Goal: Information Seeking & Learning: Learn about a topic

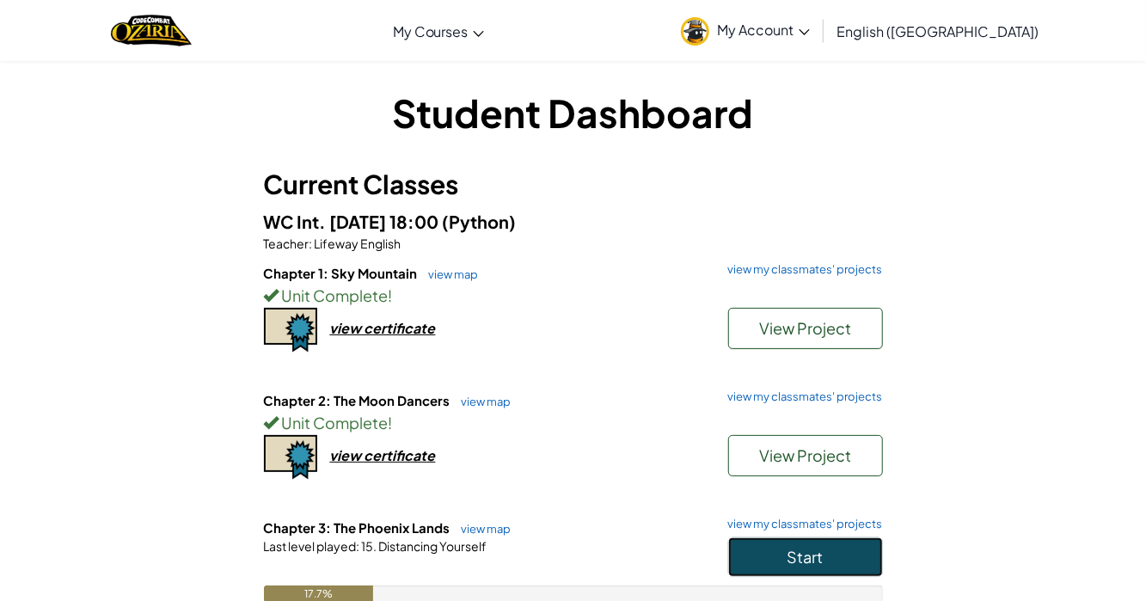
click at [862, 558] on button "Start" at bounding box center [805, 557] width 155 height 40
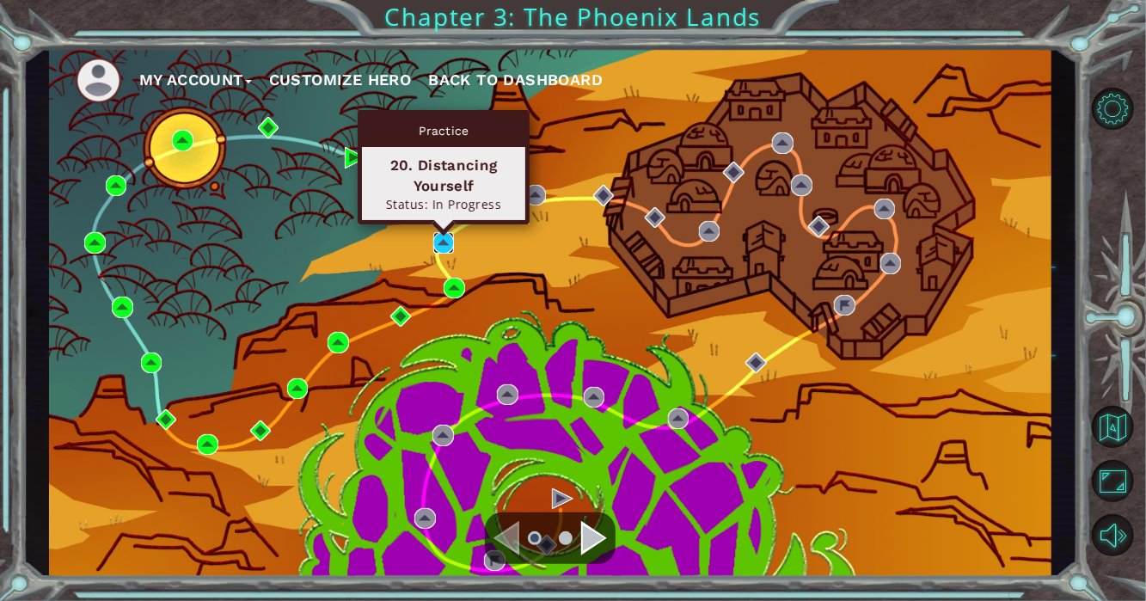
click at [443, 238] on img at bounding box center [443, 242] width 21 height 21
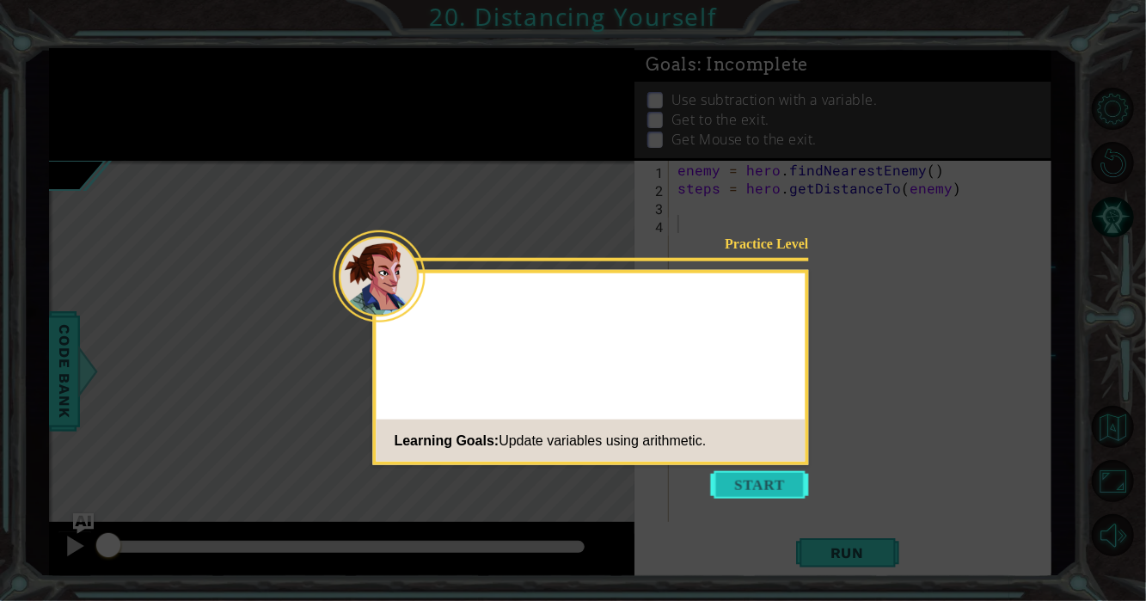
click at [735, 481] on button "Start" at bounding box center [760, 485] width 98 height 28
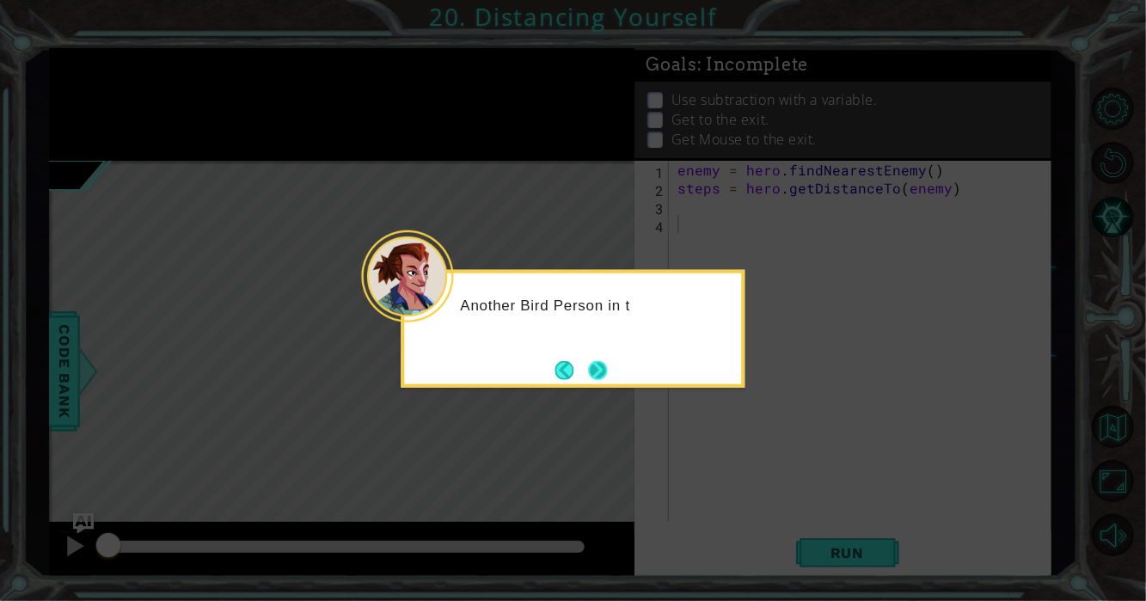
click at [601, 379] on button "Next" at bounding box center [598, 369] width 19 height 19
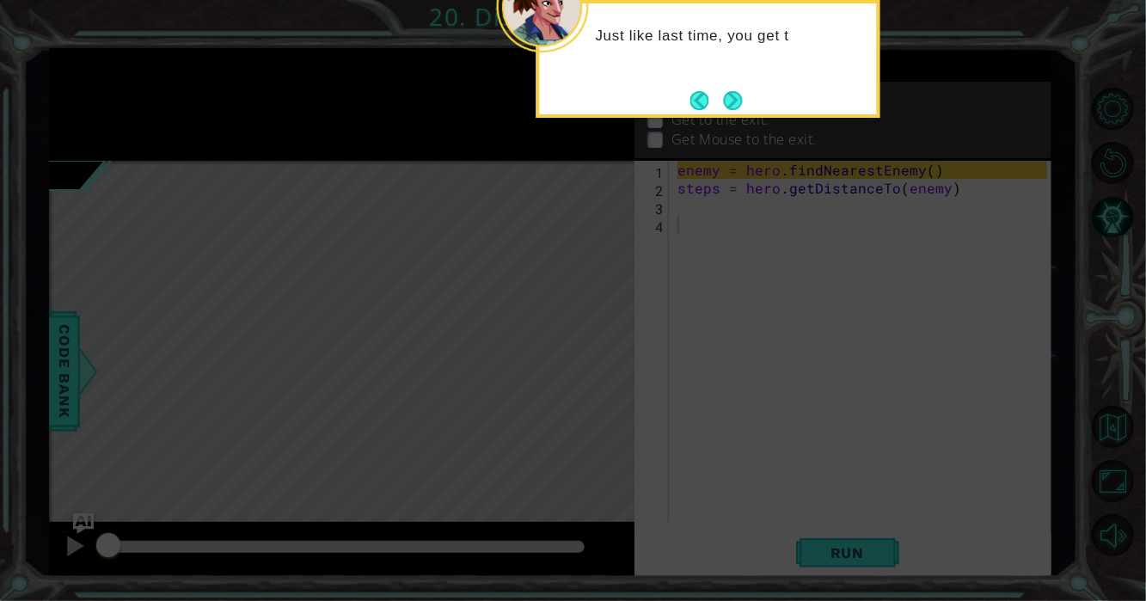
click at [737, 83] on div "Just like last time, you get t" at bounding box center [708, 59] width 344 height 118
click at [730, 91] on button "Next" at bounding box center [733, 100] width 19 height 19
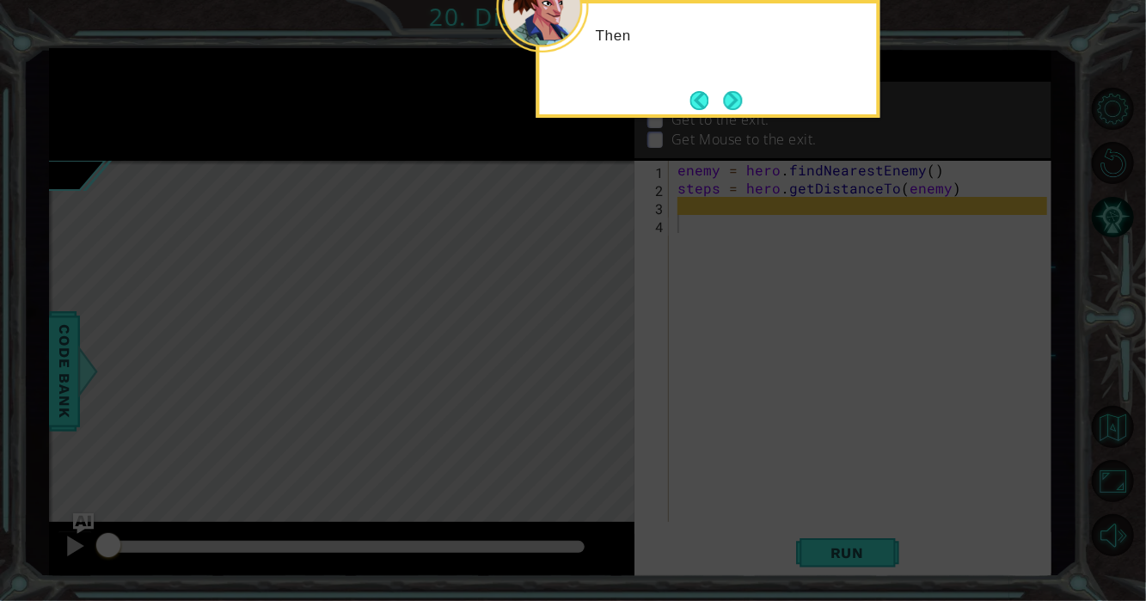
click at [730, 91] on button "Next" at bounding box center [733, 100] width 19 height 19
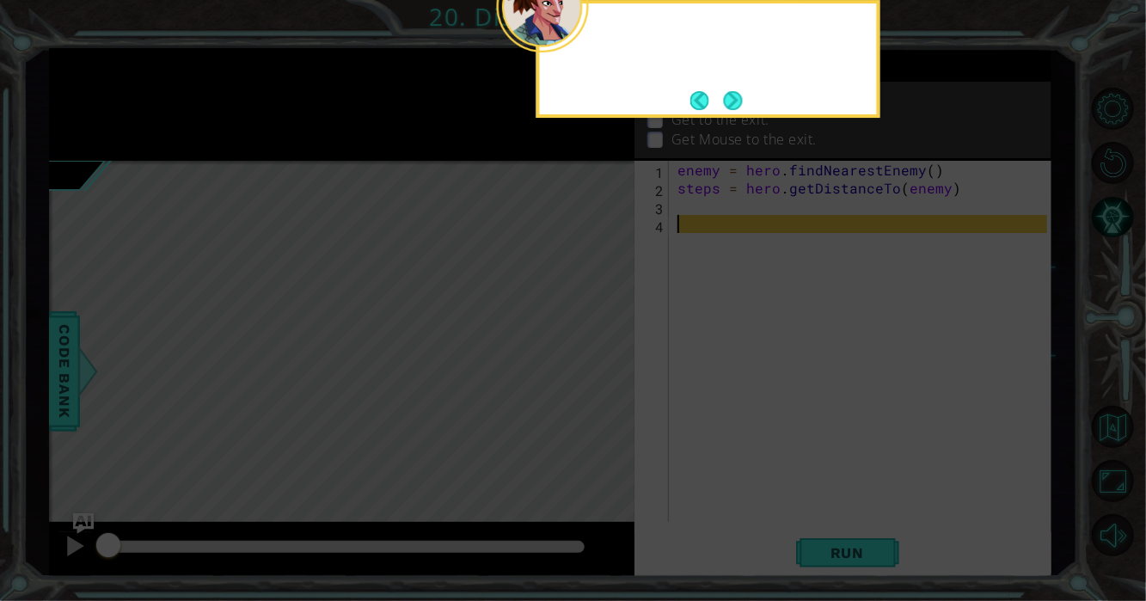
click at [730, 91] on button "Next" at bounding box center [733, 100] width 19 height 19
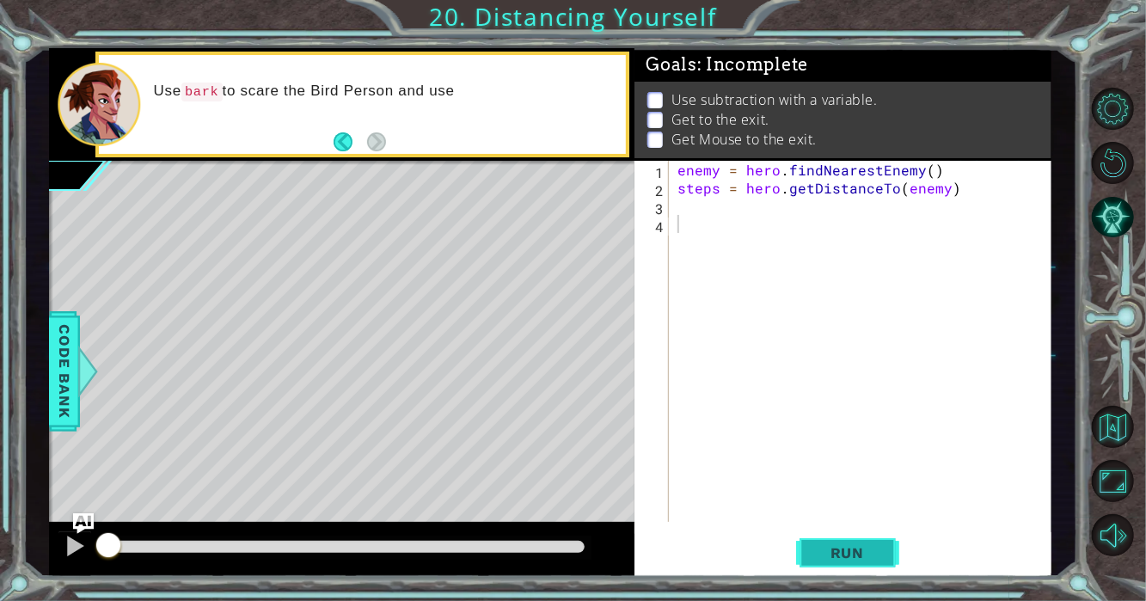
click at [821, 558] on span "Run" at bounding box center [847, 552] width 68 height 17
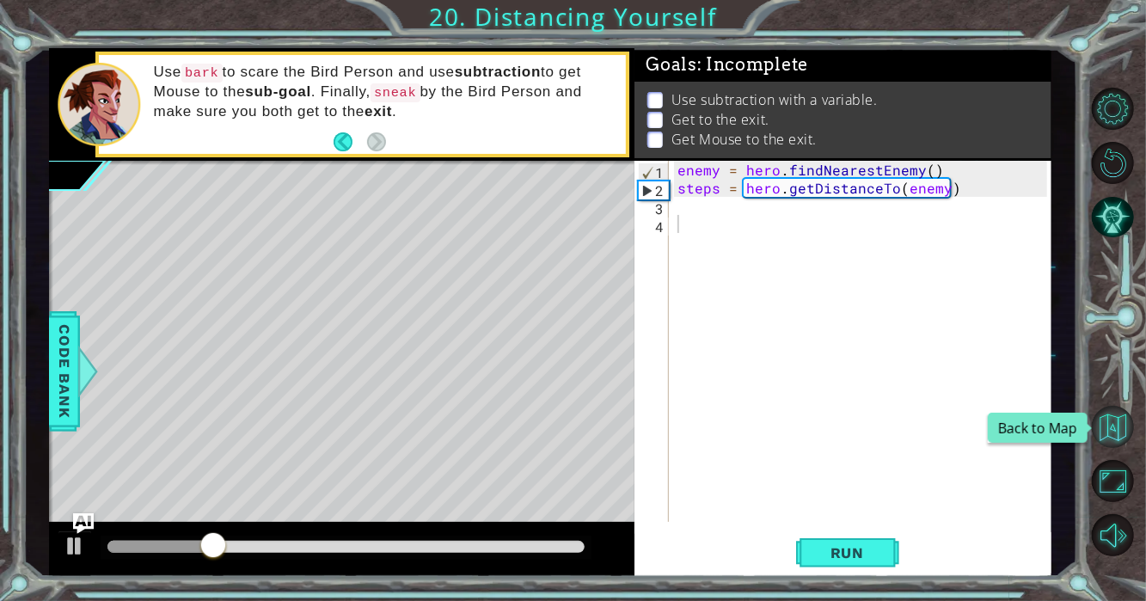
click at [1130, 425] on button "Back to Map" at bounding box center [1112, 427] width 42 height 42
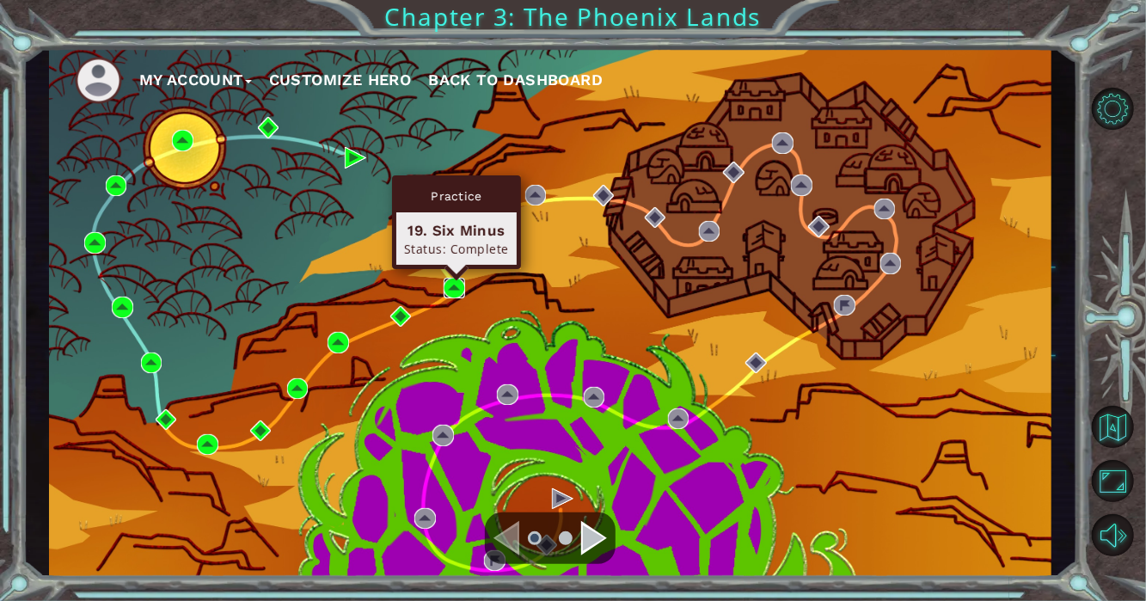
click at [461, 280] on img at bounding box center [453, 288] width 21 height 21
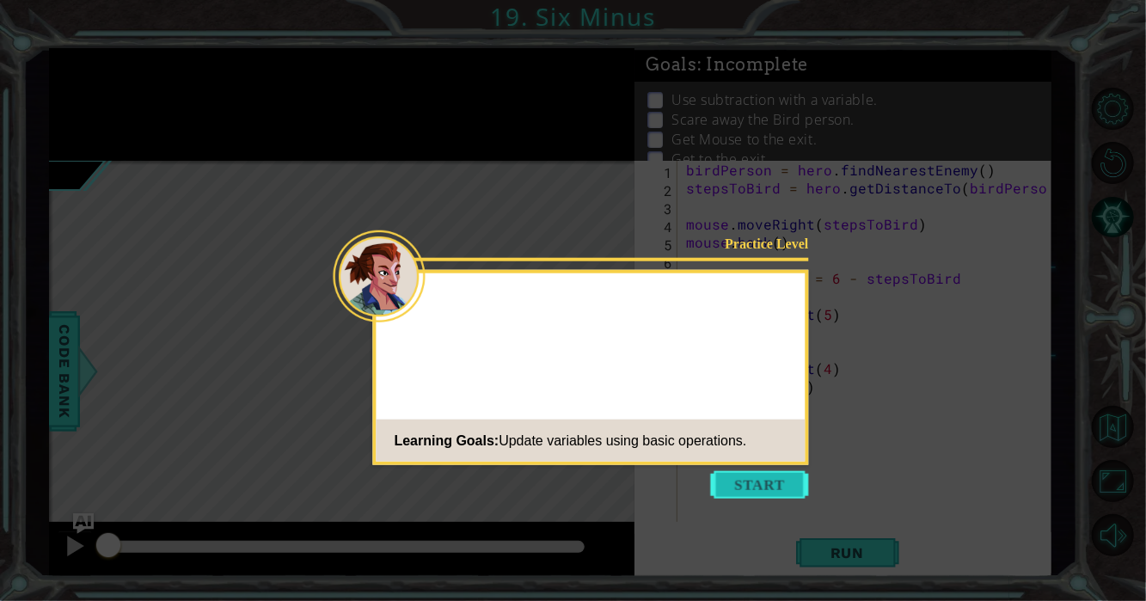
click at [721, 485] on button "Start" at bounding box center [760, 485] width 98 height 28
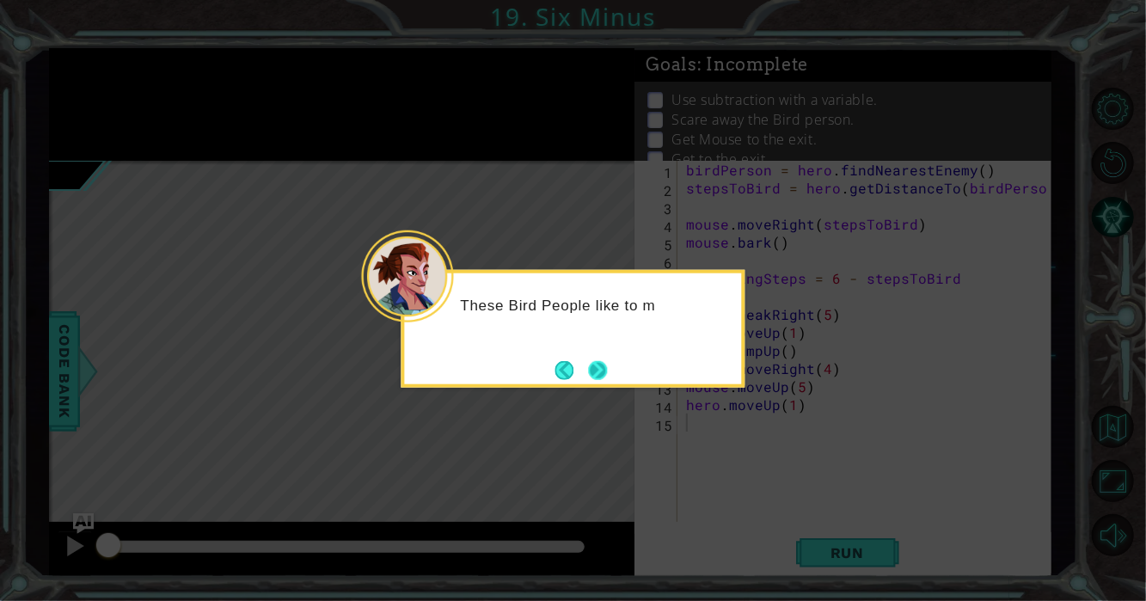
click at [604, 363] on button "Next" at bounding box center [597, 369] width 19 height 19
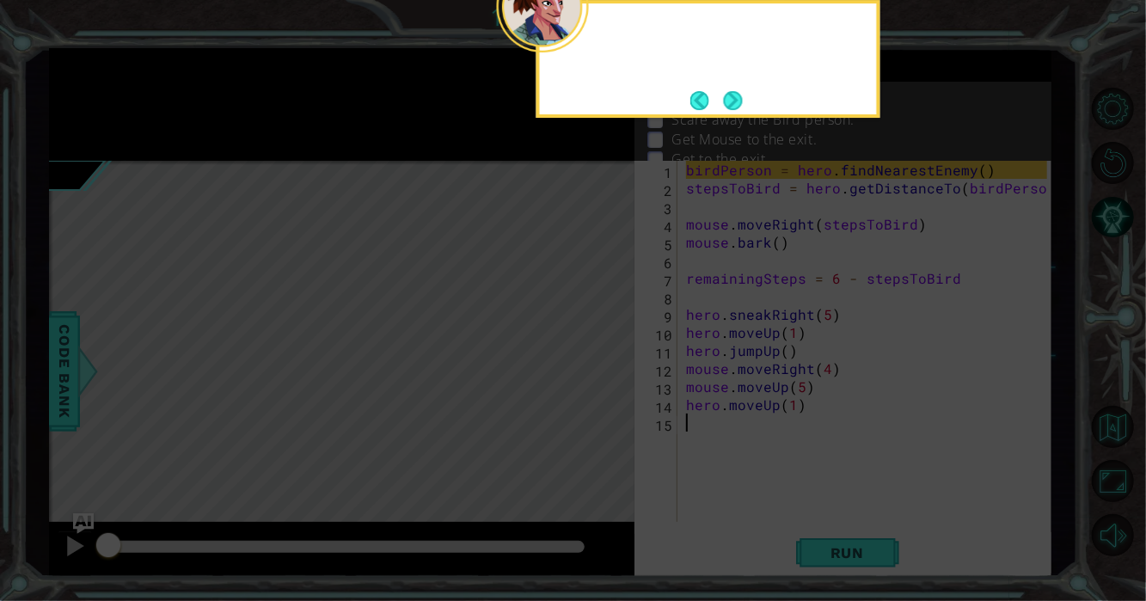
click at [604, 363] on icon at bounding box center [573, 90] width 1146 height 1022
click at [727, 109] on button "Next" at bounding box center [733, 100] width 19 height 19
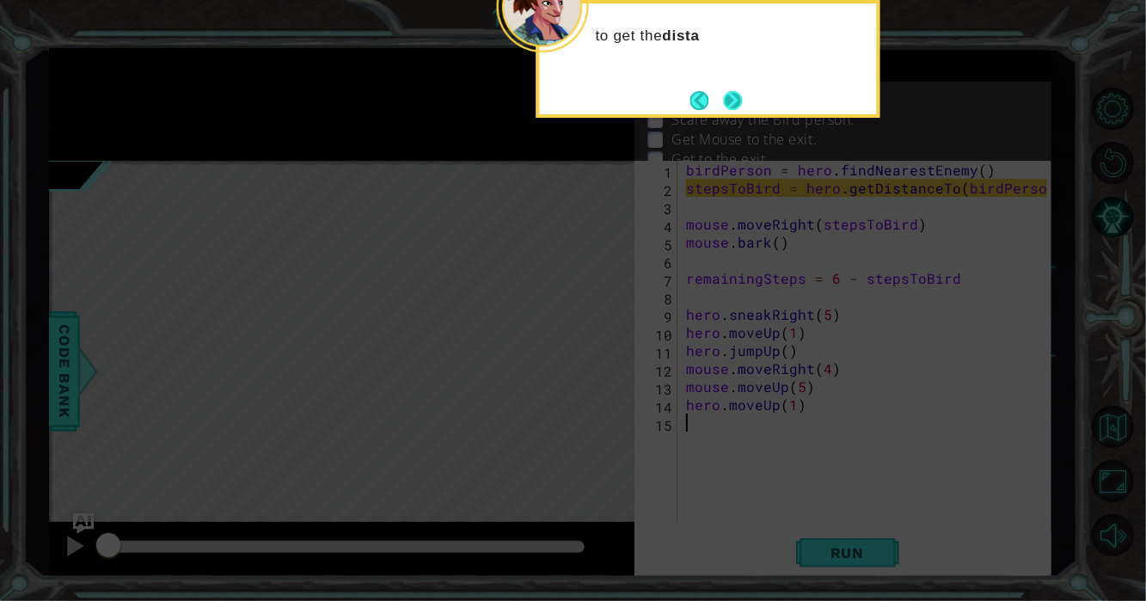
click at [725, 97] on button "Next" at bounding box center [732, 100] width 19 height 19
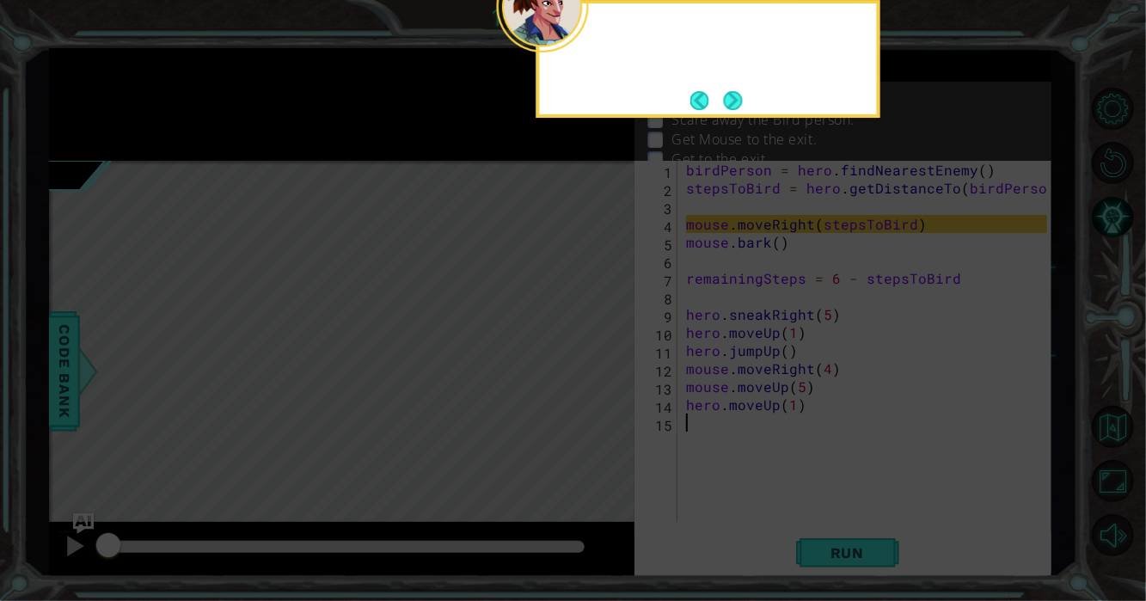
click at [725, 97] on button "Next" at bounding box center [733, 100] width 19 height 19
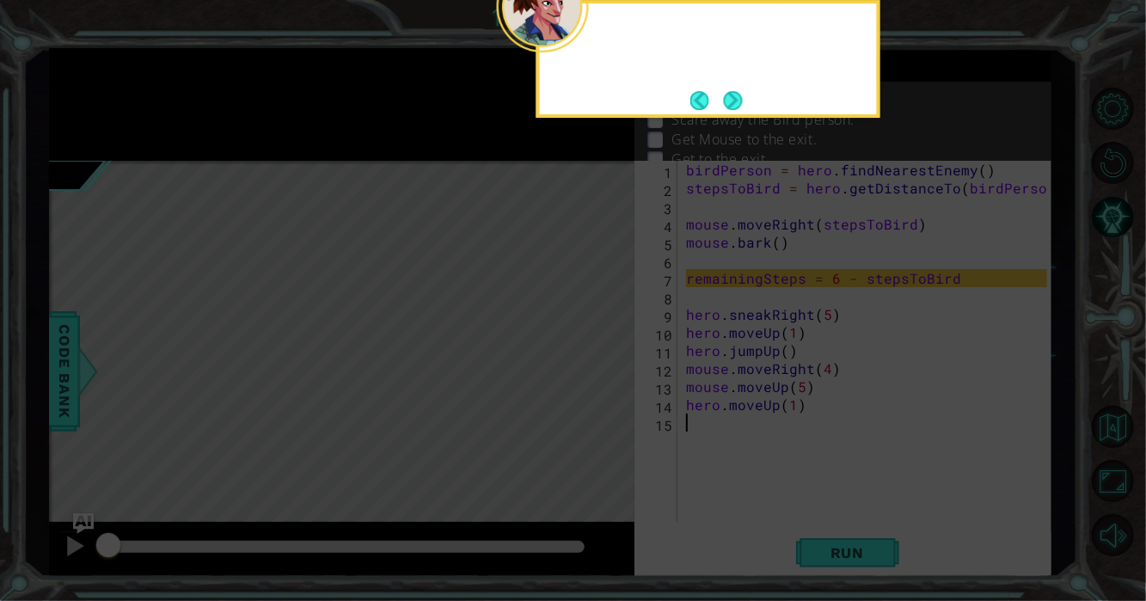
click at [725, 97] on button "Next" at bounding box center [733, 100] width 19 height 19
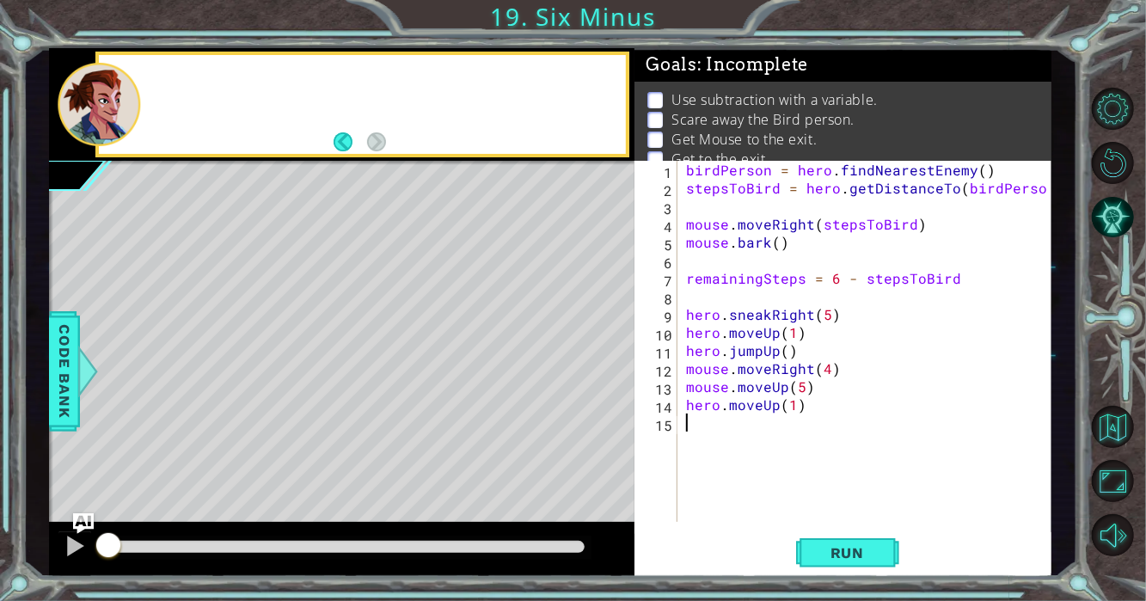
click at [725, 97] on p "Use subtraction with a variable." at bounding box center [774, 99] width 206 height 19
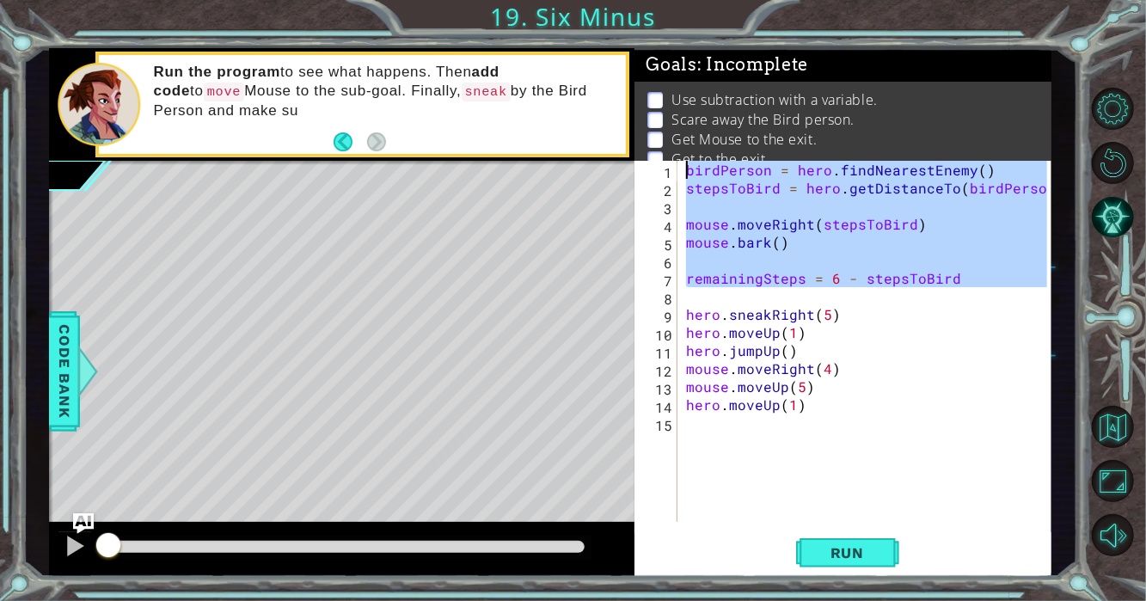
drag, startPoint x: 978, startPoint y: 292, endPoint x: 654, endPoint y: 150, distance: 354.0
click at [654, 150] on div "Goals : Incomplete Use subtraction with a variable. Scare away the Bird person.…" at bounding box center [842, 312] width 417 height 529
type textarea "birdPerson = hero.findNearestEnemy() stepsToBird = hero.getDistanceTo(birdPerso…"
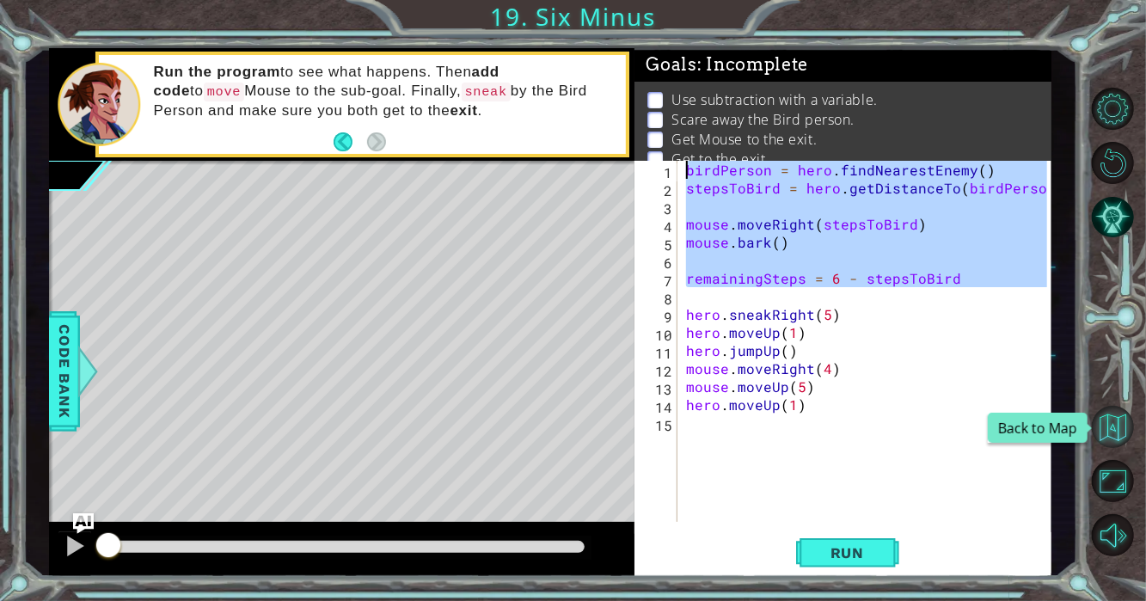
click at [1105, 424] on button "Back to Map" at bounding box center [1112, 427] width 42 height 42
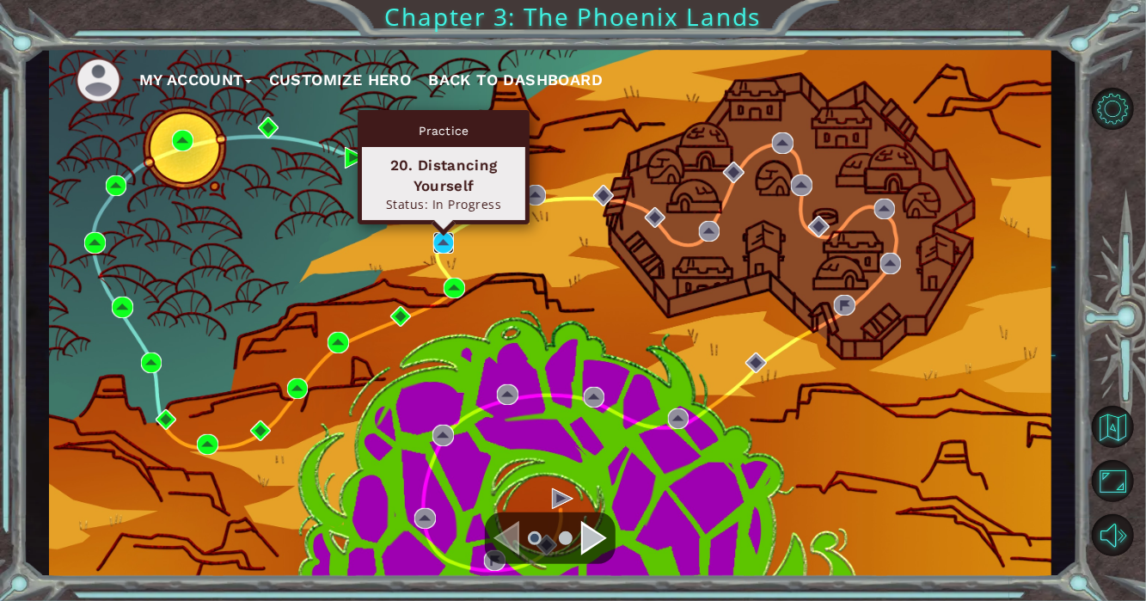
click at [443, 235] on img at bounding box center [443, 242] width 21 height 21
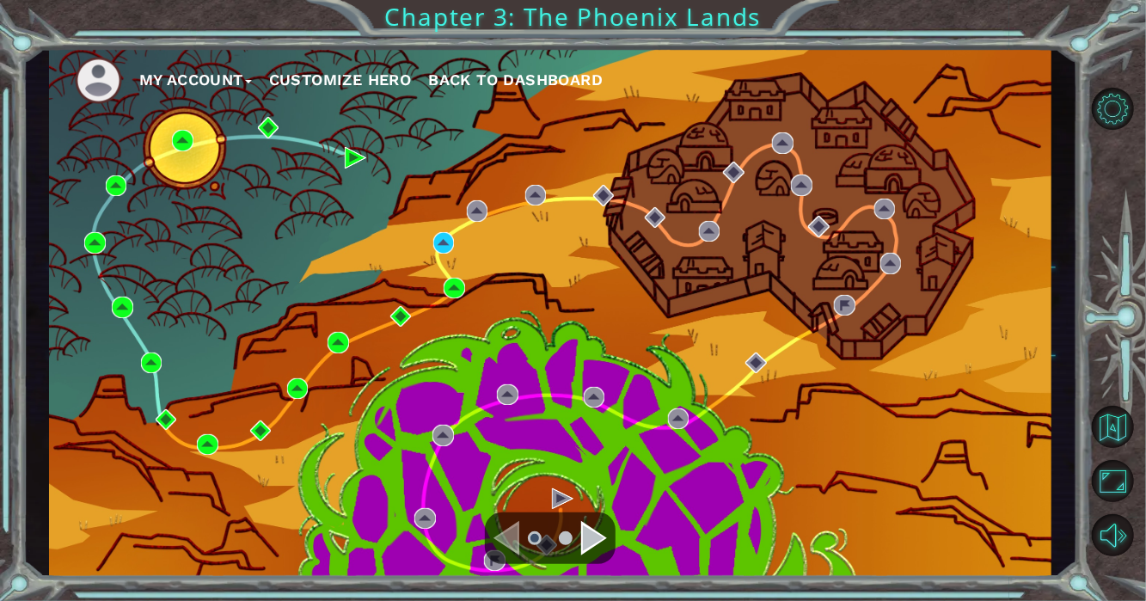
click at [457, 250] on div "My Account Customize Hero Back to Dashboard" at bounding box center [550, 312] width 1002 height 529
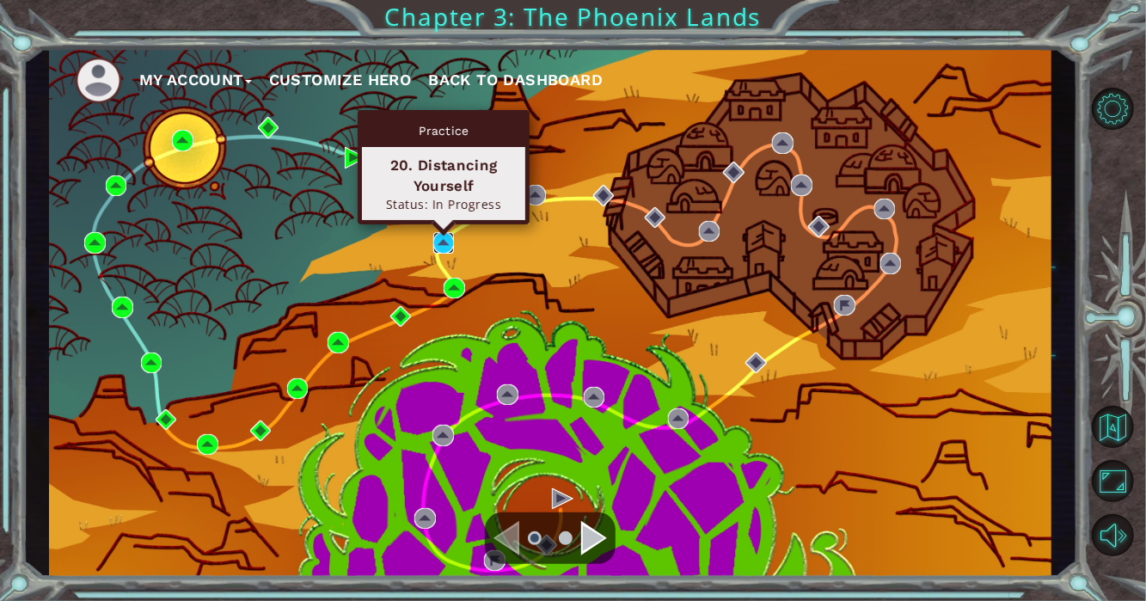
click at [447, 235] on img at bounding box center [443, 242] width 21 height 21
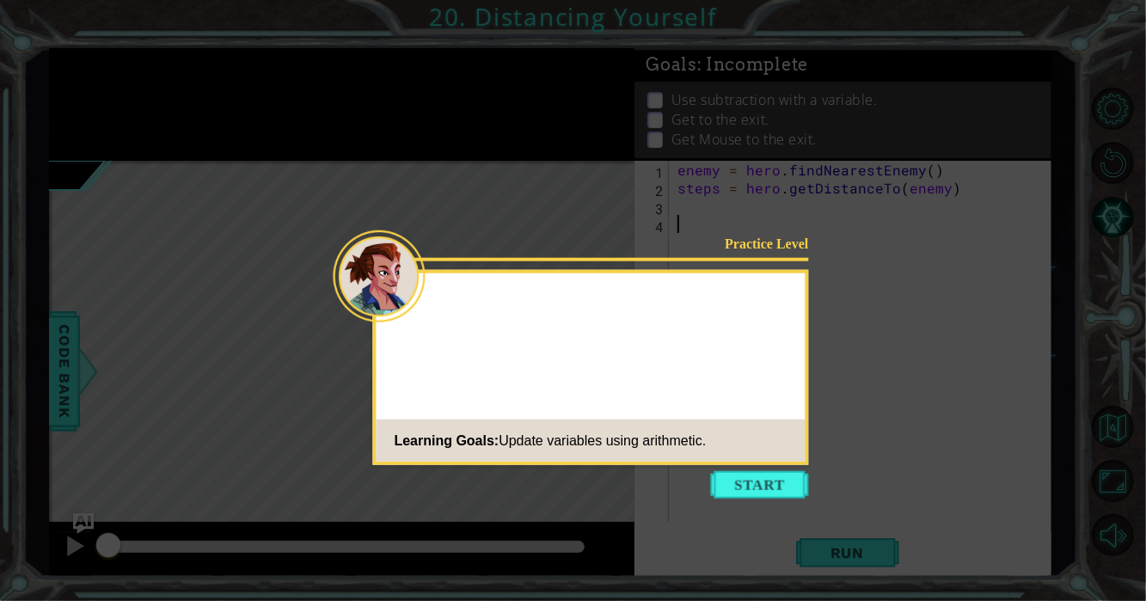
click at [730, 482] on button "Start" at bounding box center [760, 485] width 98 height 28
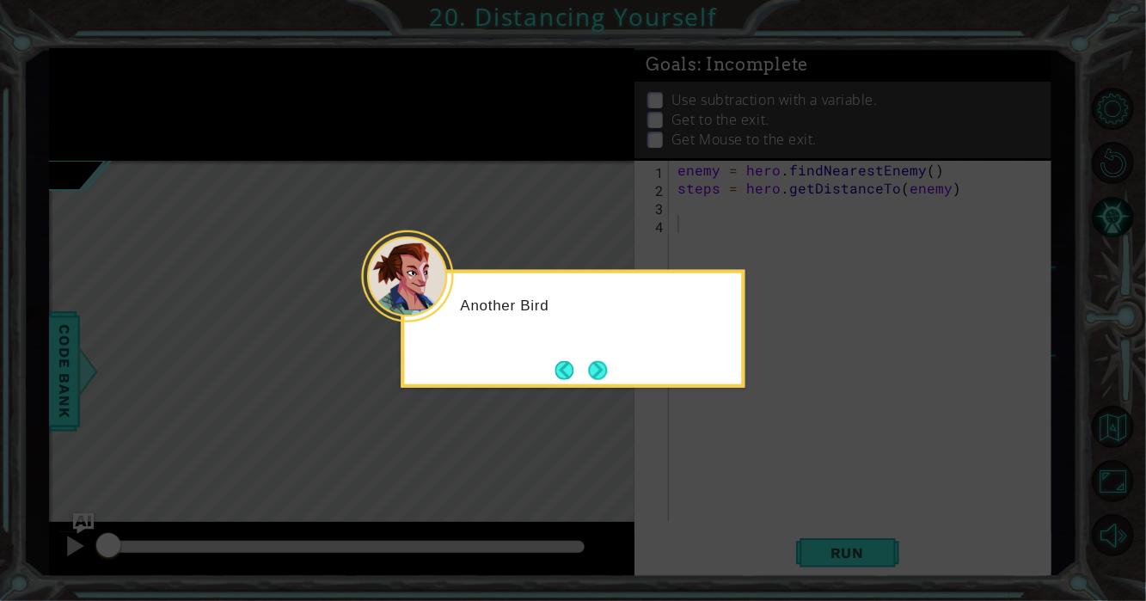
click at [600, 387] on div "Another Bird" at bounding box center [573, 329] width 344 height 118
click at [602, 362] on button "Next" at bounding box center [597, 369] width 19 height 19
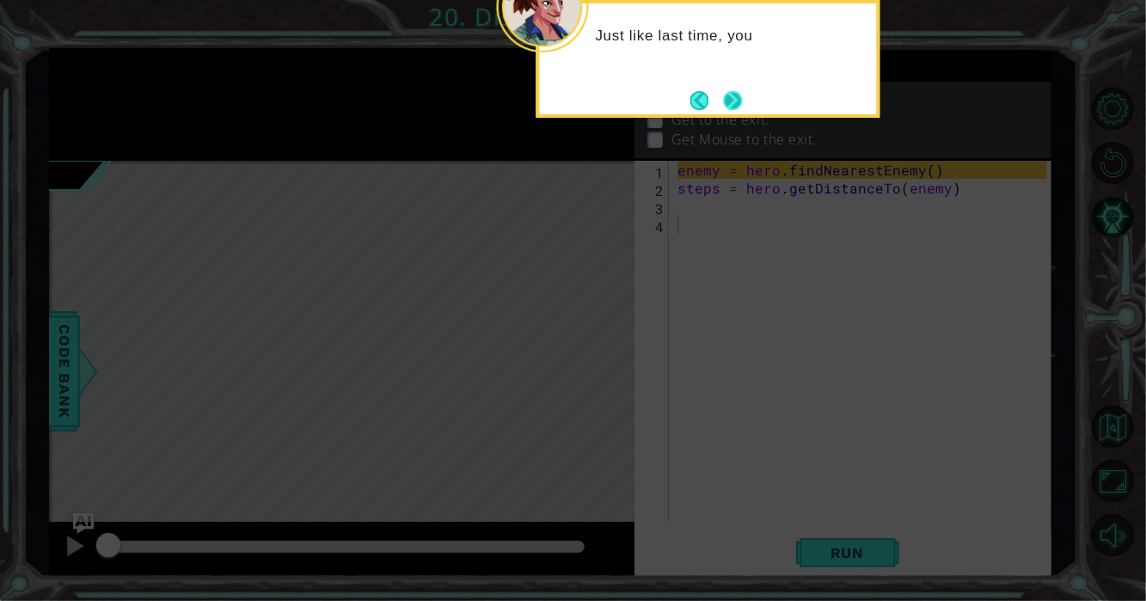
click at [725, 104] on button "Next" at bounding box center [733, 100] width 19 height 19
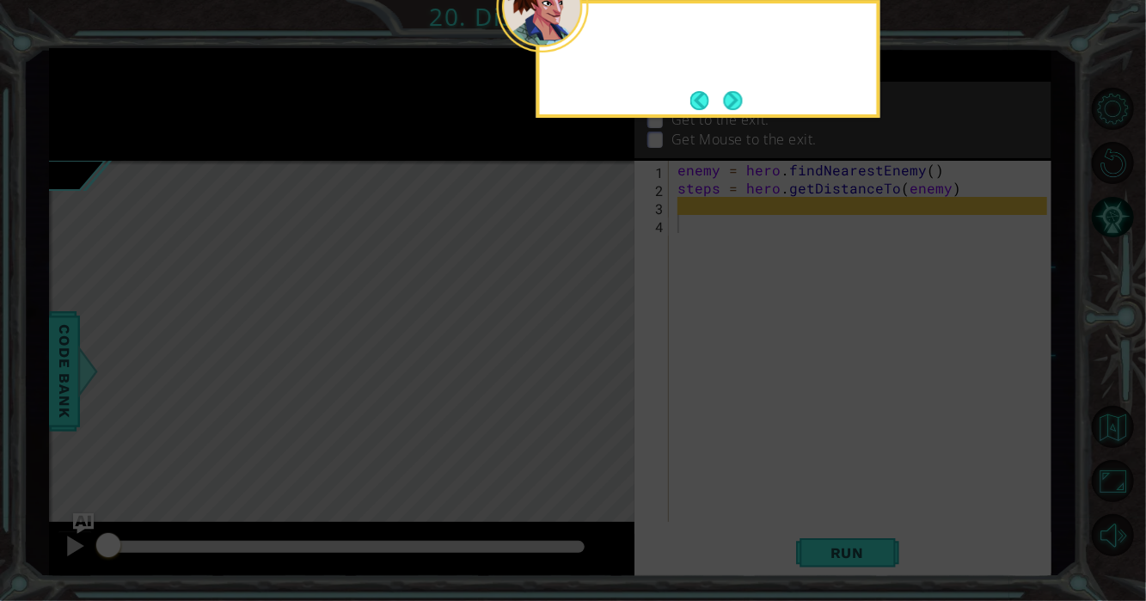
click at [725, 104] on button "Next" at bounding box center [732, 100] width 19 height 19
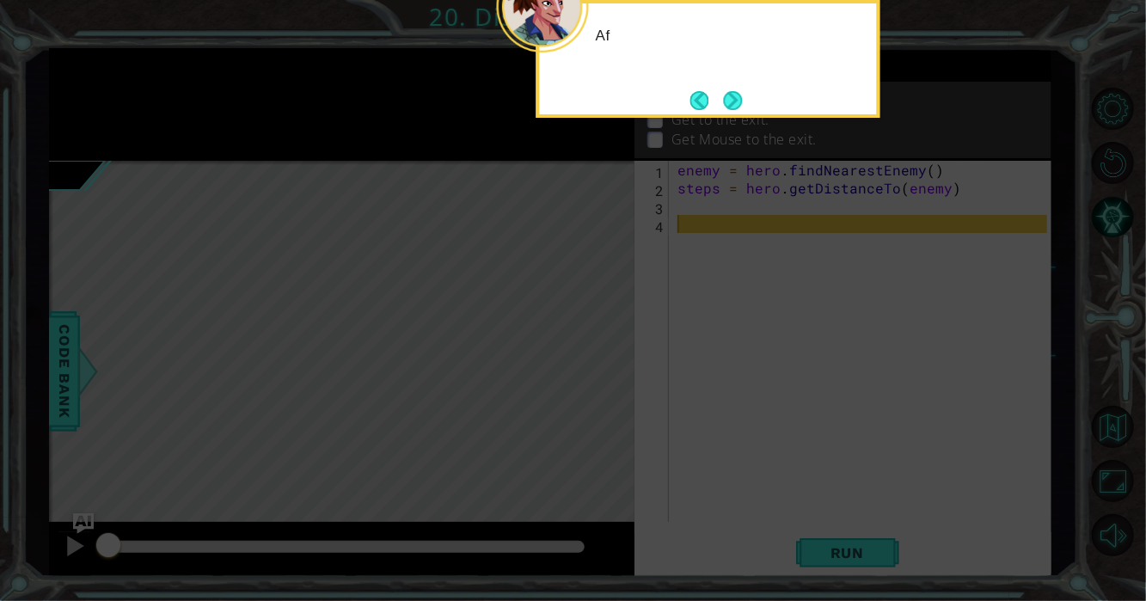
click at [725, 104] on button "Next" at bounding box center [732, 100] width 19 height 19
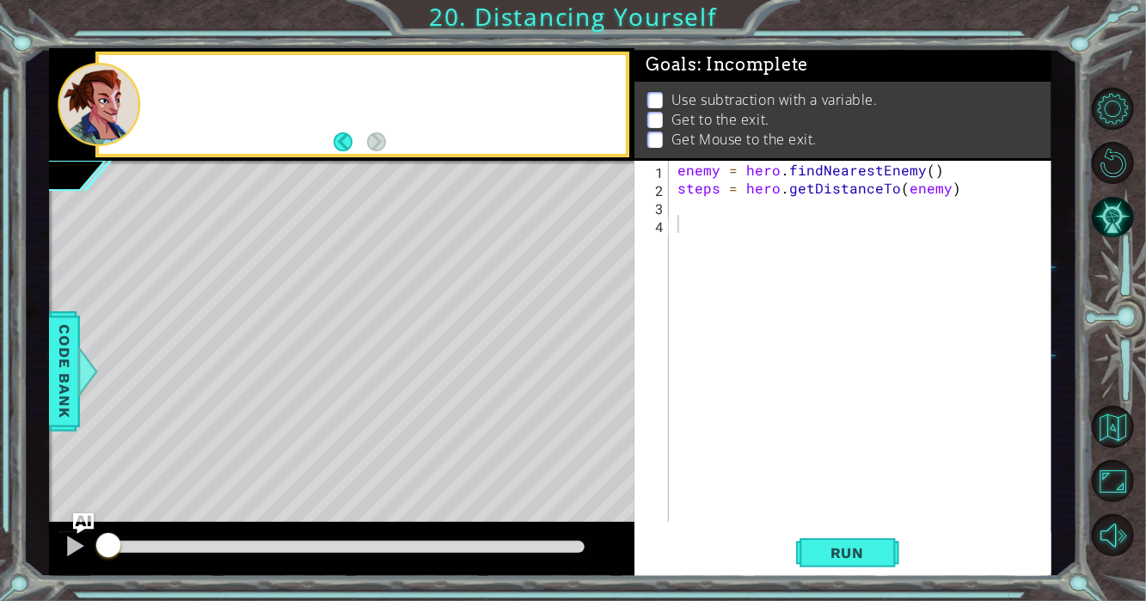
click at [725, 104] on p "Use subtraction with a variable." at bounding box center [774, 99] width 206 height 19
click at [698, 256] on div "enemy = hero . findNearestEnemy ( ) steps = hero . getDistanceTo ( enemy )" at bounding box center [865, 359] width 382 height 397
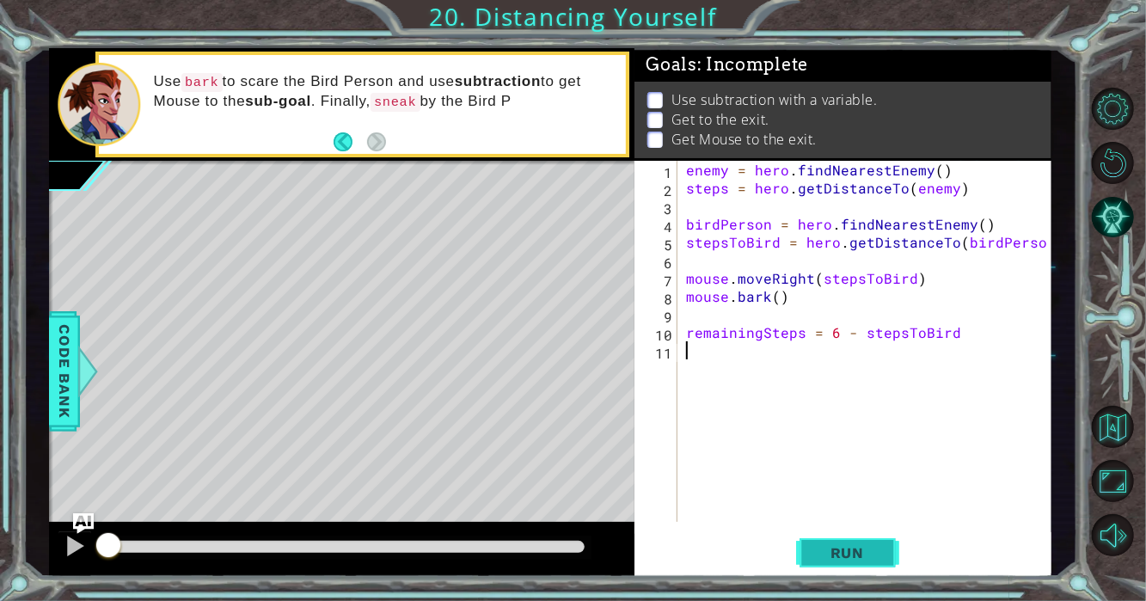
click at [808, 553] on button "Run" at bounding box center [847, 552] width 103 height 41
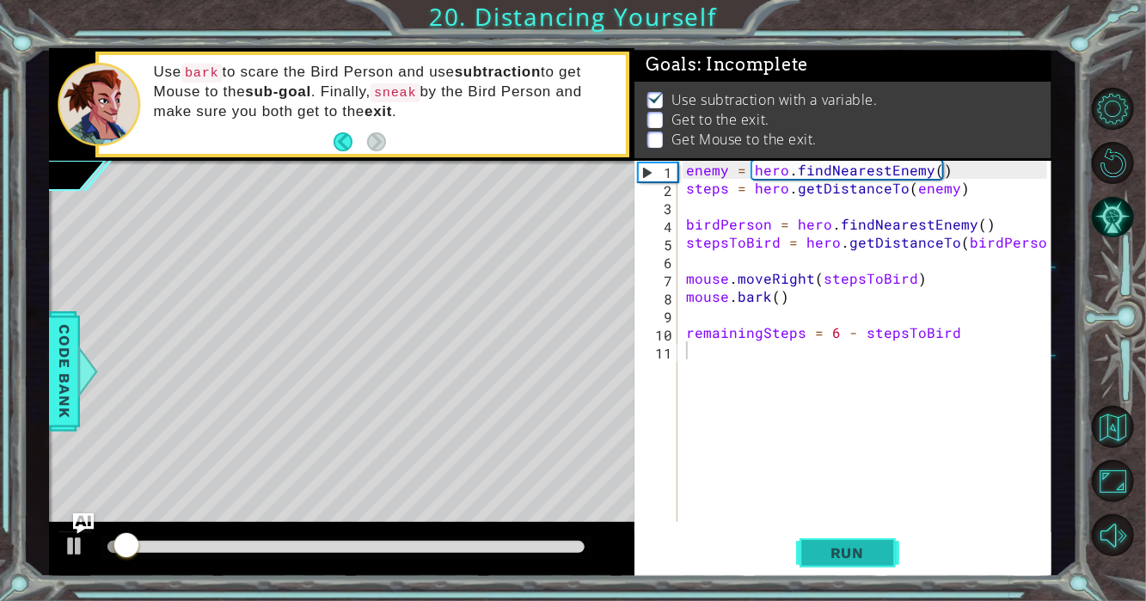
click at [808, 553] on button "Run" at bounding box center [847, 552] width 103 height 41
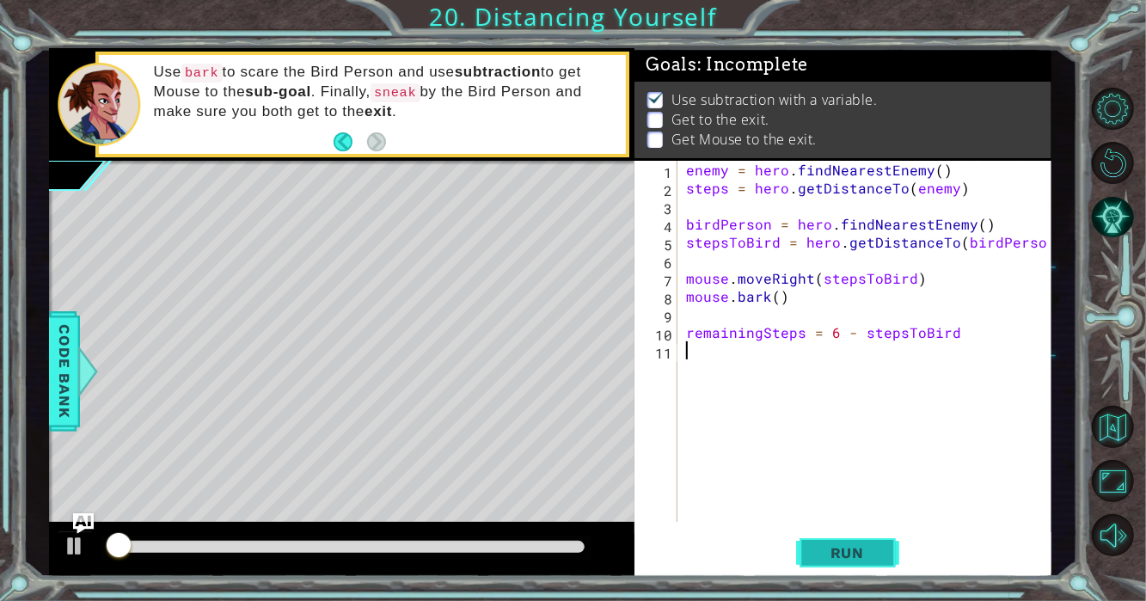
click at [808, 553] on button "Run" at bounding box center [847, 552] width 103 height 41
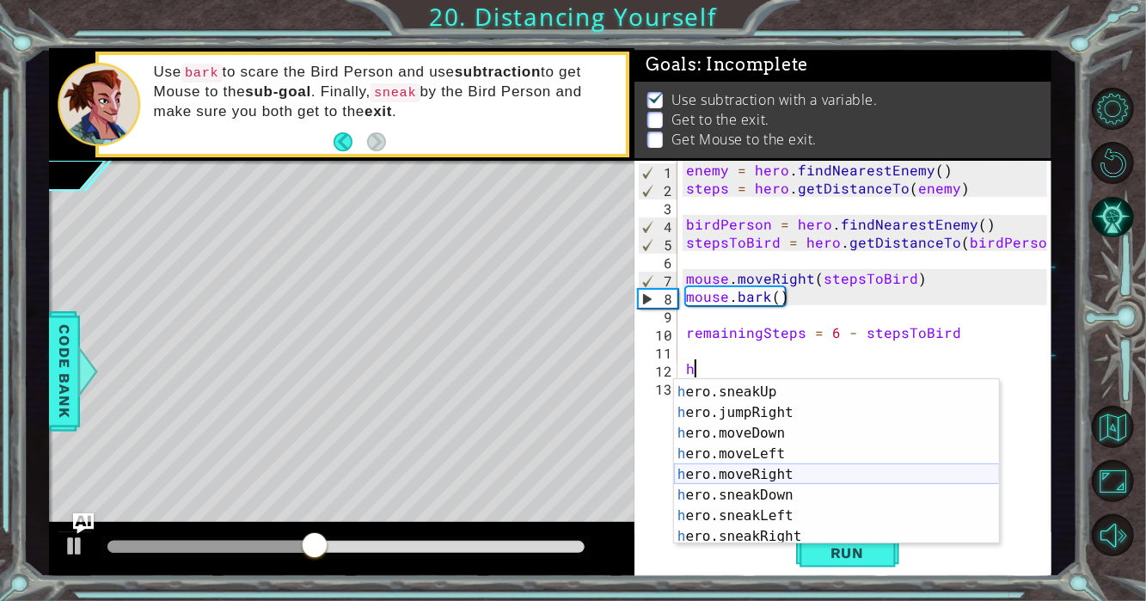
scroll to position [111, 0]
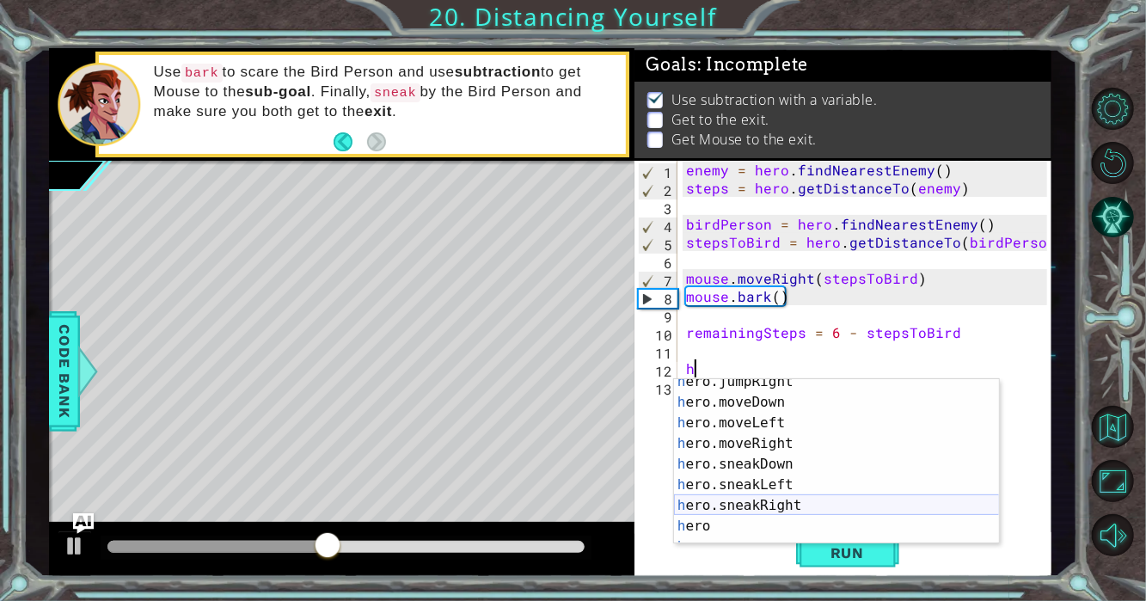
click at [798, 498] on div "h ero.jumpRight press enter h ero.moveDown press enter h ero.moveLeft press ent…" at bounding box center [837, 474] width 326 height 206
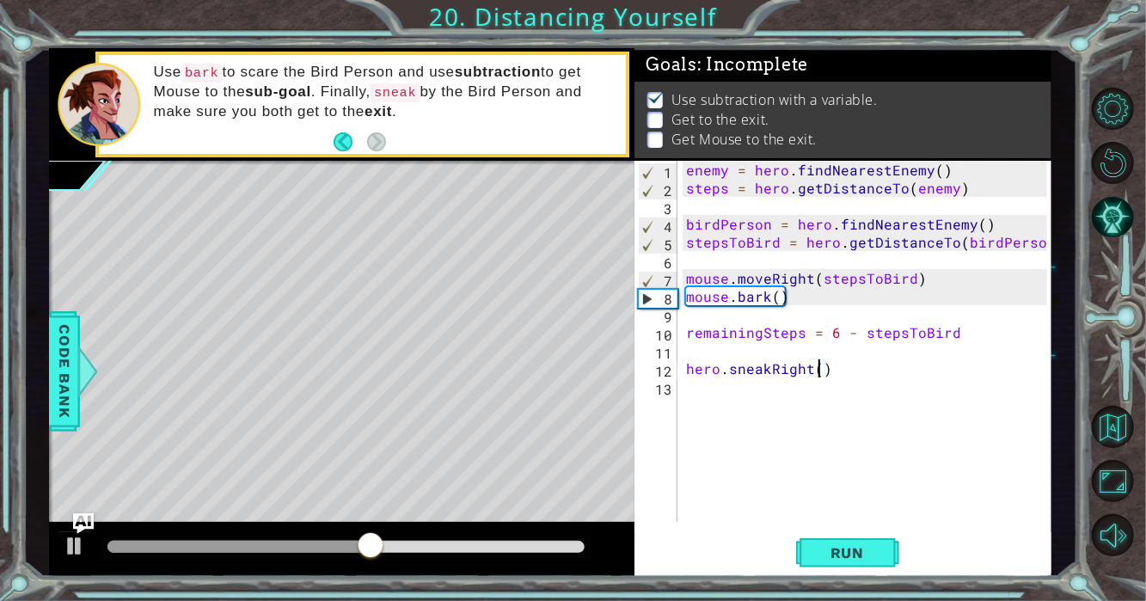
type textarea "hero.sneakRight(5)"
click at [734, 409] on div "enemy = hero . findNearestEnemy ( ) steps = hero . getDistanceTo ( enemy ) bird…" at bounding box center [869, 359] width 374 height 397
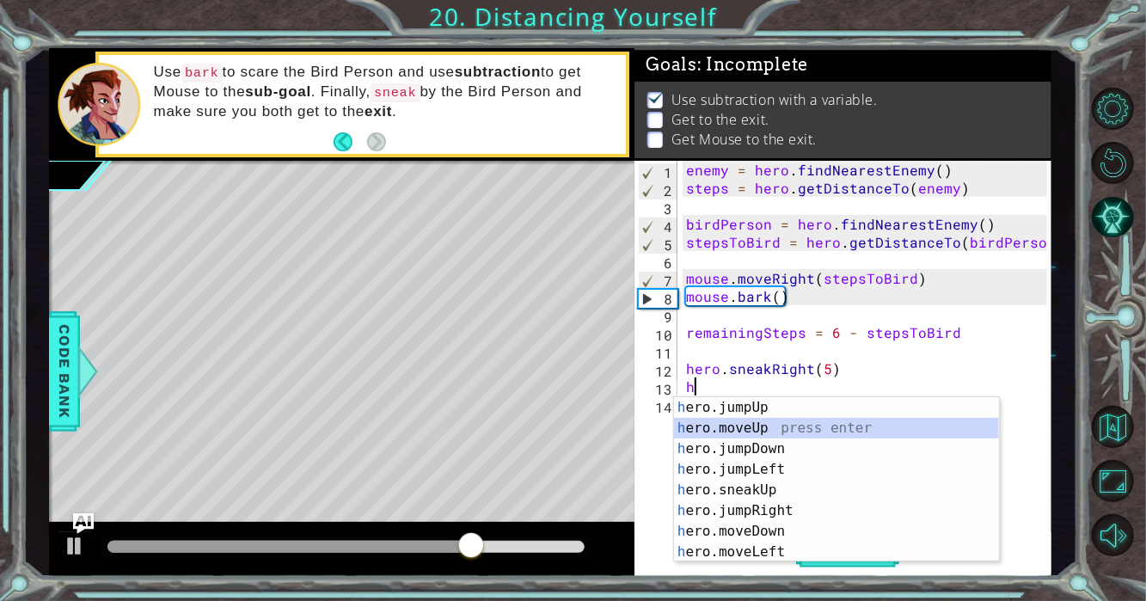
click at [746, 424] on div "h ero.jumpUp press enter h ero.moveUp press enter h ero.jumpDown press enter h …" at bounding box center [837, 500] width 326 height 206
type textarea "hero.moveUp(1)"
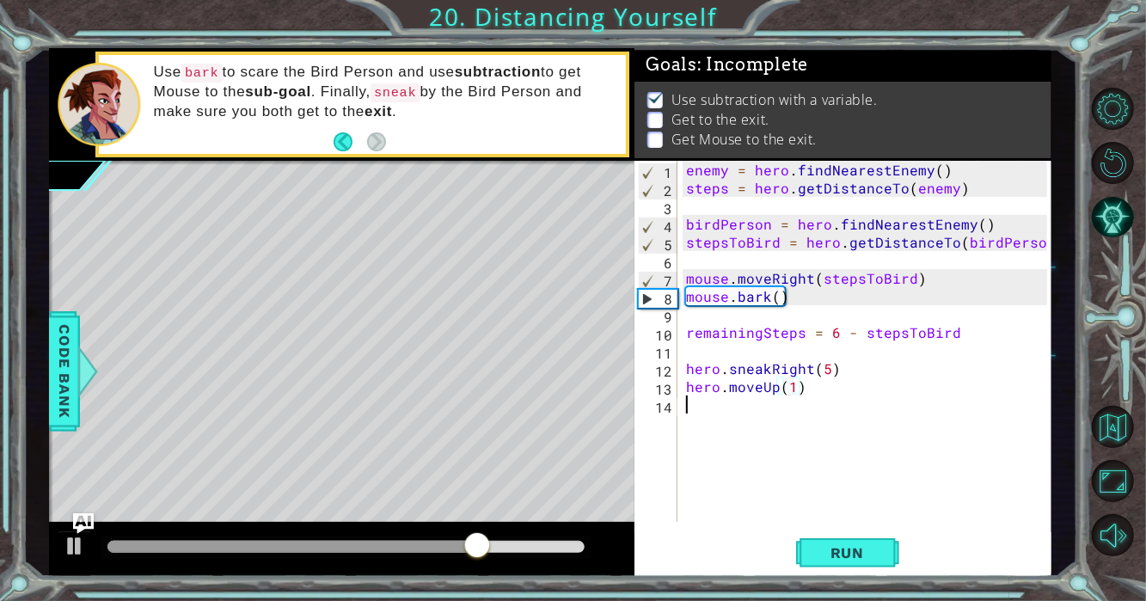
click at [746, 424] on div "enemy = hero . findNearestEnemy ( ) steps = hero . getDistanceTo ( enemy ) bird…" at bounding box center [869, 359] width 374 height 397
type textarea "h"
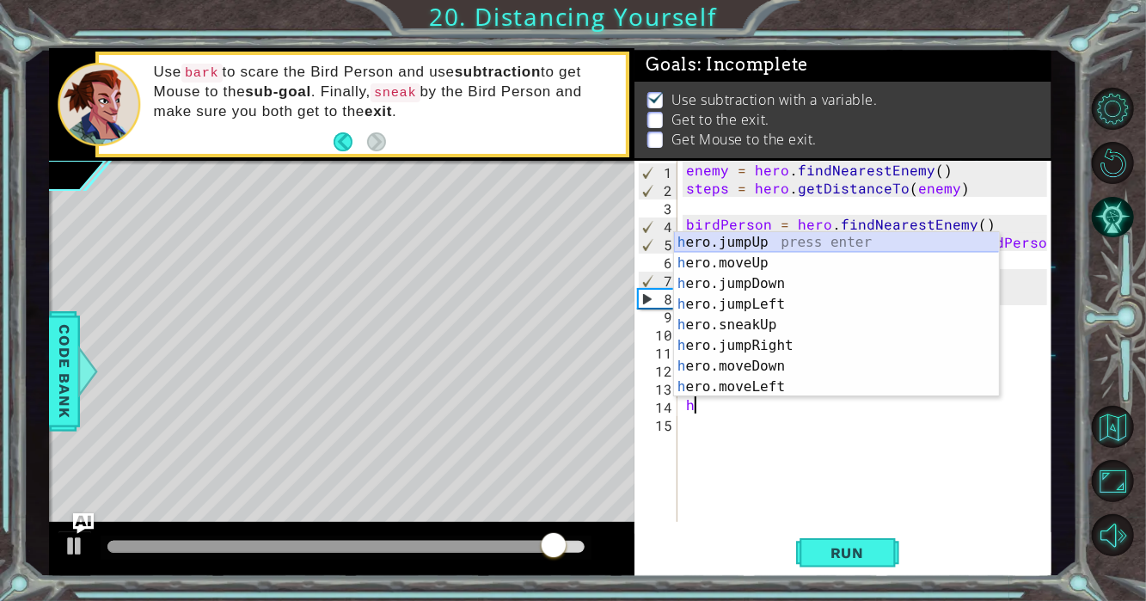
click at [787, 238] on div "h ero.jumpUp press enter h ero.moveUp press enter h ero.jumpDown press enter h …" at bounding box center [837, 335] width 326 height 206
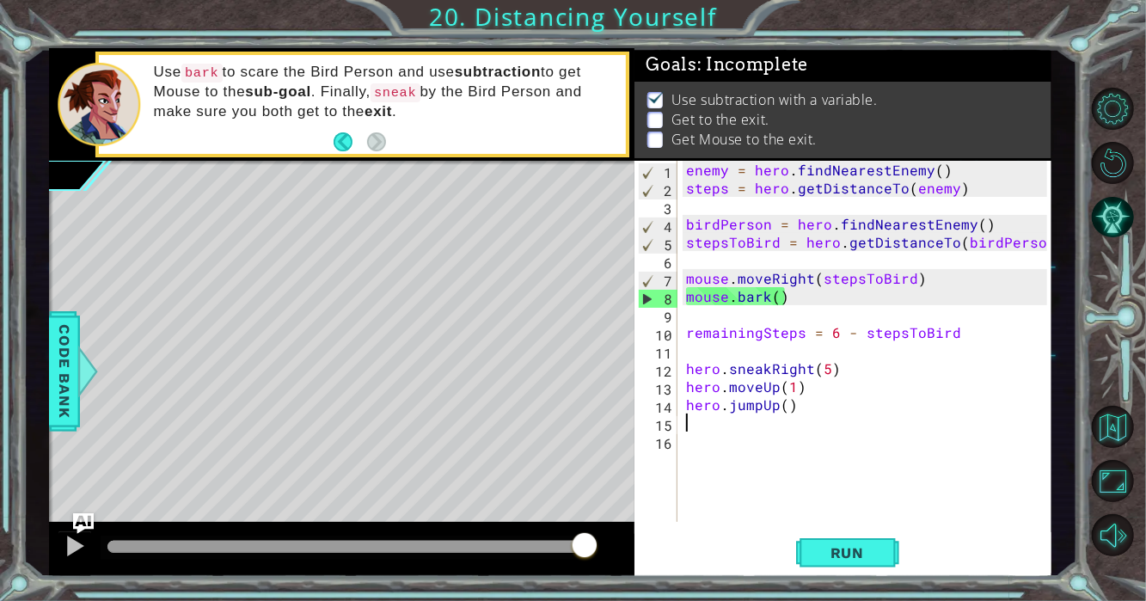
type textarea "h"
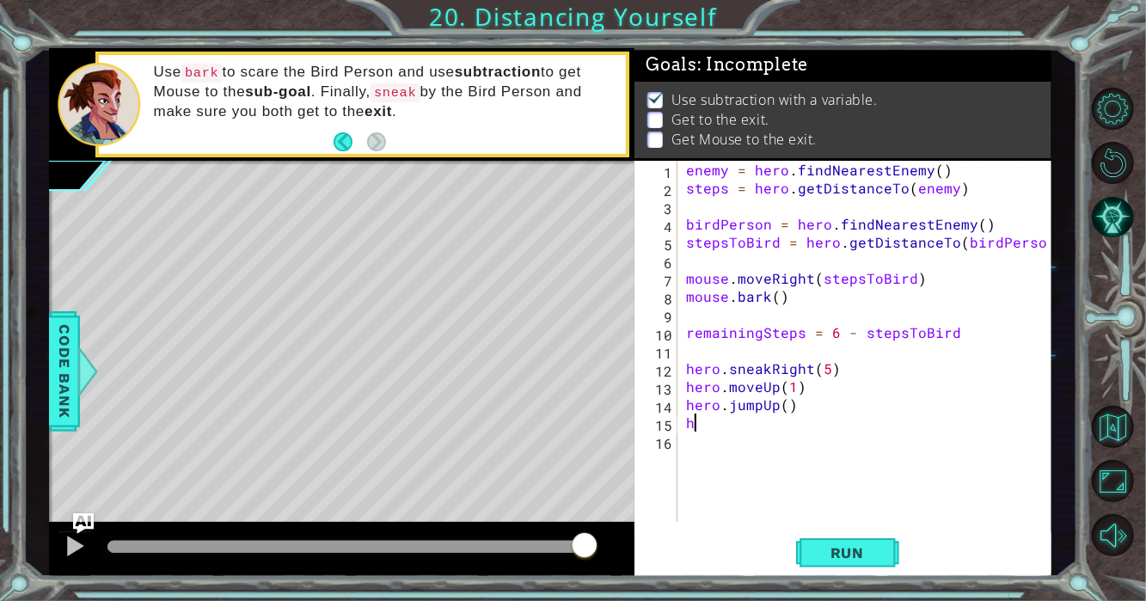
type textarea "h"
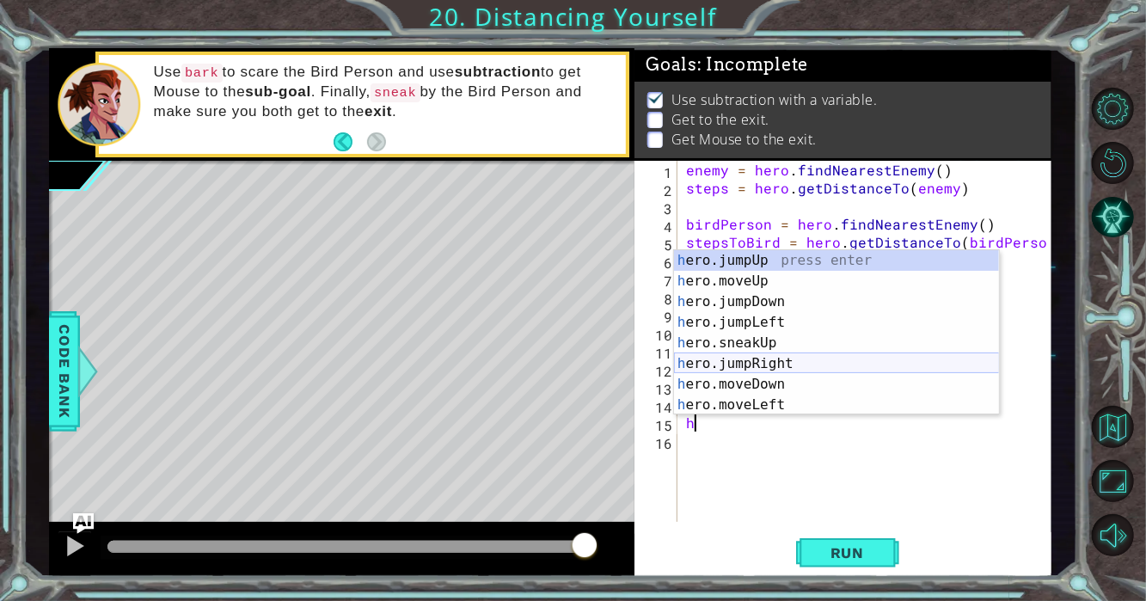
click at [780, 369] on div "h ero.jumpUp press enter h ero.moveUp press enter h ero.jumpDown press enter h …" at bounding box center [837, 353] width 326 height 206
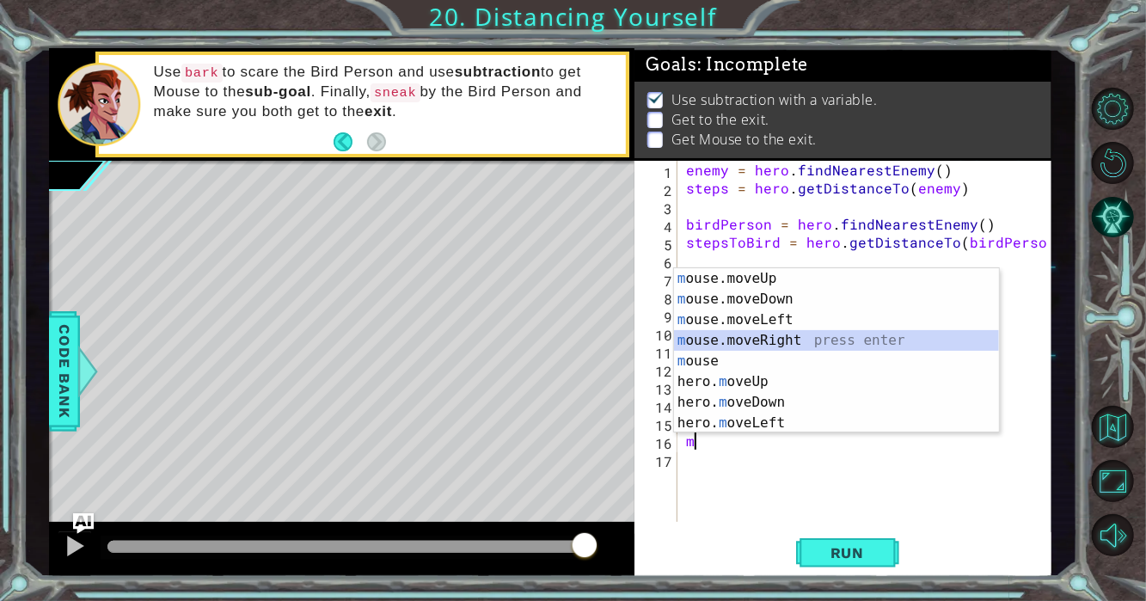
click at [765, 342] on div "m ouse.moveUp press enter m ouse.moveDown press enter m ouse.moveLeft press ent…" at bounding box center [837, 371] width 326 height 206
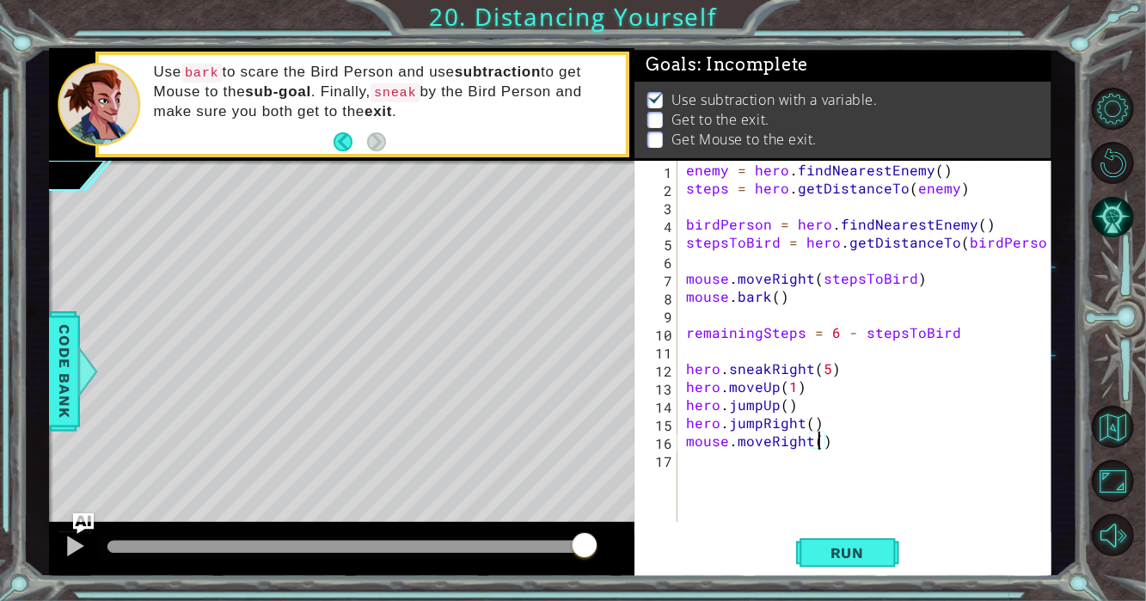
type textarea "mouse.moveRight(4)"
click at [811, 453] on div "enemy = hero . findNearestEnemy ( ) steps = hero . getDistanceTo ( enemy ) bird…" at bounding box center [869, 359] width 374 height 397
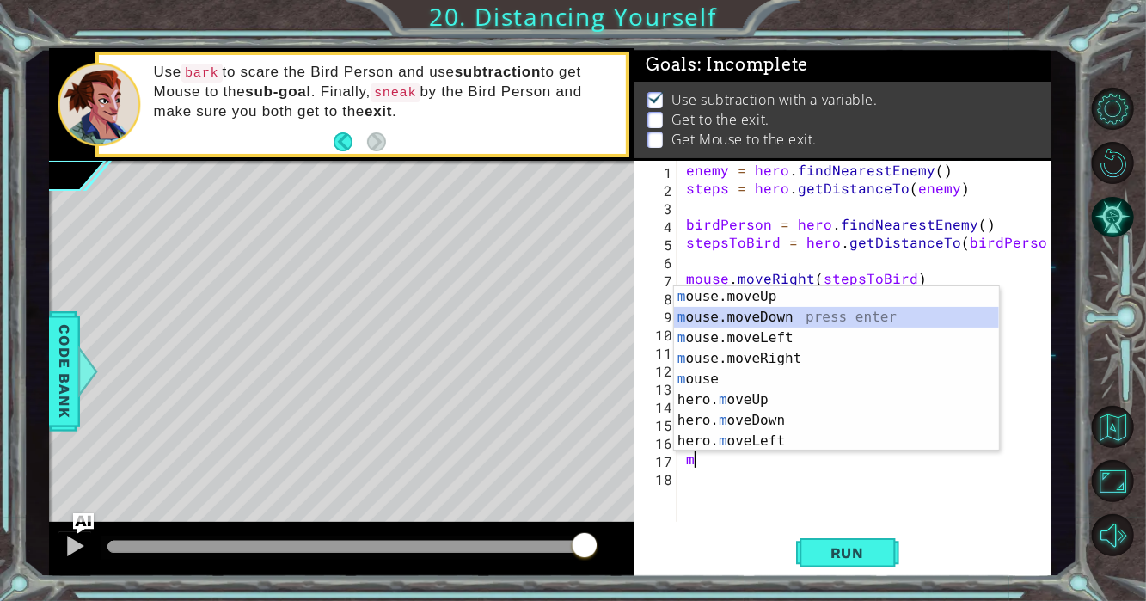
click at [800, 314] on div "m ouse.moveUp press enter m ouse.moveDown press enter m ouse.moveLeft press ent…" at bounding box center [837, 389] width 326 height 206
type textarea "mouse.moveDown(1)"
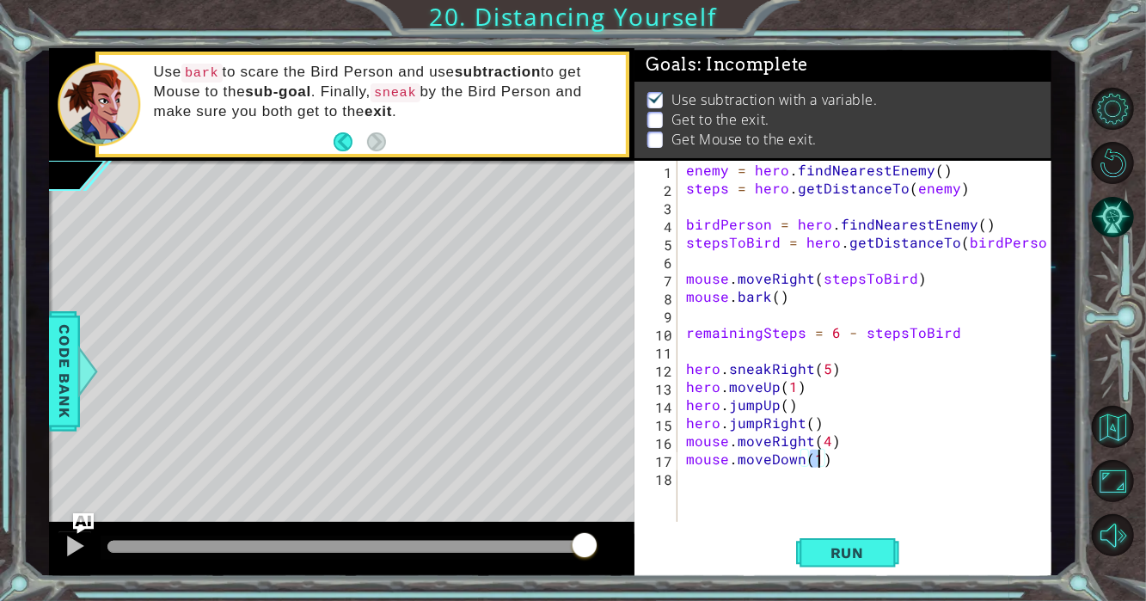
click at [721, 503] on div "enemy = hero . findNearestEnemy ( ) steps = hero . getDistanceTo ( enemy ) bird…" at bounding box center [869, 359] width 374 height 397
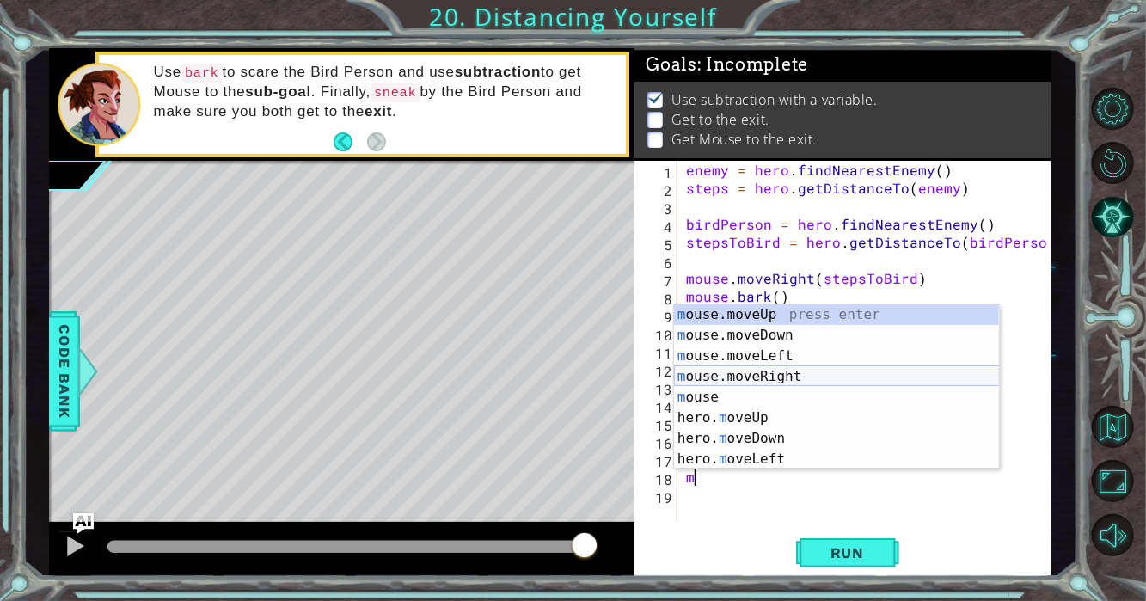
click at [791, 375] on div "m ouse.moveUp press enter m ouse.moveDown press enter m ouse.moveLeft press ent…" at bounding box center [837, 407] width 326 height 206
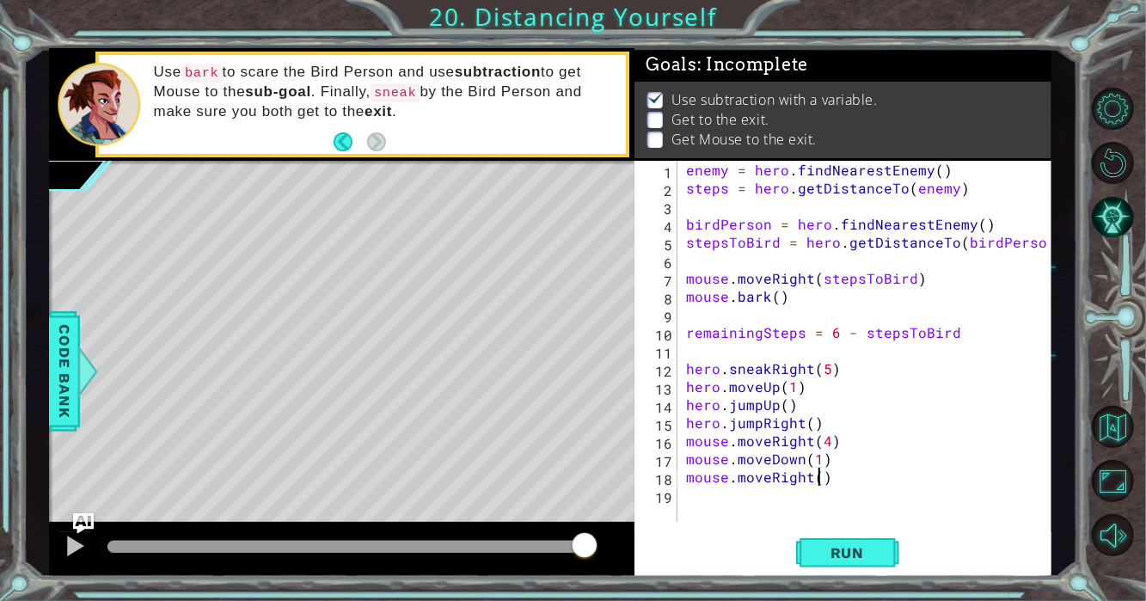
type textarea "mouse.moveRight(2)"
click at [702, 504] on div "enemy = hero . findNearestEnemy ( ) steps = hero . getDistanceTo ( enemy ) bird…" at bounding box center [869, 359] width 374 height 397
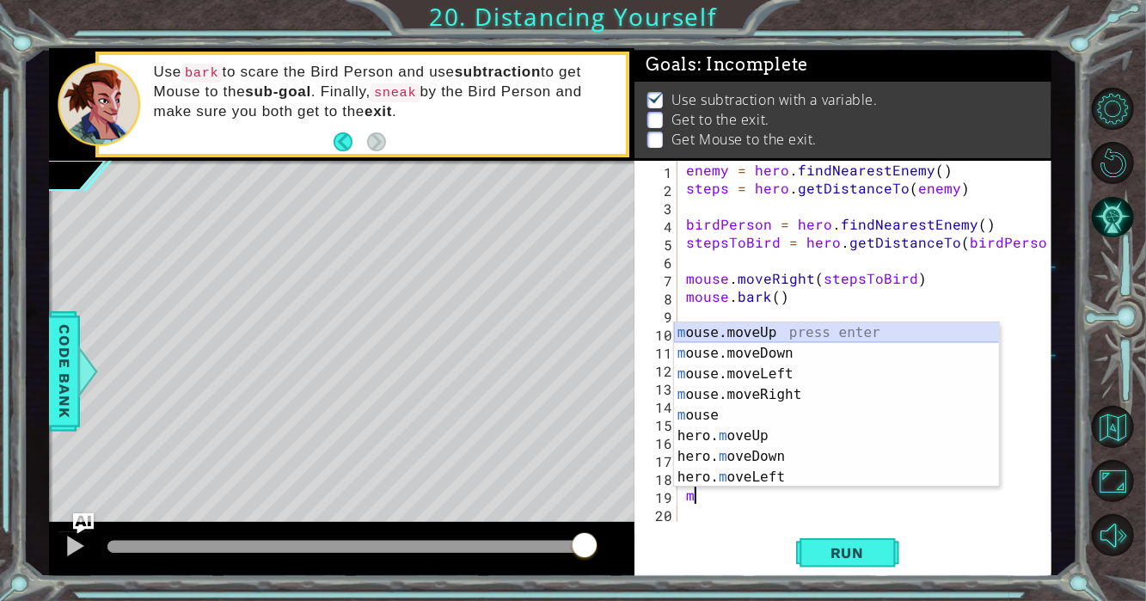
click at [785, 342] on div "m ouse.moveUp press enter m ouse.moveDown press enter m ouse.moveLeft press ent…" at bounding box center [837, 425] width 326 height 206
type textarea "mouse.moveUp(1)"
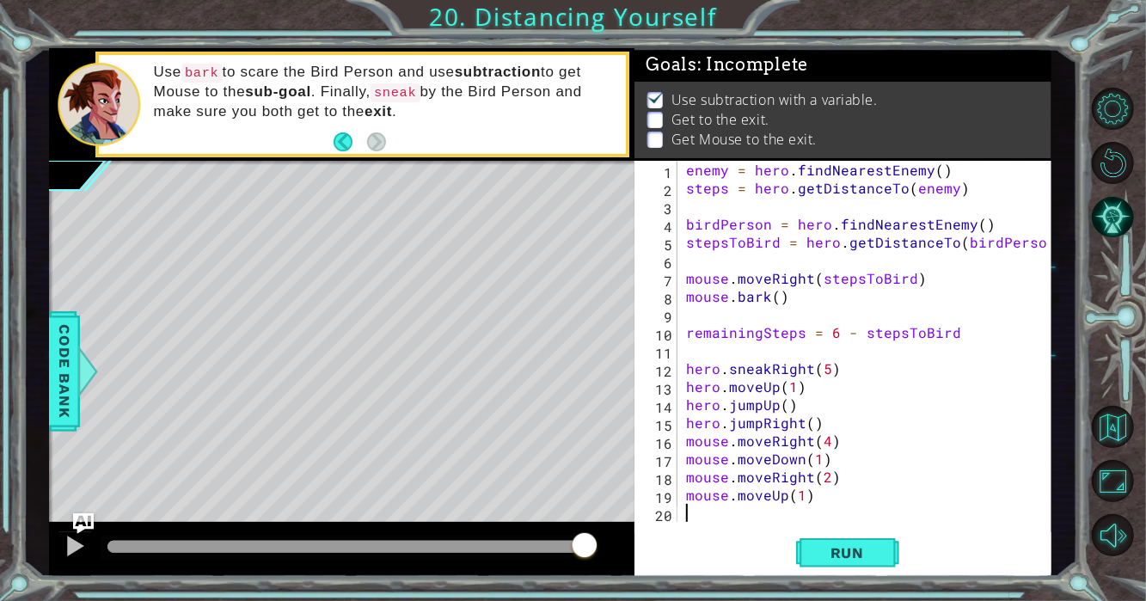
click at [720, 516] on div "enemy = hero . findNearestEnemy ( ) steps = hero . getDistanceTo ( enemy ) bird…" at bounding box center [869, 359] width 374 height 397
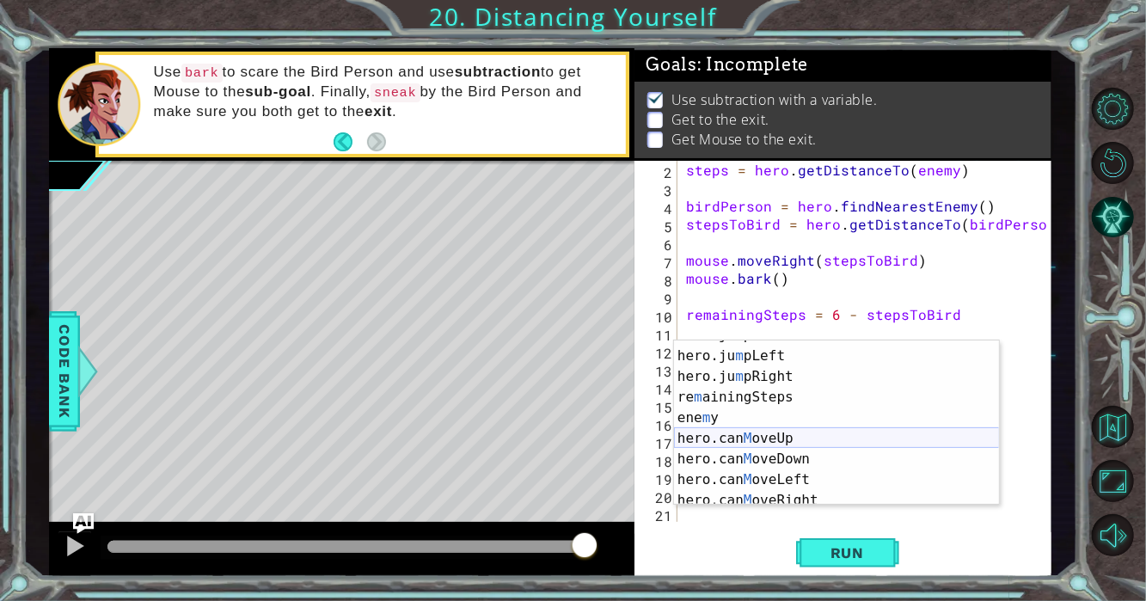
scroll to position [222, 0]
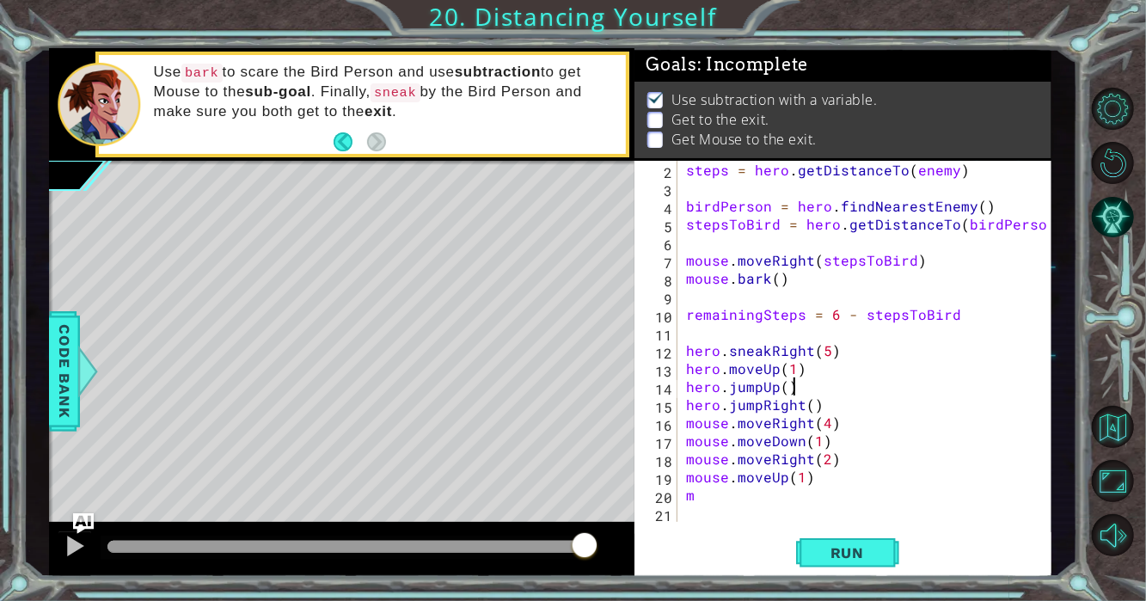
click at [1025, 386] on div "steps = hero . getDistanceTo ( enemy ) birdPerson = hero . findNearestEnemy ( )…" at bounding box center [868, 359] width 373 height 397
type textarea "hero.jumpUp()"
click at [761, 521] on div "steps = hero . getDistanceTo ( enemy ) birdPerson = hero . findNearestEnemy ( )…" at bounding box center [868, 359] width 373 height 397
click at [765, 496] on div "steps = hero . getDistanceTo ( enemy ) birdPerson = hero . findNearestEnemy ( )…" at bounding box center [868, 359] width 373 height 397
type textarea "m"
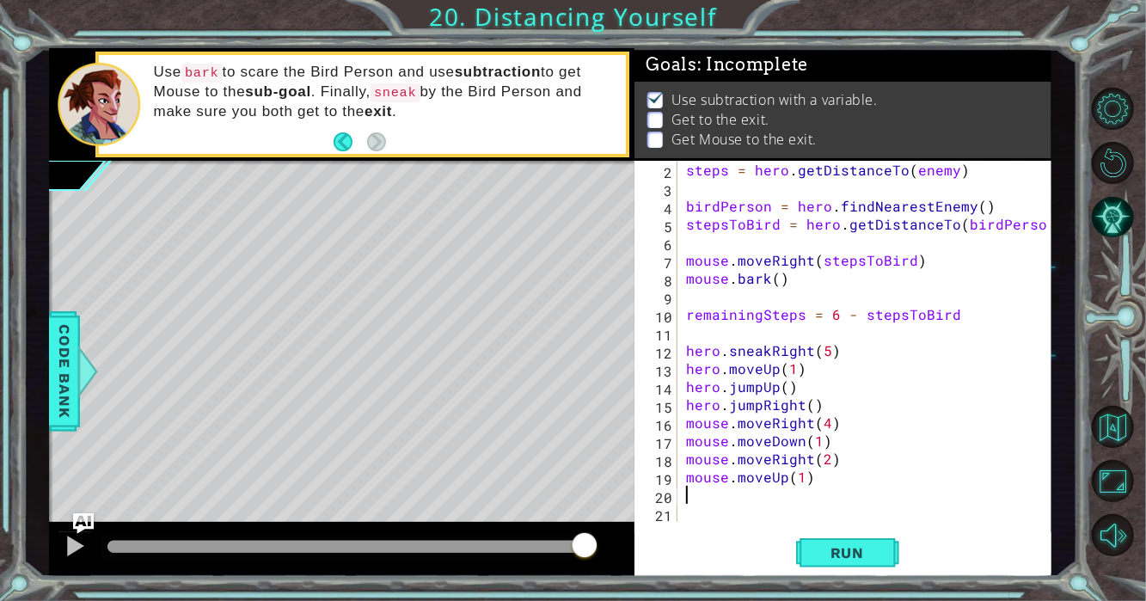
type textarea "m"
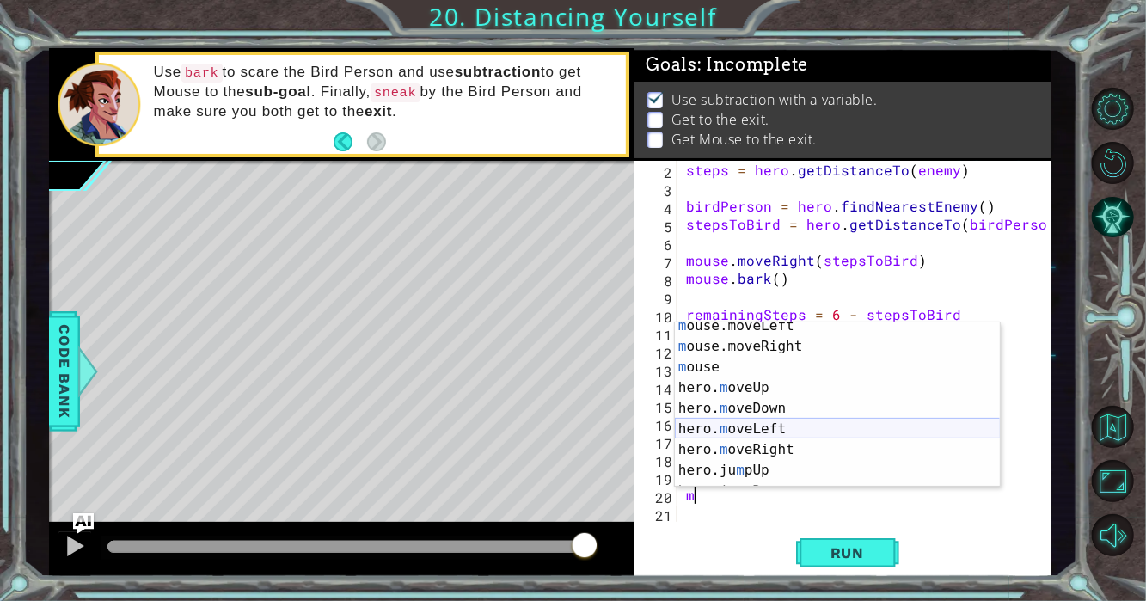
scroll to position [11, 0]
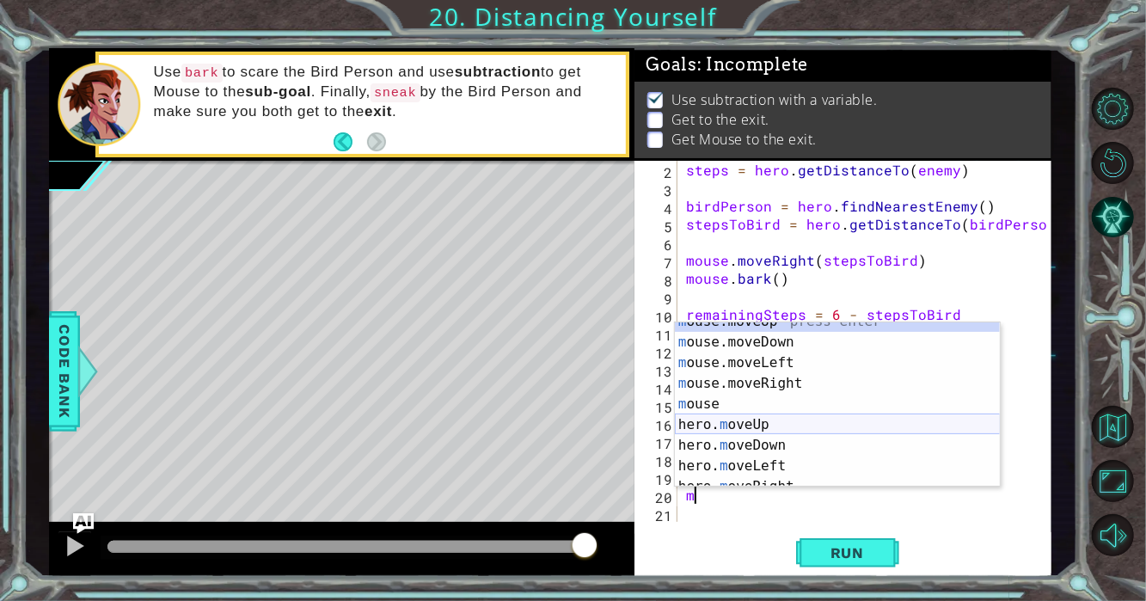
click at [816, 428] on div "m ouse.moveUp press enter m ouse.moveDown press enter m ouse.moveLeft press ent…" at bounding box center [838, 414] width 326 height 206
click at [816, 428] on div "steps = hero . getDistanceTo ( enemy ) birdPerson = hero . findNearestEnemy ( )…" at bounding box center [868, 359] width 373 height 397
type textarea "mouse.moveRight(4)"
click at [810, 423] on div "steps = hero . getDistanceTo ( enemy ) birdPerson = hero . findNearestEnemy ( )…" at bounding box center [868, 359] width 373 height 397
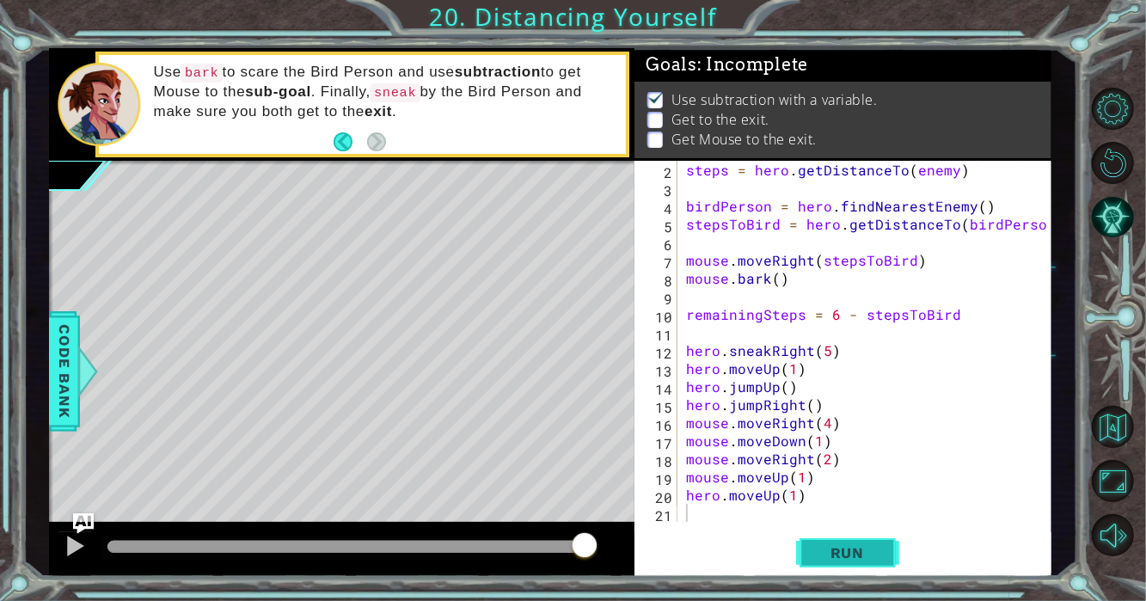
click at [840, 538] on button "Run" at bounding box center [847, 552] width 103 height 41
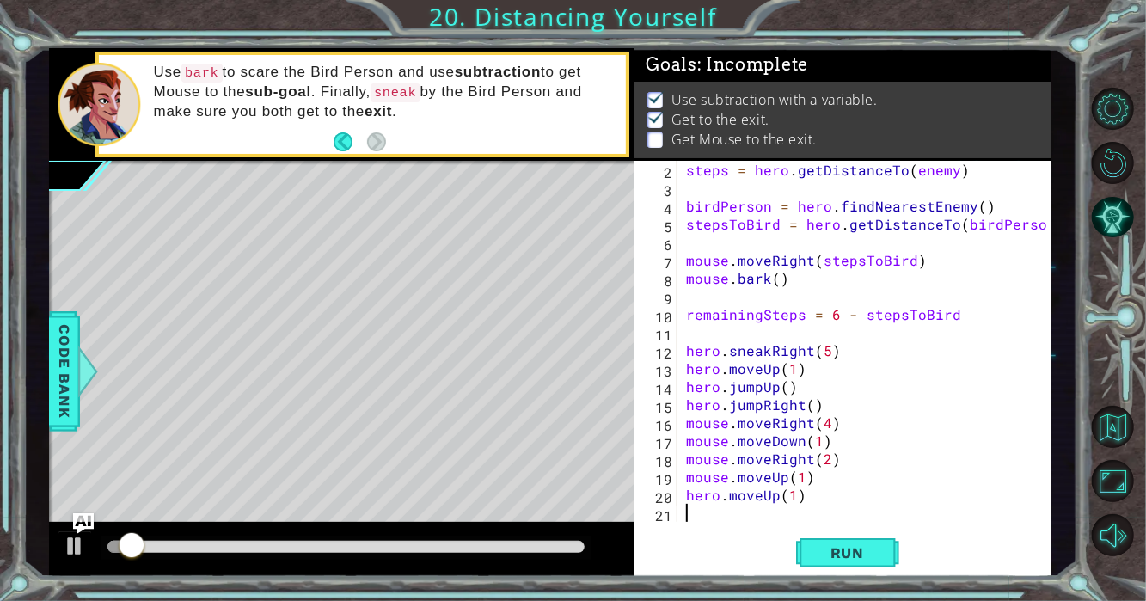
click at [513, 523] on div at bounding box center [342, 549] width 586 height 55
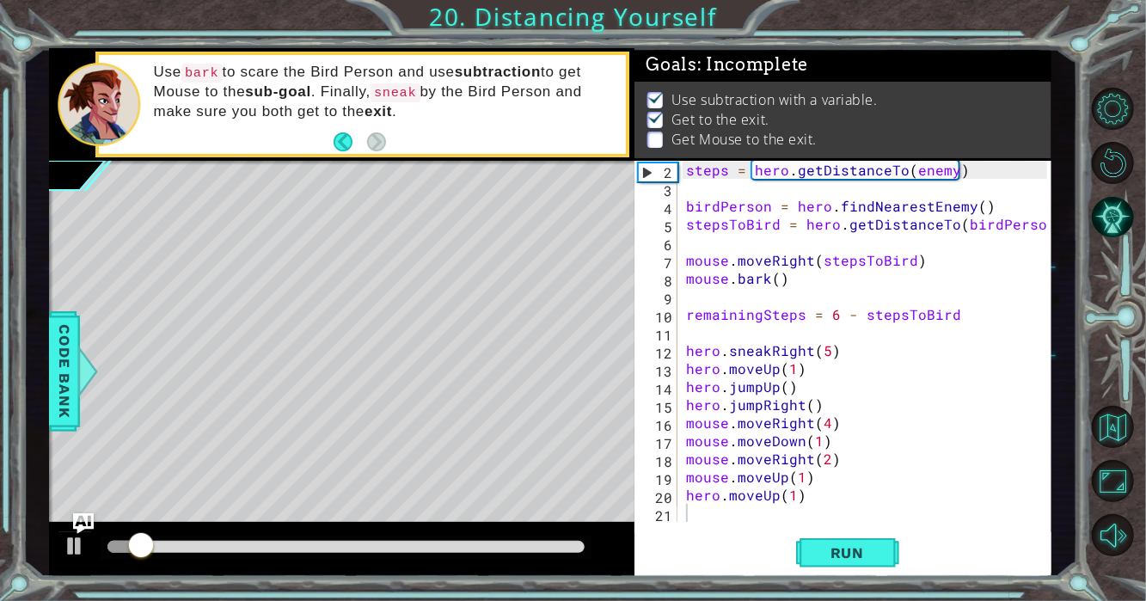
click at [520, 529] on div at bounding box center [342, 549] width 586 height 55
click at [523, 547] on div at bounding box center [347, 547] width 492 height 24
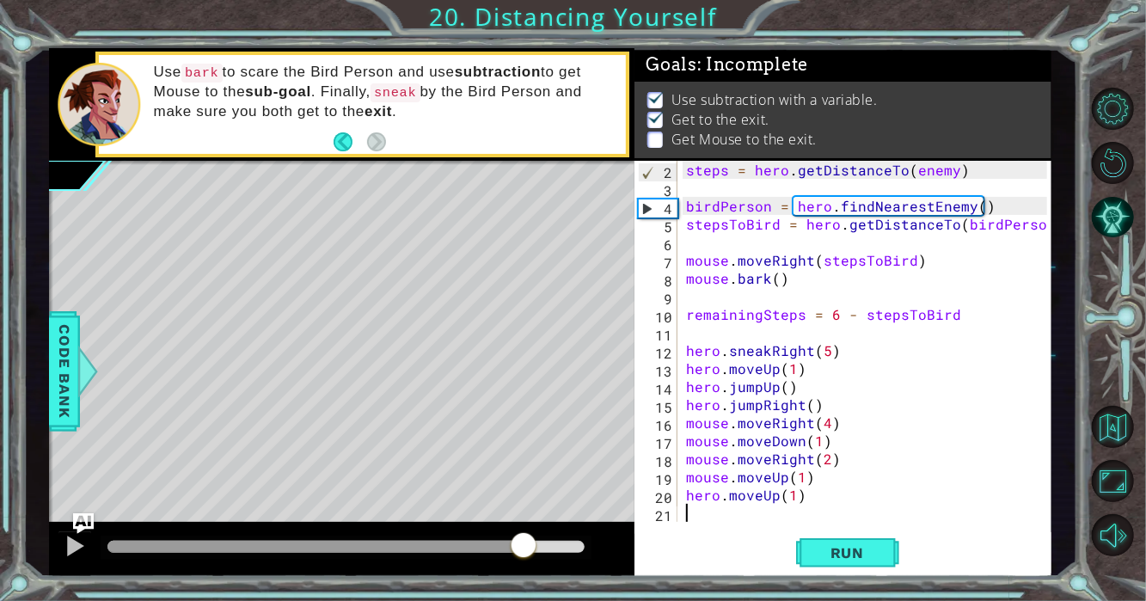
click at [523, 547] on div at bounding box center [346, 547] width 478 height 12
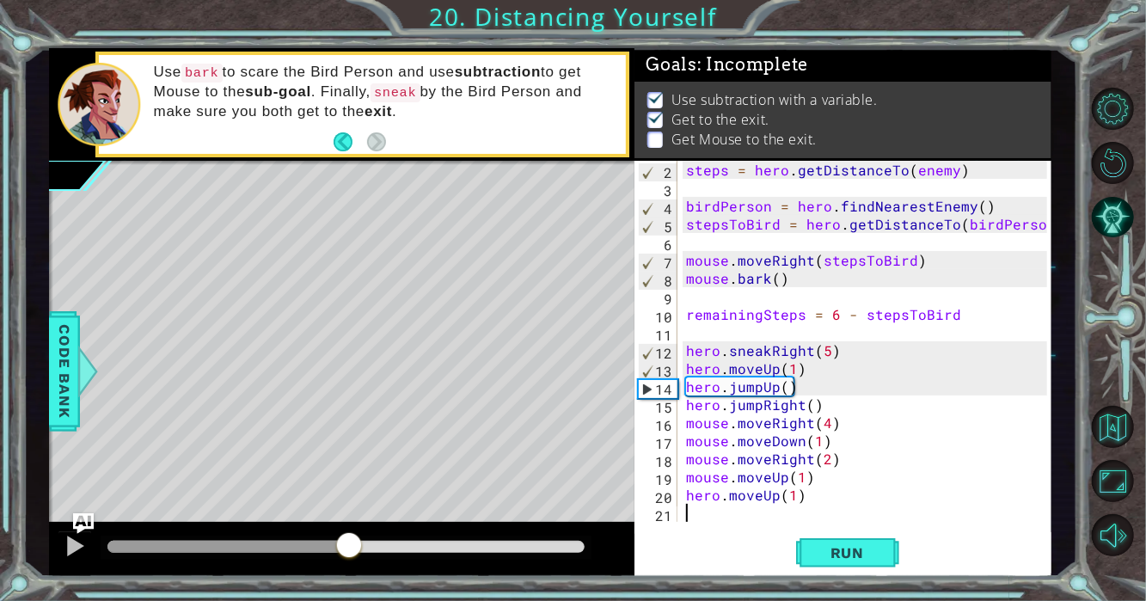
drag, startPoint x: 508, startPoint y: 552, endPoint x: 349, endPoint y: 568, distance: 159.8
click at [349, 568] on div at bounding box center [342, 549] width 586 height 55
click at [69, 553] on div at bounding box center [75, 546] width 22 height 22
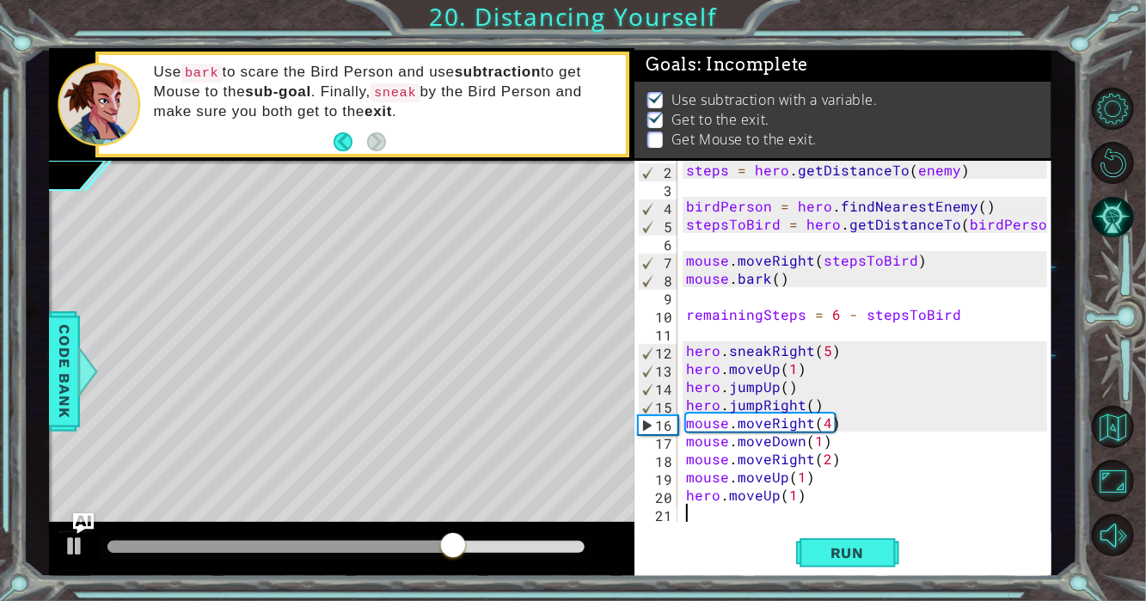
click at [830, 428] on div "steps = hero . getDistanceTo ( enemy ) birdPerson = hero . findNearestEnemy ( )…" at bounding box center [868, 359] width 373 height 397
type textarea "mouse.moveRight(2)"
click at [845, 564] on button "Run" at bounding box center [847, 552] width 103 height 41
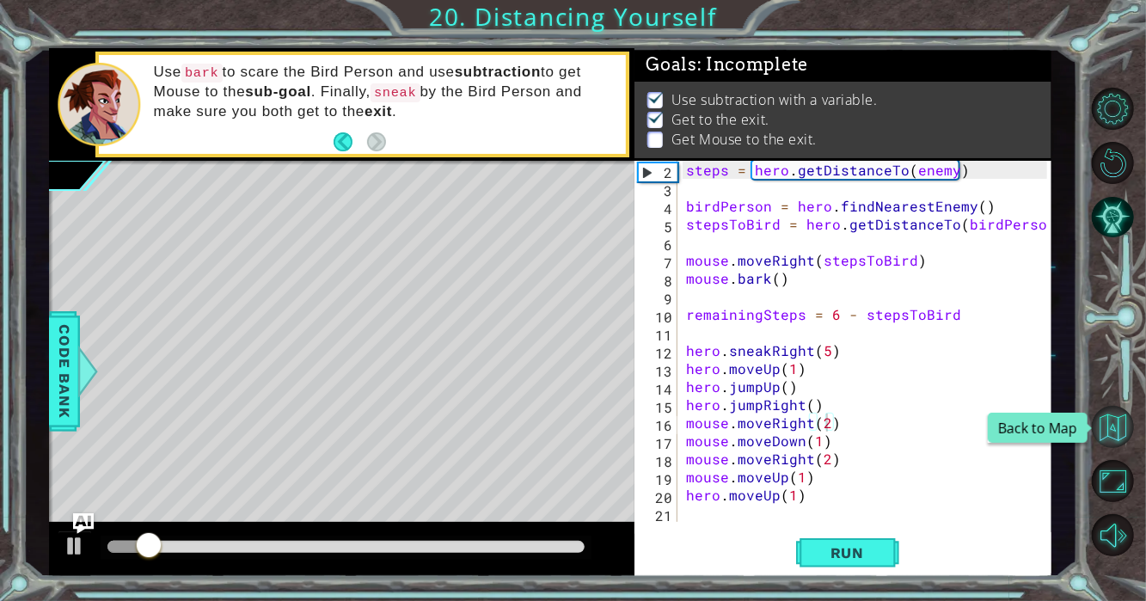
click at [1101, 421] on button "Back to Map" at bounding box center [1112, 427] width 42 height 42
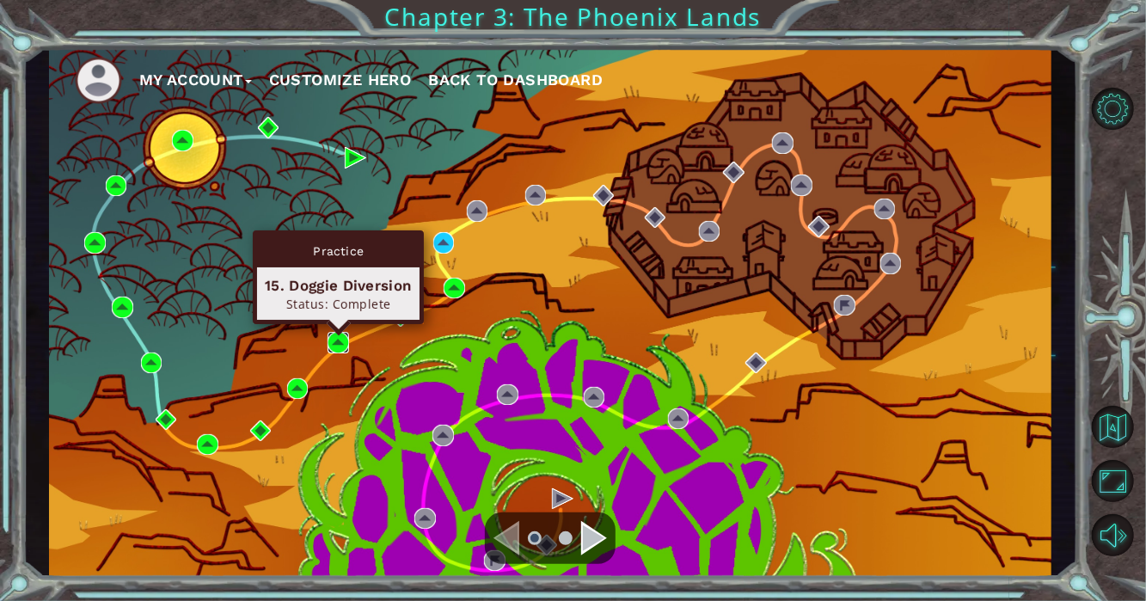
click at [337, 336] on img at bounding box center [337, 342] width 21 height 21
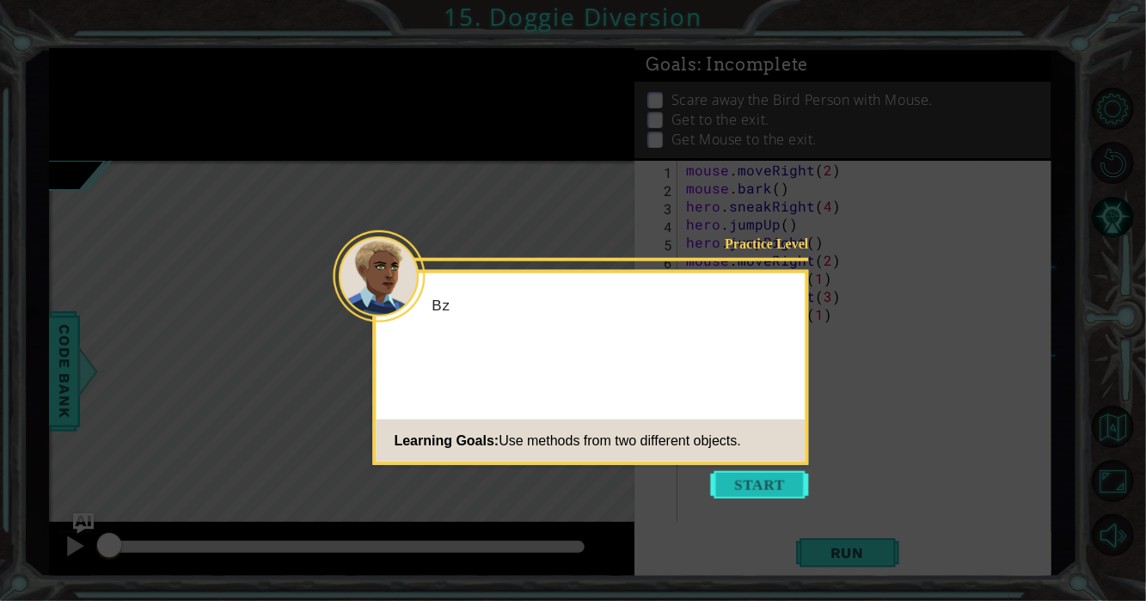
click at [736, 476] on button "Start" at bounding box center [760, 485] width 98 height 28
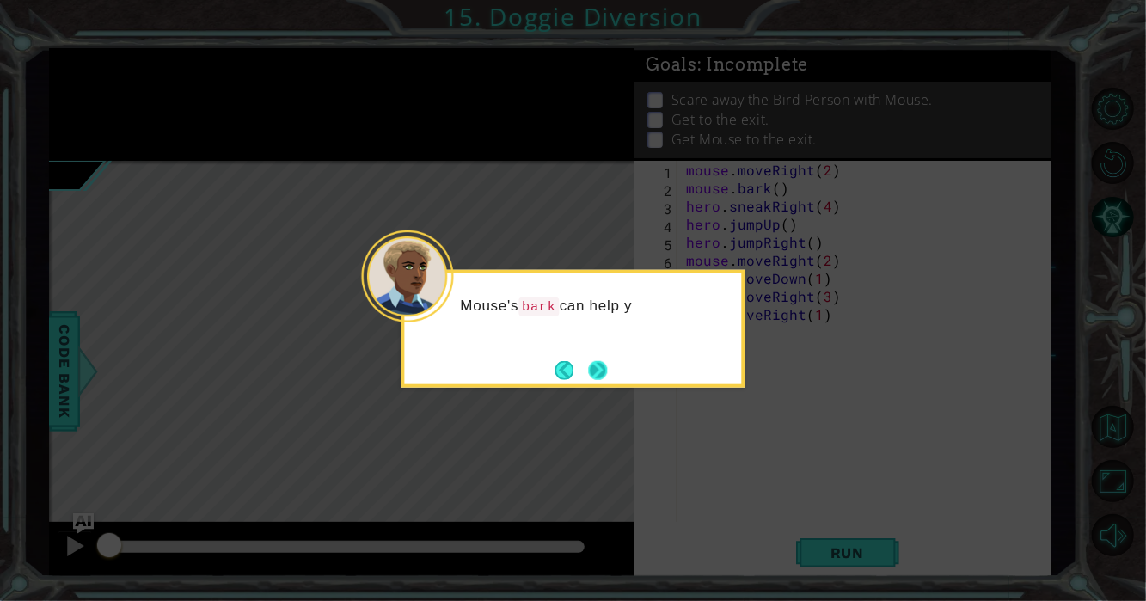
click at [601, 363] on button "Next" at bounding box center [597, 369] width 19 height 19
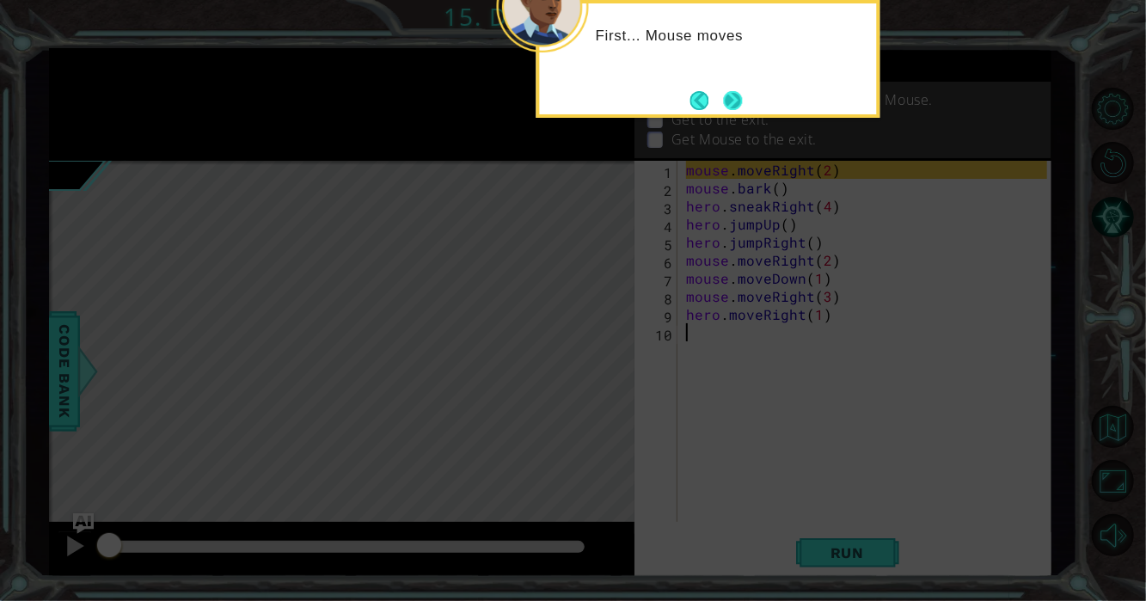
click at [737, 98] on button "Next" at bounding box center [732, 100] width 19 height 19
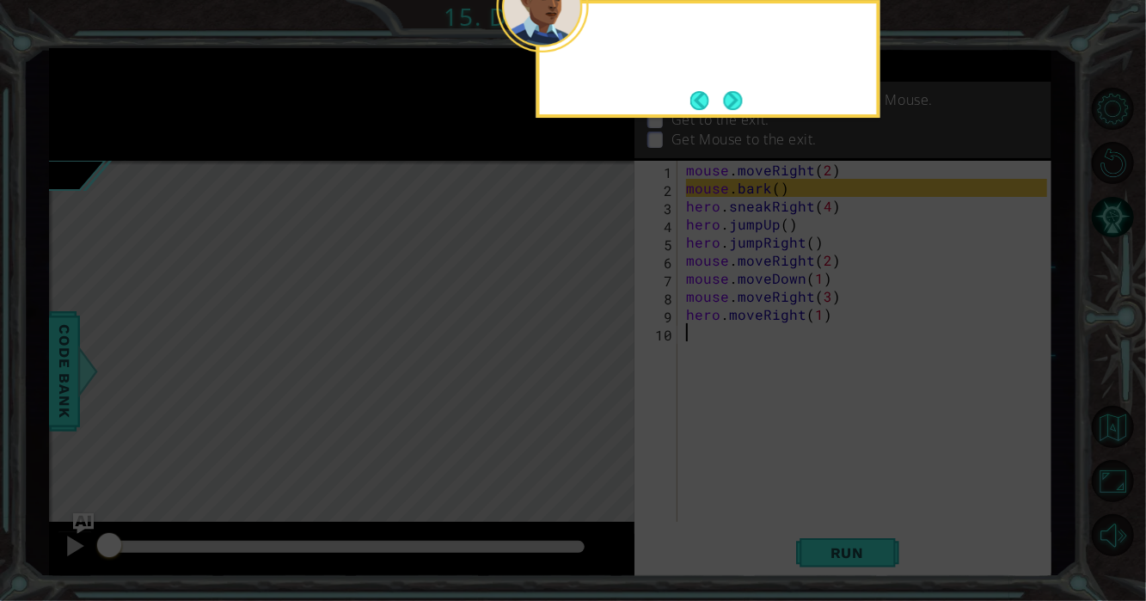
click at [737, 98] on button "Next" at bounding box center [733, 100] width 19 height 19
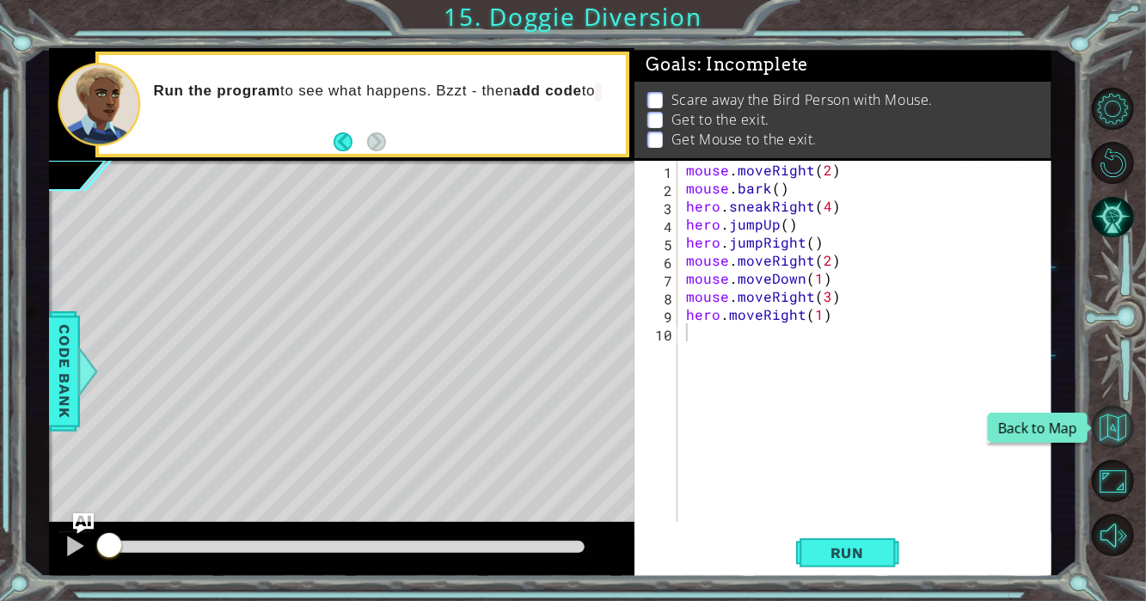
click at [1121, 417] on button "Back to Map" at bounding box center [1112, 427] width 42 height 42
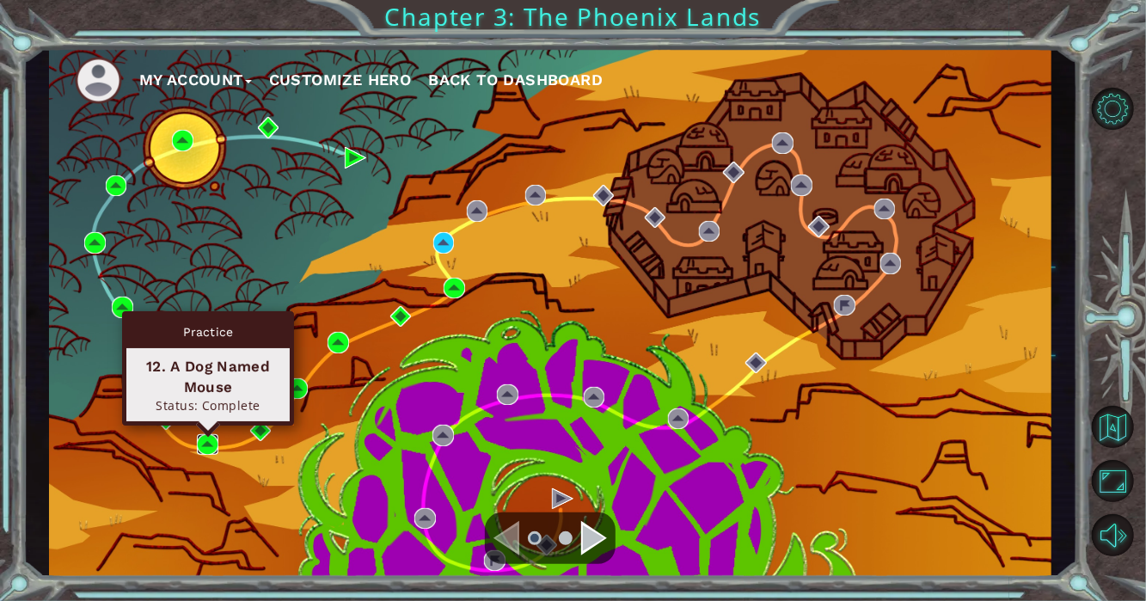
click at [206, 443] on img at bounding box center [207, 444] width 21 height 21
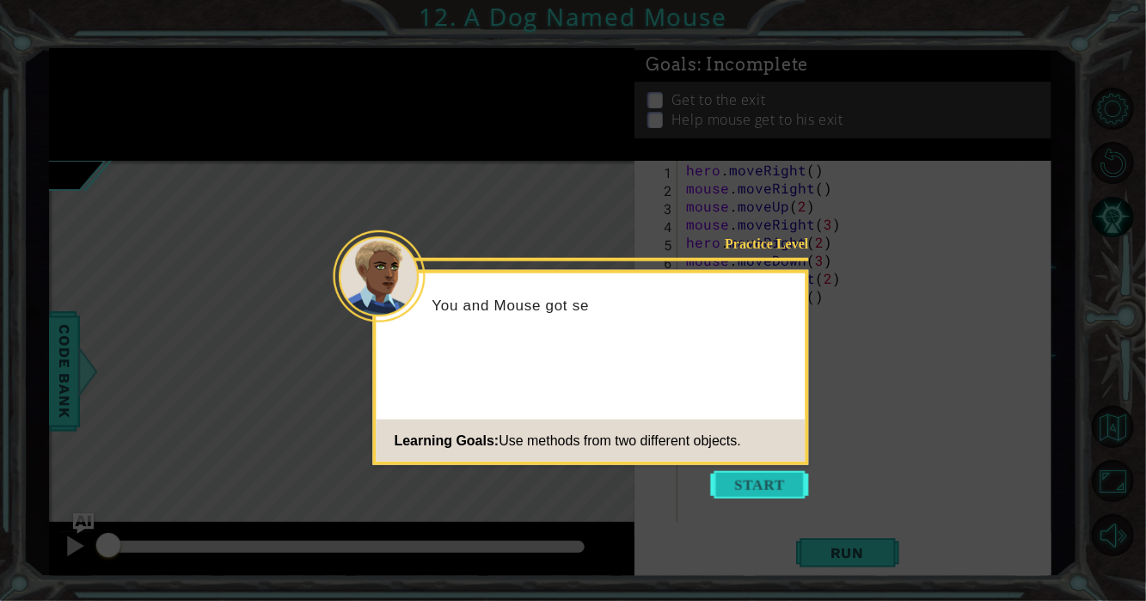
click at [769, 483] on button "Start" at bounding box center [760, 485] width 98 height 28
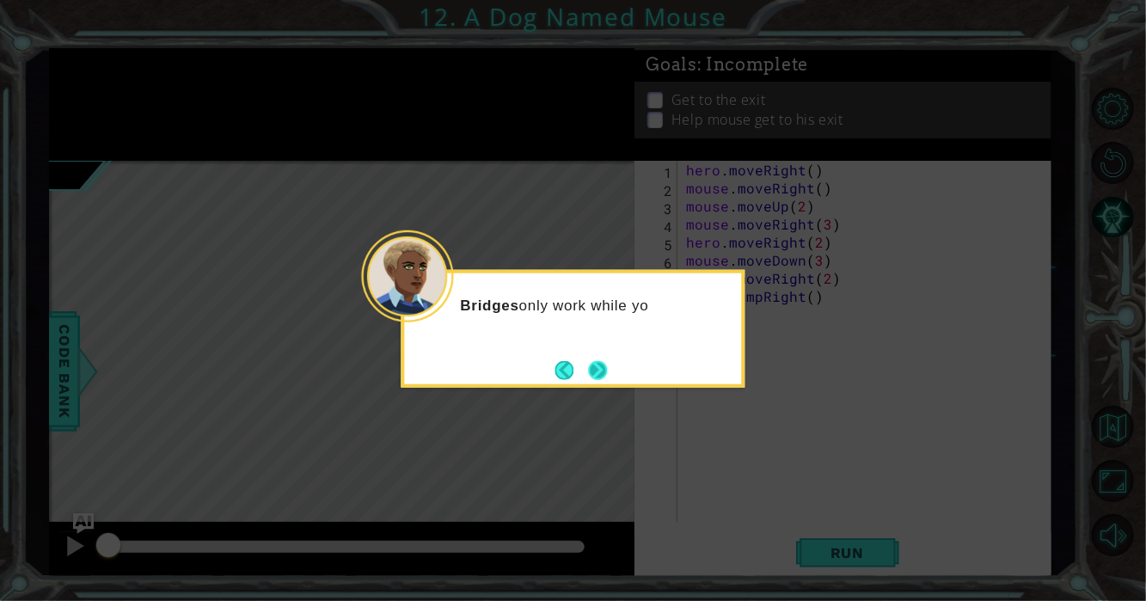
click at [595, 378] on button "Next" at bounding box center [597, 370] width 24 height 24
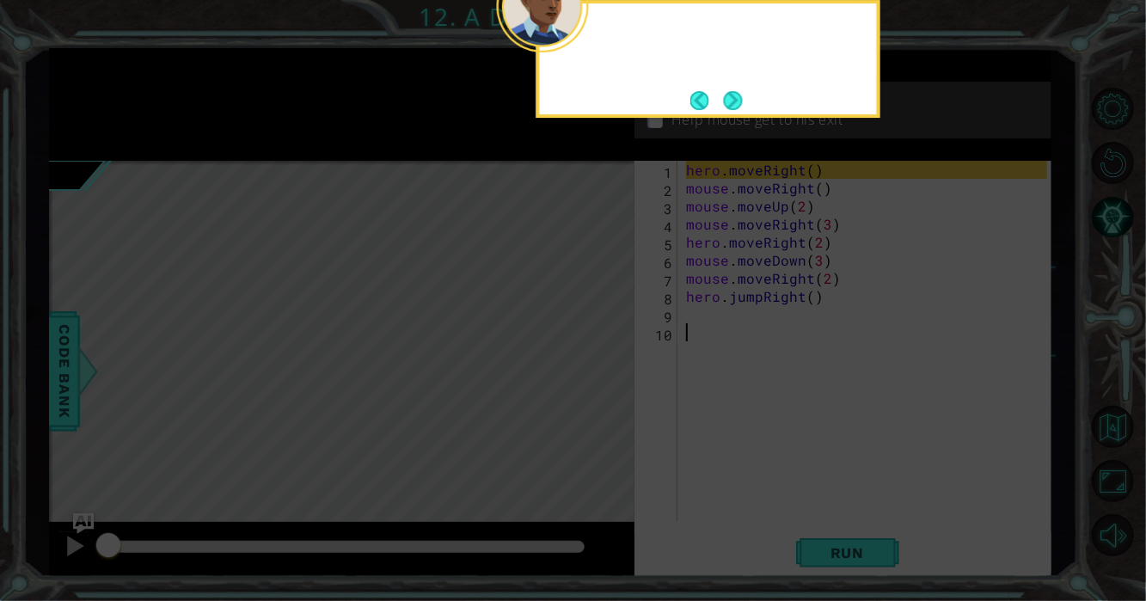
click at [595, 378] on icon at bounding box center [573, 90] width 1146 height 1022
click at [732, 106] on button "Next" at bounding box center [733, 100] width 19 height 19
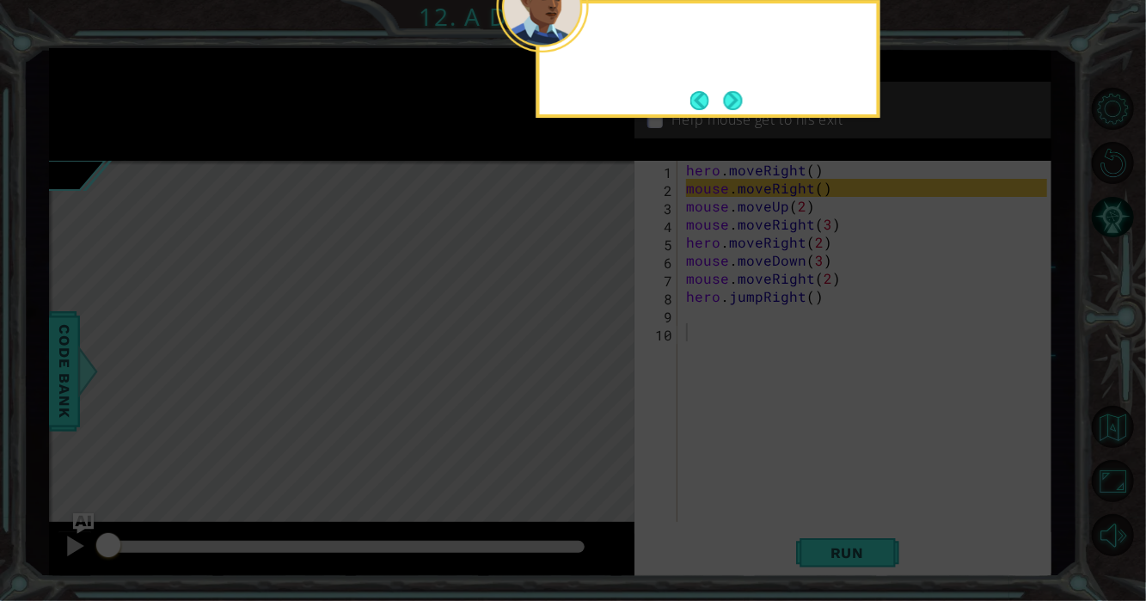
click at [732, 106] on button "Next" at bounding box center [733, 100] width 22 height 22
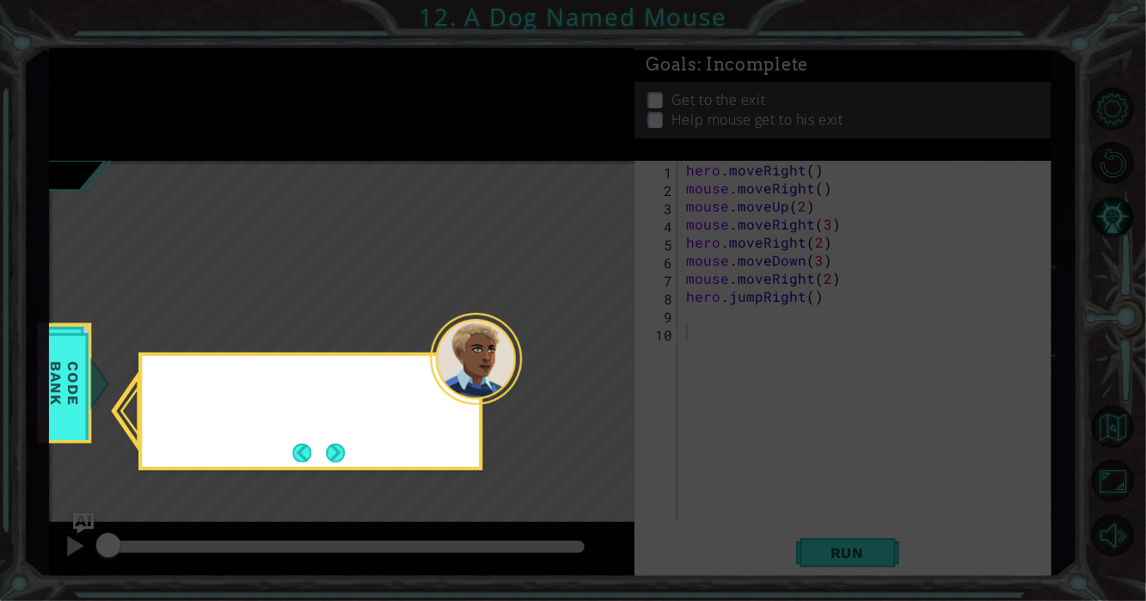
click at [732, 106] on icon at bounding box center [573, 300] width 1146 height 601
click at [328, 456] on button "Next" at bounding box center [335, 452] width 19 height 19
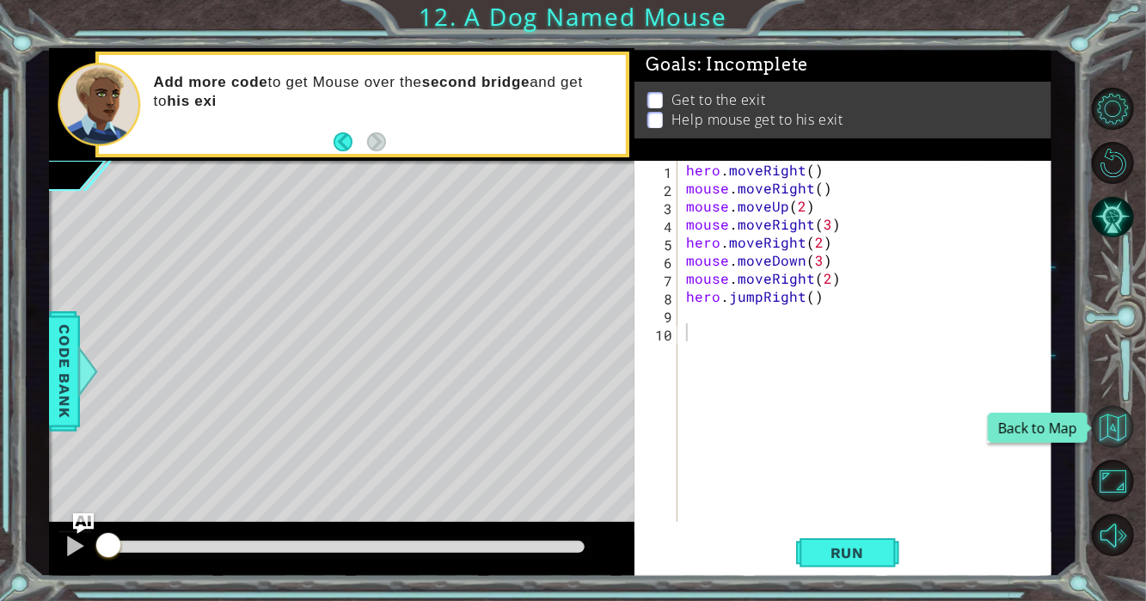
click at [1111, 413] on button "Back to Map" at bounding box center [1112, 427] width 42 height 42
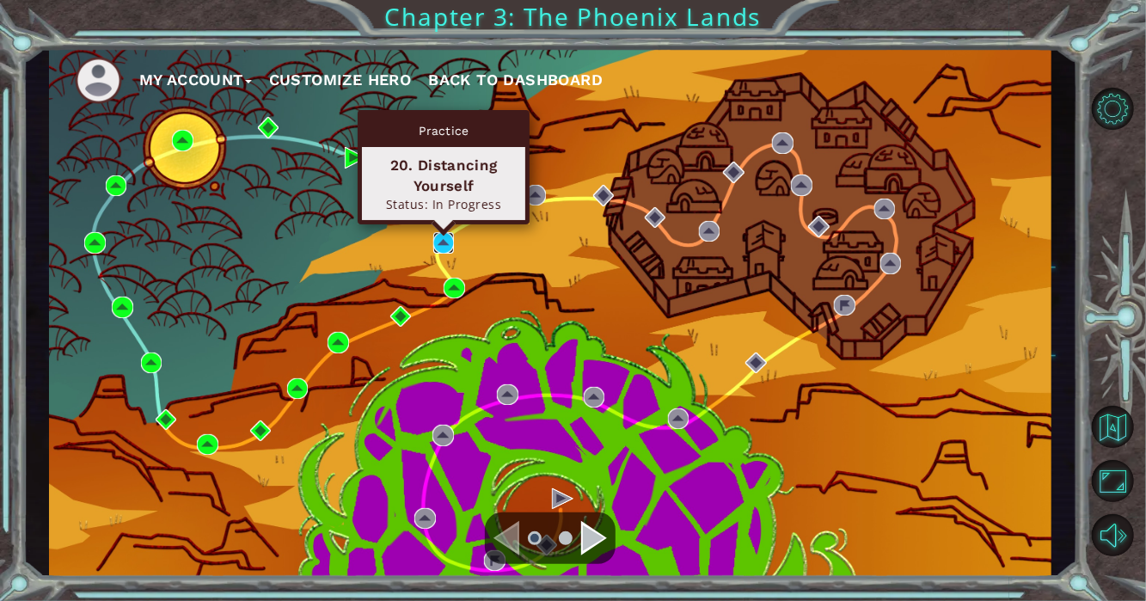
click at [438, 245] on img at bounding box center [443, 242] width 21 height 21
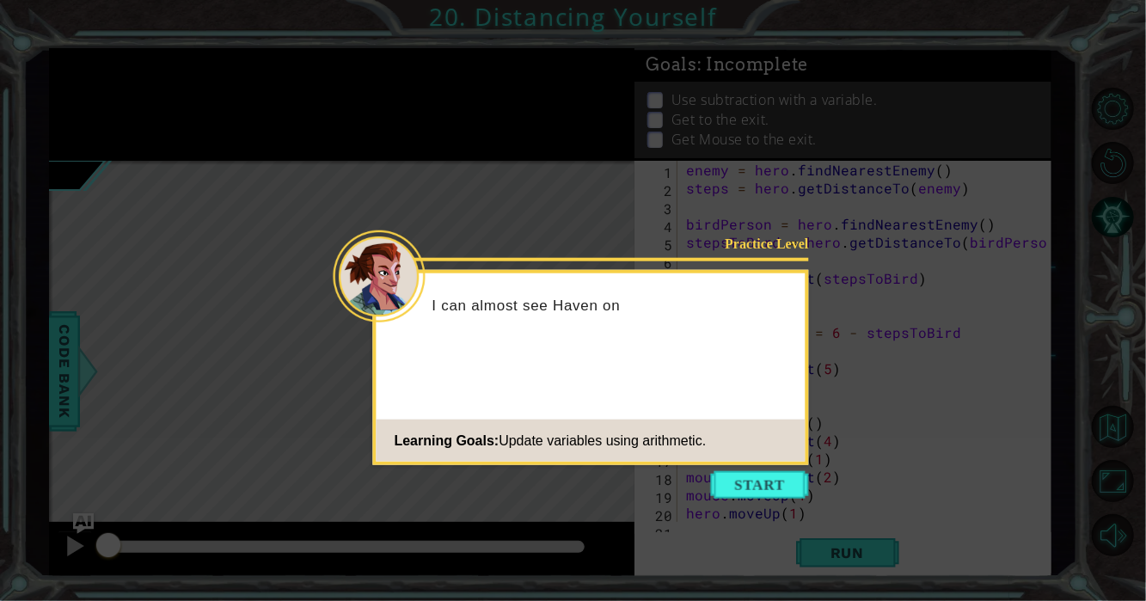
click at [755, 467] on icon at bounding box center [573, 300] width 1146 height 601
click at [751, 471] on button "Start" at bounding box center [760, 485] width 98 height 28
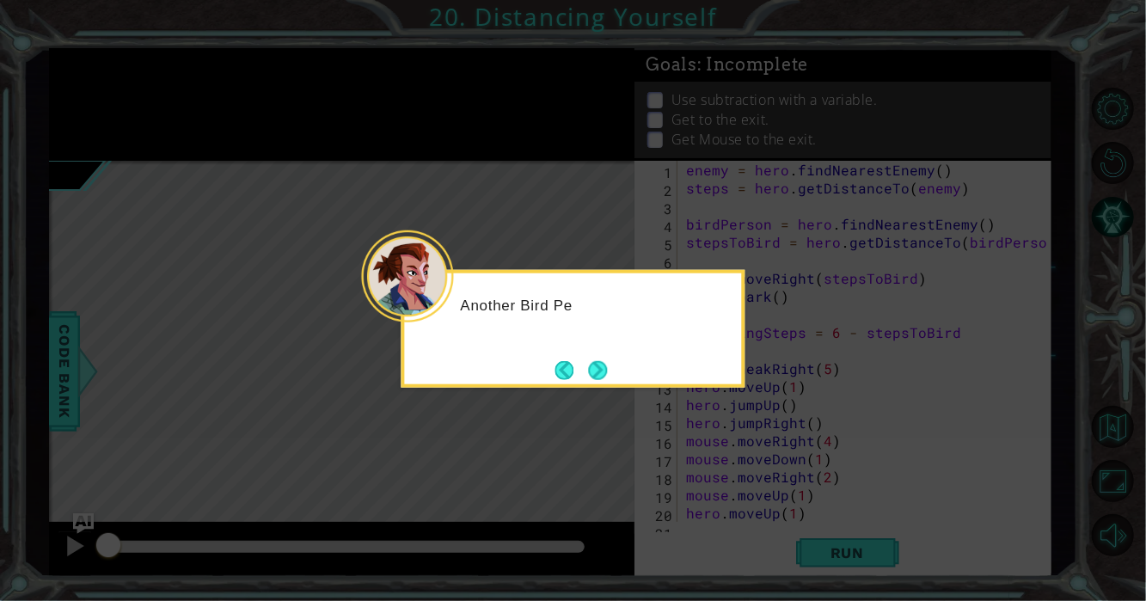
click at [588, 351] on div "Another Bird Pe" at bounding box center [573, 329] width 344 height 118
click at [590, 367] on button "Next" at bounding box center [597, 369] width 19 height 19
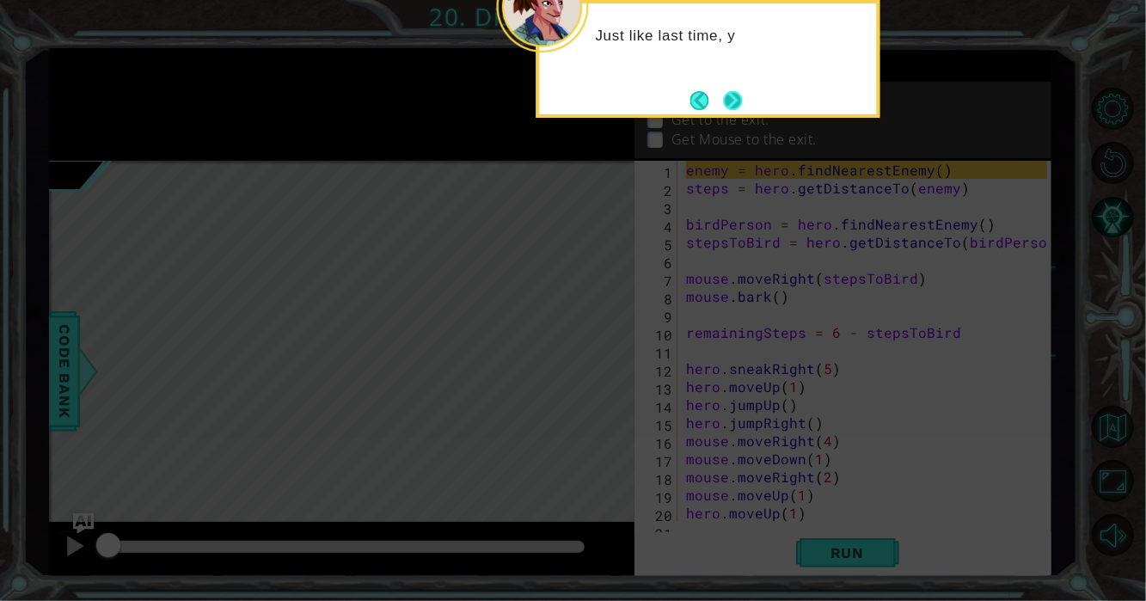
click at [724, 96] on button "Next" at bounding box center [733, 100] width 19 height 19
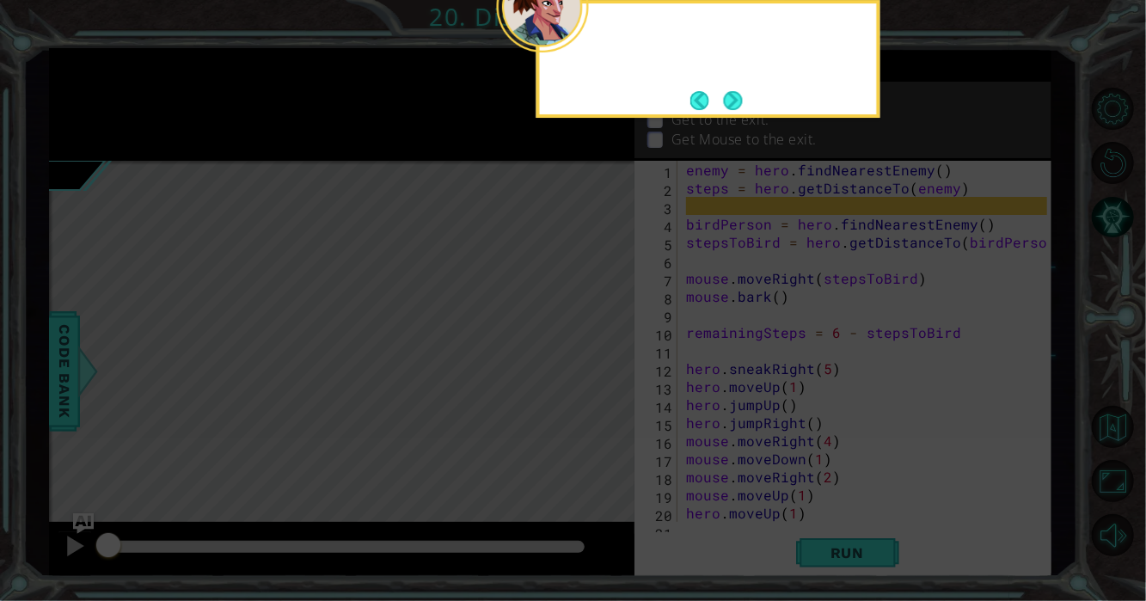
click at [724, 96] on button "Next" at bounding box center [733, 100] width 19 height 19
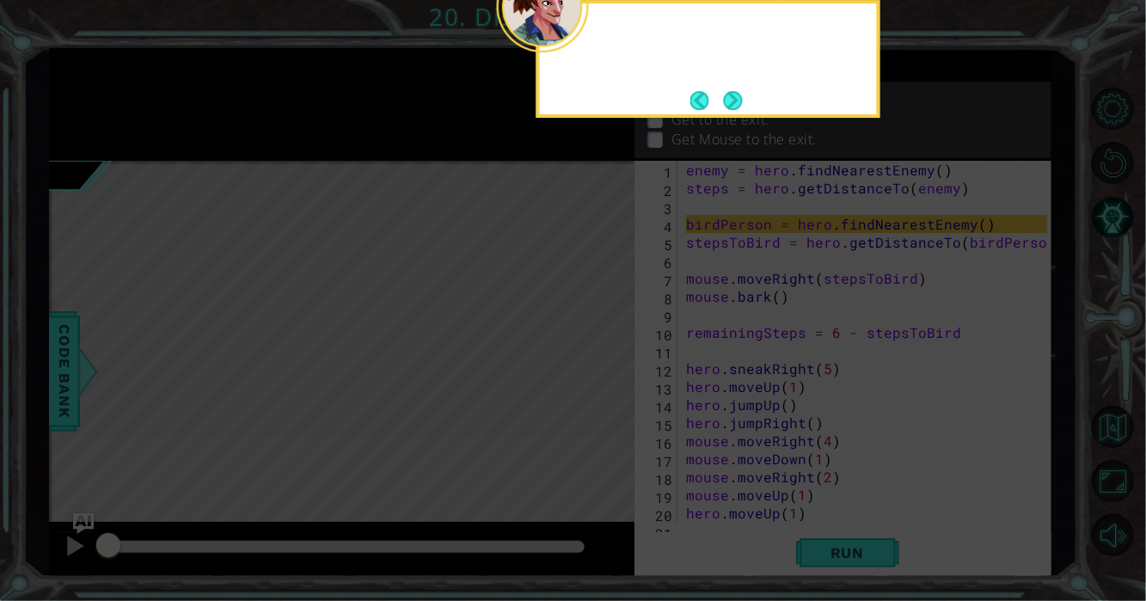
click at [720, 96] on footer at bounding box center [716, 101] width 52 height 26
click at [724, 96] on button "Next" at bounding box center [733, 100] width 19 height 19
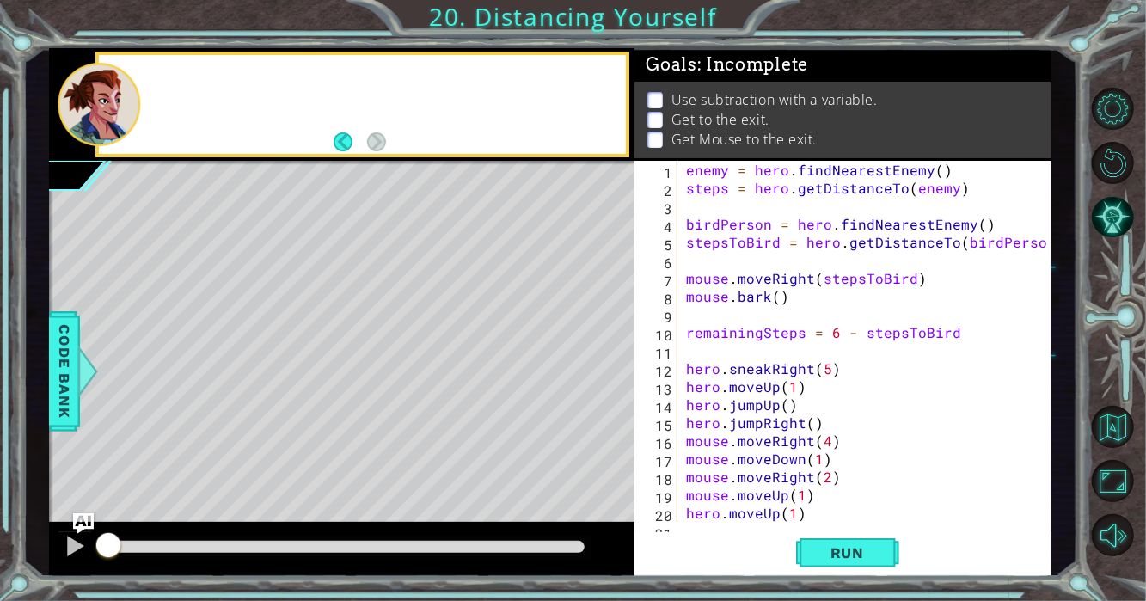
click at [720, 96] on p "Use subtraction with a variable." at bounding box center [774, 99] width 206 height 19
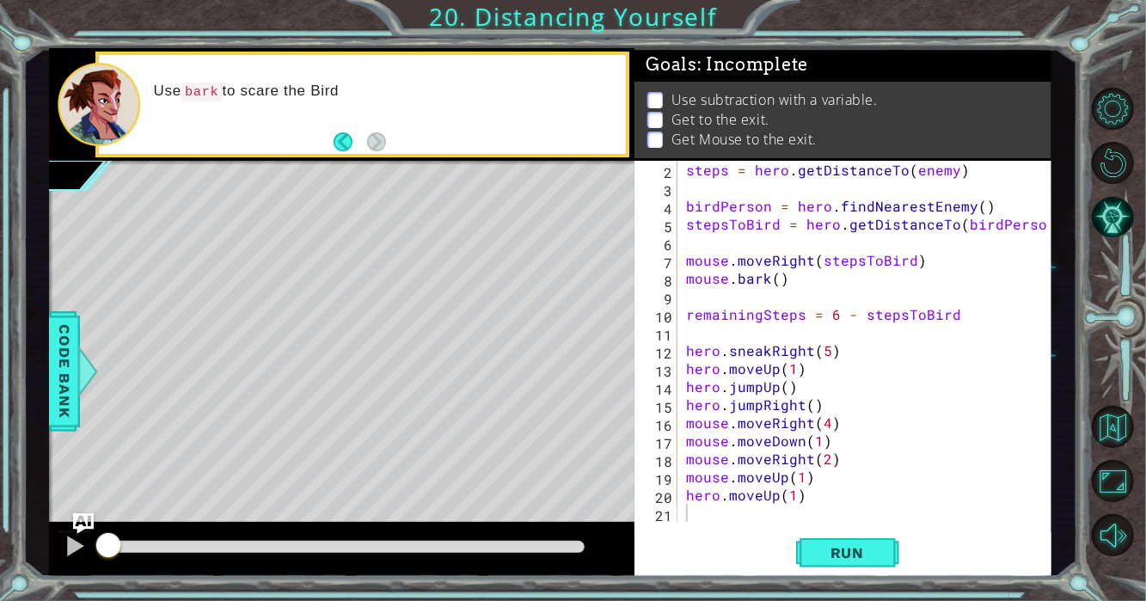
scroll to position [17, 0]
click at [737, 506] on div "steps = hero . getDistanceTo ( enemy ) birdPerson = hero . findNearestEnemy ( )…" at bounding box center [868, 359] width 373 height 397
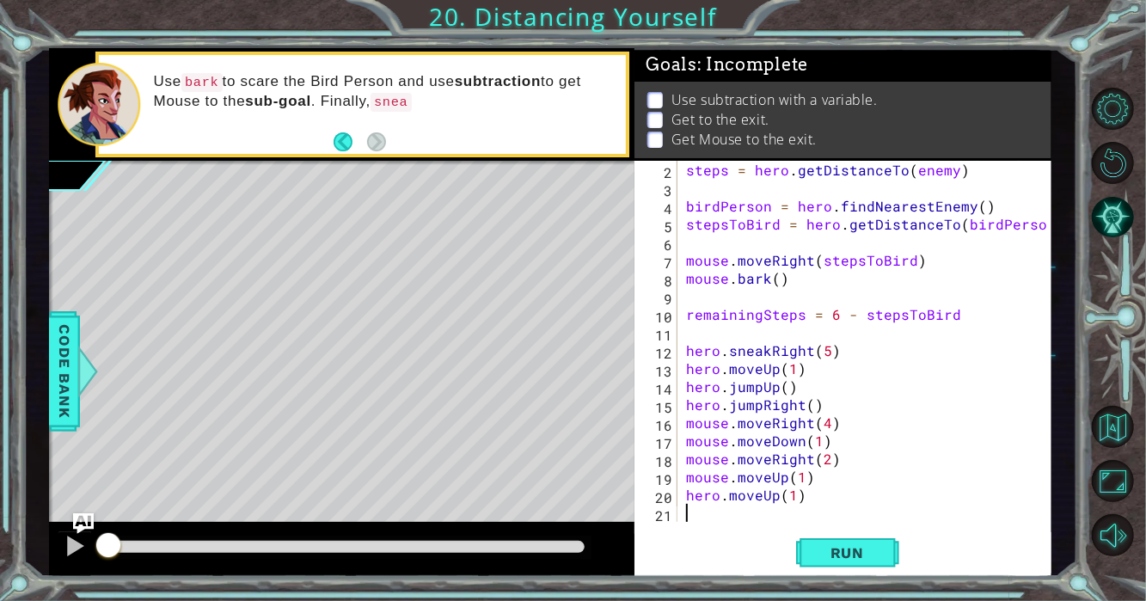
type textarea "d"
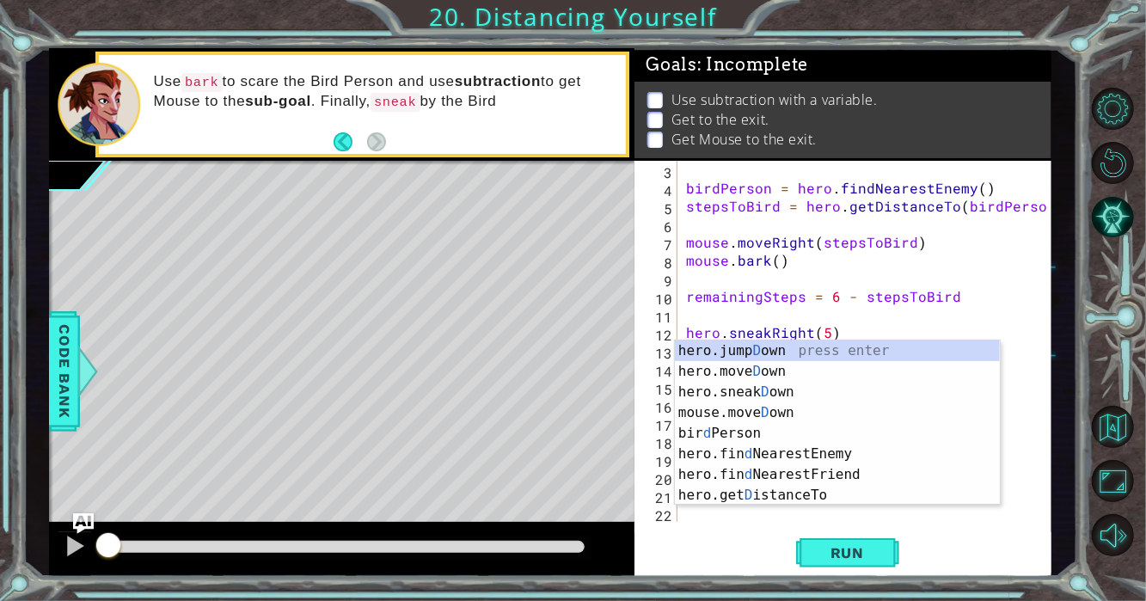
scroll to position [35, 0]
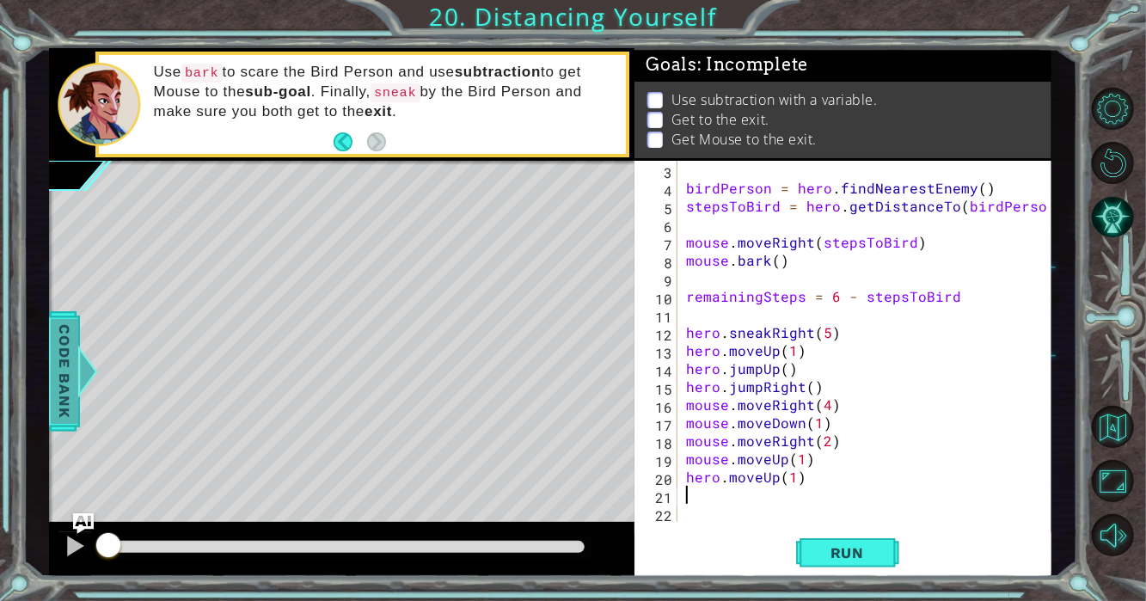
click at [62, 322] on span "Code Bank" at bounding box center [65, 371] width 28 height 105
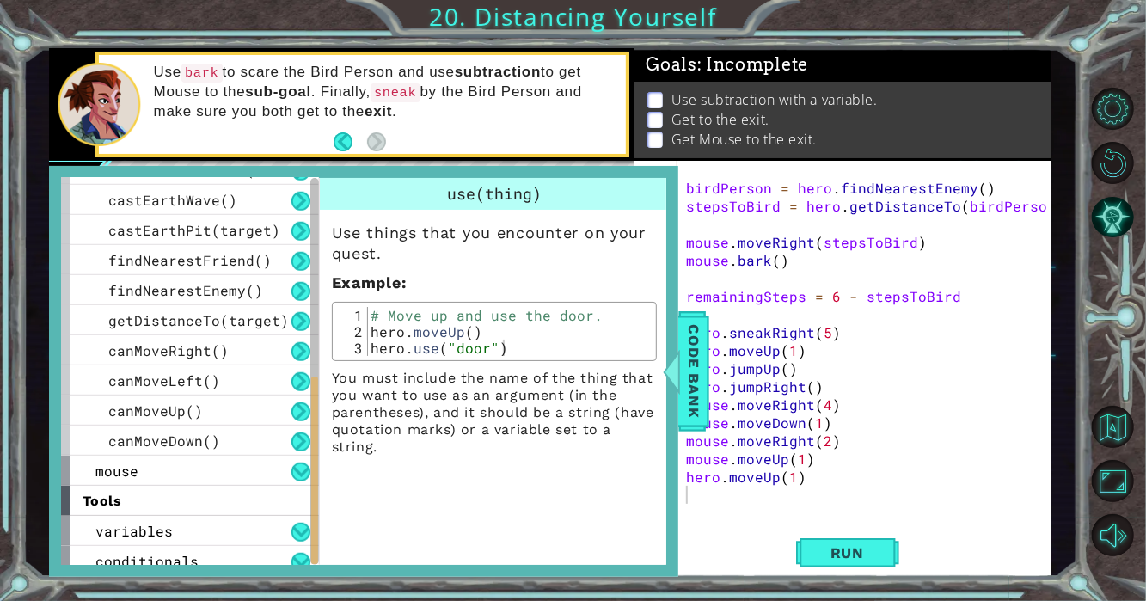
scroll to position [484, 0]
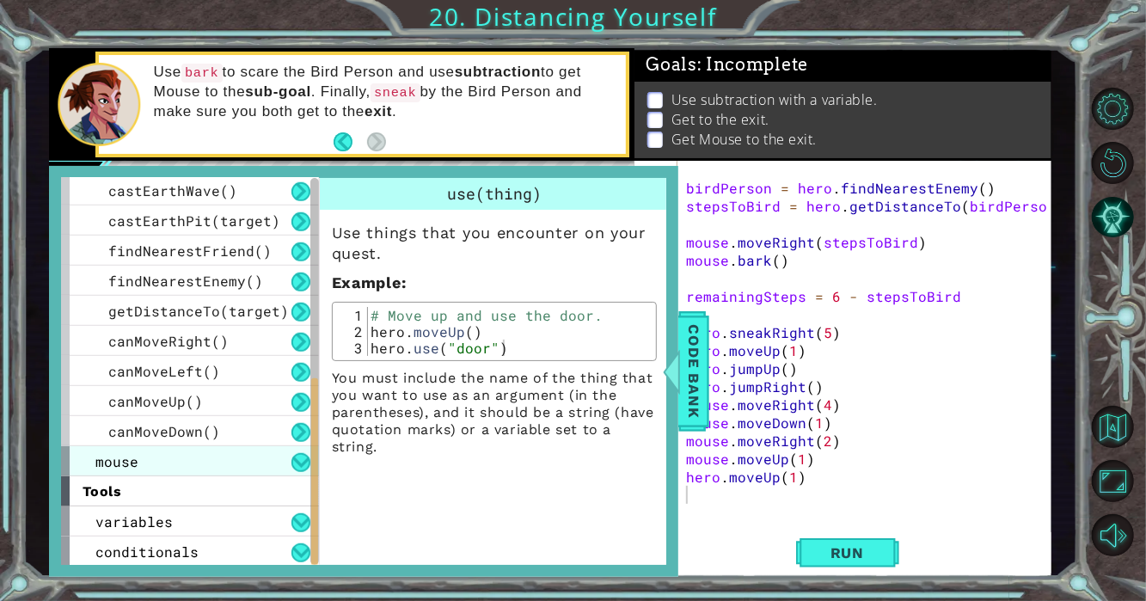
click at [171, 449] on div "mouse" at bounding box center [190, 461] width 258 height 30
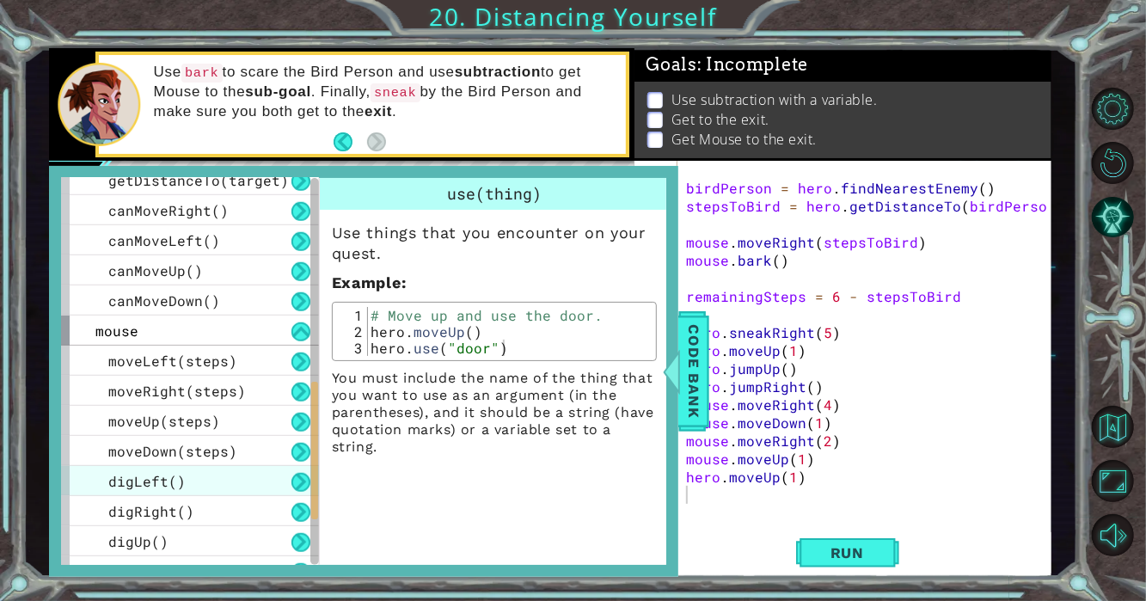
scroll to position [626, 0]
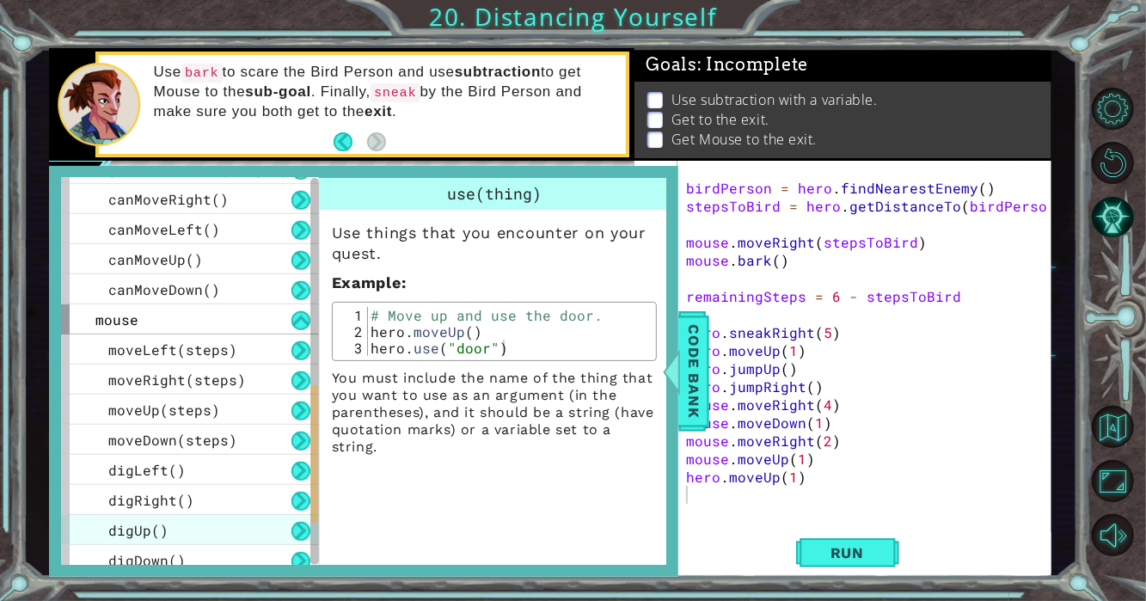
click at [172, 530] on div "digUp()" at bounding box center [190, 530] width 258 height 30
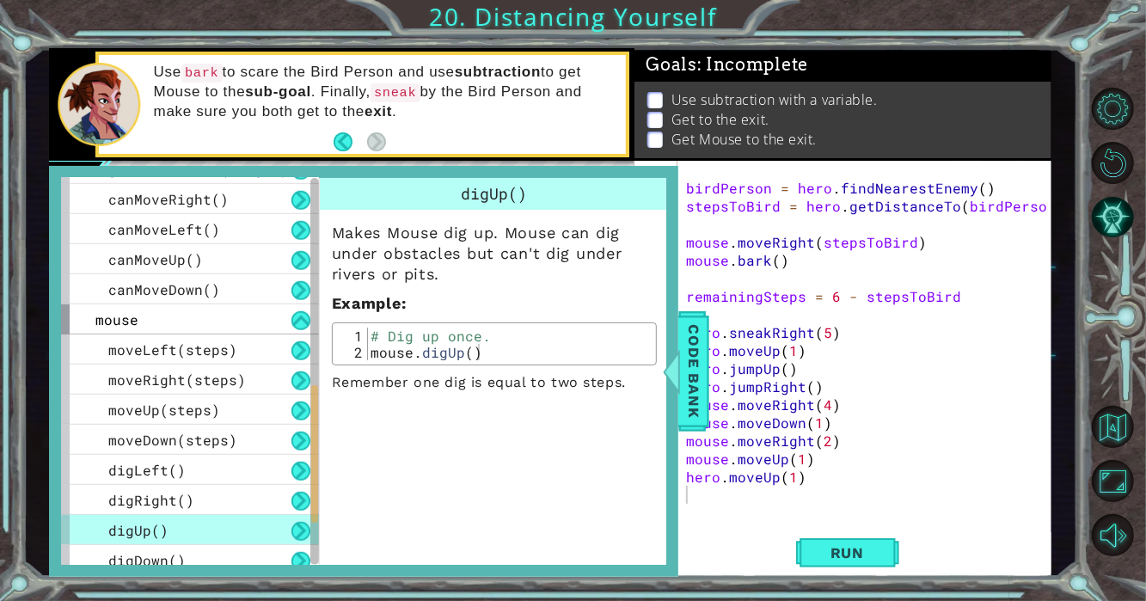
type textarea "mouse.digUp()"
drag, startPoint x: 477, startPoint y: 353, endPoint x: 355, endPoint y: 346, distance: 122.2
click at [355, 346] on div "mouse.digUp() 1 2 # Dig up once. mouse . digUp ( ) הההההההההההההההההההההההההההה…" at bounding box center [494, 343] width 315 height 33
drag, startPoint x: 675, startPoint y: 389, endPoint x: 669, endPoint y: 413, distance: 24.2
click at [675, 390] on div at bounding box center [670, 371] width 21 height 52
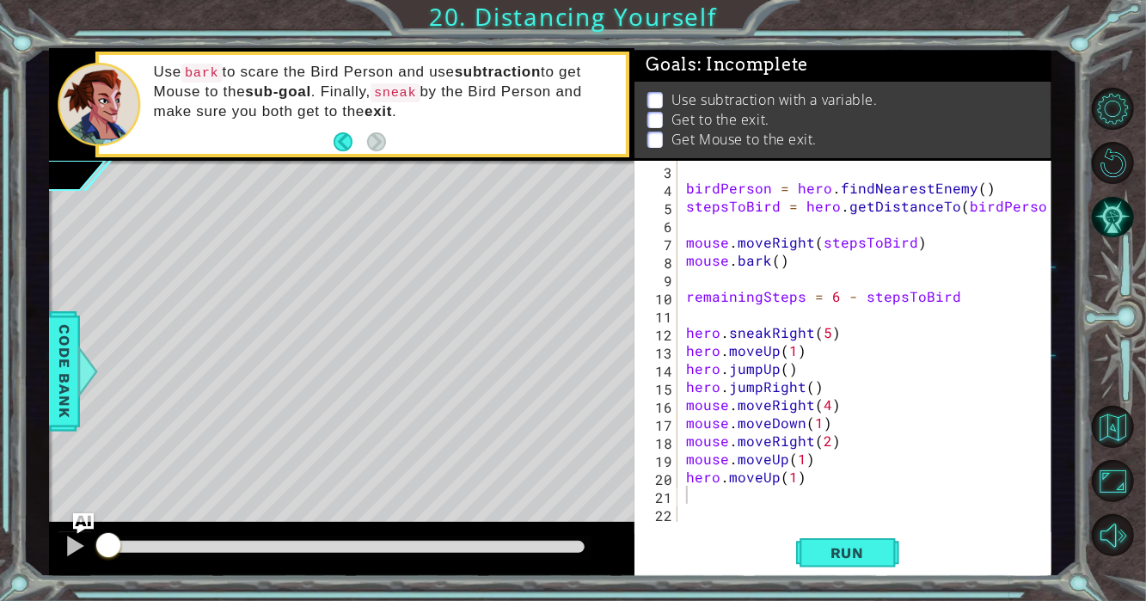
click at [712, 521] on div "birdPerson = hero . findNearestEnemy ( ) stepsToBird = hero . getDistanceTo ( b…" at bounding box center [868, 359] width 373 height 397
click at [718, 497] on div "birdPerson = hero . findNearestEnemy ( ) stepsToBird = hero . getDistanceTo ( b…" at bounding box center [868, 359] width 373 height 397
paste textarea "mouse.digUp()"
click at [765, 536] on div "Run" at bounding box center [847, 552] width 417 height 41
click at [653, 489] on div "21" at bounding box center [658, 497] width 40 height 18
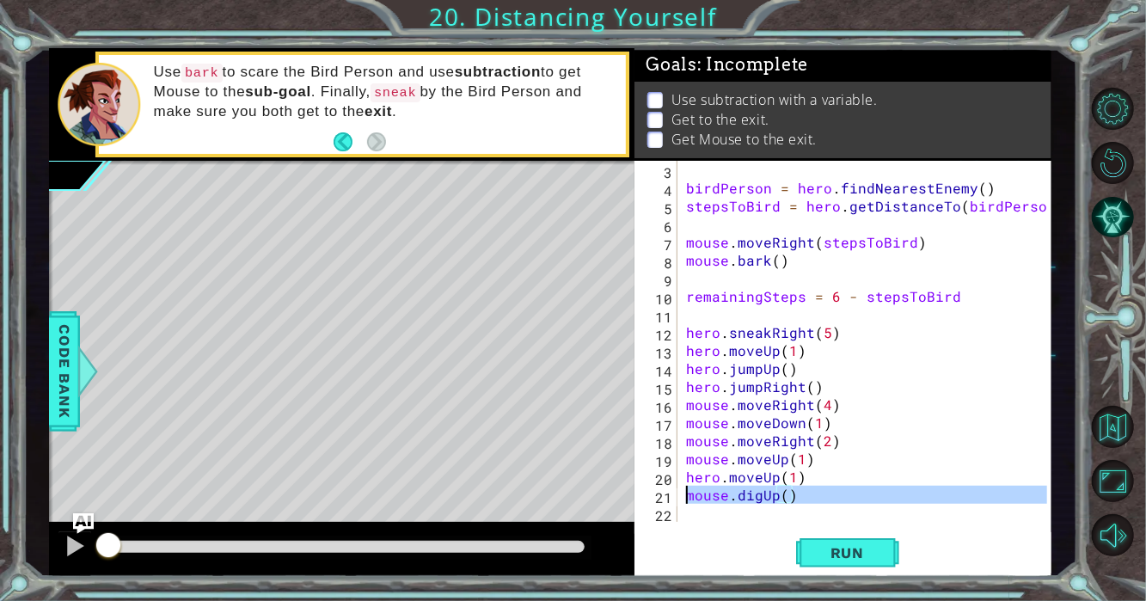
type textarea "mouse.digUp()"
click at [699, 512] on div "birdPerson = hero . findNearestEnemy ( ) stepsToBird = hero . getDistanceTo ( b…" at bounding box center [868, 359] width 373 height 397
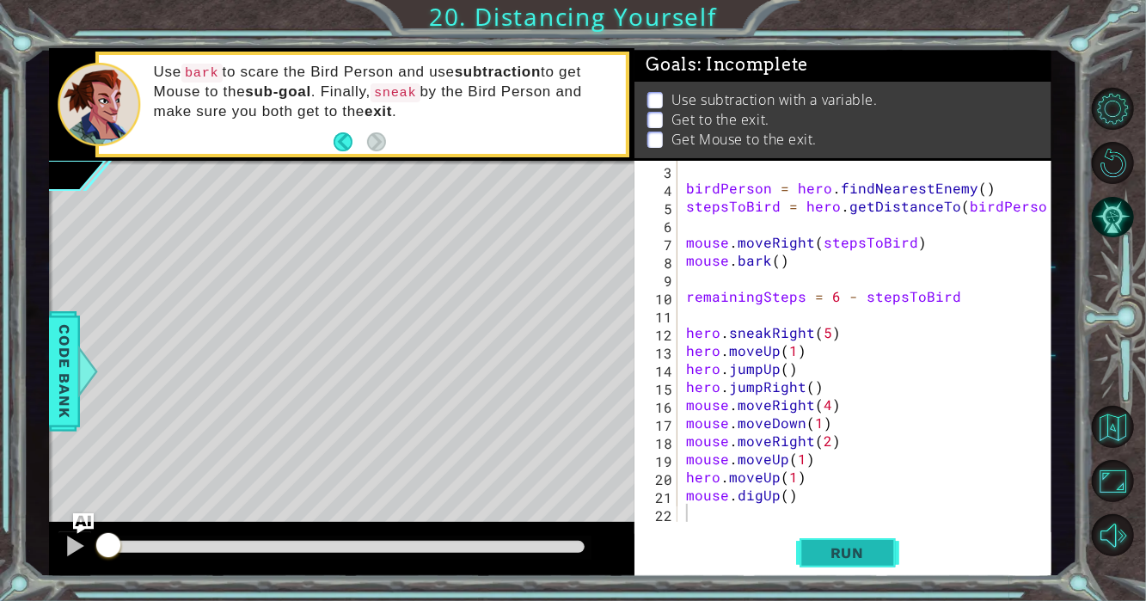
click at [810, 558] on button "Run" at bounding box center [847, 552] width 103 height 41
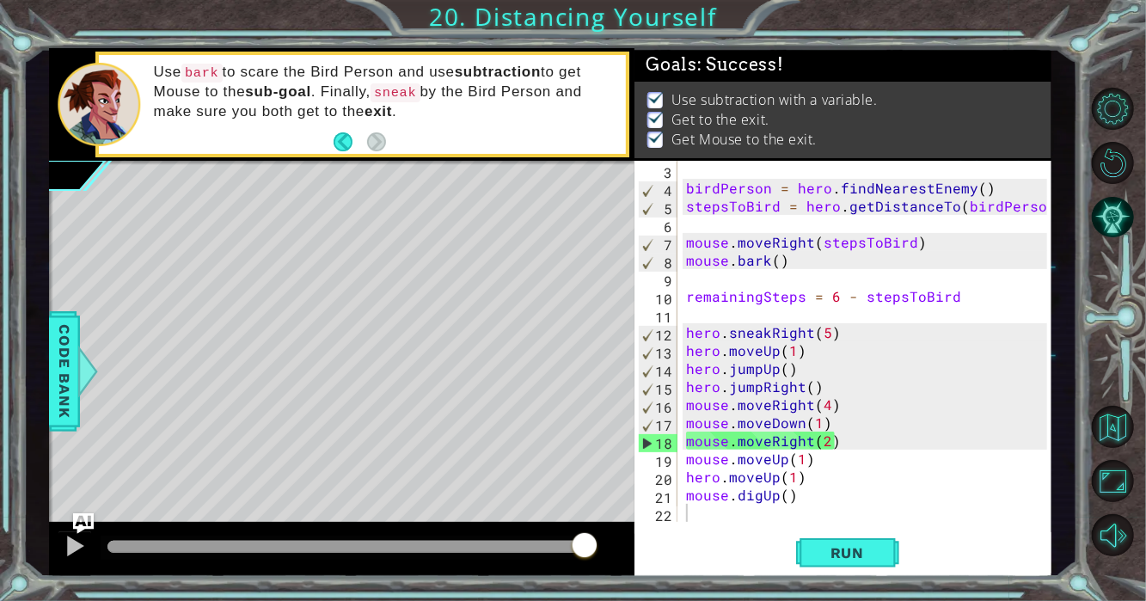
drag, startPoint x: 492, startPoint y: 546, endPoint x: 753, endPoint y: 553, distance: 261.4
click at [753, 553] on div "1 ההההההההההההההההההההההההההההההההההההההההההההההההההההההההההההההההההההההההההההה…" at bounding box center [550, 312] width 1002 height 529
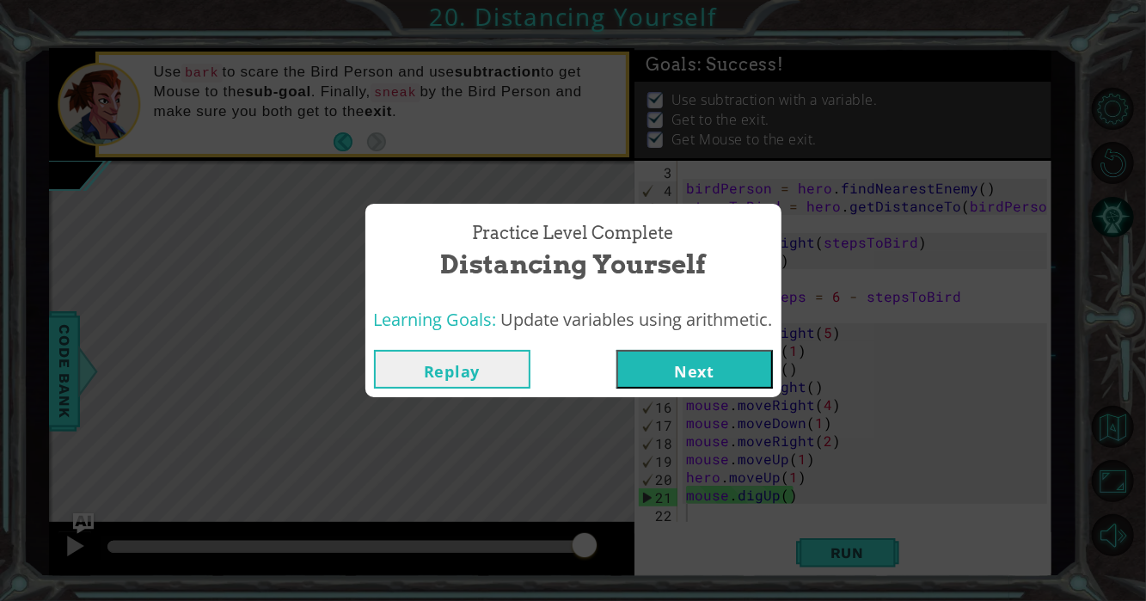
click at [675, 365] on button "Next" at bounding box center [694, 369] width 156 height 39
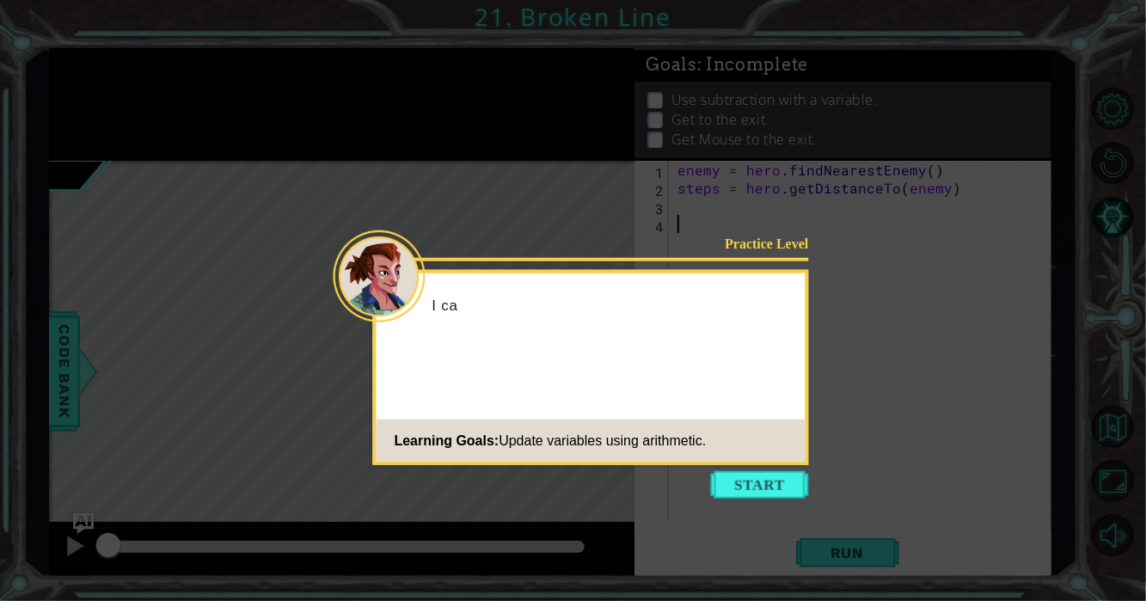
click at [749, 500] on icon at bounding box center [573, 300] width 1146 height 601
click at [755, 474] on button "Start" at bounding box center [760, 485] width 98 height 28
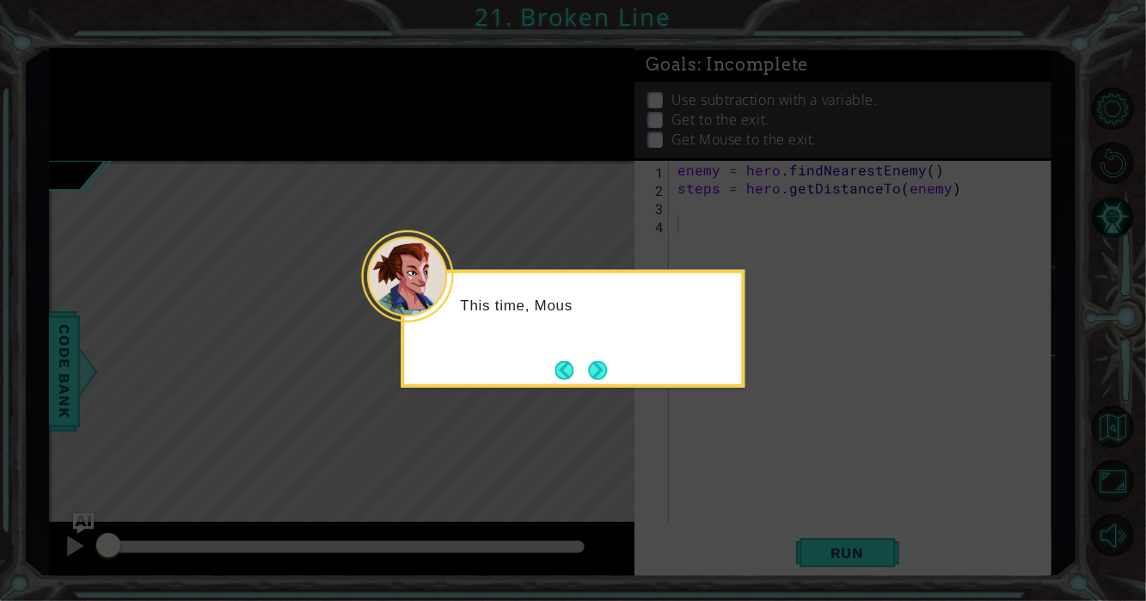
click at [615, 358] on div "This time, Mous" at bounding box center [573, 329] width 344 height 118
click at [604, 369] on button "Next" at bounding box center [597, 369] width 19 height 19
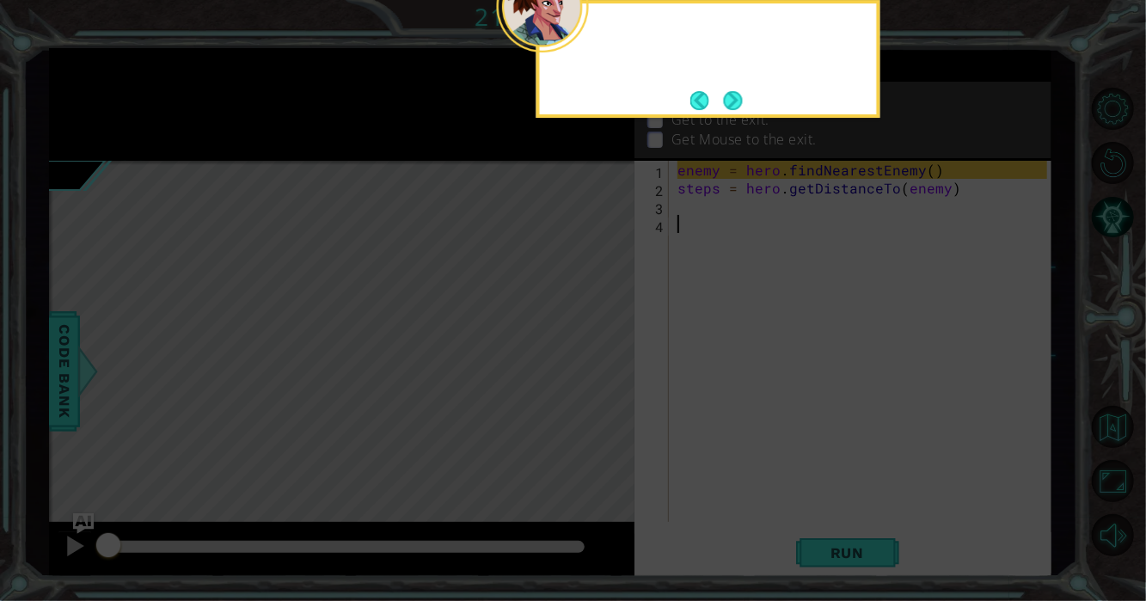
click at [604, 369] on icon at bounding box center [573, 90] width 1146 height 1022
click at [740, 110] on button "Next" at bounding box center [733, 100] width 19 height 19
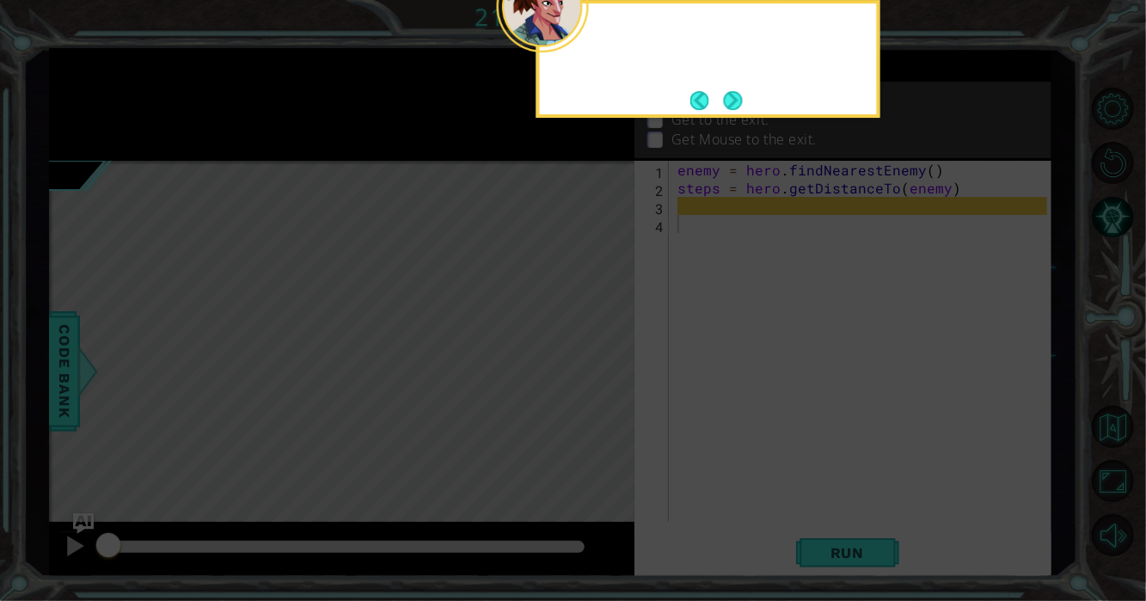
click at [740, 111] on footer at bounding box center [716, 101] width 52 height 26
click at [737, 96] on button "Next" at bounding box center [733, 100] width 19 height 19
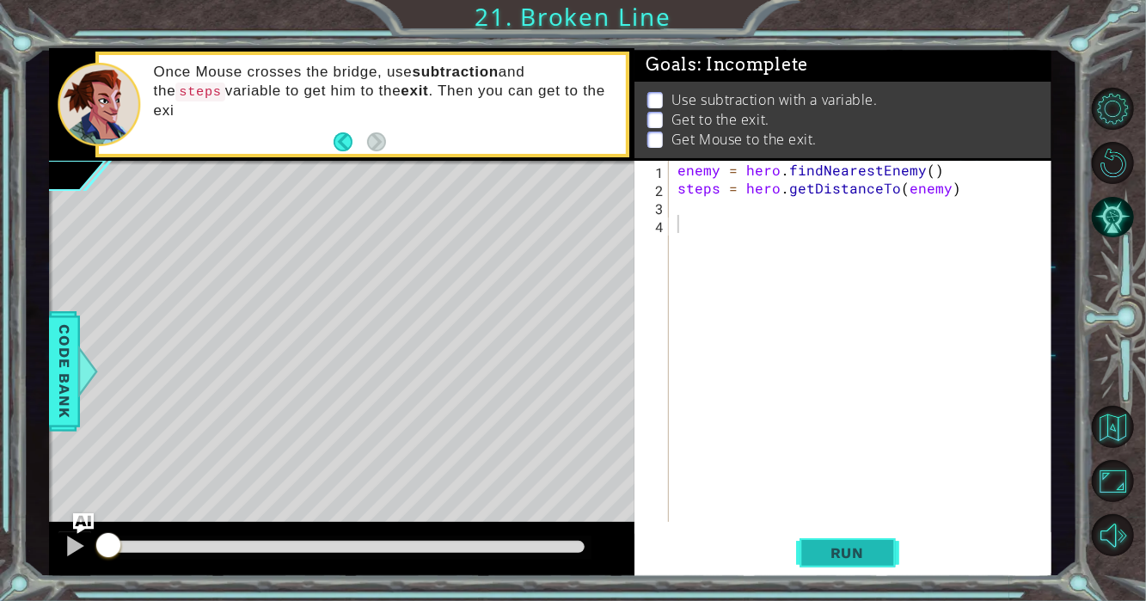
click at [841, 569] on button "Run" at bounding box center [847, 552] width 103 height 41
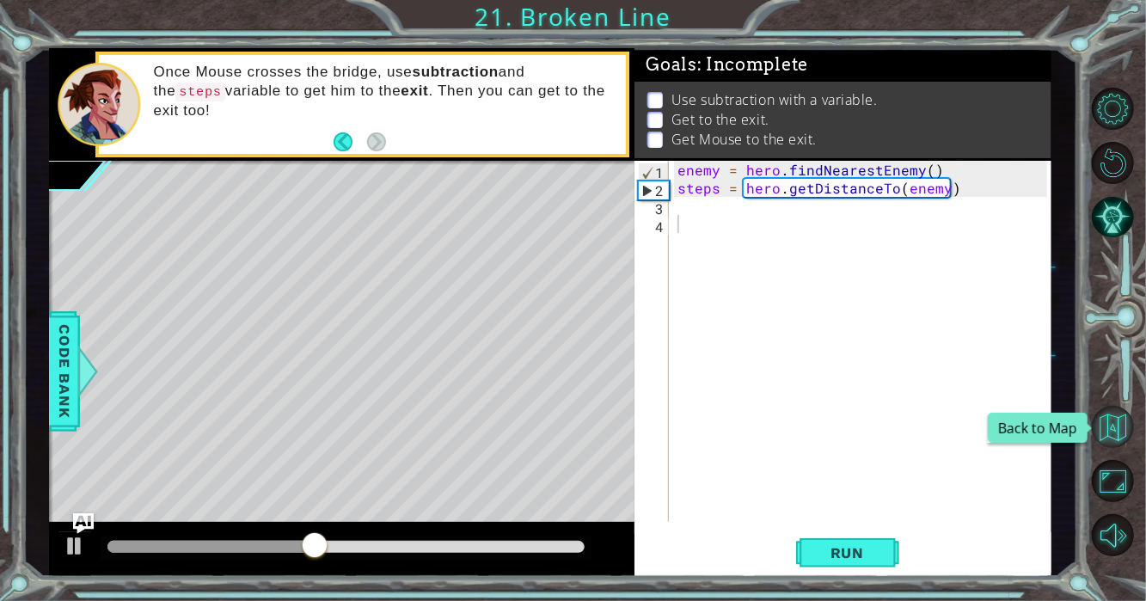
click at [1121, 413] on button "Back to Map" at bounding box center [1112, 427] width 42 height 42
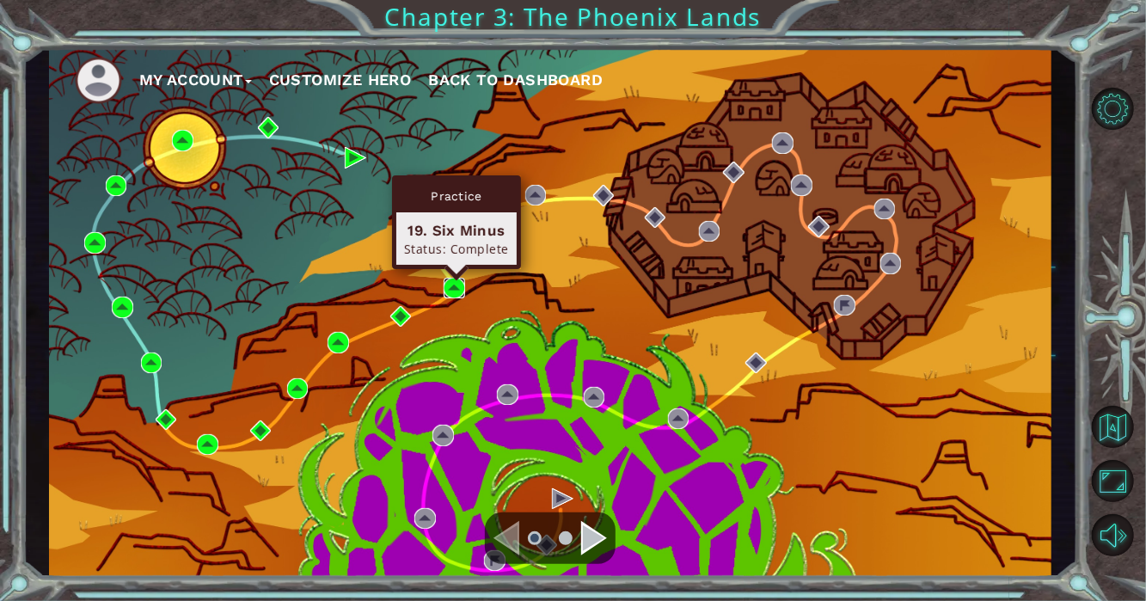
click at [449, 291] on img at bounding box center [453, 288] width 21 height 21
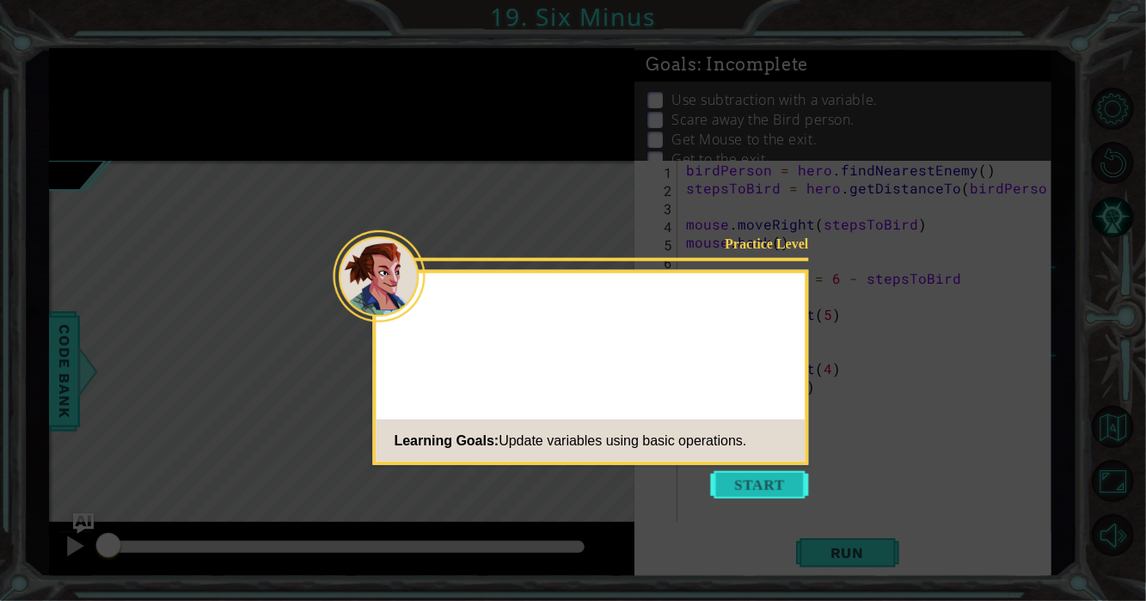
click at [748, 491] on button "Start" at bounding box center [760, 485] width 98 height 28
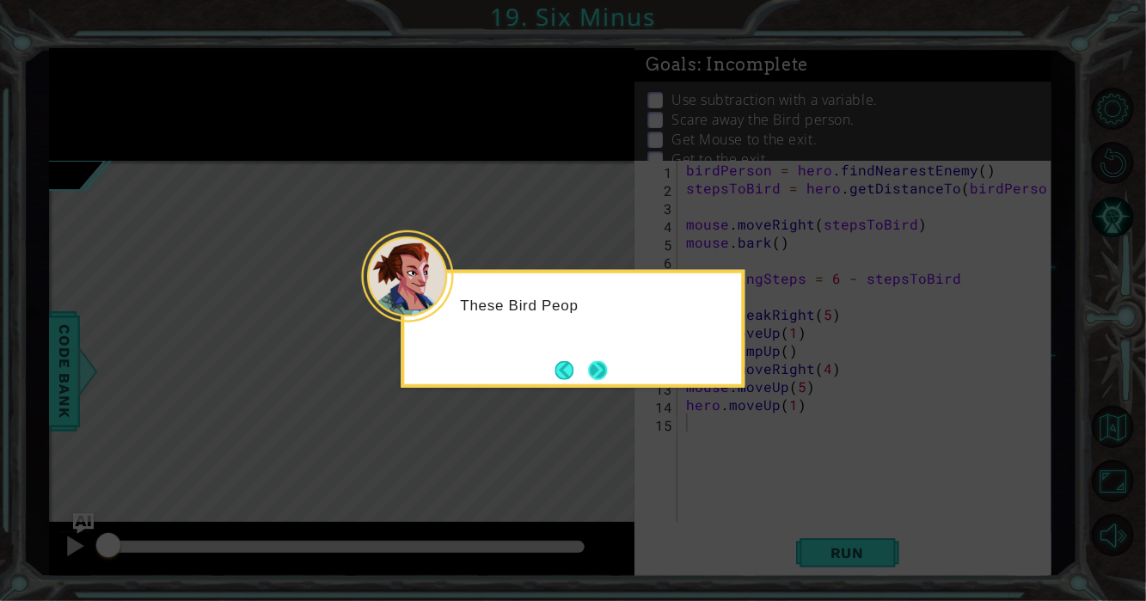
click at [593, 370] on button "Next" at bounding box center [597, 369] width 19 height 19
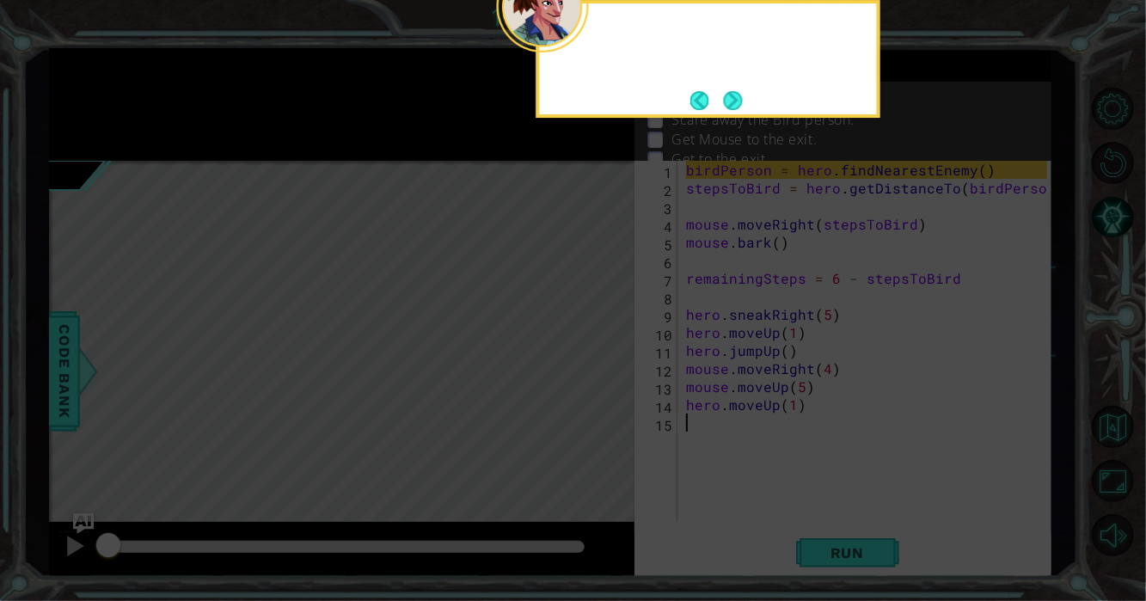
click at [593, 370] on icon at bounding box center [573, 90] width 1146 height 1022
click at [729, 110] on button "Next" at bounding box center [733, 100] width 19 height 19
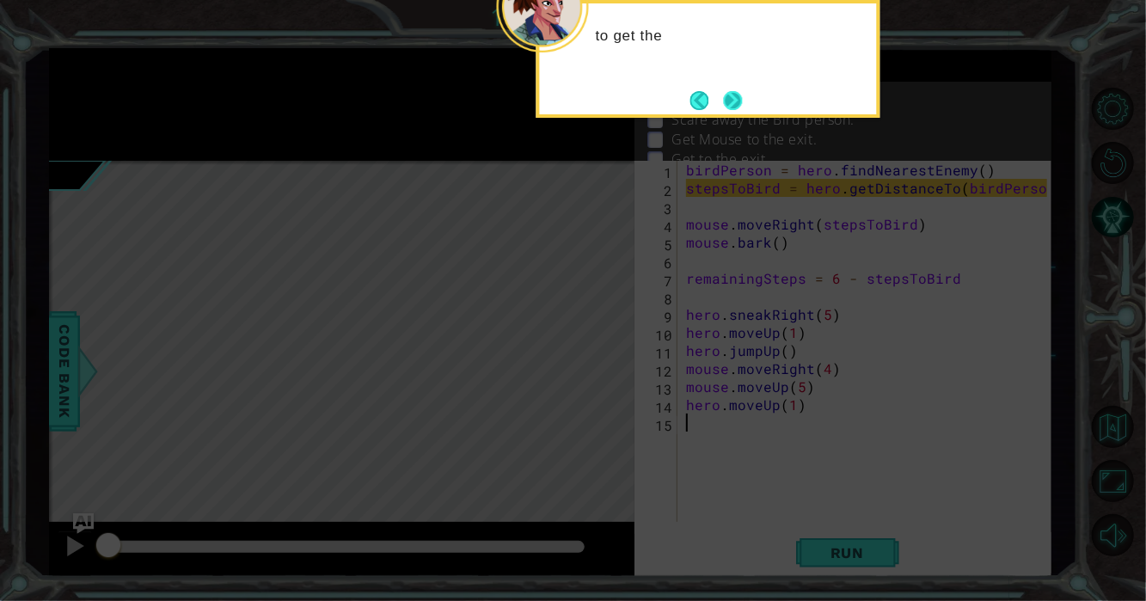
click at [724, 91] on button "Next" at bounding box center [733, 100] width 19 height 19
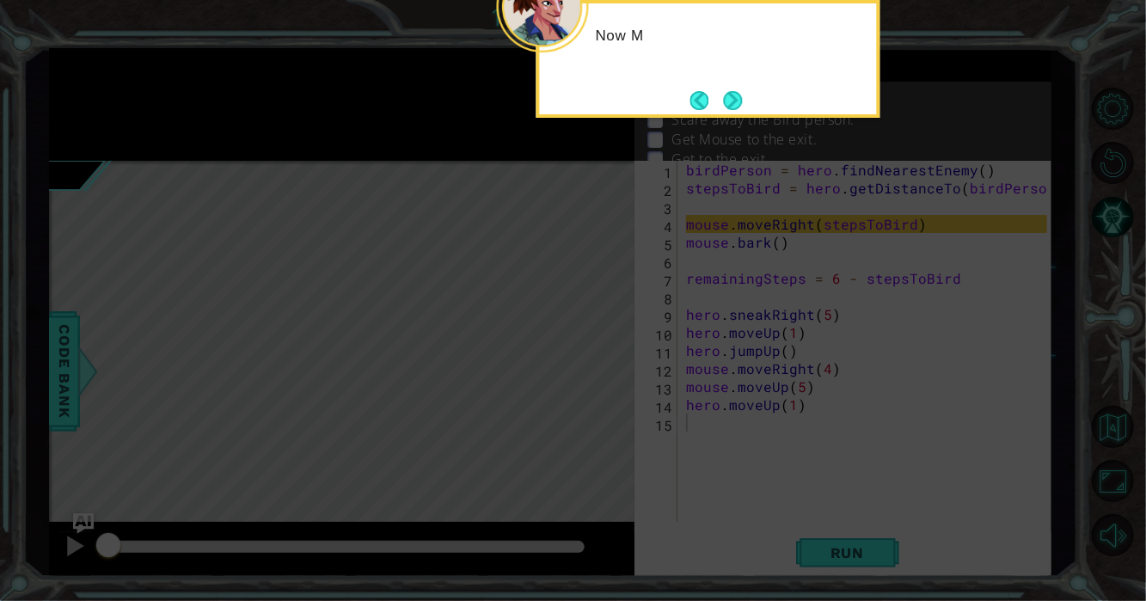
click at [723, 91] on button "Next" at bounding box center [733, 100] width 20 height 20
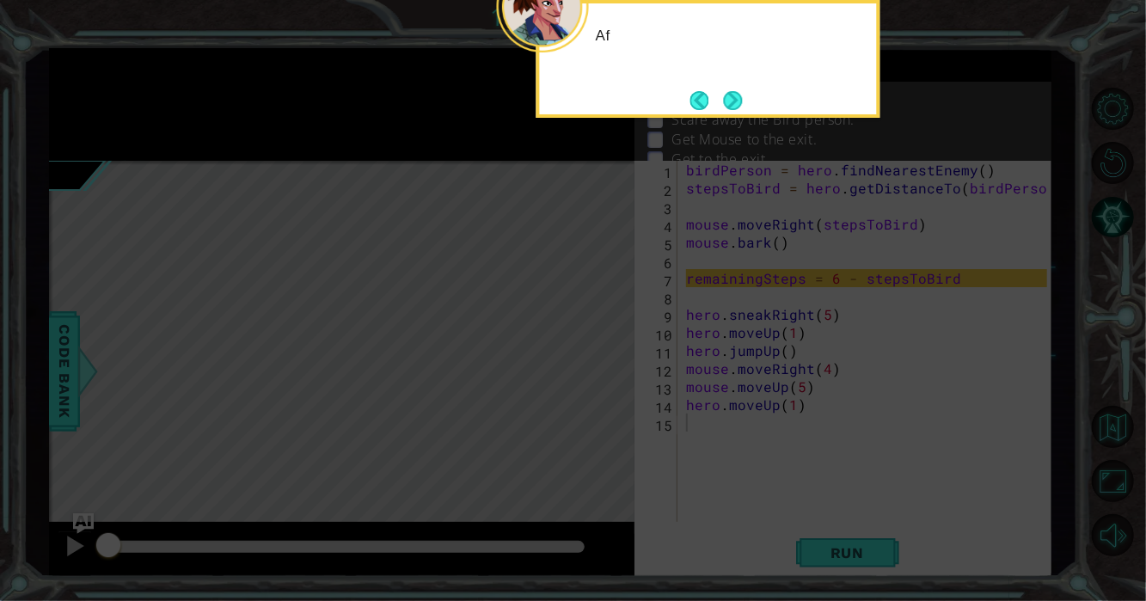
click at [720, 91] on footer at bounding box center [716, 101] width 52 height 26
click at [724, 91] on button "Next" at bounding box center [733, 100] width 19 height 19
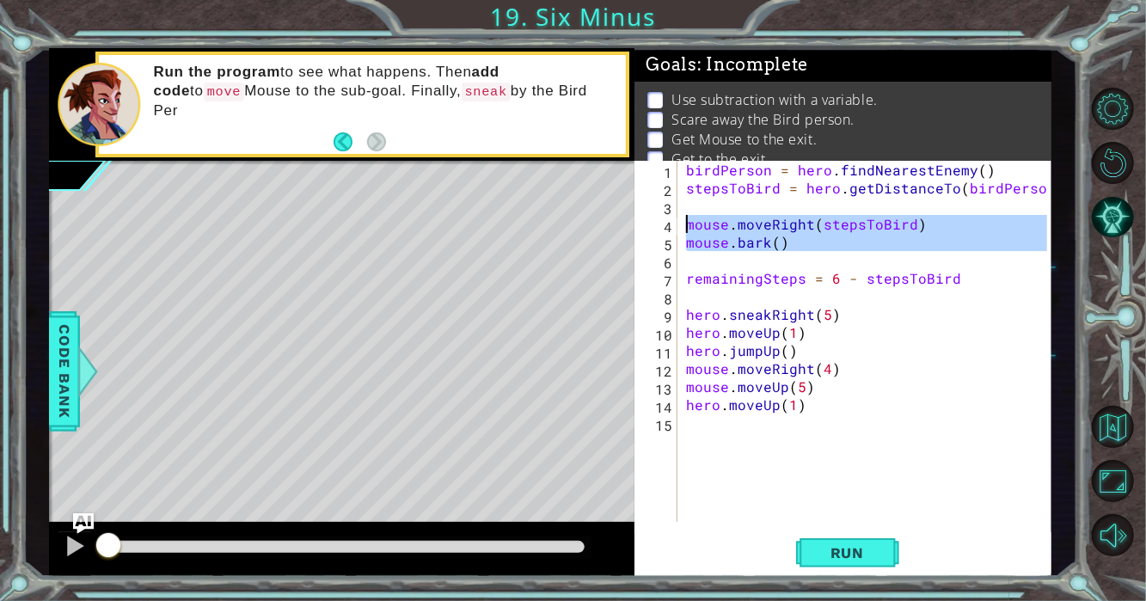
drag, startPoint x: 953, startPoint y: 261, endPoint x: 669, endPoint y: 223, distance: 286.2
click at [669, 223] on div "1 2 3 4 5 6 7 8 9 10 11 12 13 14 15 birdPerson = hero . findNearestEnemy ( ) st…" at bounding box center [840, 341] width 413 height 361
type textarea "mouse.moveRight(stepsToBird) mouse.bark()"
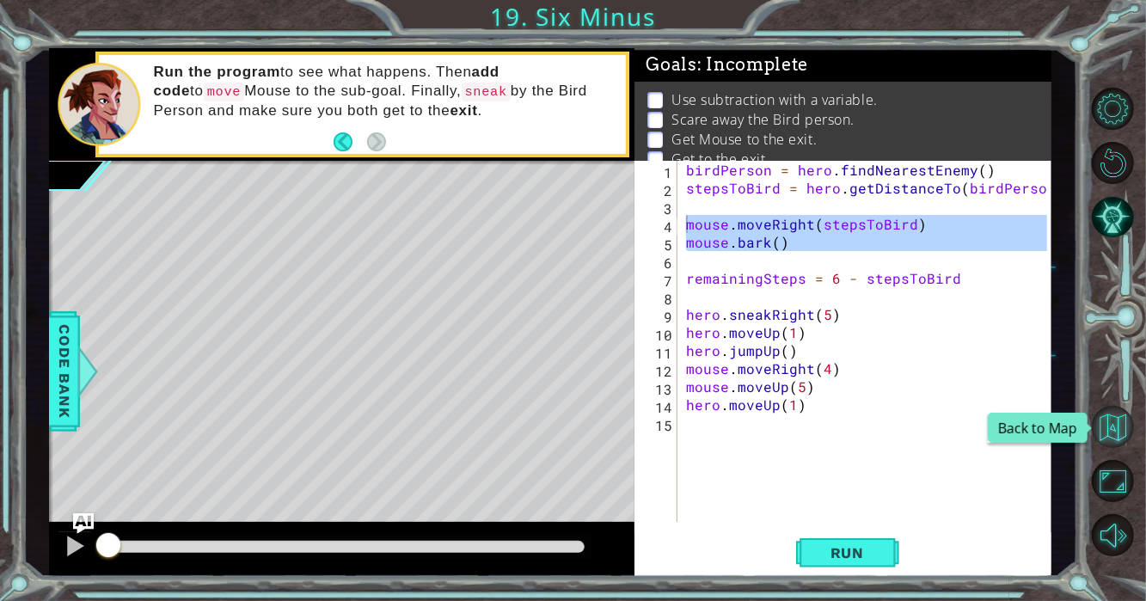
click at [1103, 424] on button "Back to Map" at bounding box center [1112, 427] width 42 height 42
click at [1119, 422] on button "Back to Map" at bounding box center [1112, 427] width 42 height 42
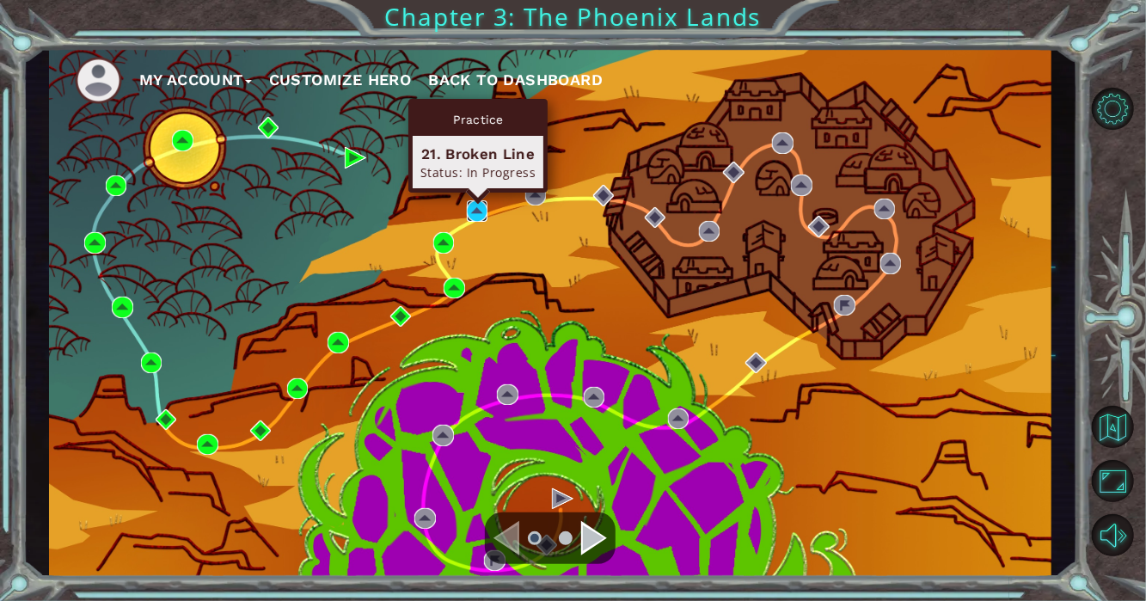
click at [477, 217] on img at bounding box center [477, 210] width 21 height 21
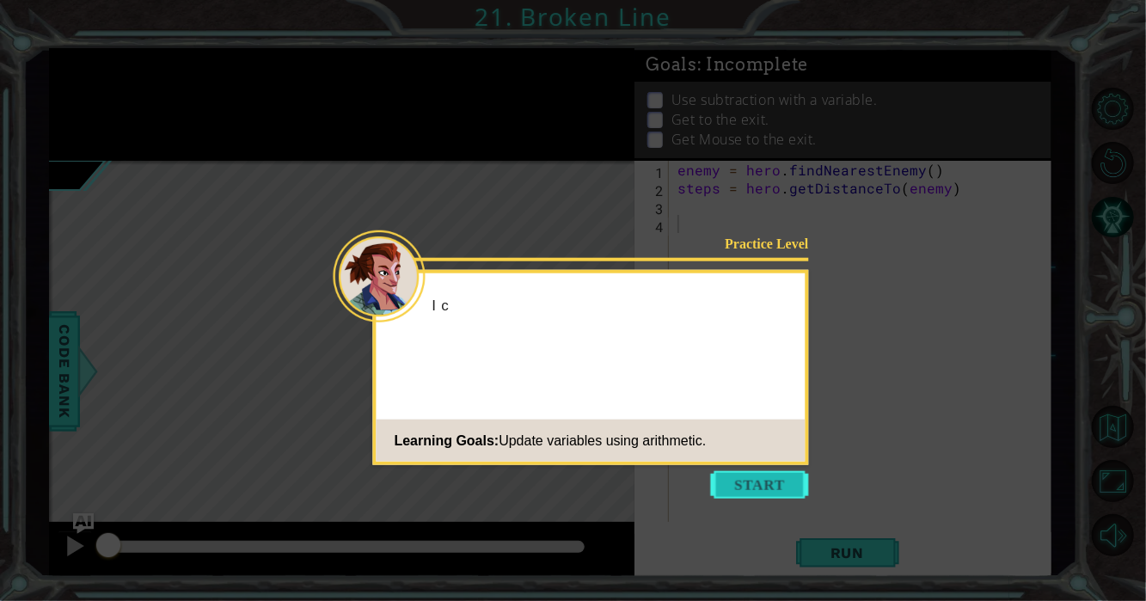
drag, startPoint x: 774, startPoint y: 487, endPoint x: 530, endPoint y: 391, distance: 262.4
click at [773, 485] on button "Start" at bounding box center [760, 485] width 98 height 28
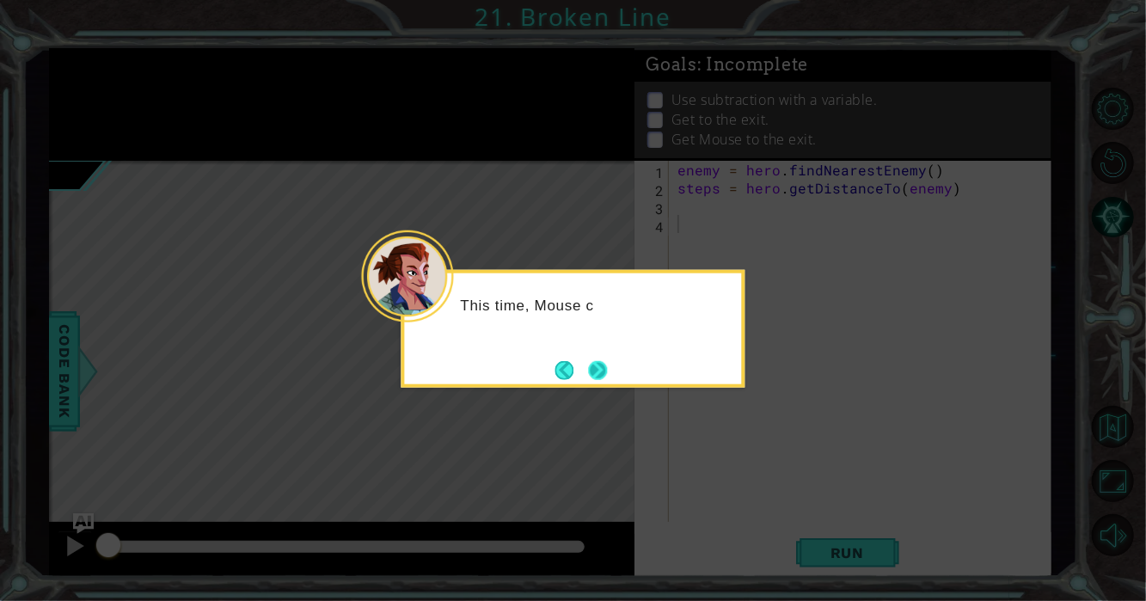
click at [593, 360] on button "Next" at bounding box center [598, 369] width 19 height 19
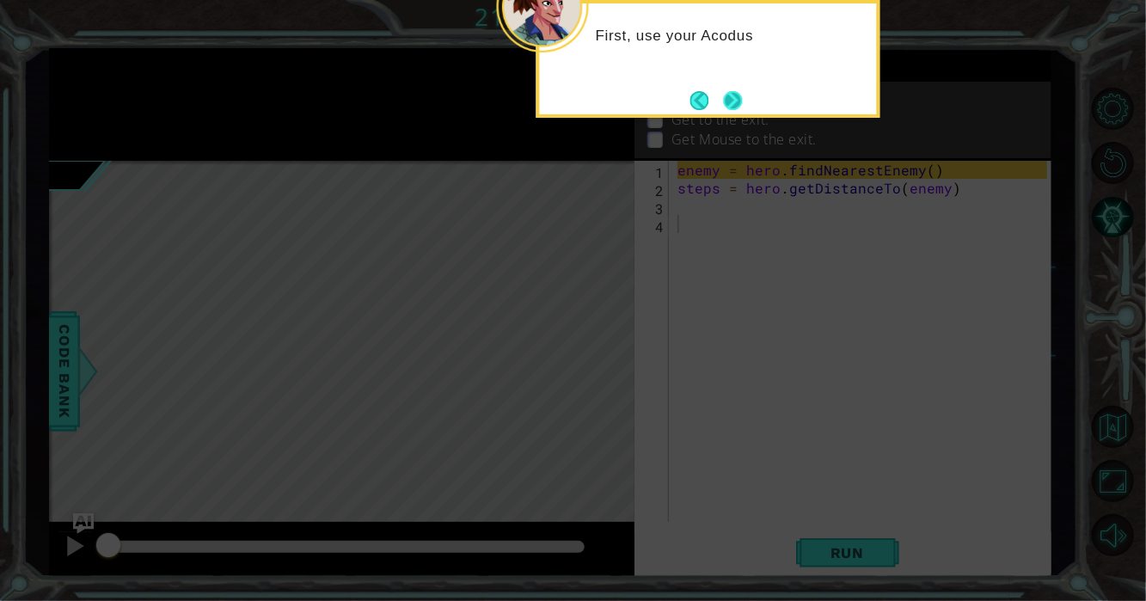
click at [734, 105] on button "Next" at bounding box center [733, 100] width 19 height 19
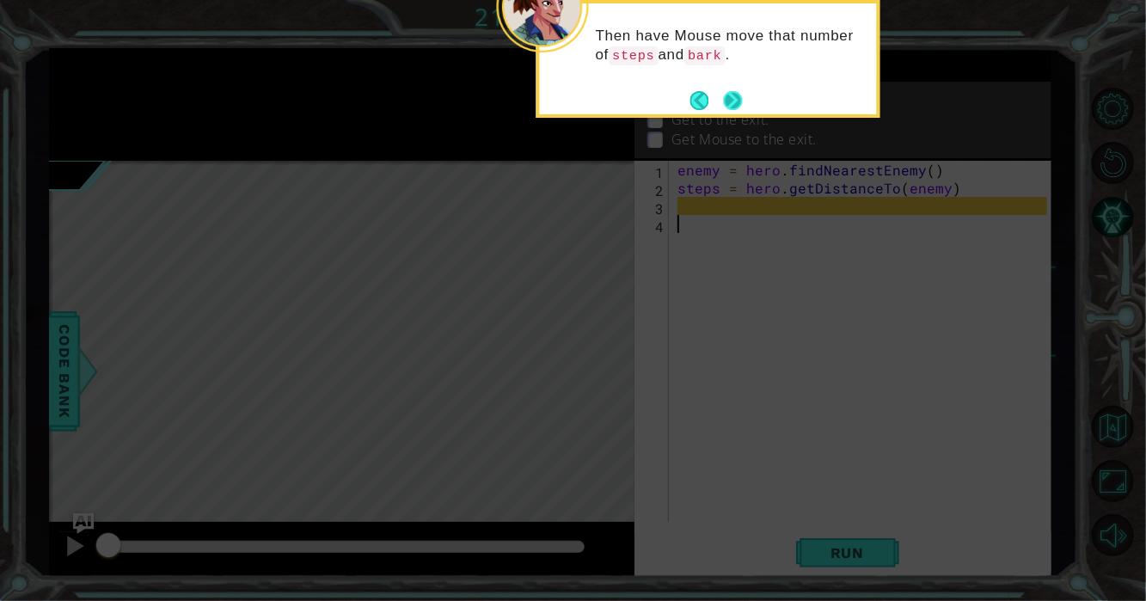
click at [740, 104] on button "Next" at bounding box center [733, 100] width 19 height 19
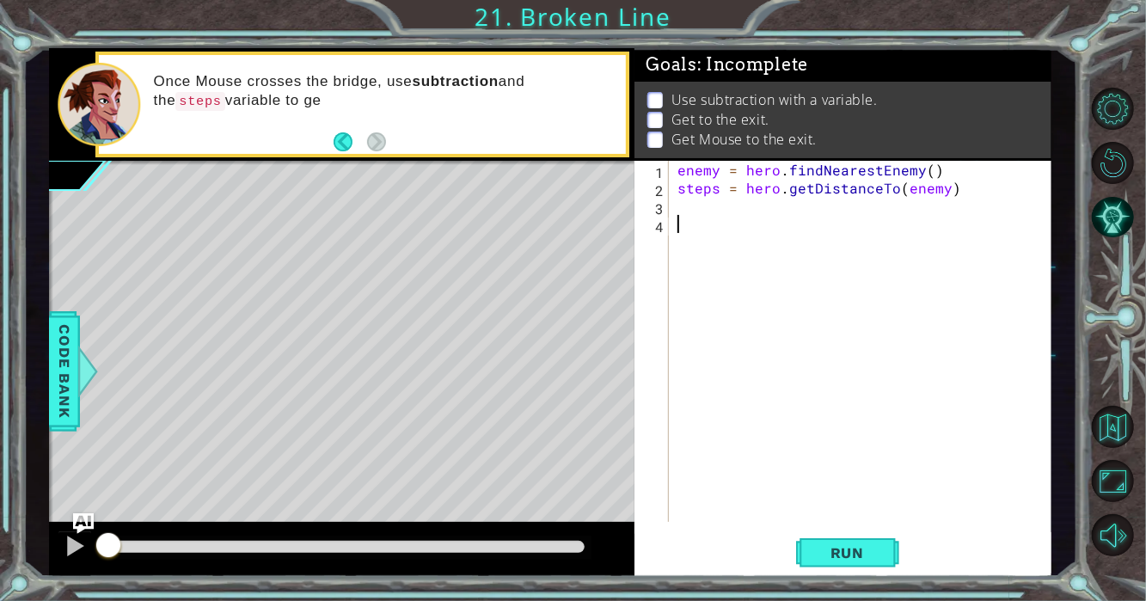
paste textarea "v"
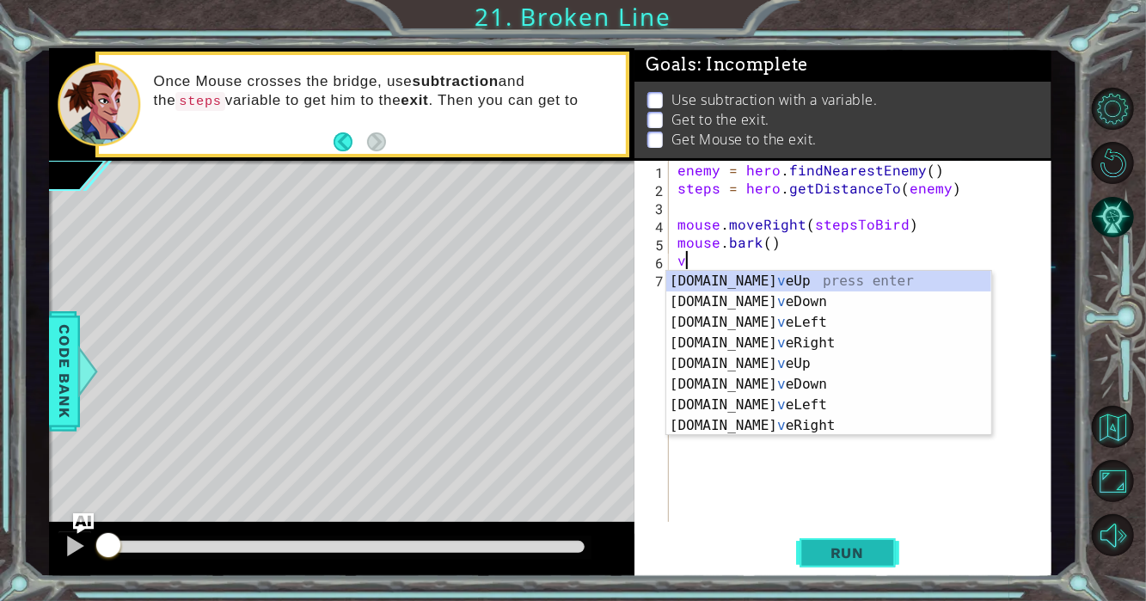
type textarea "v"
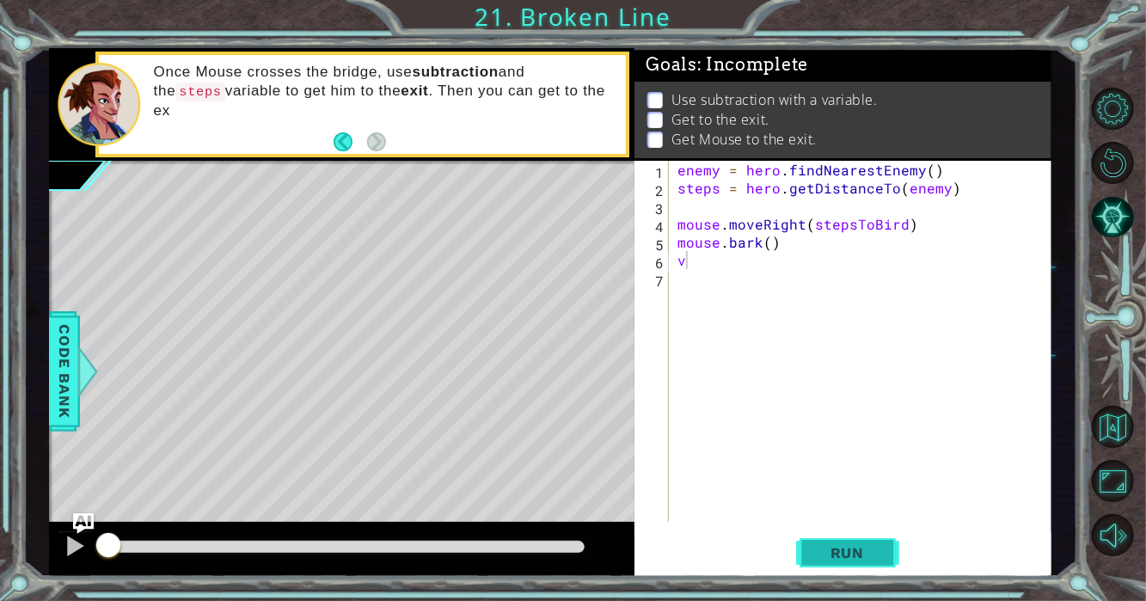
click at [853, 550] on span "Run" at bounding box center [847, 552] width 68 height 17
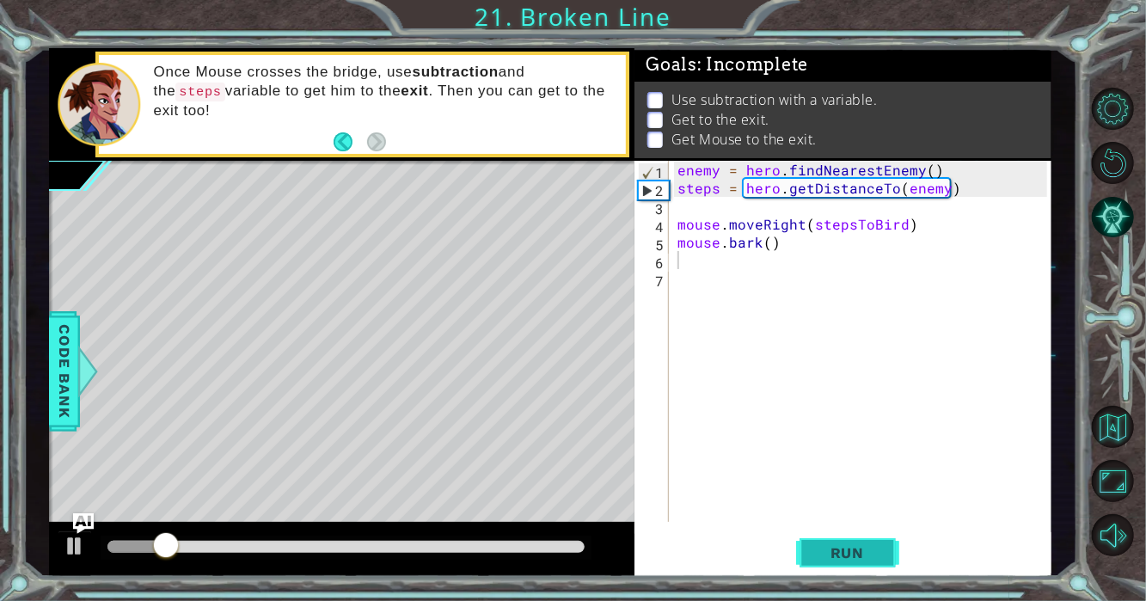
click at [800, 540] on button "Run" at bounding box center [847, 552] width 103 height 41
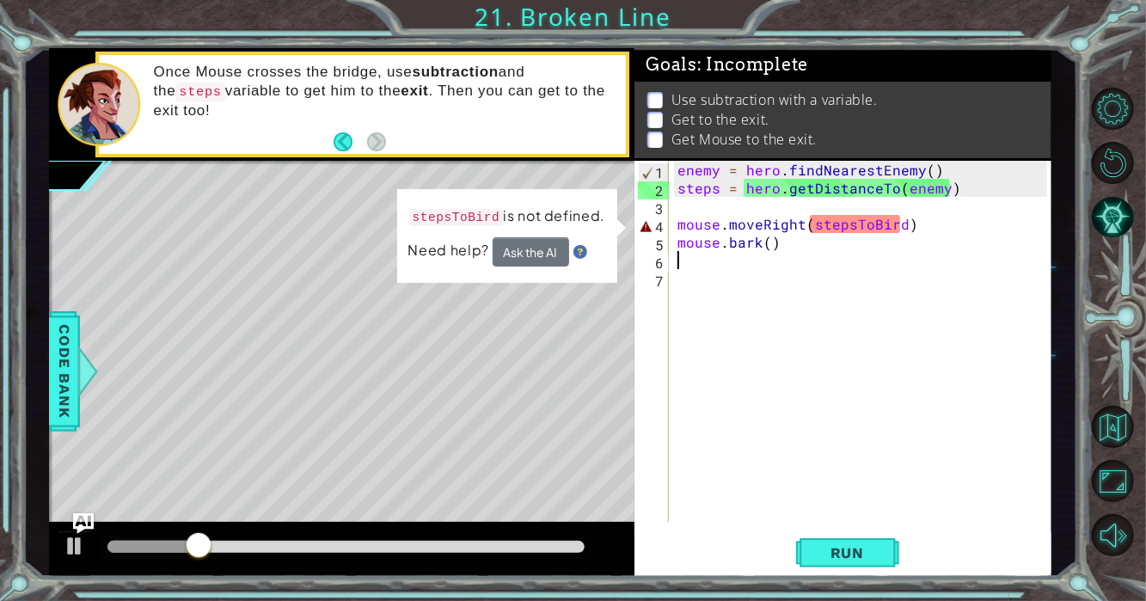
click at [675, 220] on div "enemy = hero . findNearestEnemy ( ) steps = hero . getDistanceTo ( enemy ) mous…" at bounding box center [865, 359] width 382 height 397
type textarea "mouse.moveRight(stepsToBird)"
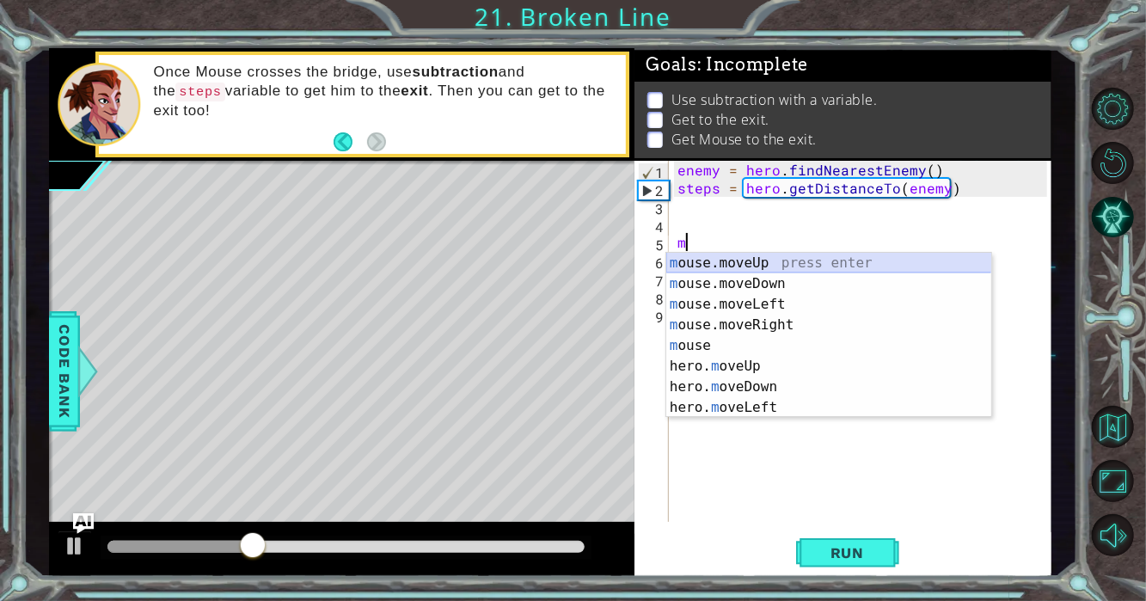
click at [704, 261] on div "m ouse.moveUp press enter m ouse.moveDown press enter m ouse.moveLeft press ent…" at bounding box center [829, 356] width 326 height 206
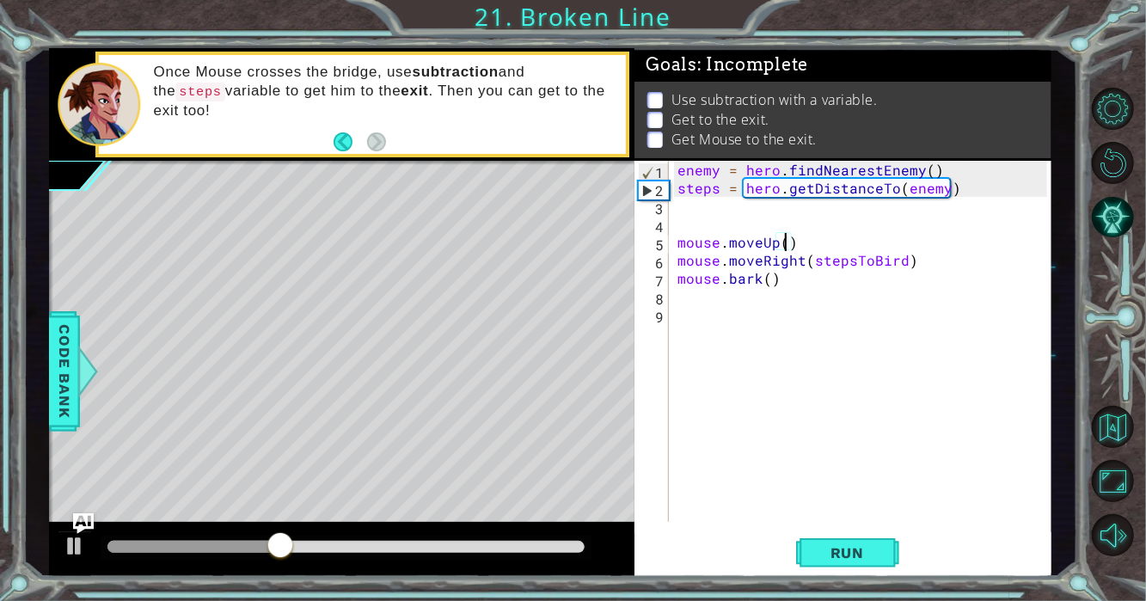
scroll to position [0, 6]
click at [853, 540] on button "Run" at bounding box center [847, 552] width 103 height 41
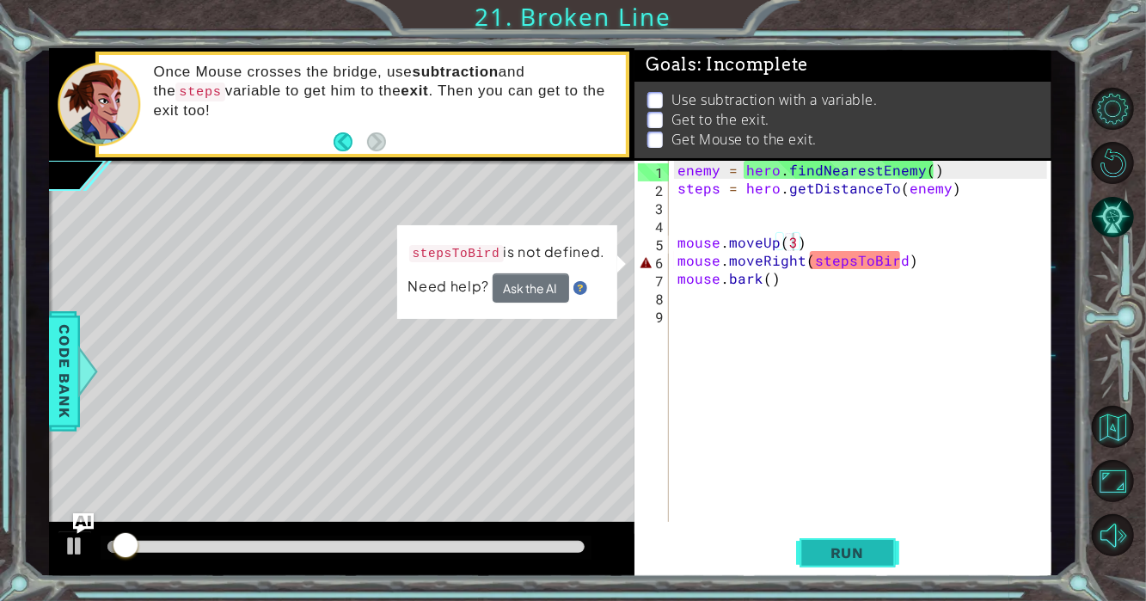
click at [845, 545] on span "Run" at bounding box center [847, 552] width 68 height 17
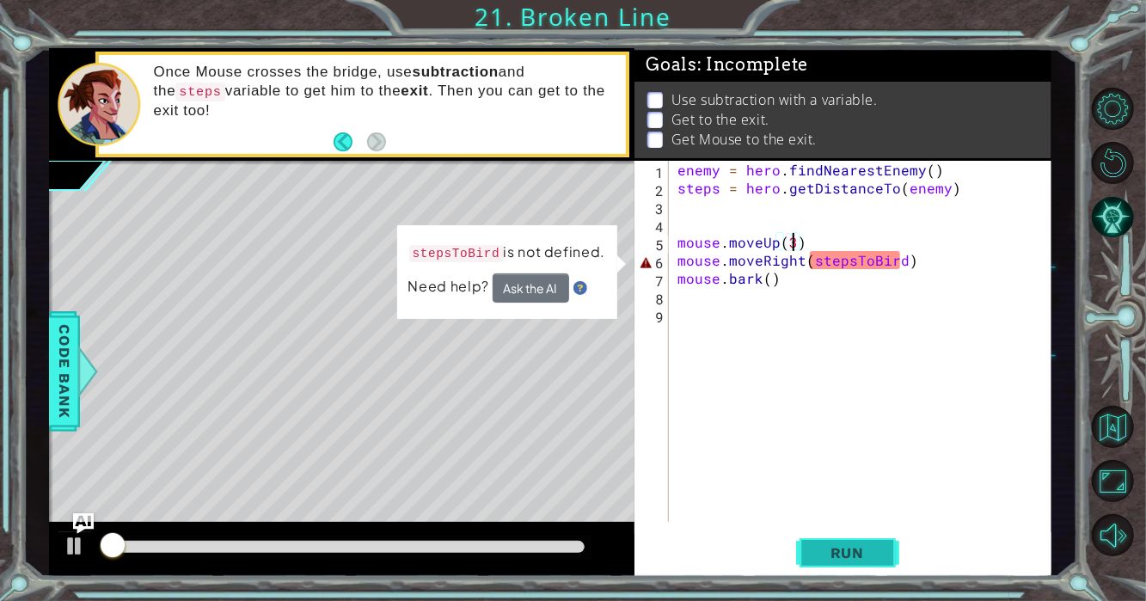
click at [845, 545] on span "Run" at bounding box center [847, 552] width 68 height 17
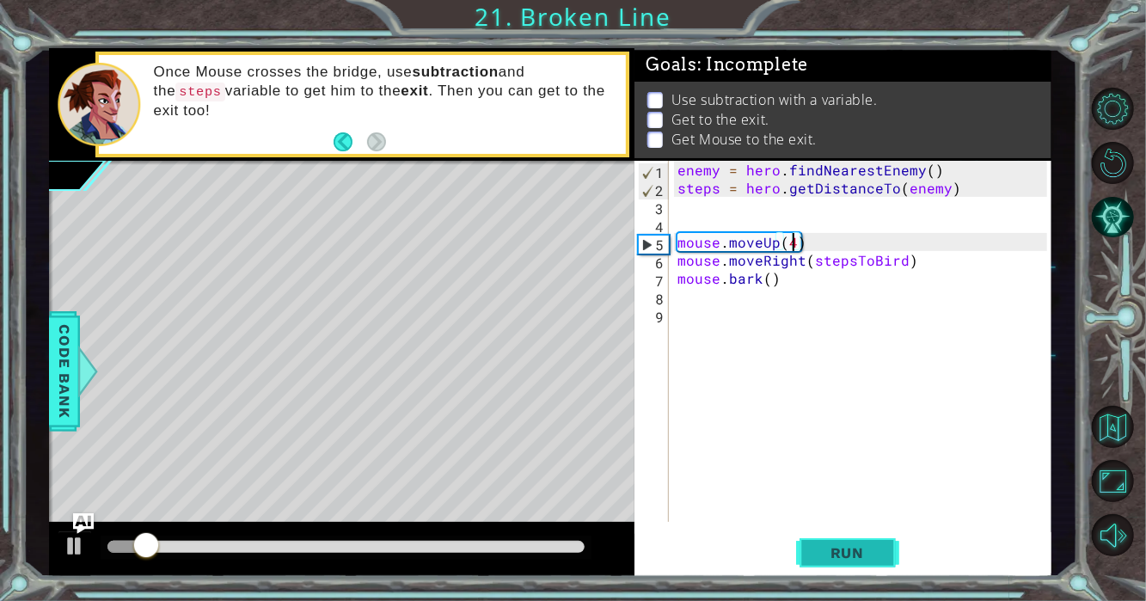
click at [870, 555] on span "Run" at bounding box center [847, 552] width 68 height 17
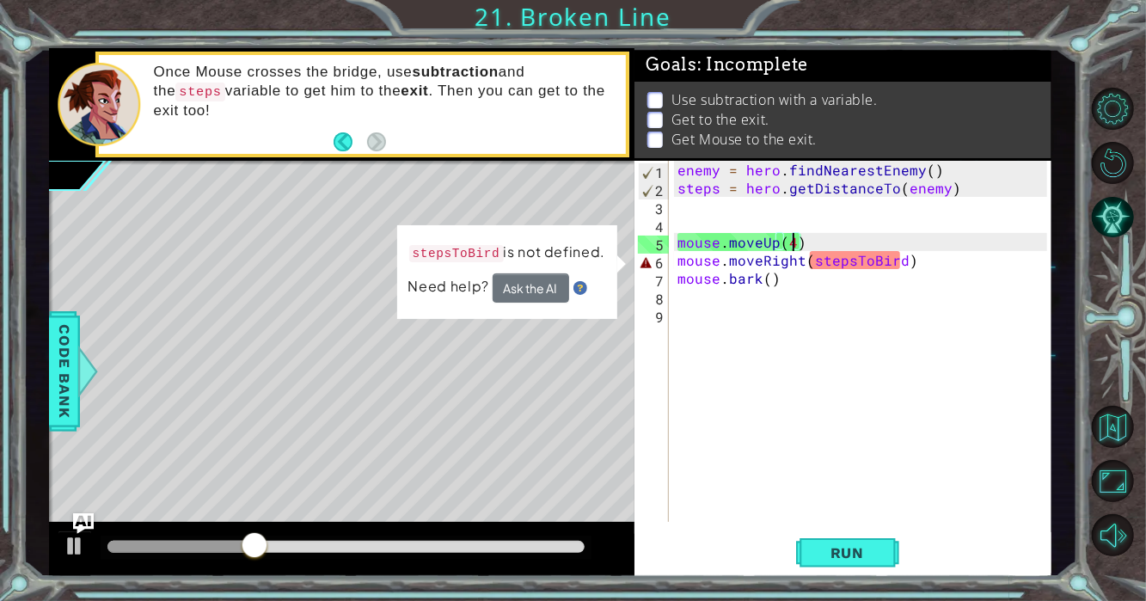
click at [914, 264] on div "enemy = hero . findNearestEnemy ( ) steps = hero . getDistanceTo ( enemy ) mous…" at bounding box center [865, 359] width 382 height 397
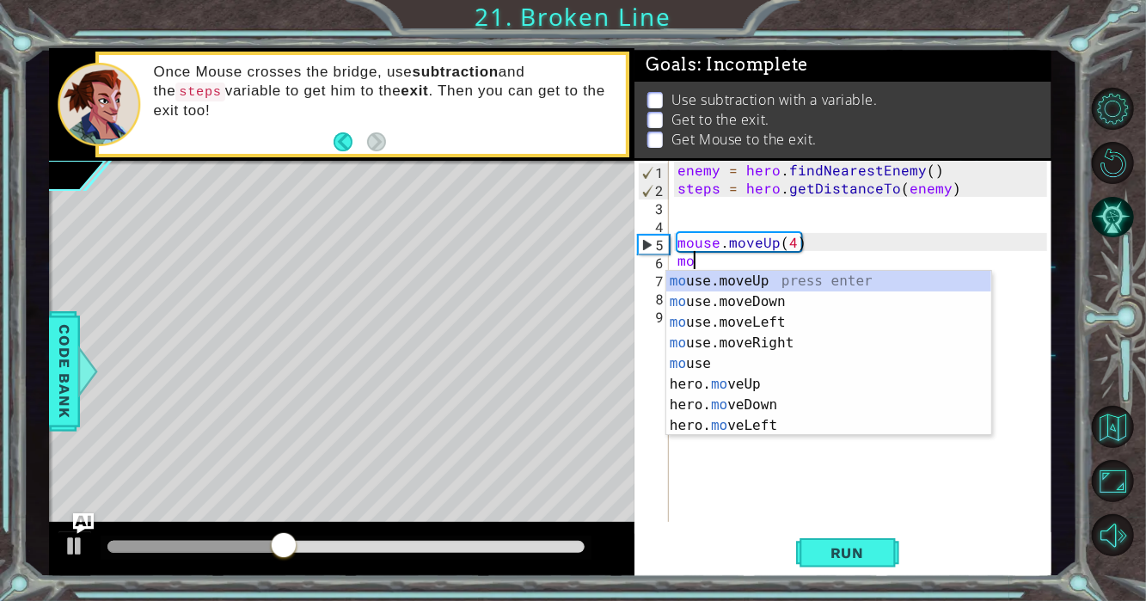
scroll to position [0, 0]
type textarea "m"
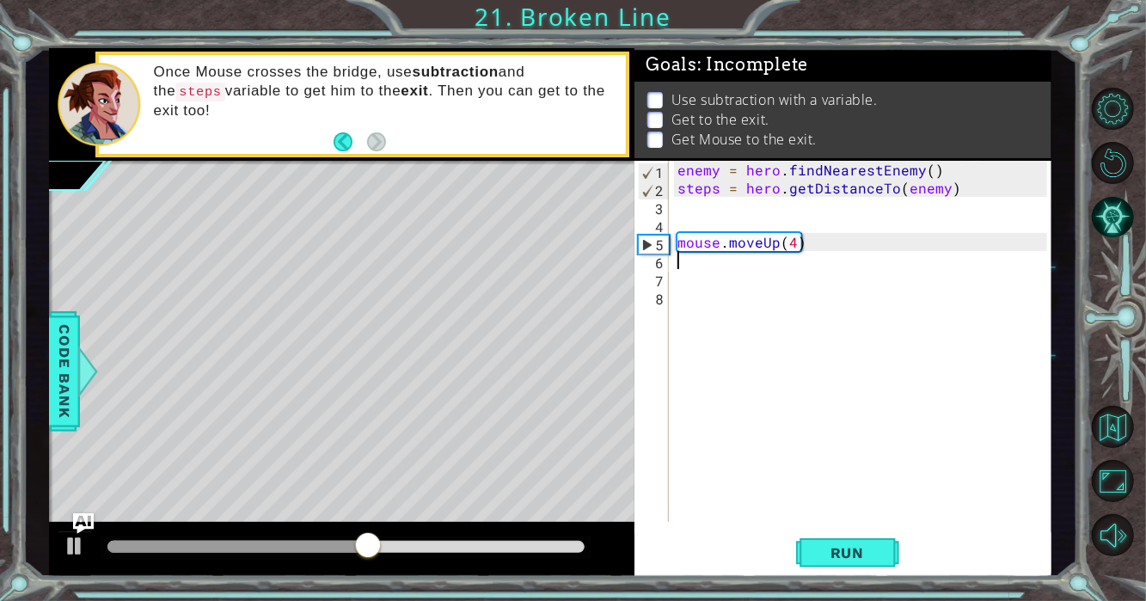
click at [795, 243] on div "enemy = hero . findNearestEnemy ( ) steps = hero . getDistanceTo ( enemy ) mous…" at bounding box center [865, 359] width 382 height 397
type textarea "mouse.moveUp(2)"
click at [768, 278] on div "enemy = hero . findNearestEnemy ( ) steps = hero . getDistanceTo ( enemy ) mous…" at bounding box center [865, 359] width 382 height 397
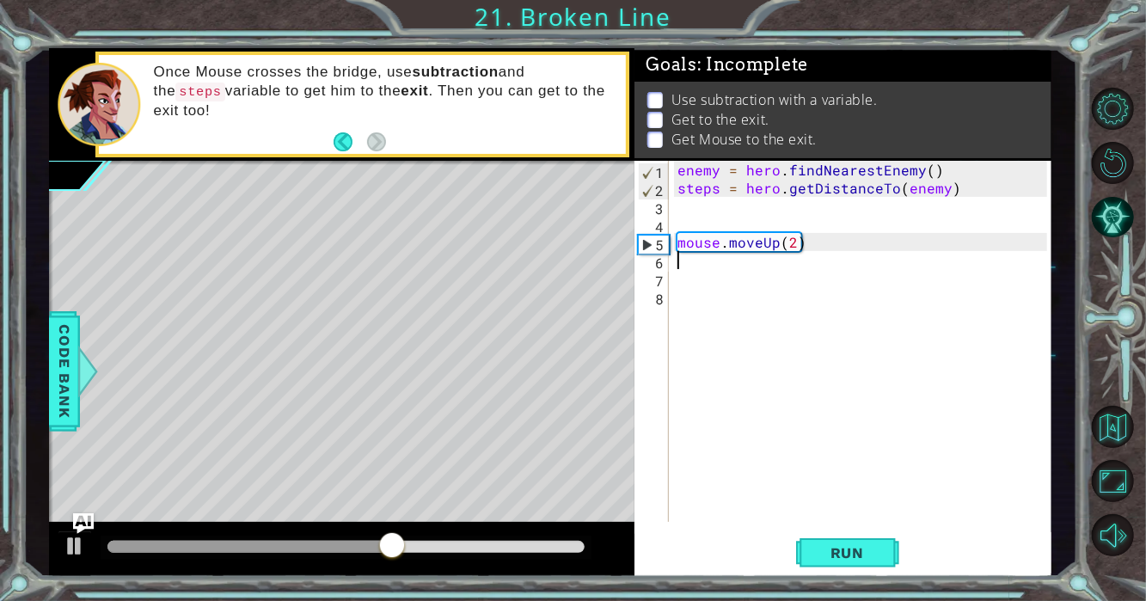
click at [772, 262] on div "enemy = hero . findNearestEnemy ( ) steps = hero . getDistanceTo ( enemy ) mous…" at bounding box center [865, 359] width 382 height 397
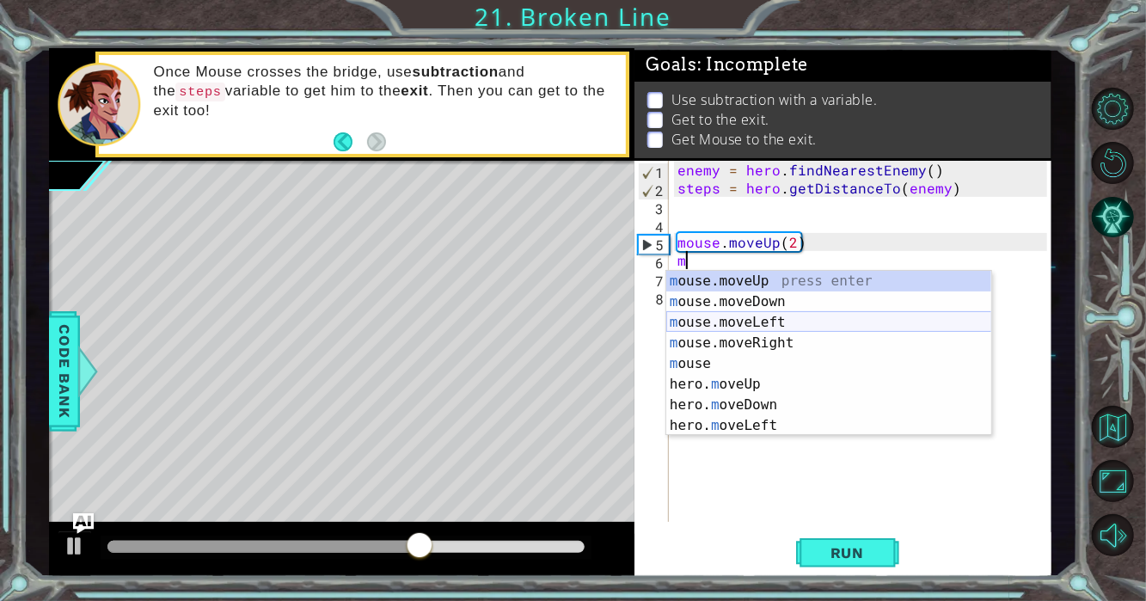
click at [797, 323] on div "m ouse.moveUp press enter m ouse.moveDown press enter m ouse.moveLeft press ent…" at bounding box center [829, 374] width 326 height 206
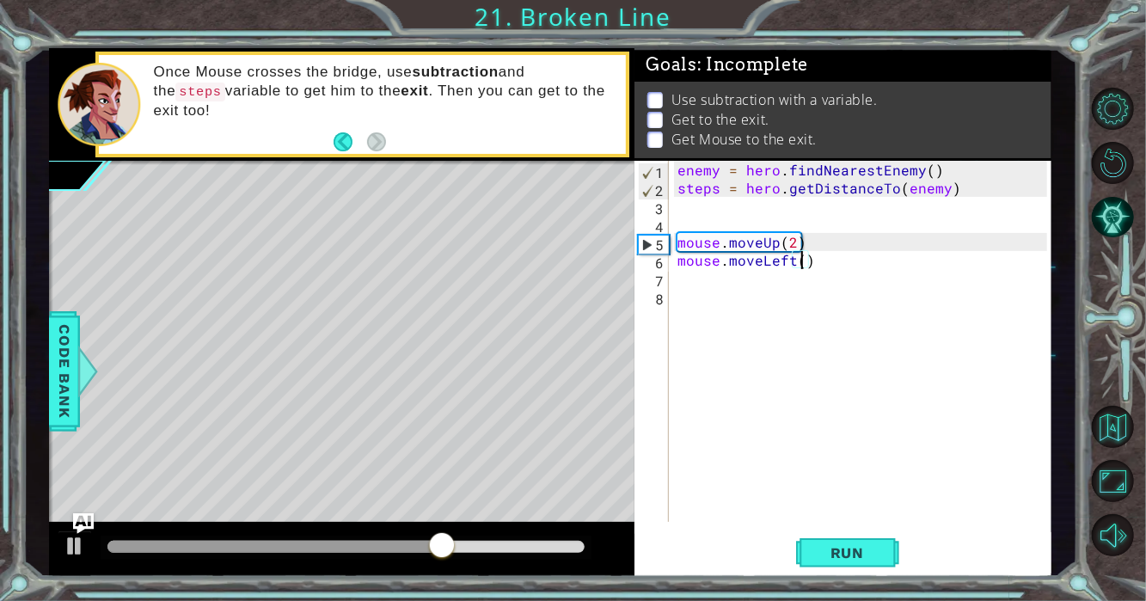
scroll to position [0, 8]
click at [840, 561] on button "Run" at bounding box center [847, 552] width 103 height 41
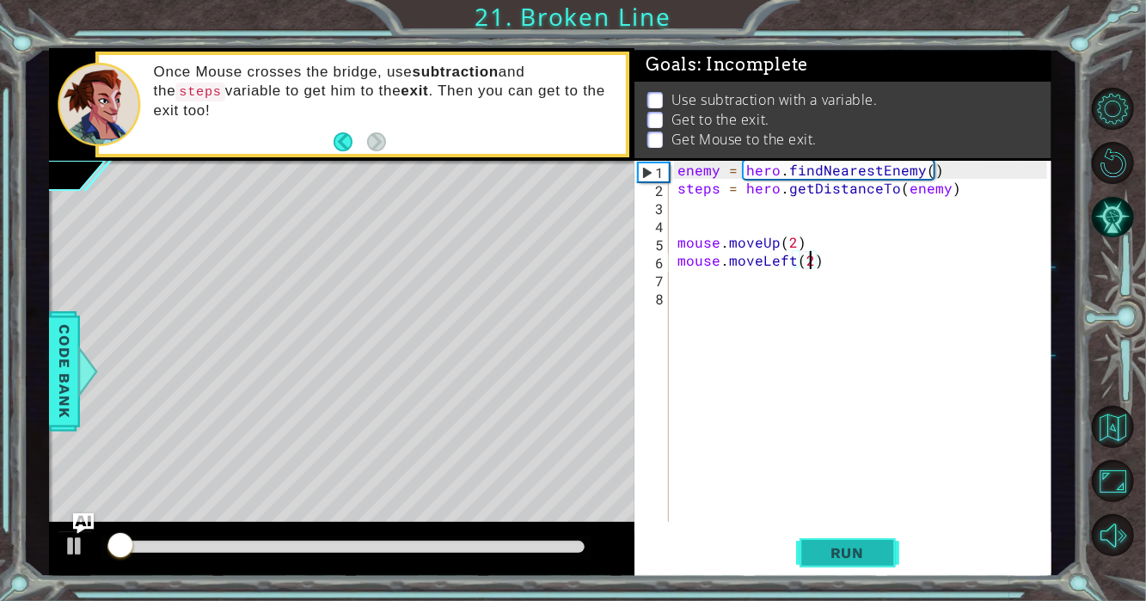
click at [840, 561] on button "Run" at bounding box center [847, 552] width 103 height 41
click at [720, 264] on div "enemy = hero . findNearestEnemy ( ) steps = hero . getDistanceTo ( enemy ) mous…" at bounding box center [865, 359] width 382 height 397
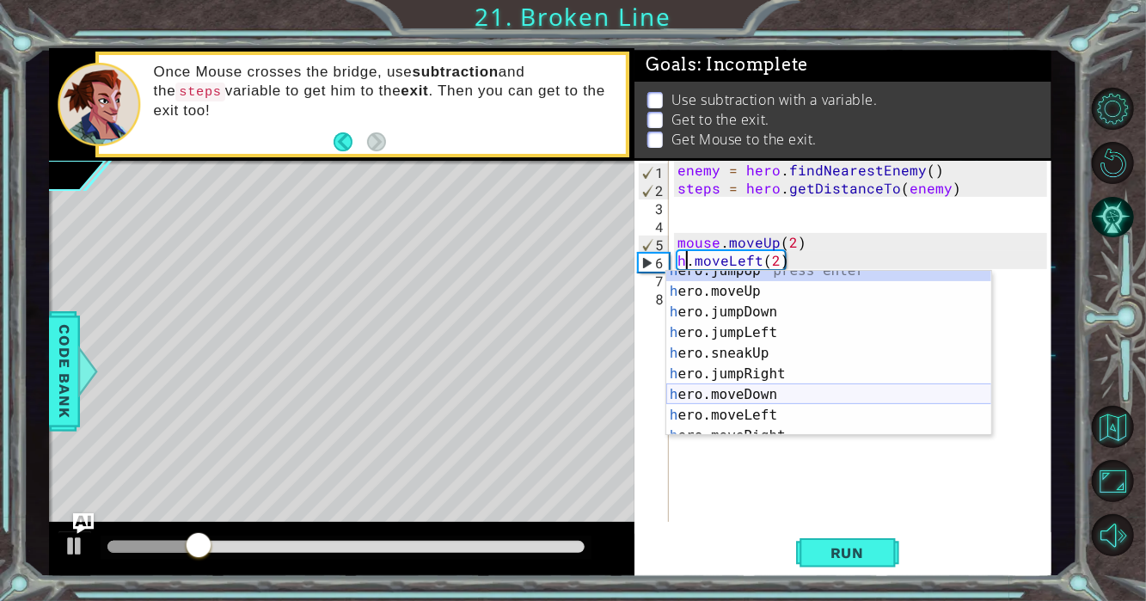
scroll to position [10, 0]
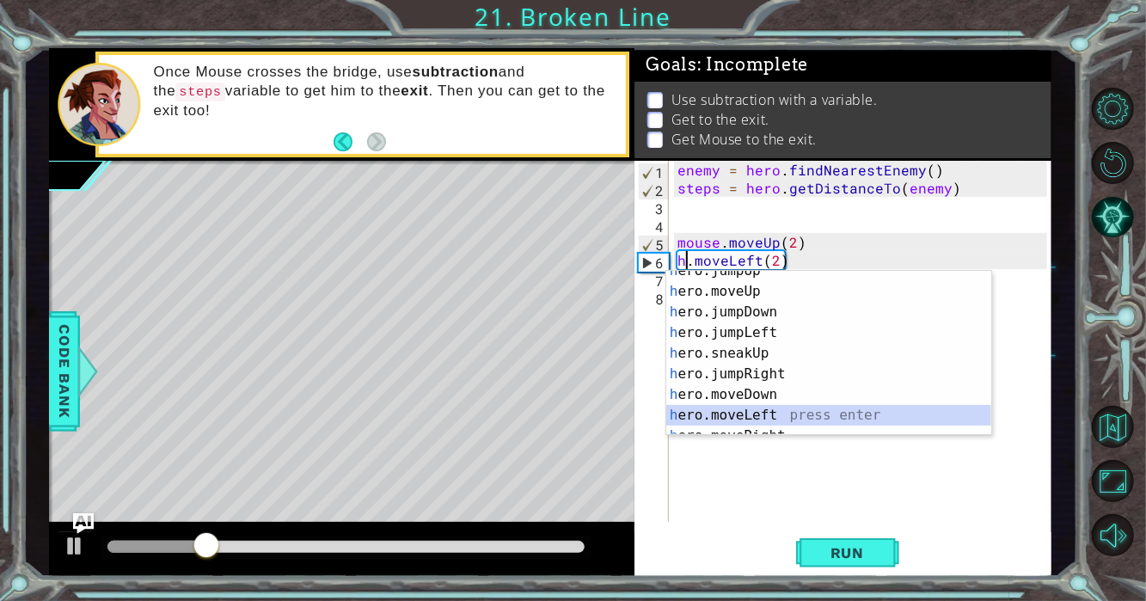
click at [826, 411] on div "h ero.jumpUp press enter h ero.moveUp press enter h ero.jumpDown press enter h …" at bounding box center [829, 363] width 326 height 206
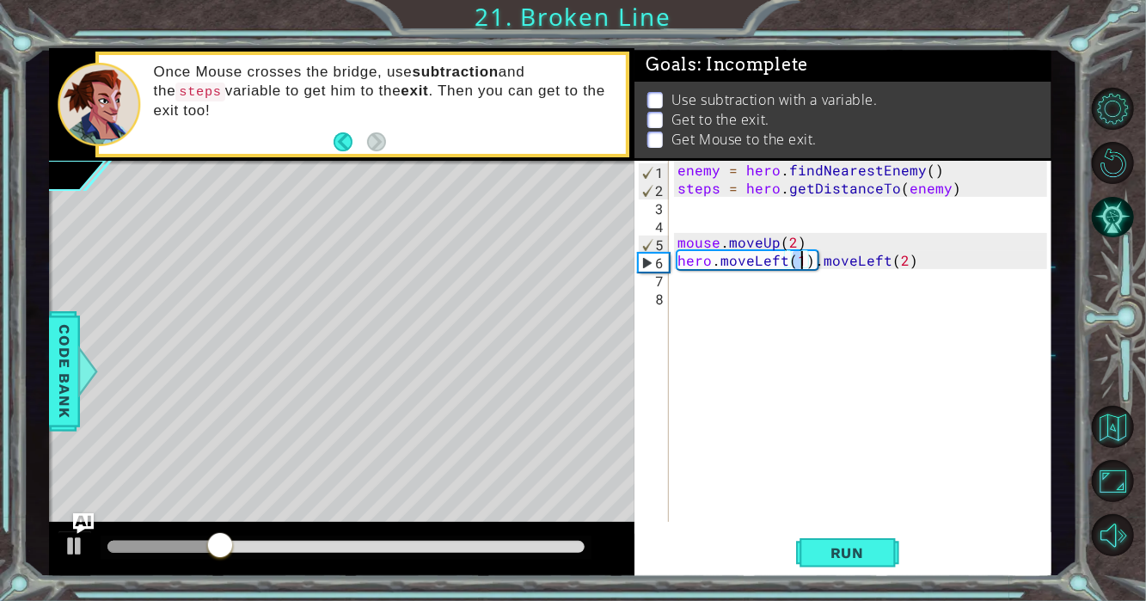
click at [939, 269] on div "enemy = hero . findNearestEnemy ( ) steps = hero . getDistanceTo ( enemy ) mous…" at bounding box center [865, 359] width 382 height 397
type textarea "hero.moveLeft(1)"
click at [819, 557] on span "Run" at bounding box center [847, 552] width 68 height 17
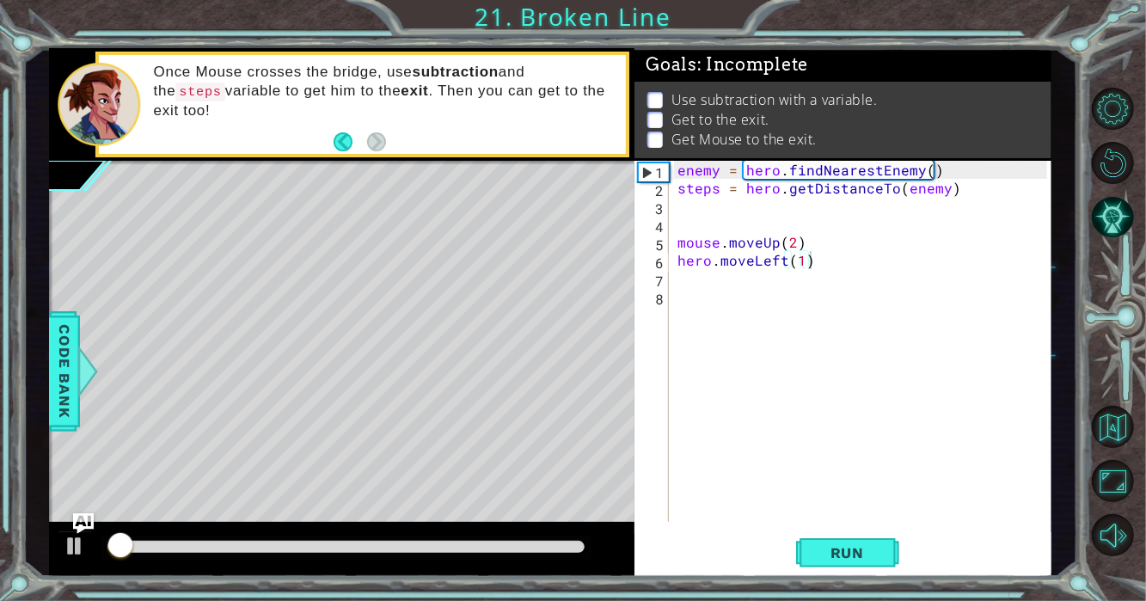
drag, startPoint x: 816, startPoint y: 556, endPoint x: 691, endPoint y: 393, distance: 205.9
click at [815, 554] on span "Run" at bounding box center [847, 552] width 68 height 17
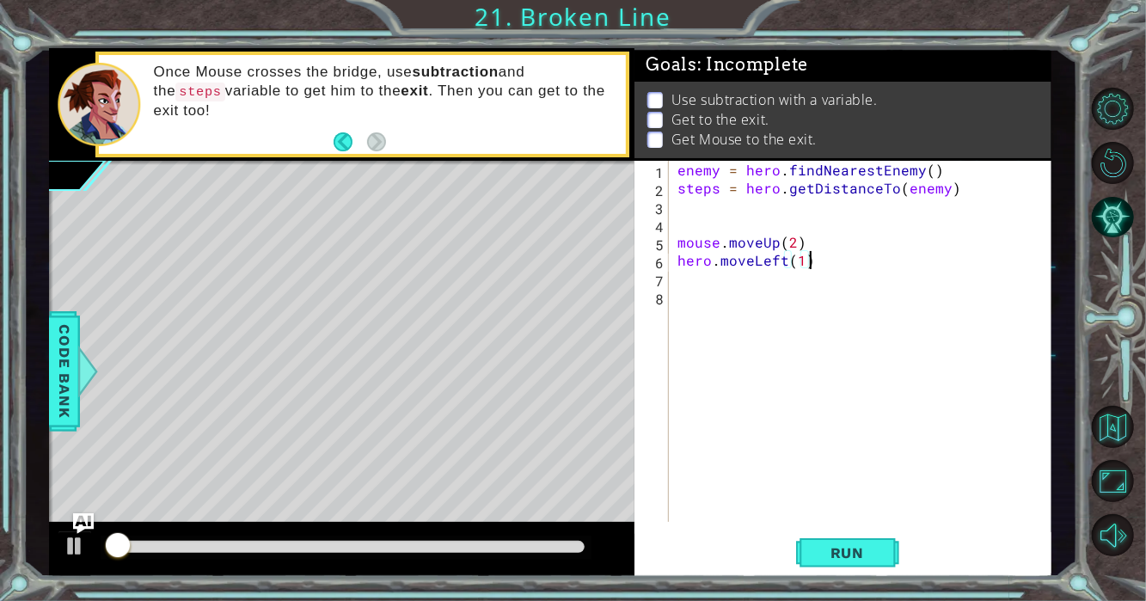
click at [679, 260] on div "enemy = hero . findNearestEnemy ( ) steps = hero . getDistanceTo ( enemy ) mous…" at bounding box center [865, 359] width 382 height 397
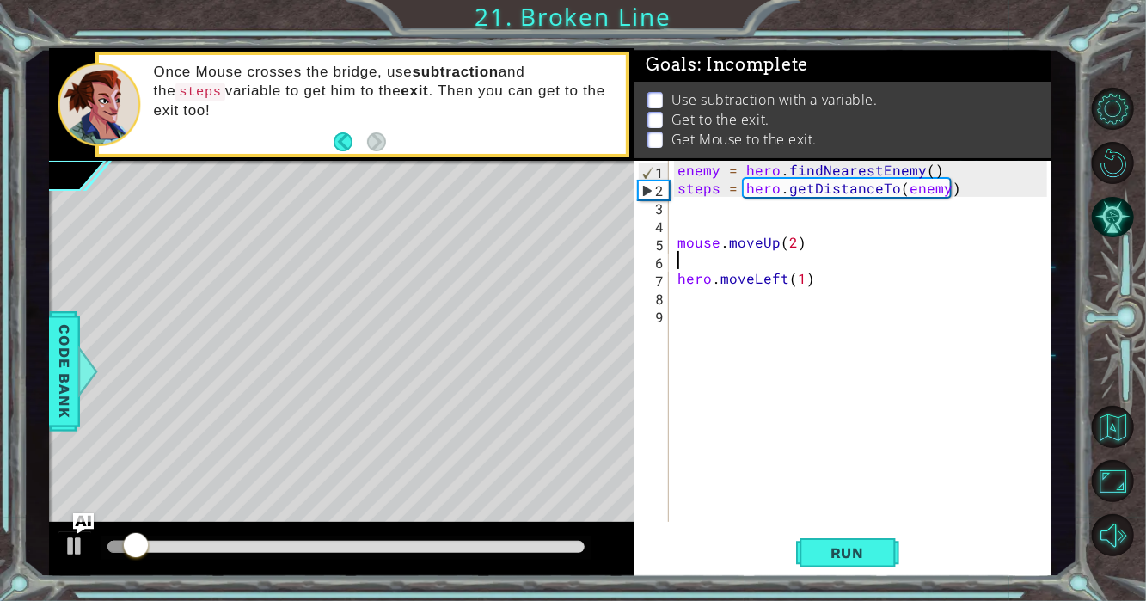
scroll to position [0, 0]
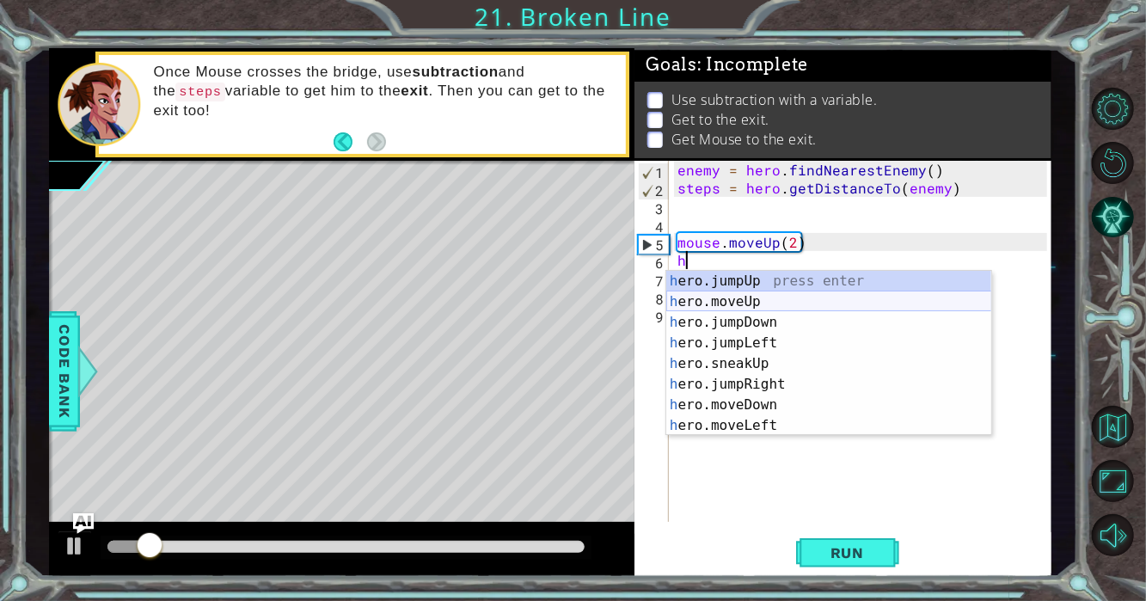
click at [696, 293] on div "h ero.jumpUp press enter h ero.moveUp press enter h ero.jumpDown press enter h …" at bounding box center [829, 374] width 326 height 206
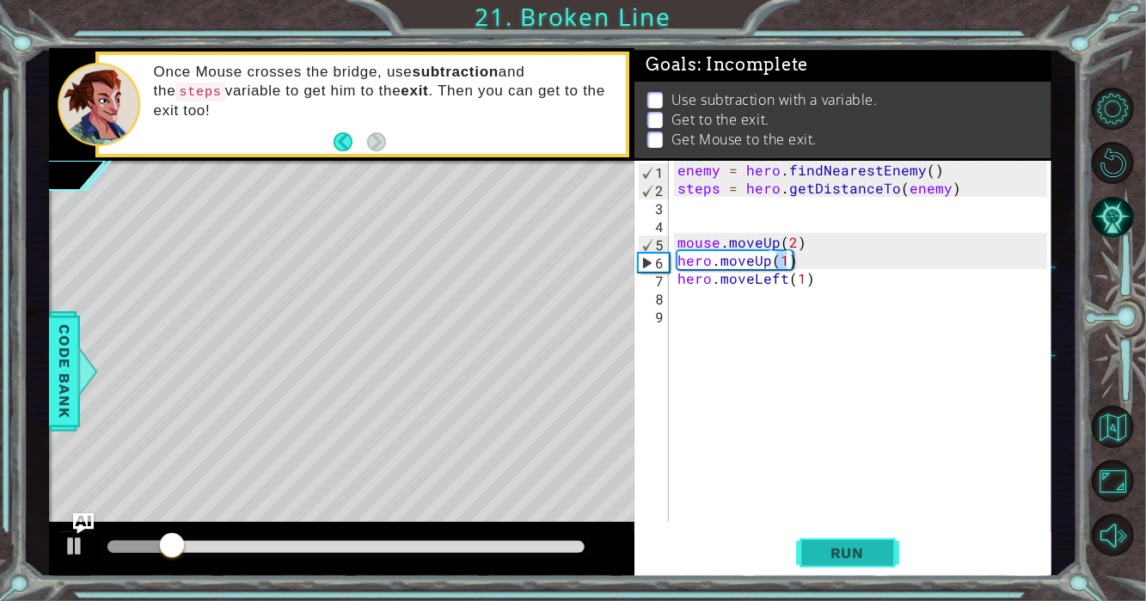
click at [845, 541] on button "Run" at bounding box center [847, 552] width 103 height 41
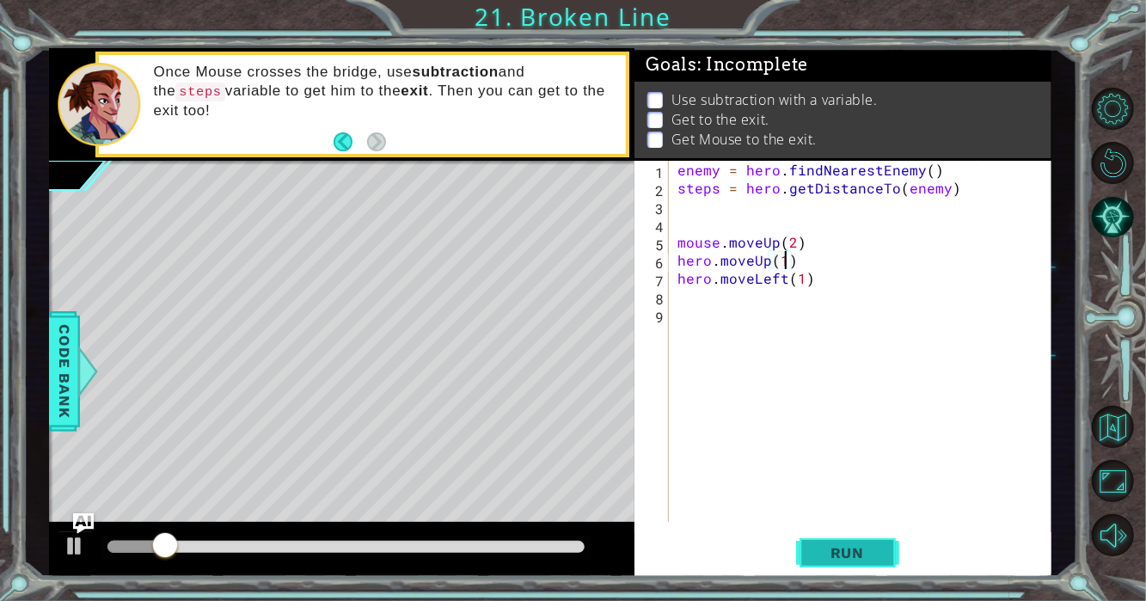
click at [846, 550] on span "Run" at bounding box center [847, 552] width 68 height 17
click at [851, 555] on span "Run" at bounding box center [847, 552] width 68 height 17
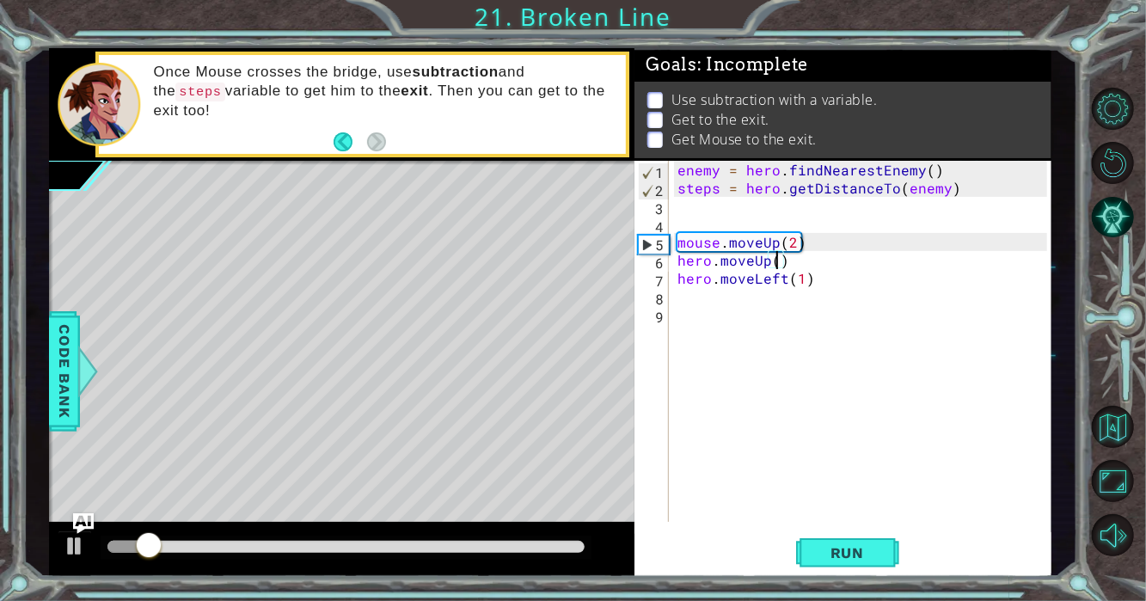
scroll to position [0, 6]
type textarea "hero.moveUp(2)"
click at [842, 549] on span "Run" at bounding box center [847, 552] width 68 height 17
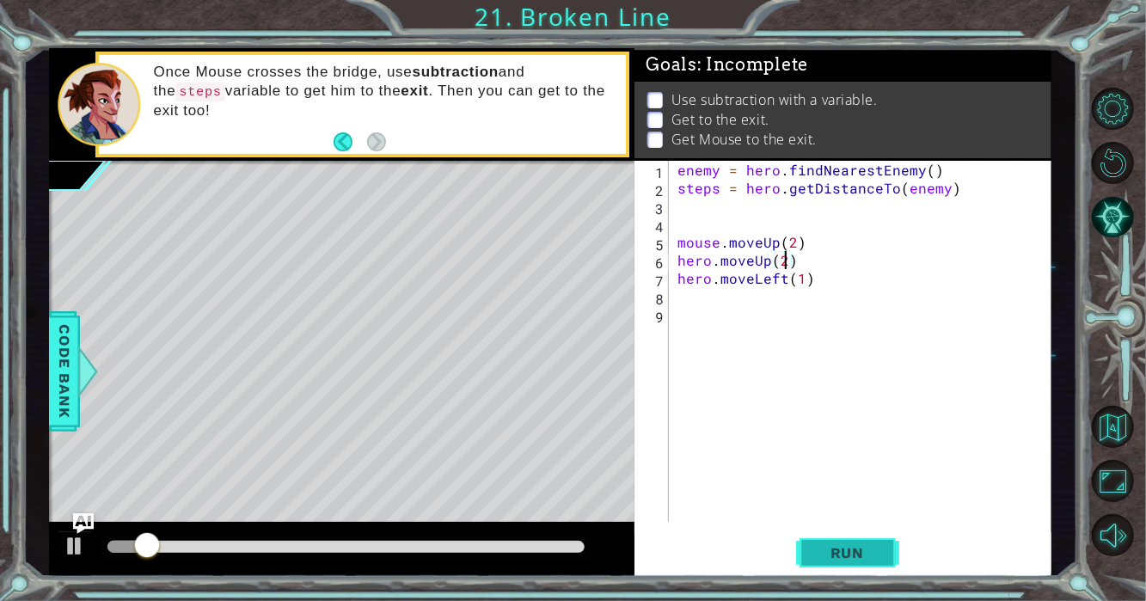
click at [842, 549] on span "Run" at bounding box center [847, 552] width 68 height 17
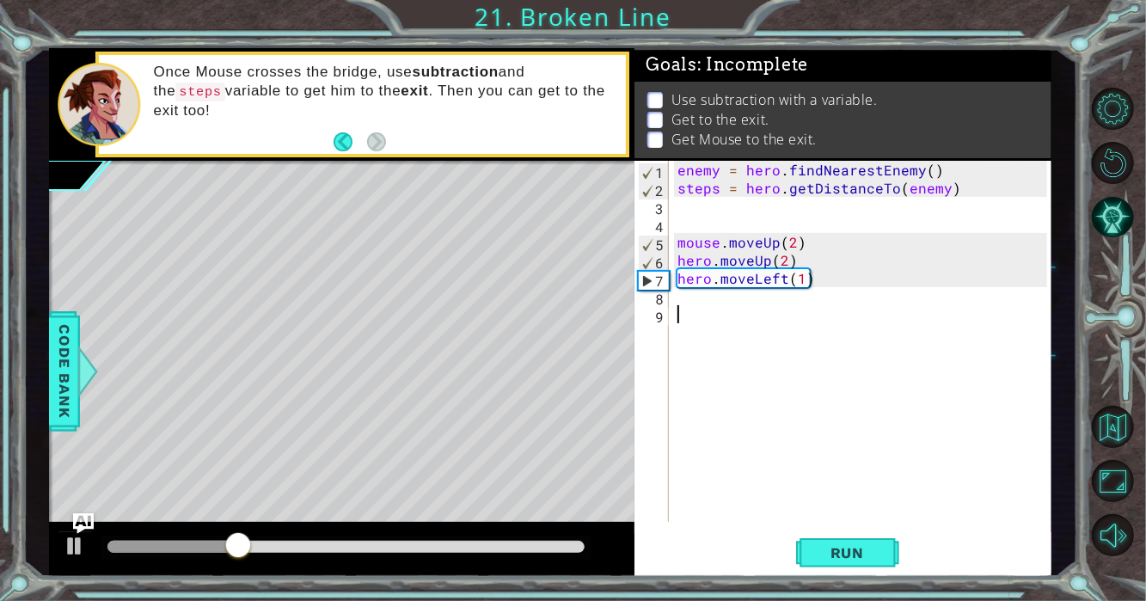
click at [736, 320] on div "enemy = hero . findNearestEnemy ( ) steps = hero . getDistanceTo ( enemy ) mous…" at bounding box center [865, 359] width 382 height 397
click at [742, 309] on div "enemy = hero . findNearestEnemy ( ) steps = hero . getDistanceTo ( enemy ) mous…" at bounding box center [865, 359] width 382 height 397
click at [745, 296] on div "enemy = hero . findNearestEnemy ( ) steps = hero . getDistanceTo ( enemy ) mous…" at bounding box center [865, 359] width 382 height 397
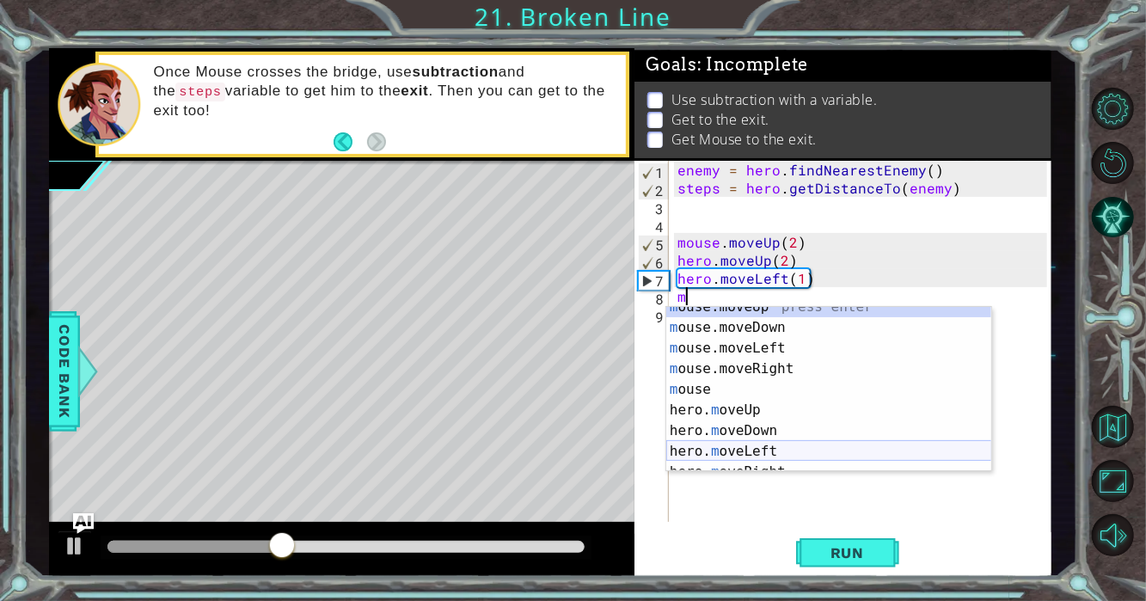
scroll to position [21, 0]
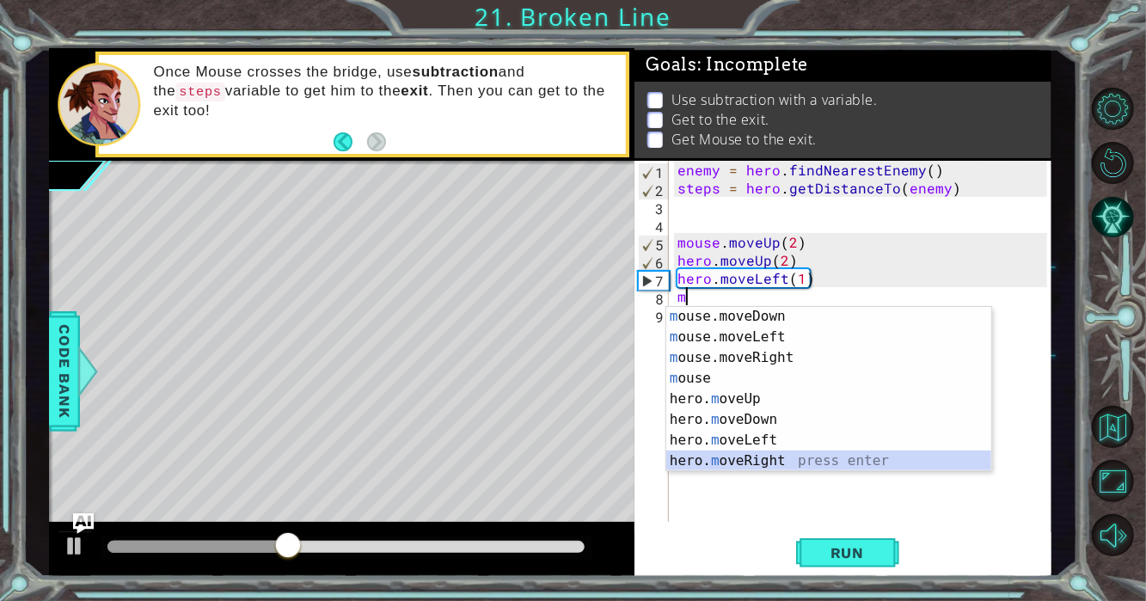
click at [797, 452] on div "m ouse.moveDown press enter m ouse.moveLeft press enter m ouse.moveRight press …" at bounding box center [829, 409] width 326 height 206
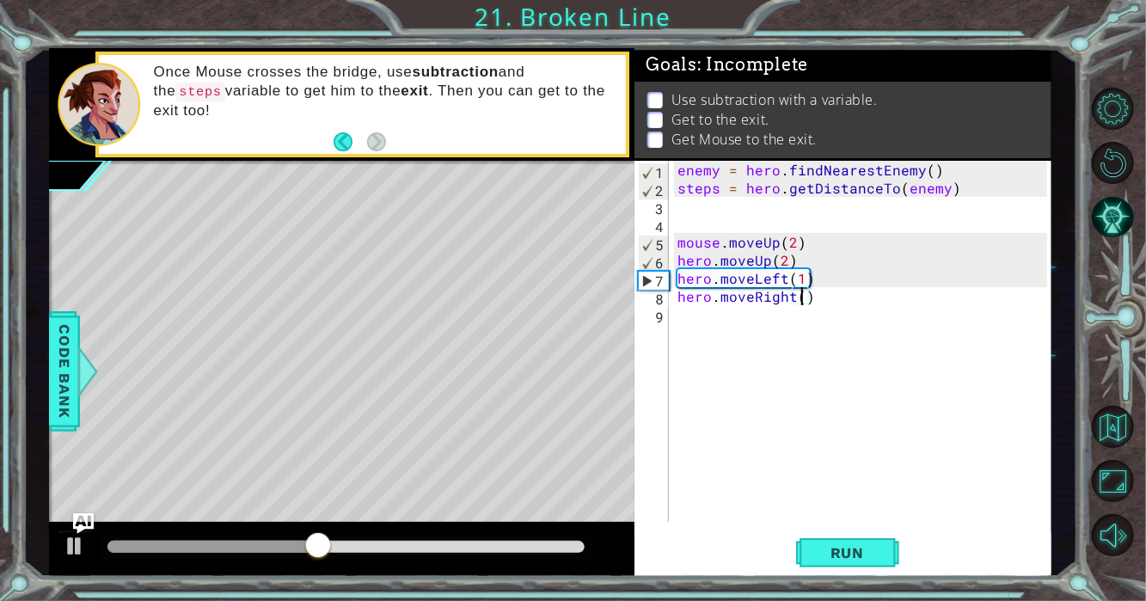
type textarea "hero.moveRight(2)"
click at [725, 328] on div "enemy = hero . findNearestEnemy ( ) steps = hero . getDistanceTo ( enemy ) mous…" at bounding box center [865, 359] width 382 height 397
type textarea "d"
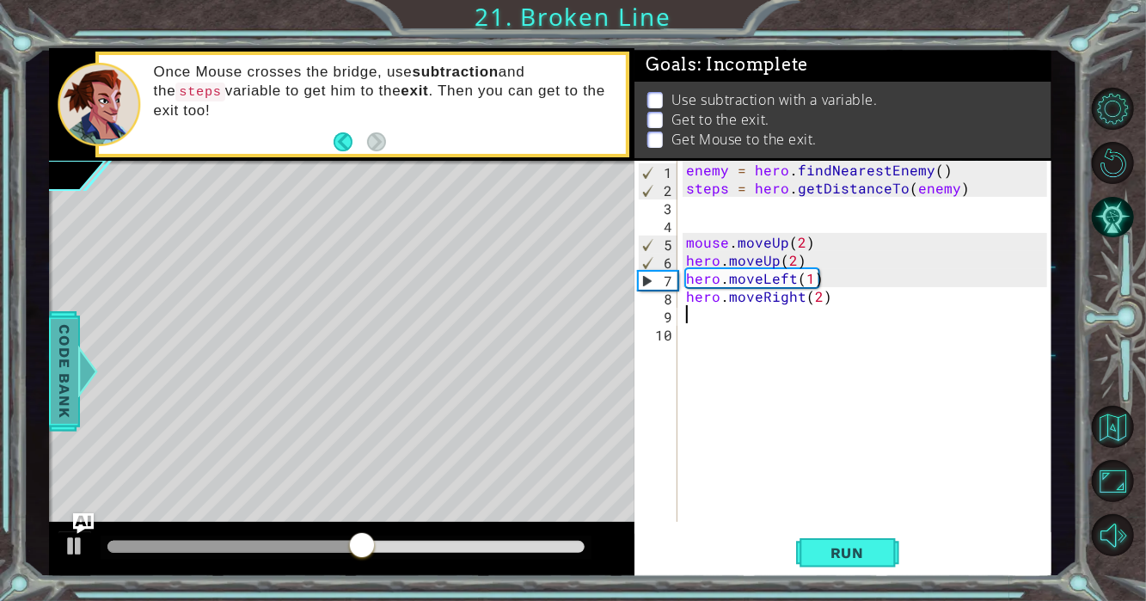
click at [51, 363] on span "Code Bank" at bounding box center [65, 371] width 28 height 105
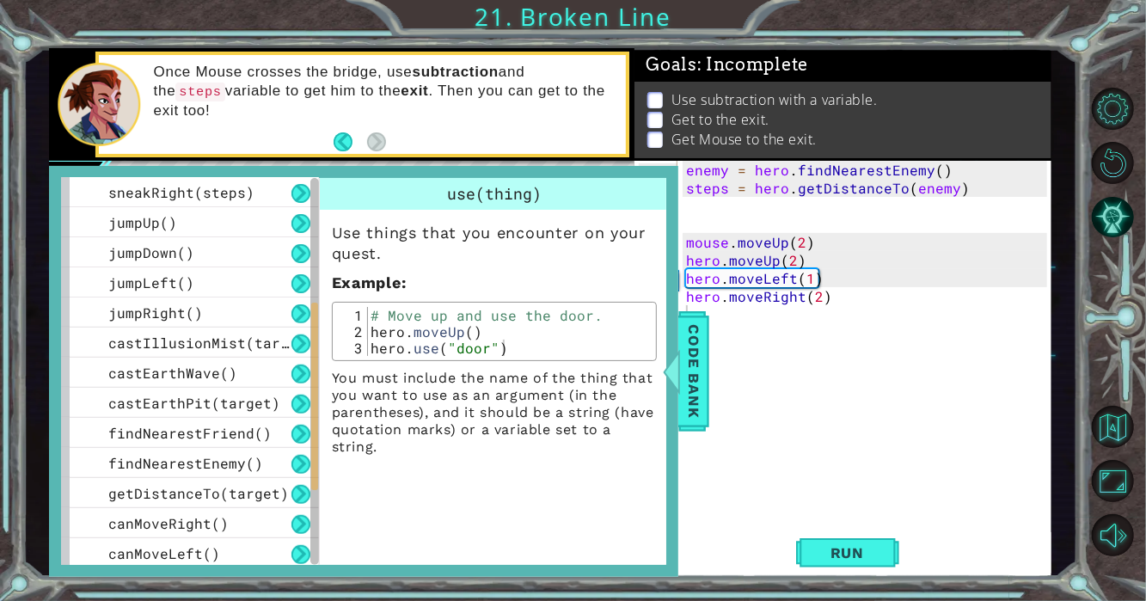
scroll to position [484, 0]
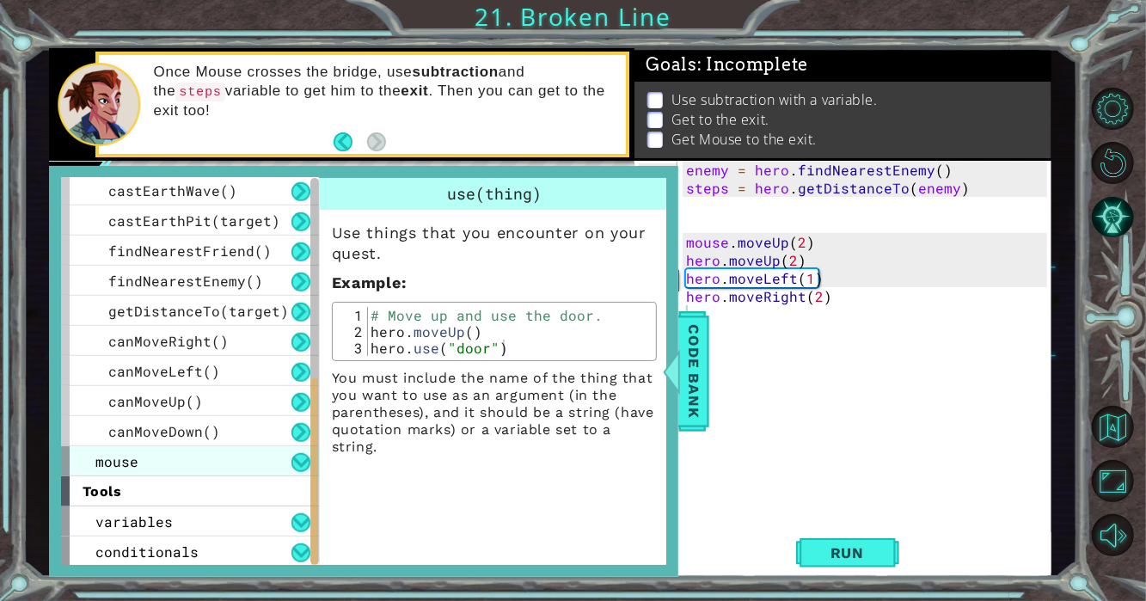
click at [247, 454] on div "mouse" at bounding box center [190, 461] width 258 height 30
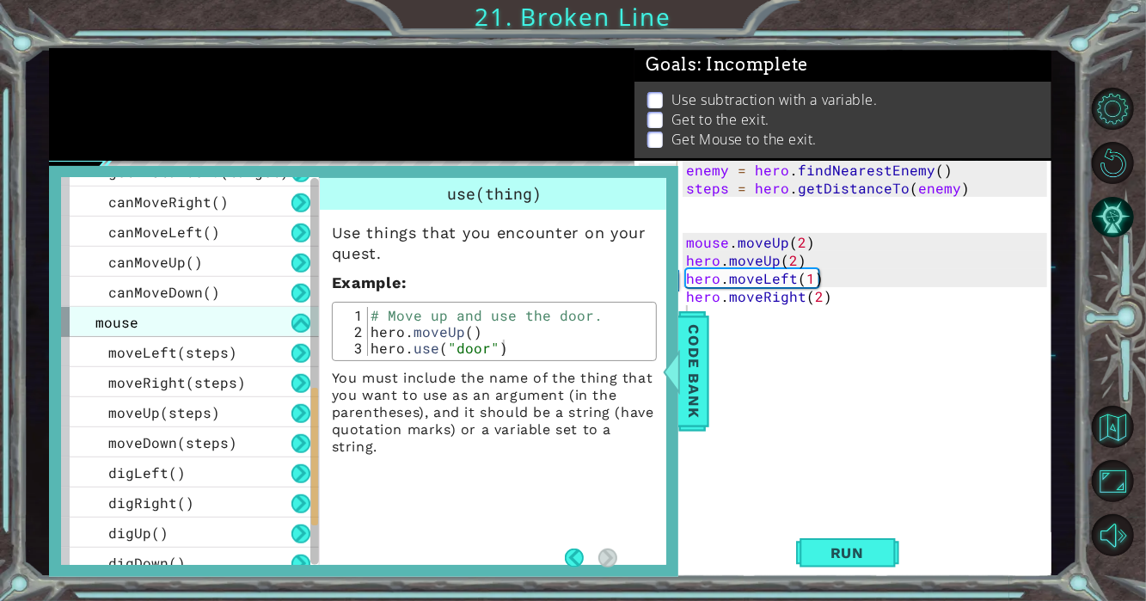
scroll to position [755, 0]
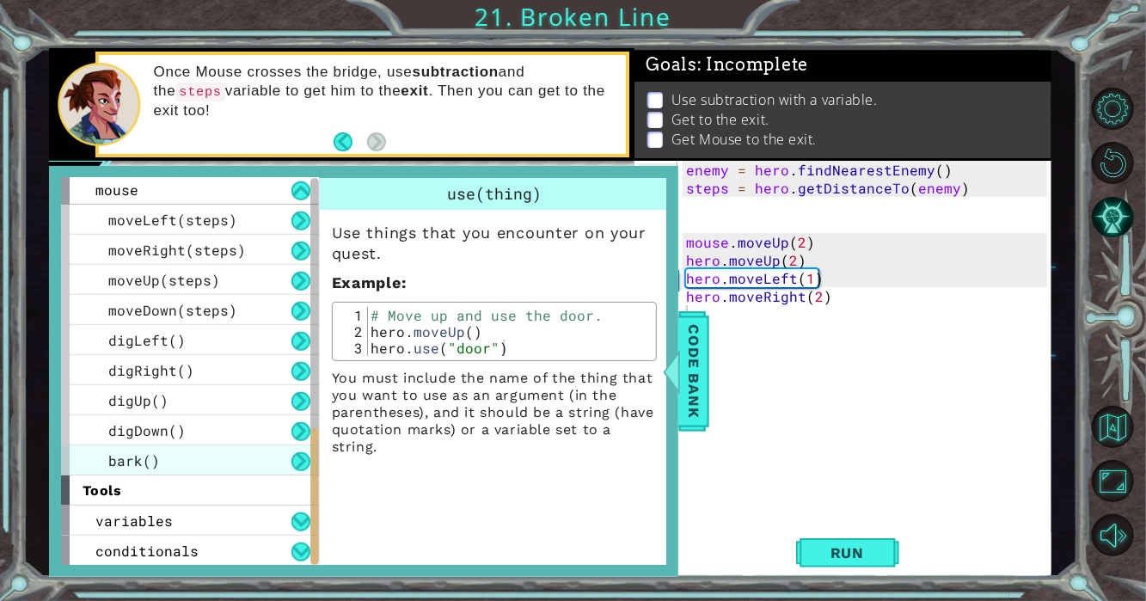
click at [248, 455] on div "bark()" at bounding box center [190, 460] width 258 height 30
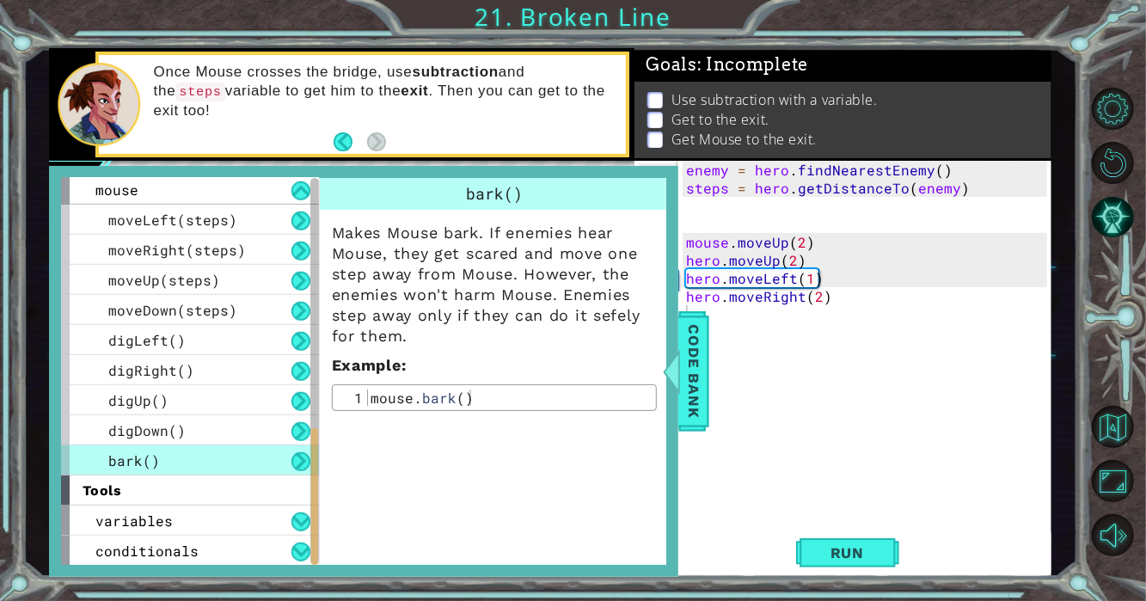
type textarea "mouse.bark()"
drag, startPoint x: 511, startPoint y: 394, endPoint x: 369, endPoint y: 391, distance: 142.7
click at [369, 391] on div "mouse . bark ( )" at bounding box center [509, 413] width 284 height 49
click at [706, 367] on span "Code Bank" at bounding box center [694, 371] width 28 height 105
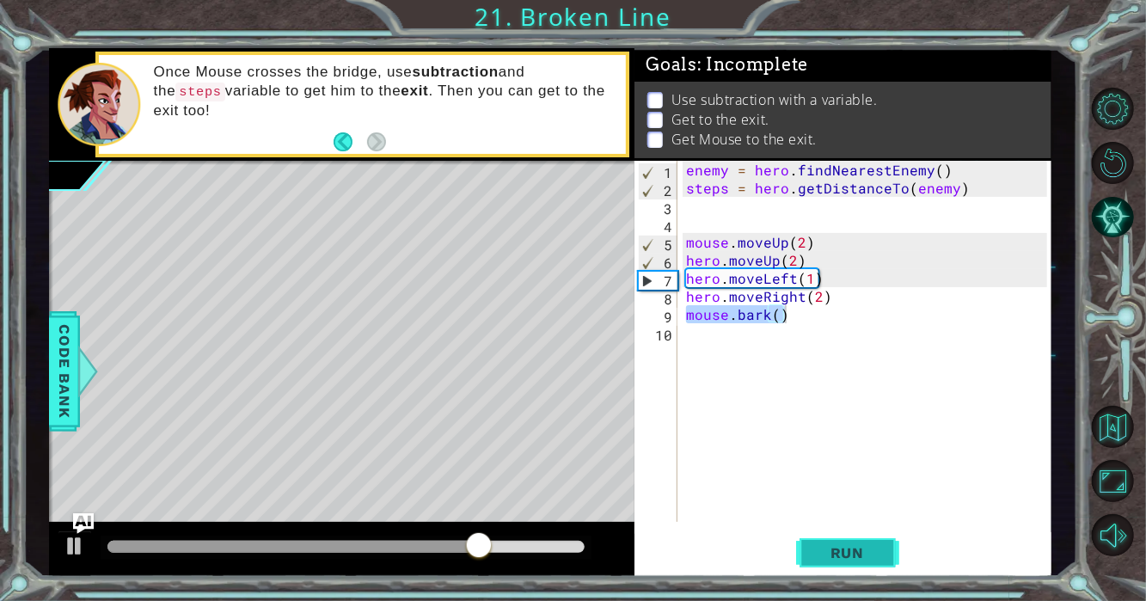
click at [831, 547] on span "Run" at bounding box center [847, 552] width 68 height 17
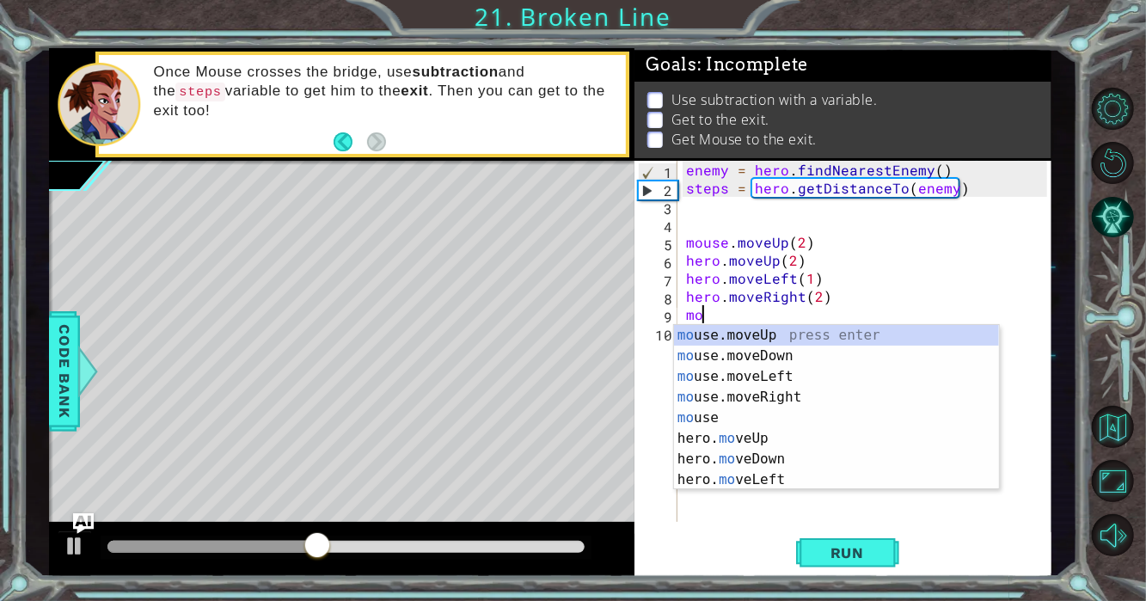
scroll to position [0, 0]
type textarea "m"
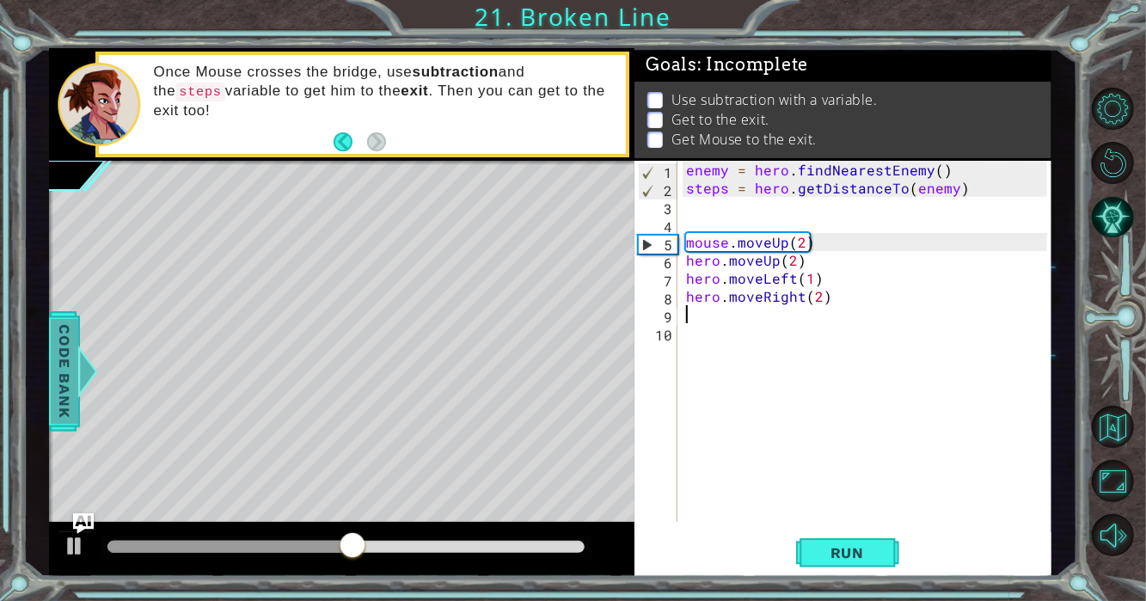
click at [76, 376] on div at bounding box center [86, 371] width 21 height 52
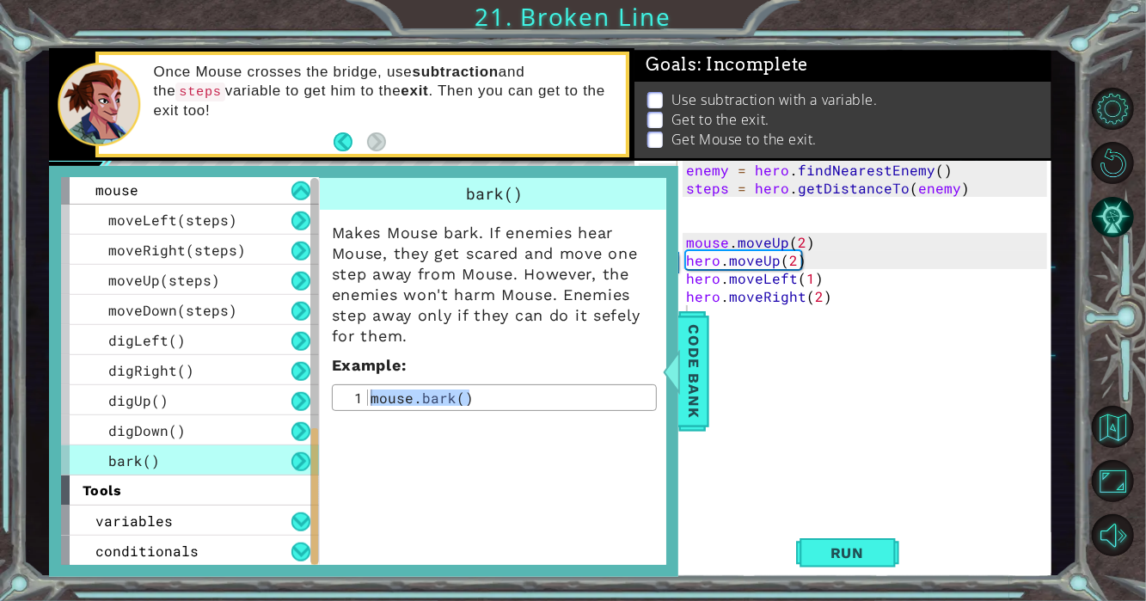
click at [222, 449] on div "bark()" at bounding box center [190, 460] width 258 height 30
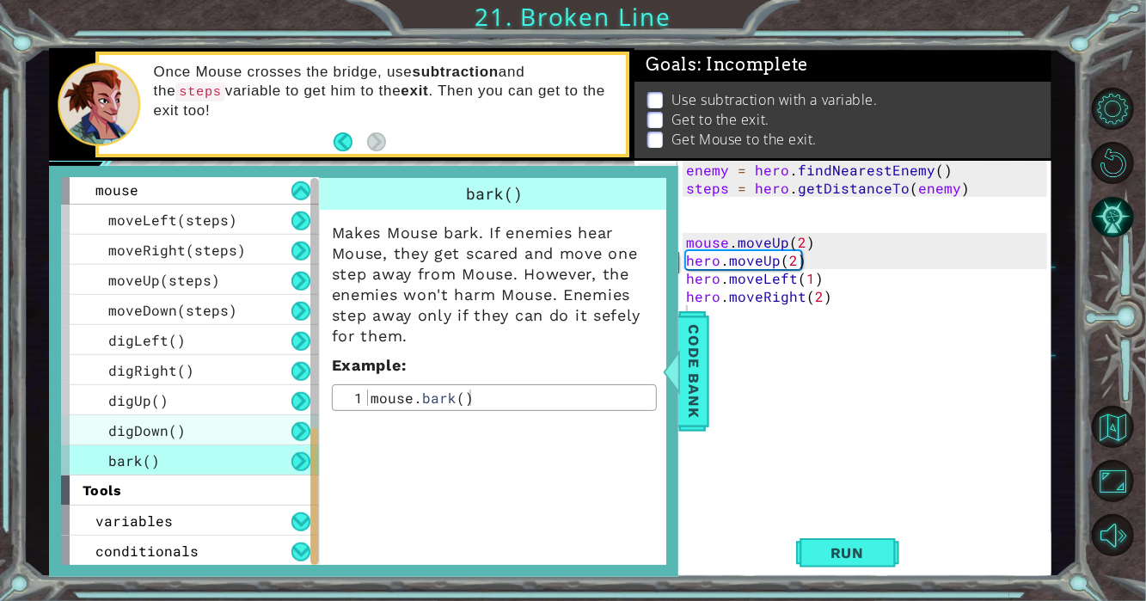
click at [222, 436] on div "digDown()" at bounding box center [190, 430] width 258 height 30
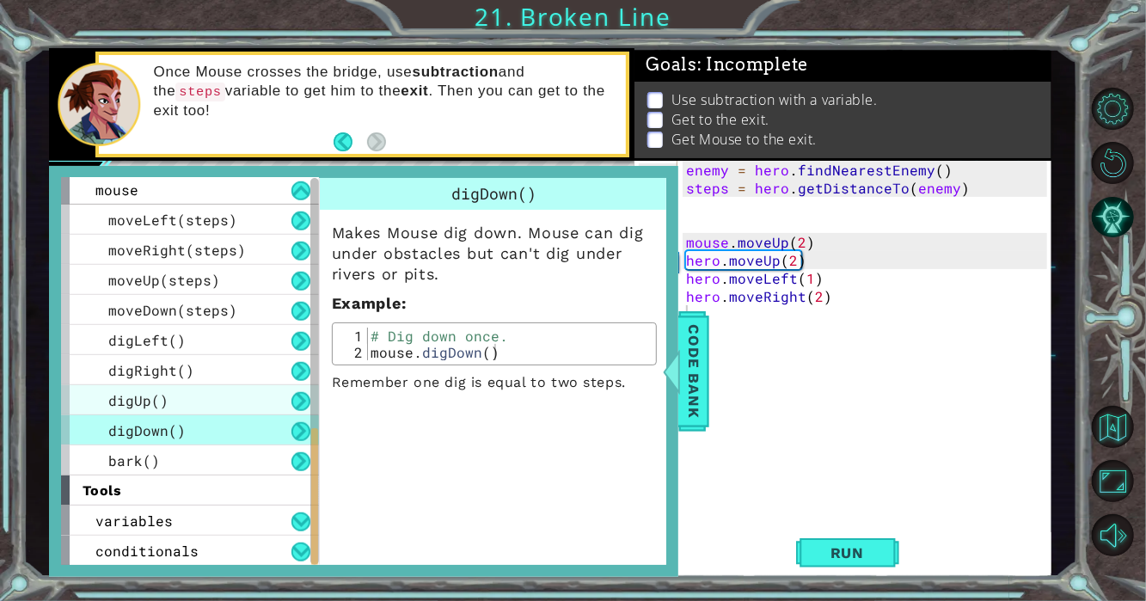
click at [213, 406] on div "digUp()" at bounding box center [190, 400] width 258 height 30
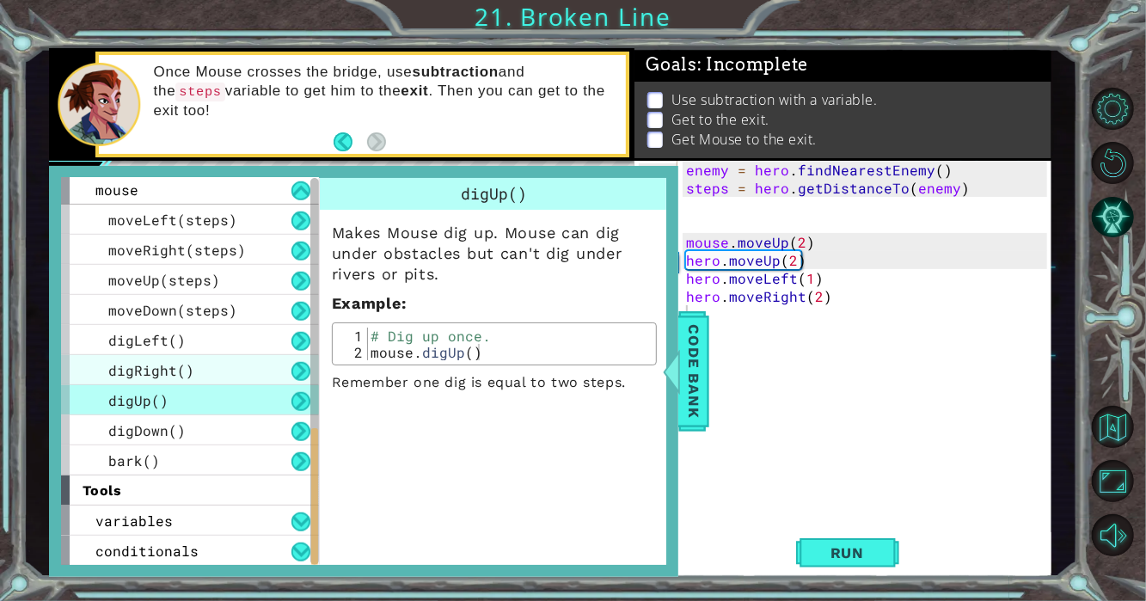
click at [226, 371] on div "digRight()" at bounding box center [190, 370] width 258 height 30
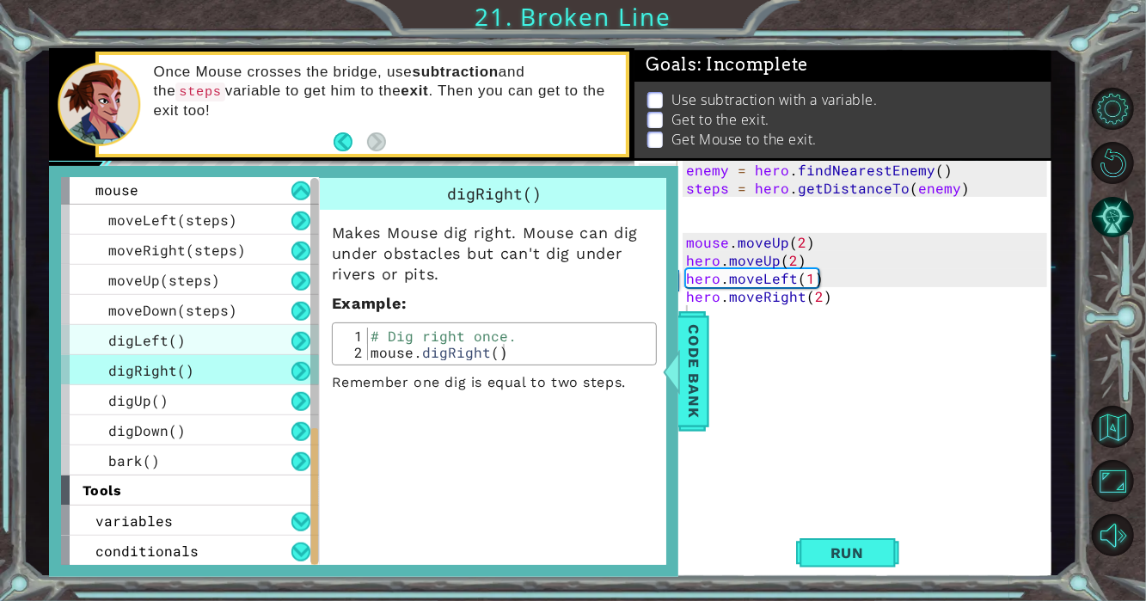
click at [254, 351] on div "digLeft()" at bounding box center [190, 340] width 258 height 30
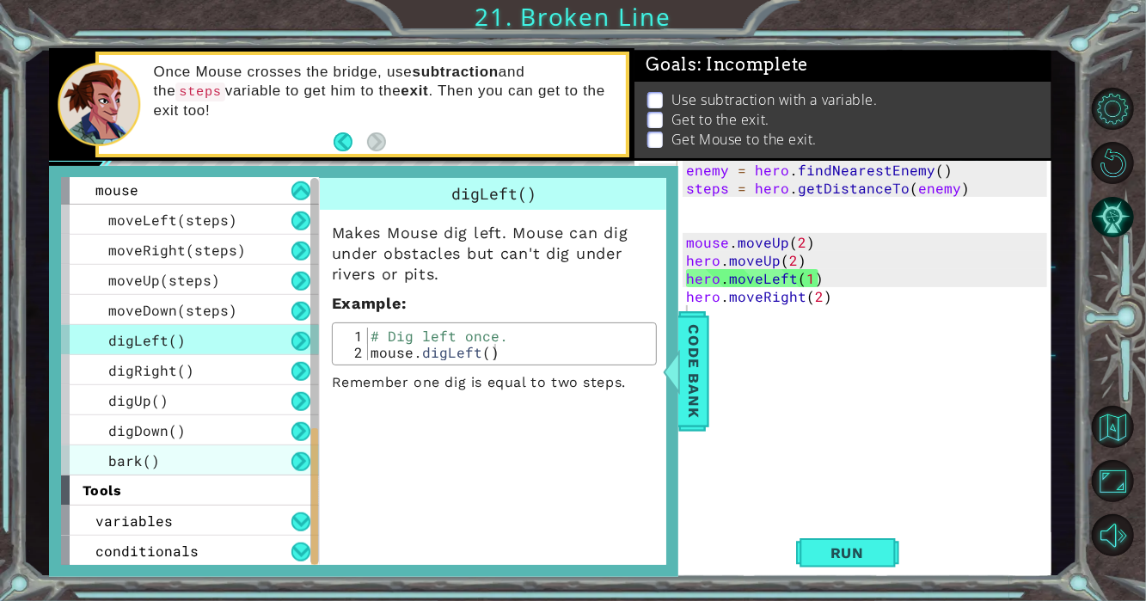
click at [201, 460] on div "bark()" at bounding box center [190, 460] width 258 height 30
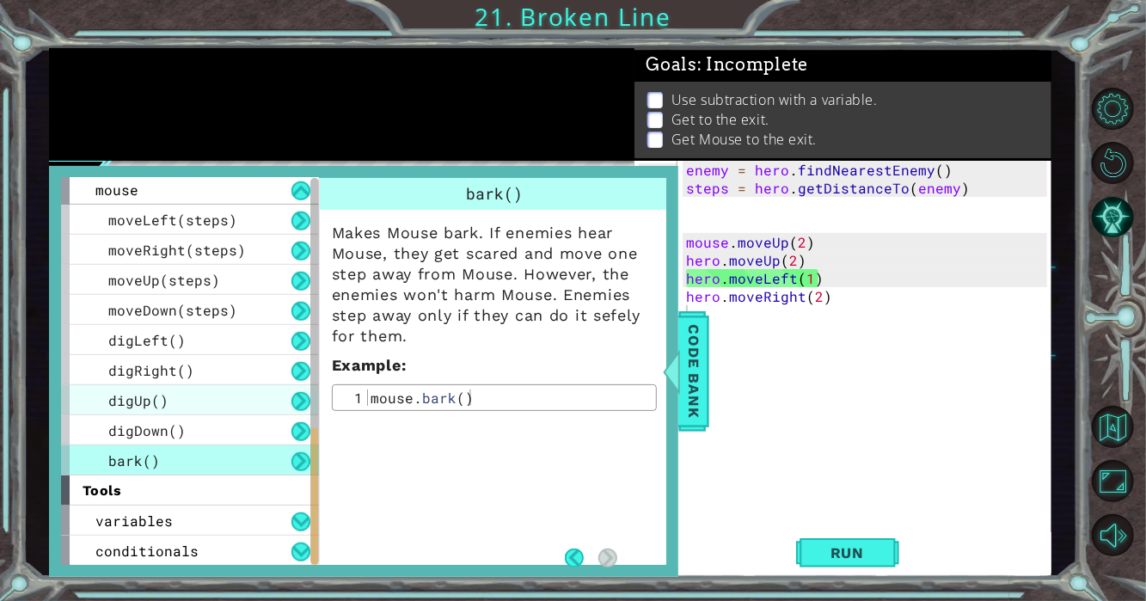
click at [183, 396] on div "digUp()" at bounding box center [190, 400] width 258 height 30
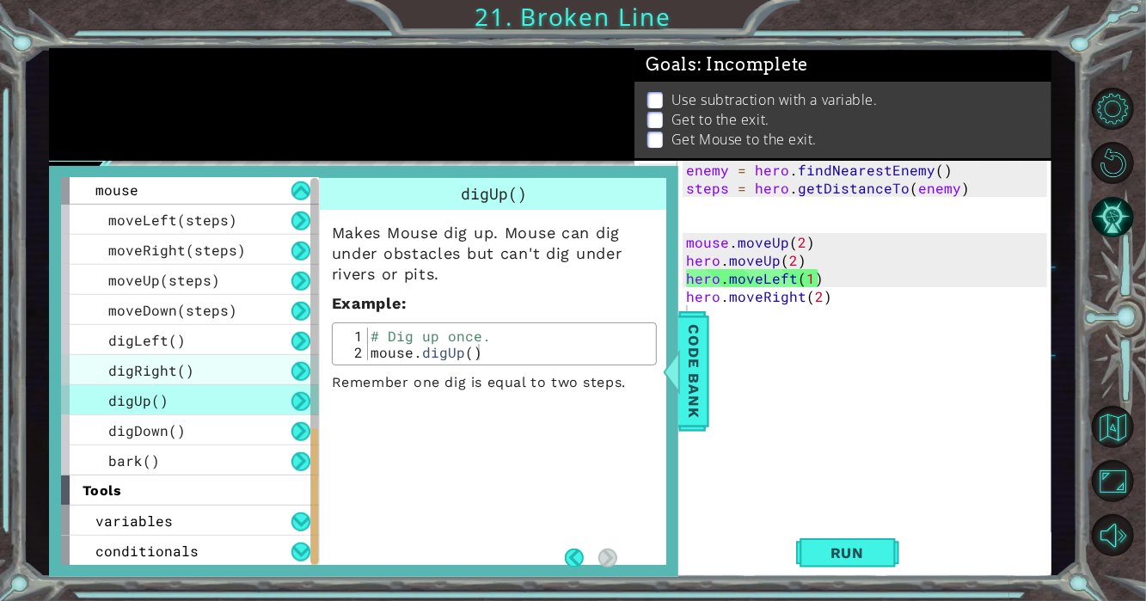
click at [188, 373] on span "digRight()" at bounding box center [151, 370] width 86 height 18
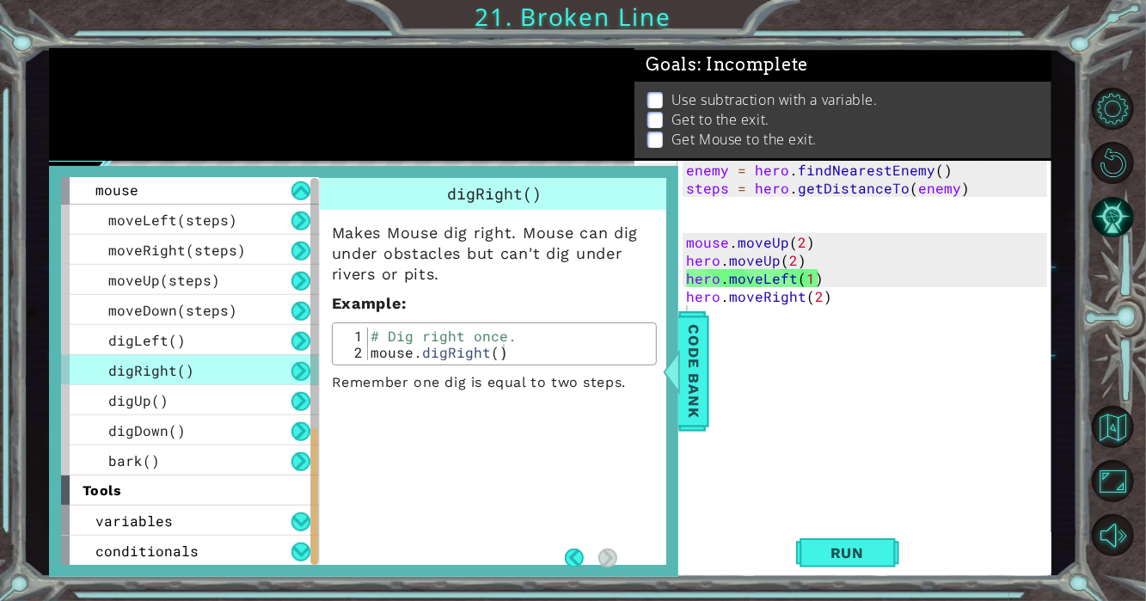
drag, startPoint x: 516, startPoint y: 361, endPoint x: 453, endPoint y: 370, distance: 64.2
click at [453, 370] on div "Makes Mouse dig right. Mouse can dig under obstacles but can't dig under rivers…" at bounding box center [494, 300] width 349 height 181
type textarea "mouse.digRight()"
drag, startPoint x: 505, startPoint y: 352, endPoint x: 343, endPoint y: 347, distance: 162.5
click at [343, 347] on div "mouse.digRight() 1 2 # Dig right once. mouse . digRight ( ) ההההההההההההההההההה…" at bounding box center [494, 343] width 315 height 33
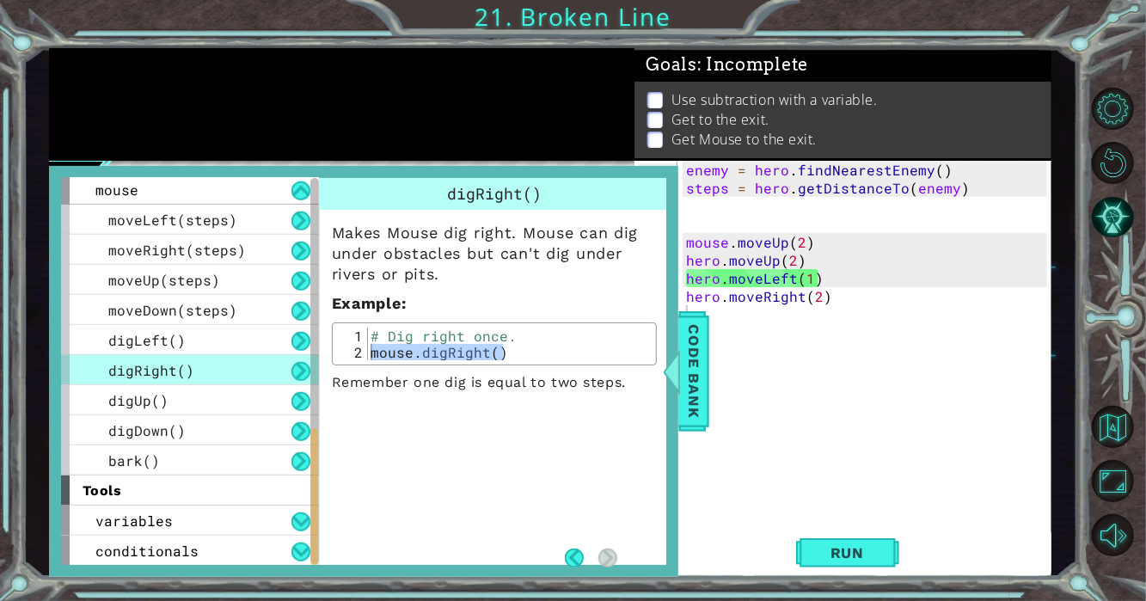
drag, startPoint x: 440, startPoint y: 364, endPoint x: 538, endPoint y: 364, distance: 98.0
click at [568, 358] on div "mouse.digRight() 1 2 # Dig right once. mouse . digRight ( ) ההההההההההההההההההה…" at bounding box center [494, 343] width 325 height 43
type textarea "mouse.digRight()"
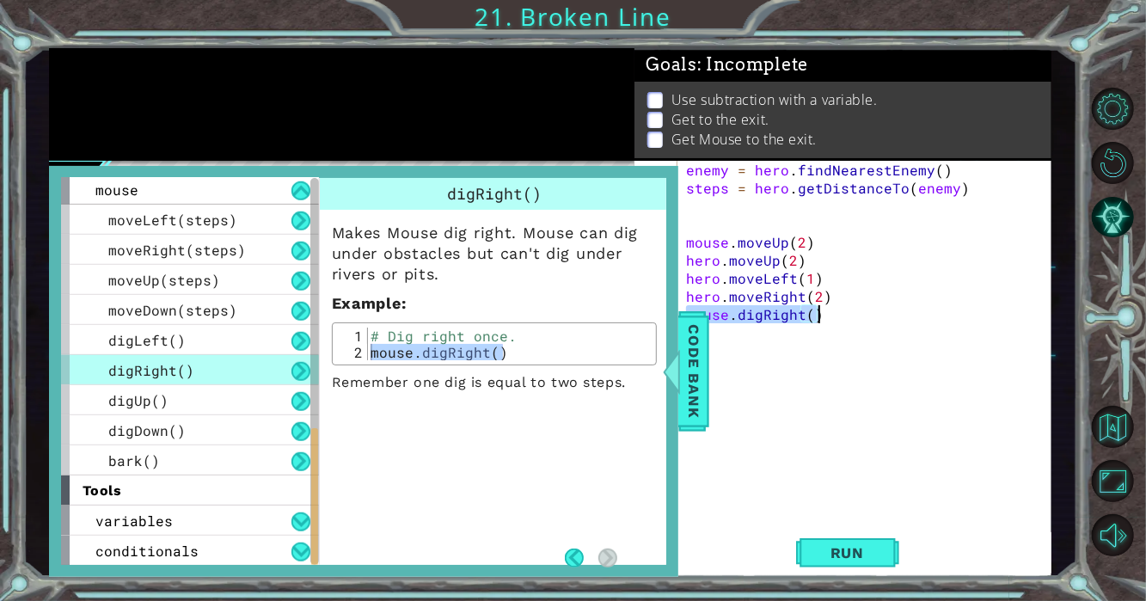
click at [714, 349] on div "enemy = hero . findNearestEnemy ( ) steps = hero . getDistanceTo ( enemy ) mous…" at bounding box center [869, 359] width 374 height 397
click at [688, 373] on span "Code Bank" at bounding box center [694, 371] width 28 height 105
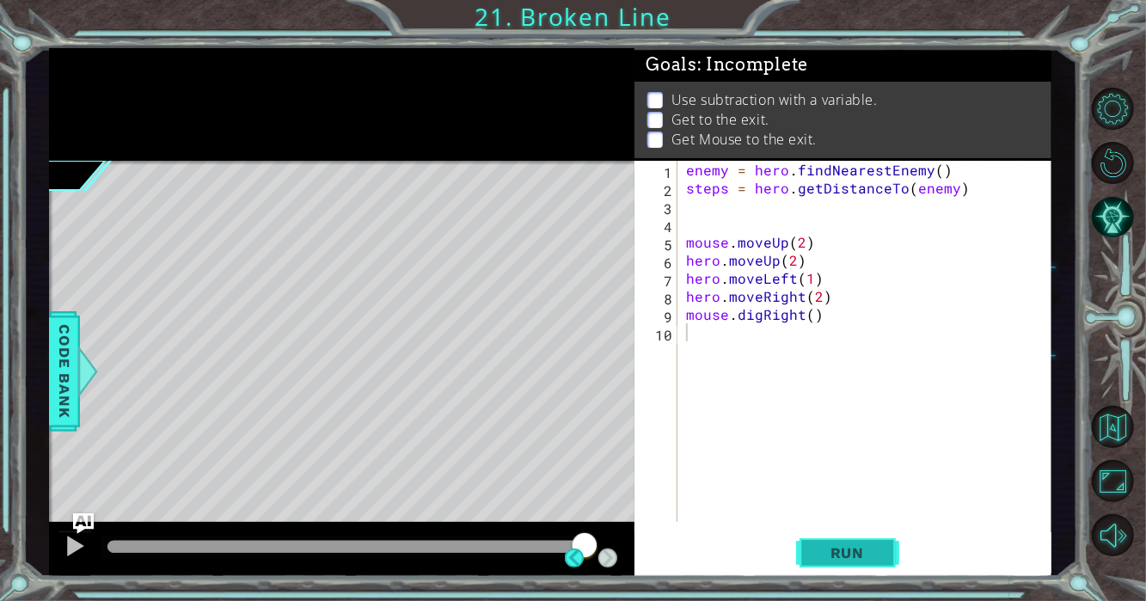
click at [877, 547] on span "Run" at bounding box center [847, 552] width 68 height 17
click at [755, 571] on div "Run" at bounding box center [847, 552] width 417 height 41
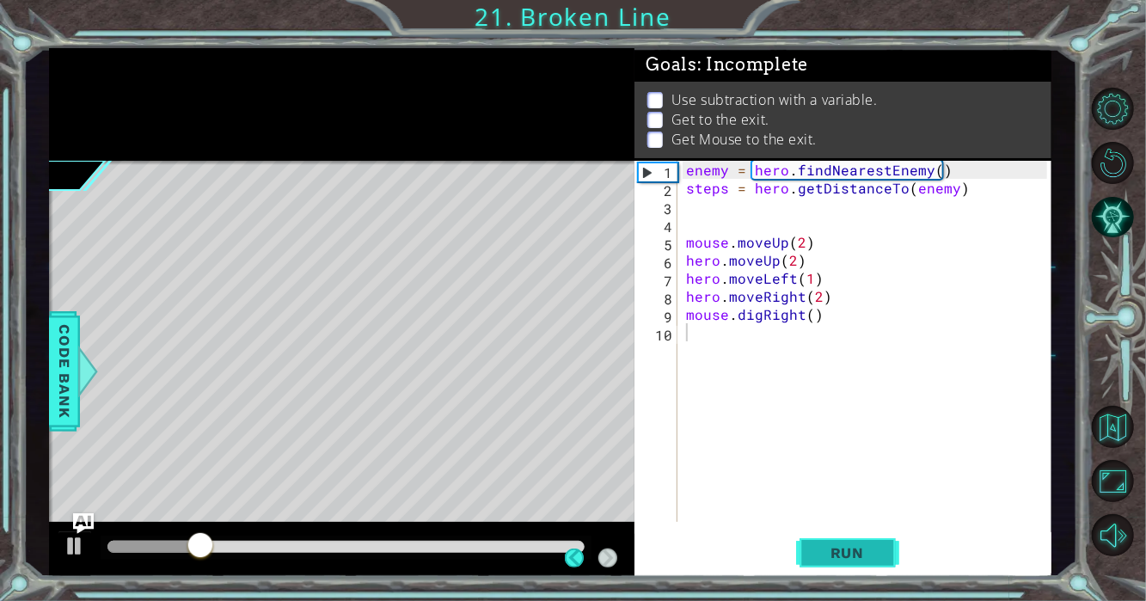
click at [867, 561] on button "Run" at bounding box center [847, 552] width 103 height 41
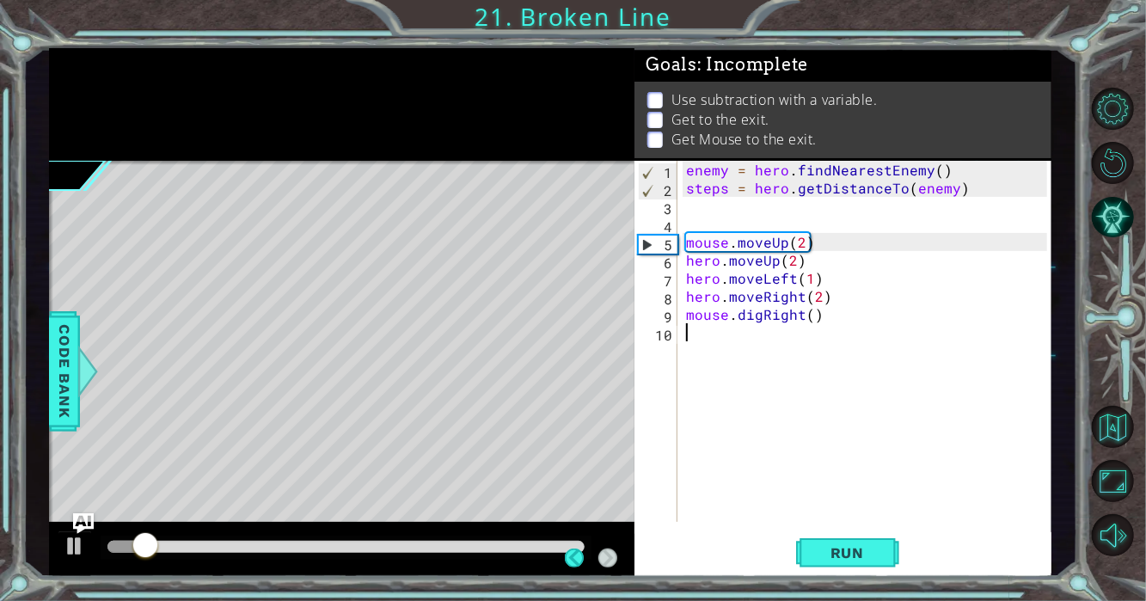
click at [840, 326] on div "enemy = hero . findNearestEnemy ( ) steps = hero . getDistanceTo ( enemy ) mous…" at bounding box center [869, 359] width 374 height 397
click at [677, 307] on div "1 2 3 4 5 6 7 8 9 10 enemy = hero . findNearestEnemy ( ) steps = hero . getDist…" at bounding box center [840, 341] width 413 height 361
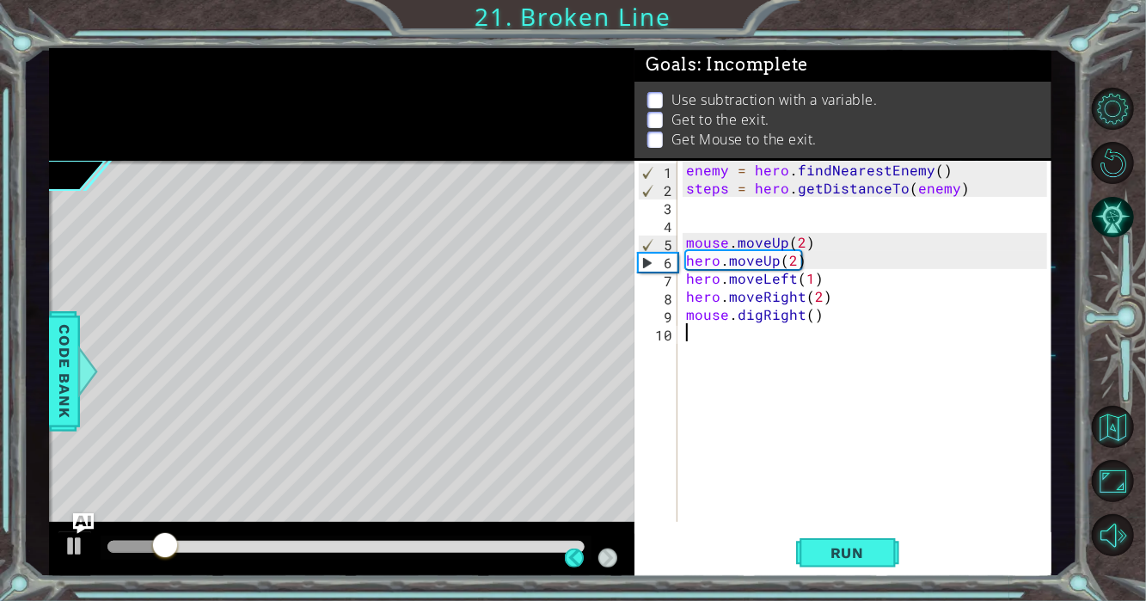
type textarea "mouse.digRight()"
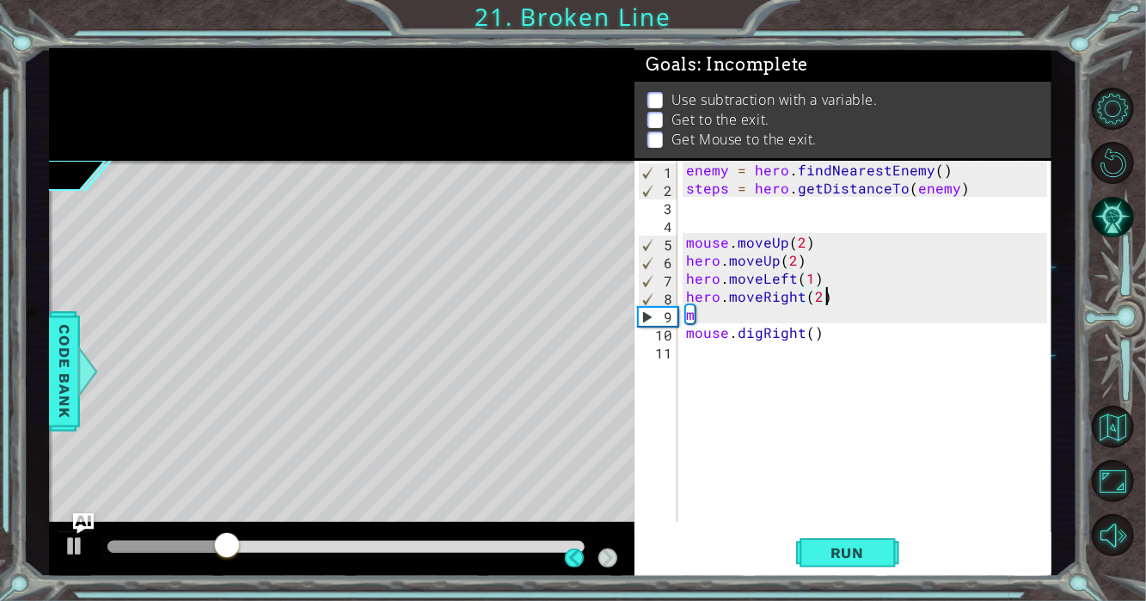
click at [862, 294] on div "enemy = hero . findNearestEnemy ( ) steps = hero . getDistanceTo ( enemy ) mous…" at bounding box center [869, 359] width 374 height 397
type textarea "hero.moveRight(2)"
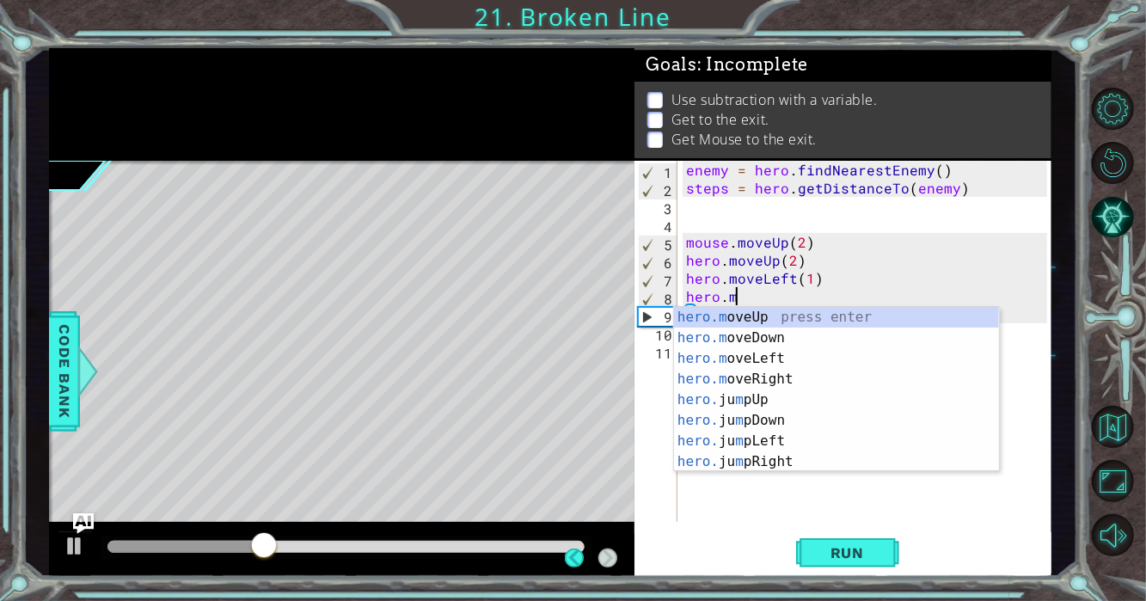
type textarea "h"
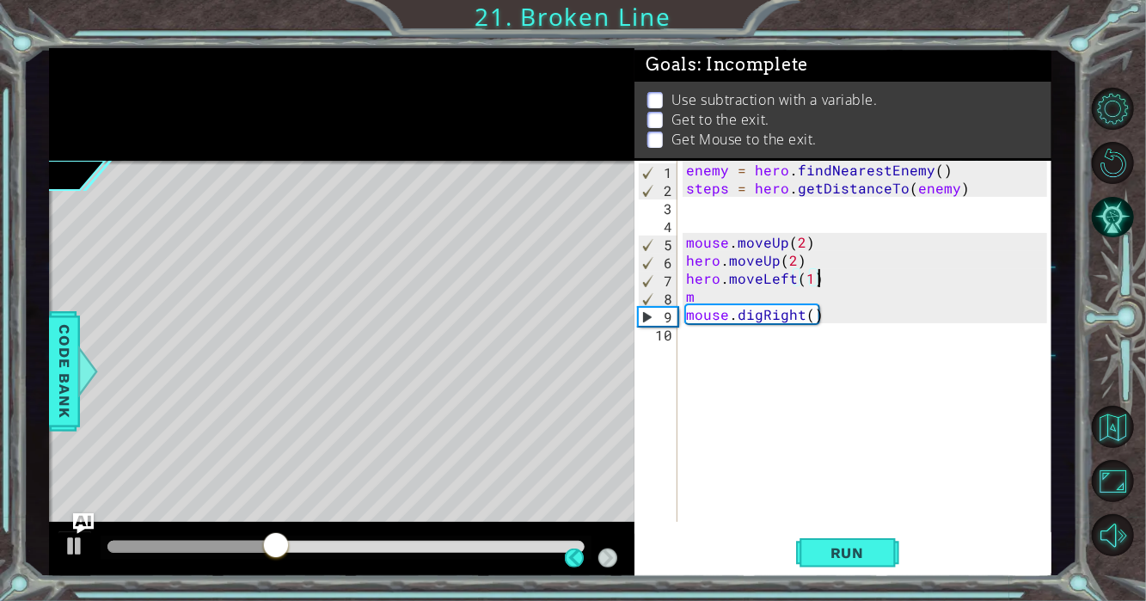
type textarea "m"
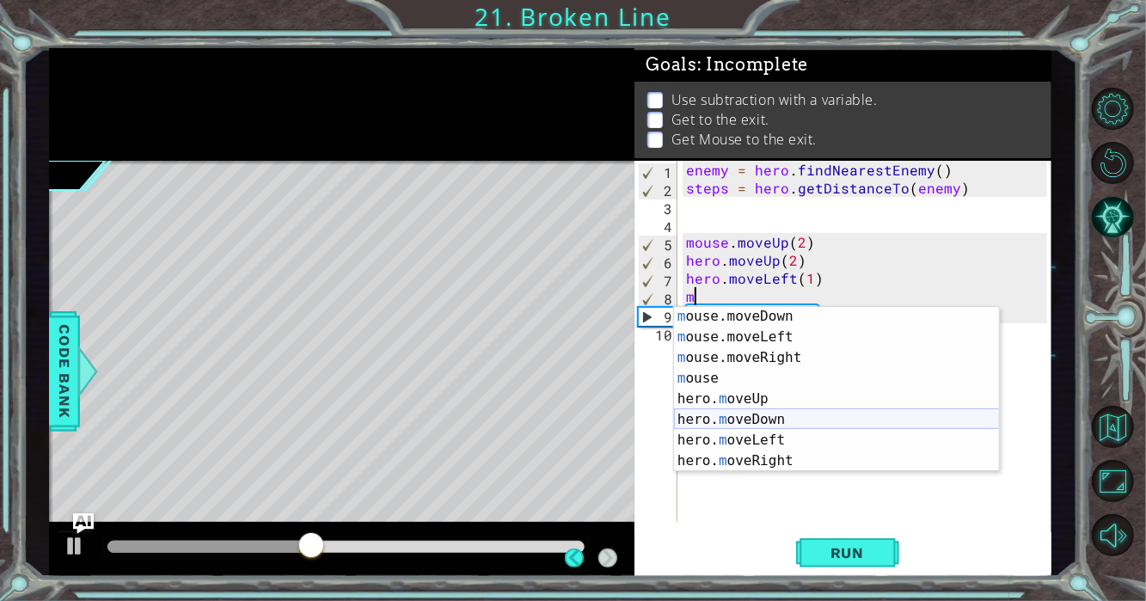
scroll to position [33, 0]
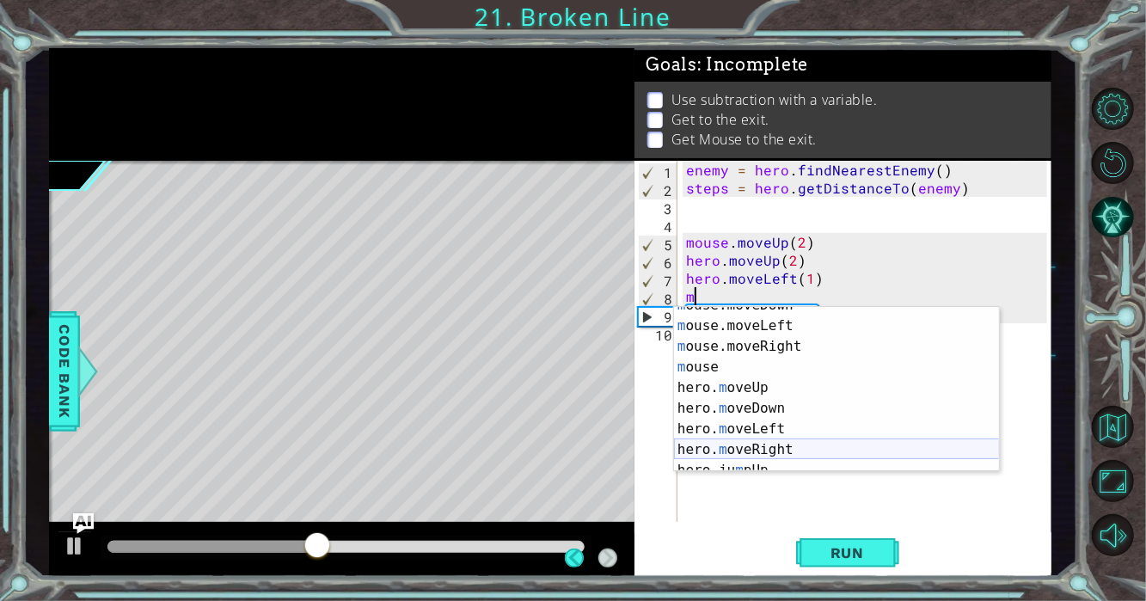
click at [792, 443] on div "m ouse.moveDown press enter m ouse.moveLeft press enter m ouse.moveRight press …" at bounding box center [837, 398] width 326 height 206
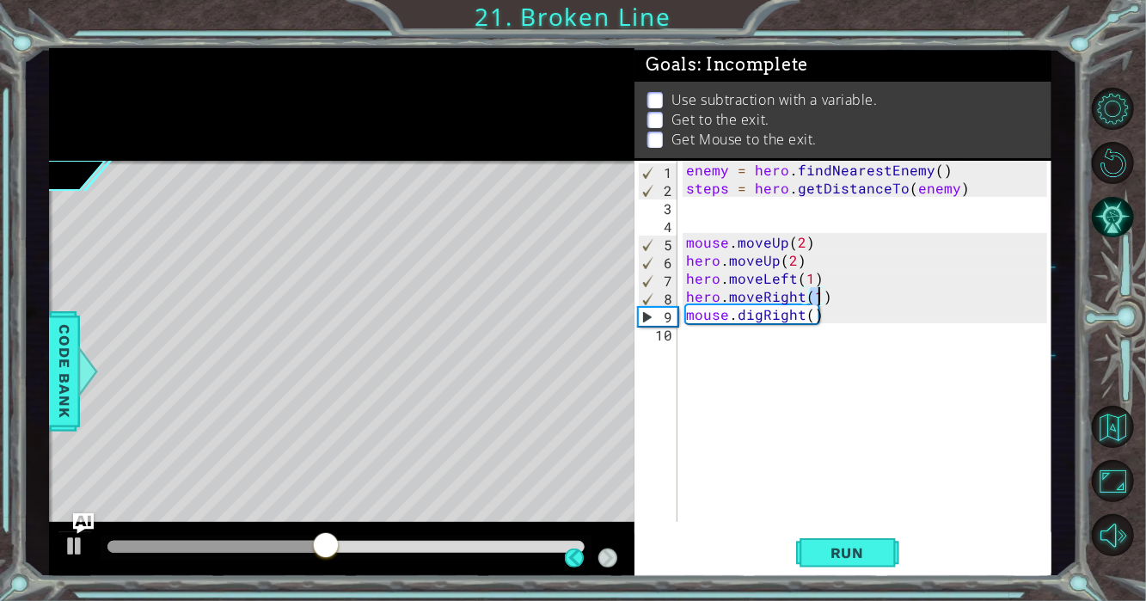
click at [831, 295] on div "enemy = hero . findNearestEnemy ( ) steps = hero . getDistanceTo ( enemy ) mous…" at bounding box center [869, 359] width 374 height 397
click at [719, 297] on div "enemy = hero . findNearestEnemy ( ) steps = hero . getDistanceTo ( enemy ) mous…" at bounding box center [869, 359] width 374 height 397
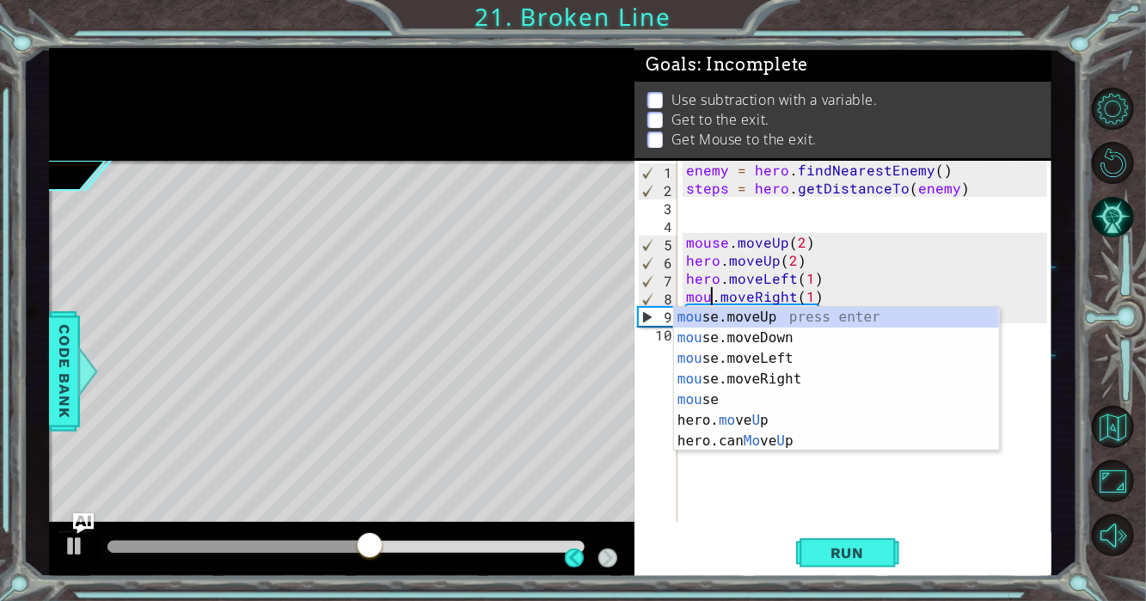
scroll to position [0, 2]
click at [716, 395] on div "mou se.moveUp press enter mou se.moveDown press enter mou se.moveLeft press ent…" at bounding box center [837, 400] width 326 height 186
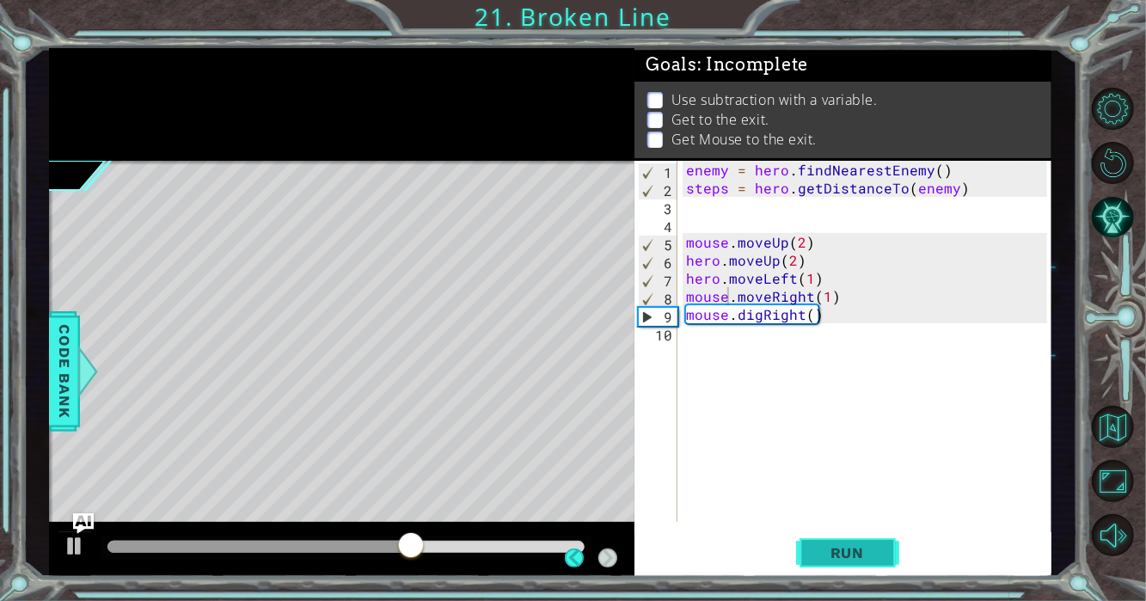
click at [865, 551] on span "Run" at bounding box center [847, 552] width 68 height 17
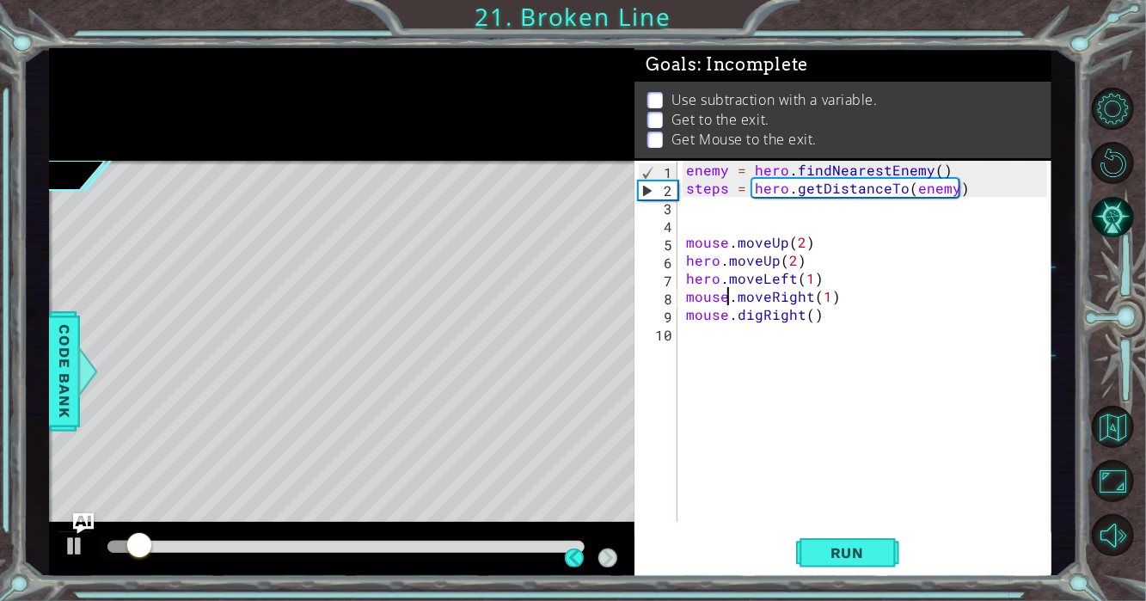
click at [830, 300] on div "enemy = hero . findNearestEnemy ( ) steps = hero . getDistanceTo ( enemy ) mous…" at bounding box center [869, 359] width 374 height 397
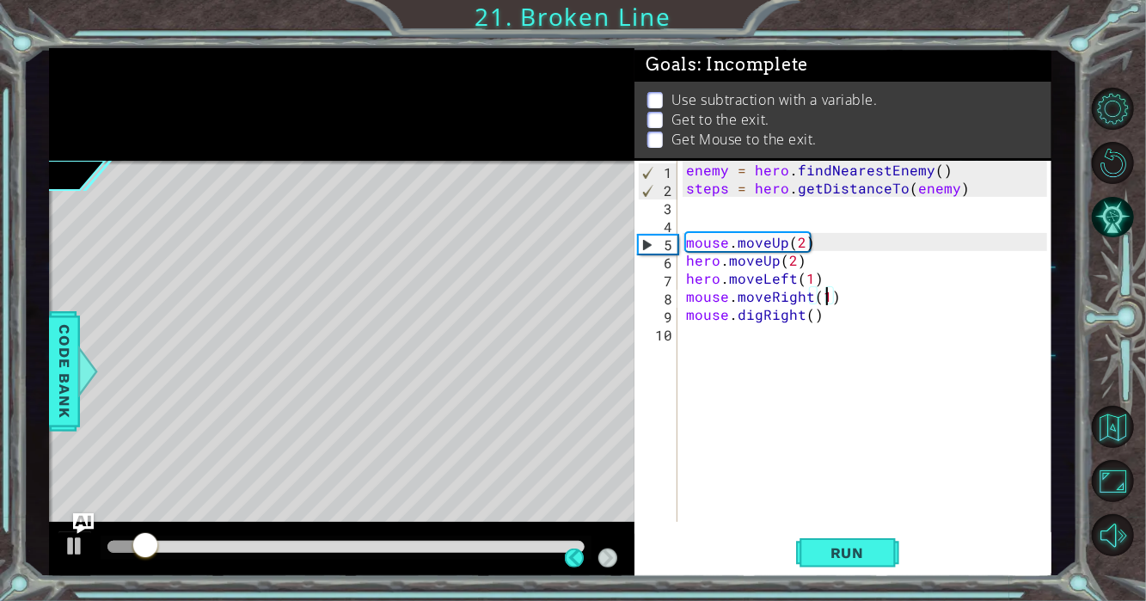
click at [825, 295] on div "enemy = hero . findNearestEnemy ( ) steps = hero . getDistanceTo ( enemy ) mous…" at bounding box center [869, 359] width 374 height 397
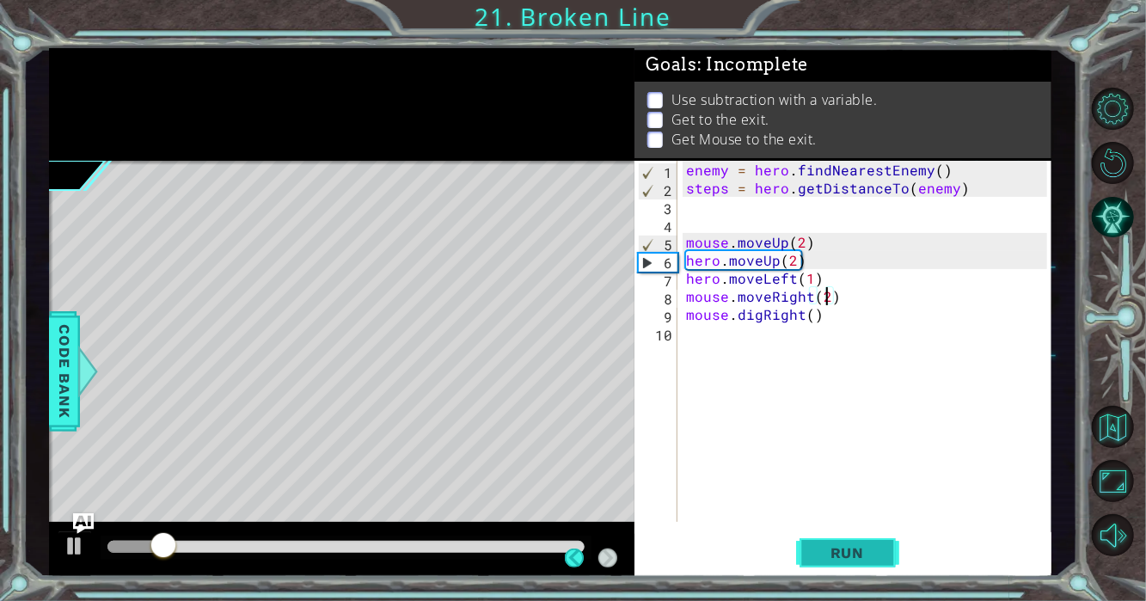
type textarea "mouse.moveRight(2)"
click at [804, 554] on button "Run" at bounding box center [847, 552] width 103 height 41
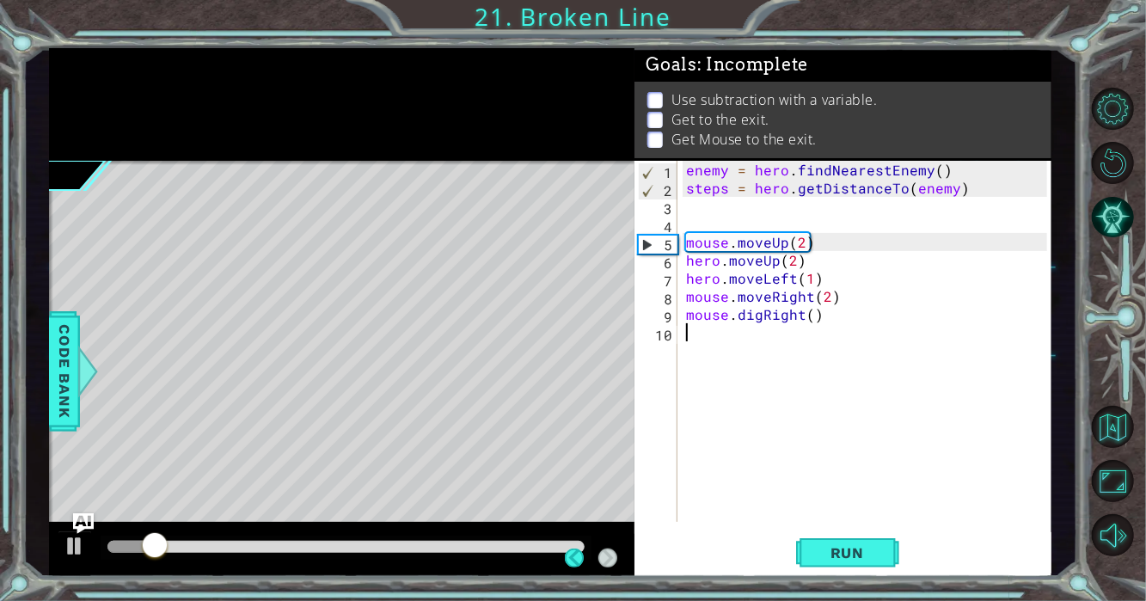
drag, startPoint x: 697, startPoint y: 359, endPoint x: 706, endPoint y: 339, distance: 22.3
click at [697, 357] on div "enemy = hero . findNearestEnemy ( ) steps = hero . getDistanceTo ( enemy ) mous…" at bounding box center [869, 359] width 374 height 397
type textarea ","
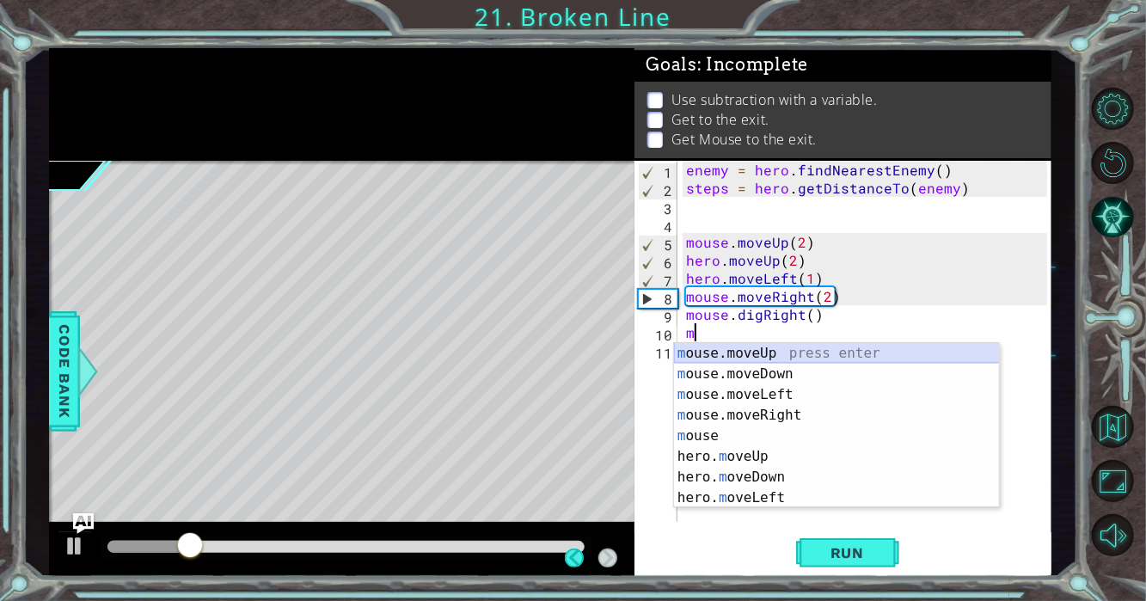
click at [717, 358] on div "m ouse.moveUp press enter m ouse.moveDown press enter m ouse.moveLeft press ent…" at bounding box center [837, 446] width 326 height 206
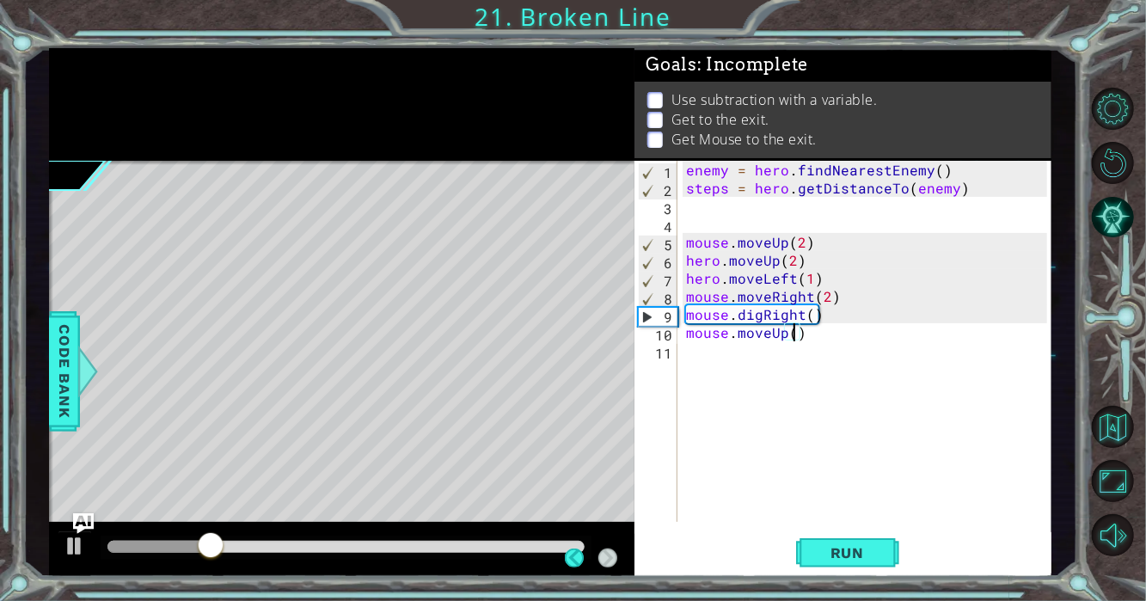
type textarea "mouse.moveUp(3)"
click at [709, 363] on div "enemy = hero . findNearestEnemy ( ) steps = hero . getDistanceTo ( enemy ) mous…" at bounding box center [869, 359] width 374 height 397
type textarea "h"
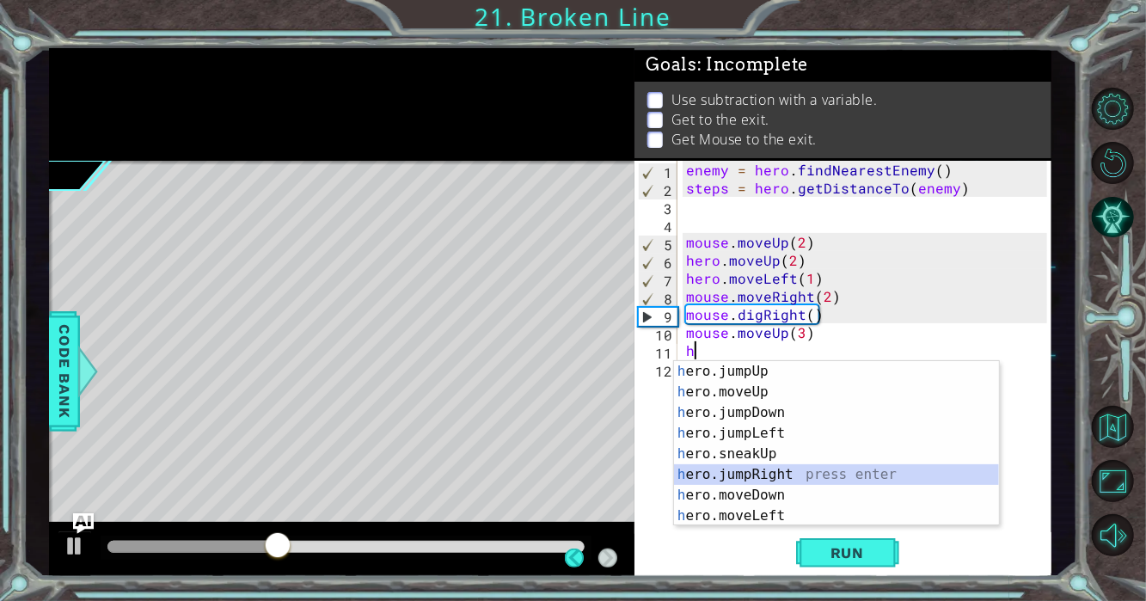
click at [776, 471] on div "h ero.jumpUp press enter h ero.moveUp press enter h ero.jumpDown press enter h …" at bounding box center [837, 464] width 326 height 206
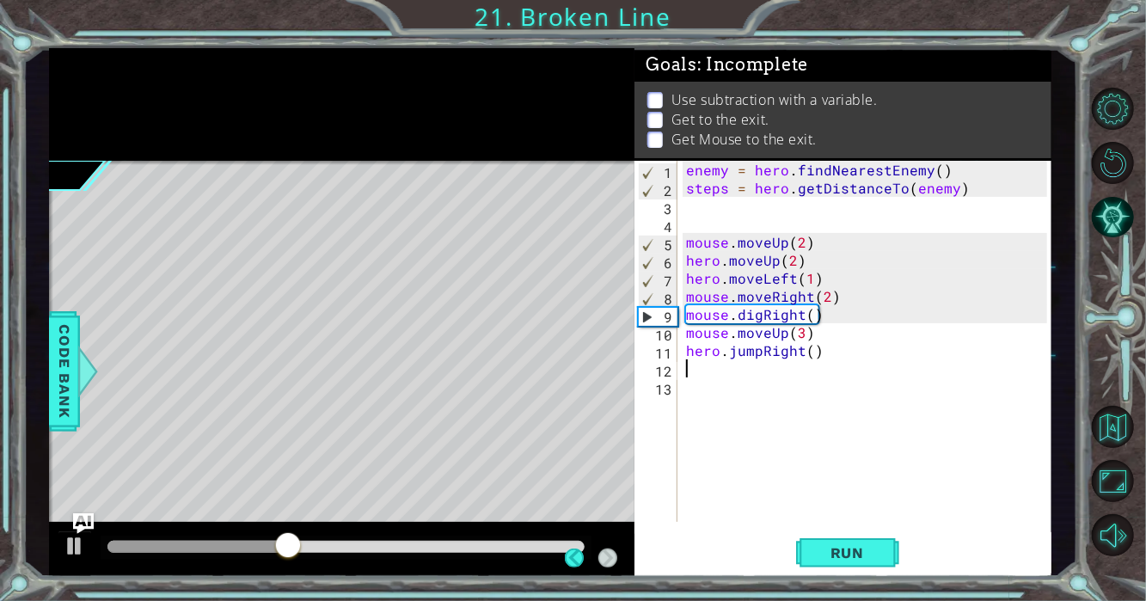
type textarea "h"
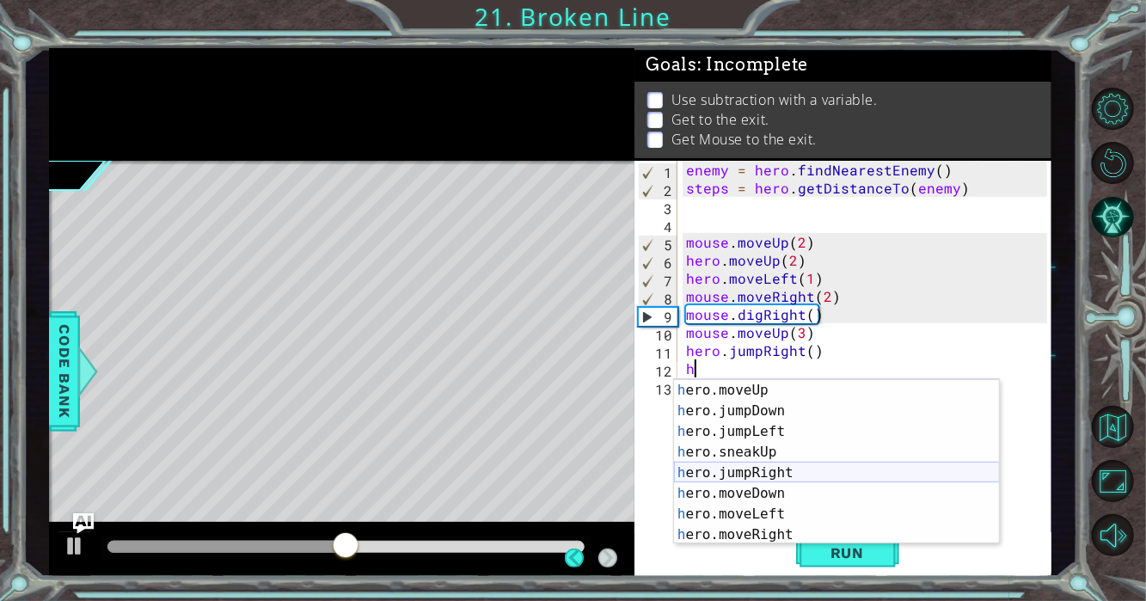
scroll to position [19, 0]
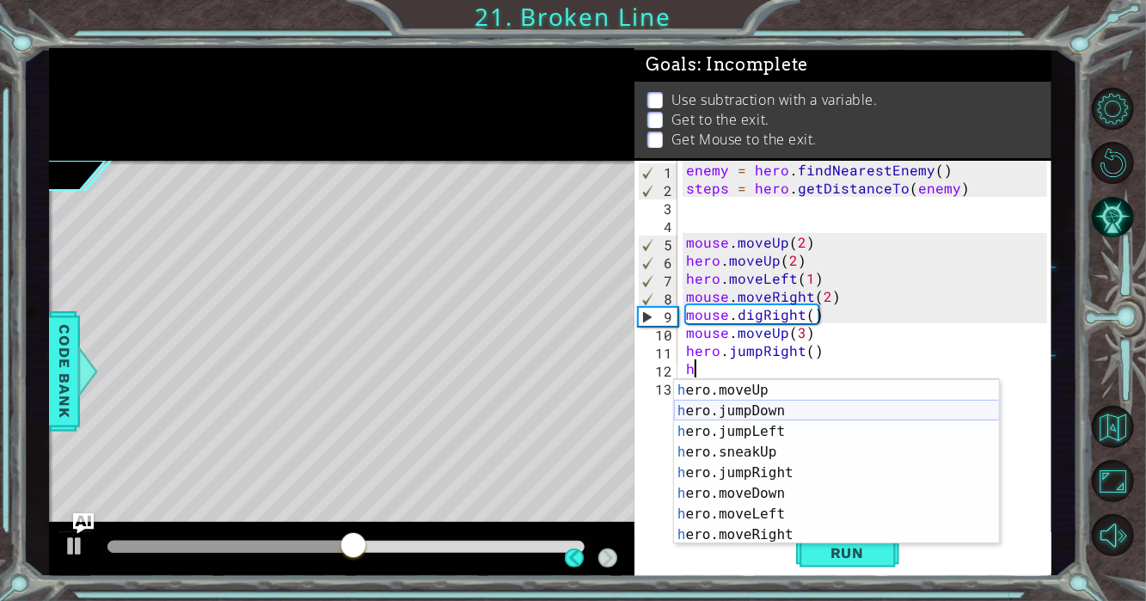
click at [804, 417] on div "h ero.jumpUp press enter h ero.moveUp press enter h ero.jumpDown press enter h …" at bounding box center [837, 462] width 326 height 206
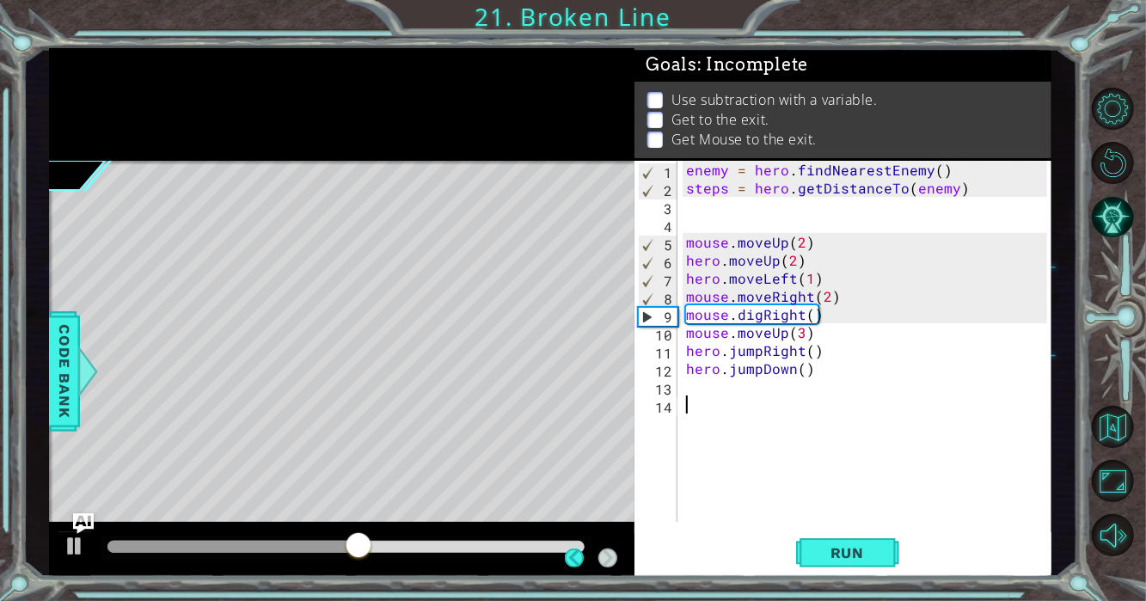
click at [784, 414] on div "enemy = hero . findNearestEnemy ( ) steps = hero . getDistanceTo ( enemy ) mous…" at bounding box center [869, 359] width 374 height 397
click at [778, 376] on div "enemy = hero . findNearestEnemy ( ) steps = hero . getDistanceTo ( enemy ) mous…" at bounding box center [869, 359] width 374 height 397
type textarea "hero.jumpDown()"
click at [771, 377] on div "enemy = hero . findNearestEnemy ( ) steps = hero . getDistanceTo ( enemy ) mous…" at bounding box center [869, 359] width 374 height 397
click at [736, 399] on div "enemy = hero . findNearestEnemy ( ) steps = hero . getDistanceTo ( enemy ) mous…" at bounding box center [869, 359] width 374 height 397
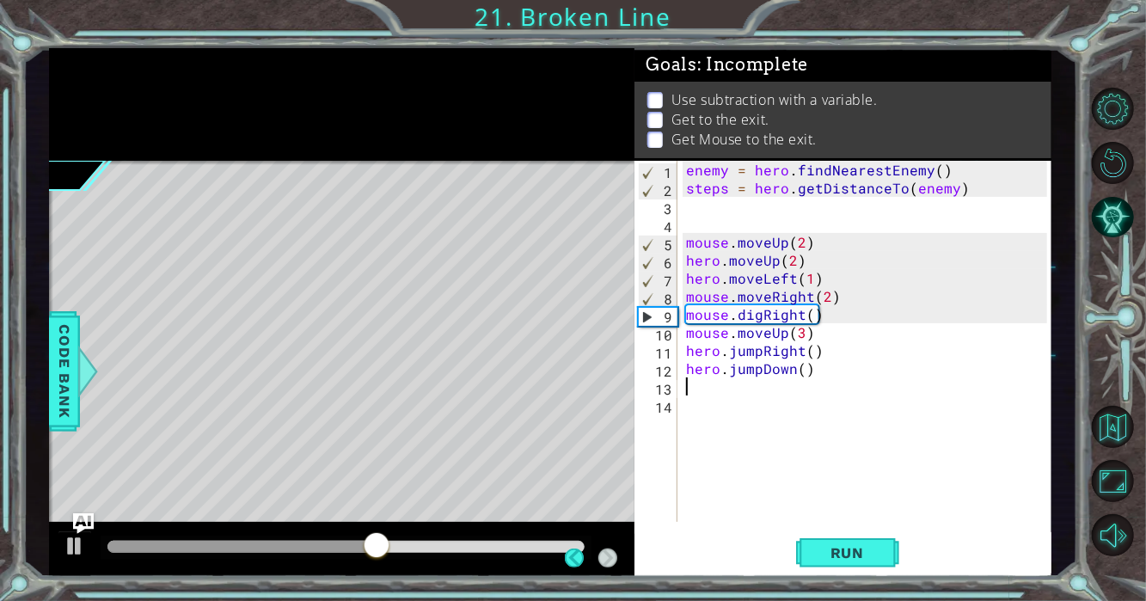
click at [744, 384] on div "enemy = hero . findNearestEnemy ( ) steps = hero . getDistanceTo ( enemy ) mous…" at bounding box center [869, 359] width 374 height 397
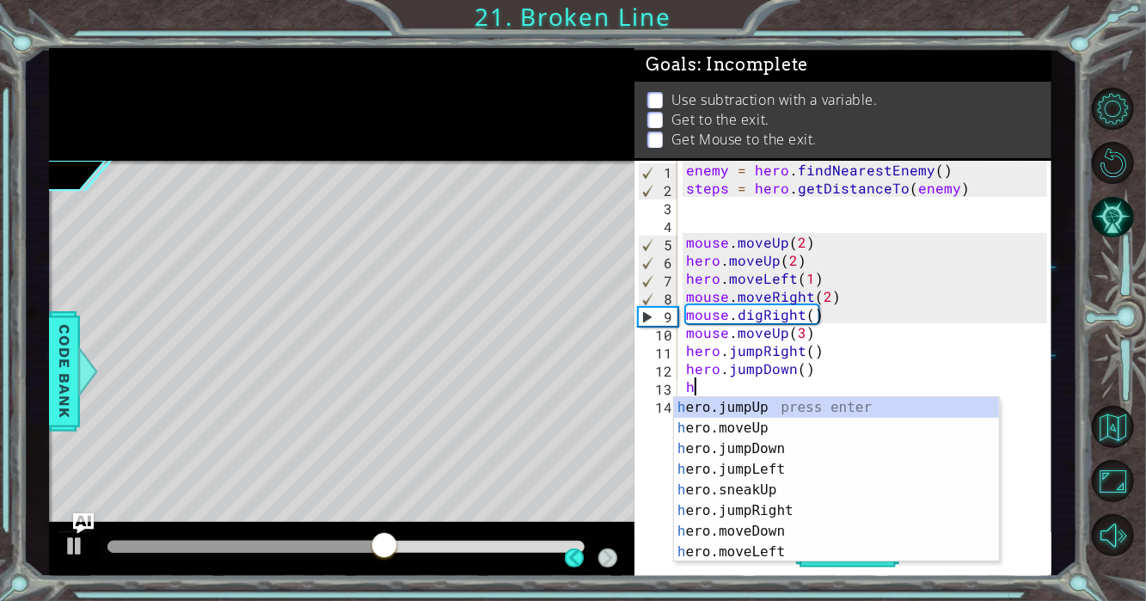
type textarea "h"
click at [821, 507] on div "h ero.jumpUp press enter h ero.moveUp press enter h ero.jumpDown press enter h …" at bounding box center [837, 500] width 326 height 206
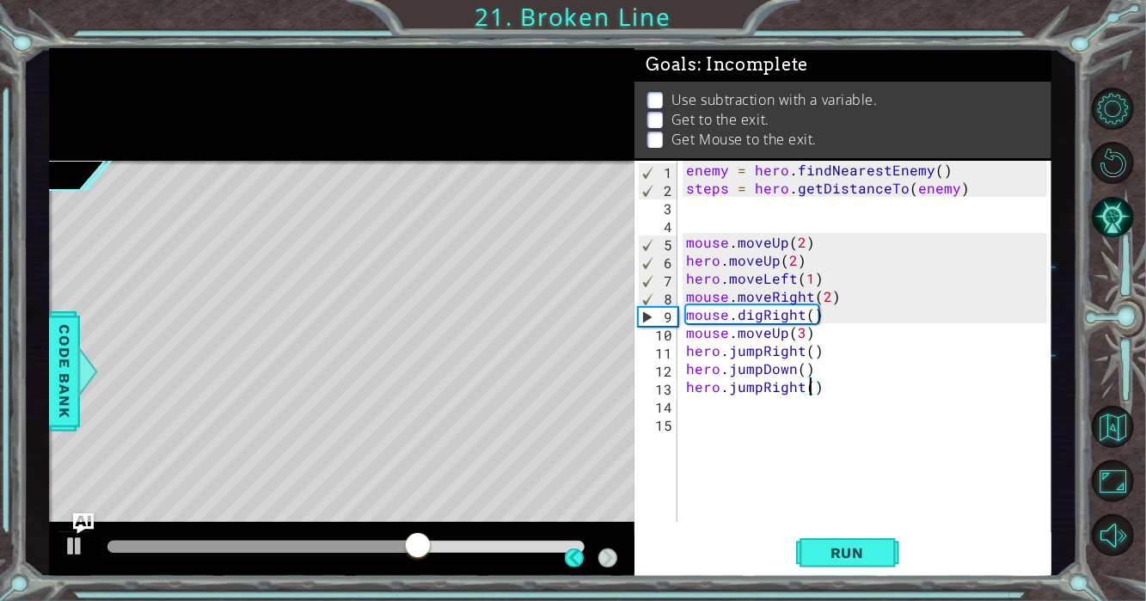
click at [805, 391] on div "enemy = hero . findNearestEnemy ( ) steps = hero . getDistanceTo ( enemy ) mous…" at bounding box center [869, 359] width 374 height 397
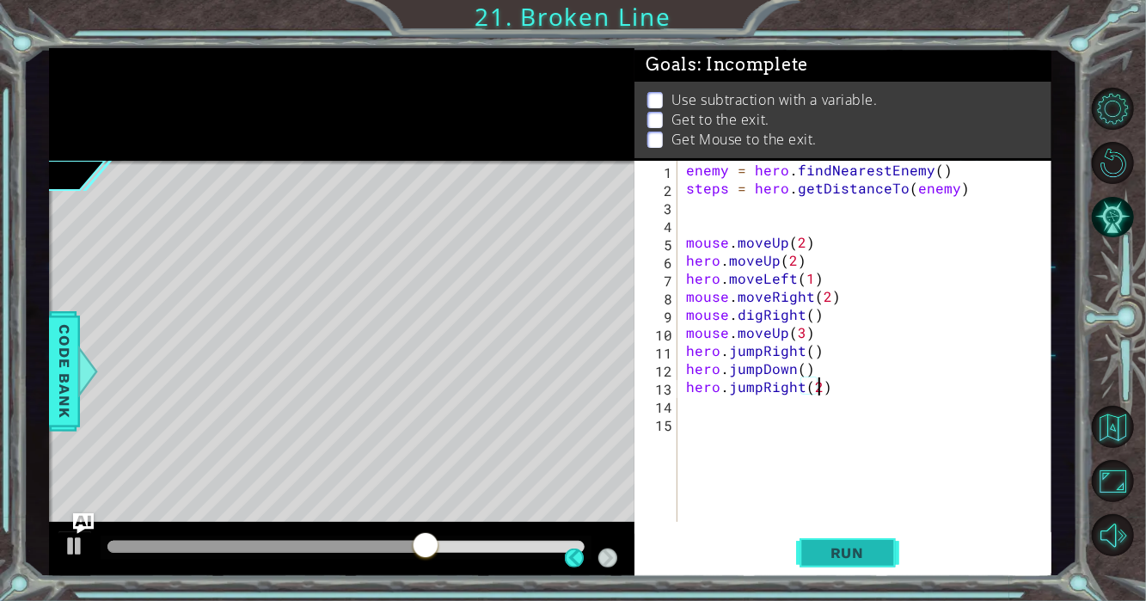
scroll to position [0, 8]
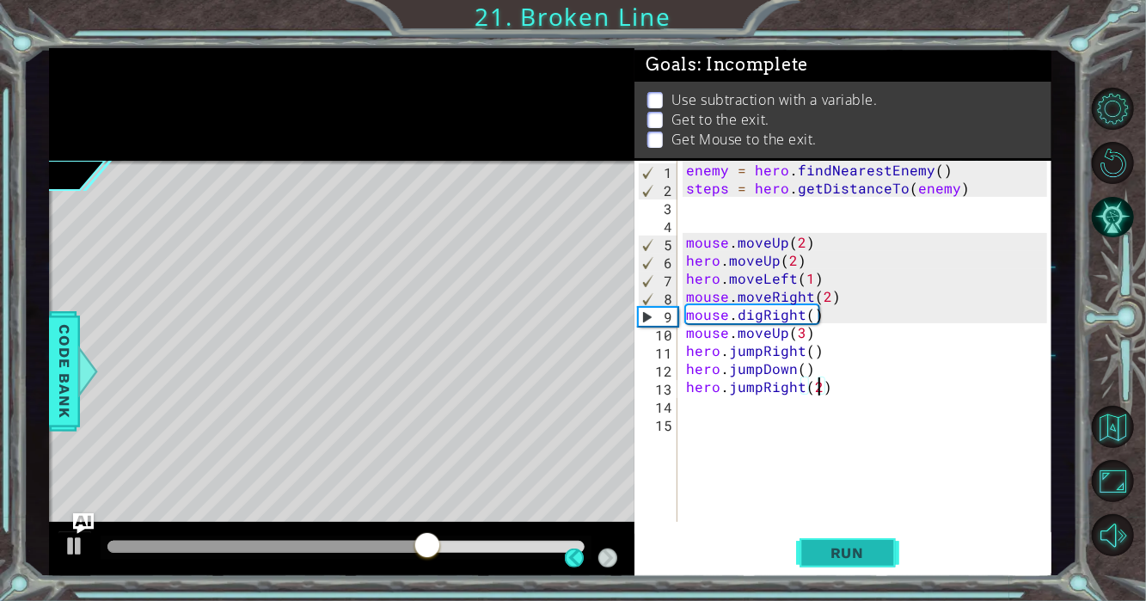
type textarea "hero.jumpRight(2)"
click at [825, 536] on button "Run" at bounding box center [847, 552] width 103 height 41
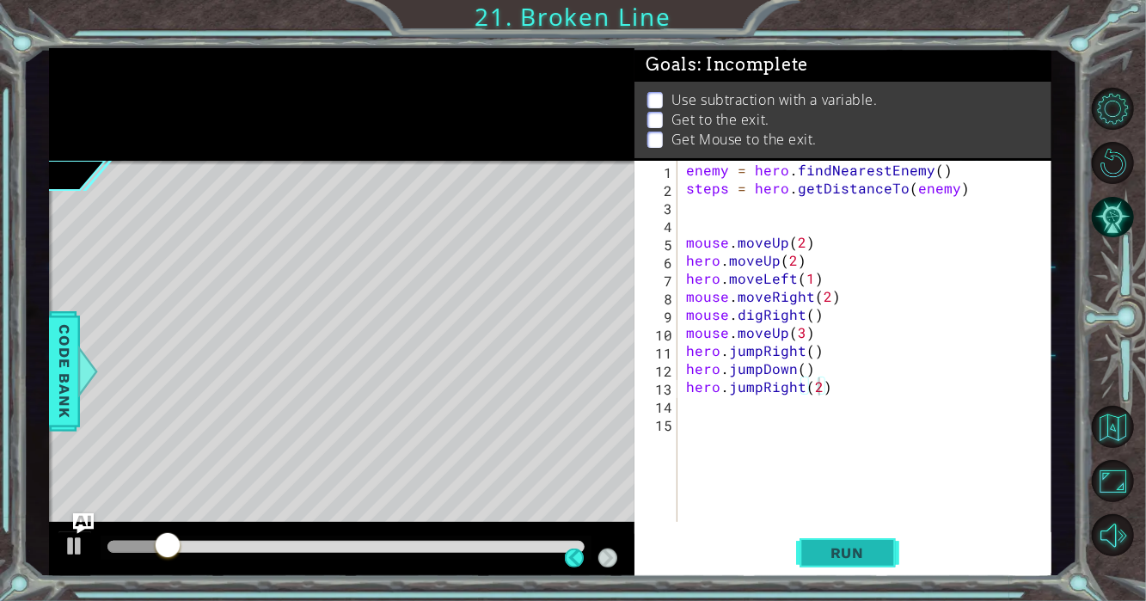
click at [826, 541] on button "Run" at bounding box center [847, 552] width 103 height 41
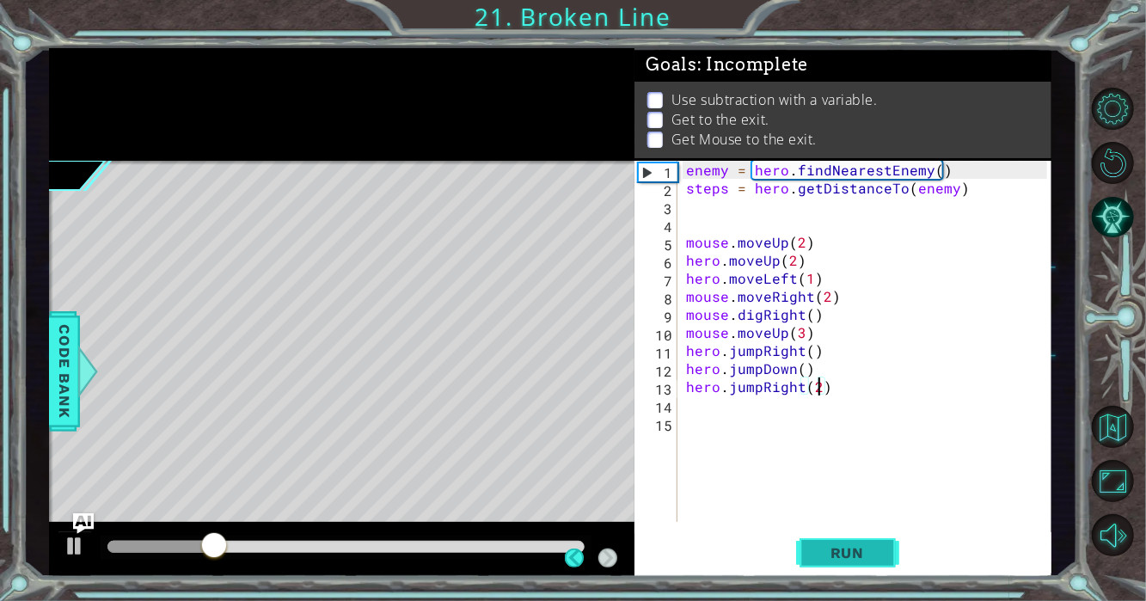
click at [826, 541] on button "Run" at bounding box center [847, 552] width 103 height 41
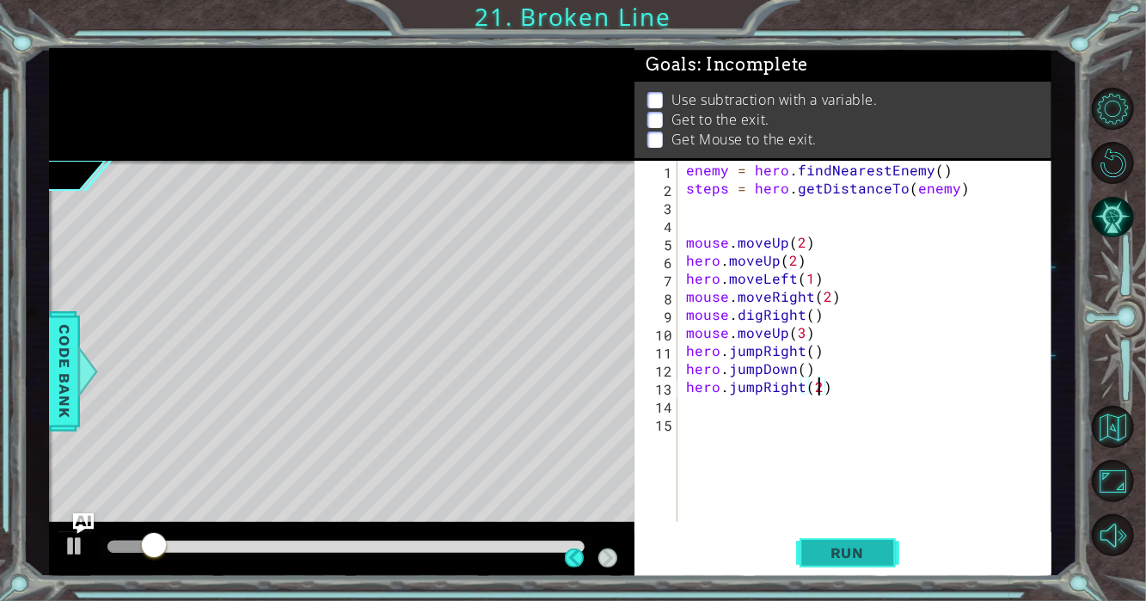
click at [826, 541] on button "Run" at bounding box center [847, 552] width 103 height 41
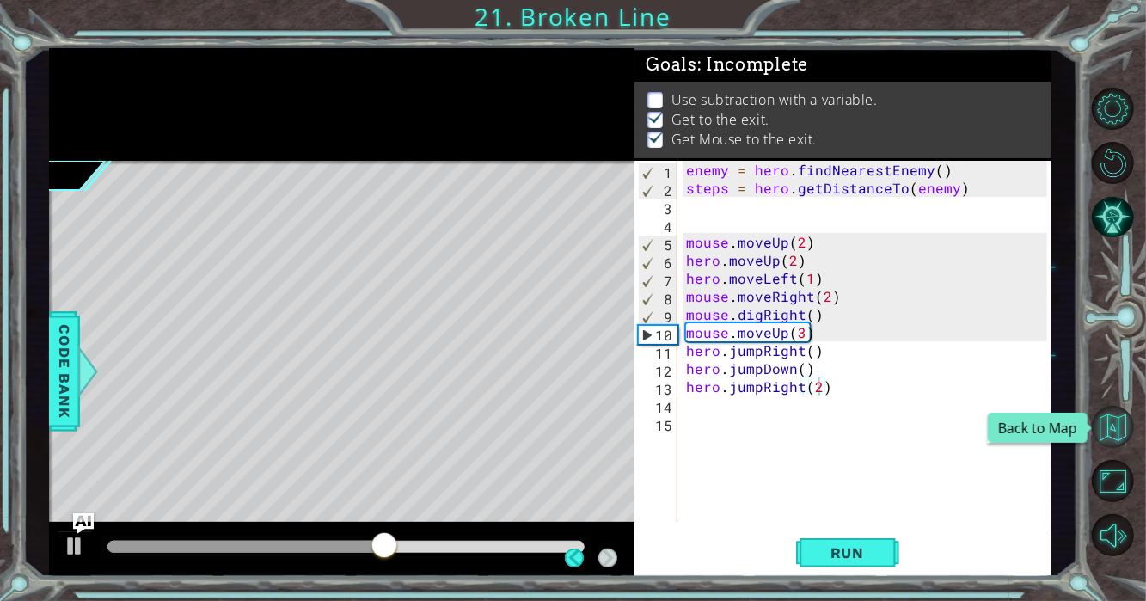
click at [1128, 440] on button "Back to Map" at bounding box center [1112, 427] width 42 height 42
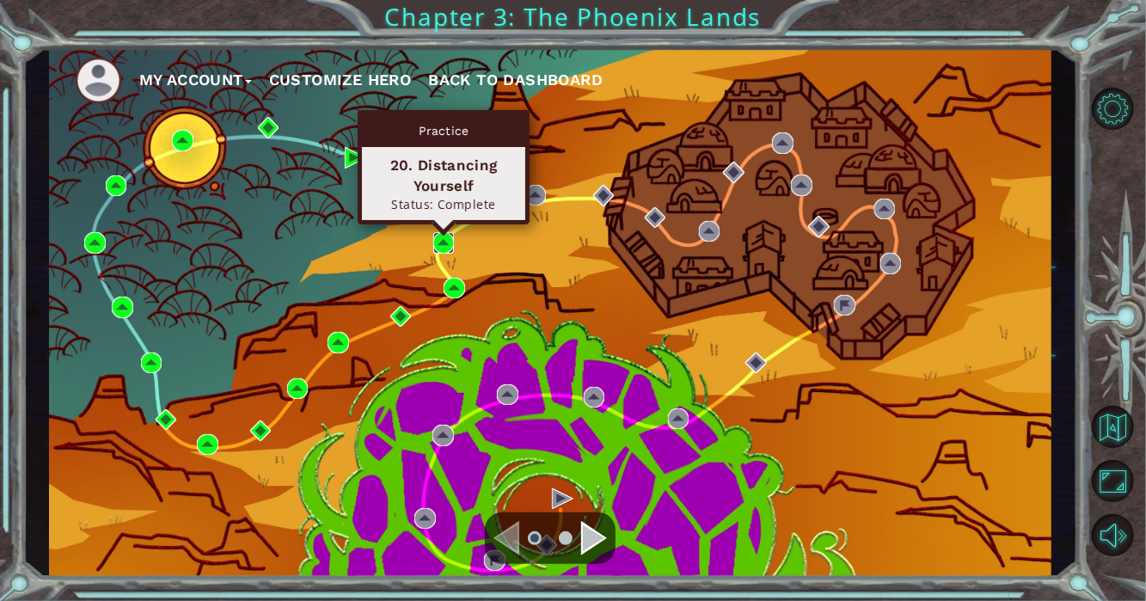
click at [449, 237] on img at bounding box center [443, 242] width 21 height 21
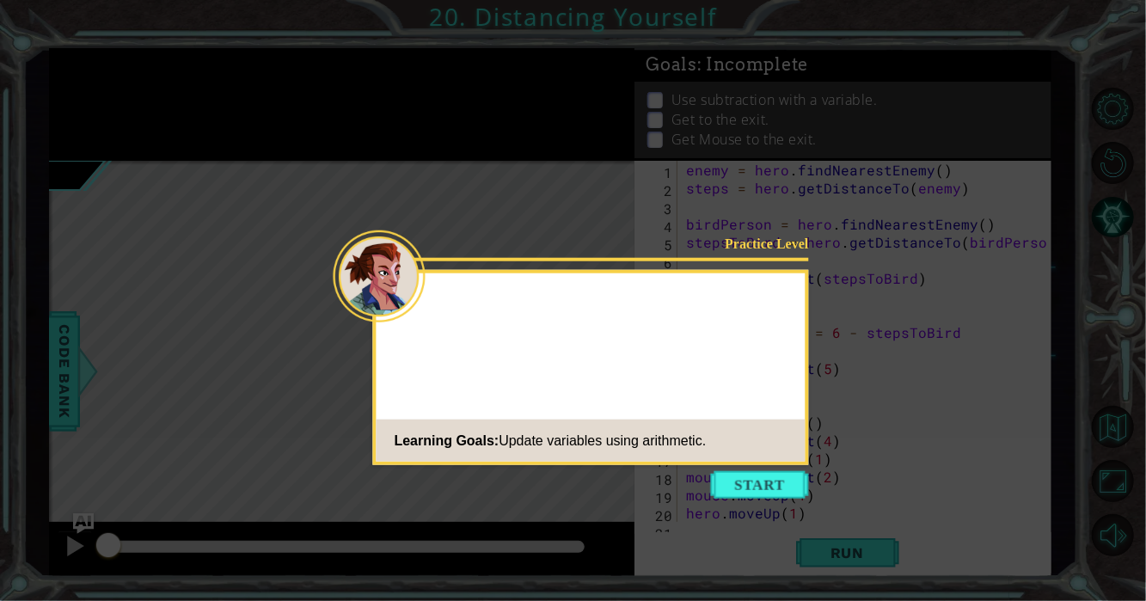
click at [770, 484] on button "Start" at bounding box center [760, 485] width 98 height 28
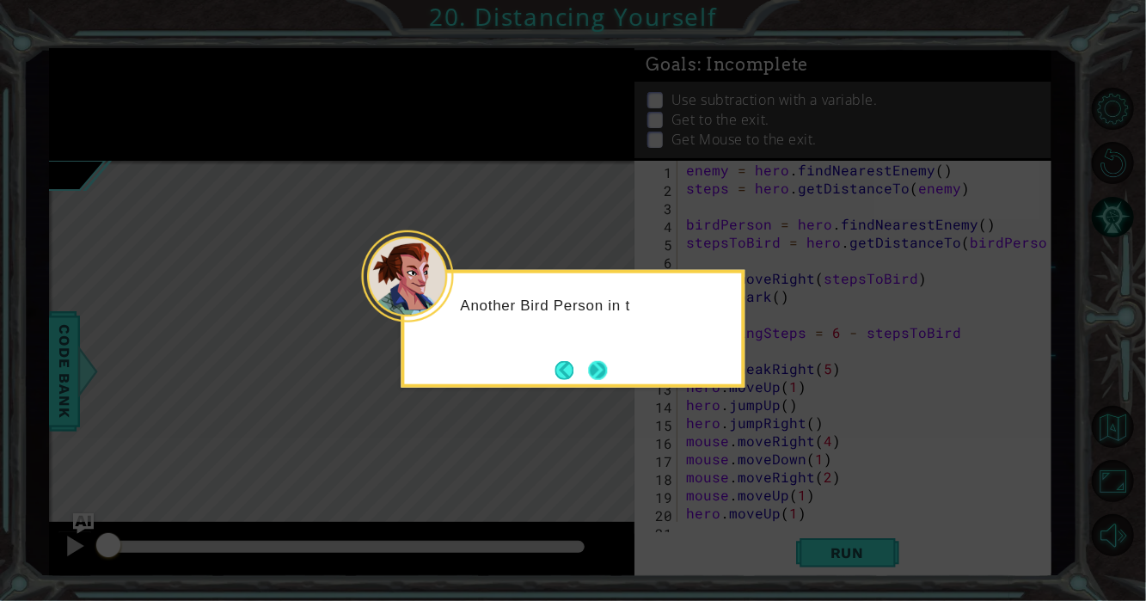
click at [596, 360] on button "Next" at bounding box center [597, 369] width 19 height 19
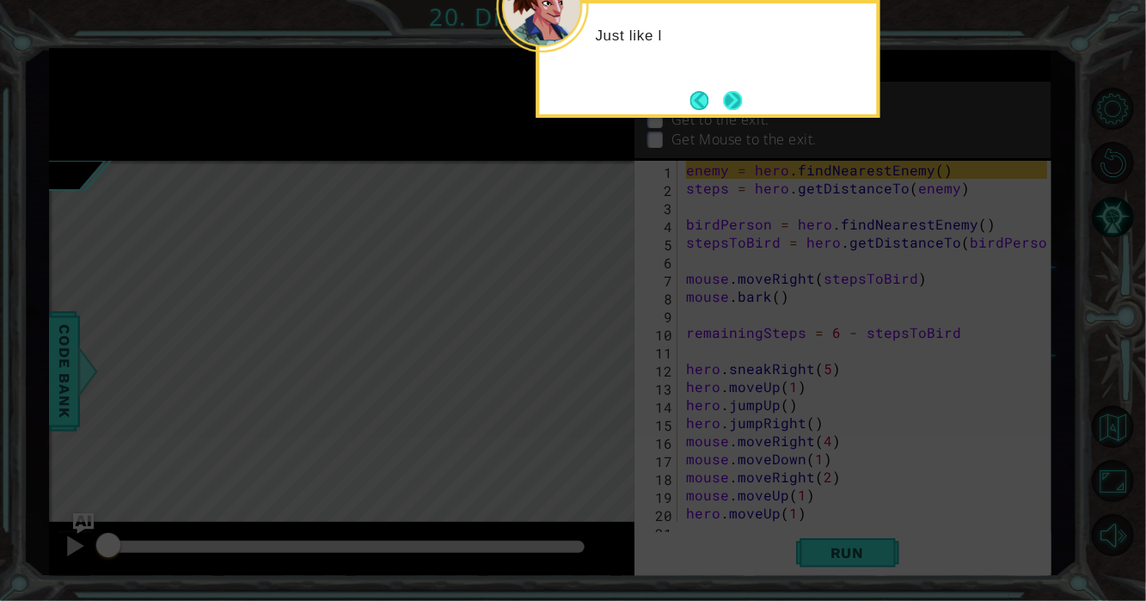
click at [739, 108] on button "Next" at bounding box center [733, 100] width 19 height 19
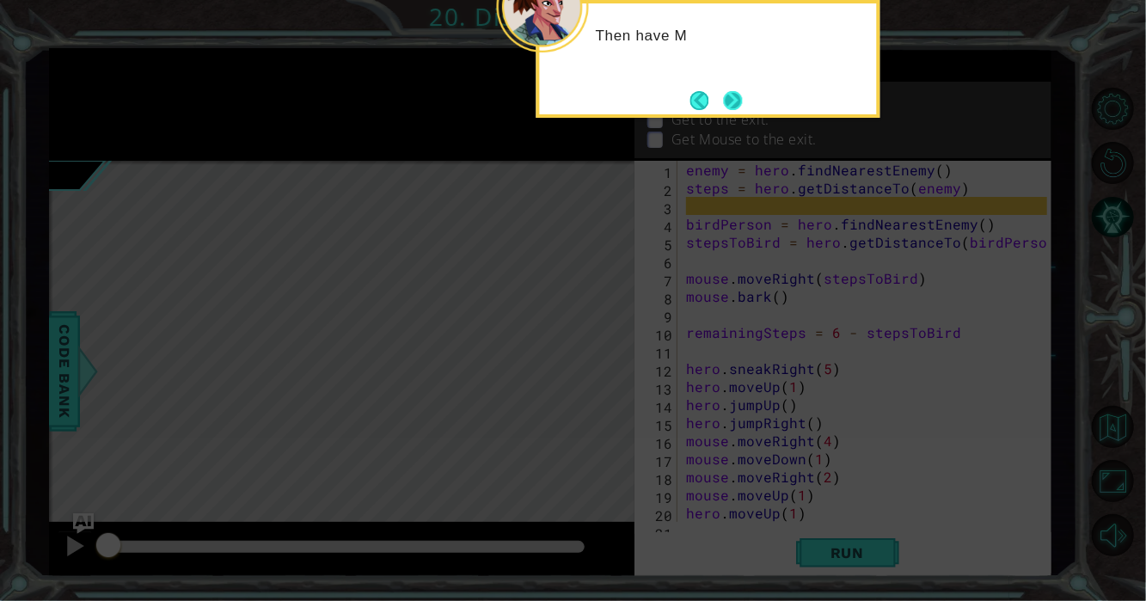
click at [739, 107] on button "Next" at bounding box center [733, 100] width 19 height 19
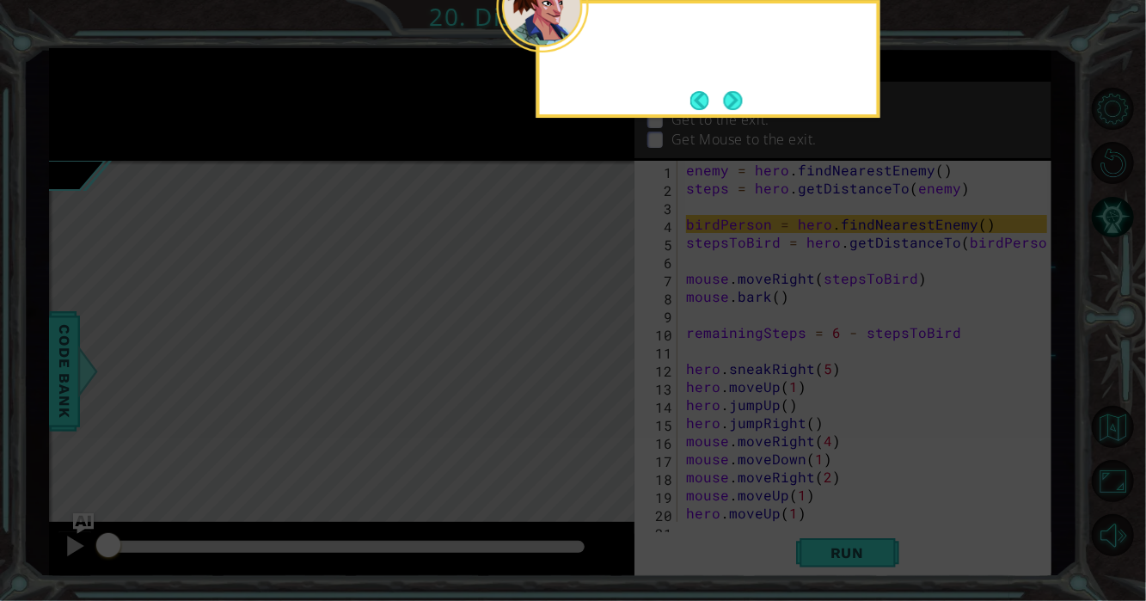
click at [739, 107] on button "Next" at bounding box center [733, 100] width 20 height 20
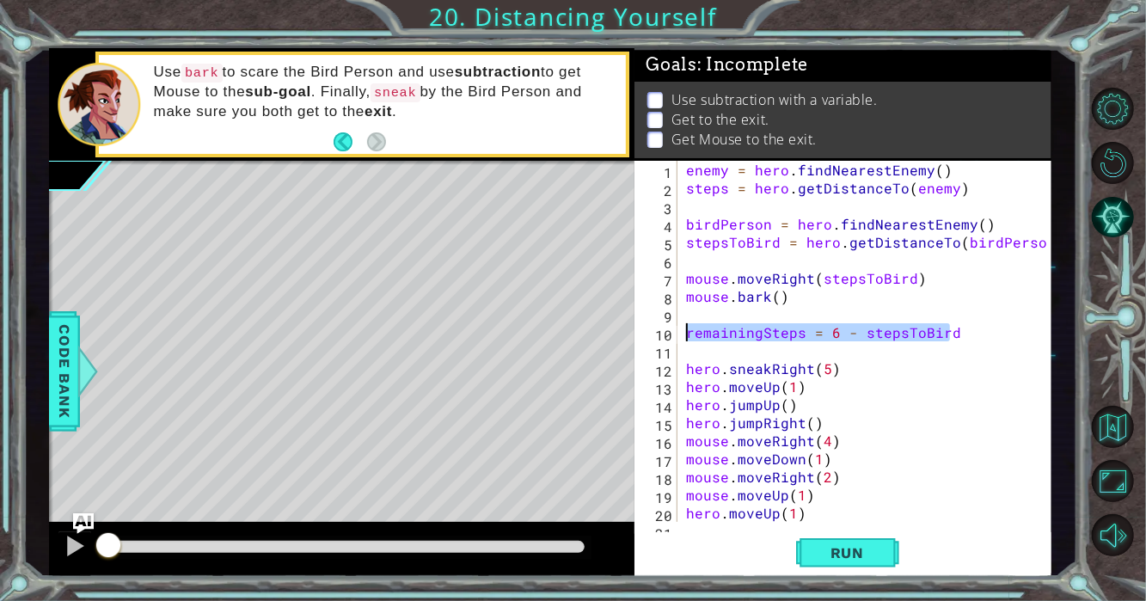
drag, startPoint x: 979, startPoint y: 337, endPoint x: 682, endPoint y: 341, distance: 296.5
click at [682, 341] on div "enemy = hero . findNearestEnemy ( ) steps = hero . getDistanceTo ( enemy ) bird…" at bounding box center [868, 359] width 373 height 397
type textarea "remainingSteps = 6 - stepsToBird"
click at [76, 553] on div at bounding box center [75, 546] width 22 height 22
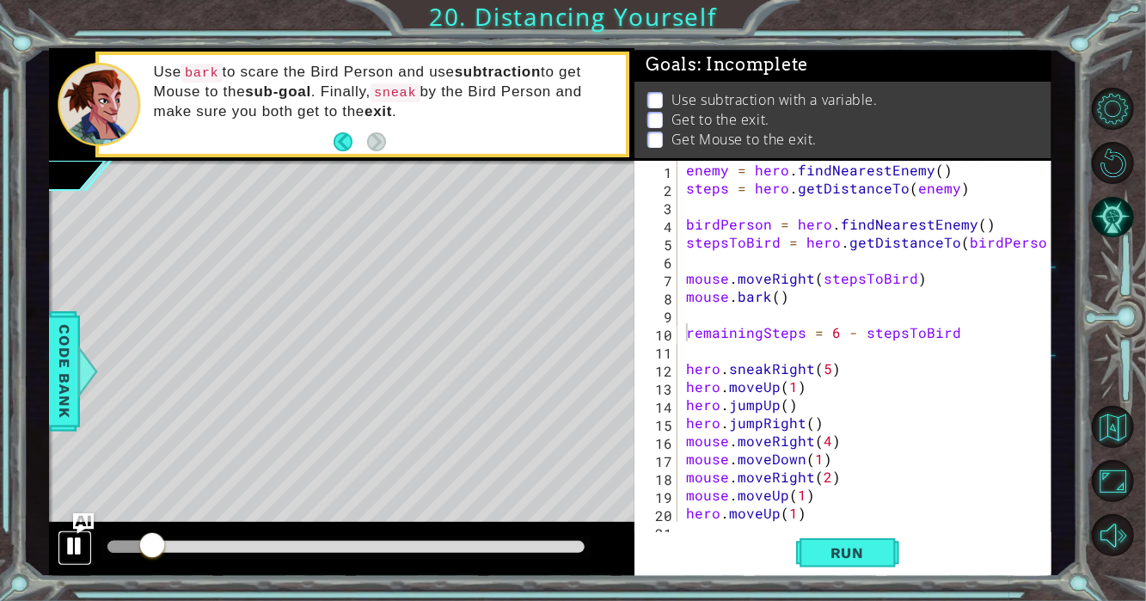
click at [76, 553] on div at bounding box center [75, 546] width 22 height 22
click at [878, 551] on span "Run" at bounding box center [847, 552] width 68 height 17
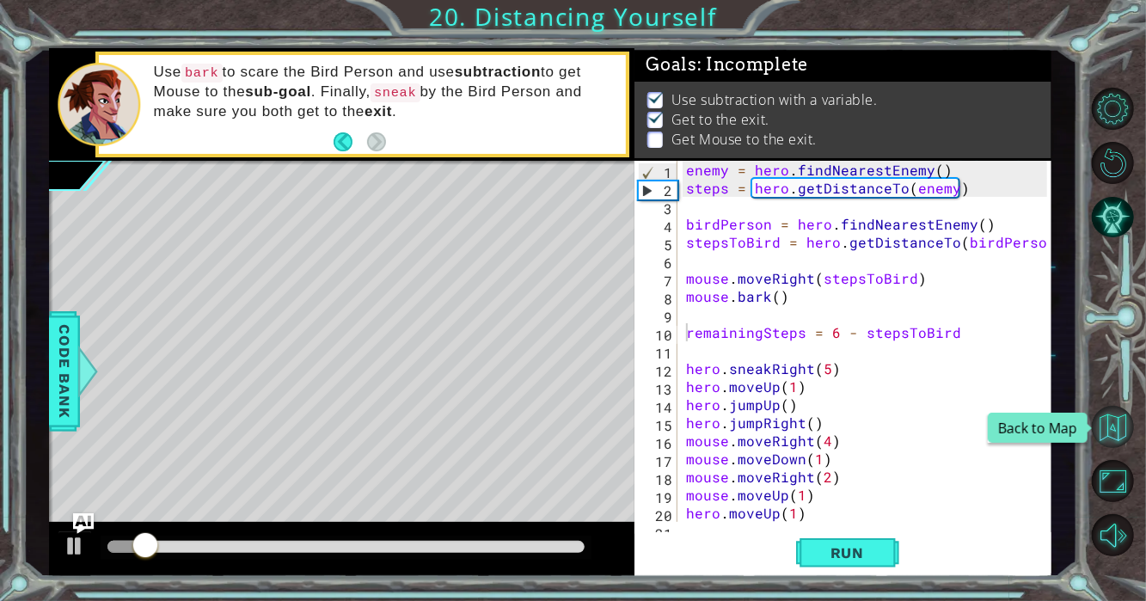
click at [1112, 442] on button "Back to Map" at bounding box center [1112, 427] width 42 height 42
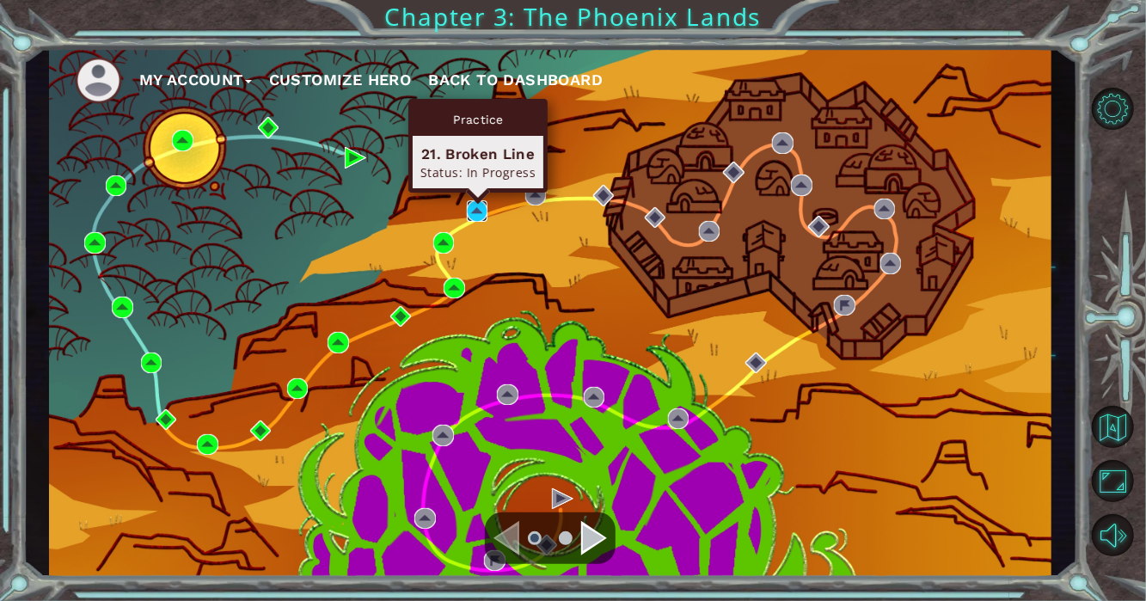
click at [486, 211] on img at bounding box center [477, 210] width 21 height 21
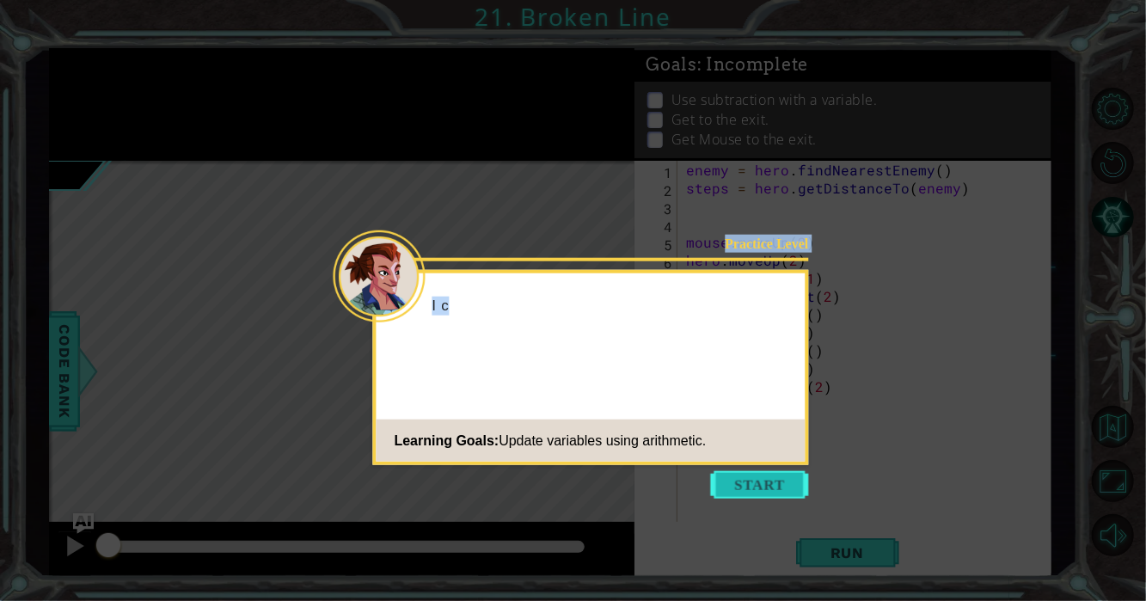
click at [777, 475] on body "1 ההההההההההההההההההההההההההההההההההההההההההההההההההההההההההההההההההההההההההההה…" at bounding box center [573, 300] width 1146 height 601
click at [769, 484] on button "Start" at bounding box center [760, 485] width 98 height 28
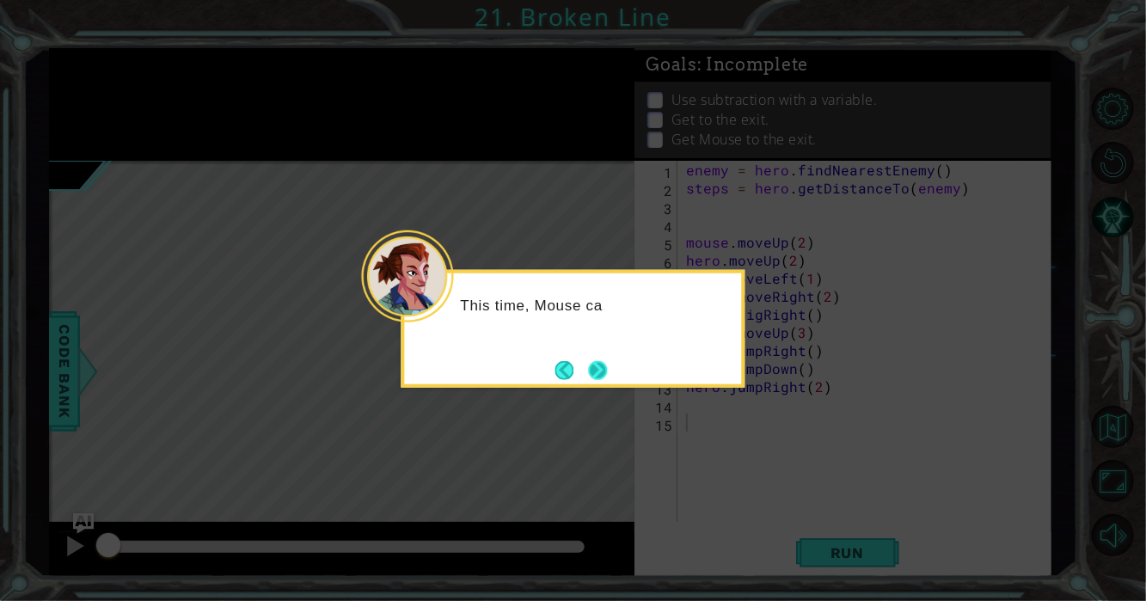
click at [604, 363] on button "Next" at bounding box center [597, 370] width 25 height 25
click at [604, 363] on icon at bounding box center [573, 300] width 1146 height 601
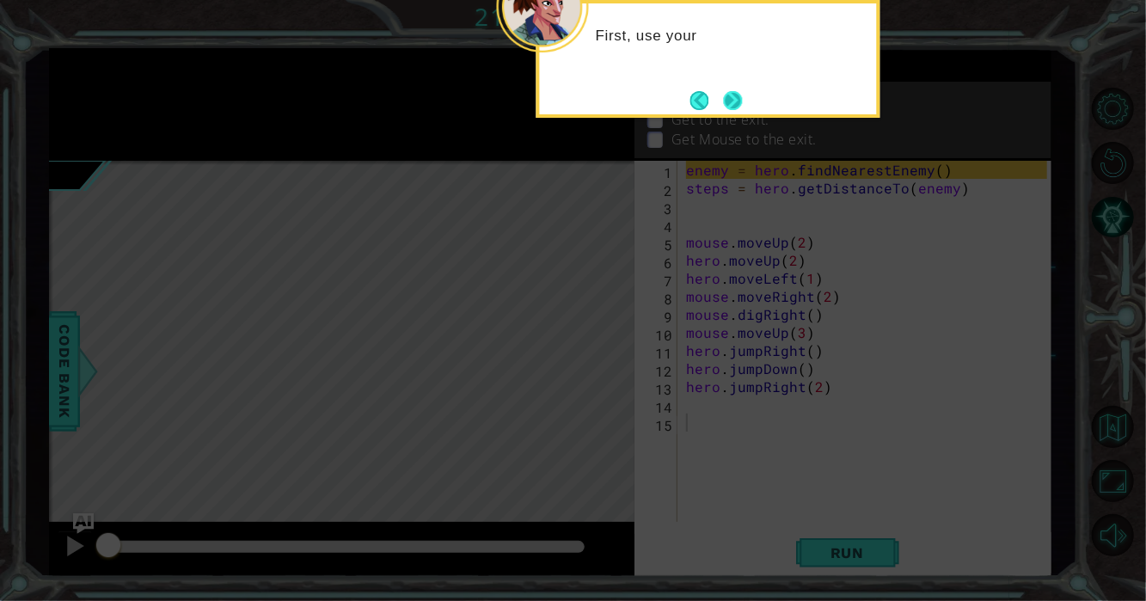
click at [723, 90] on button "Next" at bounding box center [733, 100] width 21 height 21
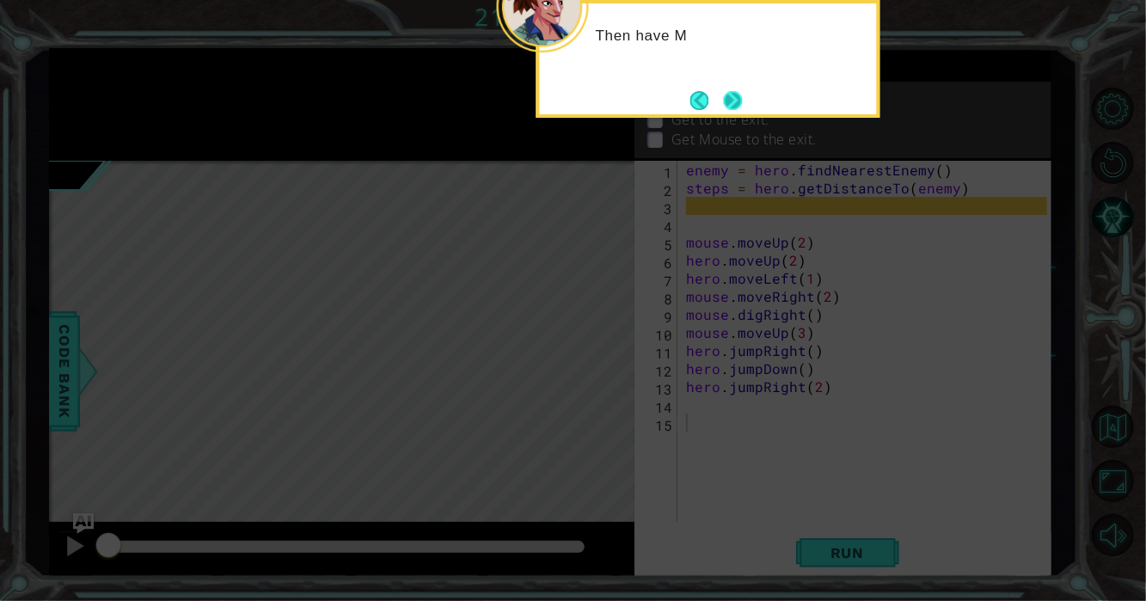
click at [729, 110] on button "Next" at bounding box center [733, 100] width 19 height 19
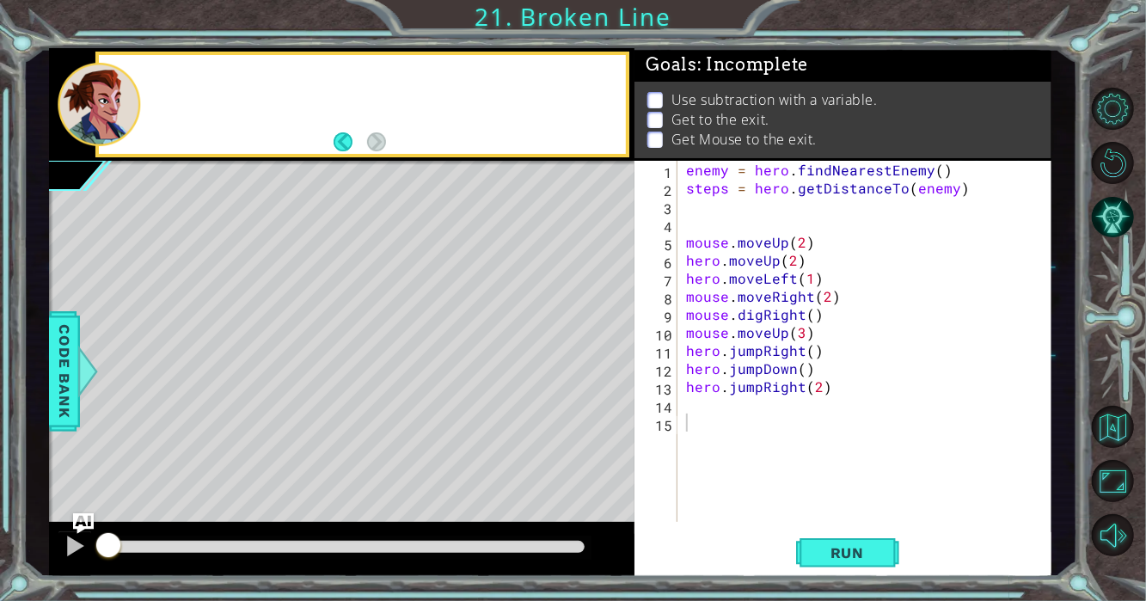
click at [729, 113] on p "Get to the exit." at bounding box center [720, 119] width 98 height 19
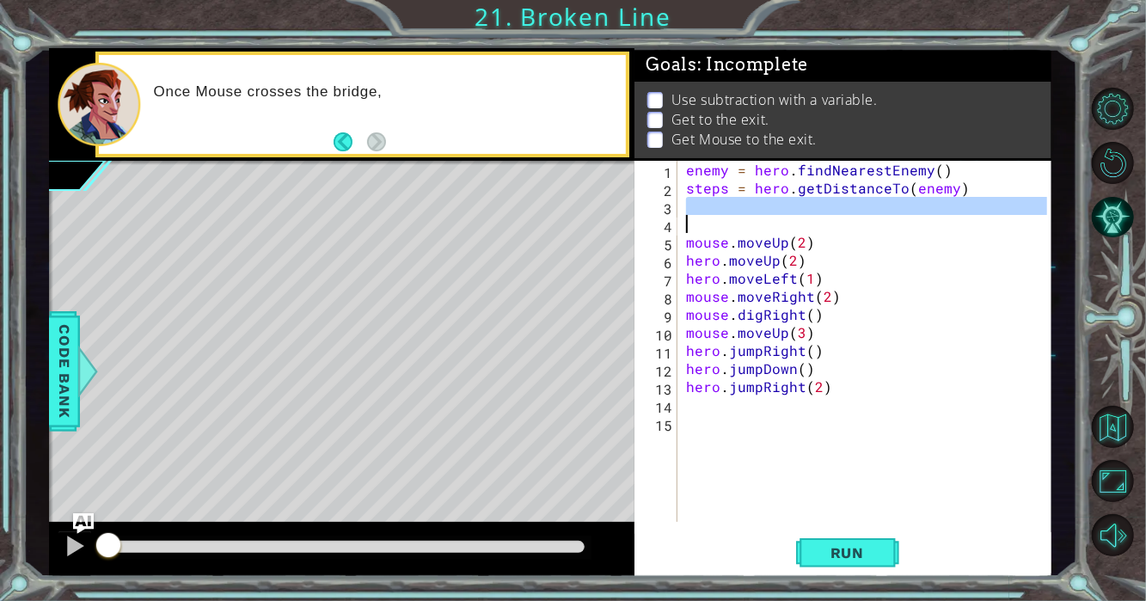
click at [697, 217] on div "enemy = hero . findNearestEnemy ( ) steps = hero . getDistanceTo ( enemy ) mous…" at bounding box center [868, 359] width 373 height 397
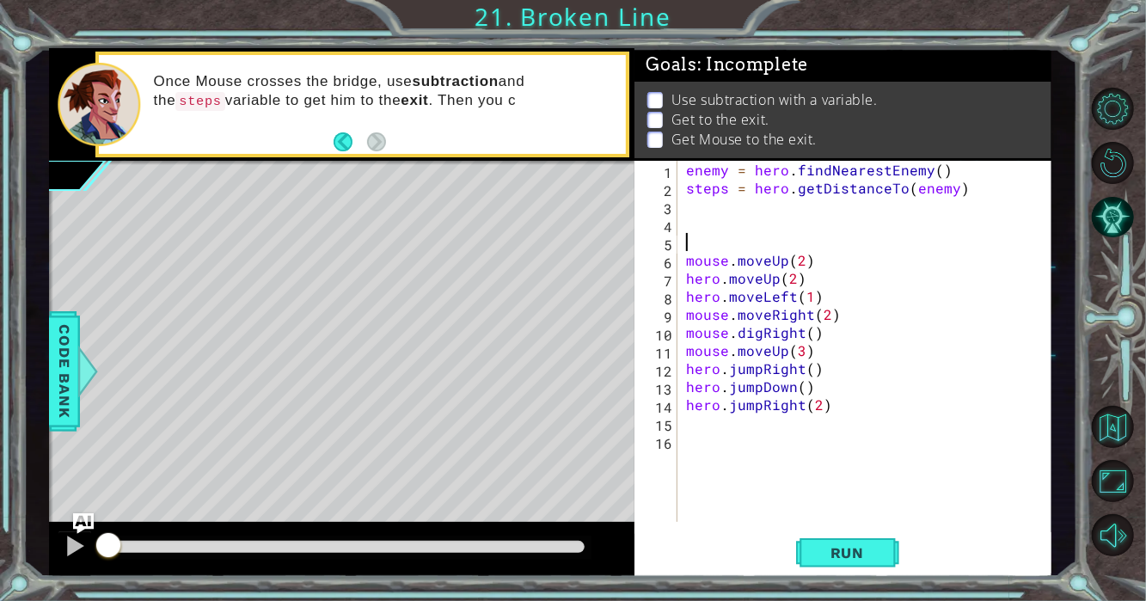
type textarea "\"
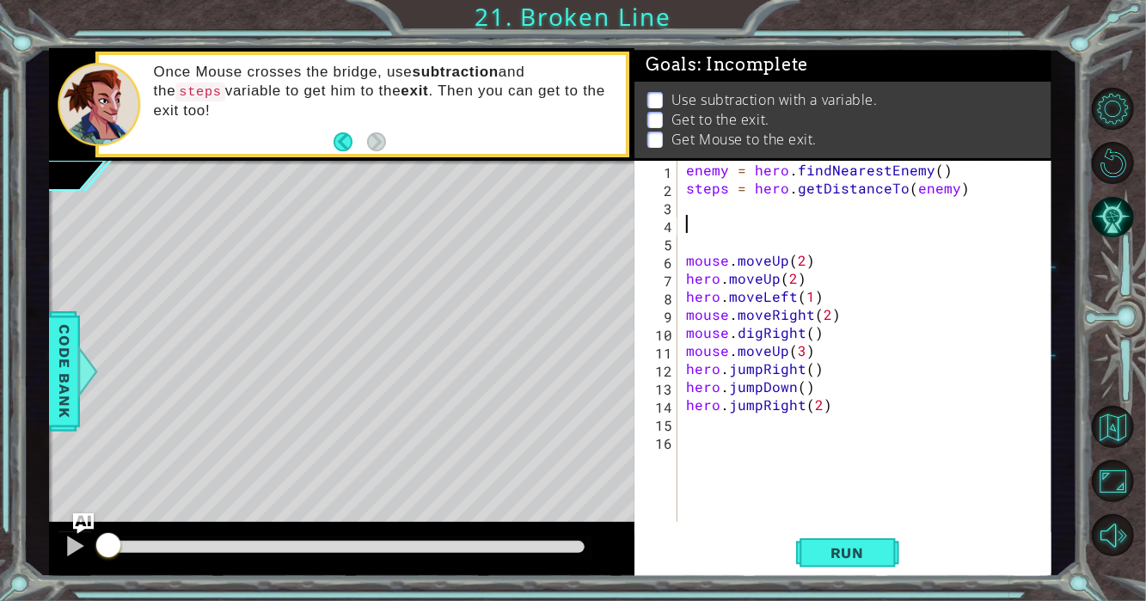
paste textarea "remainingSteps = 6 - stepsToBird"
click at [813, 560] on span "Run" at bounding box center [847, 552] width 68 height 17
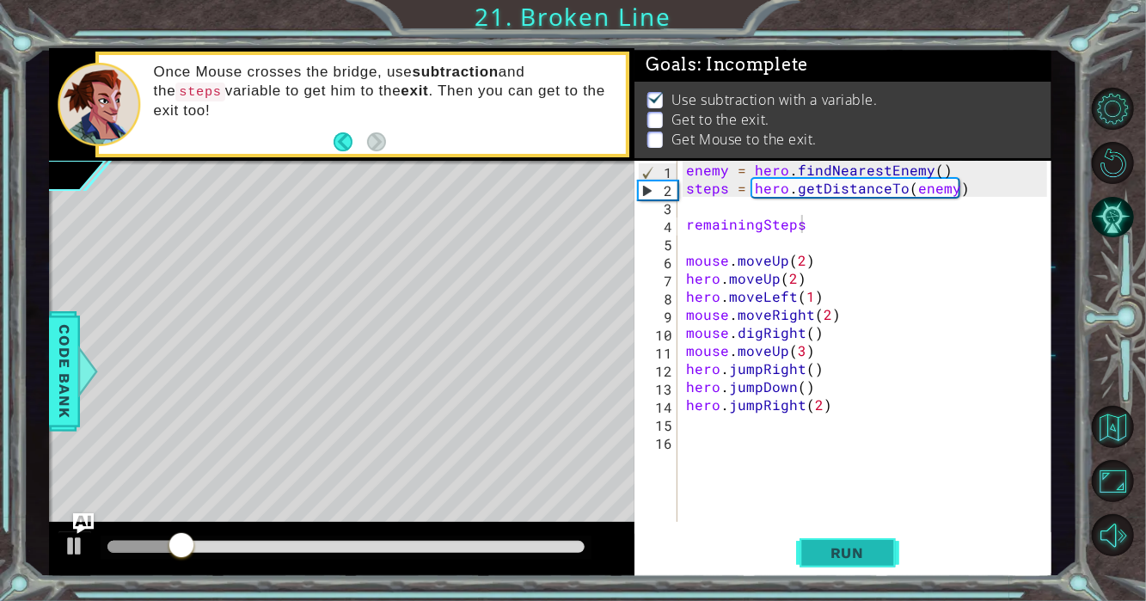
drag, startPoint x: 864, startPoint y: 573, endPoint x: 859, endPoint y: 549, distance: 24.6
click at [863, 570] on div "remainingSteps 1 2 3 4 5 6 7 8 9 10 11 12 13 14 15 16 enemy = hero . findNeares…" at bounding box center [842, 369] width 417 height 416
click at [859, 549] on span "Run" at bounding box center [847, 552] width 68 height 17
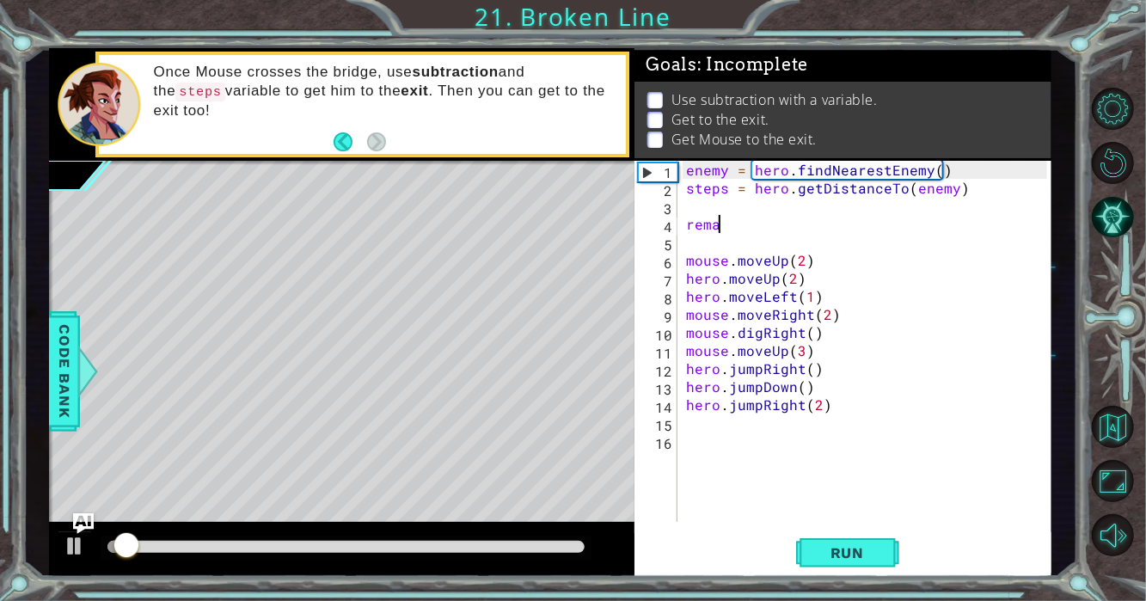
type textarea "r"
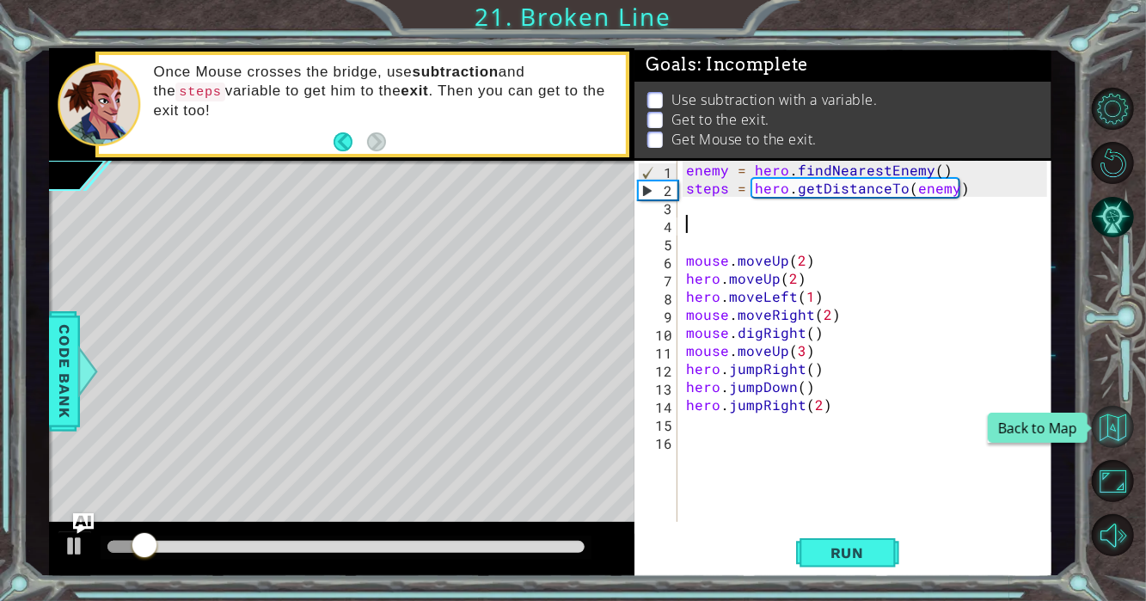
click at [1127, 431] on button "Back to Map" at bounding box center [1112, 427] width 42 height 42
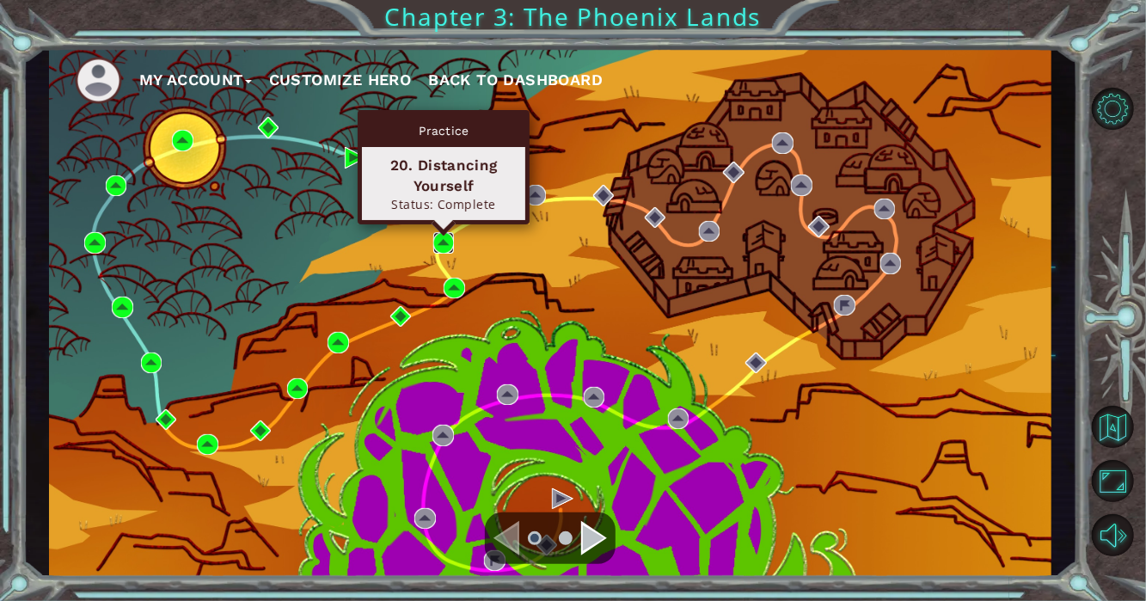
click at [439, 240] on img at bounding box center [443, 242] width 21 height 21
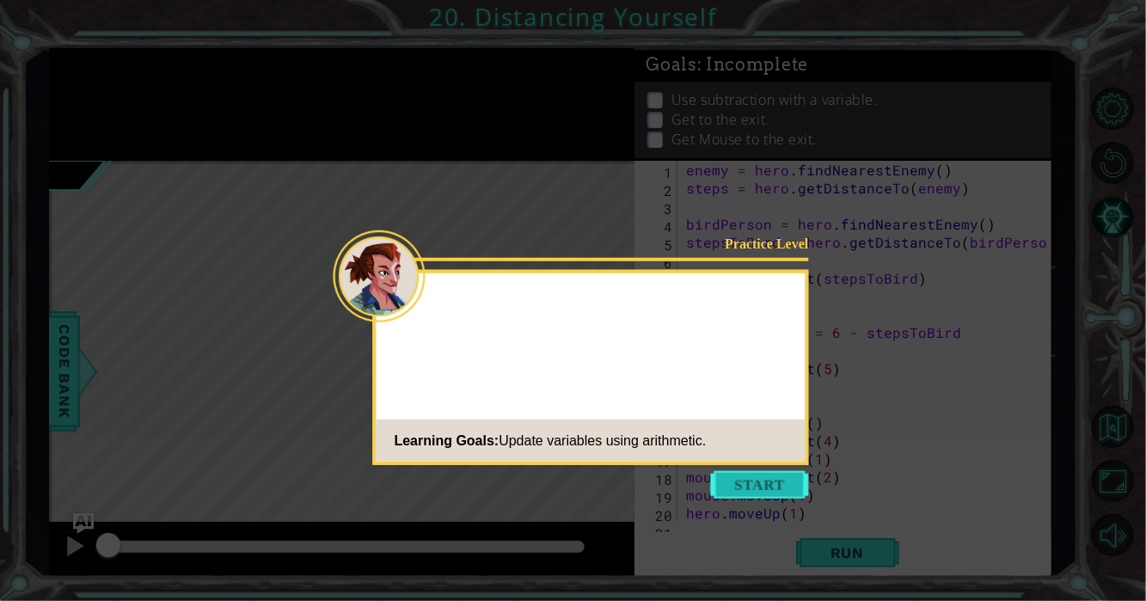
click at [745, 485] on button "Start" at bounding box center [760, 485] width 98 height 28
click at [743, 489] on icon at bounding box center [573, 300] width 1146 height 601
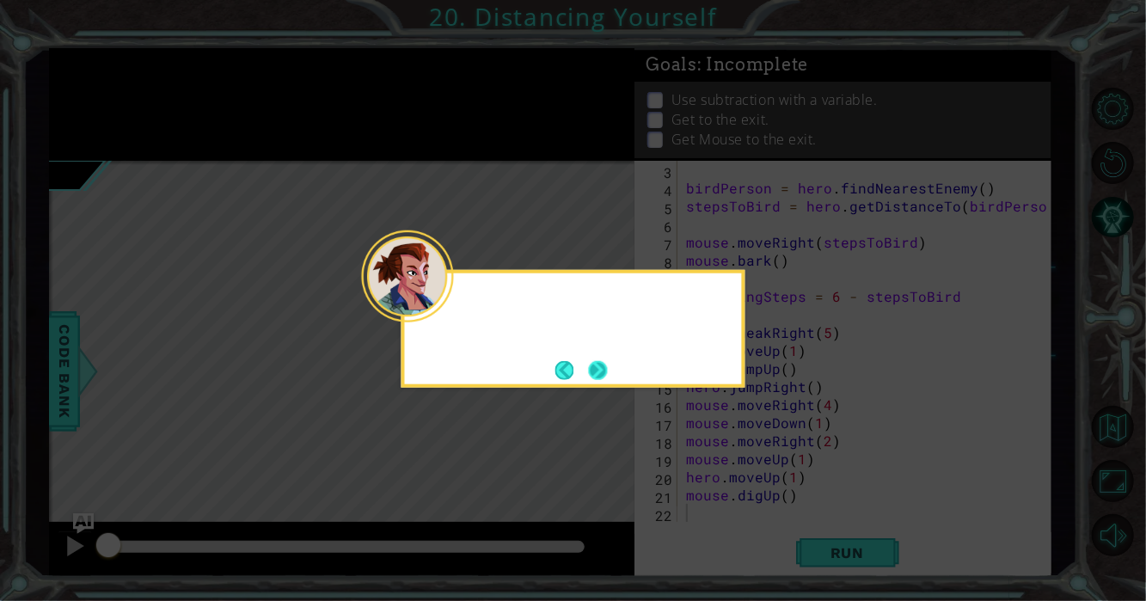
scroll to position [35, 0]
click at [458, 308] on div at bounding box center [573, 303] width 337 height 49
click at [599, 376] on button "Next" at bounding box center [597, 369] width 19 height 19
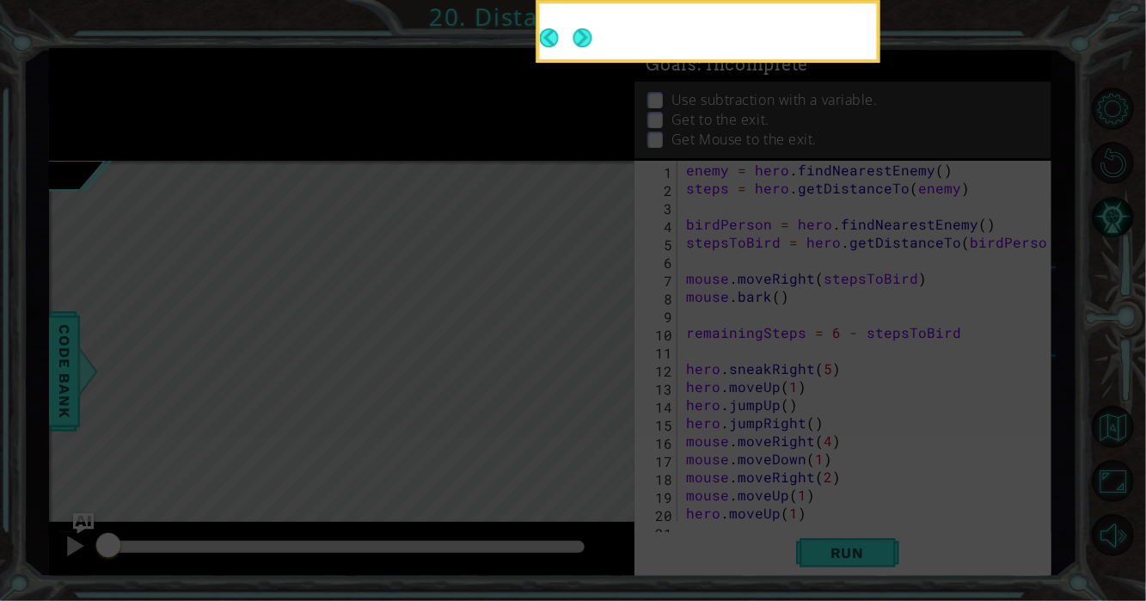
scroll to position [0, 0]
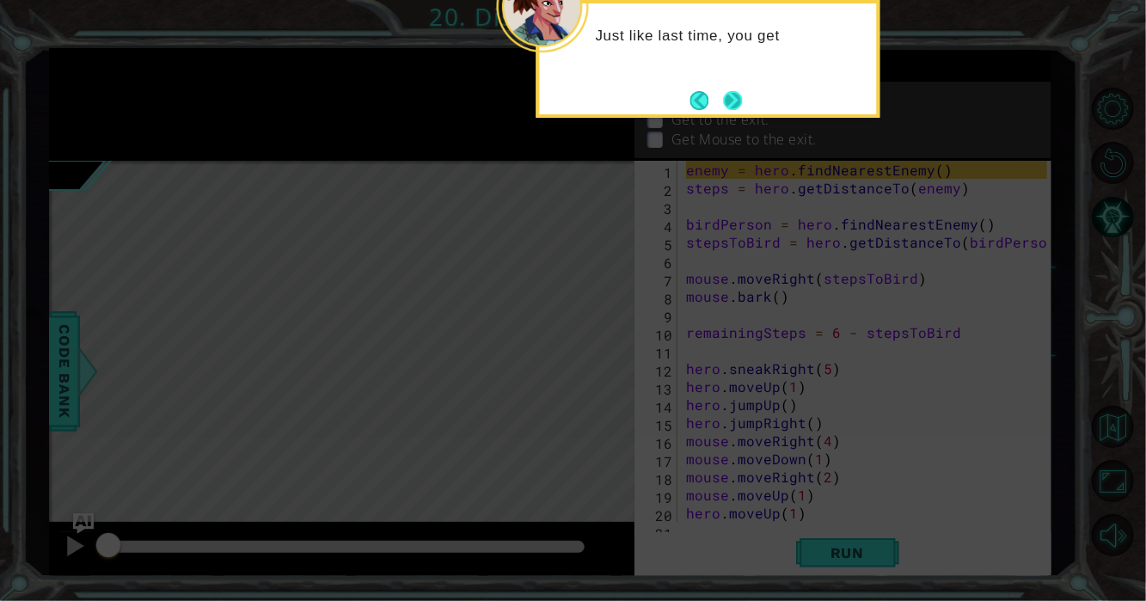
click at [743, 91] on button "Next" at bounding box center [733, 100] width 19 height 19
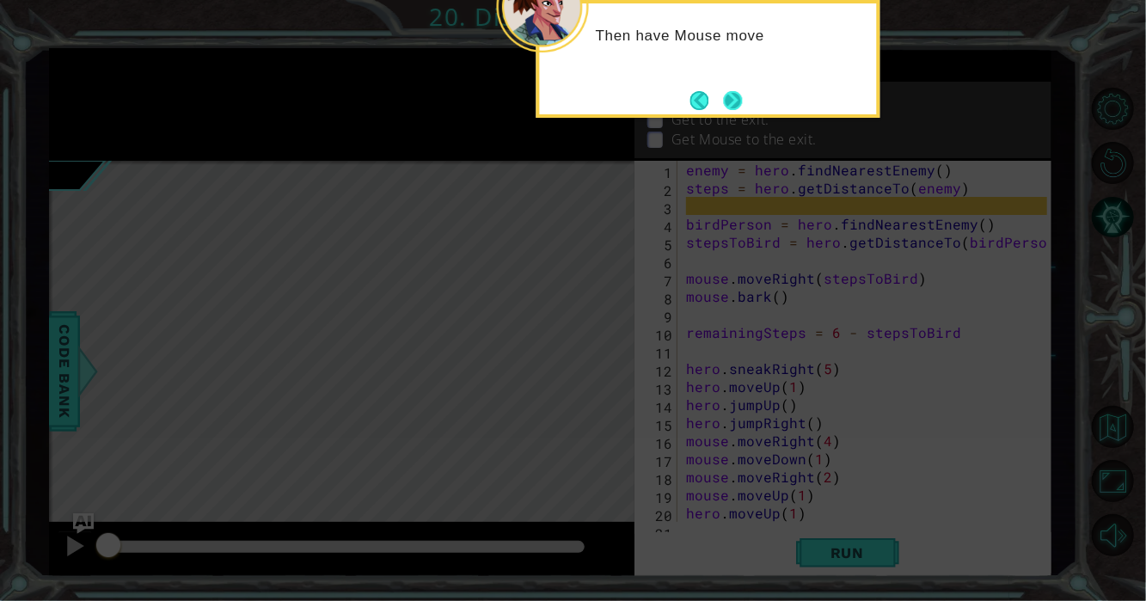
click at [725, 96] on button "Next" at bounding box center [733, 100] width 19 height 19
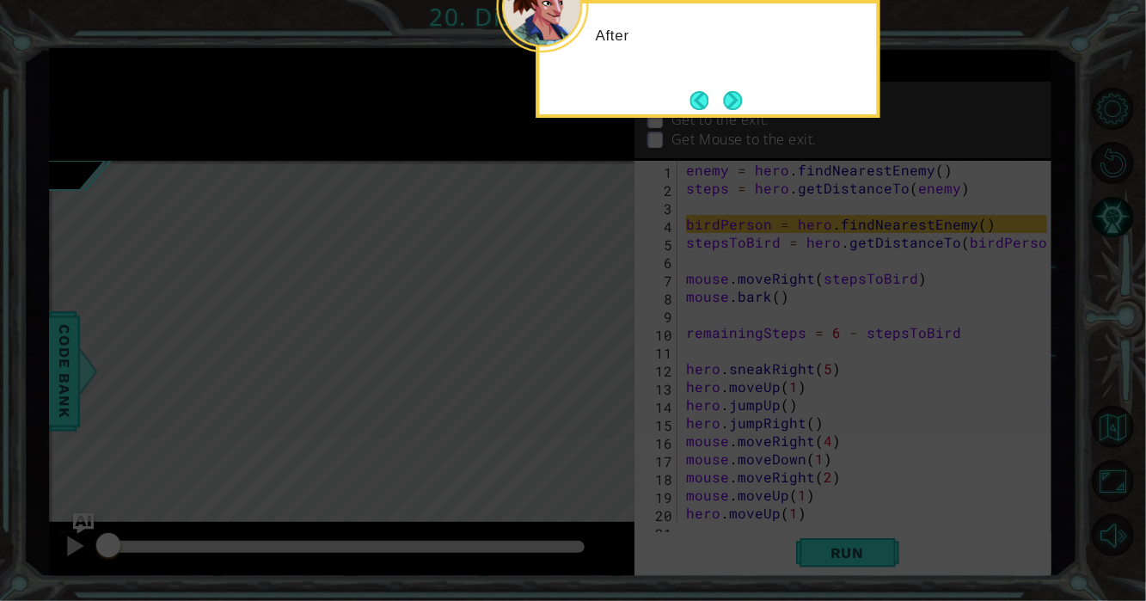
click at [725, 96] on button "Next" at bounding box center [733, 100] width 19 height 19
click at [725, 96] on p "Use subtraction with a variable." at bounding box center [774, 99] width 206 height 19
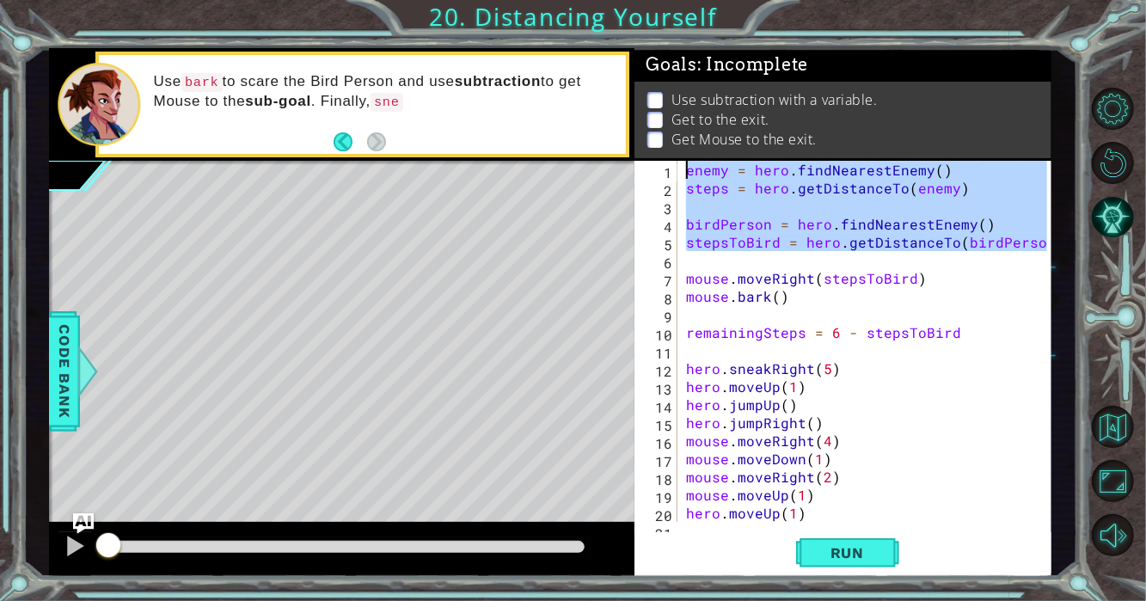
drag, startPoint x: 1046, startPoint y: 247, endPoint x: 658, endPoint y: 158, distance: 397.6
click at [658, 158] on div "Goals : Incomplete Use subtraction with a variable. Get to the exit. Get Mouse …" at bounding box center [842, 312] width 417 height 529
type textarea "enemy = hero.findNearestEnemy() steps = hero.getDistanceTo(enemy)"
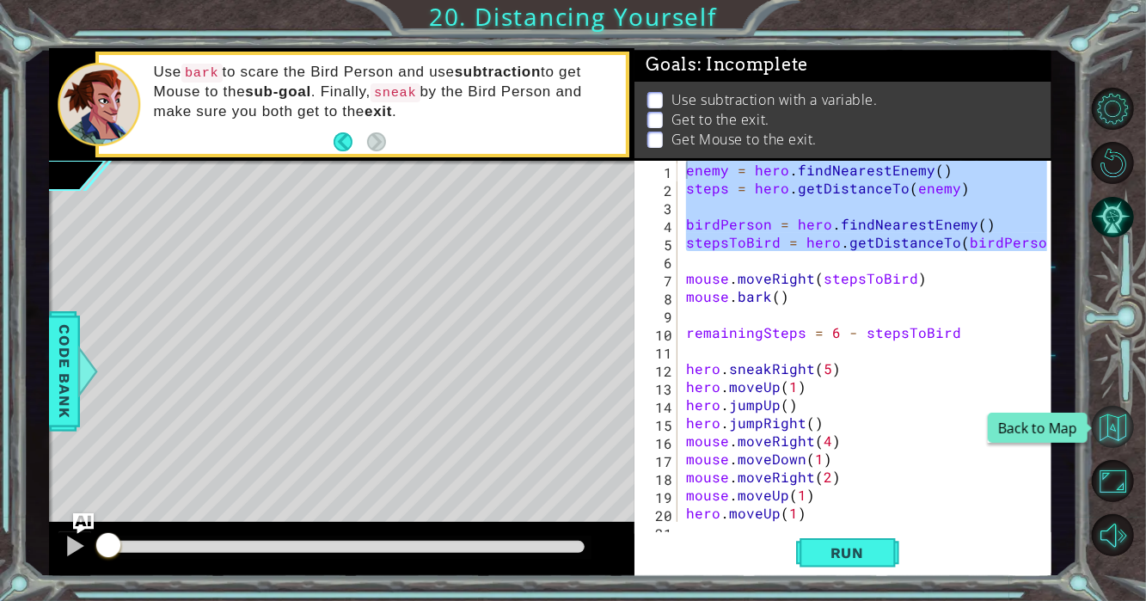
click at [1112, 436] on button "Back to Map" at bounding box center [1112, 427] width 42 height 42
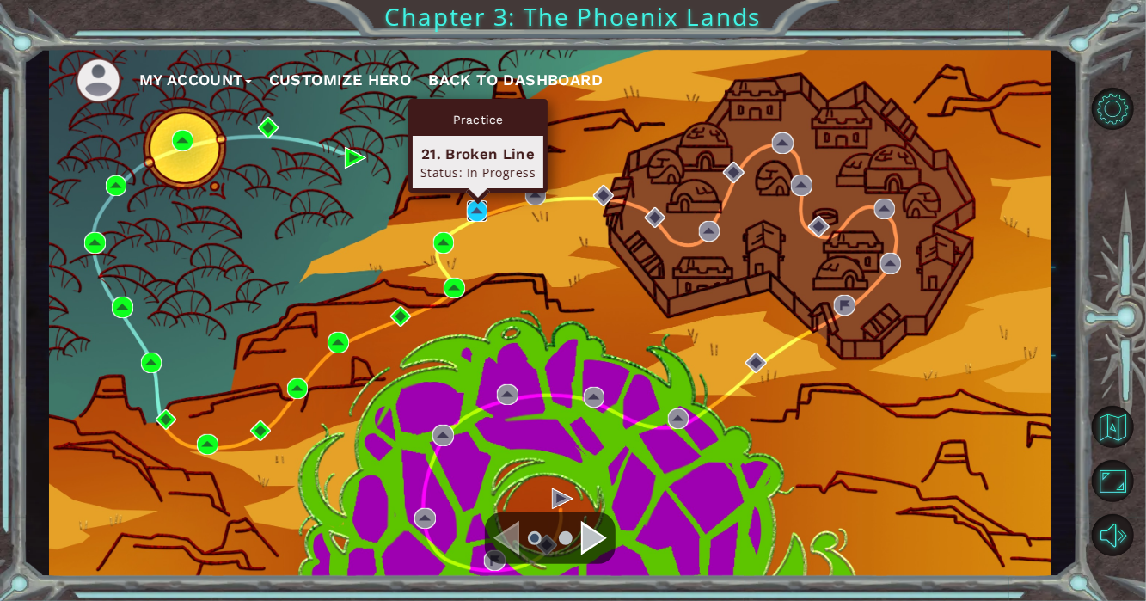
click at [476, 212] on img at bounding box center [477, 210] width 21 height 21
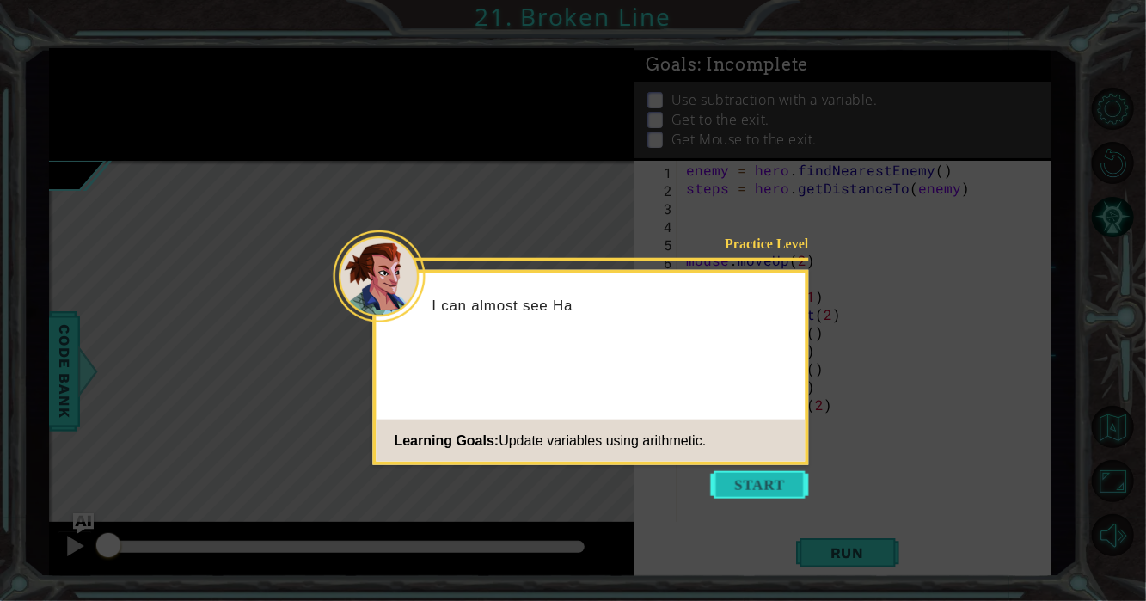
click at [766, 495] on button "Start" at bounding box center [760, 485] width 98 height 28
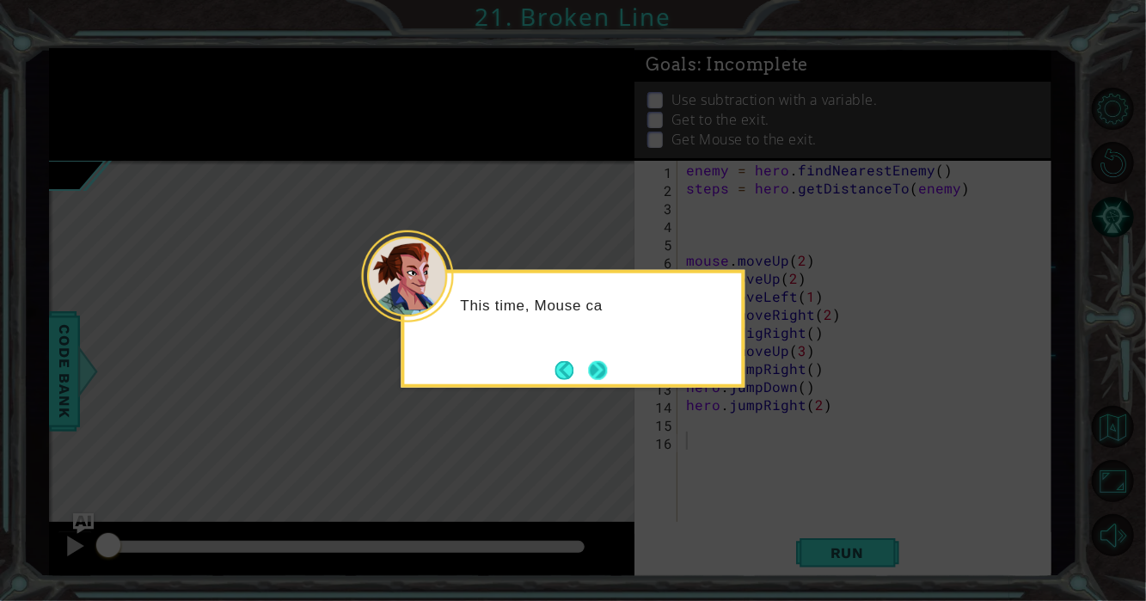
click at [608, 370] on button "Next" at bounding box center [598, 370] width 20 height 20
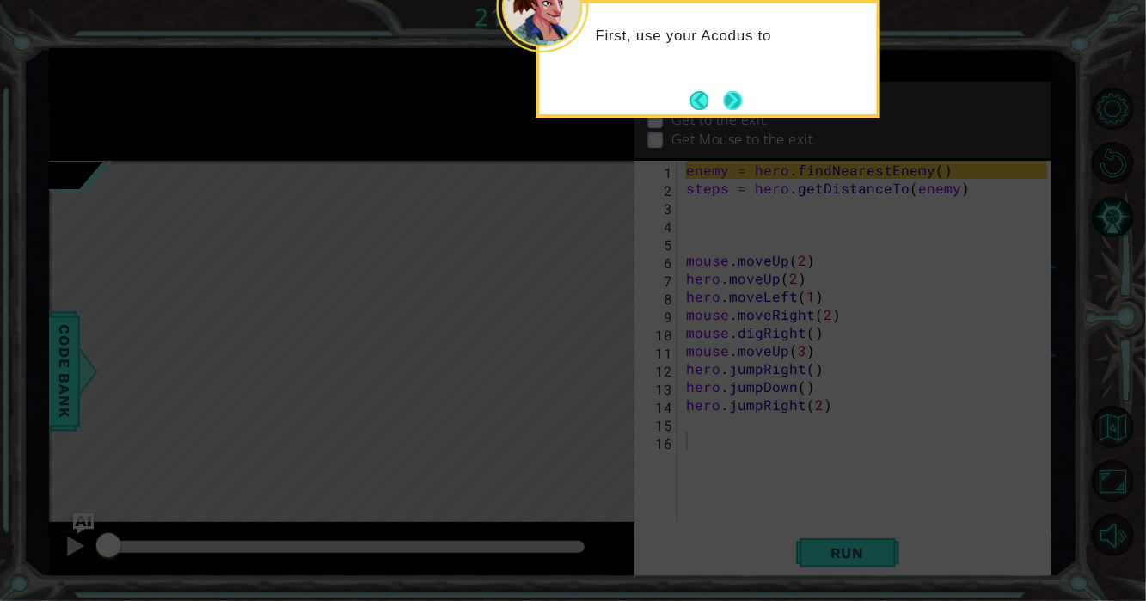
click at [724, 101] on button "Next" at bounding box center [733, 100] width 19 height 19
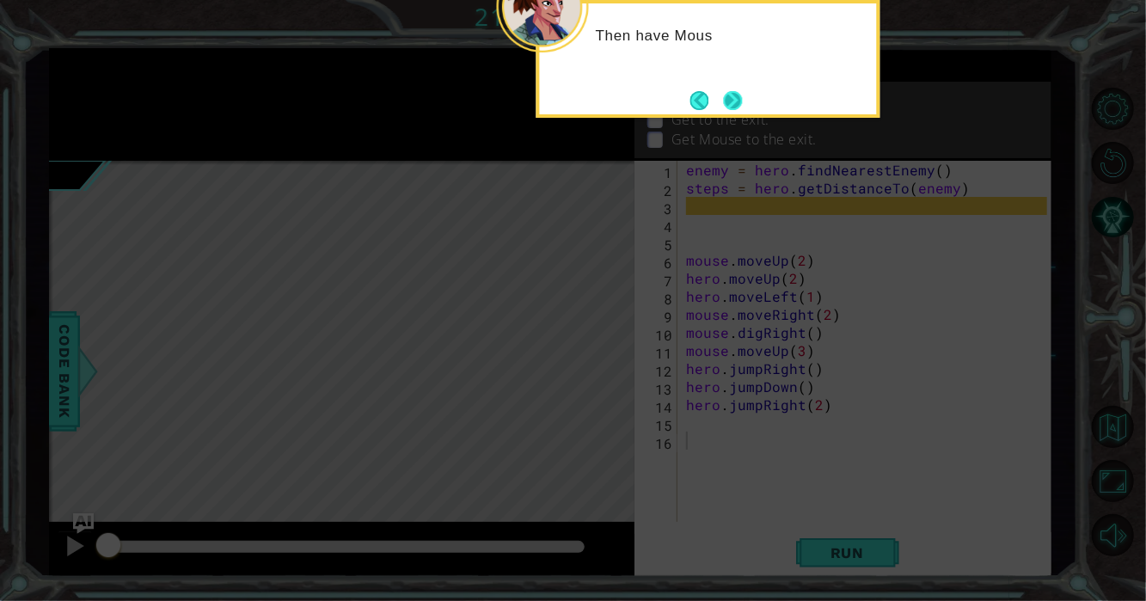
click at [724, 106] on button "Next" at bounding box center [733, 100] width 19 height 19
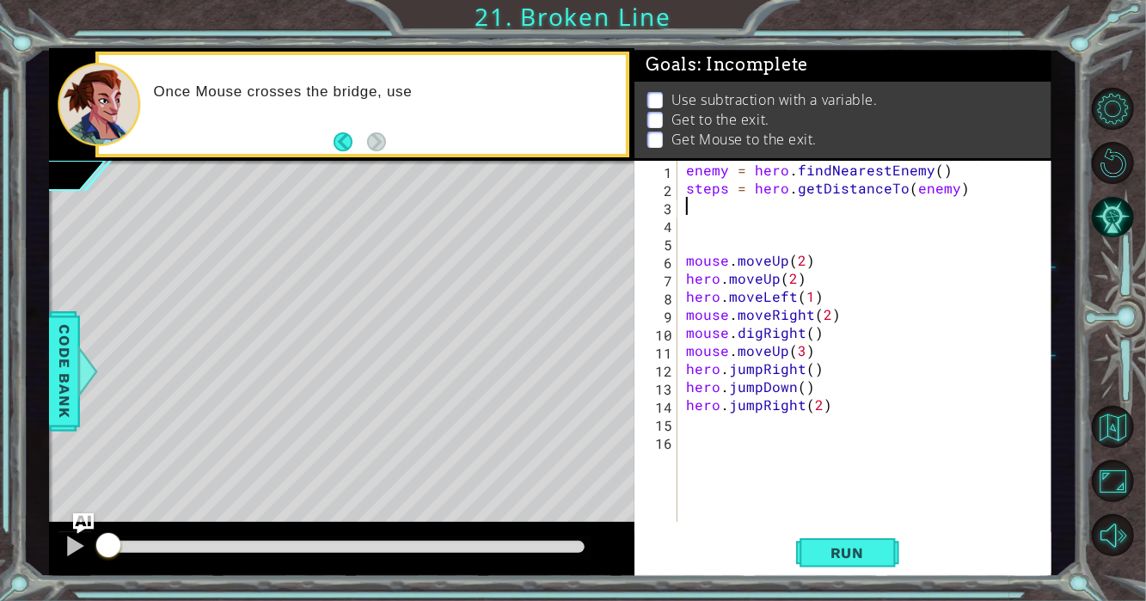
click at [1000, 200] on div "enemy = hero . findNearestEnemy ( ) steps = hero . getDistanceTo ( enemy ) mous…" at bounding box center [868, 359] width 373 height 397
click at [972, 183] on div "enemy = hero . findNearestEnemy ( ) steps = hero . getDistanceTo ( enemy ) mous…" at bounding box center [868, 359] width 373 height 397
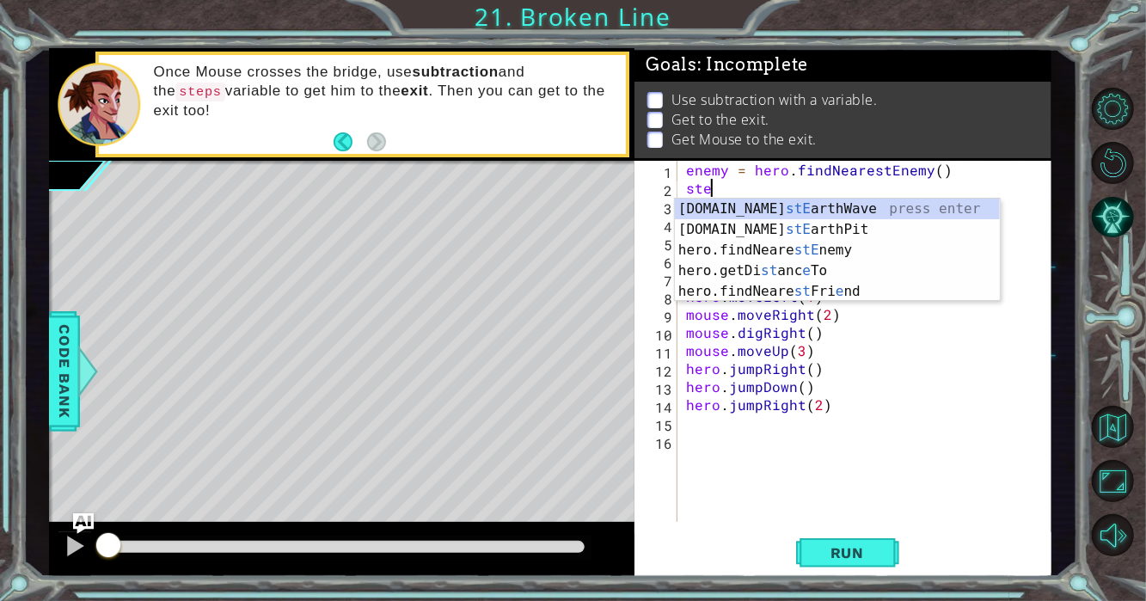
type textarea "s"
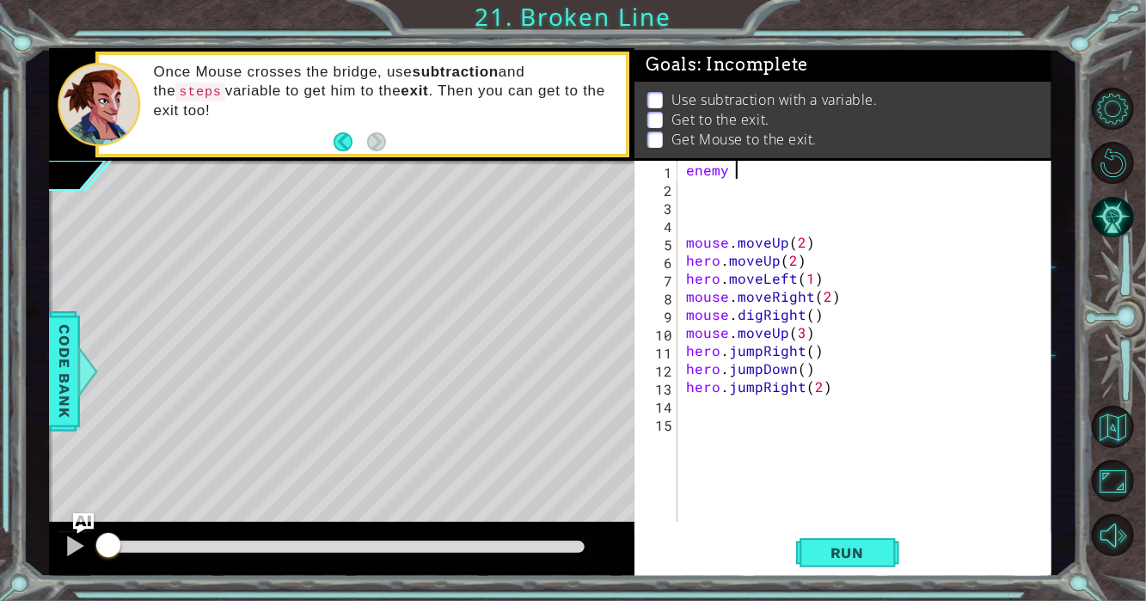
type textarea "e"
paste textarea "stepsToBird = hero.getDistanceTo(birdPerson)"
type textarea "stepsToBird = hero.getDistanceTo(birdPerson)"
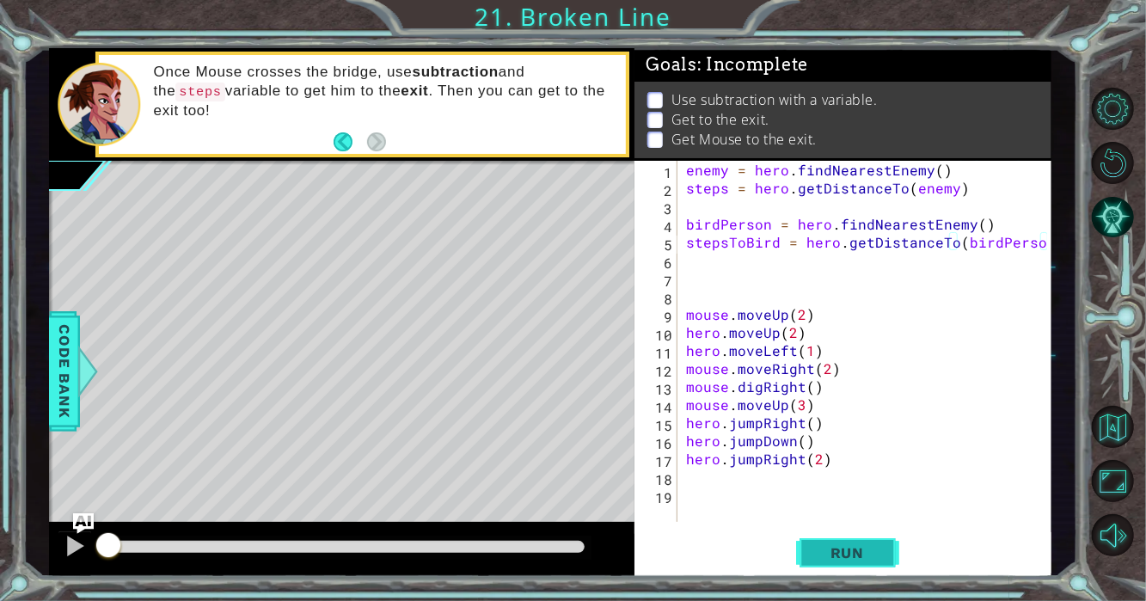
click at [877, 556] on span "Run" at bounding box center [847, 552] width 68 height 17
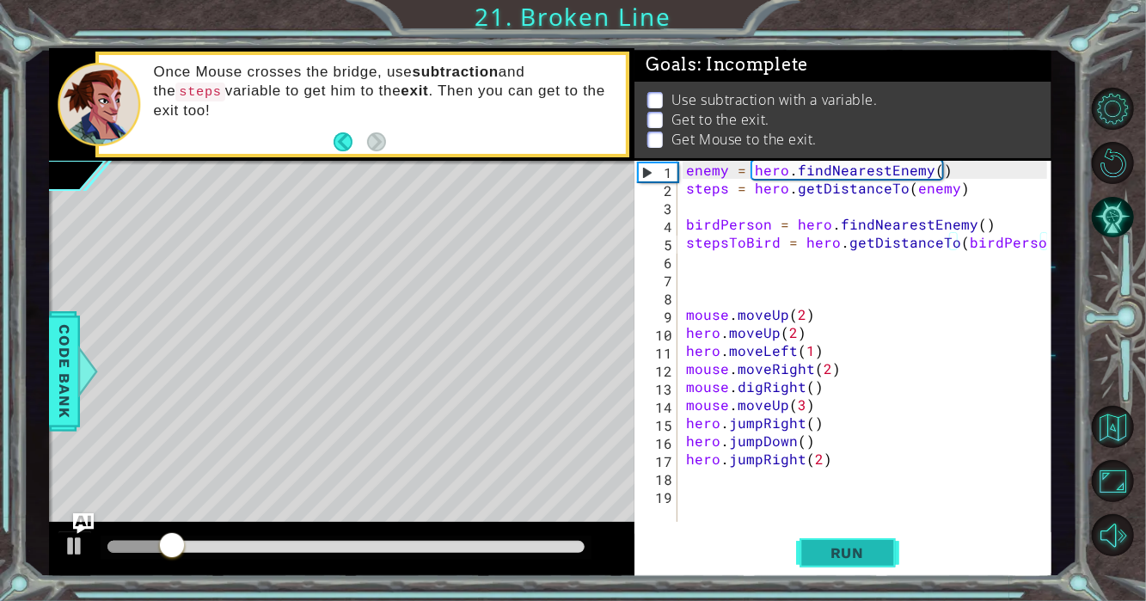
click at [877, 556] on span "Run" at bounding box center [847, 552] width 68 height 17
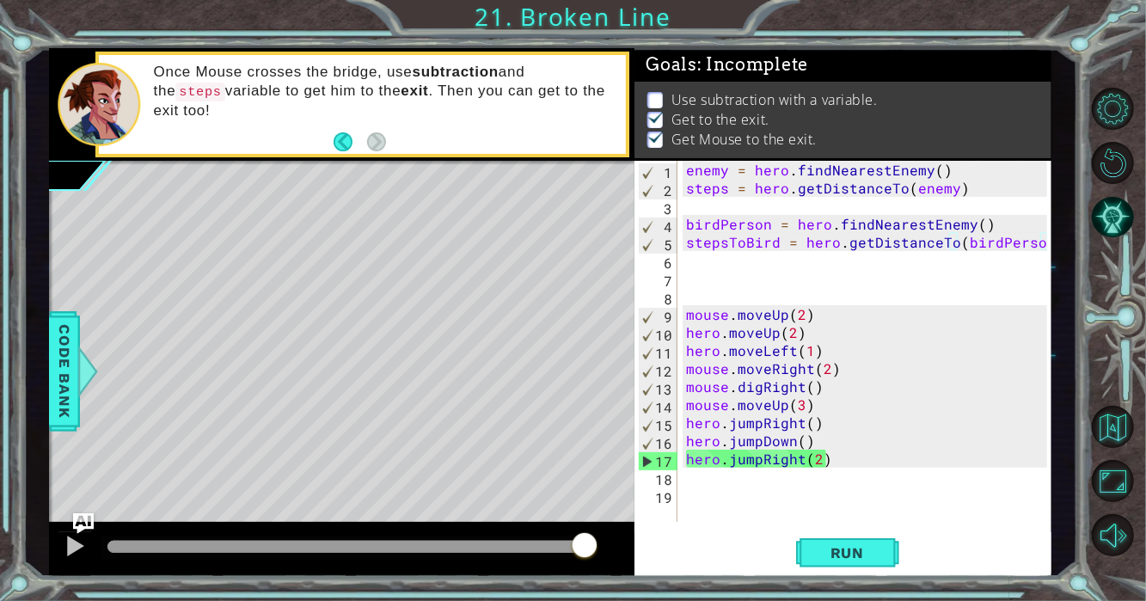
click at [718, 505] on div "enemy = hero . findNearestEnemy ( ) steps = hero . getDistanceTo ( enemy ) bird…" at bounding box center [868, 359] width 373 height 397
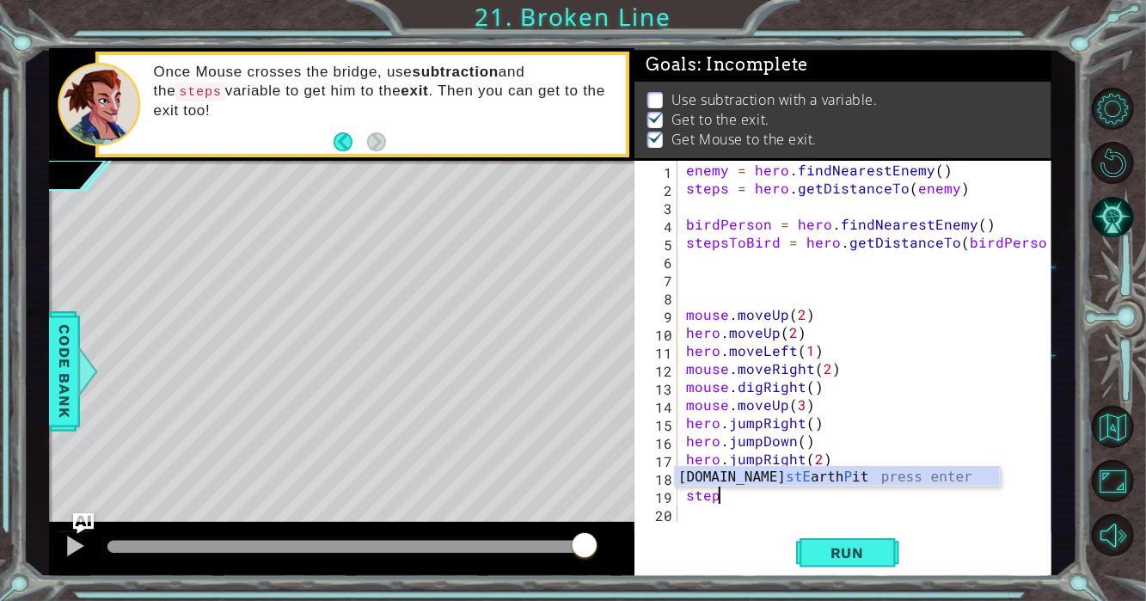
scroll to position [0, 1]
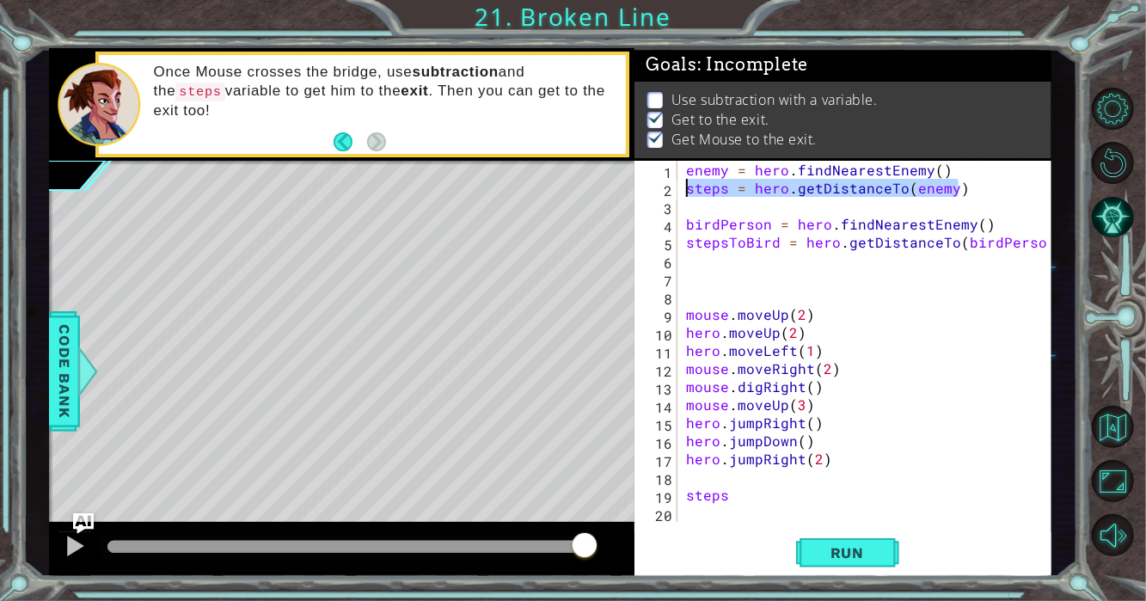
drag, startPoint x: 963, startPoint y: 192, endPoint x: 666, endPoint y: 189, distance: 296.5
click at [666, 189] on div "steps 1 2 3 4 5 6 7 8 9 10 11 12 13 14 15 16 17 18 19 20 enemy = hero . findNea…" at bounding box center [840, 341] width 413 height 361
type textarea "steps = hero.getDistanceTo(enemy)"
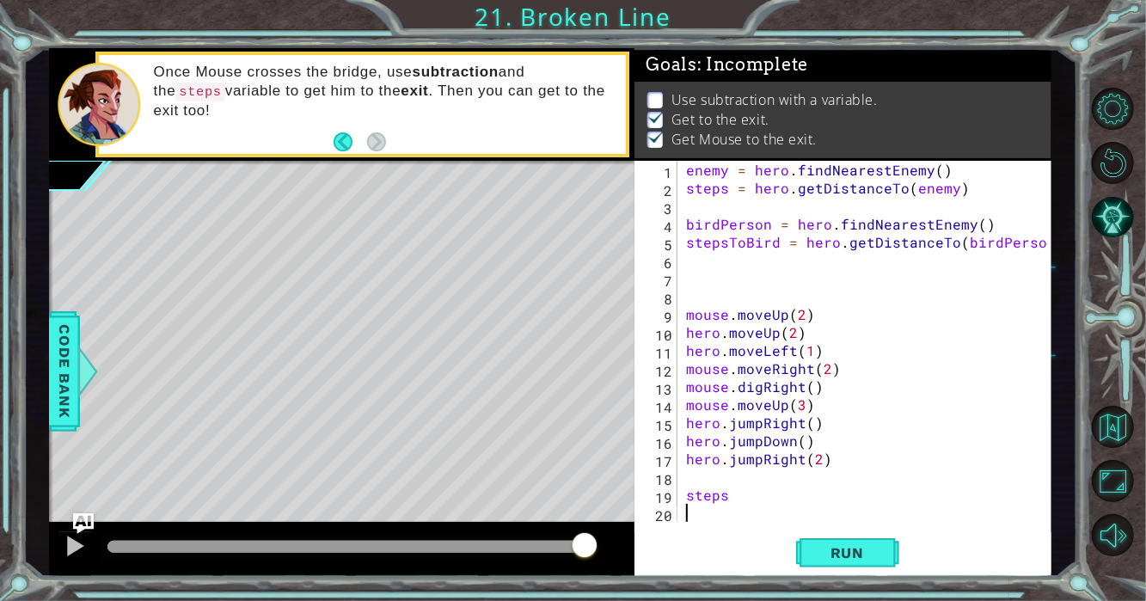
click at [750, 508] on div "enemy = hero . findNearestEnemy ( ) steps = hero . getDistanceTo ( enemy ) bird…" at bounding box center [868, 359] width 373 height 397
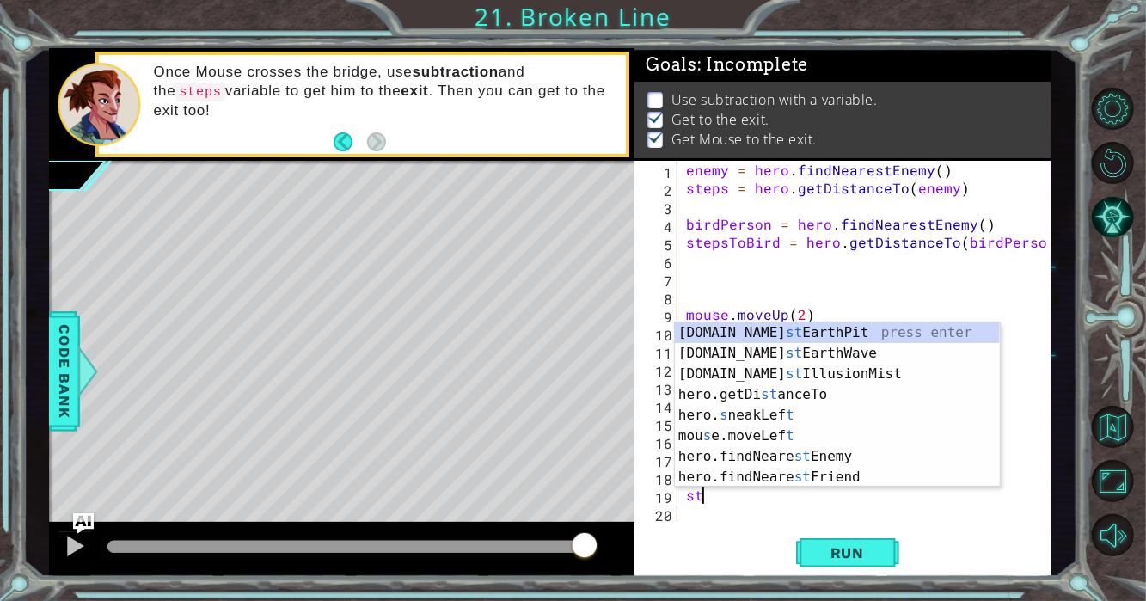
type textarea "s"
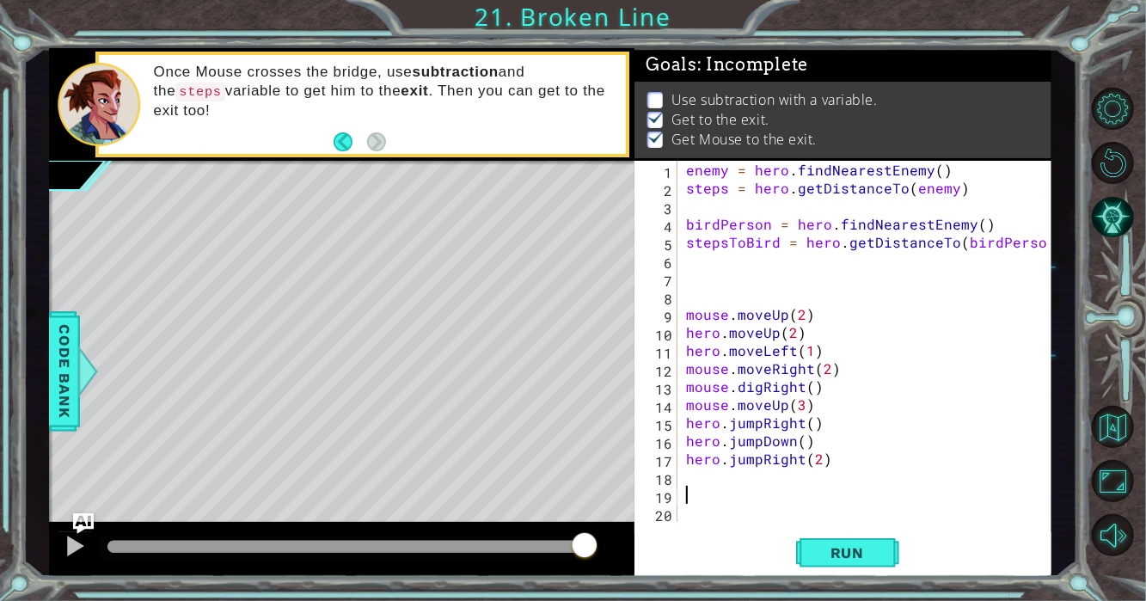
paste textarea "steps = hero.getDistanceTo(enemy)"
click at [810, 565] on button "Run" at bounding box center [847, 552] width 103 height 41
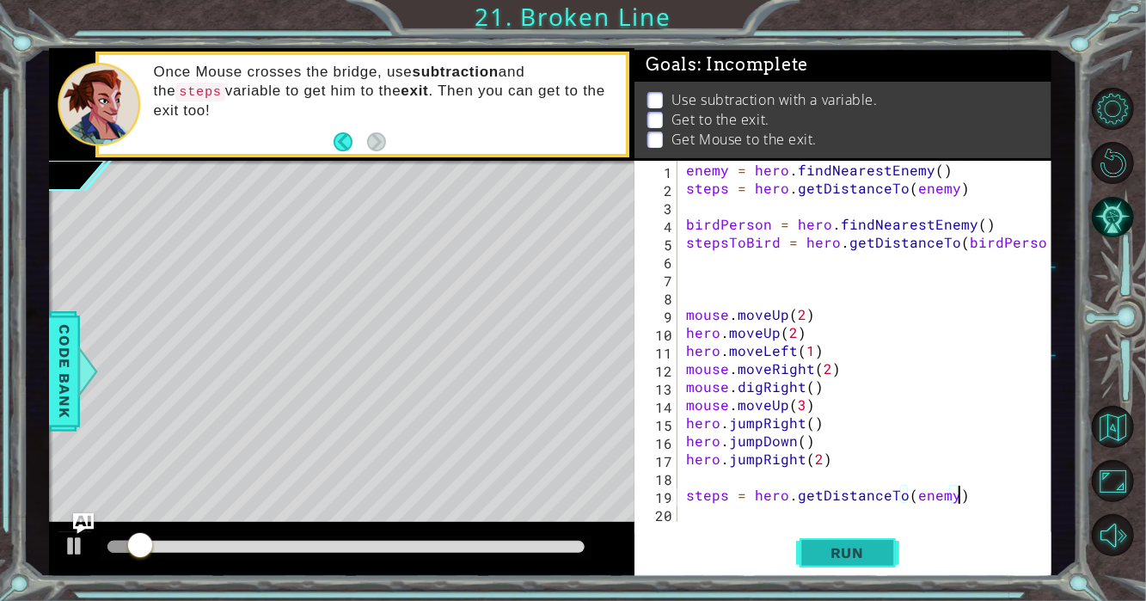
click at [810, 565] on button "Run" at bounding box center [847, 552] width 103 height 41
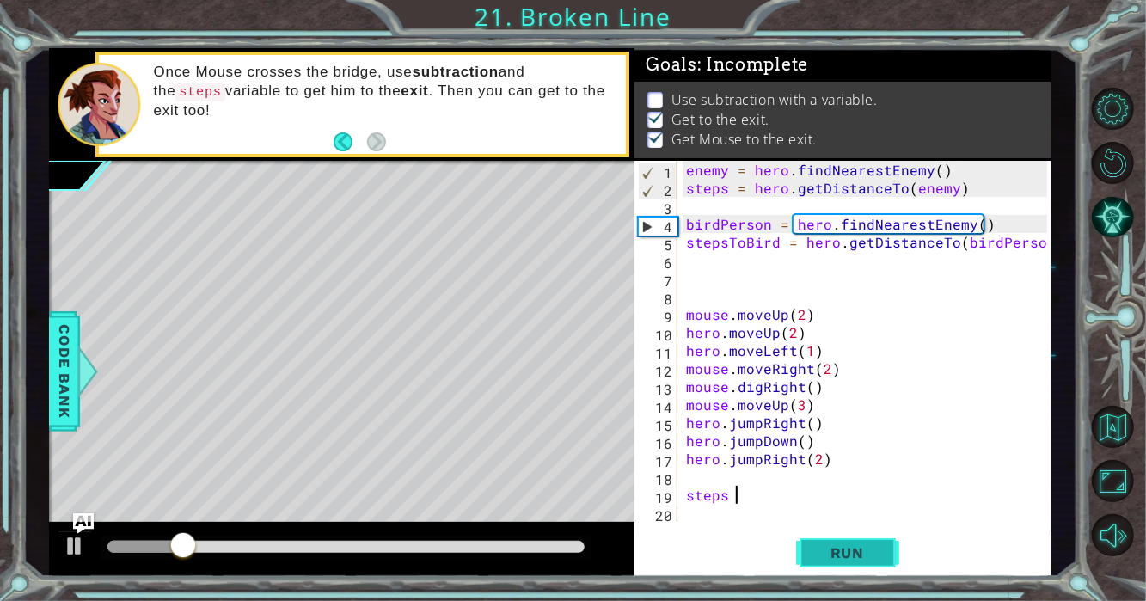
type textarea "s"
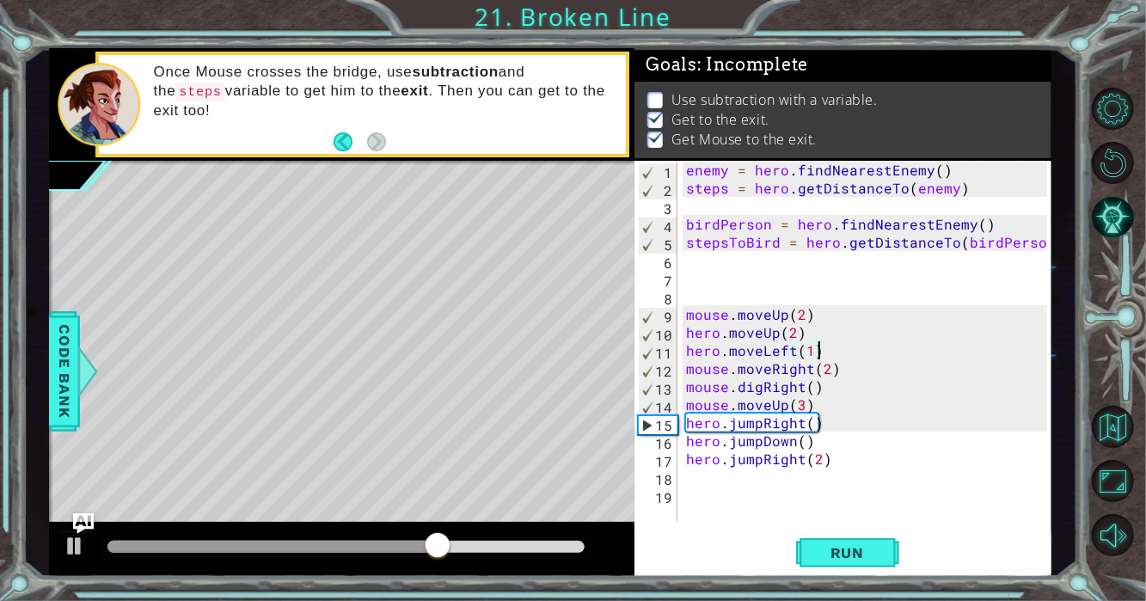
click at [825, 345] on div "enemy = hero . findNearestEnemy ( ) steps = hero . getDistanceTo ( enemy ) bird…" at bounding box center [868, 359] width 373 height 397
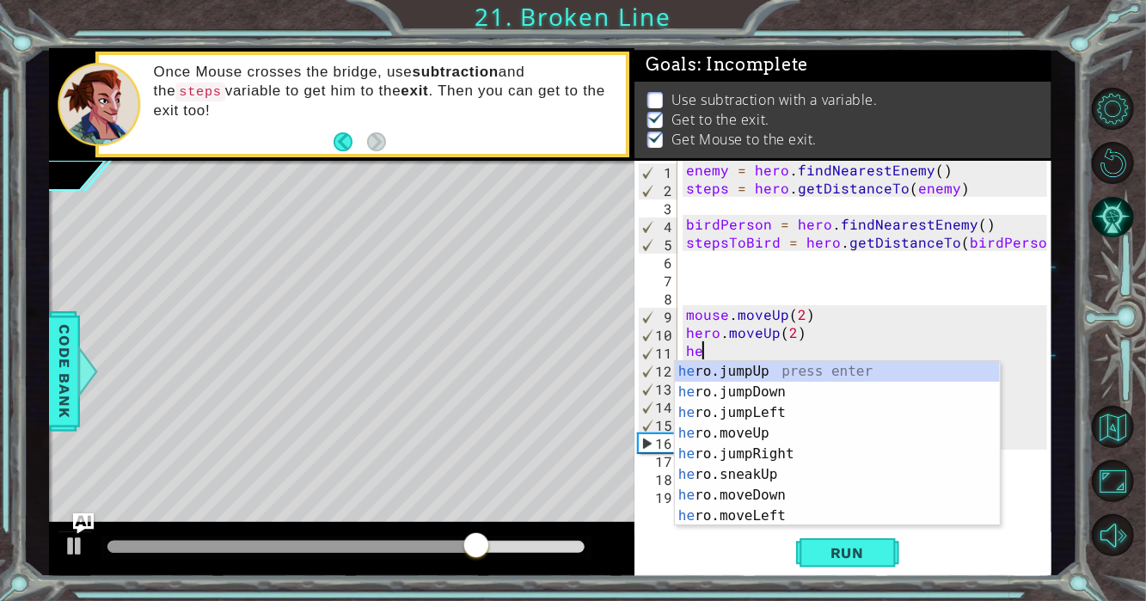
type textarea "h"
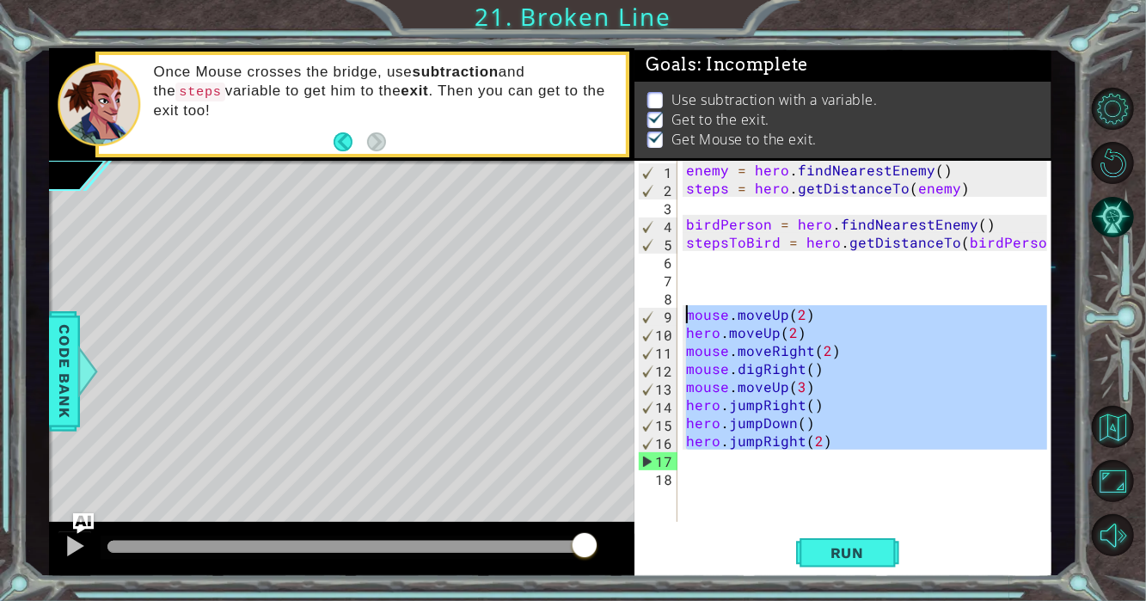
drag, startPoint x: 850, startPoint y: 451, endPoint x: 690, endPoint y: 310, distance: 213.1
click at [690, 310] on div "enemy = hero . findNearestEnemy ( ) steps = hero . getDistanceTo ( enemy ) bird…" at bounding box center [868, 359] width 373 height 397
type textarea "mouse.moveUp(2) hero.moveUp(2)"
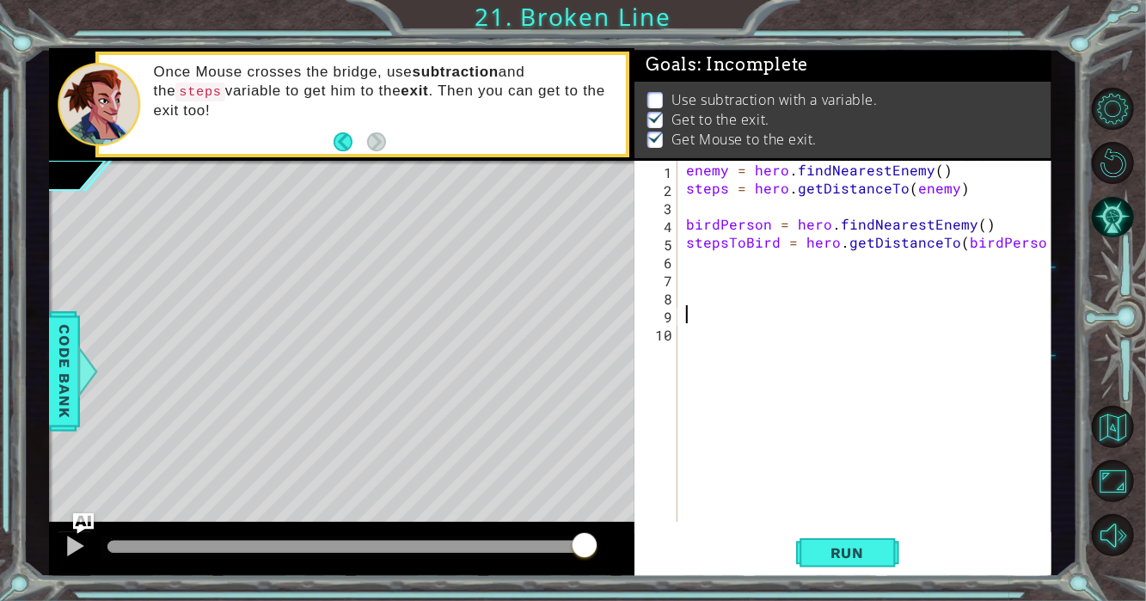
type textarea "h"
type textarea ","
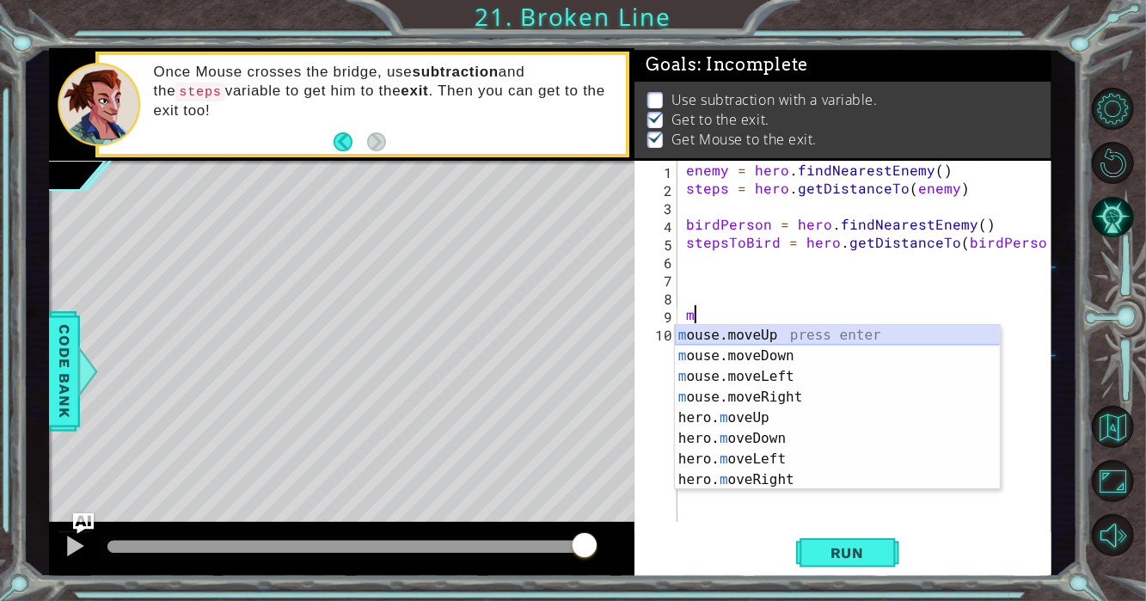
click at [777, 332] on div "m ouse.moveUp press enter m ouse.moveDown press enter m ouse.moveLeft press ent…" at bounding box center [838, 428] width 326 height 206
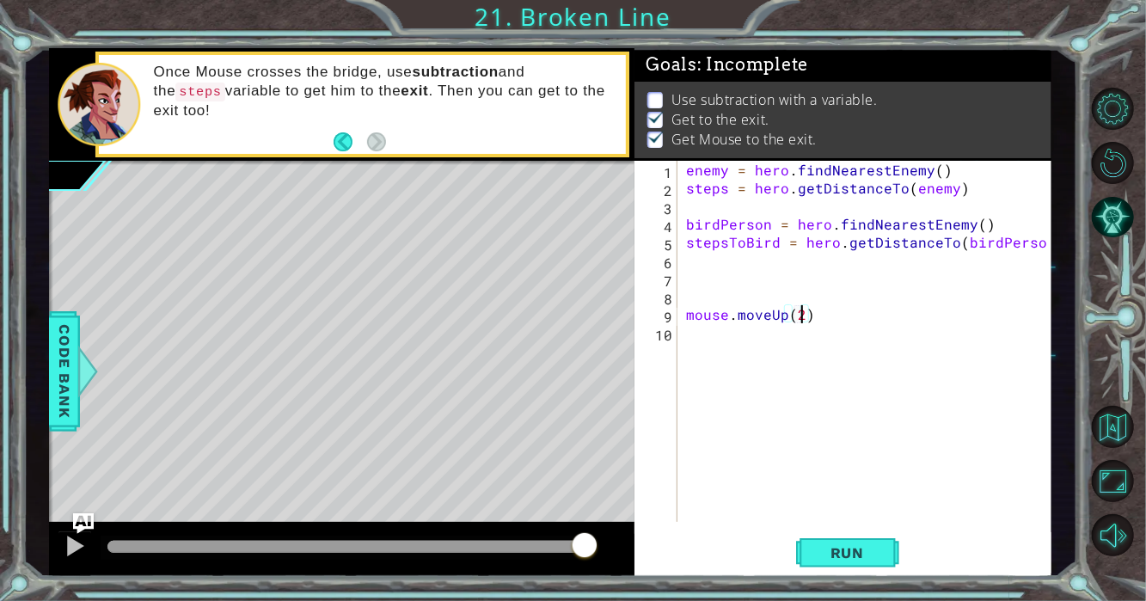
scroll to position [0, 6]
type textarea "mouse.moveUp(2)"
click at [832, 541] on button "Run" at bounding box center [847, 552] width 103 height 41
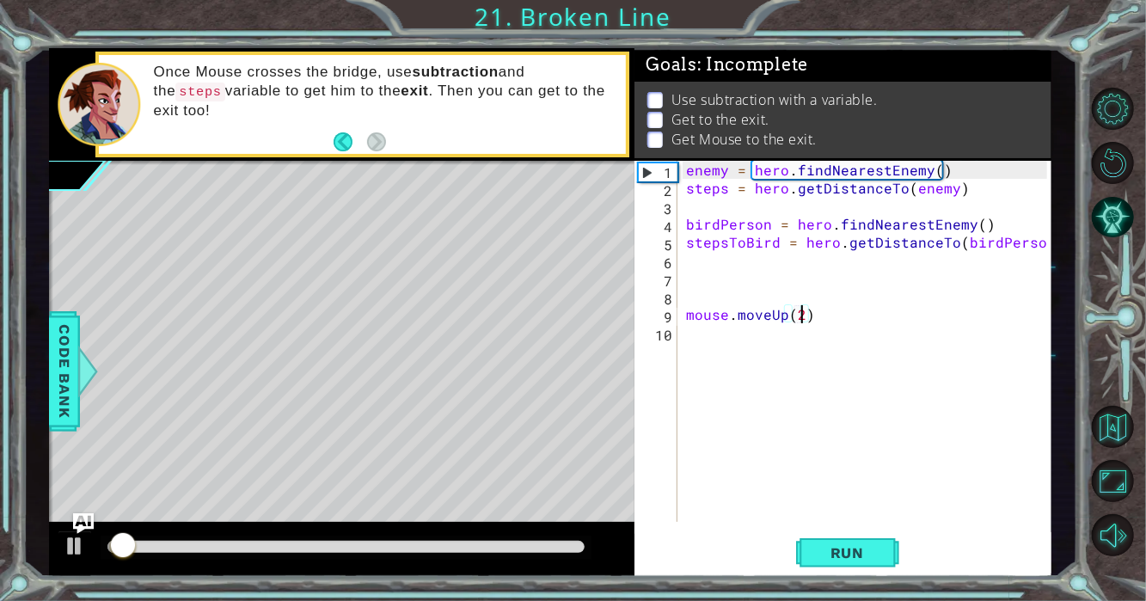
click at [700, 335] on div "enemy = hero . findNearestEnemy ( ) steps = hero . getDistanceTo ( enemy ) bird…" at bounding box center [868, 359] width 373 height 397
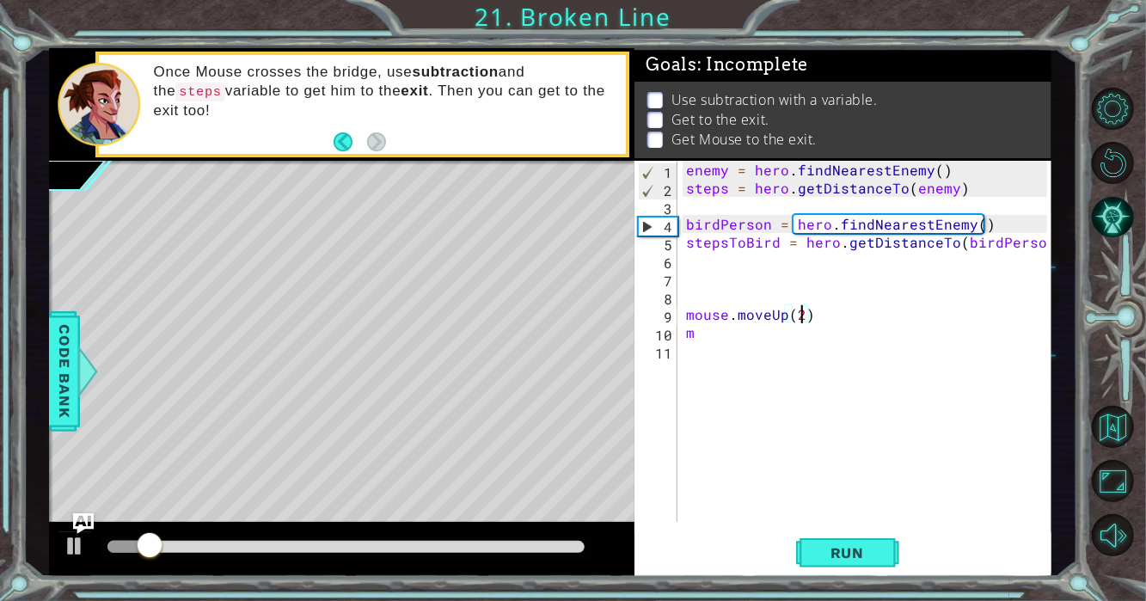
click at [801, 313] on div "enemy = hero . findNearestEnemy ( ) steps = hero . getDistanceTo ( enemy ) bird…" at bounding box center [868, 359] width 373 height 397
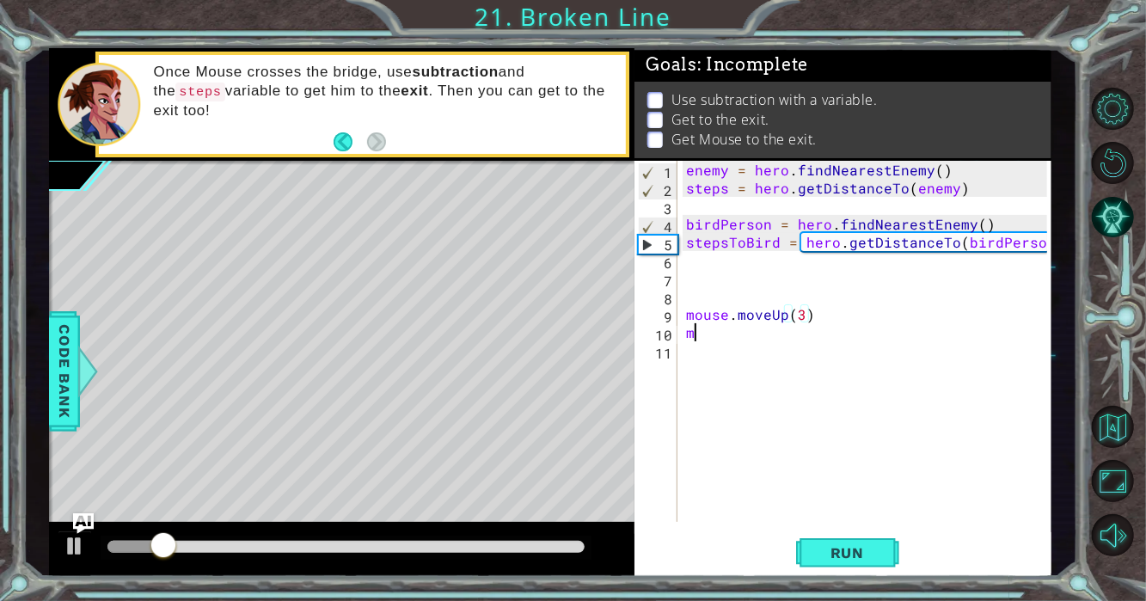
click at [696, 336] on div "enemy = hero . findNearestEnemy ( ) steps = hero . getDistanceTo ( enemy ) bird…" at bounding box center [868, 359] width 373 height 397
type textarea "m"
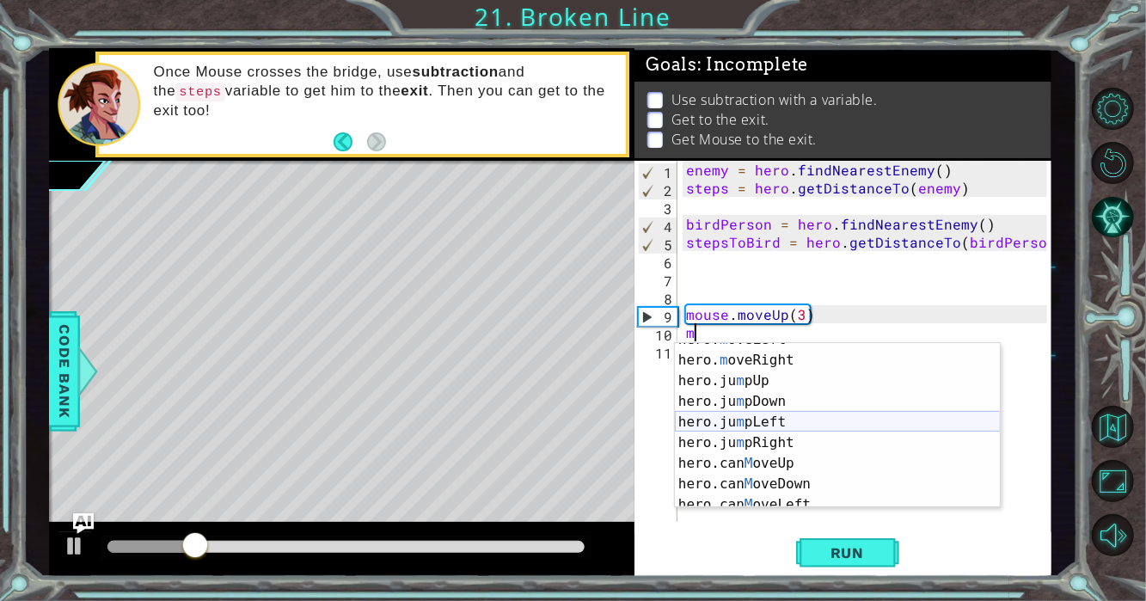
scroll to position [206, 0]
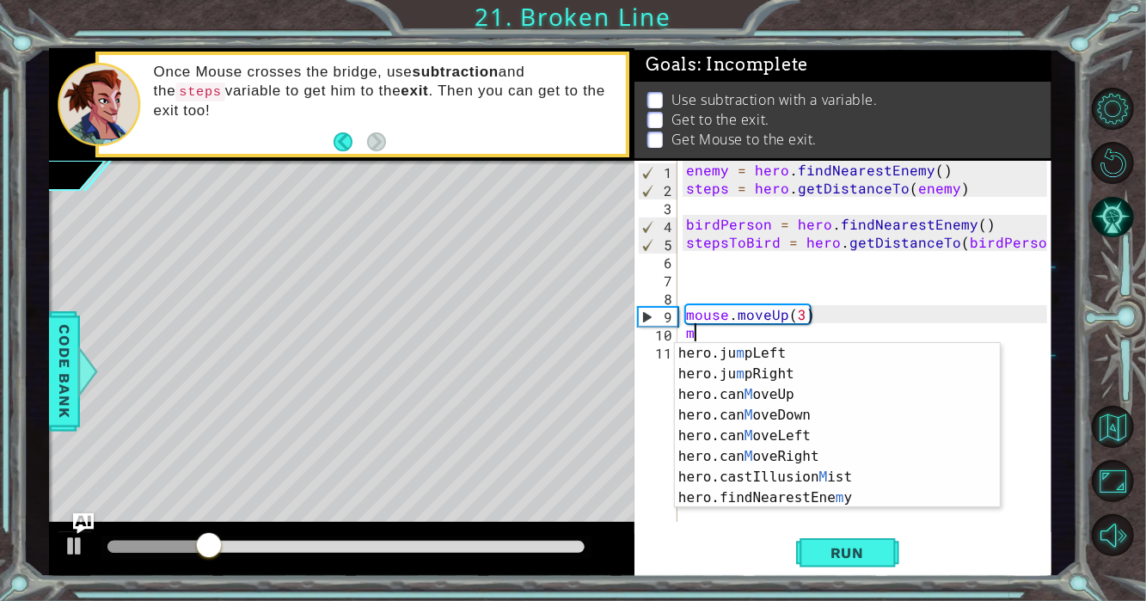
type textarea "m"
click at [56, 365] on span "Code Bank" at bounding box center [65, 371] width 28 height 105
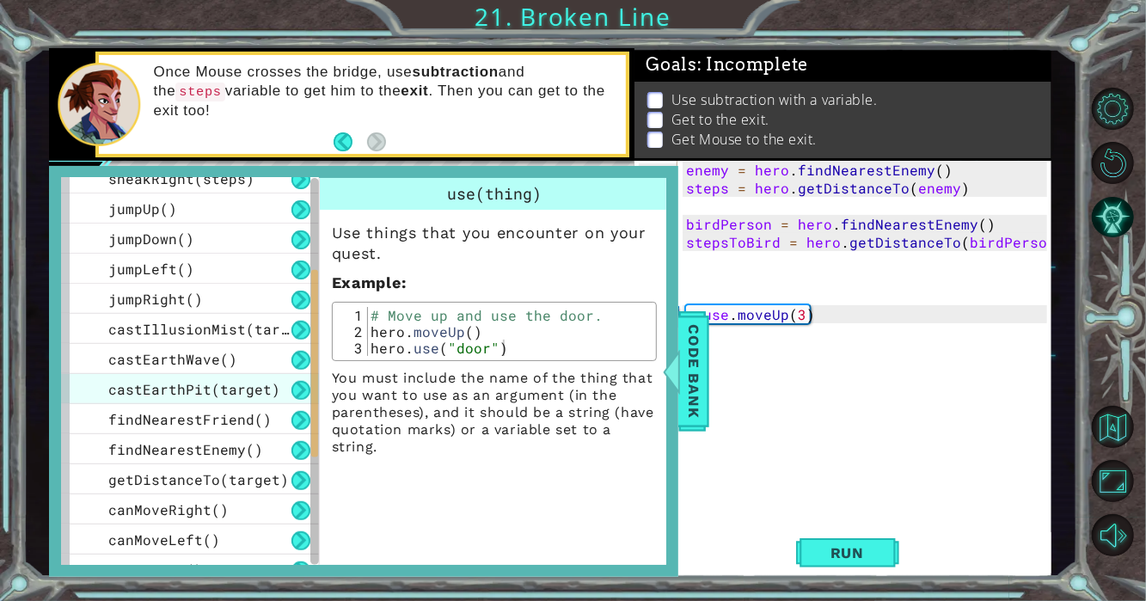
scroll to position [468, 0]
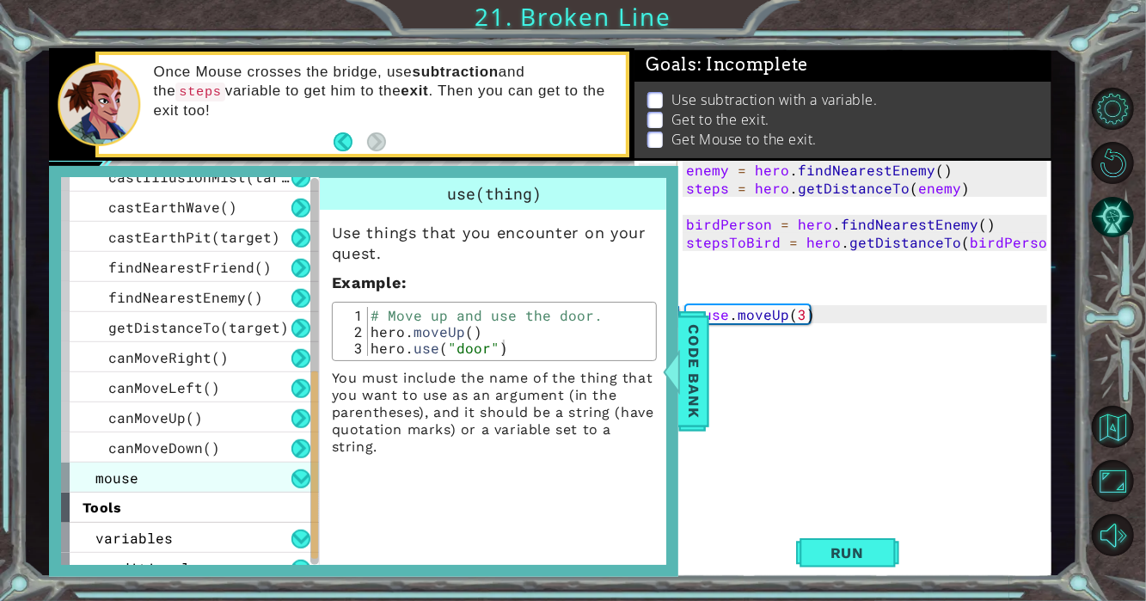
click at [188, 474] on div "mouse" at bounding box center [190, 477] width 258 height 30
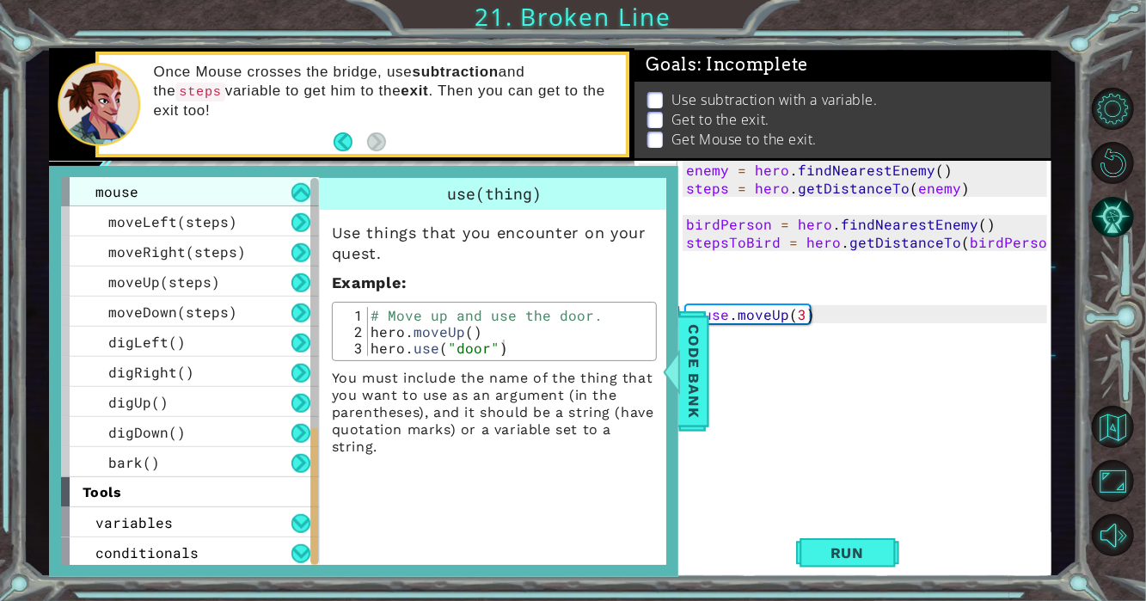
scroll to position [755, 0]
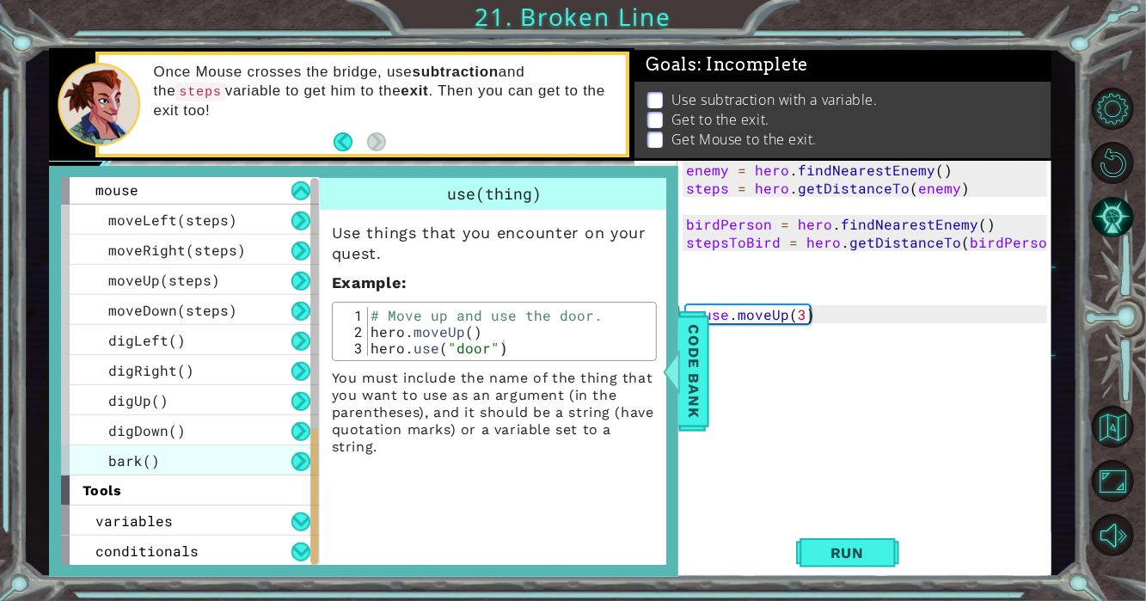
click at [191, 465] on div "bark()" at bounding box center [190, 460] width 258 height 30
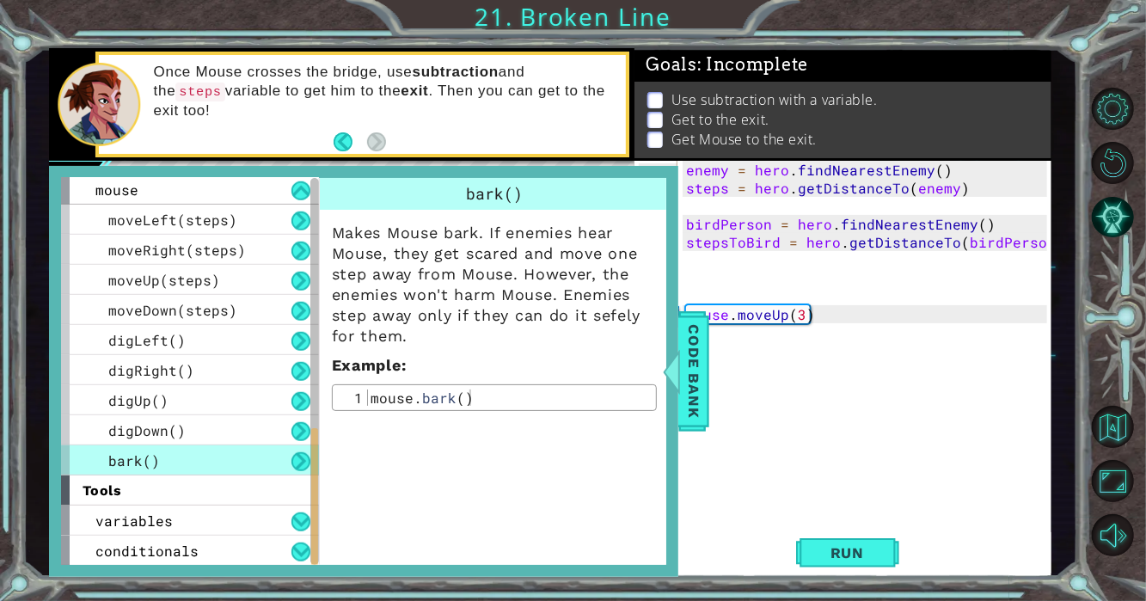
drag, startPoint x: 486, startPoint y: 388, endPoint x: 425, endPoint y: 389, distance: 60.2
click at [406, 391] on div "1 mouse . bark ( ) הההההההההההההההההההההההההההההההההההההההההההההההההההההההההההה…" at bounding box center [494, 397] width 325 height 27
type textarea "mouse.bark()"
drag, startPoint x: 469, startPoint y: 395, endPoint x: 367, endPoint y: 394, distance: 102.3
click at [367, 394] on div "mouse . bark ( )" at bounding box center [509, 413] width 284 height 49
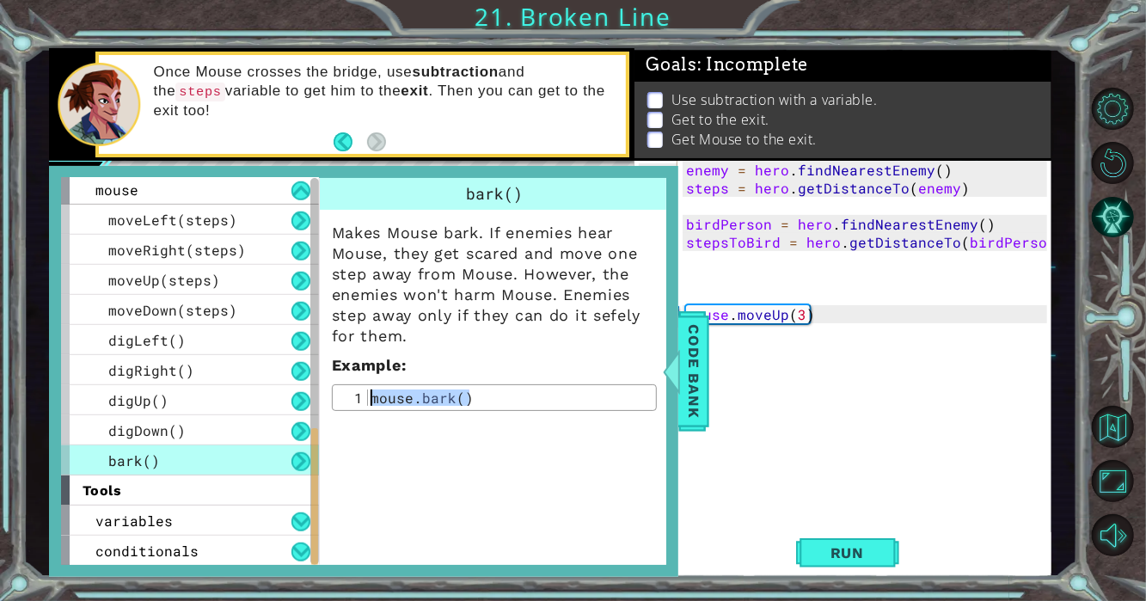
type textarea "mmouse.bark()"
click at [688, 383] on span "Code Bank" at bounding box center [694, 371] width 28 height 105
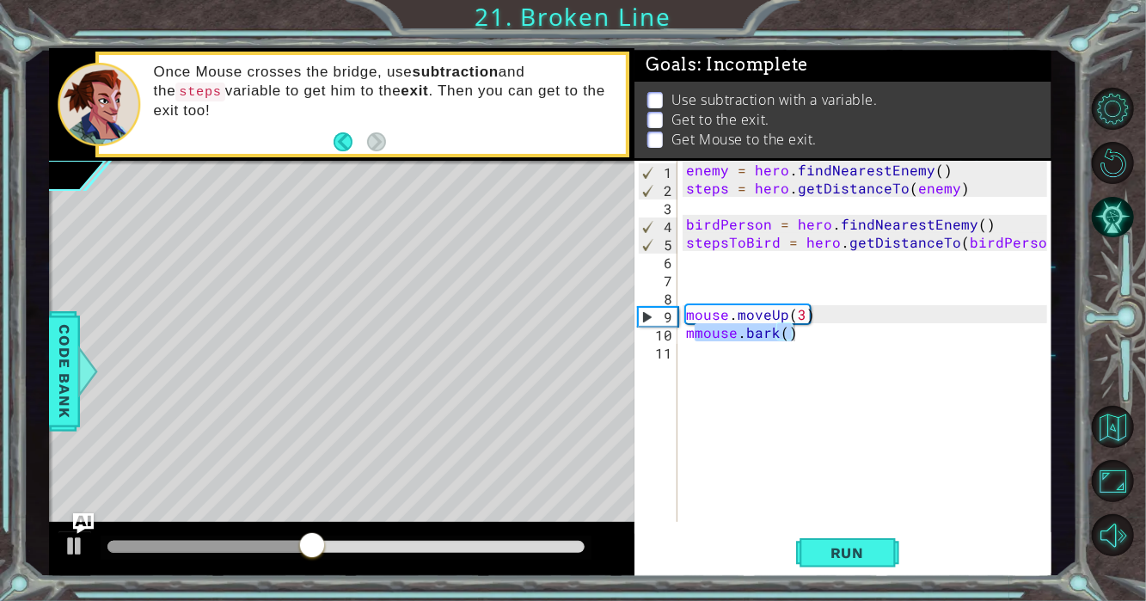
click at [695, 342] on div "enemy = hero . findNearestEnemy ( ) steps = hero . getDistanceTo ( enemy ) bird…" at bounding box center [868, 359] width 373 height 397
click at [695, 333] on div "enemy = hero . findNearestEnemy ( ) steps = hero . getDistanceTo ( enemy ) bird…" at bounding box center [868, 359] width 373 height 397
click at [828, 548] on span "Run" at bounding box center [847, 552] width 68 height 17
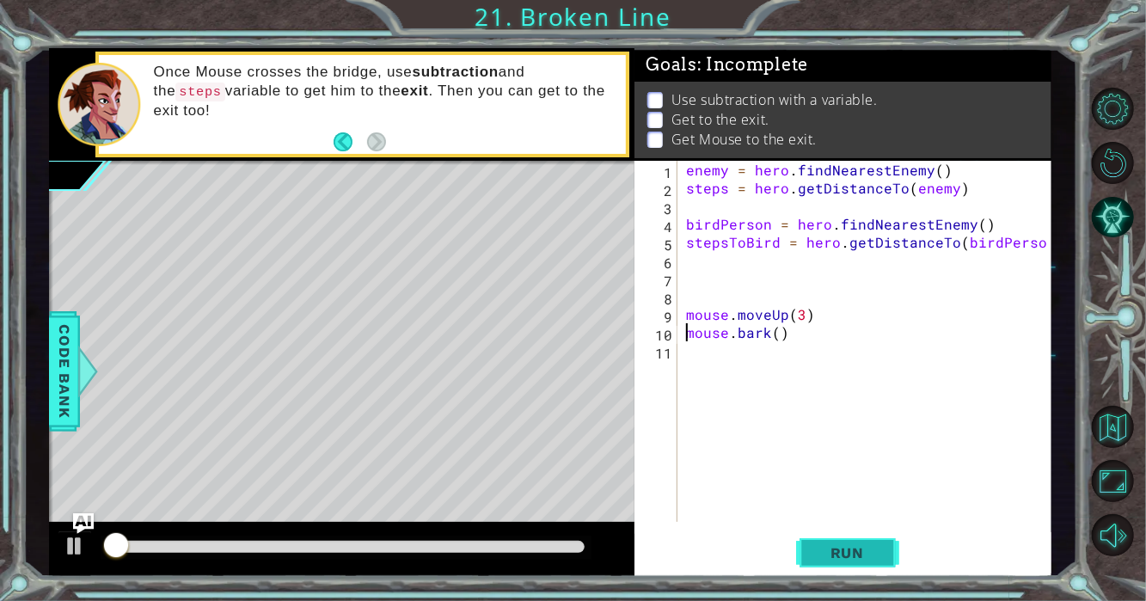
click at [828, 548] on span "Run" at bounding box center [847, 552] width 68 height 17
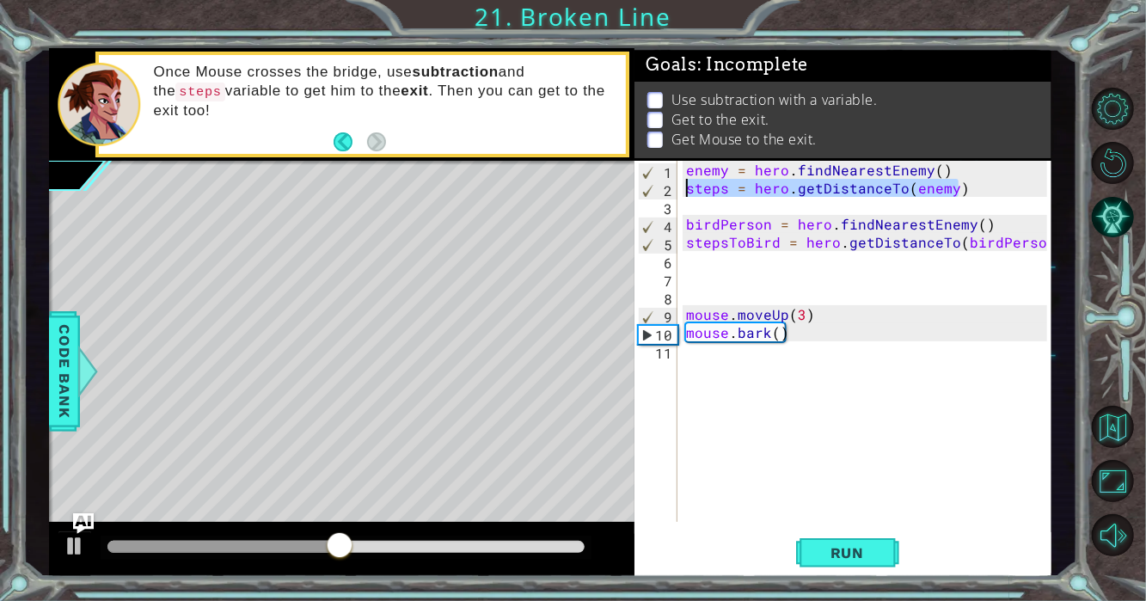
drag, startPoint x: 963, startPoint y: 187, endPoint x: 647, endPoint y: 178, distance: 315.5
click at [647, 178] on div "mouse.bark() 1 2 3 4 5 6 7 8 9 10 11 enemy = hero . findNearestEnemy ( ) steps …" at bounding box center [840, 341] width 413 height 361
type textarea "enemy = hero.findNearestEnemy() steps = hero.getDistanceTo(enemy)"
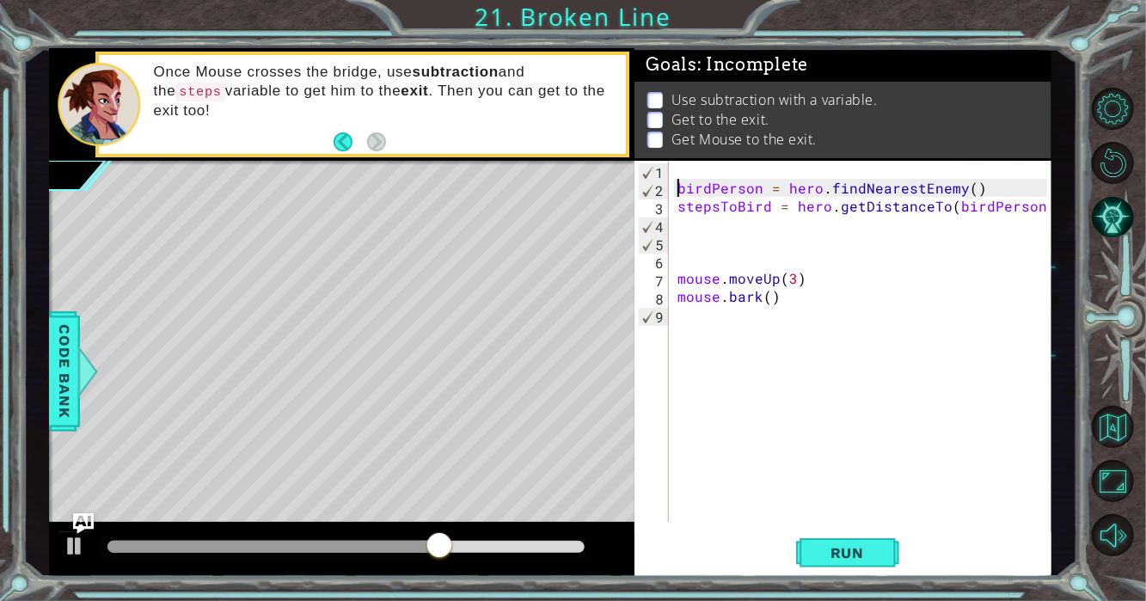
type textarea "stepsToBird = hero.getDistanceTo(birdPerson)"
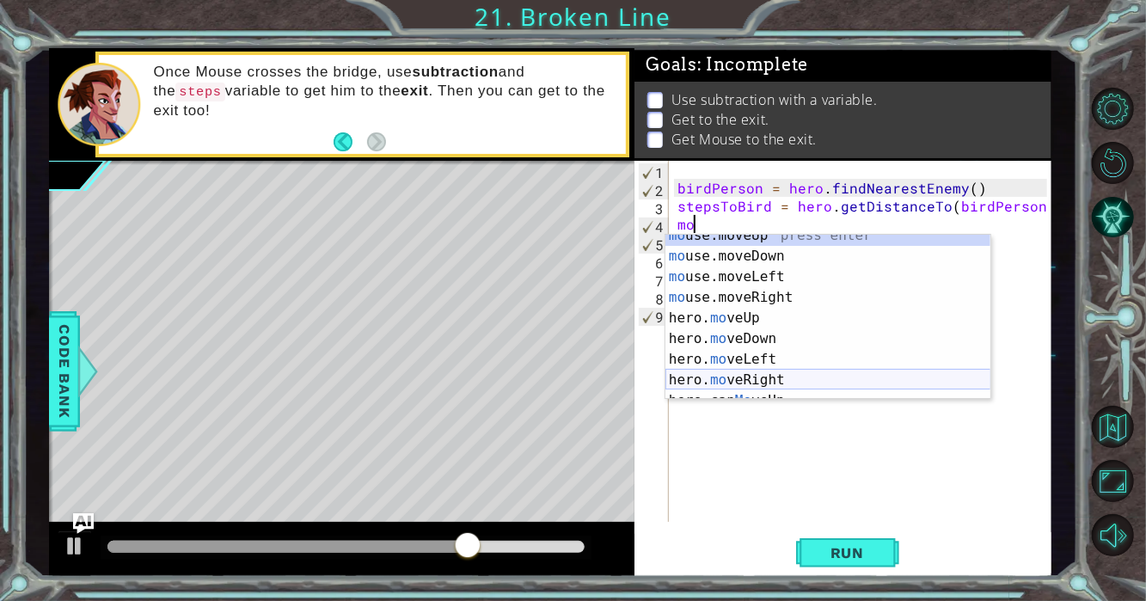
scroll to position [103, 0]
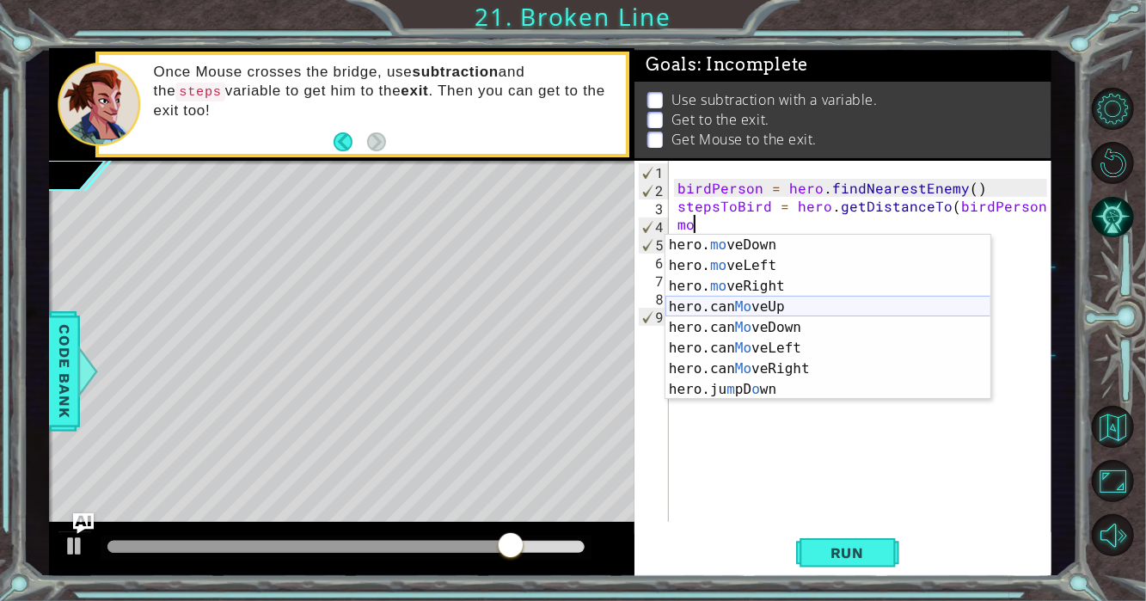
type textarea "m"
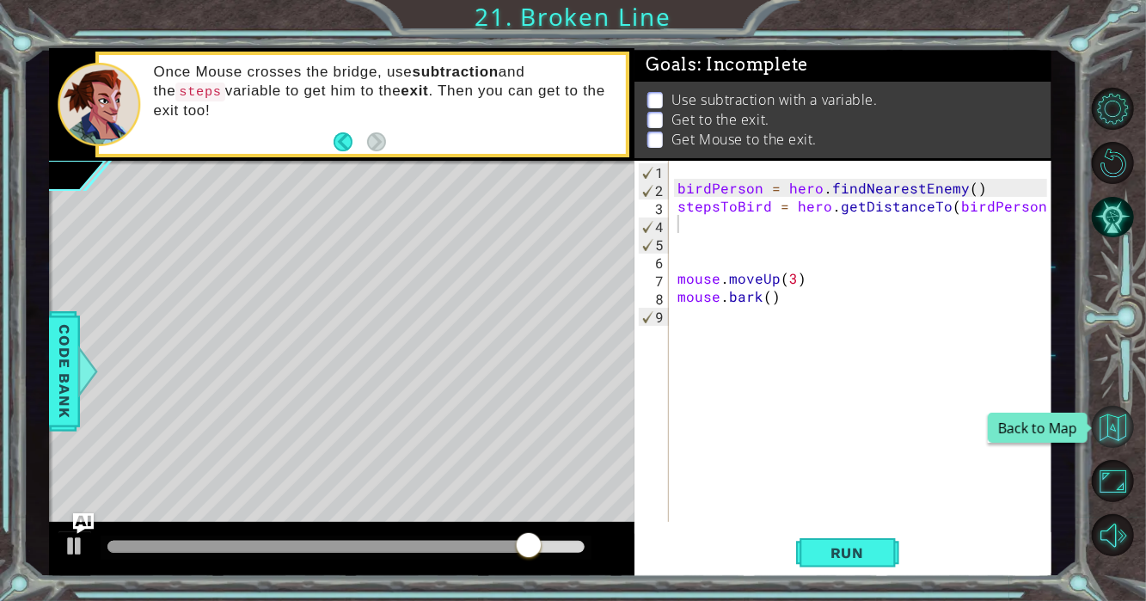
click at [1119, 415] on button "Back to Map" at bounding box center [1112, 427] width 42 height 42
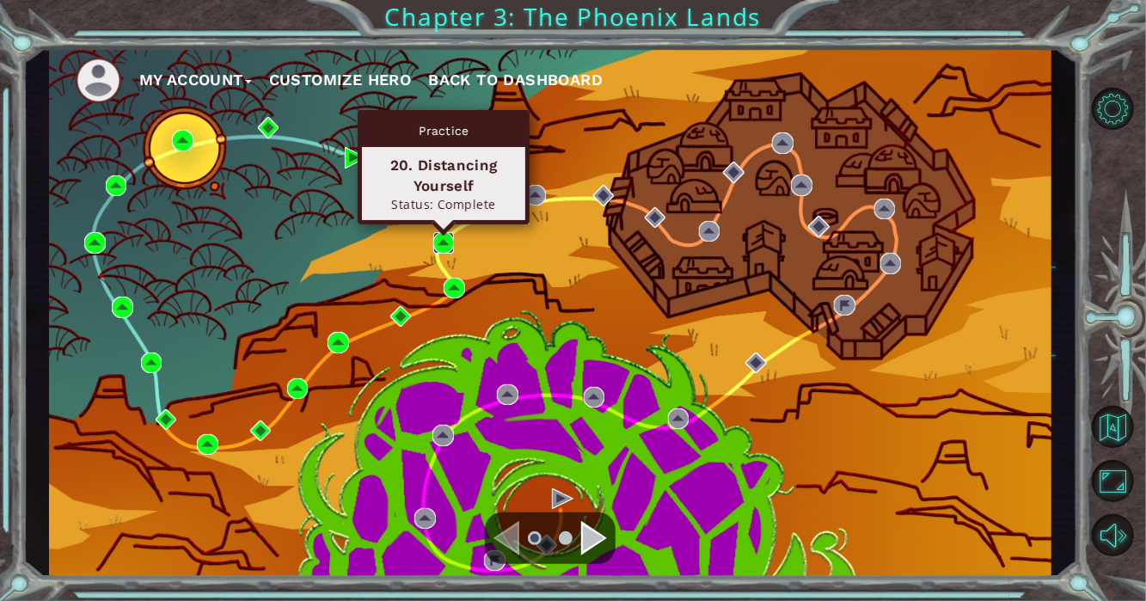
click at [440, 244] on img at bounding box center [443, 242] width 21 height 21
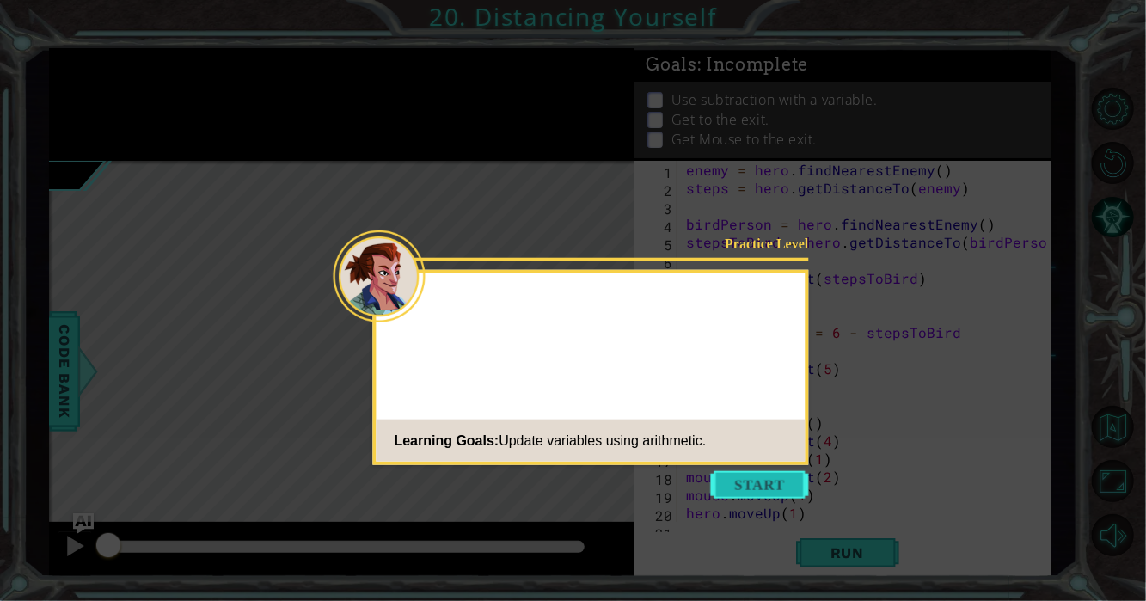
click at [753, 489] on button "Start" at bounding box center [760, 485] width 98 height 28
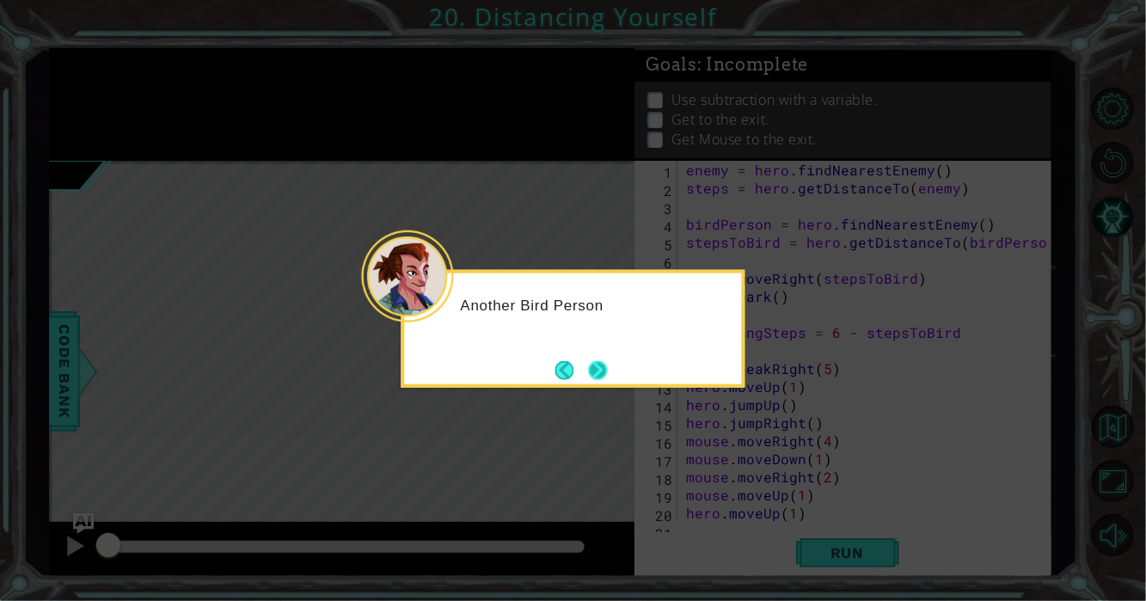
click at [596, 372] on button "Next" at bounding box center [598, 369] width 19 height 19
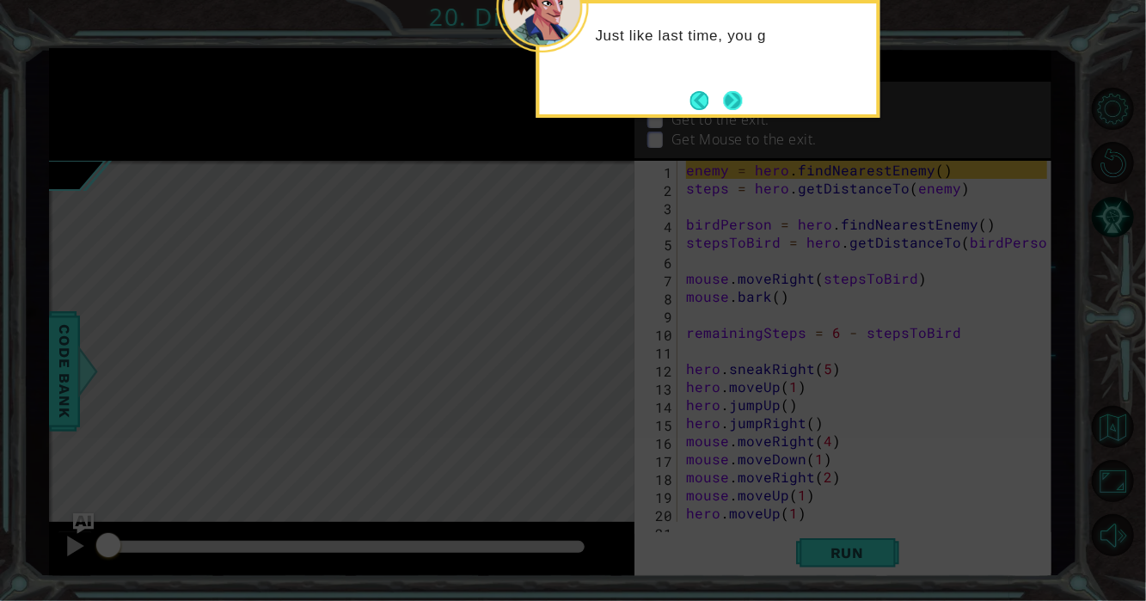
click at [729, 105] on button "Next" at bounding box center [733, 100] width 19 height 19
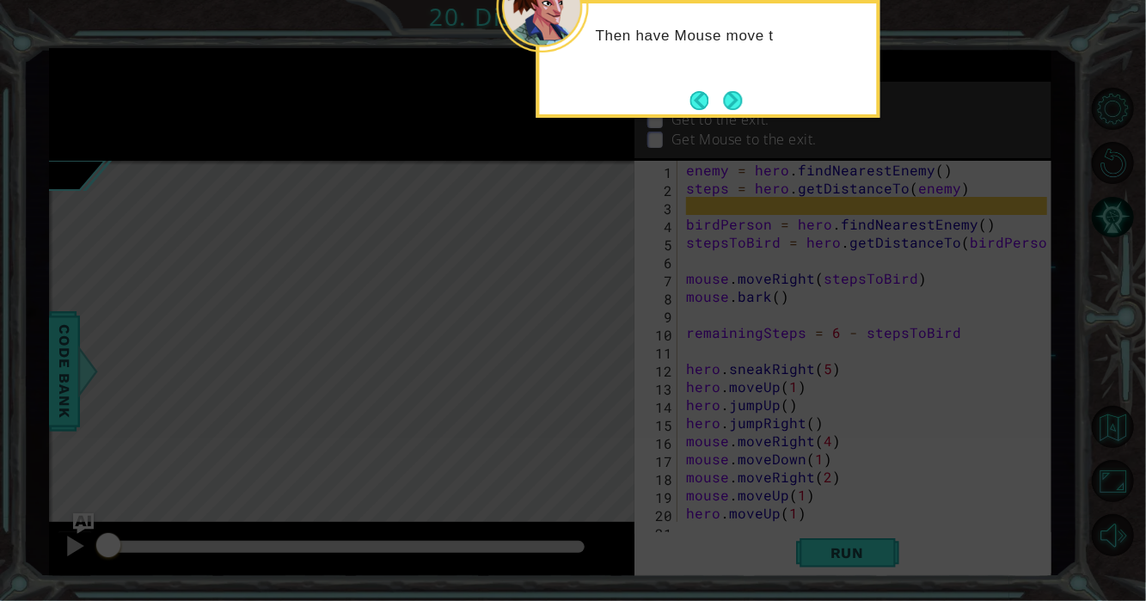
click at [749, 93] on div "Then have Mouse move t" at bounding box center [708, 59] width 344 height 118
click at [728, 98] on button "Next" at bounding box center [732, 100] width 19 height 19
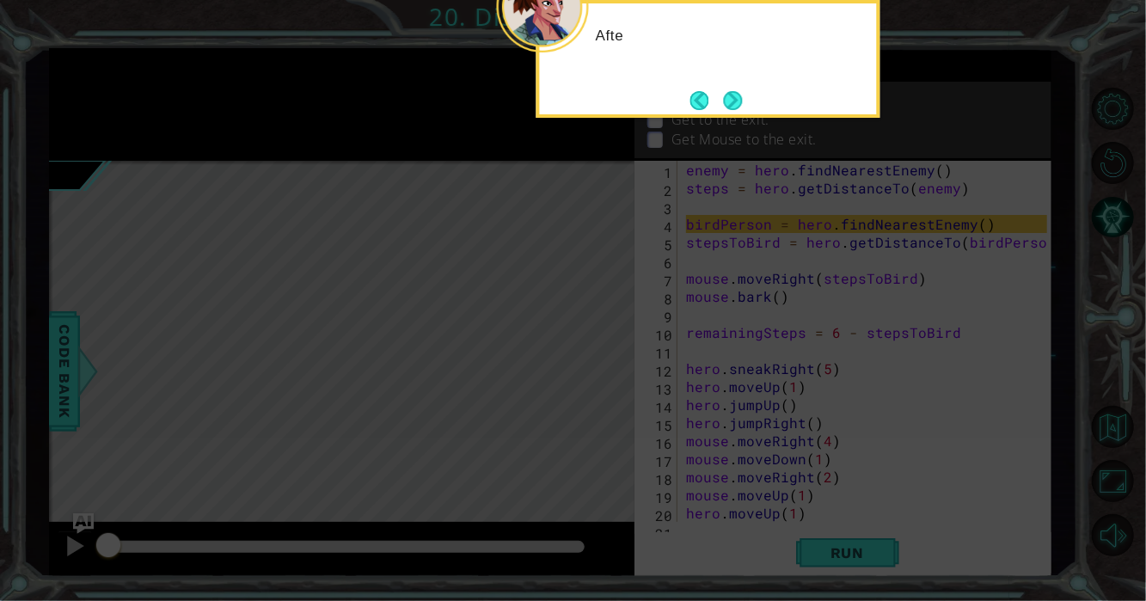
click at [728, 98] on button "Next" at bounding box center [733, 100] width 19 height 19
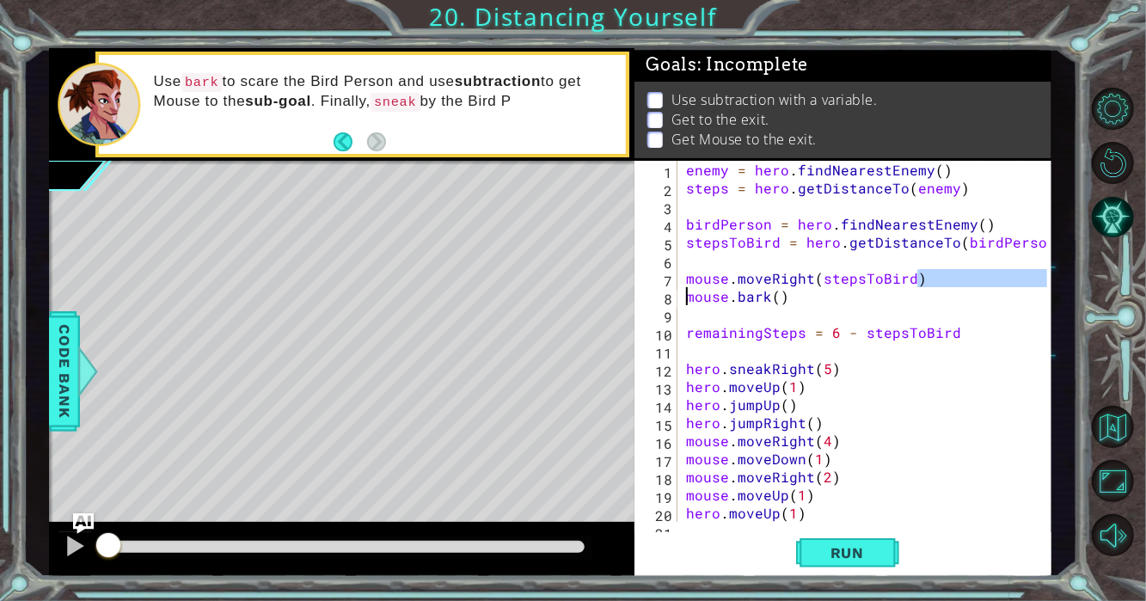
drag, startPoint x: 924, startPoint y: 280, endPoint x: 657, endPoint y: 303, distance: 267.4
click at [657, 303] on div "1 2 3 4 5 6 7 8 9 10 11 12 13 14 15 16 17 18 19 20 21 enemy = hero . findNeares…" at bounding box center [840, 341] width 413 height 361
type textarea "mouse.moveRight(stepsToBird) mouse.bark()"
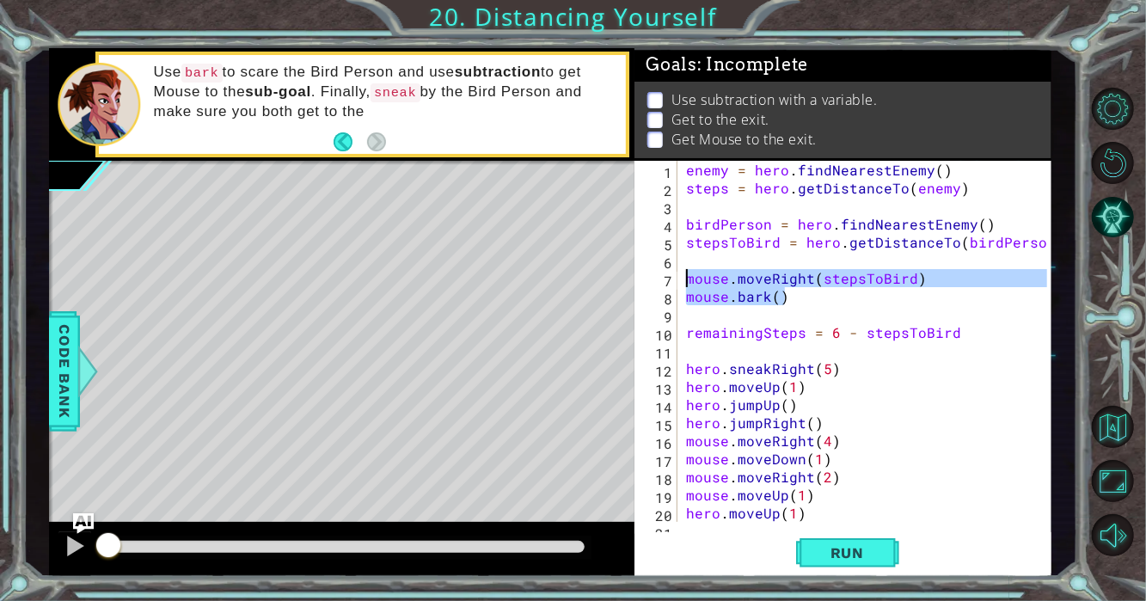
drag, startPoint x: 810, startPoint y: 296, endPoint x: 663, endPoint y: 272, distance: 148.9
click at [663, 272] on div "mouse.moveRight(stepsToBird) mouse.bark() 1 2 3 4 5 6 7 8 9 10 11 12 13 14 15 1…" at bounding box center [840, 341] width 413 height 361
click at [1120, 423] on button "Back to Map" at bounding box center [1112, 427] width 42 height 42
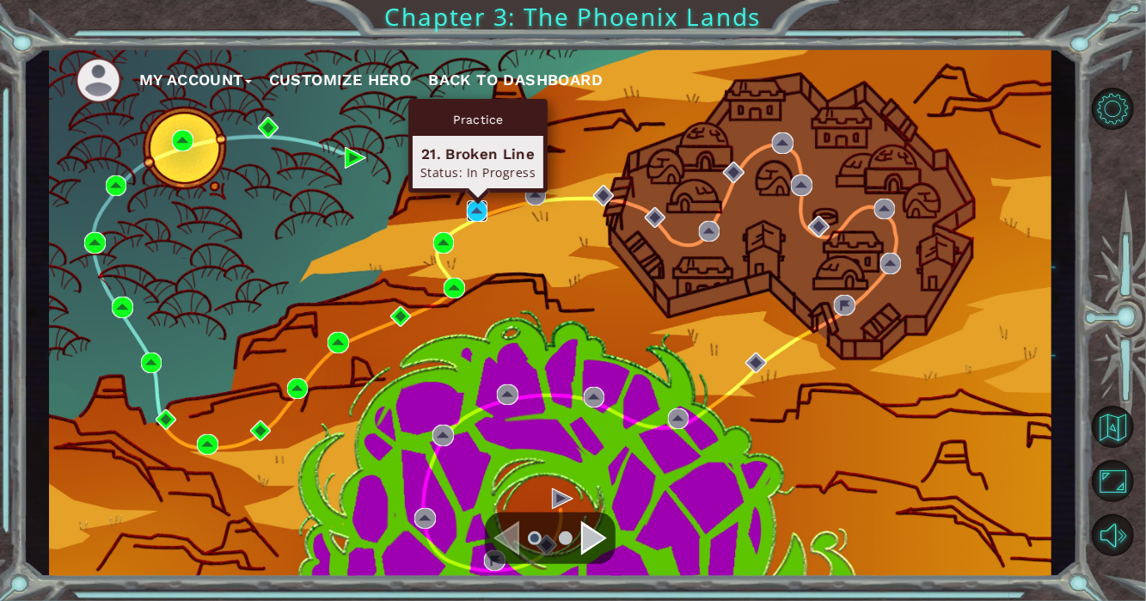
click at [472, 202] on img at bounding box center [477, 210] width 21 height 21
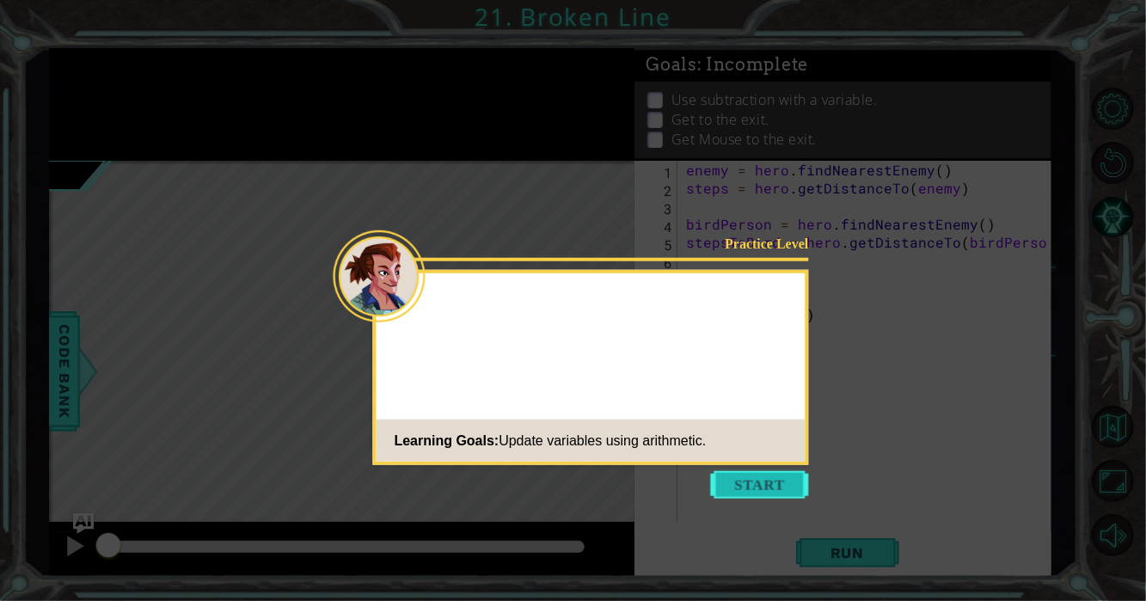
click at [785, 480] on button "Start" at bounding box center [760, 485] width 98 height 28
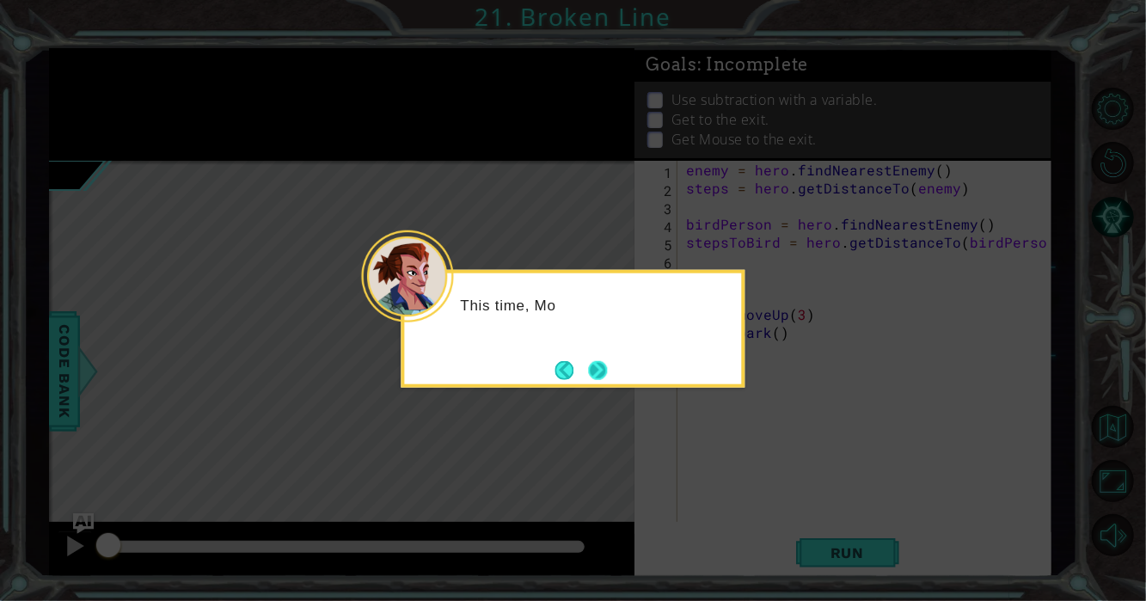
click at [595, 375] on button "Next" at bounding box center [597, 369] width 19 height 19
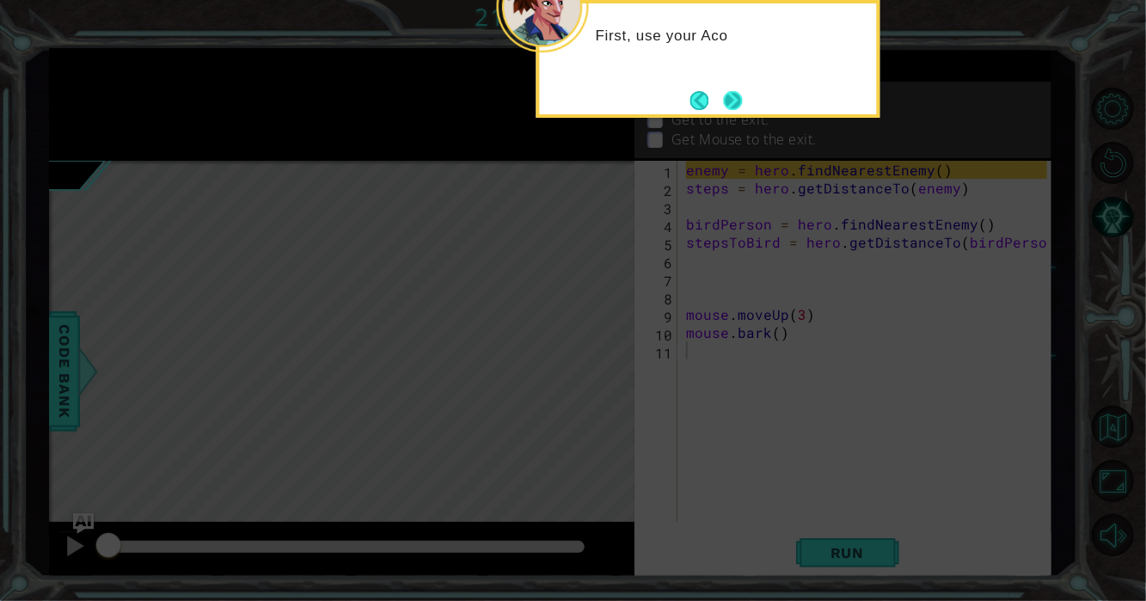
click at [724, 107] on button "Next" at bounding box center [733, 100] width 19 height 19
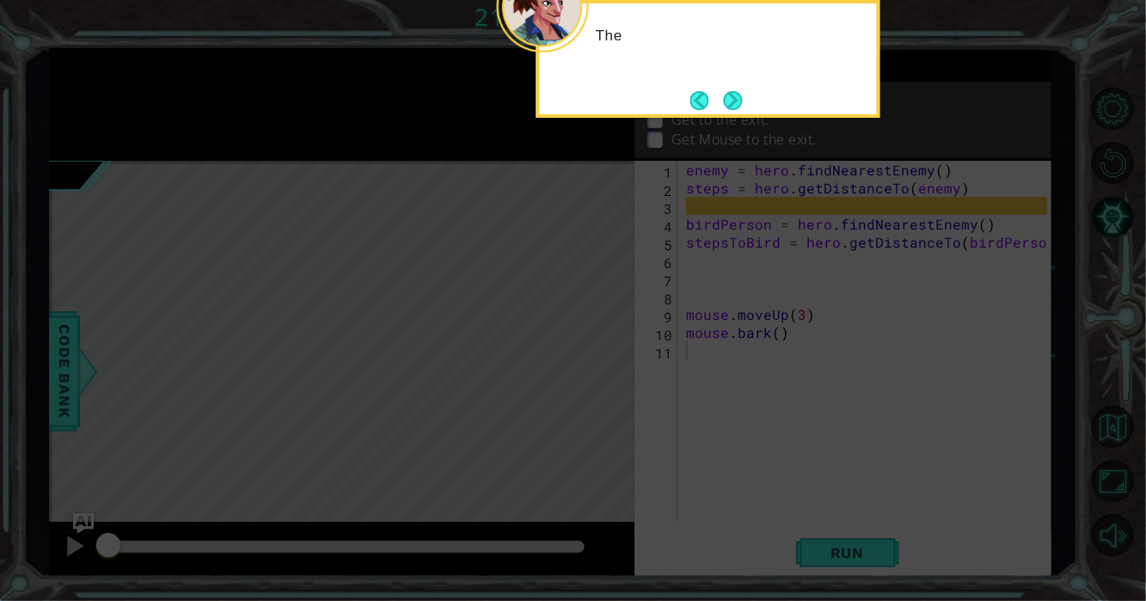
click at [724, 107] on button "Next" at bounding box center [733, 100] width 19 height 19
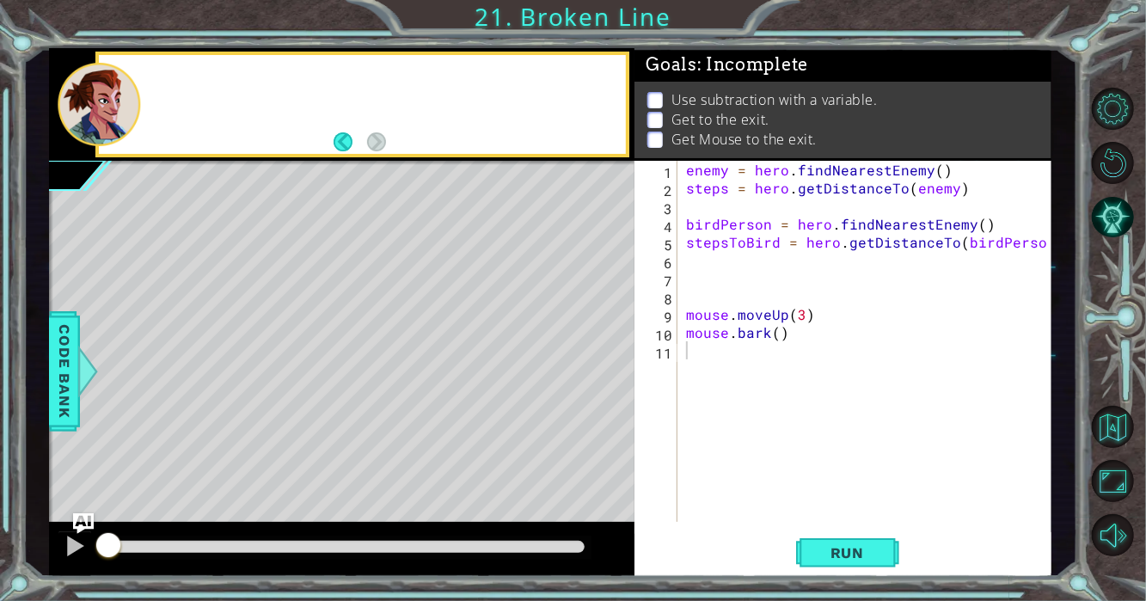
click at [722, 107] on p "Use subtraction with a variable." at bounding box center [774, 99] width 206 height 19
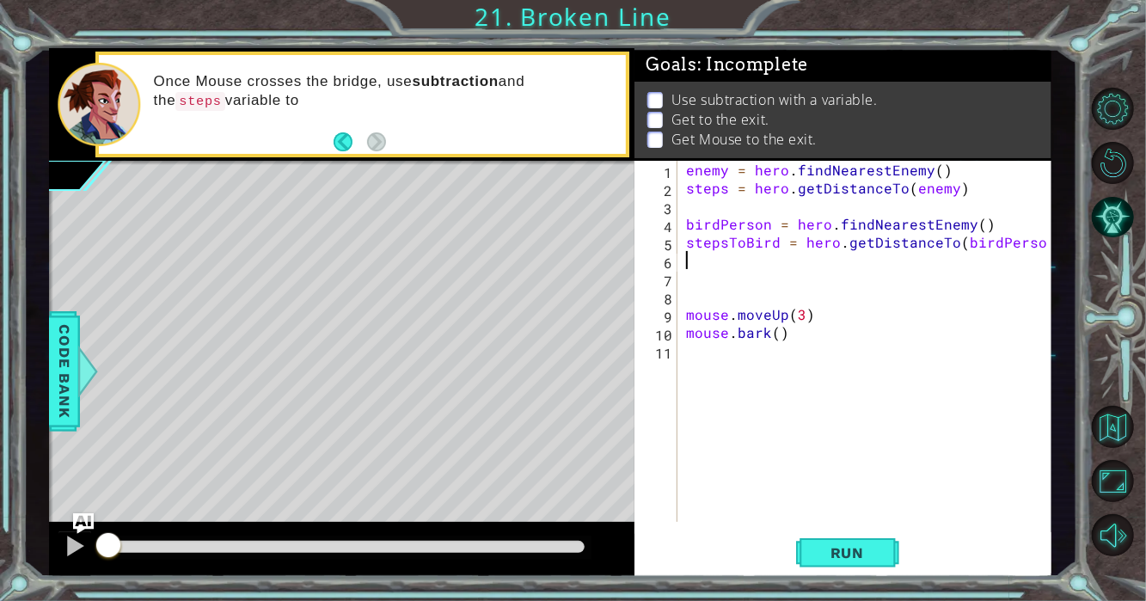
click at [689, 266] on div "enemy = hero . findNearestEnemy ( ) steps = hero . getDistanceTo ( enemy ) bird…" at bounding box center [868, 359] width 373 height 397
click at [696, 294] on div "enemy = hero . findNearestEnemy ( ) steps = hero . getDistanceTo ( enemy ) bird…" at bounding box center [868, 359] width 373 height 397
click at [701, 281] on div "enemy = hero . findNearestEnemy ( ) steps = hero . getDistanceTo ( enemy ) bird…" at bounding box center [868, 359] width 373 height 397
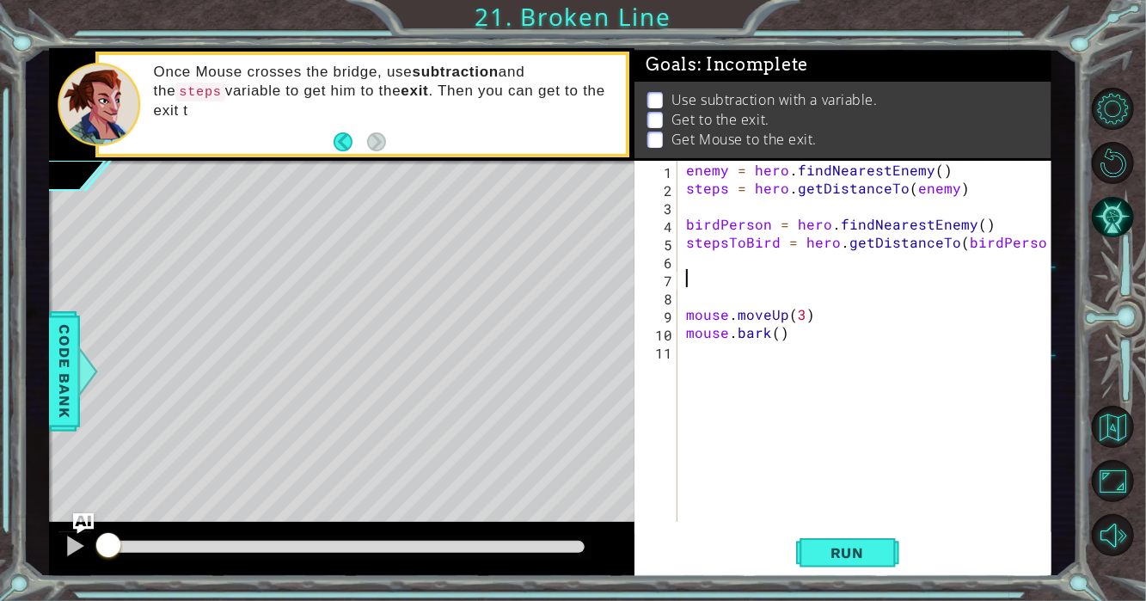
paste textarea "mouse.bark()"
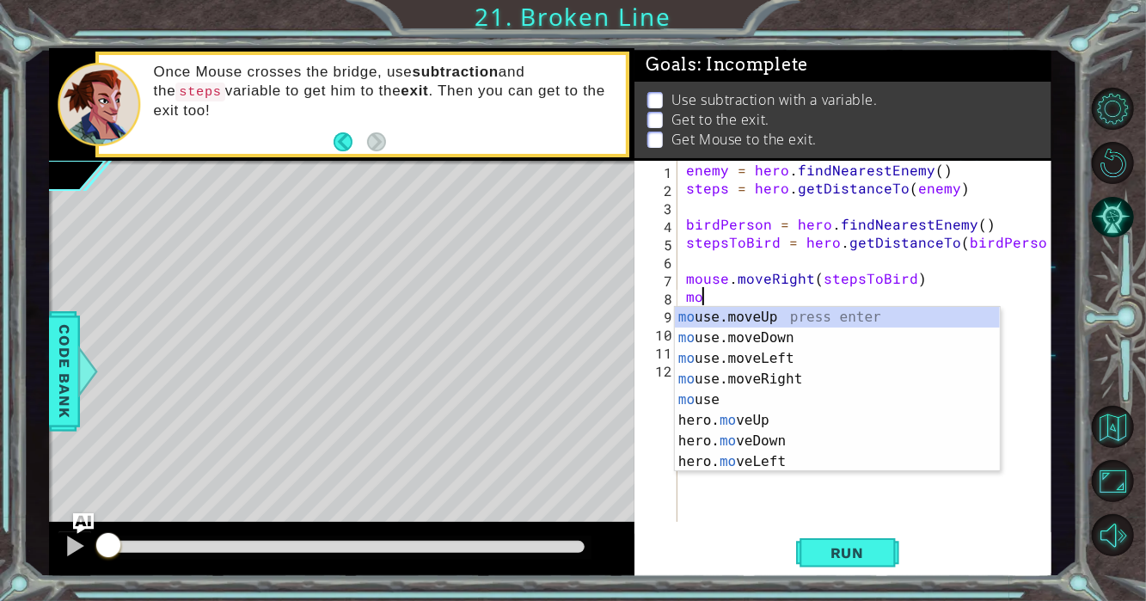
type textarea "m"
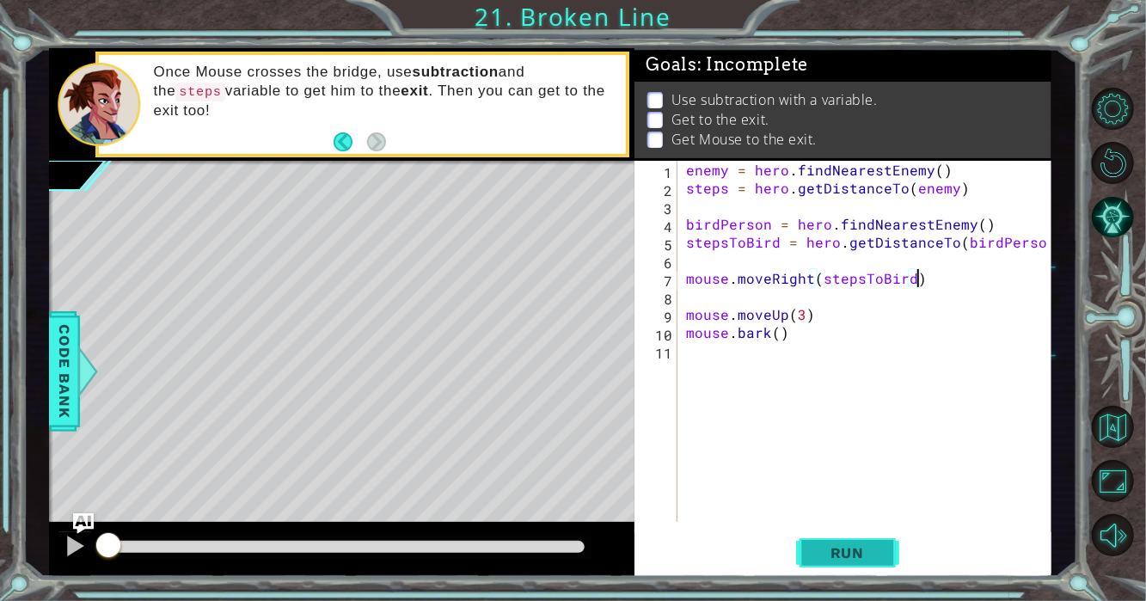
click at [868, 535] on button "Run" at bounding box center [847, 552] width 103 height 41
click at [852, 559] on span "Run" at bounding box center [847, 552] width 68 height 17
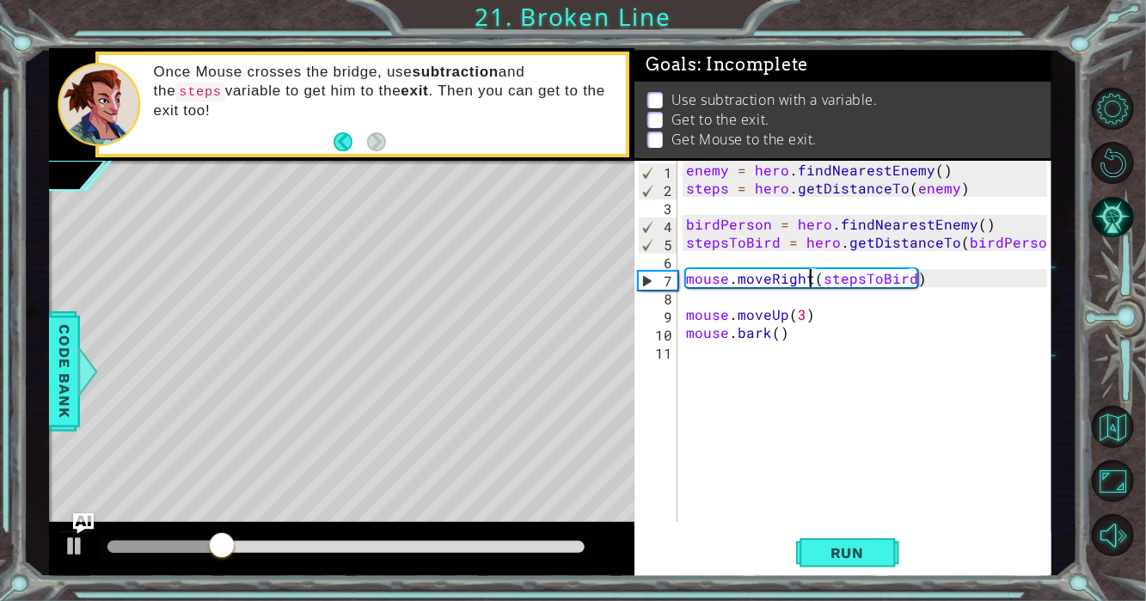
click at [810, 278] on div "enemy = hero . findNearestEnemy ( ) steps = hero . getDistanceTo ( enemy ) bird…" at bounding box center [868, 359] width 373 height 397
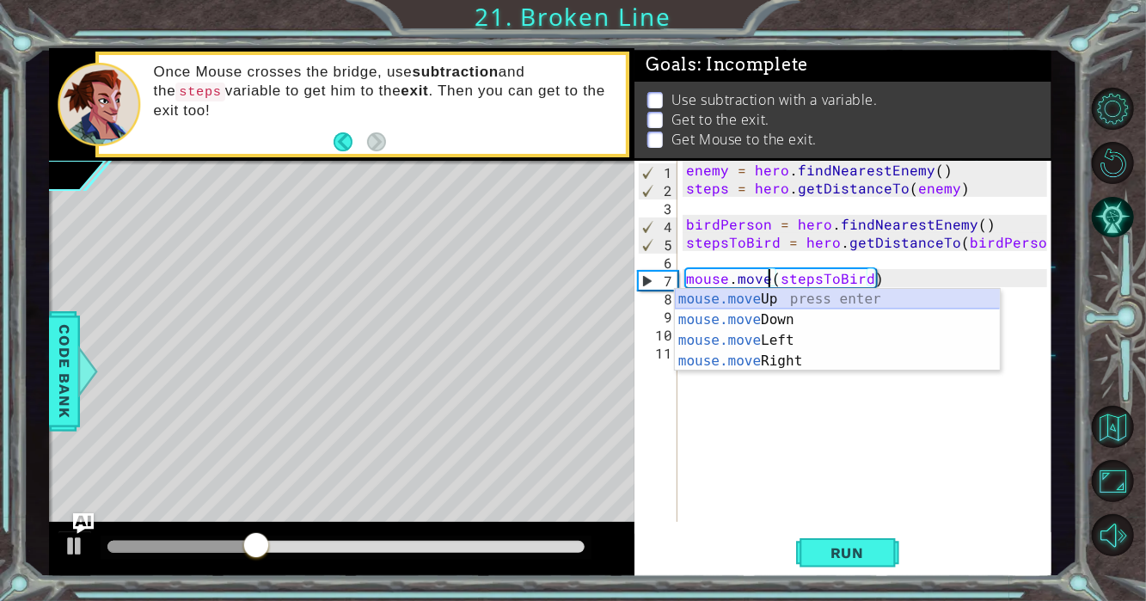
click at [862, 297] on div "mouse.move Up press enter mouse.move Down press enter mouse.move Left press ent…" at bounding box center [838, 351] width 326 height 124
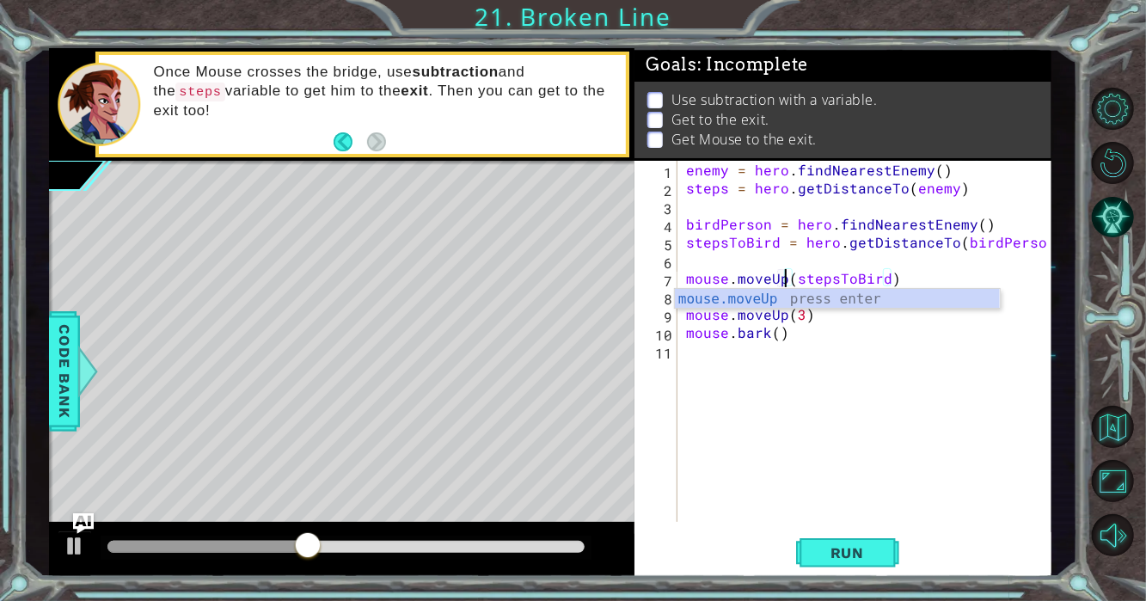
scroll to position [0, 5]
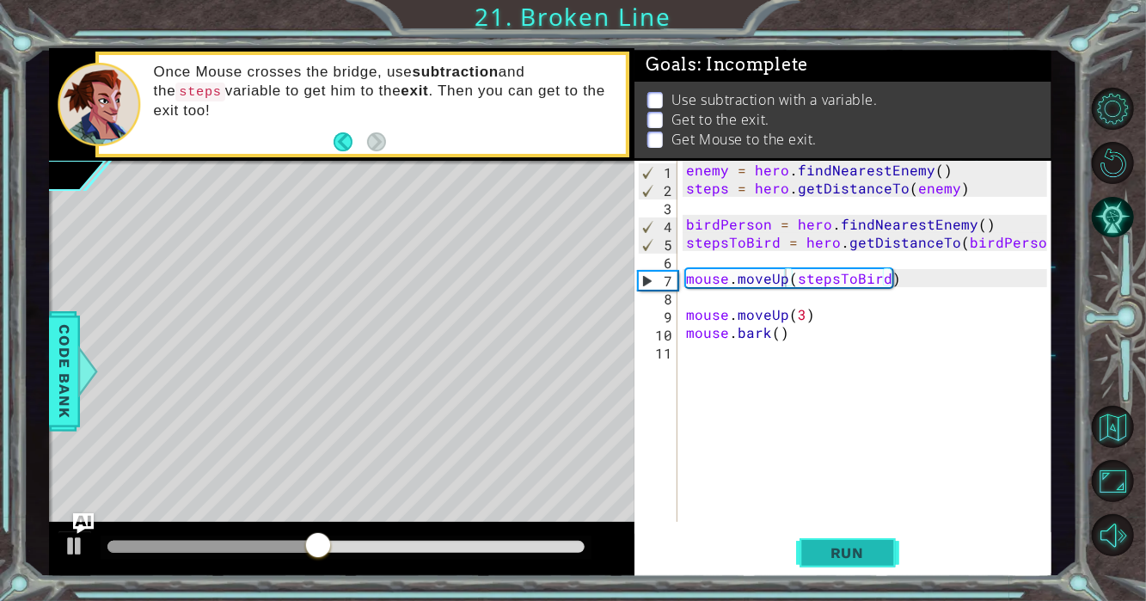
click at [822, 551] on span "Run" at bounding box center [847, 552] width 68 height 17
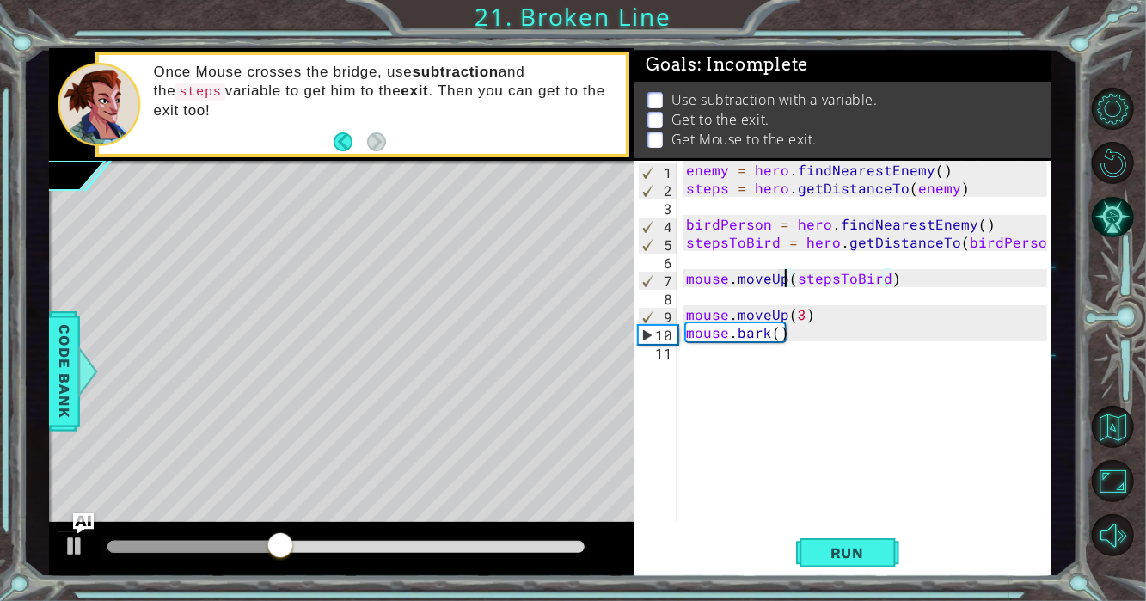
click at [822, 314] on div "enemy = hero . findNearestEnemy ( ) steps = hero . getDistanceTo ( enemy ) bird…" at bounding box center [868, 359] width 373 height 397
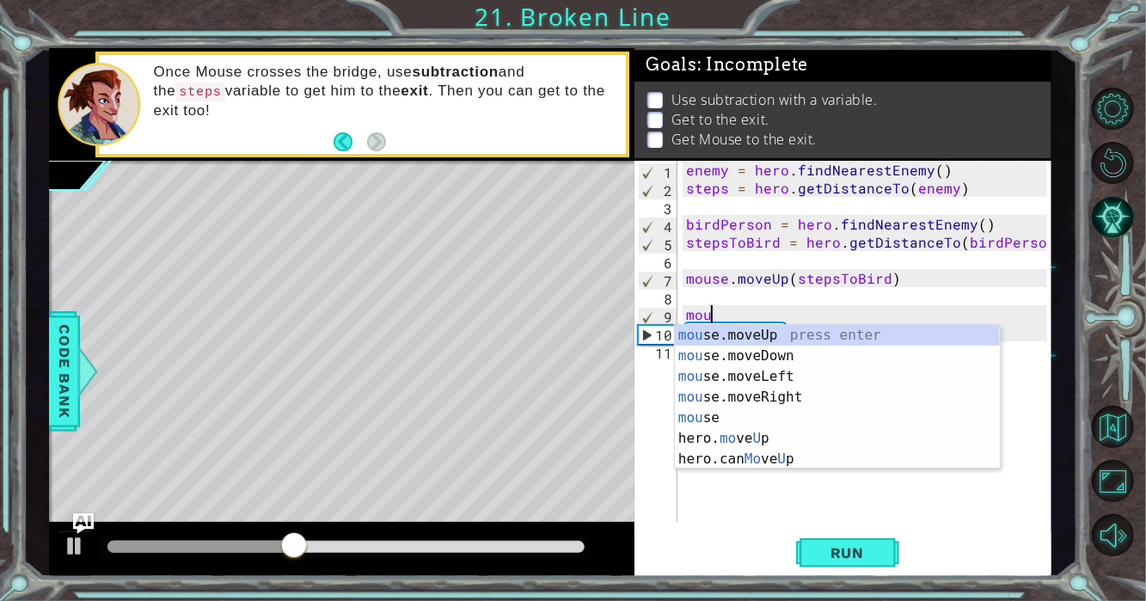
type textarea "m"
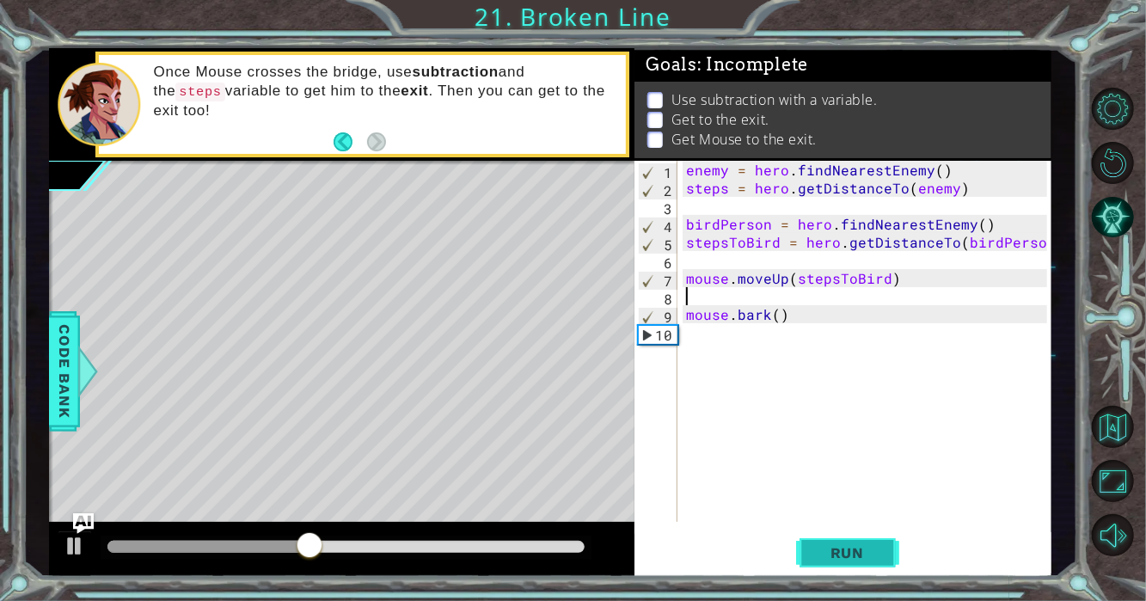
click at [837, 562] on button "Run" at bounding box center [847, 552] width 103 height 41
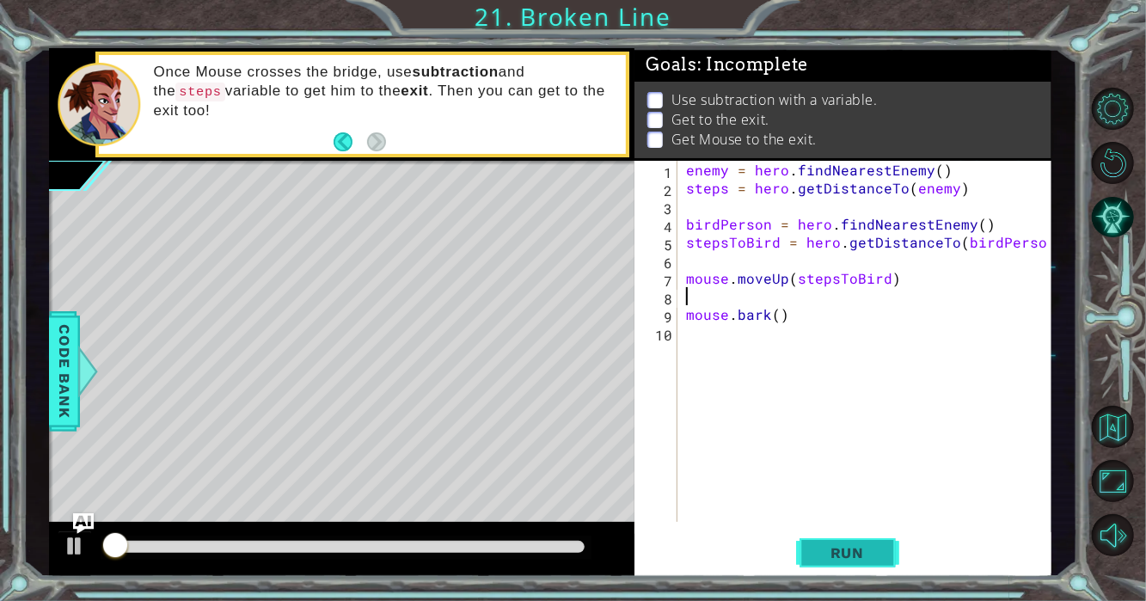
click at [834, 561] on button "Run" at bounding box center [847, 552] width 103 height 41
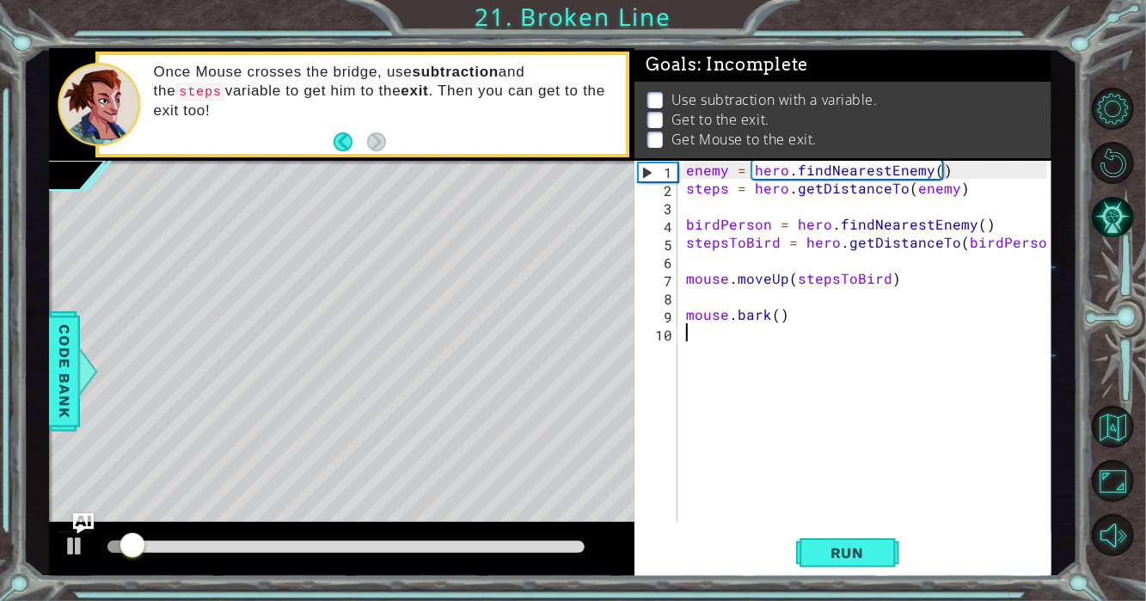
click at [720, 338] on div "enemy = hero . findNearestEnemy ( ) steps = hero . getDistanceTo ( enemy ) bird…" at bounding box center [868, 359] width 373 height 397
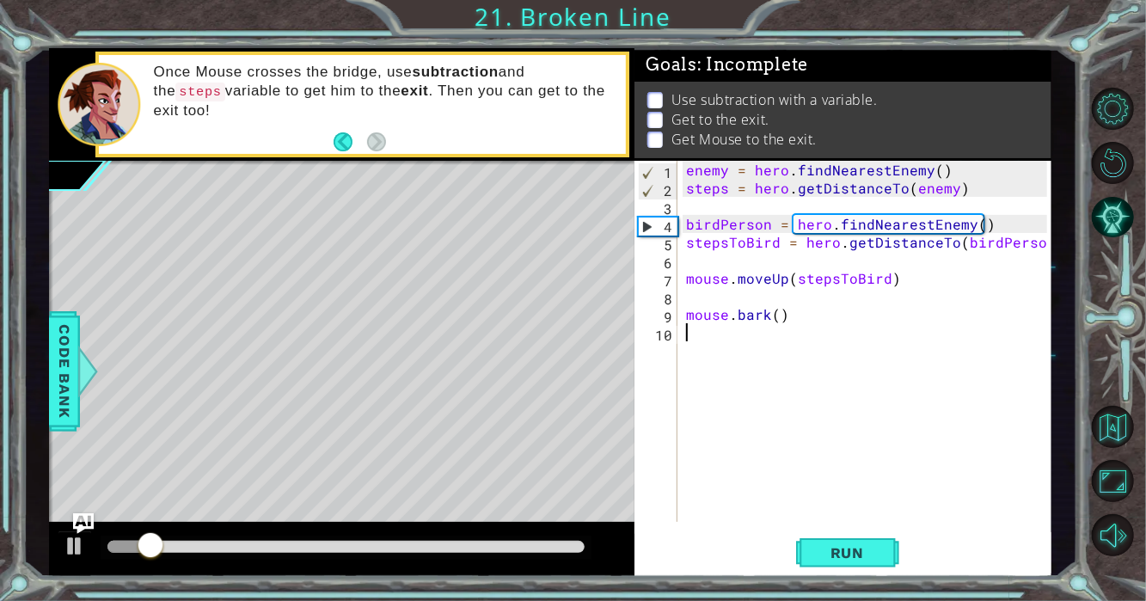
type textarea "h"
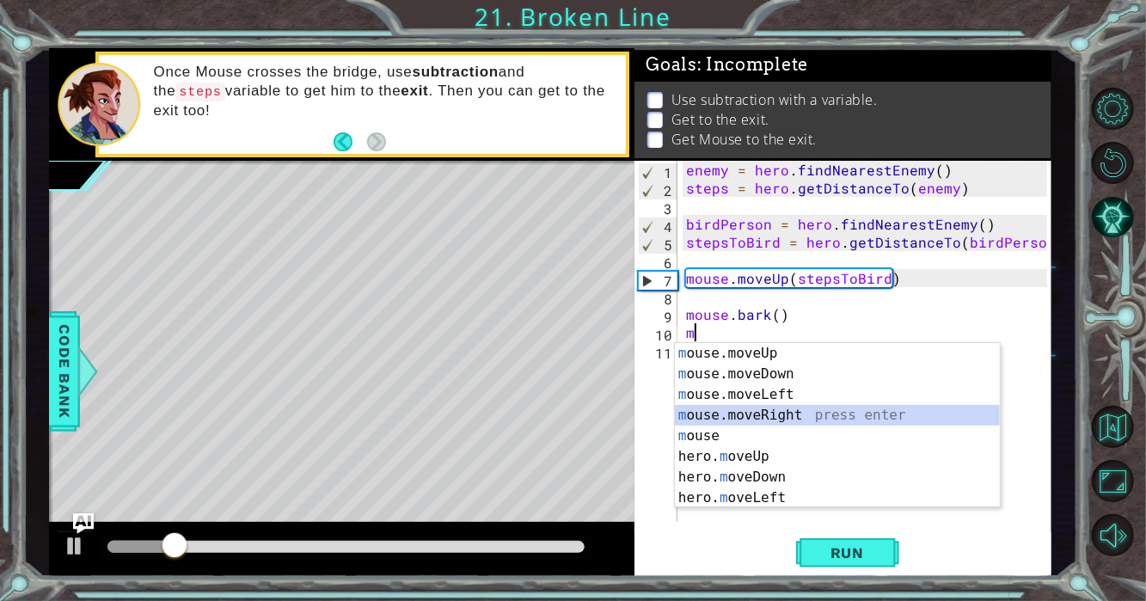
click at [749, 413] on div "m ouse.moveUp press enter m ouse.moveDown press enter m ouse.moveLeft press ent…" at bounding box center [838, 446] width 326 height 206
type textarea "mouse.moveRight(1)"
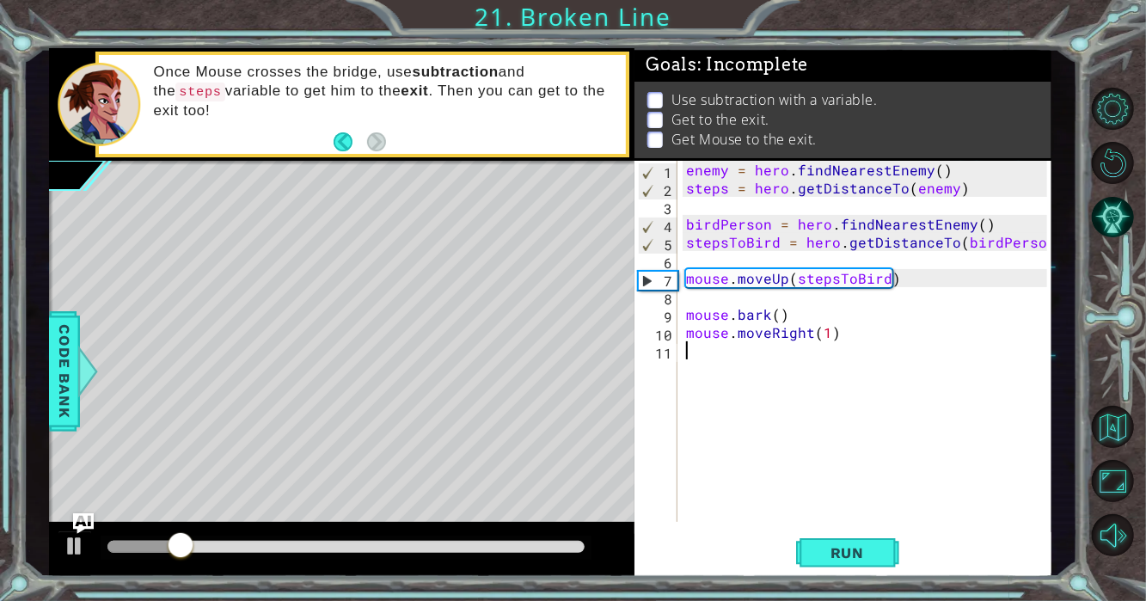
click at [717, 360] on div "enemy = hero . findNearestEnemy ( ) steps = hero . getDistanceTo ( enemy ) bird…" at bounding box center [868, 359] width 373 height 397
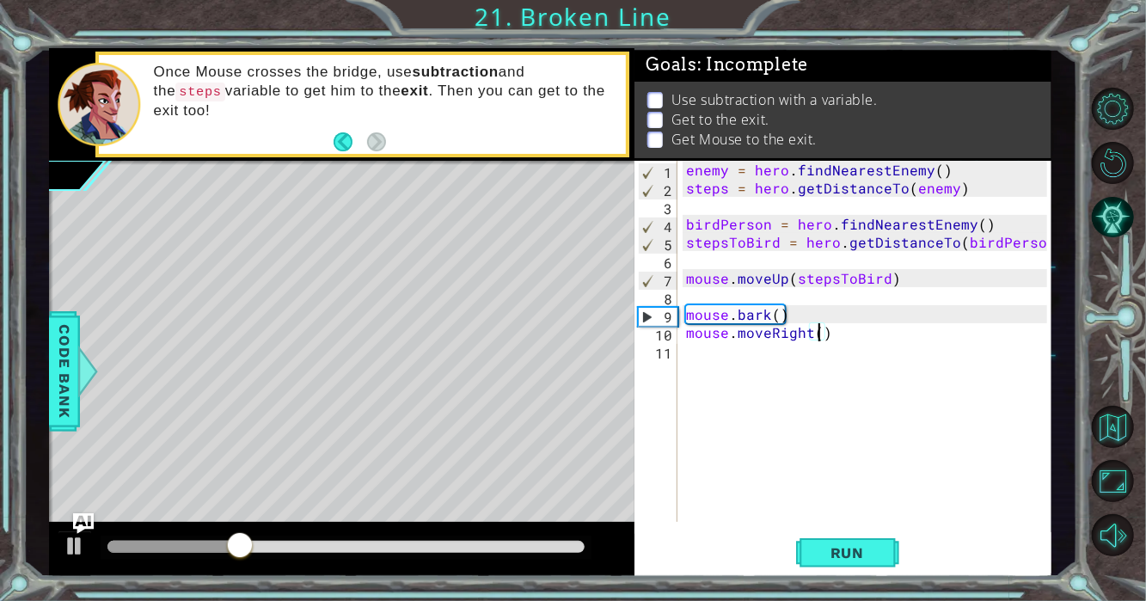
type textarea "mouse.moveRight(2)"
click at [705, 352] on div "enemy = hero . findNearestEnemy ( ) steps = hero . getDistanceTo ( enemy ) bird…" at bounding box center [868, 359] width 373 height 397
type textarea "m"
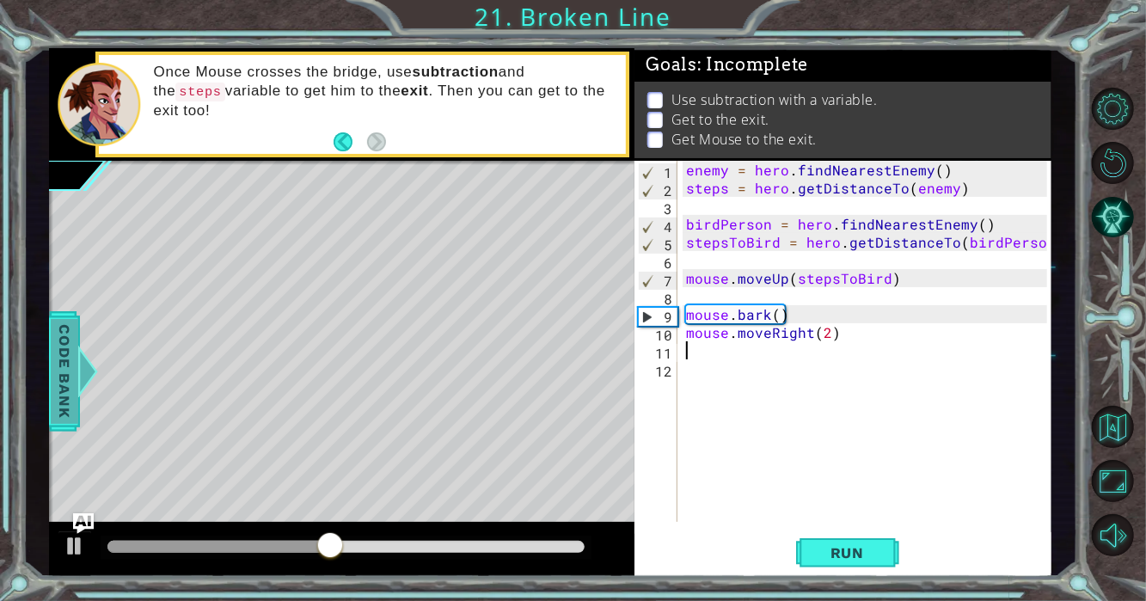
click at [60, 369] on span "Code Bank" at bounding box center [65, 371] width 28 height 105
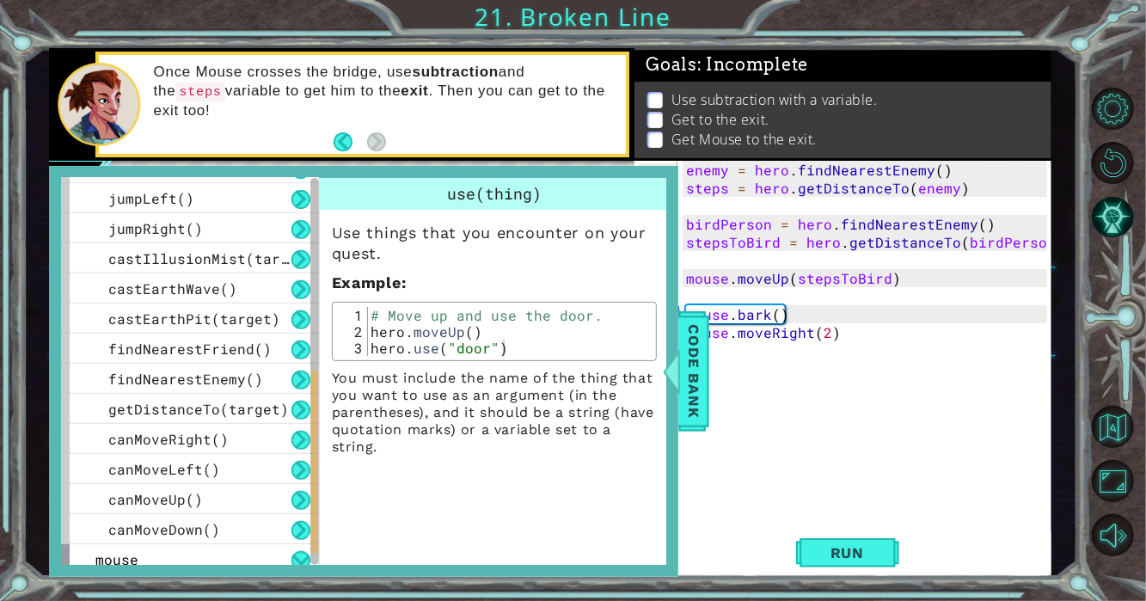
scroll to position [484, 0]
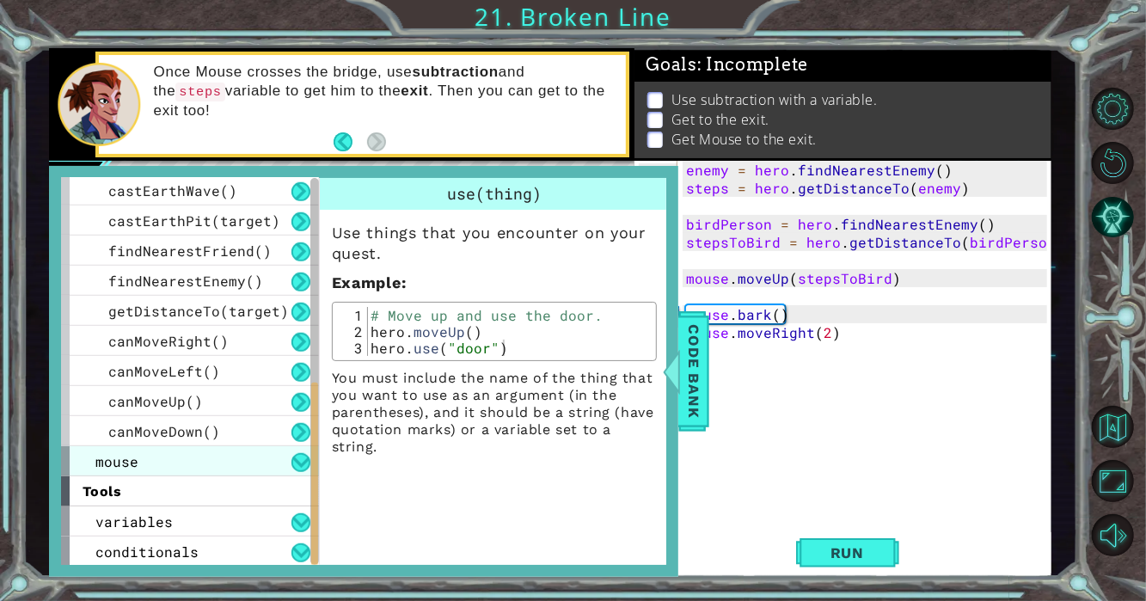
click at [224, 448] on div "mouse" at bounding box center [190, 461] width 258 height 30
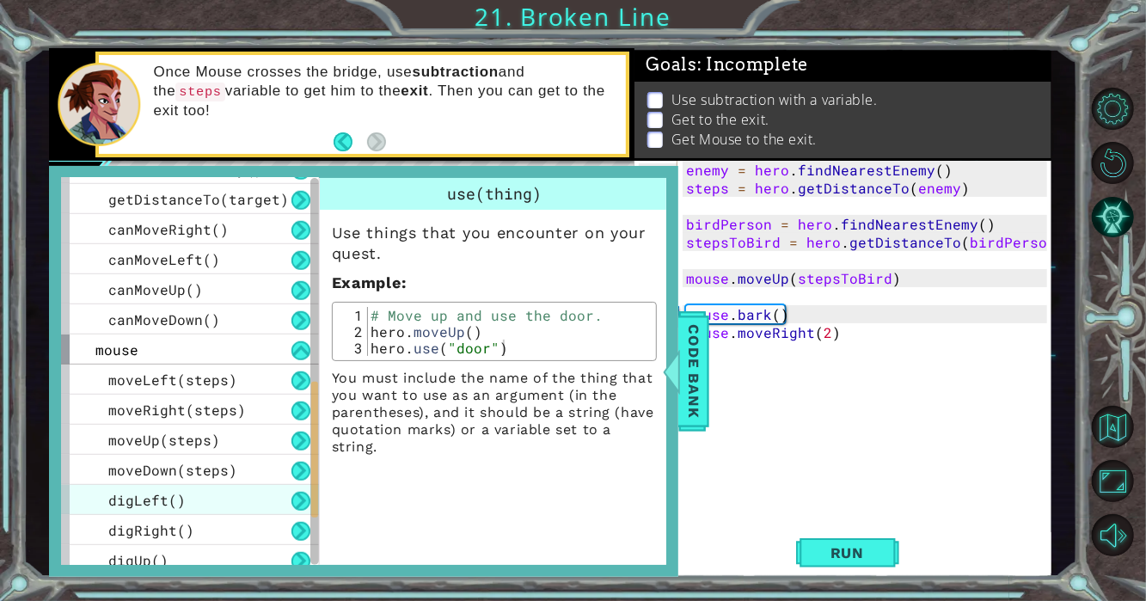
scroll to position [612, 0]
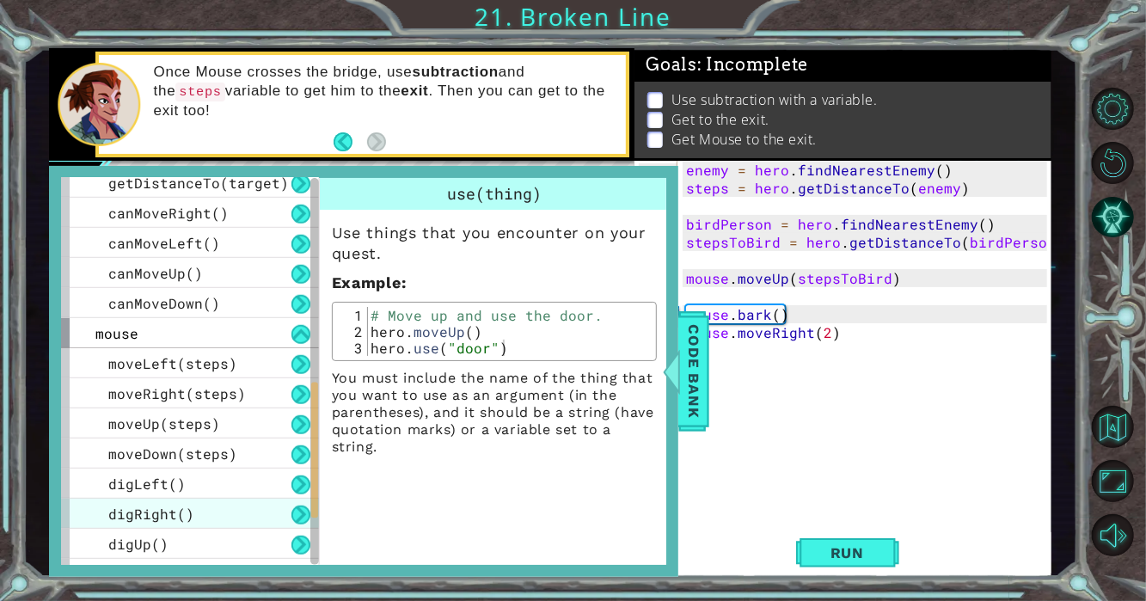
click at [208, 506] on div "digRight()" at bounding box center [190, 513] width 258 height 30
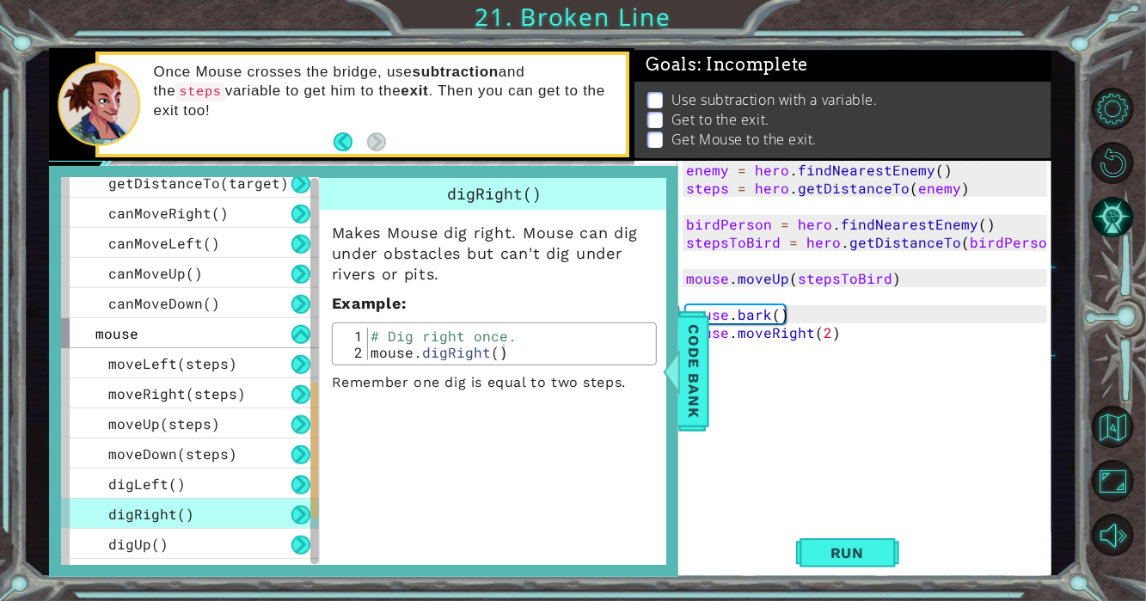
type textarea "mouse.digRight()"
drag, startPoint x: 504, startPoint y: 357, endPoint x: 344, endPoint y: 348, distance: 160.1
click at [344, 348] on div "mouse.digRight() 1 2 # Dig right once. mouse . digRight ( ) ההההההההההההההההההה…" at bounding box center [494, 343] width 315 height 33
type textarea "mouse.digRight()"
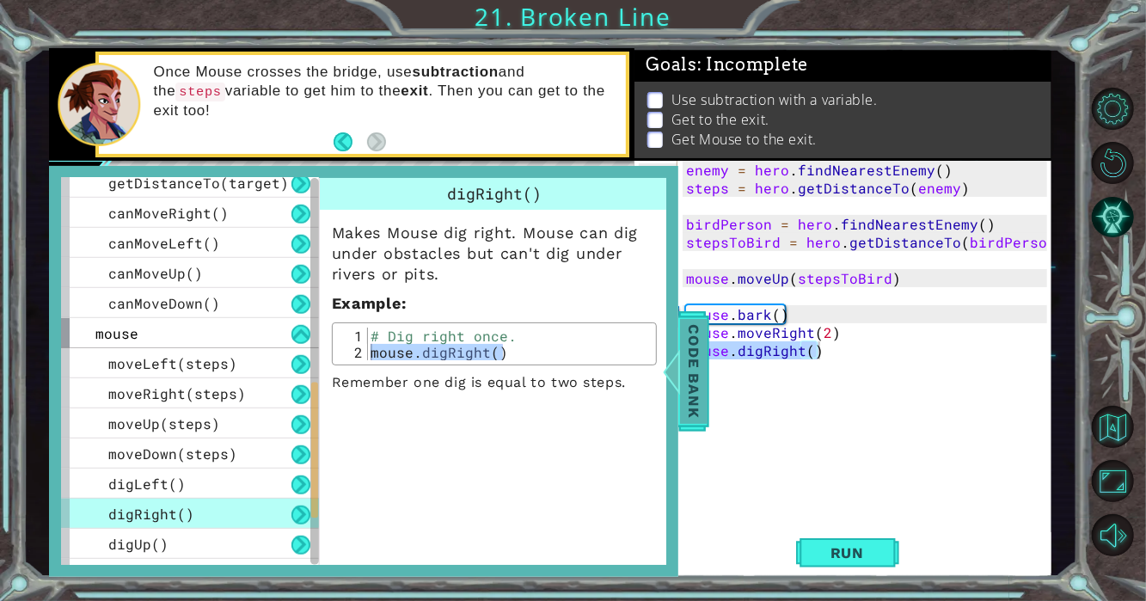
click at [693, 388] on span "Code Bank" at bounding box center [694, 371] width 28 height 105
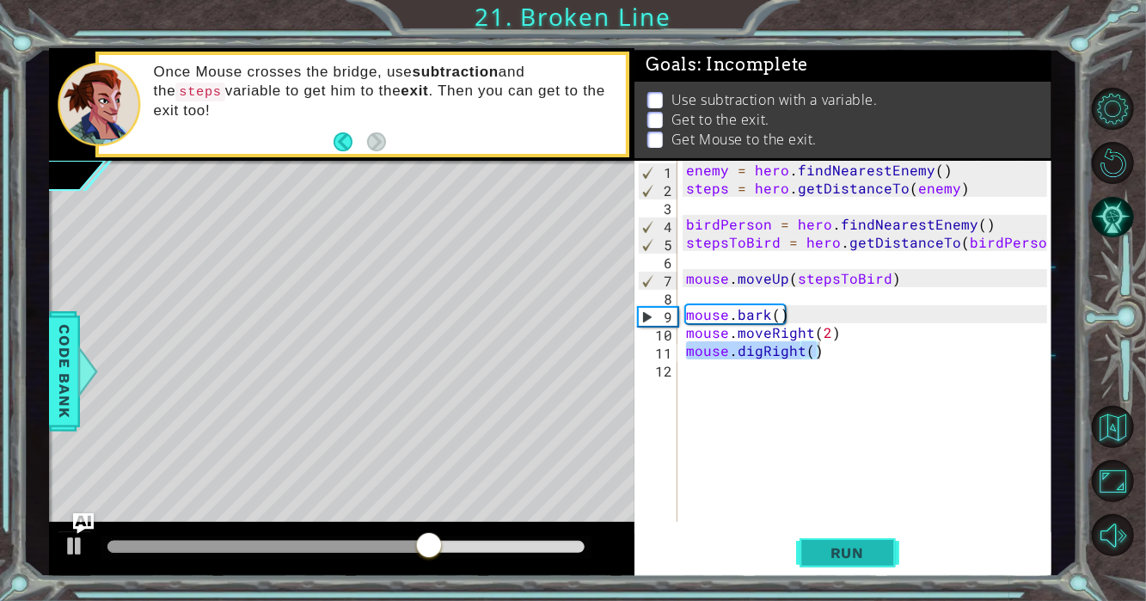
click at [859, 547] on span "Run" at bounding box center [847, 552] width 68 height 17
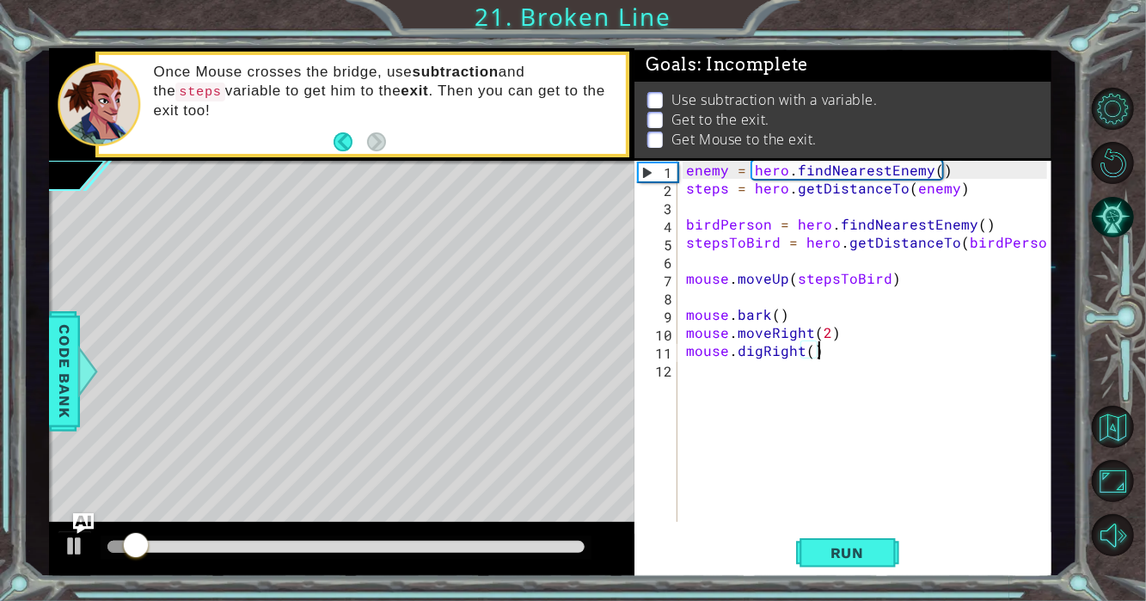
click at [691, 370] on div "enemy = hero . findNearestEnemy ( ) steps = hero . getDistanceTo ( enemy ) bird…" at bounding box center [868, 359] width 373 height 397
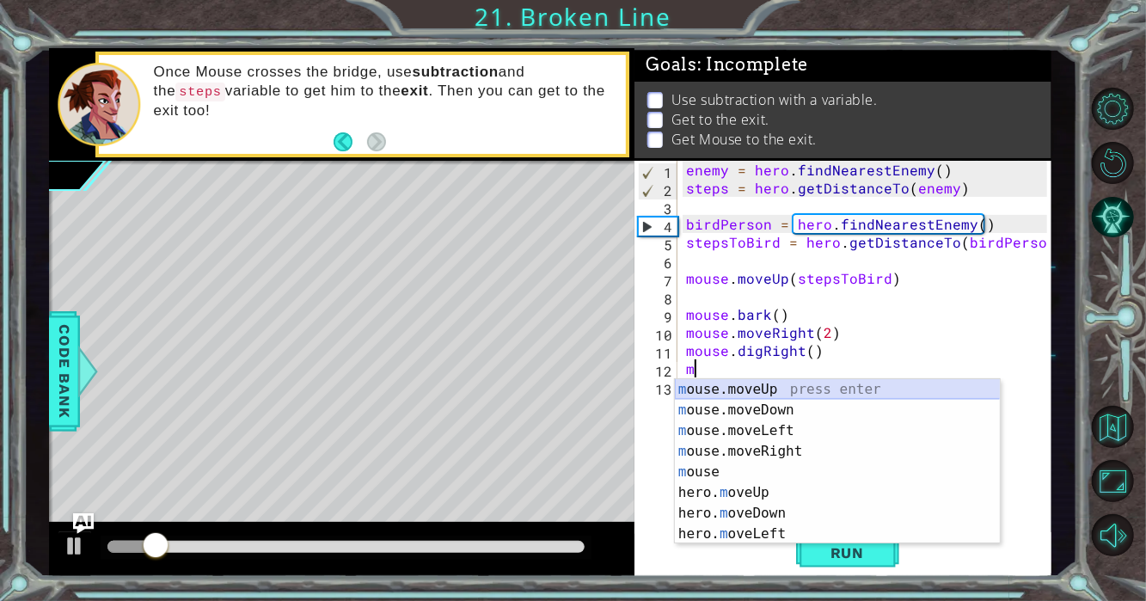
click at [692, 382] on div "m ouse.moveUp press enter m ouse.moveDown press enter m ouse.moveLeft press ent…" at bounding box center [838, 482] width 326 height 206
type textarea "mouse.moveUp(1)"
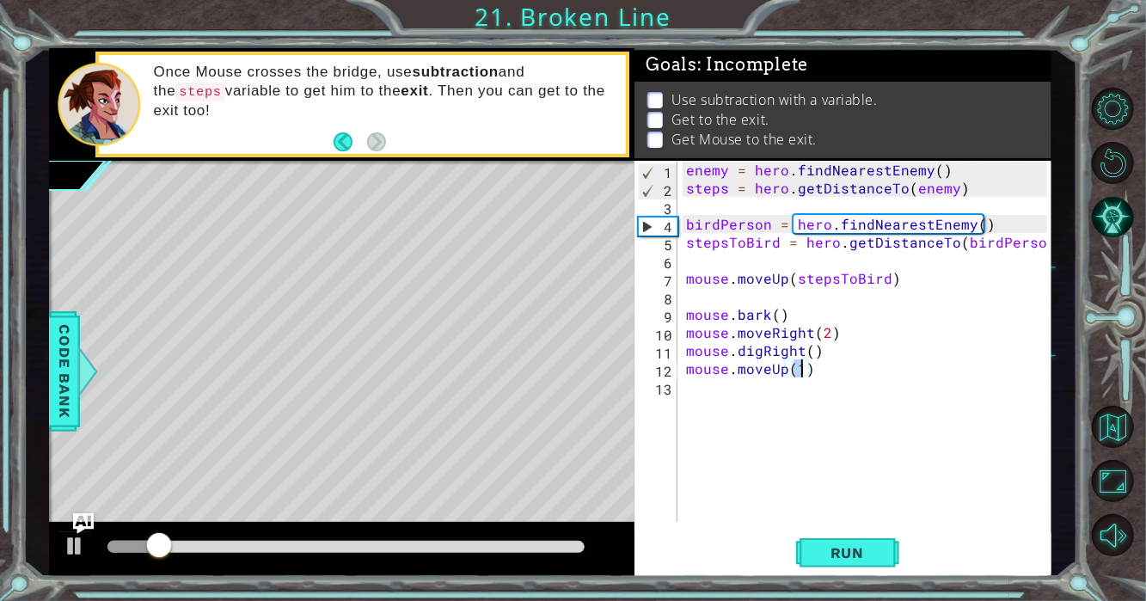
click at [694, 382] on div "enemy = hero . findNearestEnemy ( ) steps = hero . getDistanceTo ( enemy ) bird…" at bounding box center [868, 359] width 373 height 397
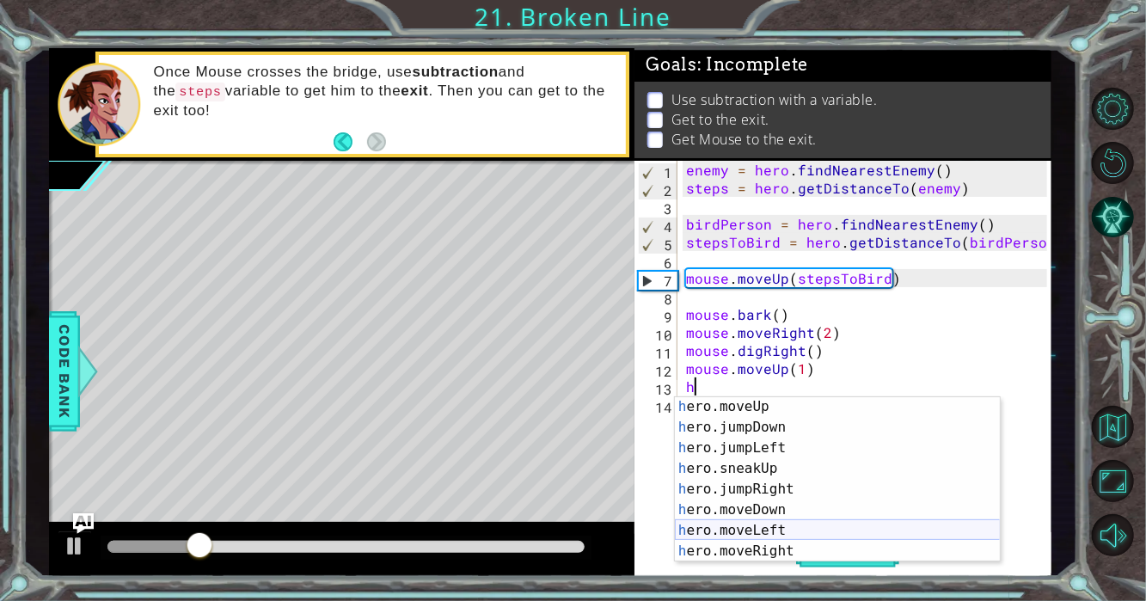
scroll to position [46, 0]
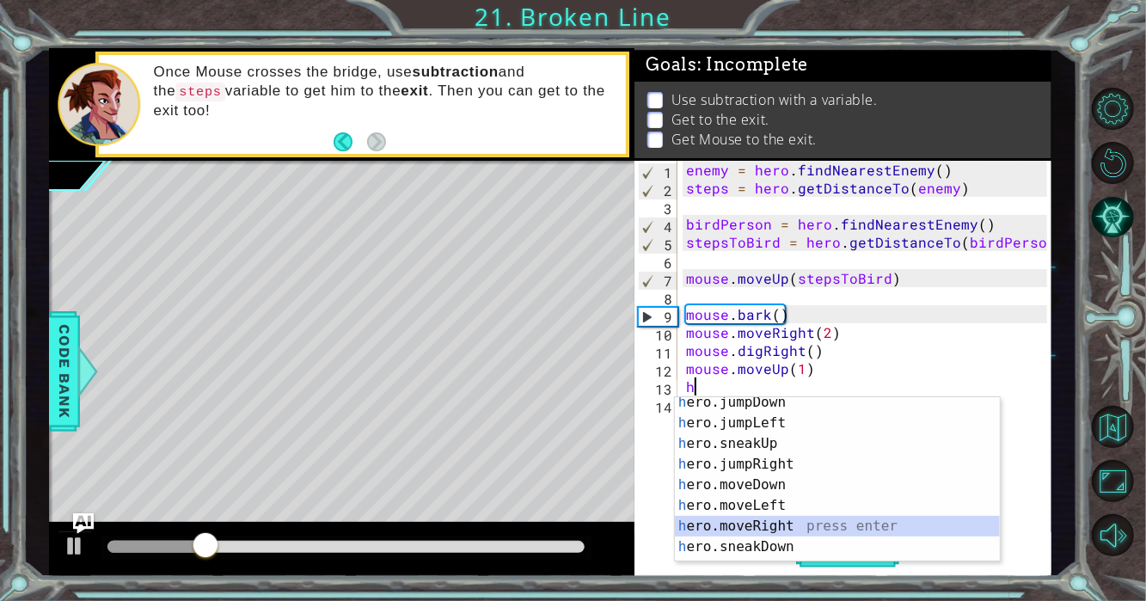
click at [818, 531] on div "h ero.jumpDown press enter h ero.jumpLeft press enter h ero.sneakUp press enter…" at bounding box center [838, 495] width 326 height 206
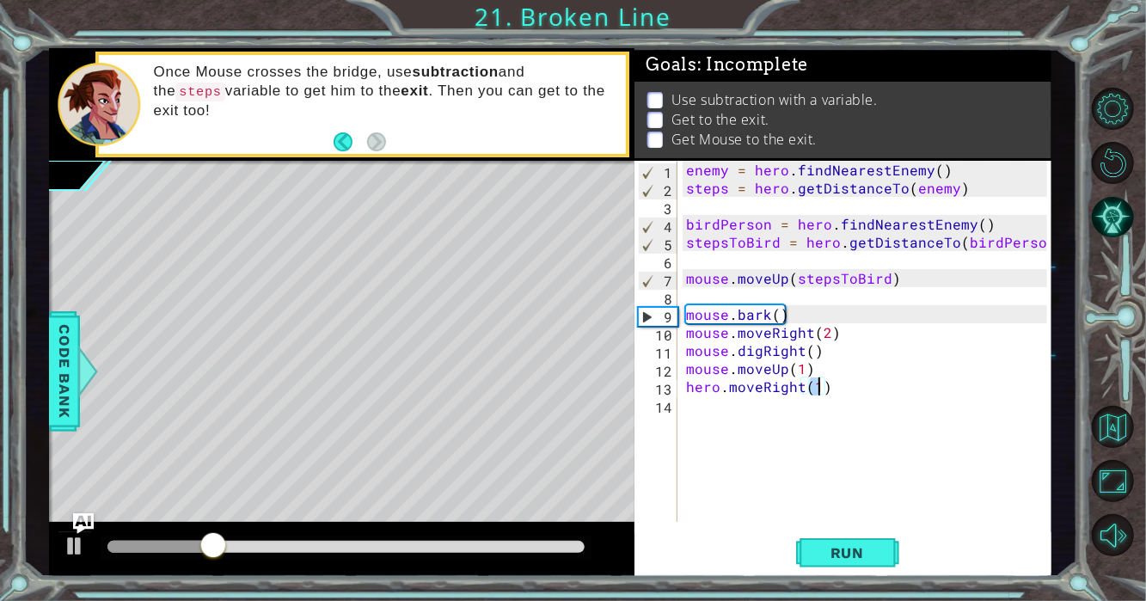
type textarea "hero.moveRight(1)"
drag, startPoint x: 681, startPoint y: 415, endPoint x: 694, endPoint y: 412, distance: 13.3
click at [682, 416] on div "hero.moveRight(1) 1 2 3 4 5 6 7 8 9 10 11 12 13 14 enemy = hero . findNearestEn…" at bounding box center [840, 341] width 413 height 361
click at [713, 402] on div "enemy = hero . findNearestEnemy ( ) steps = hero . getDistanceTo ( enemy ) bird…" at bounding box center [868, 359] width 373 height 397
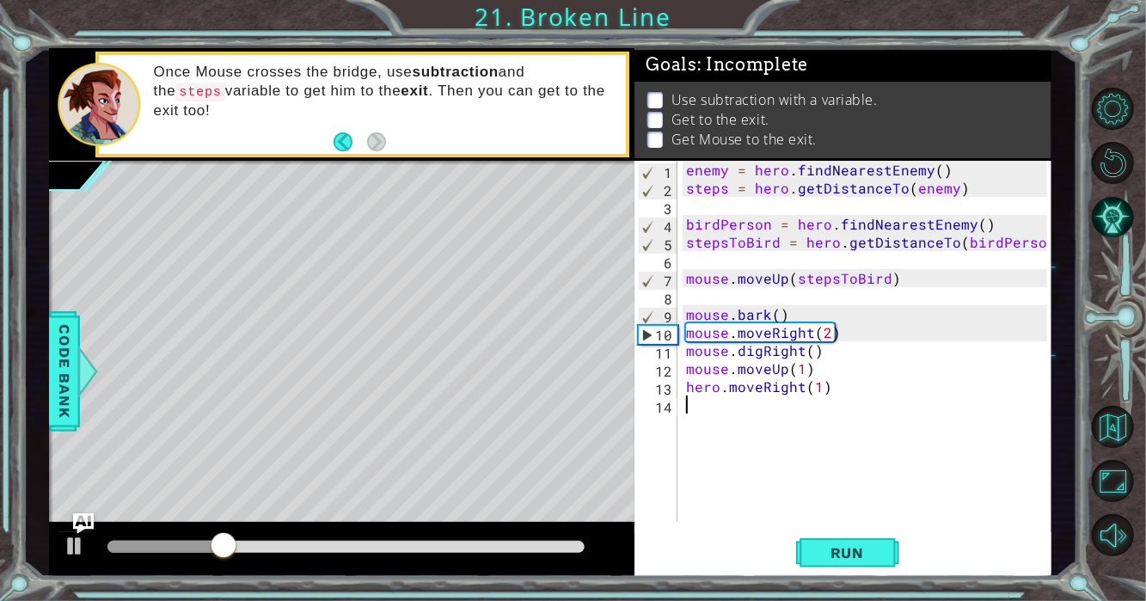
type textarea "m"
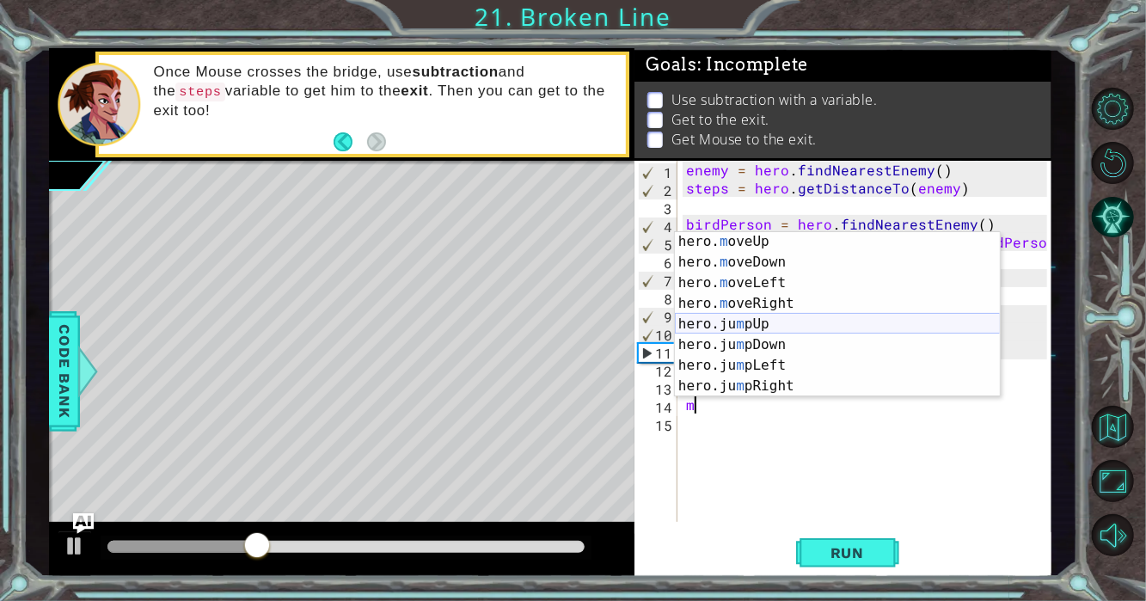
scroll to position [104, 0]
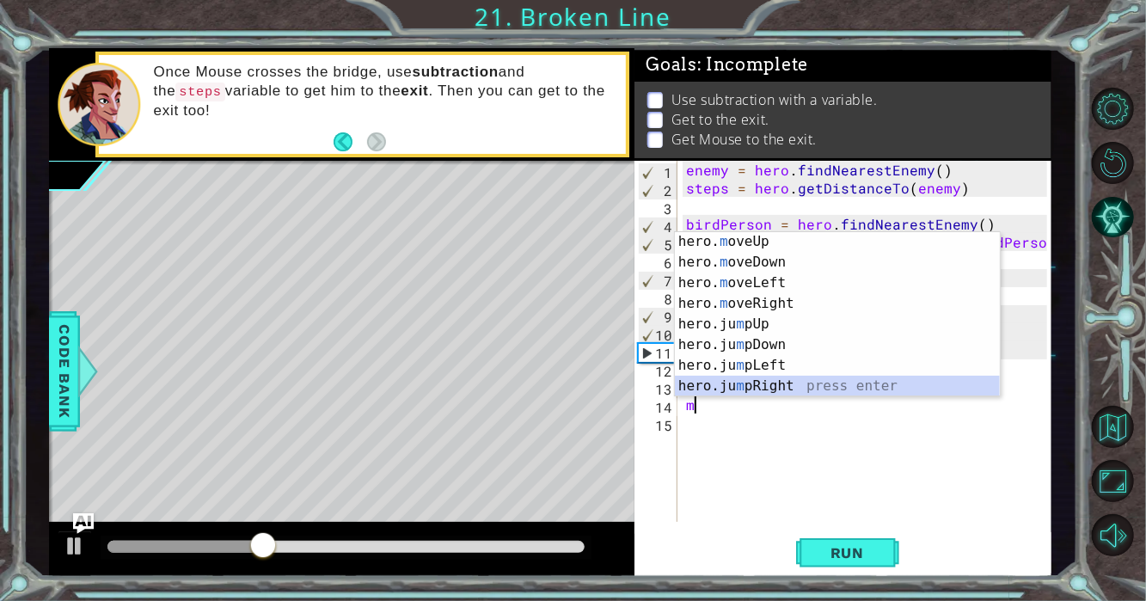
click at [817, 382] on div "hero. m oveUp press enter hero. m oveDown press enter hero. m oveLeft press ent…" at bounding box center [838, 334] width 326 height 206
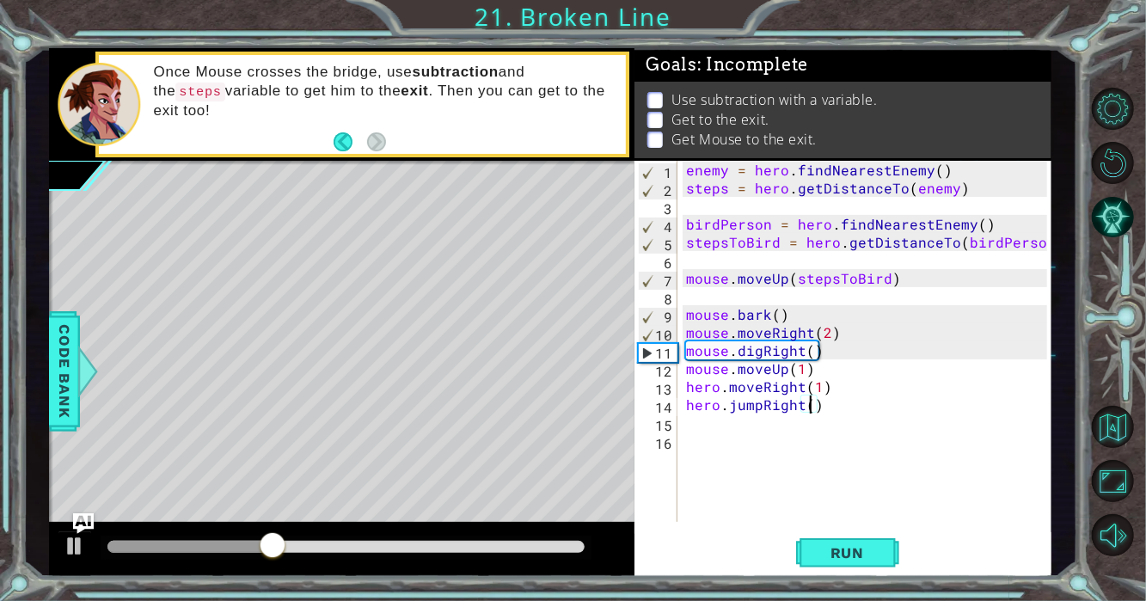
click at [806, 402] on div "enemy = hero . findNearestEnemy ( ) steps = hero . getDistanceTo ( enemy ) bird…" at bounding box center [868, 359] width 373 height 397
type textarea "hero.jumpRight(2)"
drag, startPoint x: 874, startPoint y: 531, endPoint x: 857, endPoint y: 541, distance: 20.0
click at [872, 532] on button "Run" at bounding box center [847, 552] width 103 height 41
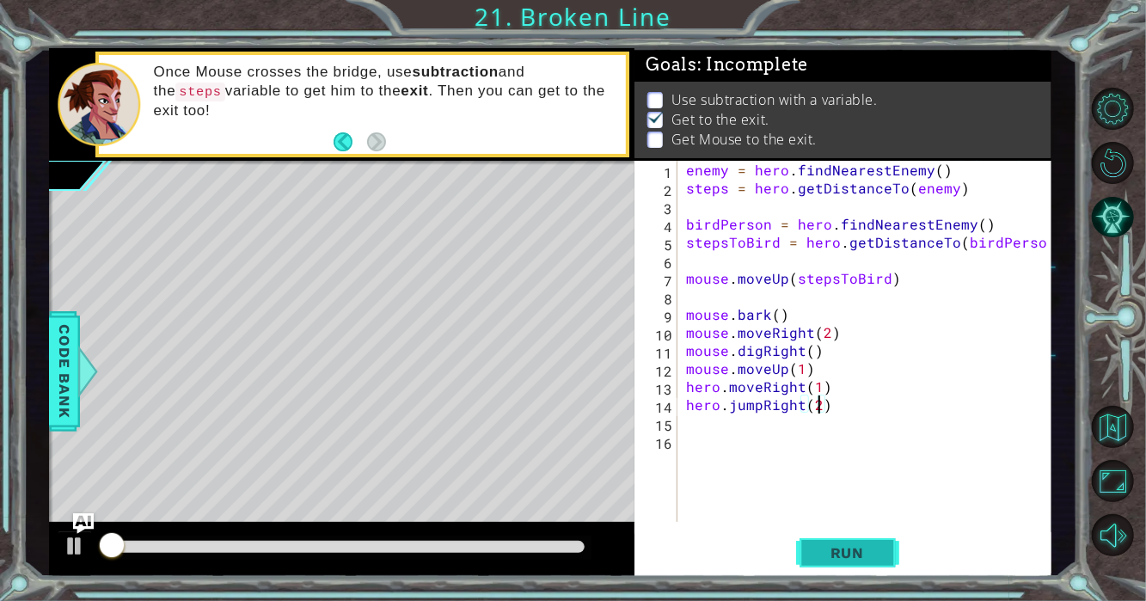
click at [850, 548] on span "Run" at bounding box center [847, 552] width 68 height 17
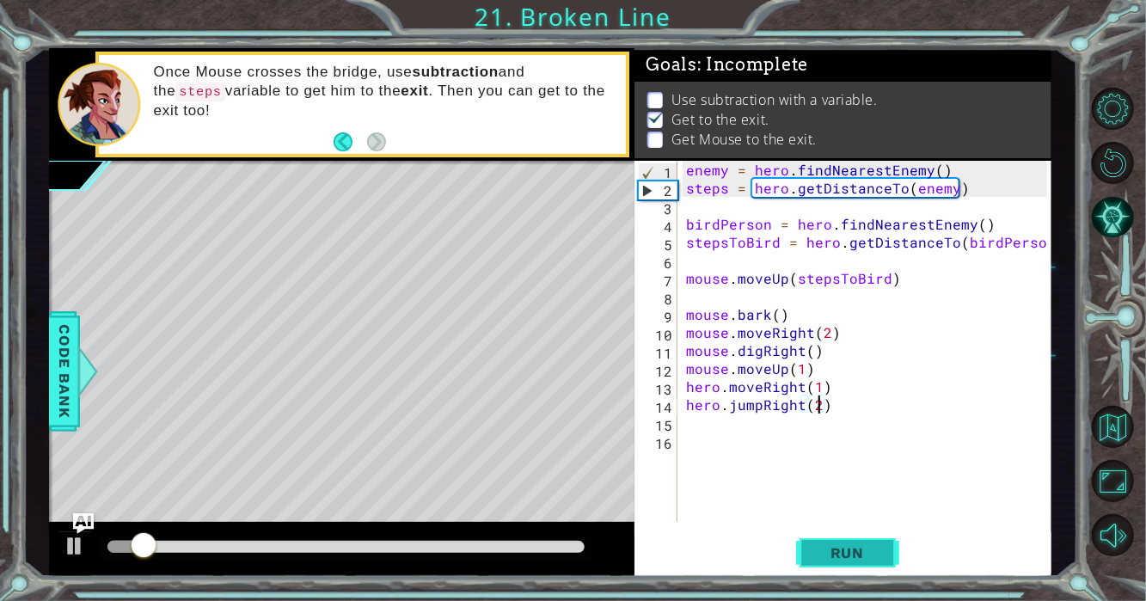
click at [850, 548] on span "Run" at bounding box center [847, 552] width 68 height 17
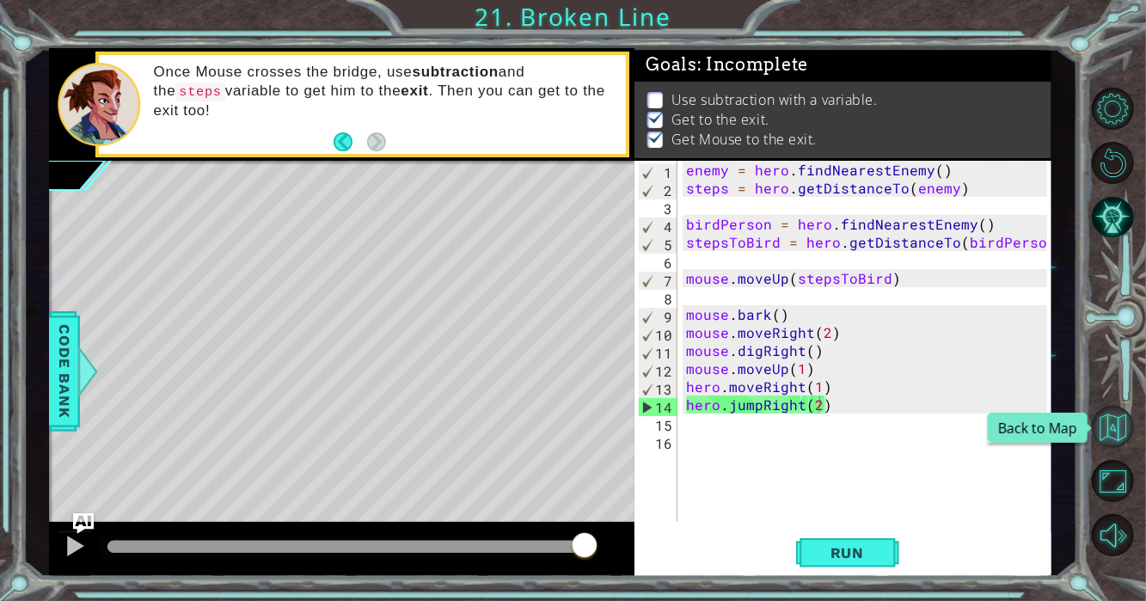
click at [1133, 444] on button "Back to Map" at bounding box center [1112, 427] width 42 height 42
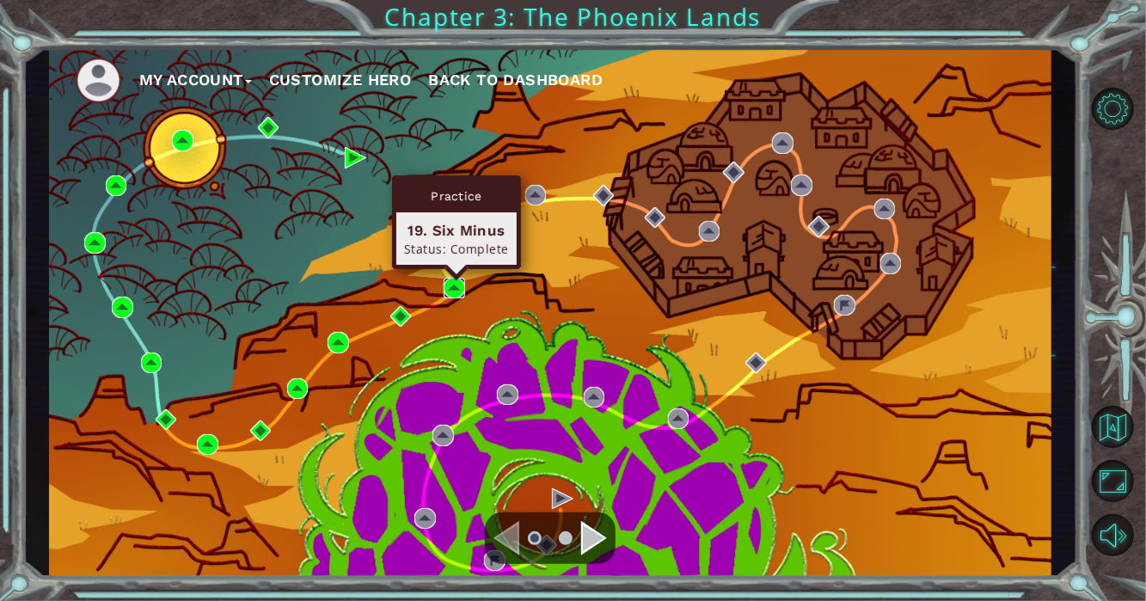
click at [458, 284] on img at bounding box center [453, 288] width 21 height 21
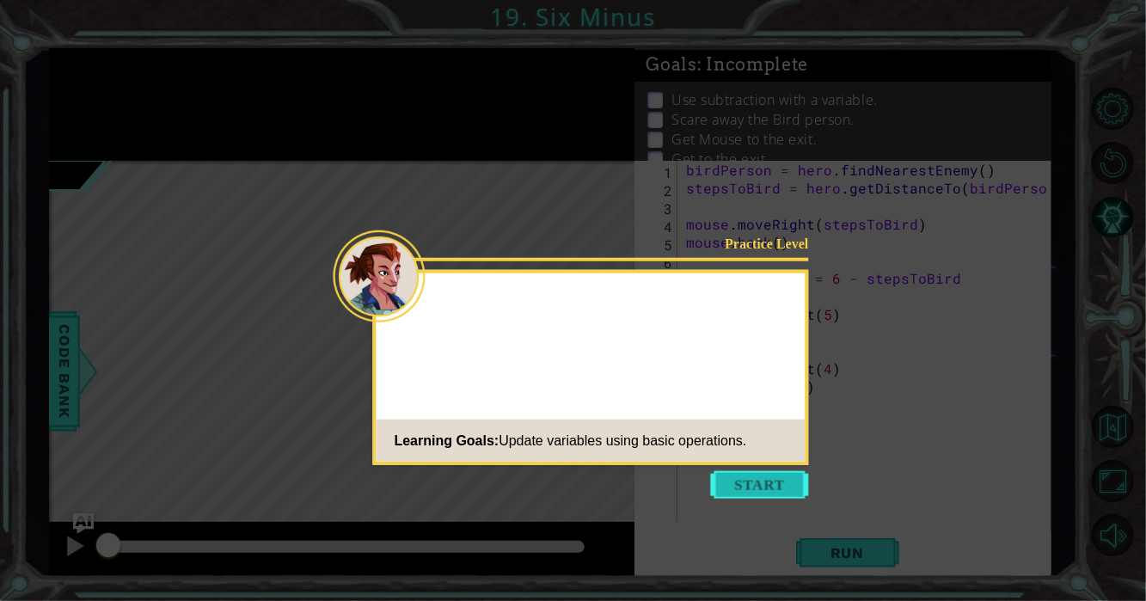
drag, startPoint x: 786, startPoint y: 499, endPoint x: 787, endPoint y: 490, distance: 9.5
click at [787, 497] on body "1 ההההההההההההההההההההההההההההההההההההההההההההההההההההההההההההההההההההההההההההה…" at bounding box center [573, 300] width 1146 height 601
click at [787, 490] on button "Start" at bounding box center [760, 485] width 98 height 28
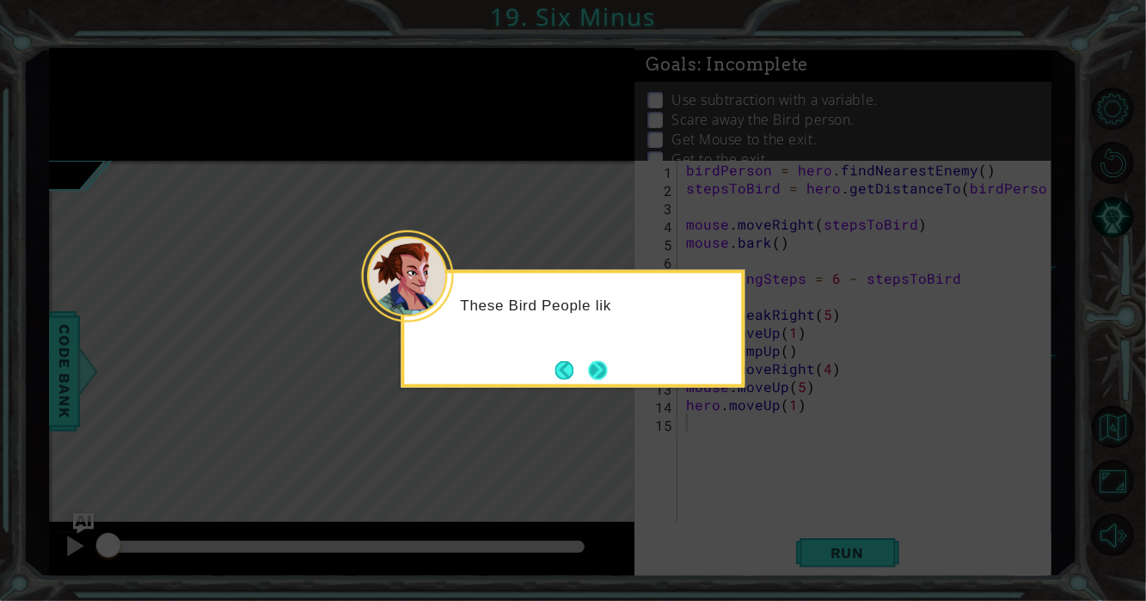
click at [605, 360] on button "Next" at bounding box center [597, 369] width 19 height 19
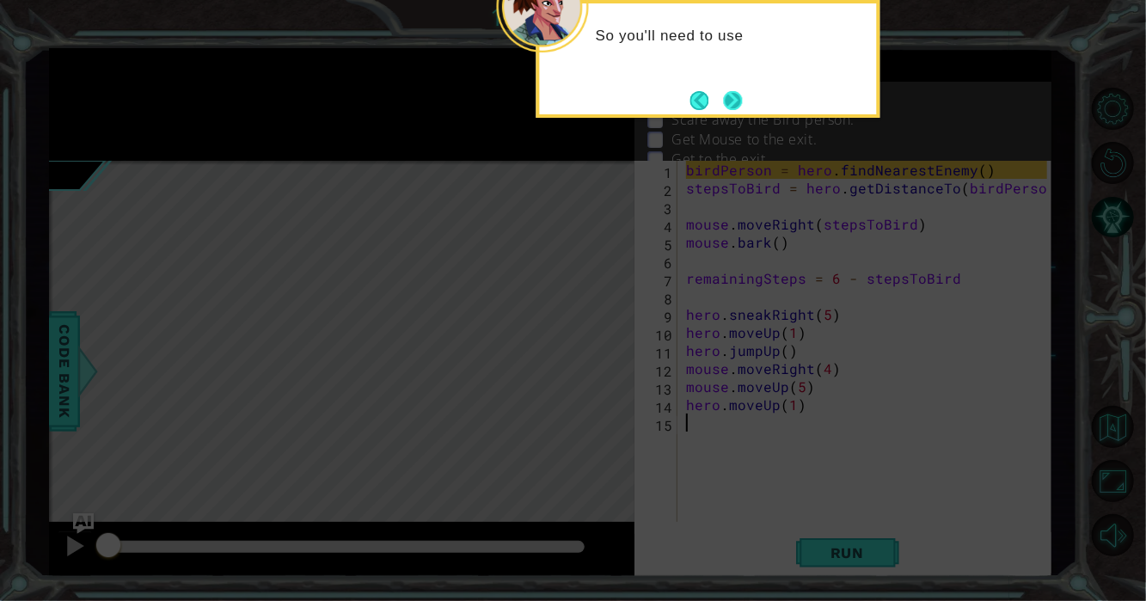
click at [730, 97] on button "Next" at bounding box center [733, 100] width 19 height 19
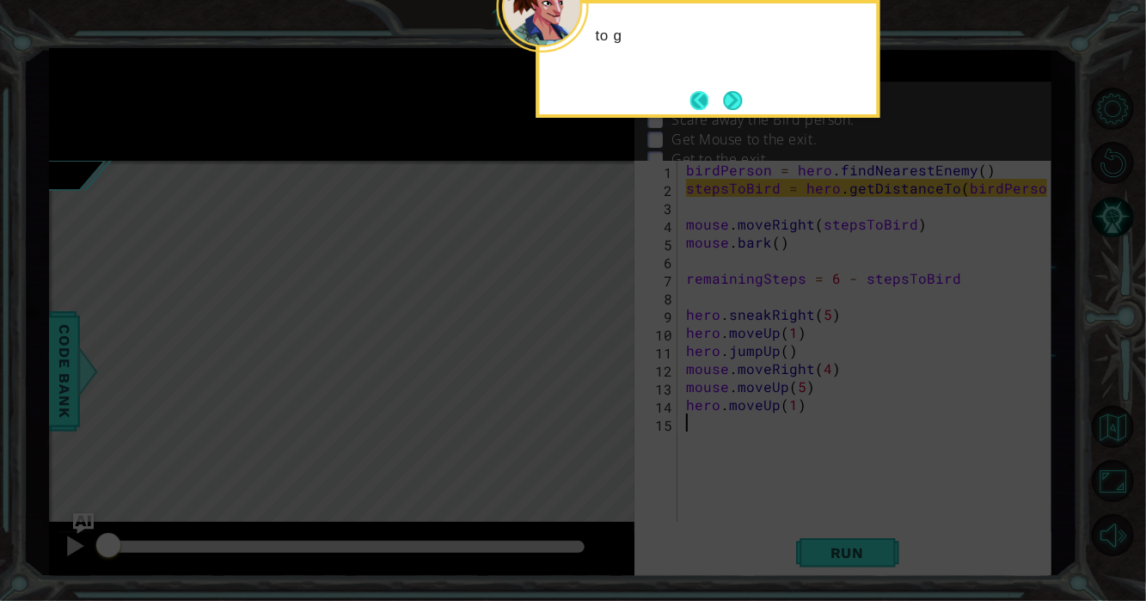
click at [718, 101] on footer at bounding box center [716, 101] width 52 height 26
click at [724, 100] on button "Next" at bounding box center [733, 100] width 19 height 19
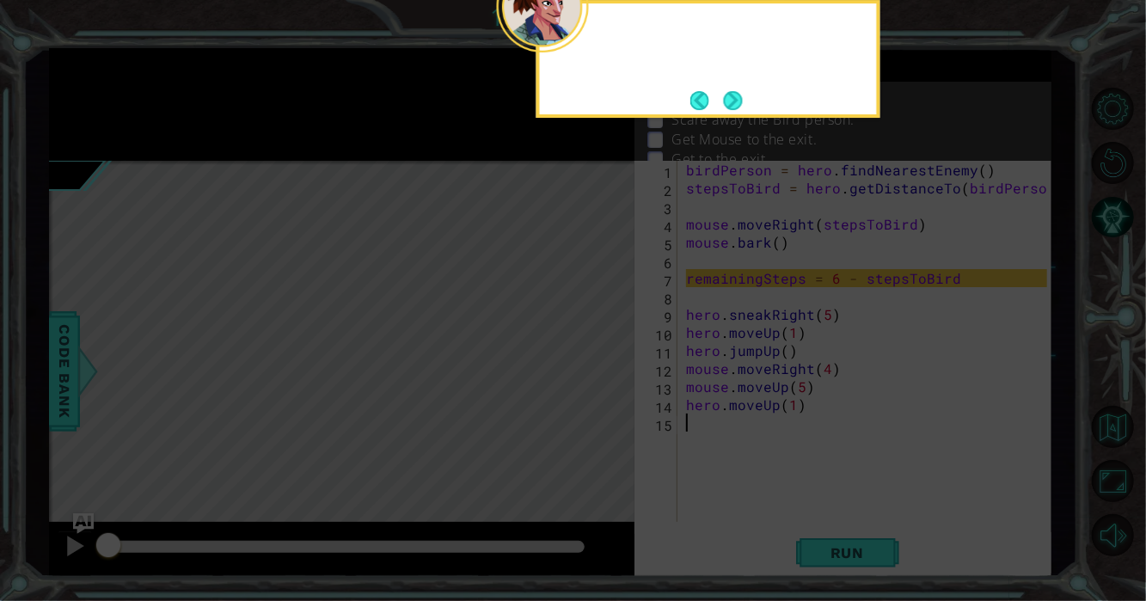
click at [724, 100] on button "Next" at bounding box center [733, 100] width 19 height 19
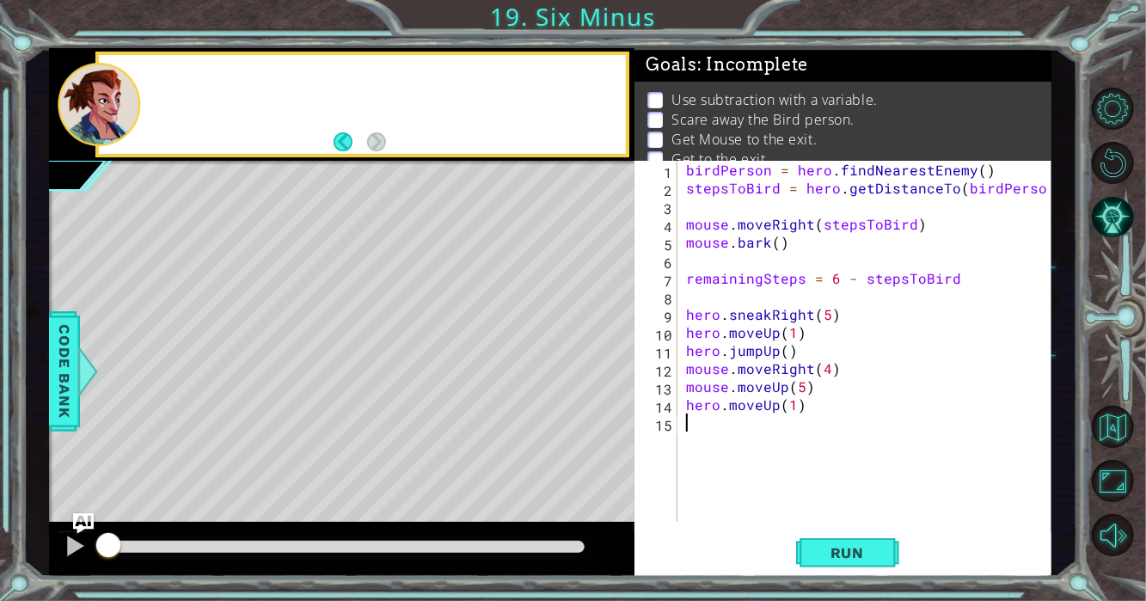
click at [724, 100] on p "Use subtraction with a variable." at bounding box center [774, 99] width 206 height 19
type textarea "remainingSteps = 6 - stepsToBird"
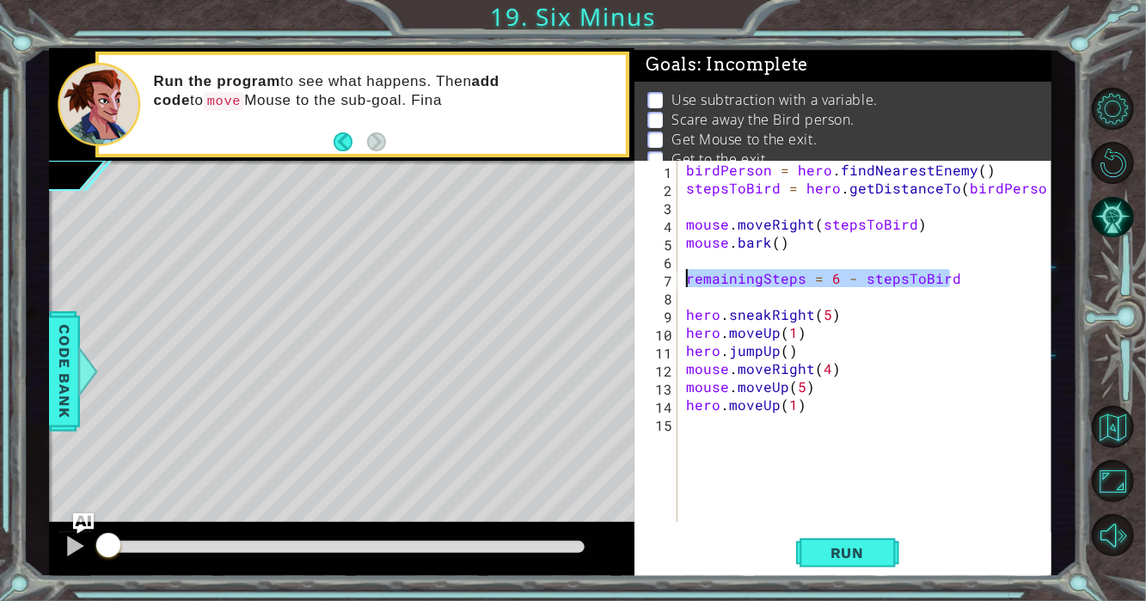
drag, startPoint x: 976, startPoint y: 284, endPoint x: 679, endPoint y: 287, distance: 297.4
click at [679, 287] on div "remainingSteps = 6 - stepsToBird 1 2 3 4 5 6 7 8 9 10 11 12 13 14 15 birdPerson…" at bounding box center [840, 341] width 413 height 361
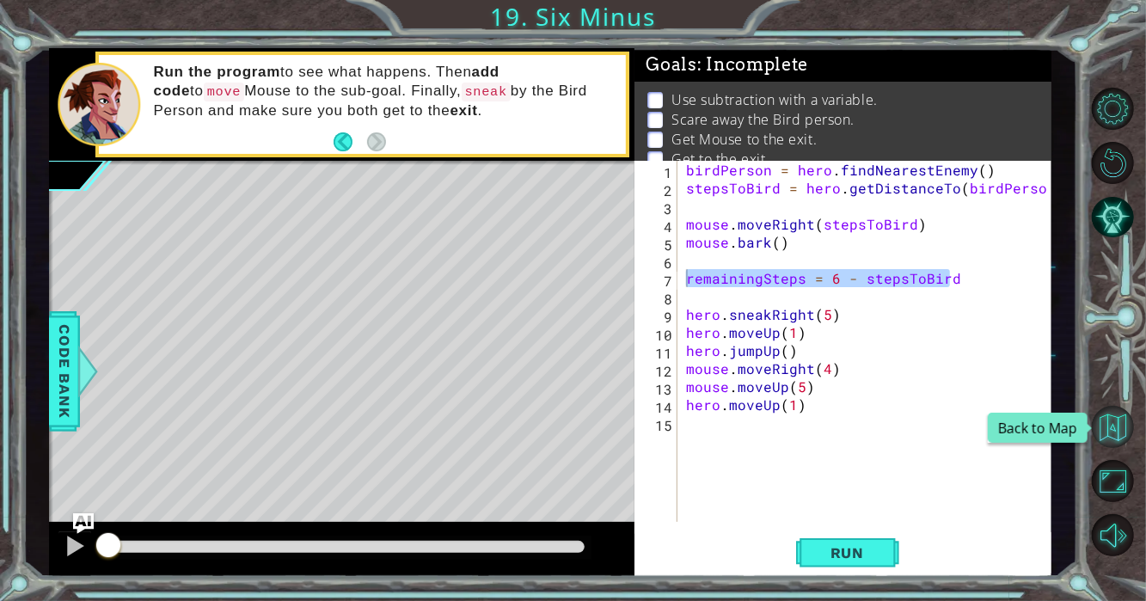
click at [1114, 427] on button "Back to Map" at bounding box center [1112, 427] width 42 height 42
click at [1122, 428] on button "Back to Map" at bounding box center [1112, 427] width 42 height 42
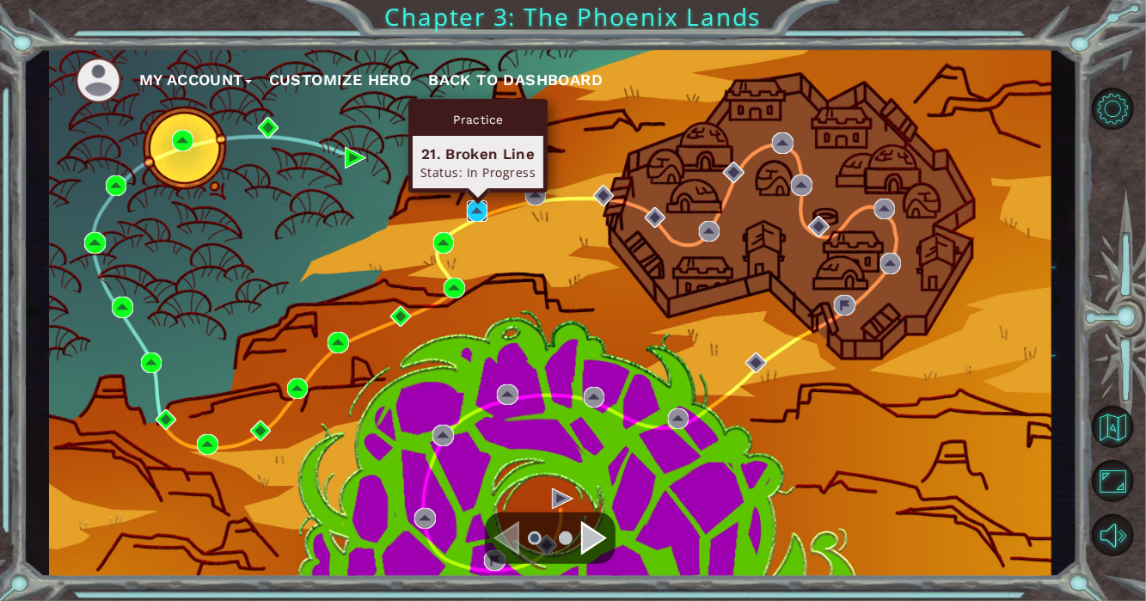
click at [481, 211] on img at bounding box center [477, 210] width 21 height 21
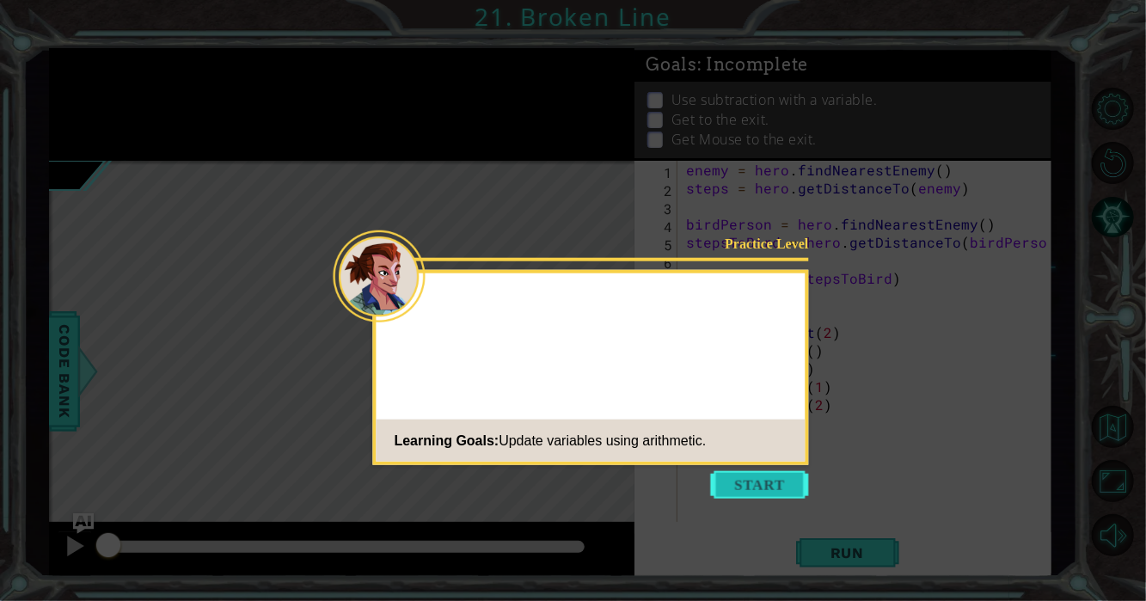
click at [749, 485] on button "Start" at bounding box center [760, 485] width 98 height 28
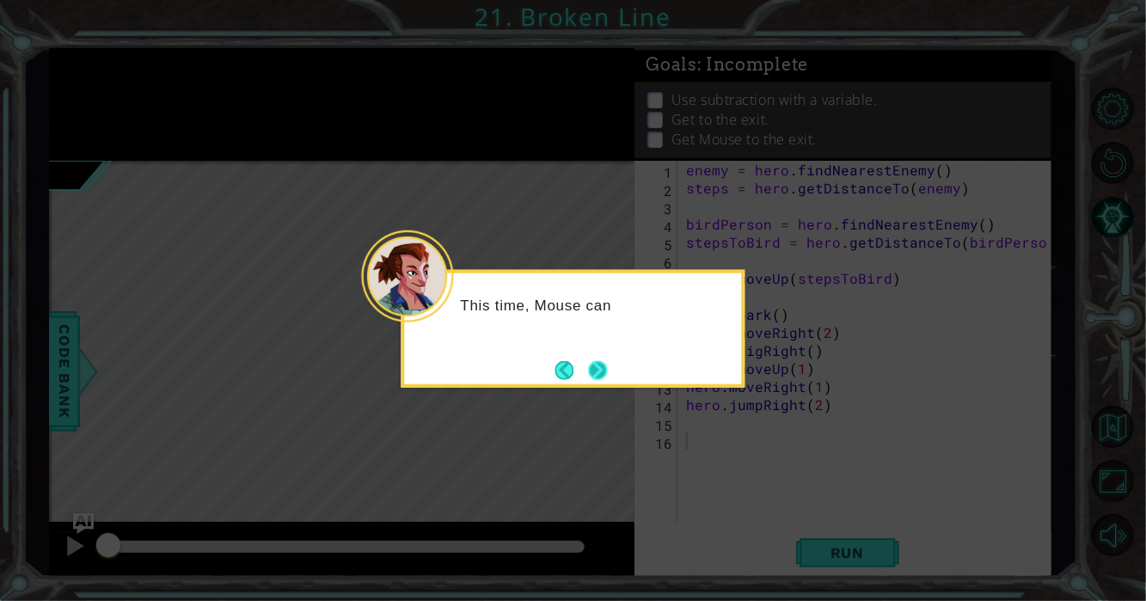
click at [589, 364] on button "Next" at bounding box center [598, 369] width 19 height 19
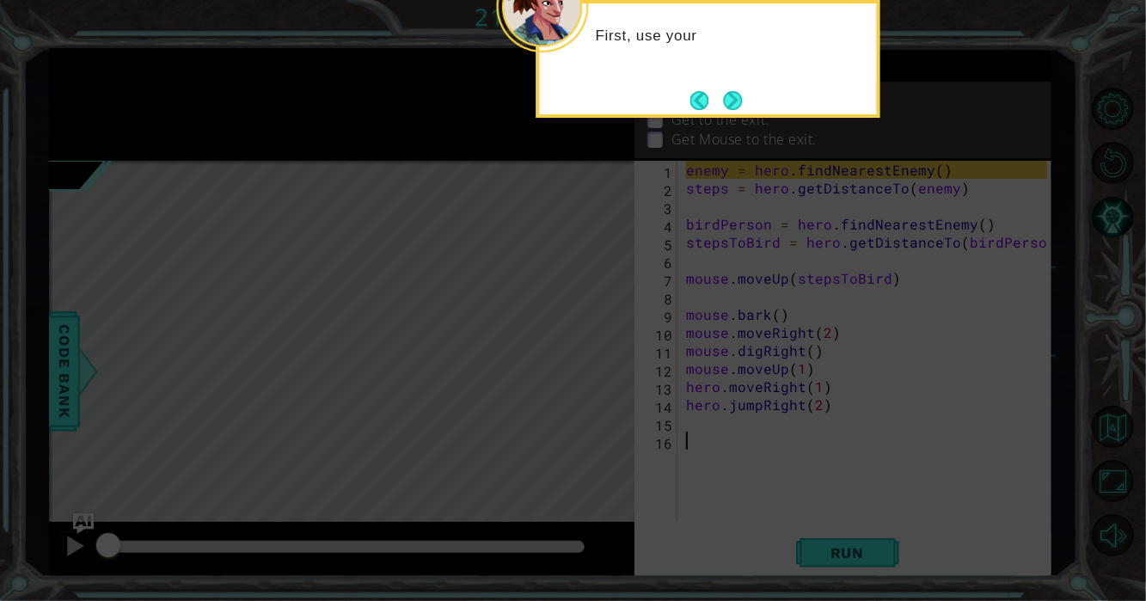
click at [749, 94] on div "First, use your" at bounding box center [708, 59] width 344 height 118
click at [737, 99] on button "Next" at bounding box center [733, 100] width 19 height 19
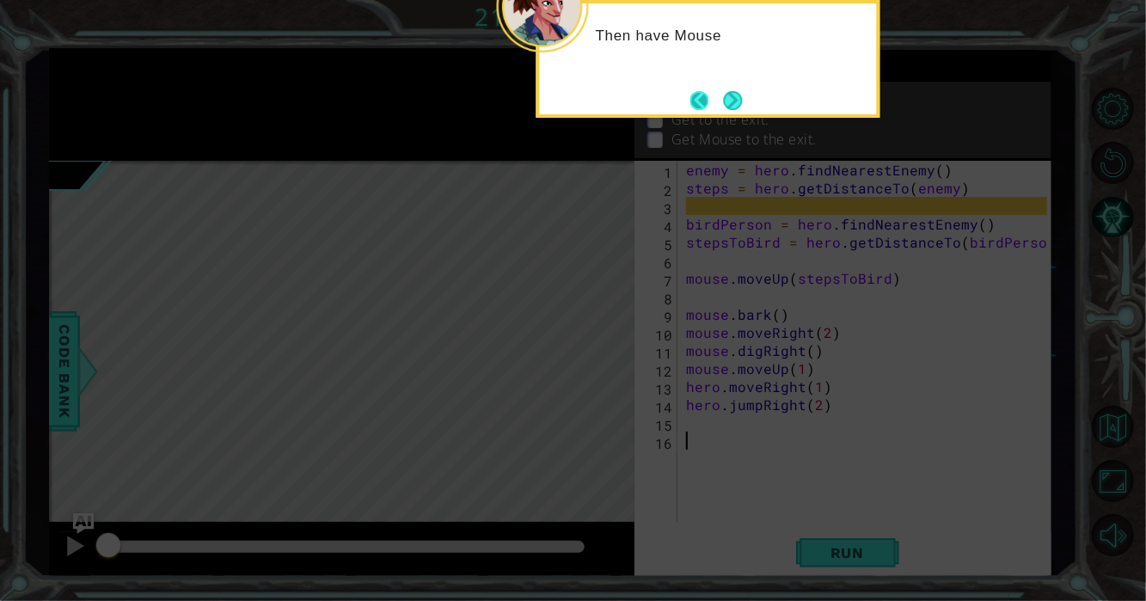
click at [712, 96] on button "Back" at bounding box center [707, 100] width 34 height 19
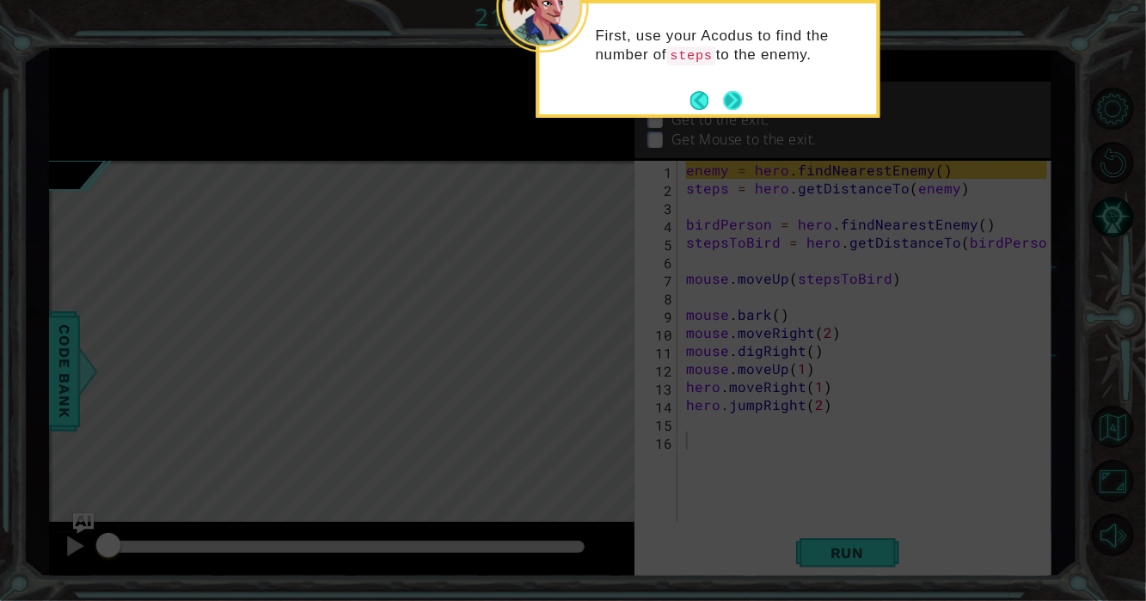
click at [729, 94] on button "Next" at bounding box center [733, 100] width 19 height 19
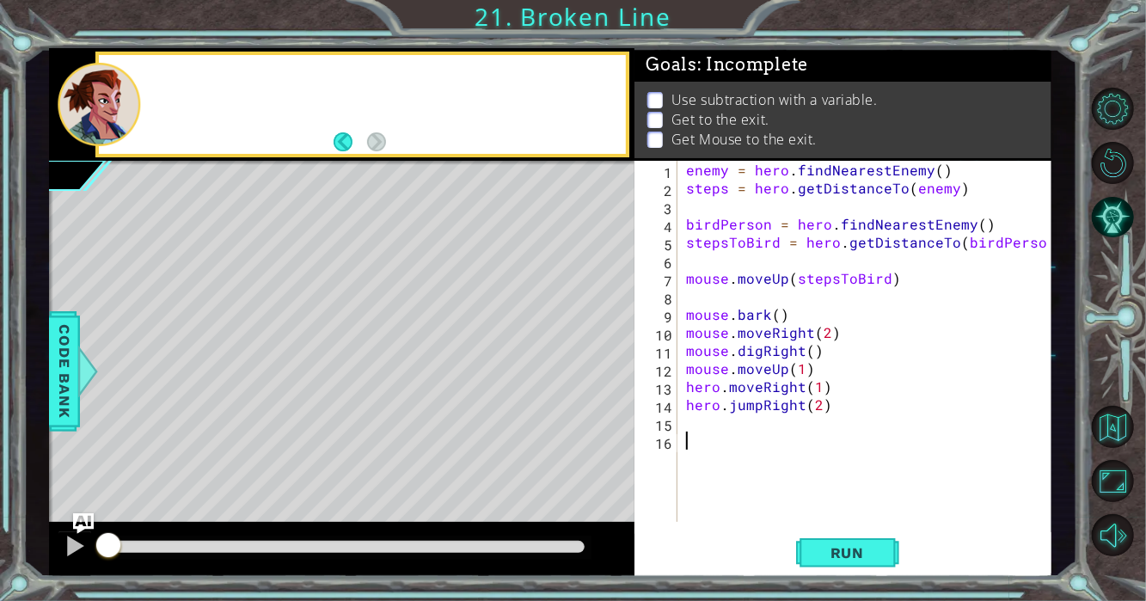
click at [729, 94] on p "Use subtraction with a variable." at bounding box center [774, 99] width 206 height 19
click at [707, 260] on div "enemy = hero . findNearestEnemy ( ) steps = hero . getDistanceTo ( enemy ) bird…" at bounding box center [868, 359] width 373 height 397
click at [701, 290] on div "enemy = hero . findNearestEnemy ( ) steps = hero . getDistanceTo ( enemy ) bird…" at bounding box center [868, 359] width 373 height 397
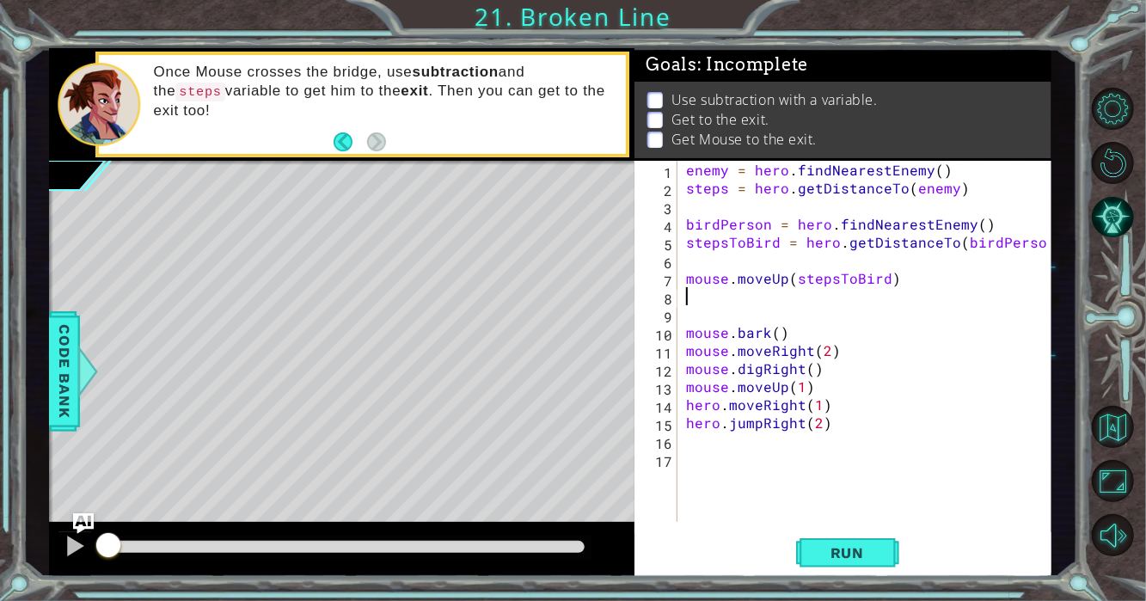
paste textarea "remainingSteps = 6 - stepsToBird"
type textarea "remainingSteps = 6 - stepsToBird"
click at [857, 538] on button "Run" at bounding box center [847, 552] width 103 height 41
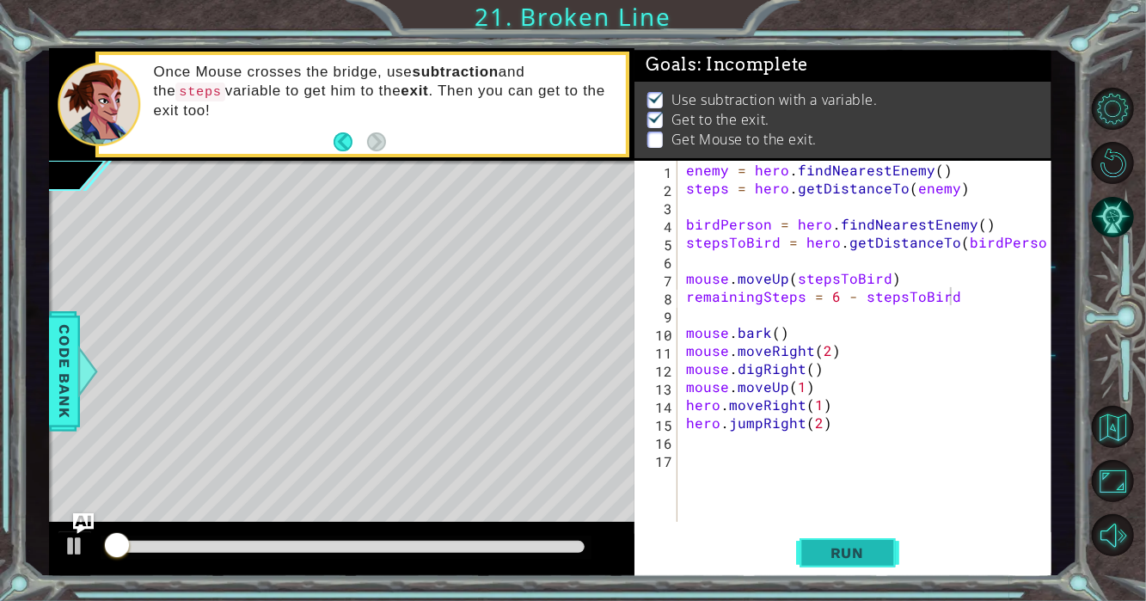
click at [850, 544] on span "Run" at bounding box center [847, 552] width 68 height 17
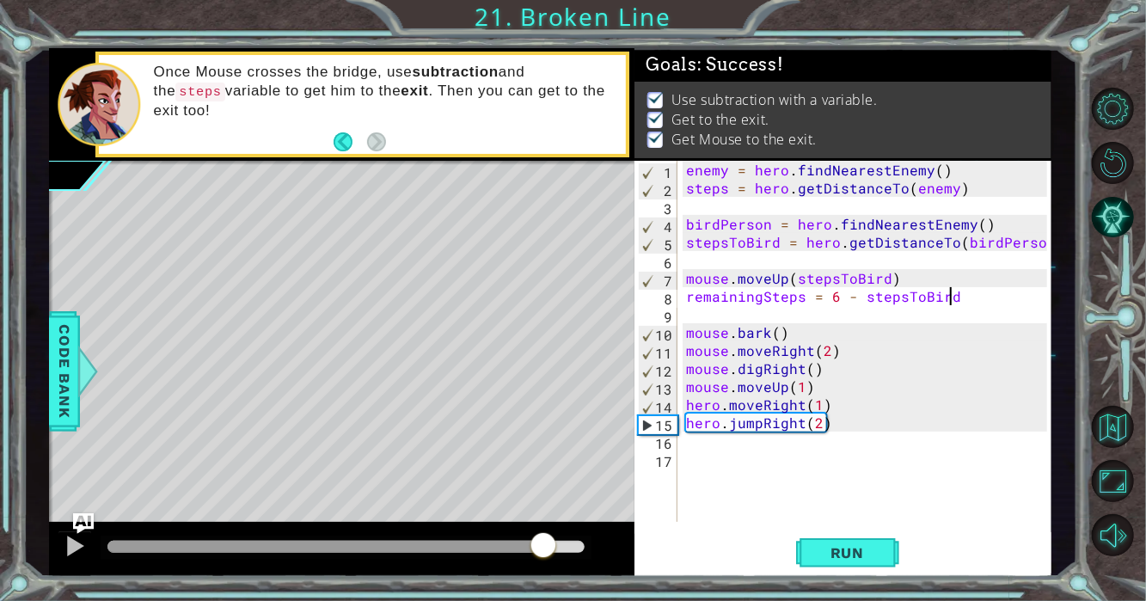
drag, startPoint x: 541, startPoint y: 549, endPoint x: 624, endPoint y: 534, distance: 83.9
click at [624, 534] on div at bounding box center [342, 549] width 586 height 55
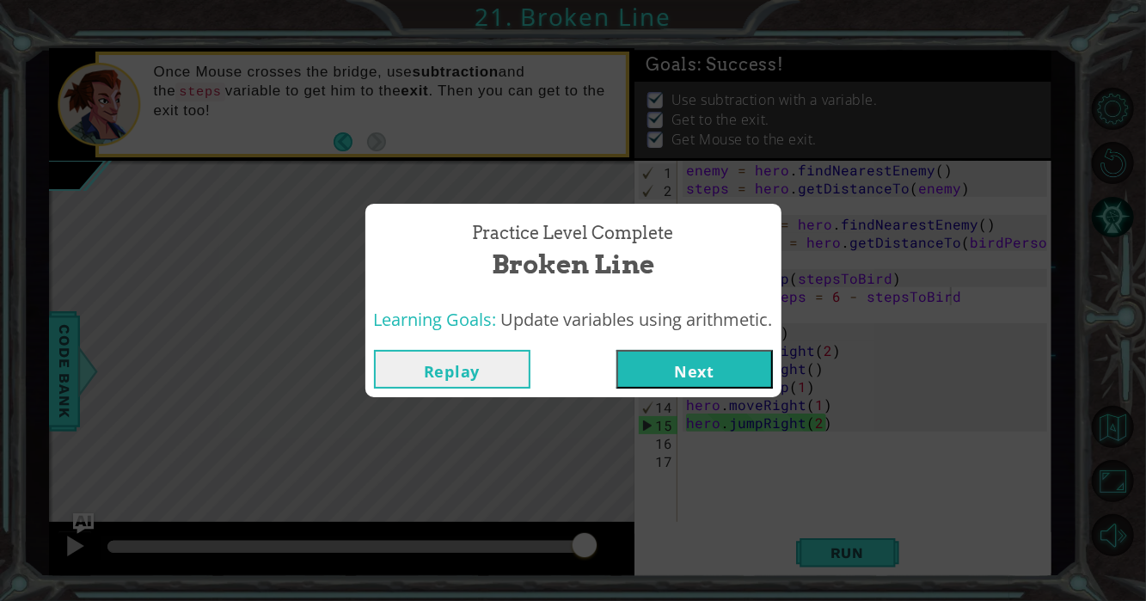
click at [693, 363] on button "Next" at bounding box center [694, 369] width 156 height 39
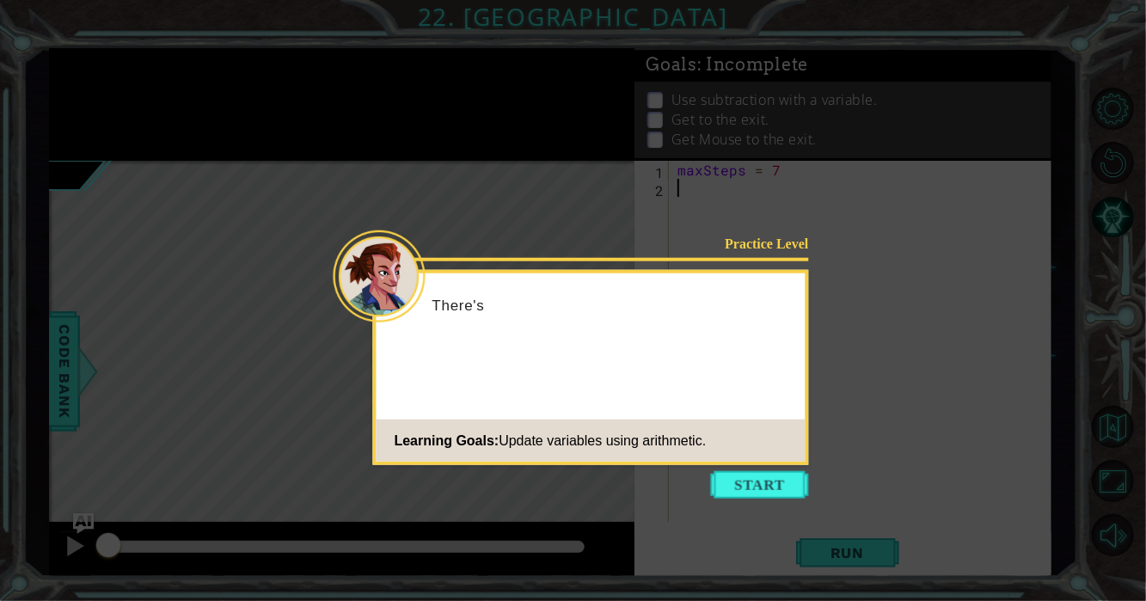
click at [799, 493] on button "Start" at bounding box center [760, 485] width 98 height 28
click at [799, 493] on icon at bounding box center [573, 300] width 1146 height 601
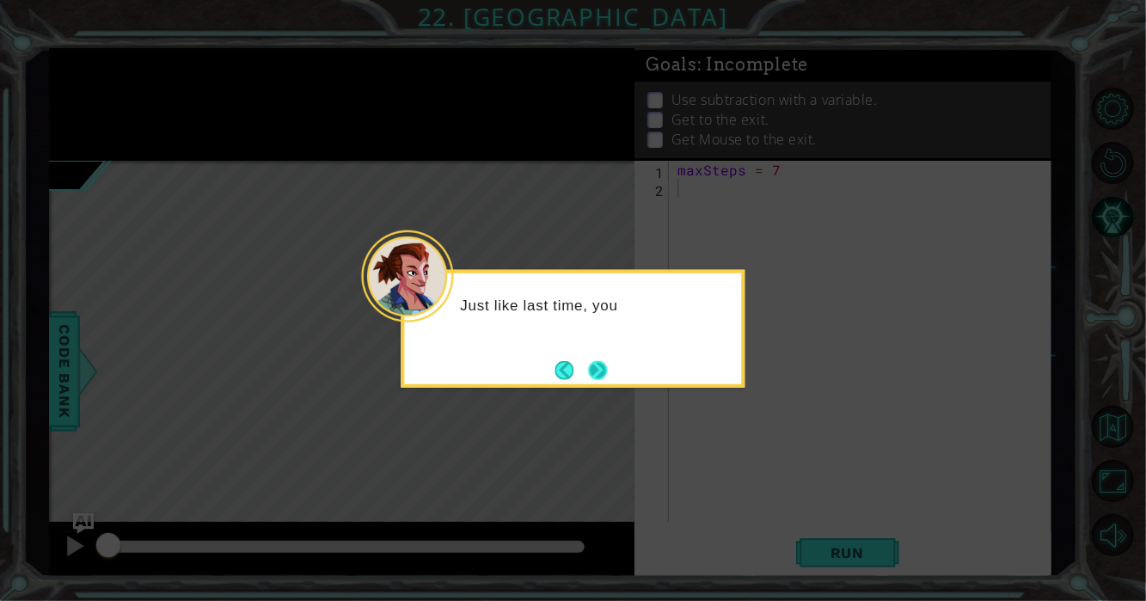
click at [589, 360] on button "Next" at bounding box center [598, 369] width 19 height 19
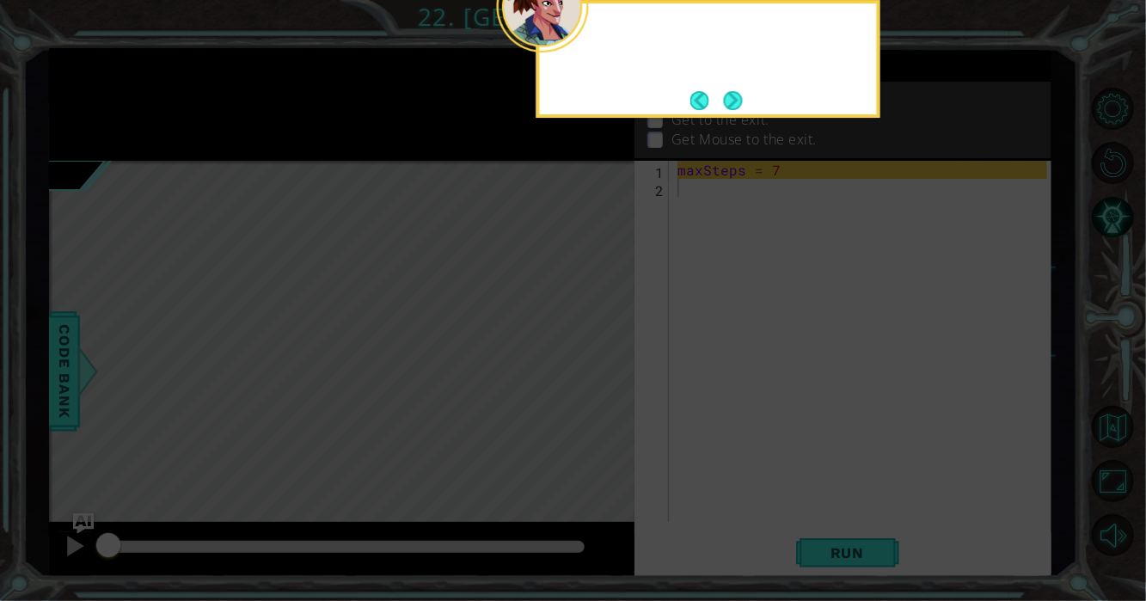
drag, startPoint x: 584, startPoint y: 358, endPoint x: 789, endPoint y: 125, distance: 309.3
click at [602, 344] on icon at bounding box center [573, 90] width 1146 height 1022
click at [736, 94] on button "Next" at bounding box center [733, 100] width 19 height 19
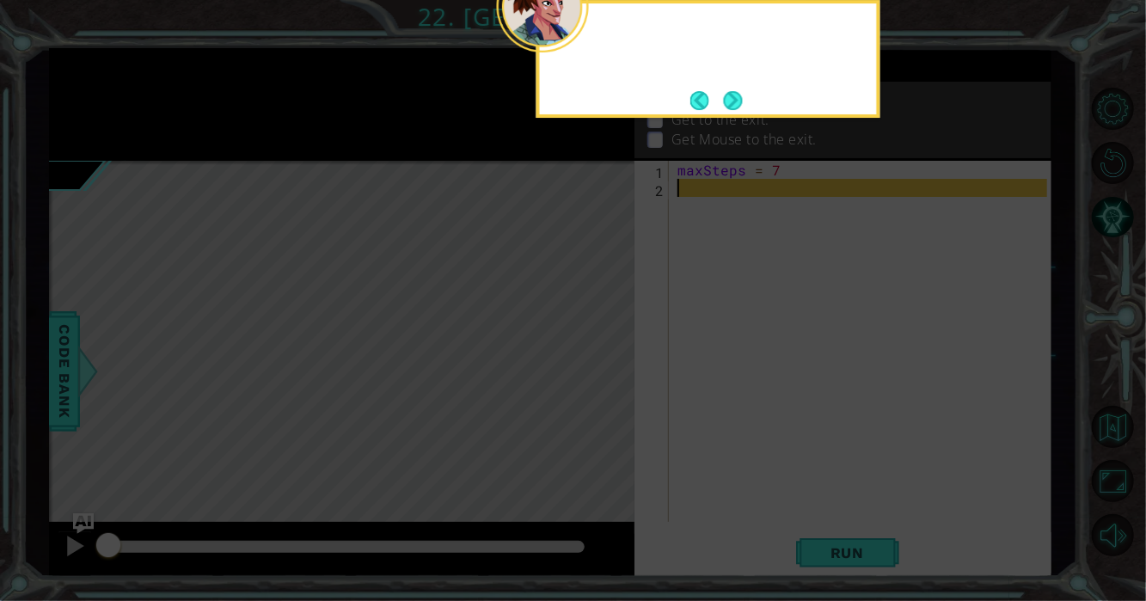
click at [736, 94] on button "Next" at bounding box center [733, 100] width 19 height 19
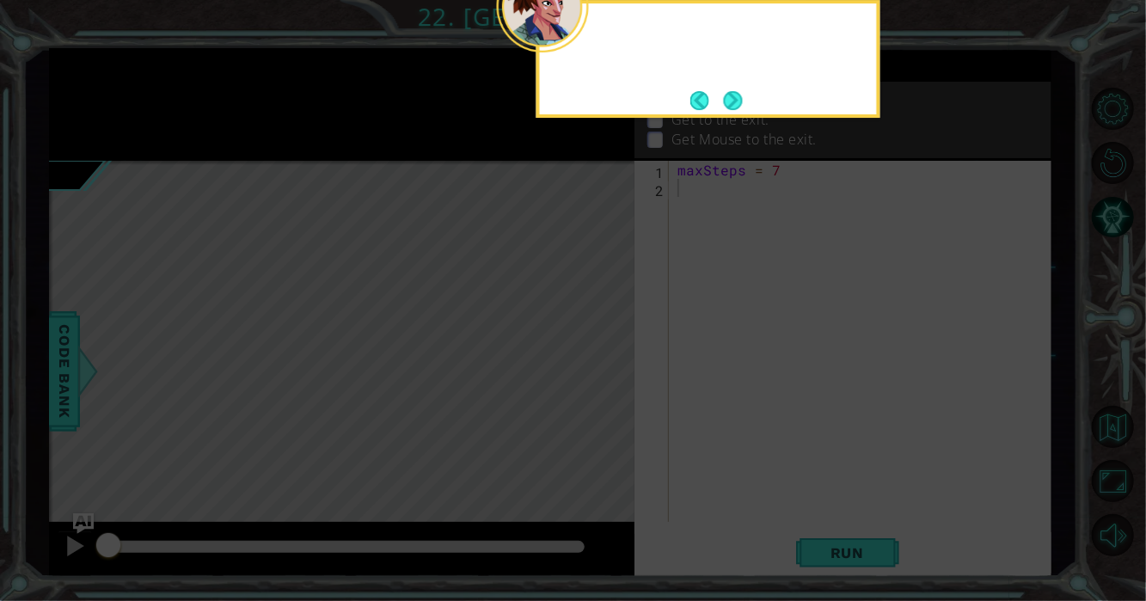
click at [736, 94] on button "Next" at bounding box center [732, 100] width 19 height 19
click at [736, 94] on p "Use subtraction with a variable." at bounding box center [774, 99] width 206 height 19
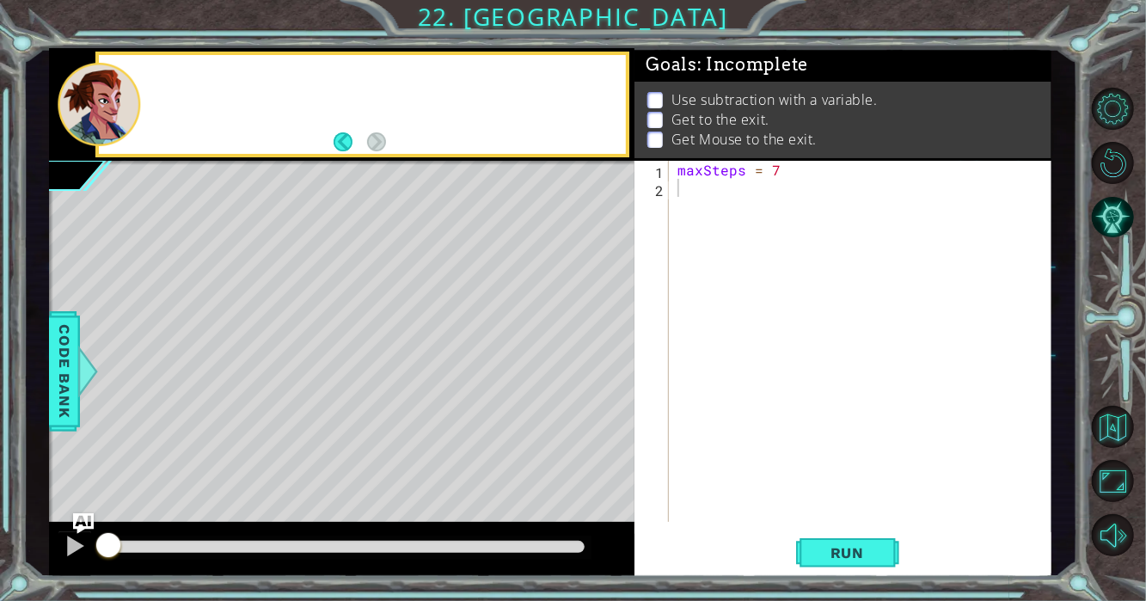
click at [736, 94] on p "Use subtraction with a variable." at bounding box center [774, 99] width 206 height 19
click at [866, 563] on button "Run" at bounding box center [847, 552] width 103 height 41
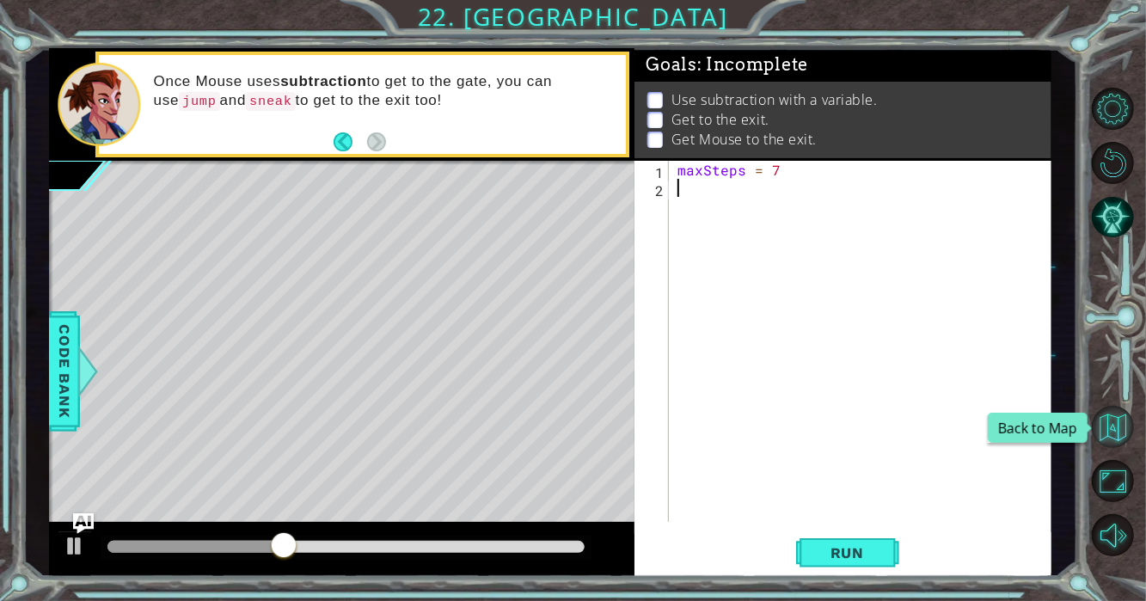
click at [1119, 424] on button "Back to Map" at bounding box center [1112, 427] width 42 height 42
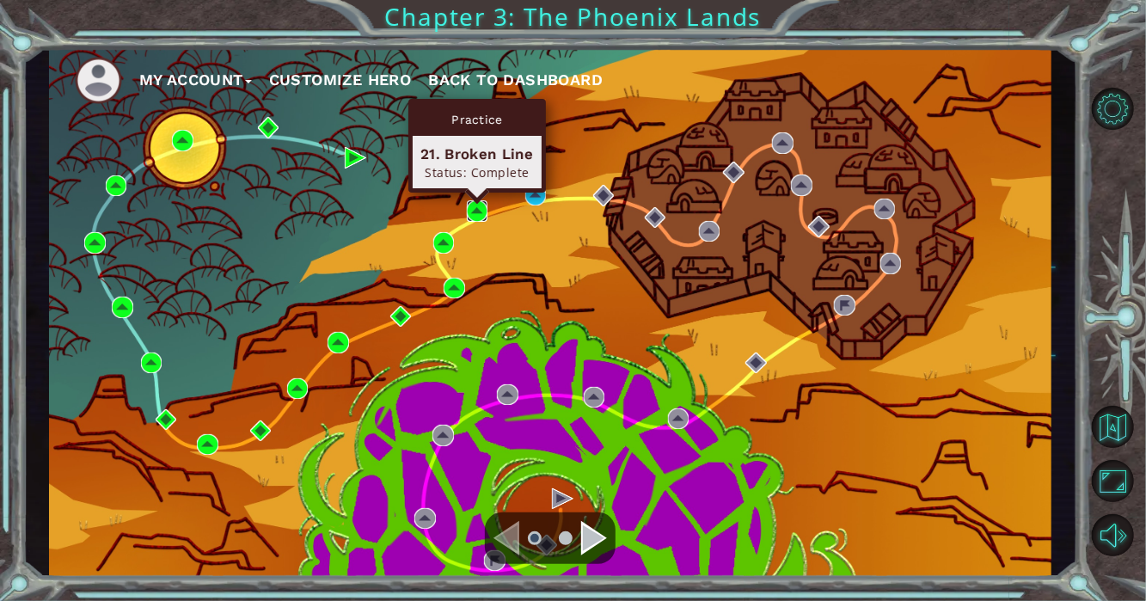
click at [470, 213] on img at bounding box center [477, 210] width 21 height 21
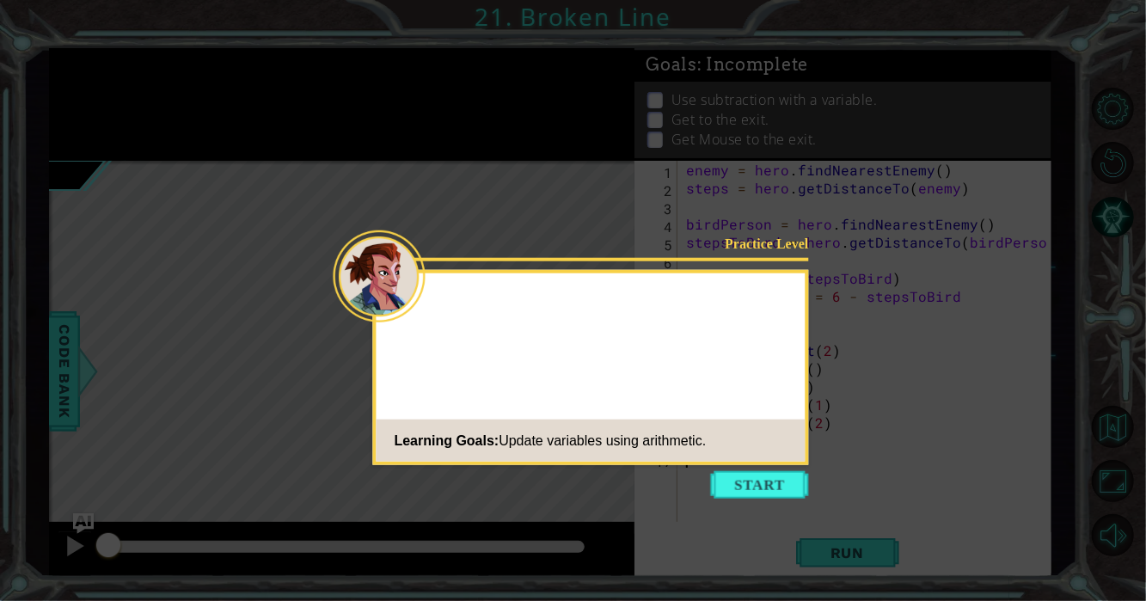
click at [739, 486] on button "Start" at bounding box center [760, 485] width 98 height 28
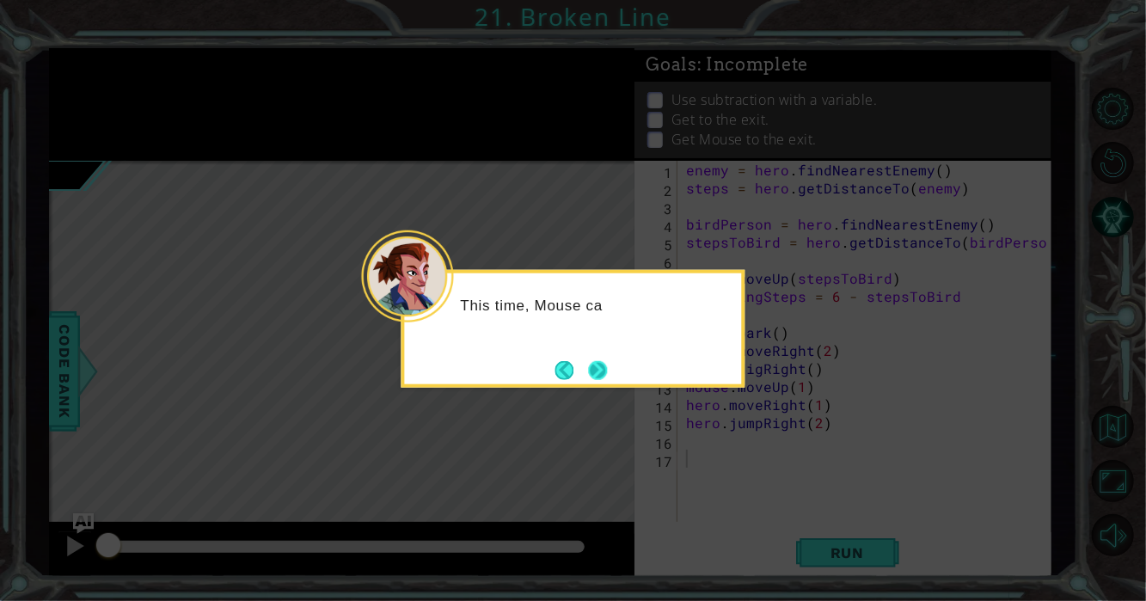
click at [604, 360] on button "Next" at bounding box center [598, 369] width 19 height 19
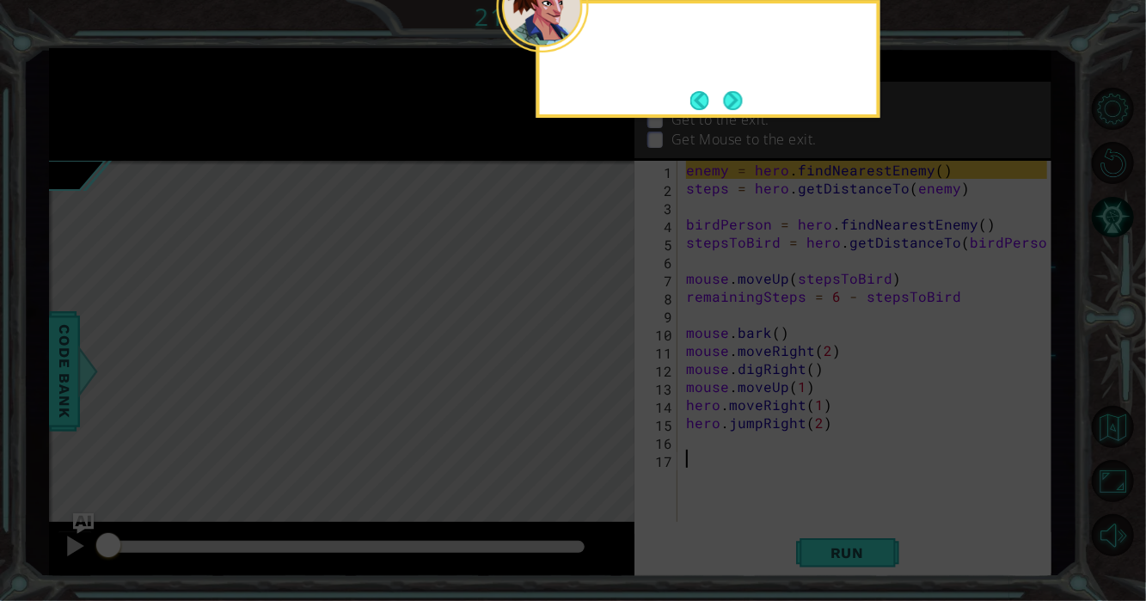
click at [604, 359] on icon at bounding box center [573, 90] width 1146 height 1022
click at [725, 101] on button "Next" at bounding box center [733, 100] width 19 height 19
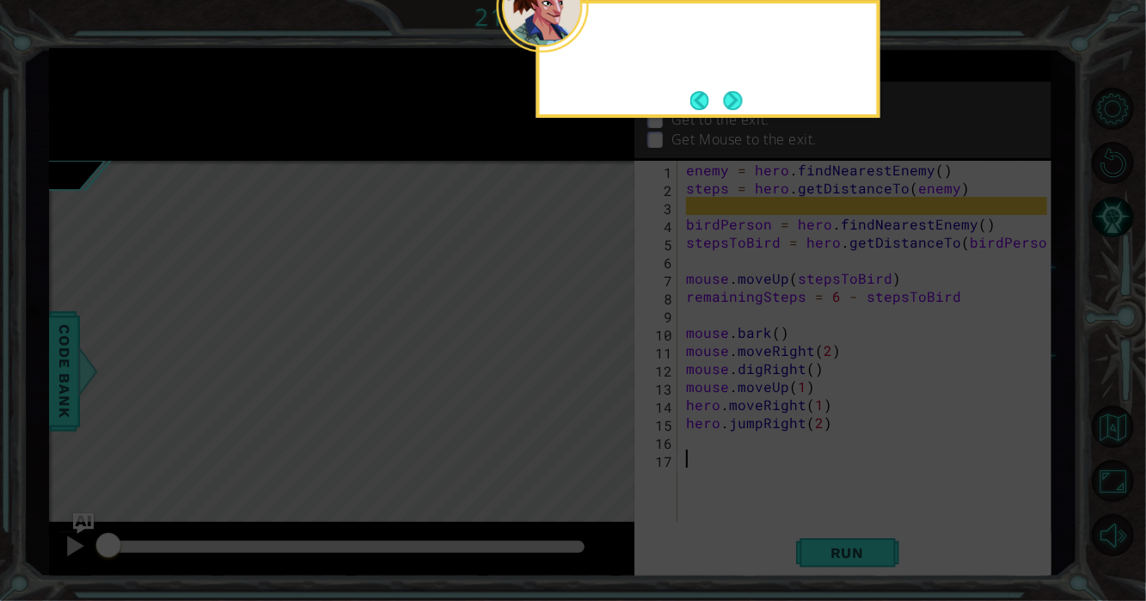
click at [725, 101] on button "Next" at bounding box center [733, 100] width 19 height 19
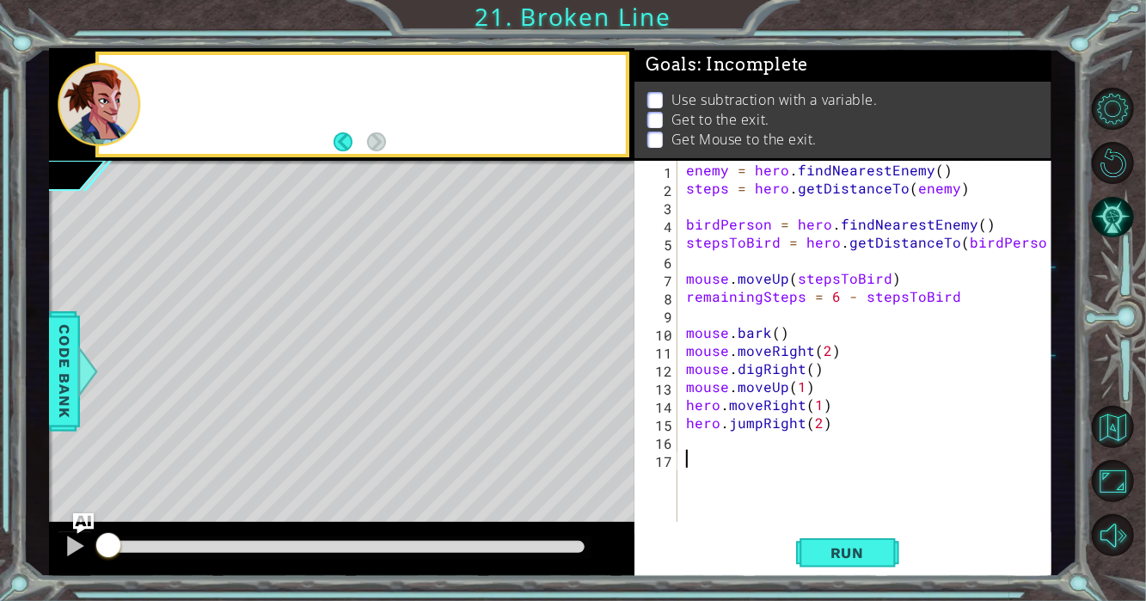
click at [725, 101] on p "Use subtraction with a variable." at bounding box center [774, 99] width 206 height 19
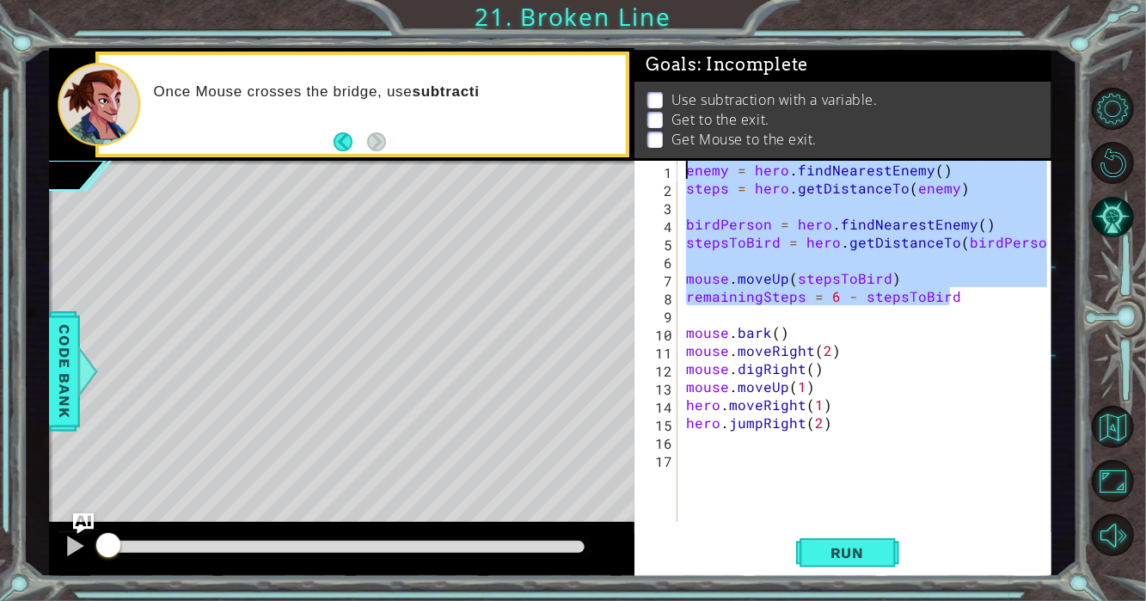
drag, startPoint x: 957, startPoint y: 304, endPoint x: 683, endPoint y: 151, distance: 313.9
click at [683, 151] on div "Goals : Incomplete Use subtraction with a variable. Get to the exit. Get Mouse …" at bounding box center [842, 312] width 417 height 529
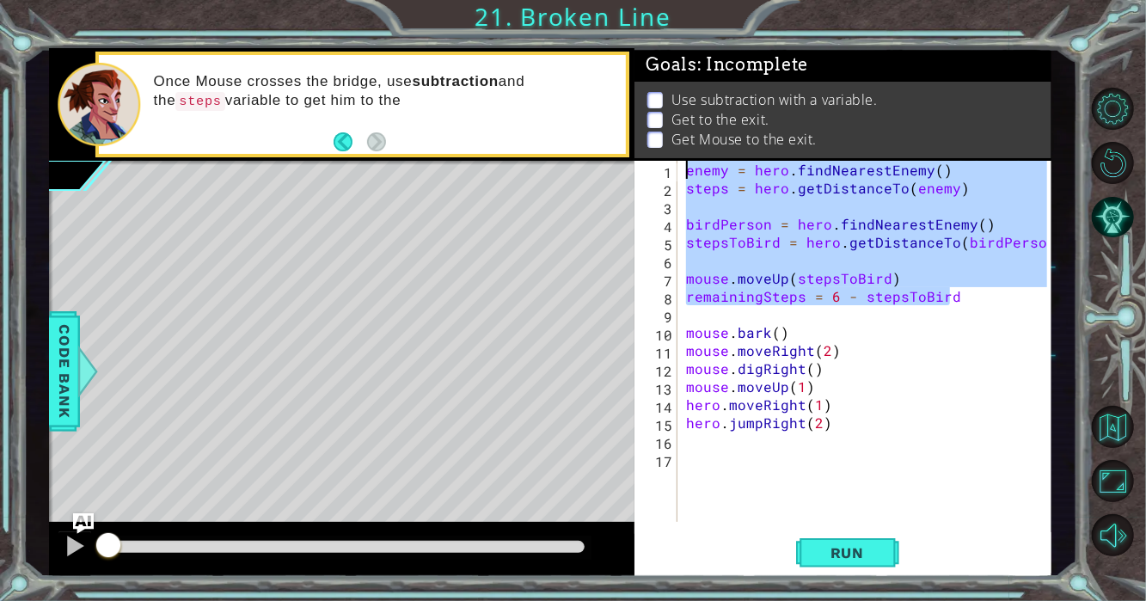
paste textarea "remainingSteps = 6 - stepsToBird"
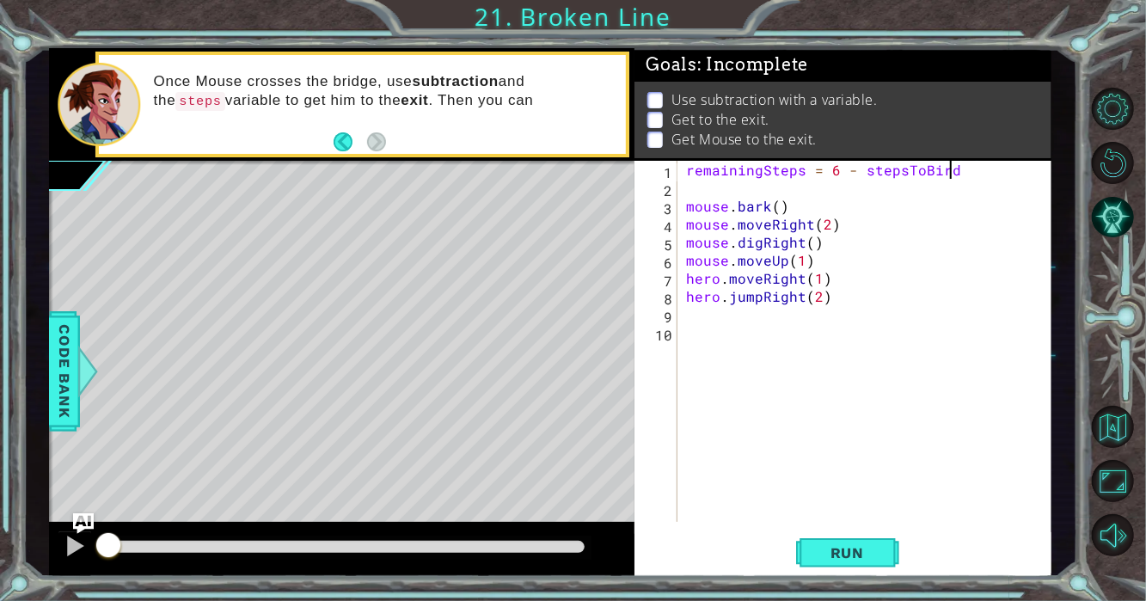
paste textarea "remainingSteps = 6 - stepsToBird"
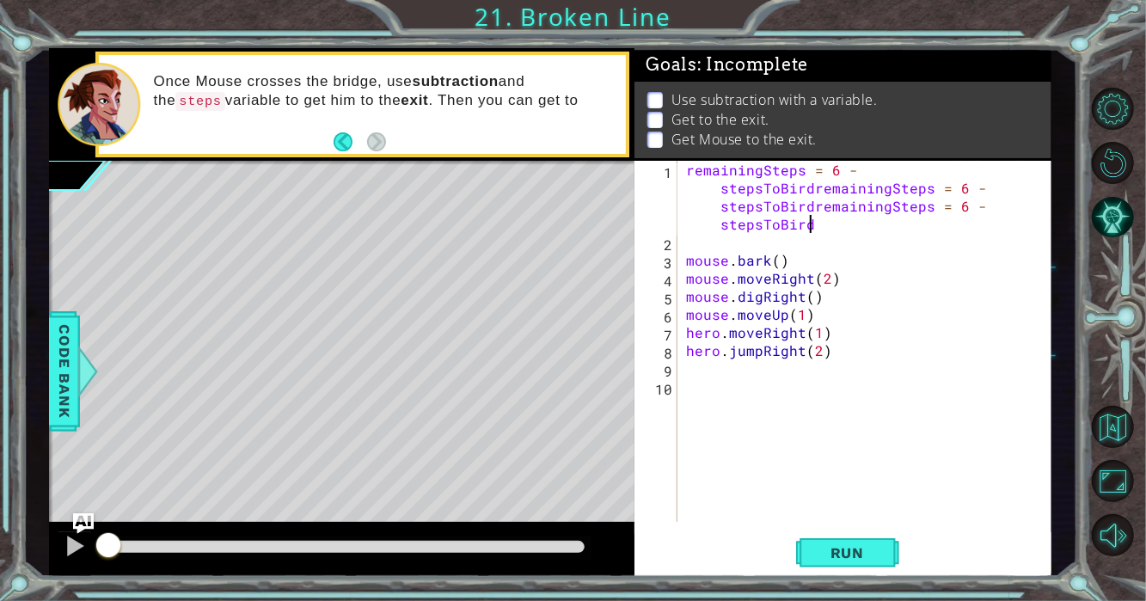
paste textarea "remainingSteps = 6 - stepsToBird"
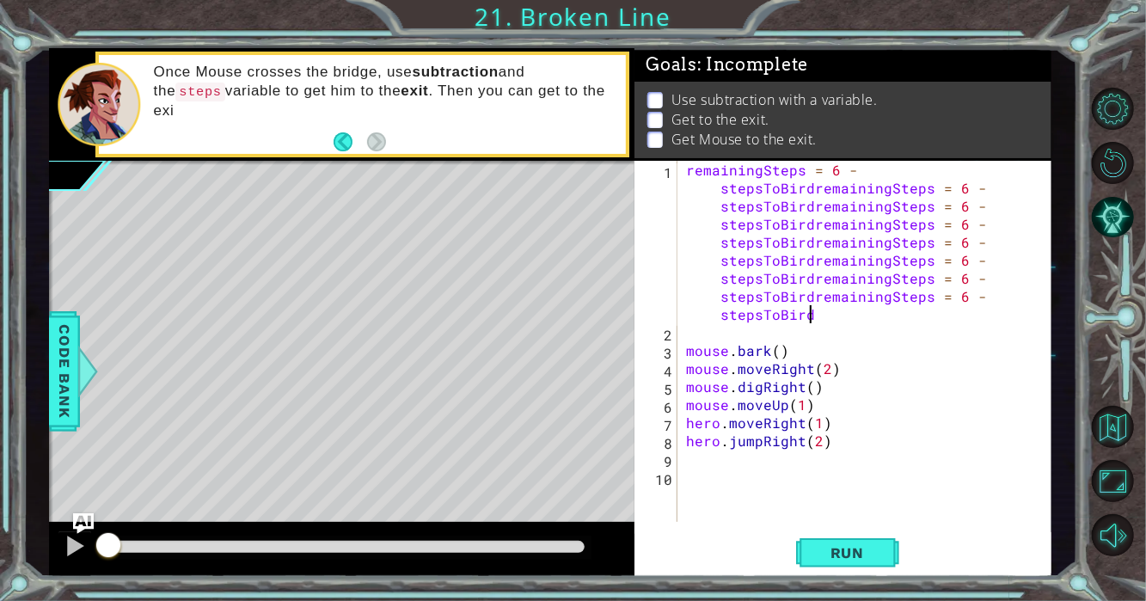
paste textarea "remainingSteps = 6 - stepsToBird"
paste
type textarea "remainingSteps = 6 - stepsToBirdremainingSteps = 6 - stepsToBirdremainingSteps …"
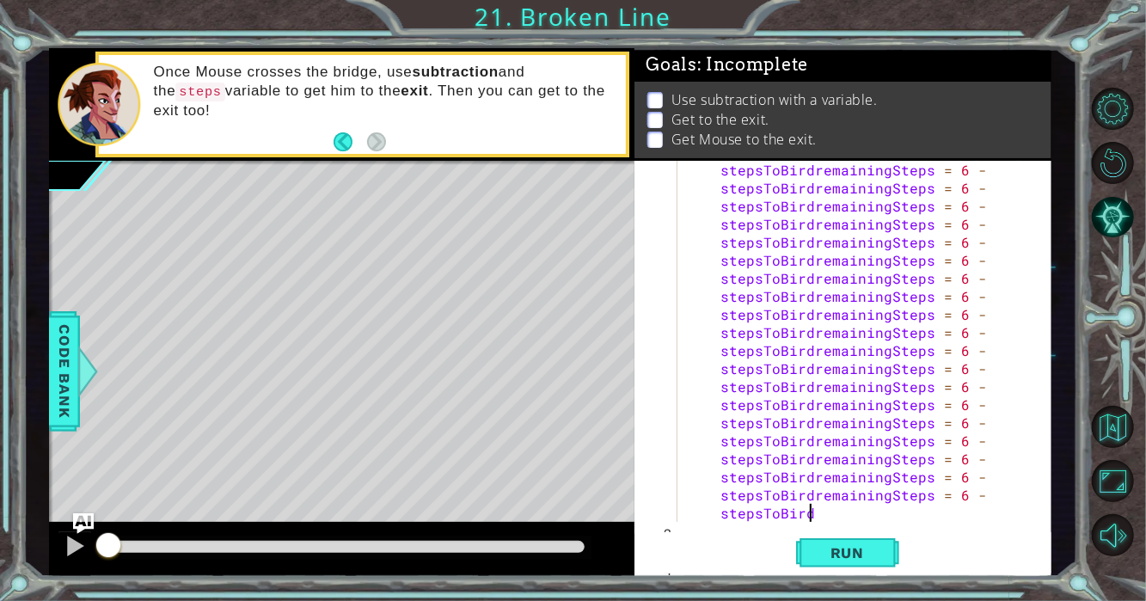
scroll to position [559, 0]
click at [1109, 427] on button "Back to Map" at bounding box center [1112, 427] width 42 height 42
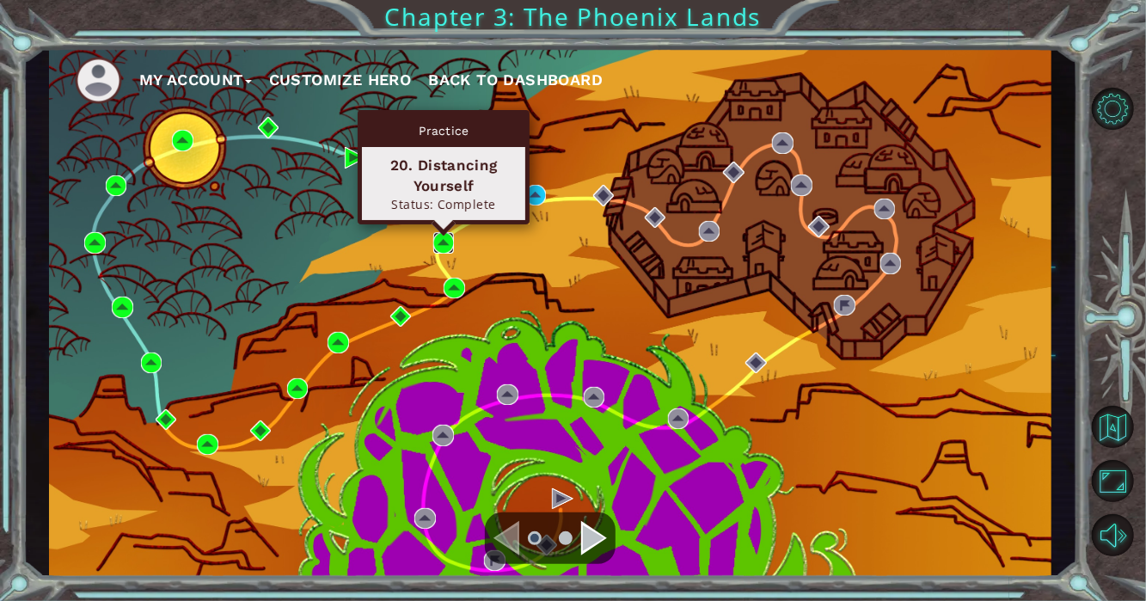
click at [437, 237] on img at bounding box center [443, 242] width 21 height 21
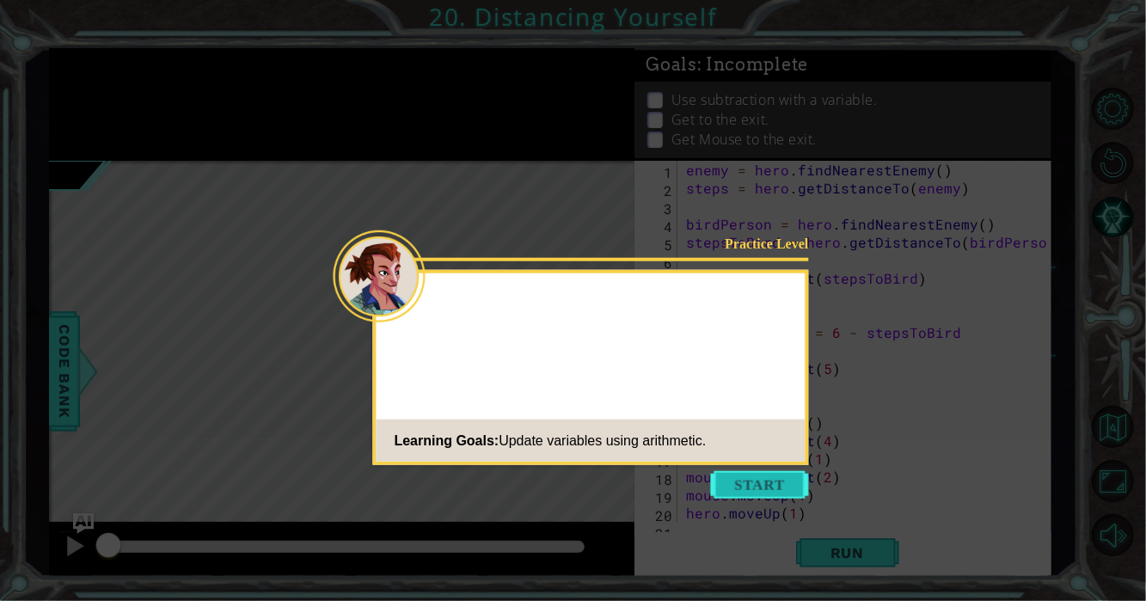
click at [766, 490] on button "Start" at bounding box center [760, 485] width 98 height 28
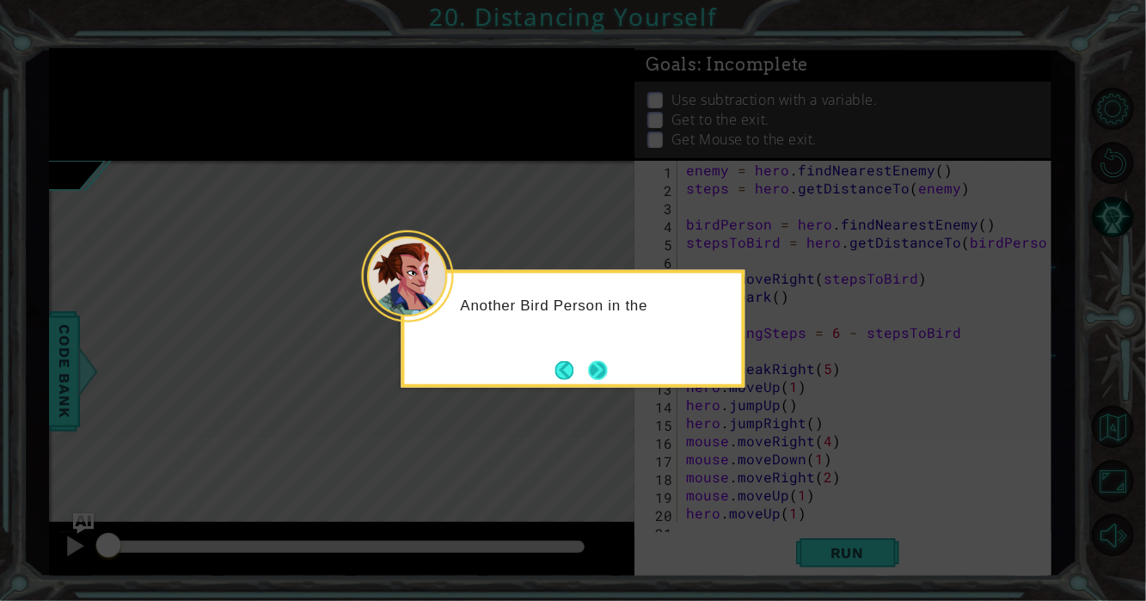
click at [595, 360] on button "Next" at bounding box center [598, 369] width 19 height 19
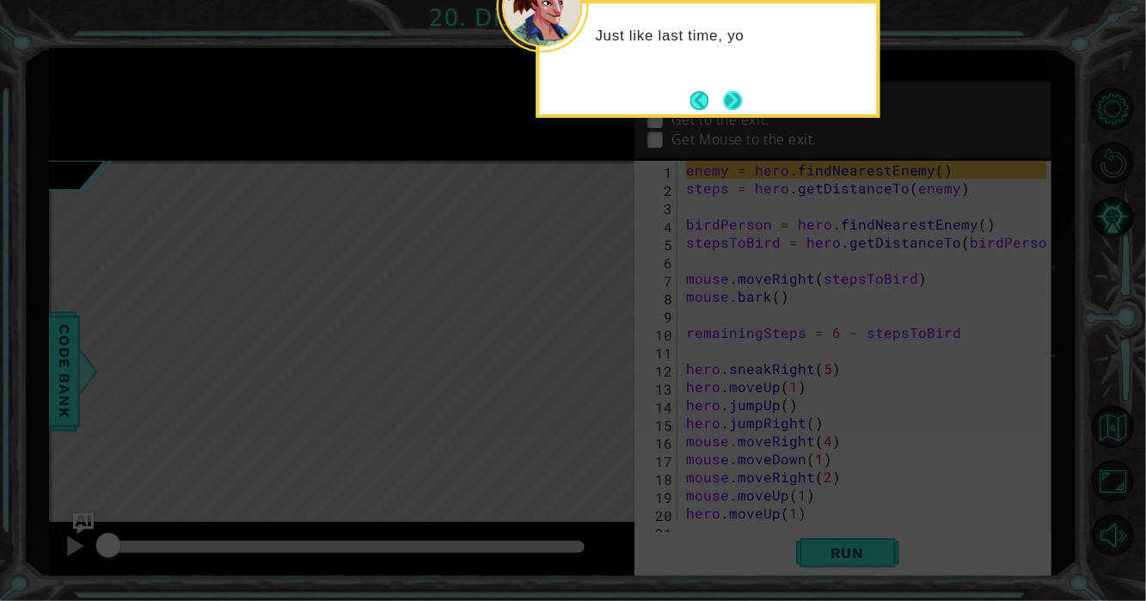
click at [737, 91] on button "Next" at bounding box center [733, 100] width 19 height 19
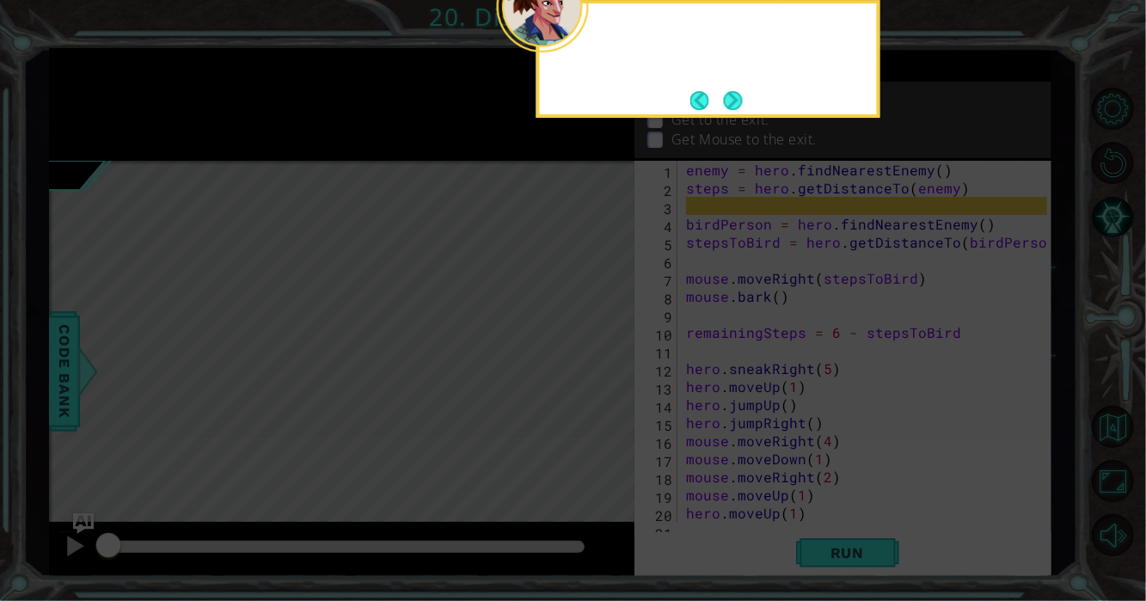
click at [737, 85] on div at bounding box center [708, 59] width 344 height 118
click at [737, 85] on div "Then have Mou" at bounding box center [708, 59] width 344 height 118
click at [737, 91] on button "Next" at bounding box center [733, 100] width 19 height 19
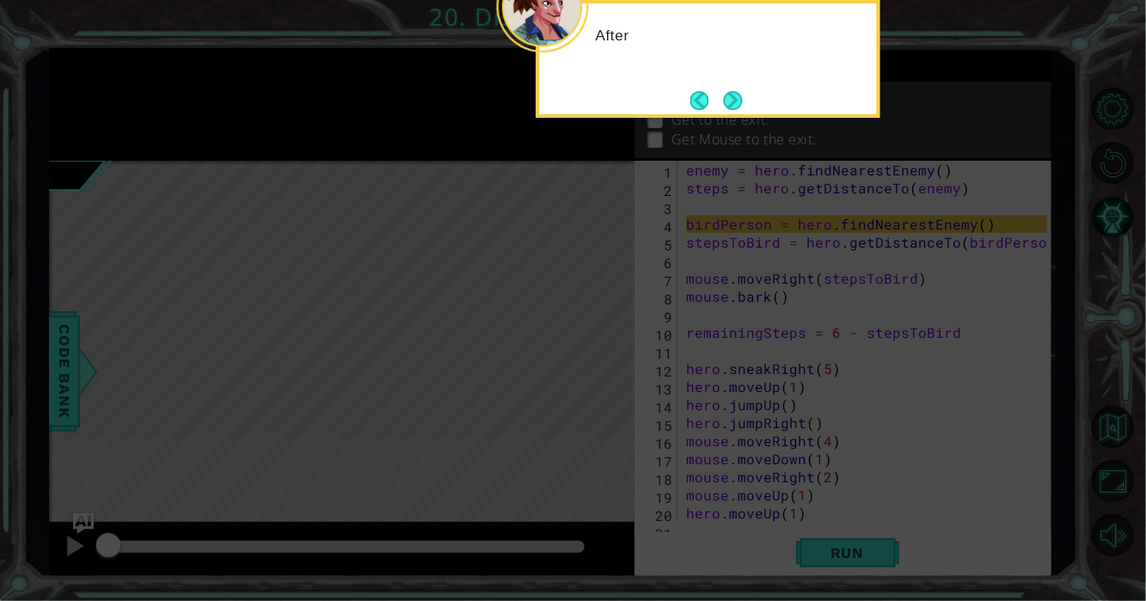
click at [737, 87] on div "After" at bounding box center [708, 59] width 344 height 118
click at [730, 110] on button "Next" at bounding box center [733, 100] width 19 height 19
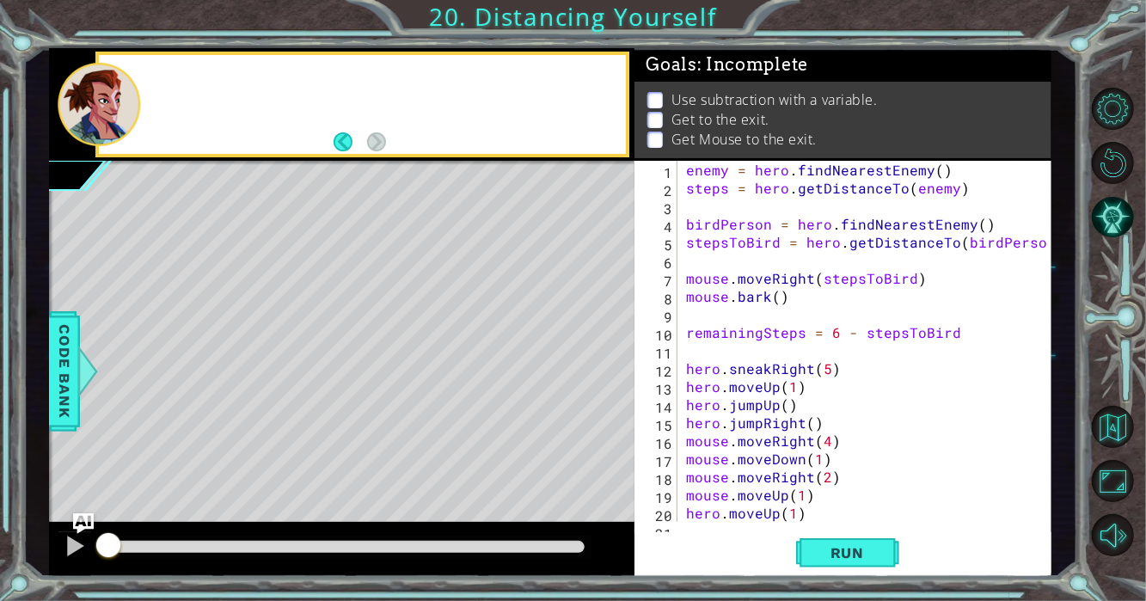
click at [735, 105] on p "Use subtraction with a variable." at bounding box center [774, 99] width 206 height 19
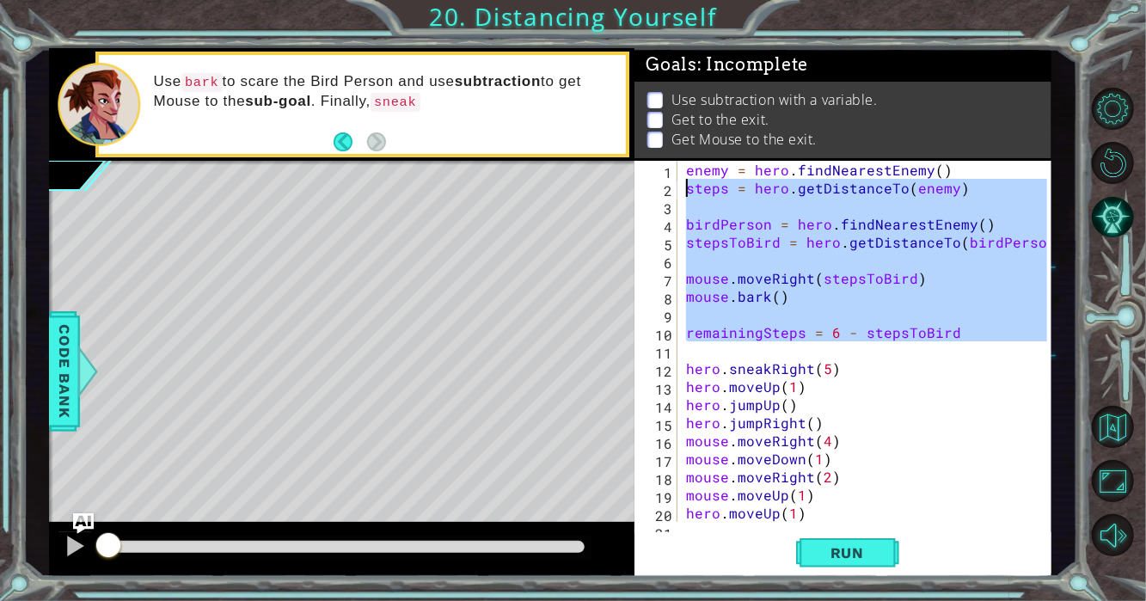
drag, startPoint x: 952, startPoint y: 344, endPoint x: 676, endPoint y: 163, distance: 329.7
click at [676, 163] on div "1 2 3 4 5 6 7 8 9 10 11 12 13 14 15 16 17 18 19 20 21 enemy = hero . findNeares…" at bounding box center [840, 341] width 413 height 361
type textarea "enemy = hero.findNearestEnemy() steps = hero.getDistanceTo(enemy)"
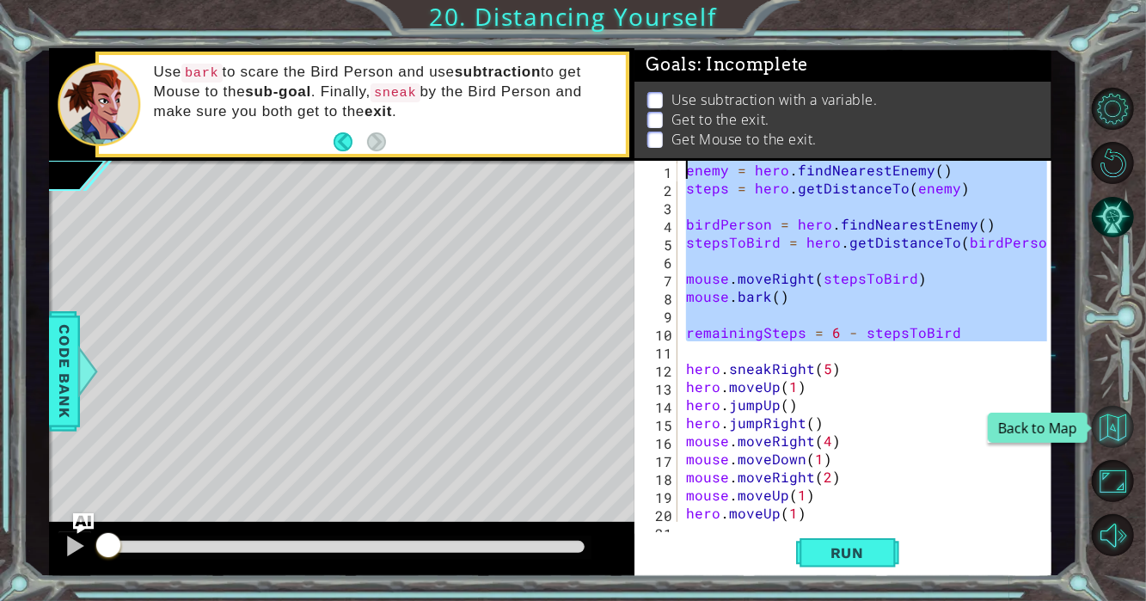
click at [1125, 425] on button "Back to Map" at bounding box center [1112, 427] width 42 height 42
click at [1101, 429] on button "Back to Map" at bounding box center [1112, 427] width 42 height 42
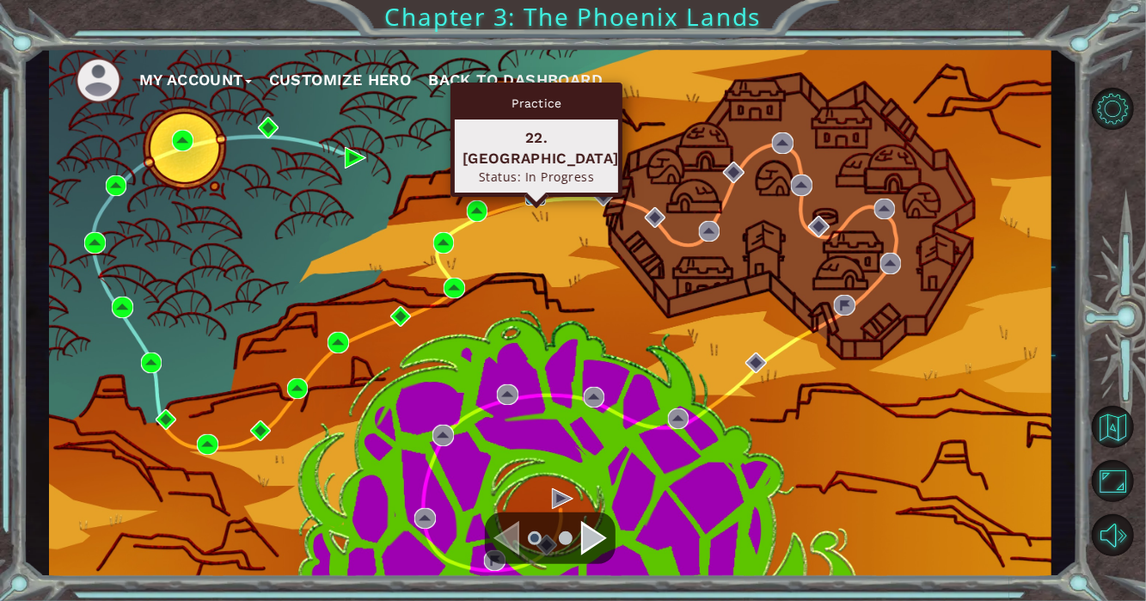
click at [535, 196] on img at bounding box center [535, 195] width 21 height 21
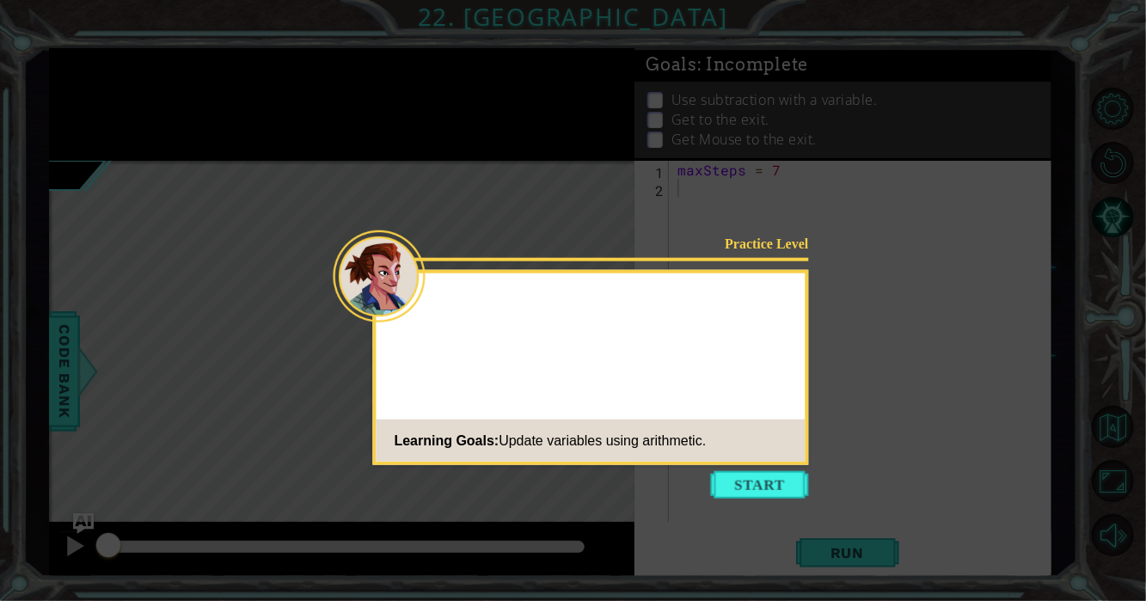
click at [694, 484] on icon at bounding box center [573, 300] width 1146 height 601
click at [720, 465] on icon at bounding box center [573, 300] width 1146 height 601
drag, startPoint x: 724, startPoint y: 496, endPoint x: 735, endPoint y: 468, distance: 29.4
click at [727, 492] on button "Start" at bounding box center [760, 485] width 98 height 28
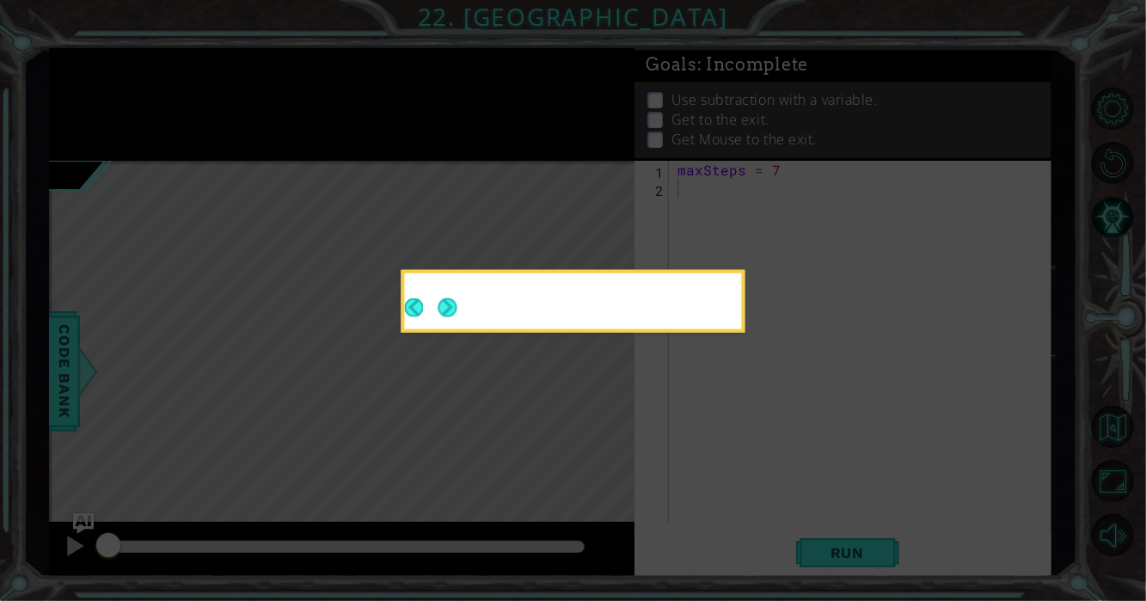
drag, startPoint x: 736, startPoint y: 468, endPoint x: 729, endPoint y: 474, distance: 9.7
click at [729, 474] on icon at bounding box center [573, 300] width 1146 height 601
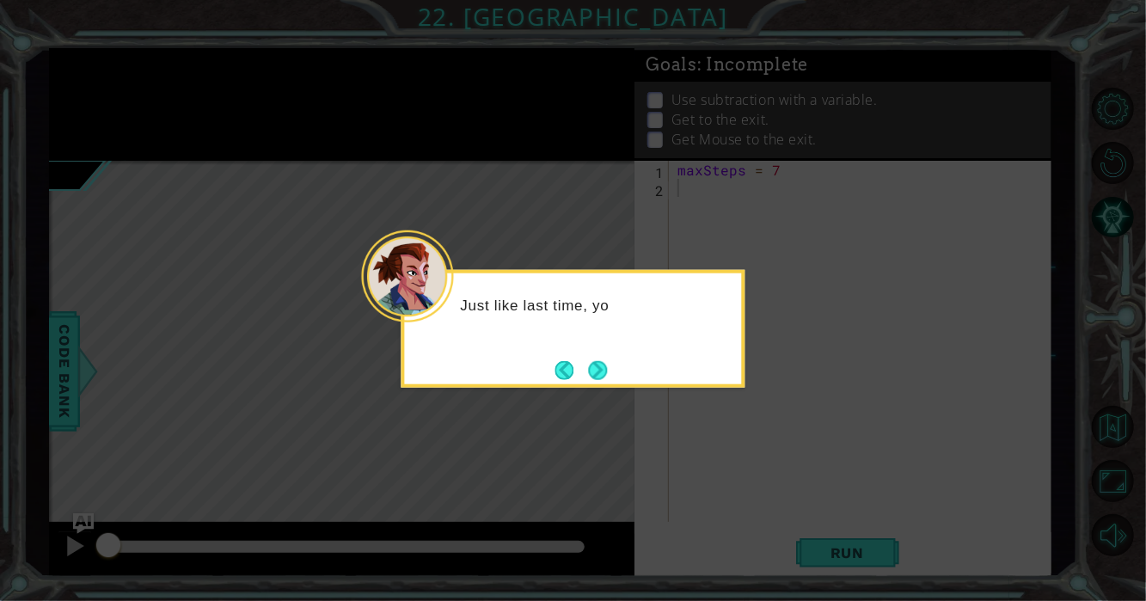
click at [603, 387] on div "Just like last time, yo" at bounding box center [573, 329] width 344 height 118
click at [603, 378] on button "Next" at bounding box center [598, 369] width 19 height 19
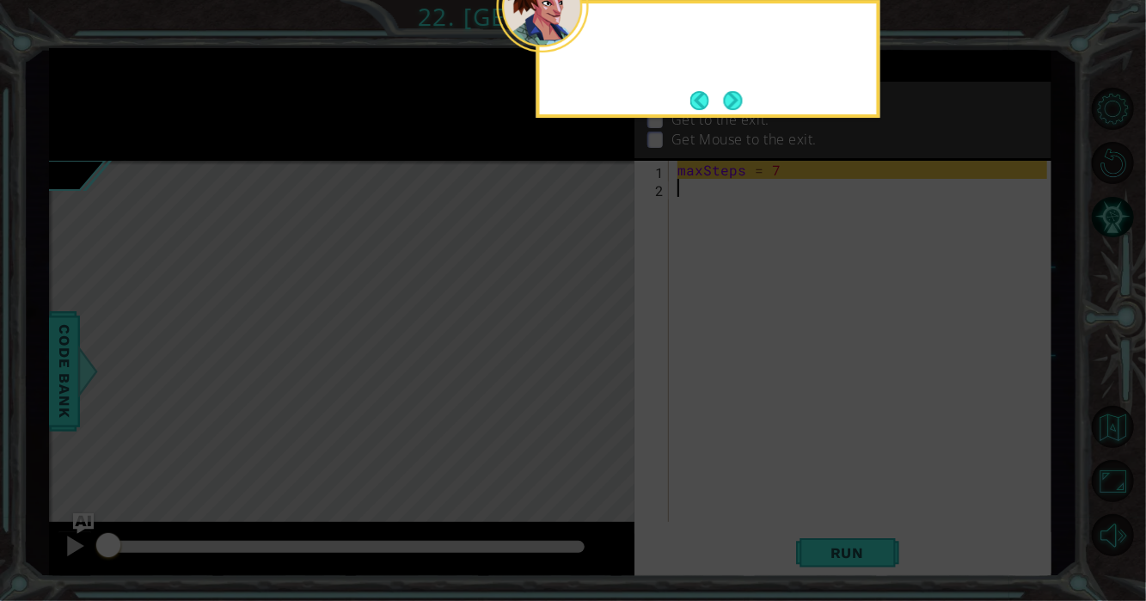
click at [603, 378] on icon at bounding box center [573, 90] width 1146 height 1022
click at [749, 82] on div "First, focus on getting Mou" at bounding box center [708, 59] width 344 height 118
click at [741, 91] on button "Next" at bounding box center [733, 100] width 19 height 19
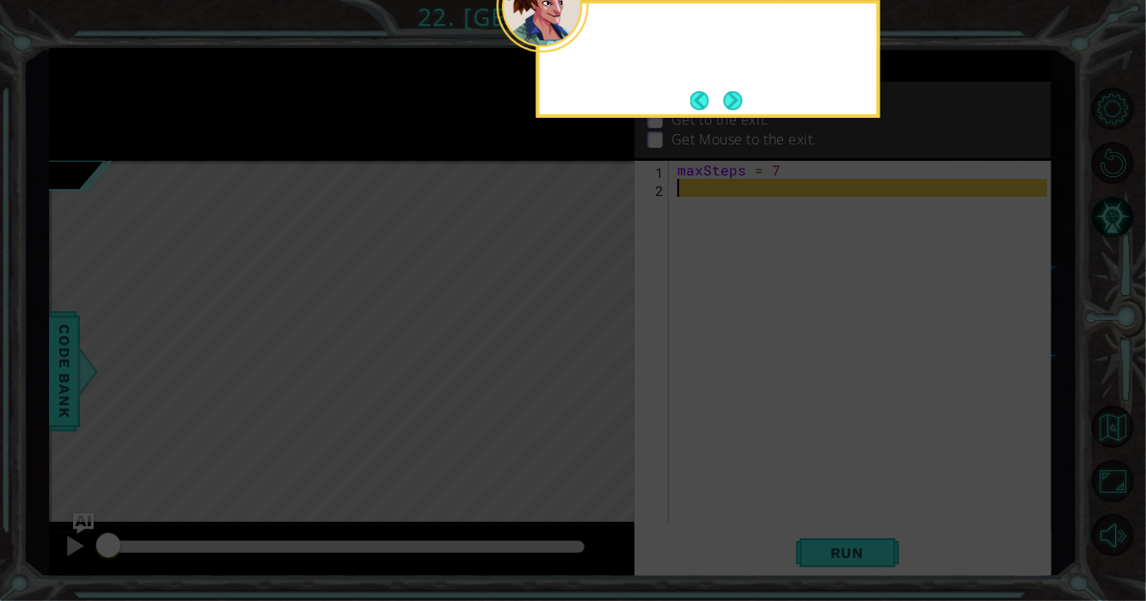
click at [741, 91] on button "Next" at bounding box center [733, 100] width 19 height 19
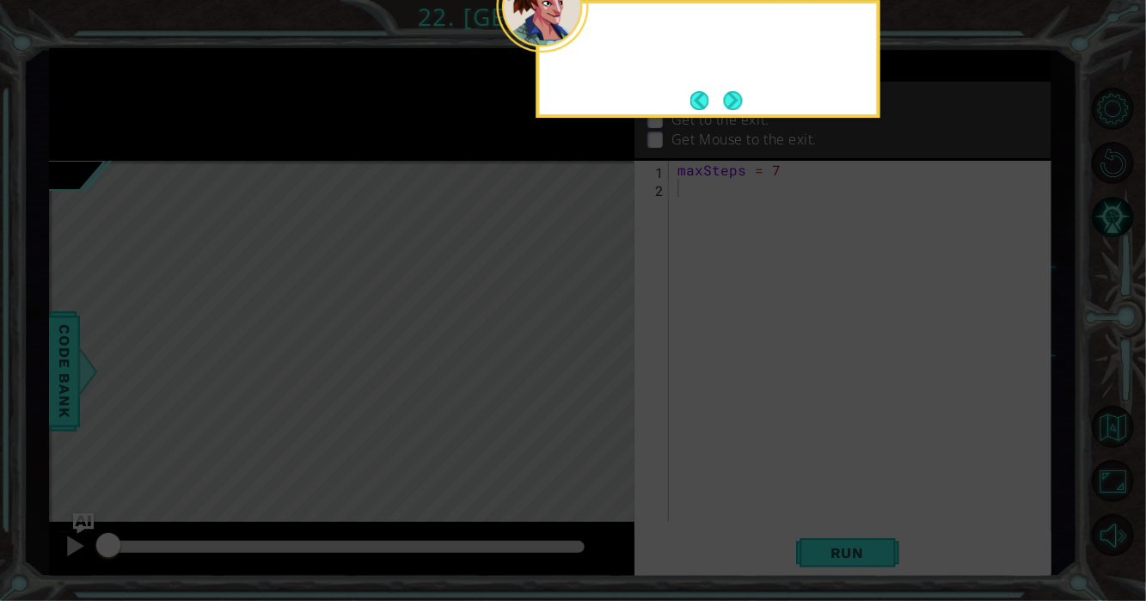
click at [741, 91] on button "Next" at bounding box center [733, 100] width 19 height 19
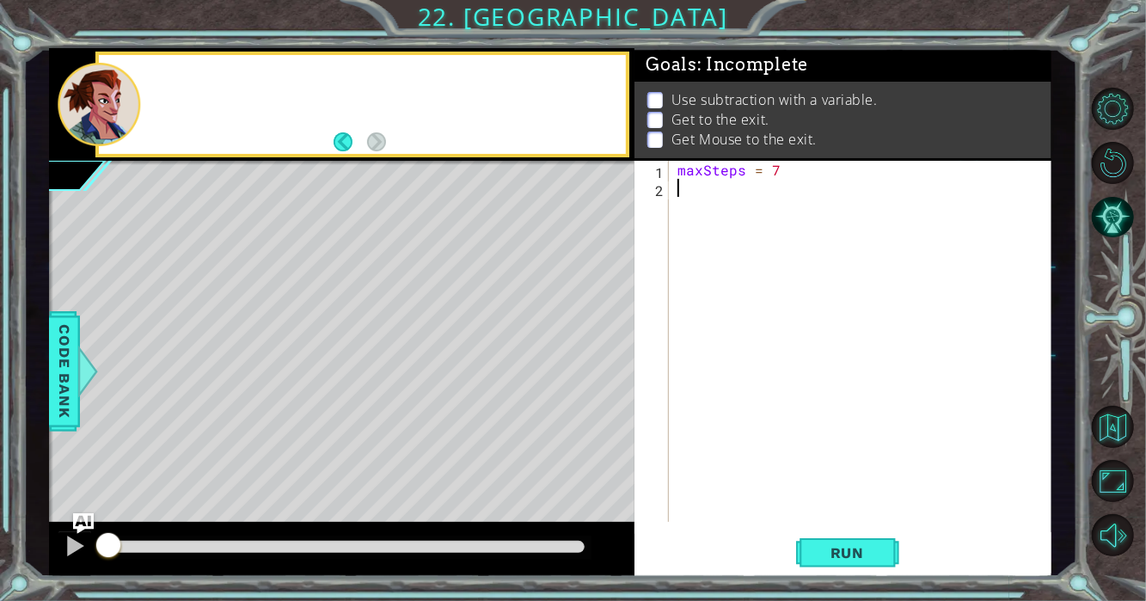
click at [741, 90] on p "Use subtraction with a variable." at bounding box center [774, 99] width 206 height 19
click at [710, 200] on div "maxSteps = 7" at bounding box center [865, 359] width 382 height 397
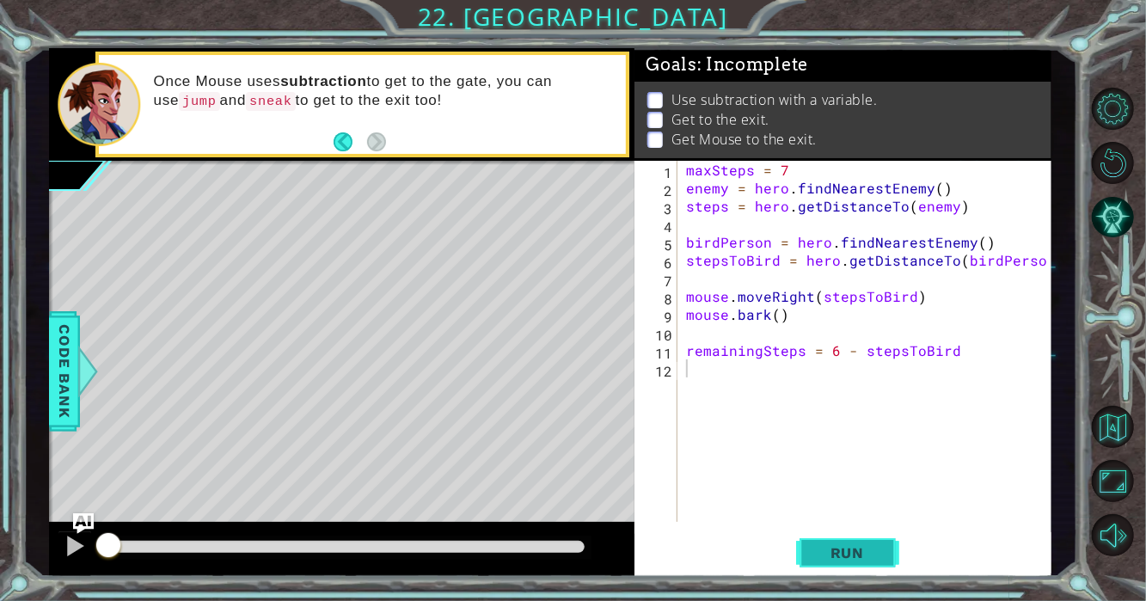
click at [840, 554] on span "Run" at bounding box center [847, 552] width 68 height 17
click at [863, 559] on span "Run" at bounding box center [847, 552] width 68 height 17
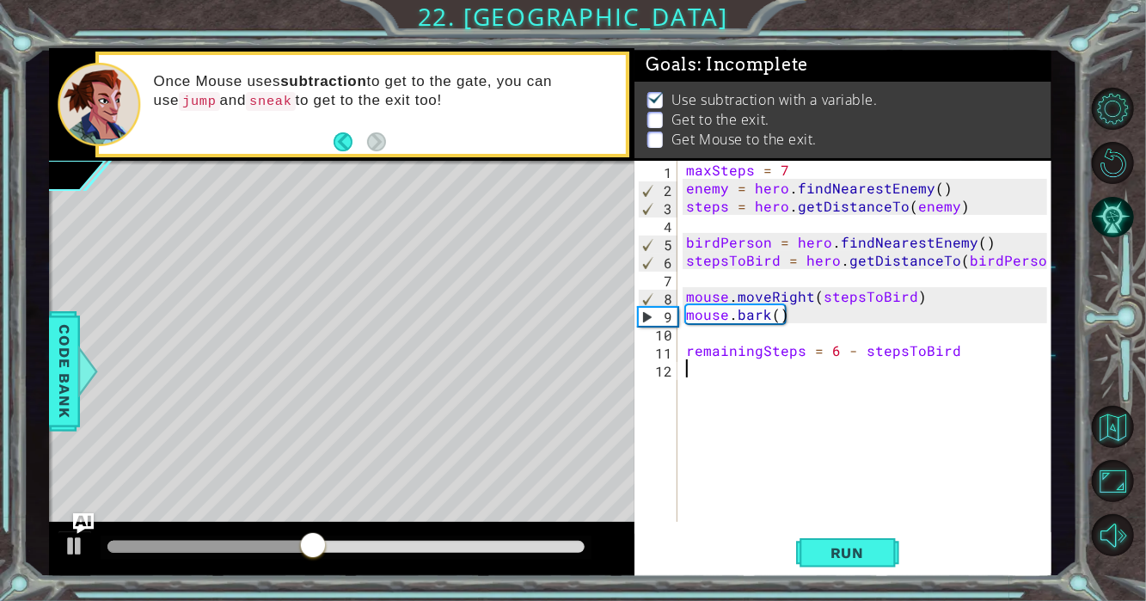
click at [737, 376] on div "maxSteps = 7 enemy = hero . findNearestEnemy ( ) steps = hero . getDistanceTo (…" at bounding box center [869, 359] width 374 height 397
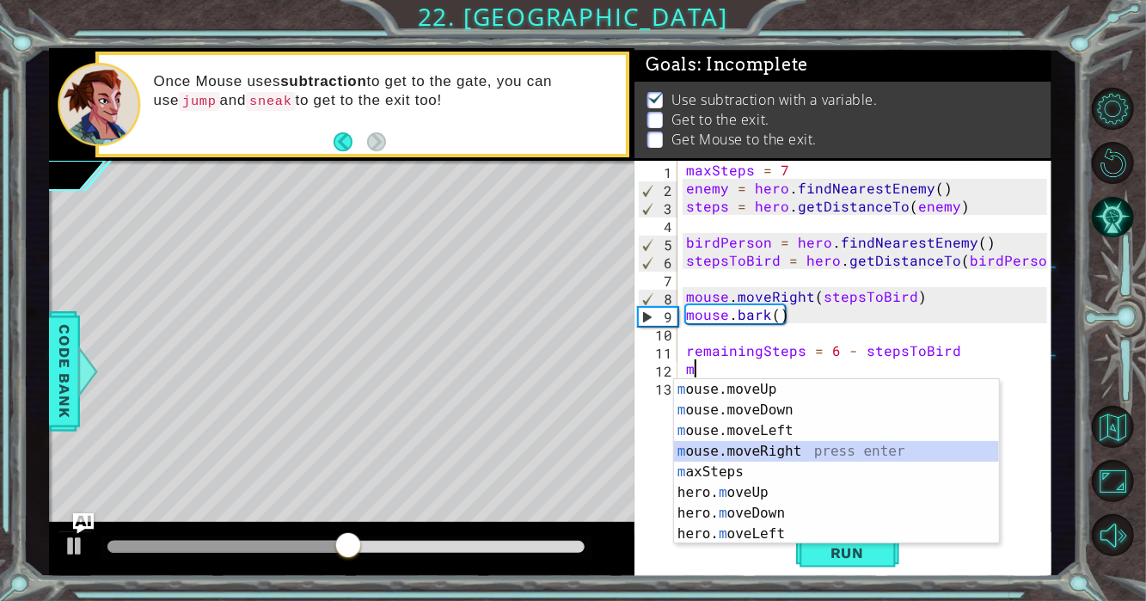
click at [805, 453] on div "m ouse.moveUp press enter m ouse.moveDown press enter m ouse.moveLeft press ent…" at bounding box center [837, 482] width 326 height 206
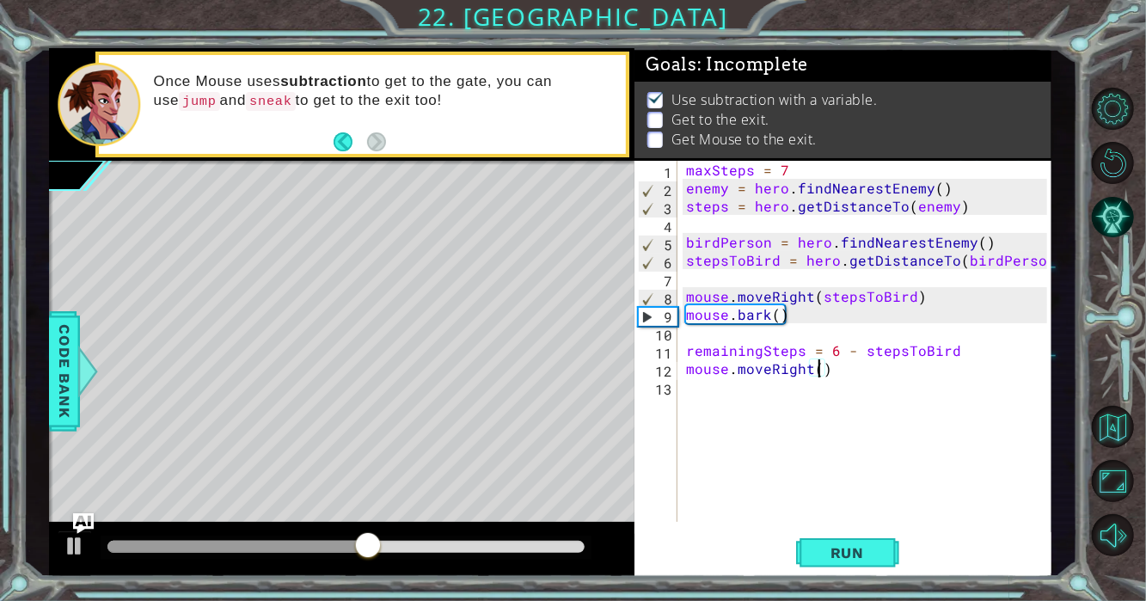
type textarea "mouse.moveRight(2)"
click at [693, 400] on div "maxSteps = 7 enemy = hero . findNearestEnemy ( ) steps = hero . getDistanceTo (…" at bounding box center [869, 359] width 374 height 397
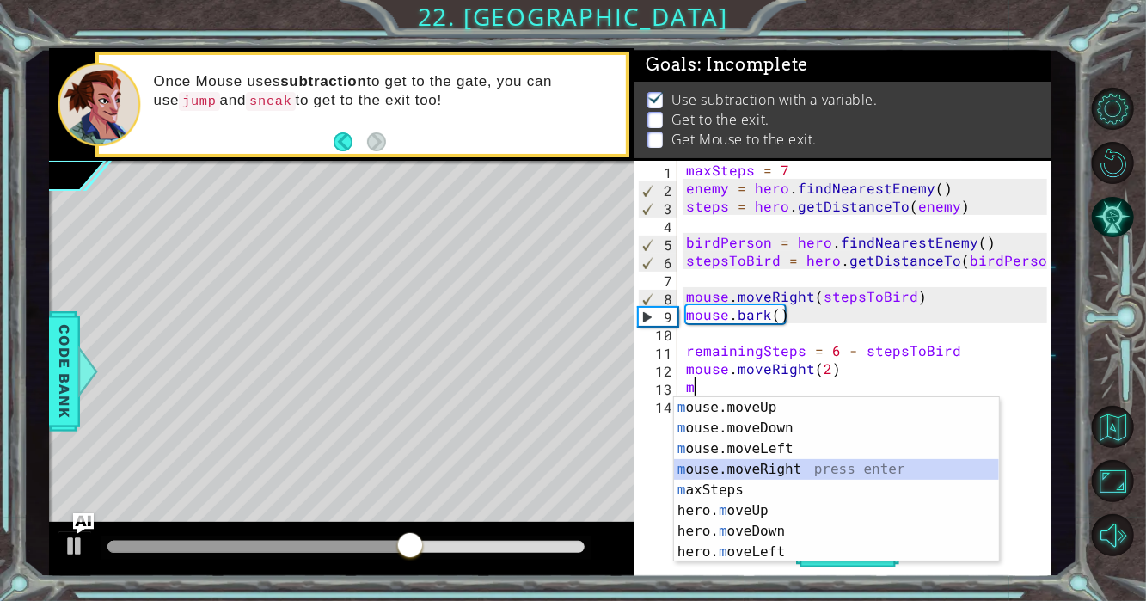
click at [810, 472] on div "m ouse.moveUp press enter m ouse.moveDown press enter m ouse.moveLeft press ent…" at bounding box center [837, 500] width 326 height 206
type textarea "mouse.moveRight(1)"
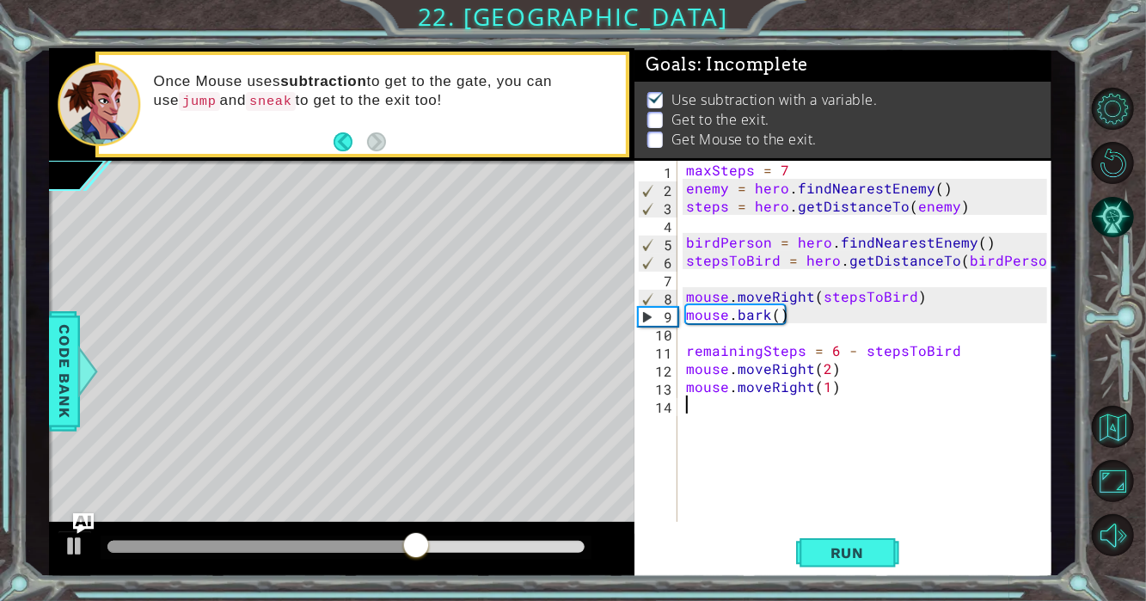
click at [745, 416] on div "maxSteps = 7 enemy = hero . findNearestEnemy ( ) steps = hero . getDistanceTo (…" at bounding box center [869, 359] width 374 height 397
type textarea "m"
click at [768, 499] on div "maxSteps = 7 enemy = hero . findNearestEnemy ( ) steps = hero . getDistanceTo (…" at bounding box center [869, 359] width 374 height 397
click at [771, 422] on div "maxSteps = 7 enemy = hero . findNearestEnemy ( ) steps = hero . getDistanceTo (…" at bounding box center [869, 359] width 374 height 397
click at [759, 425] on div "maxSteps = 7 enemy = hero . findNearestEnemy ( ) steps = hero . getDistanceTo (…" at bounding box center [869, 359] width 374 height 397
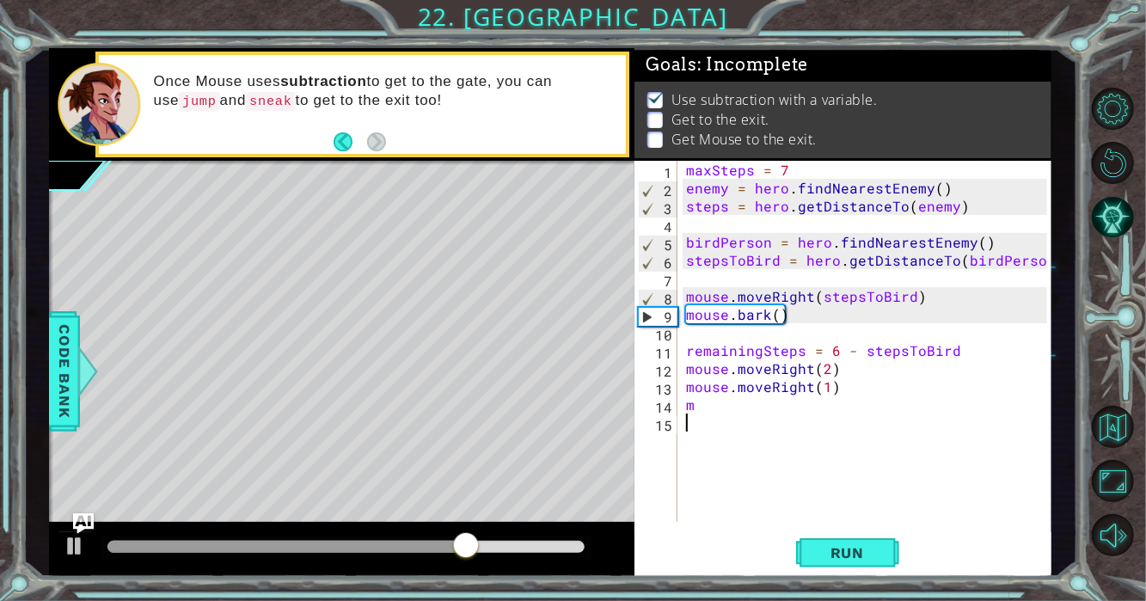
click at [767, 414] on div "maxSteps = 7 enemy = hero . findNearestEnemy ( ) steps = hero . getDistanceTo (…" at bounding box center [869, 359] width 374 height 397
click at [810, 374] on div "maxSteps = 7 enemy = hero . findNearestEnemy ( ) steps = hero . getDistanceTo (…" at bounding box center [869, 359] width 374 height 397
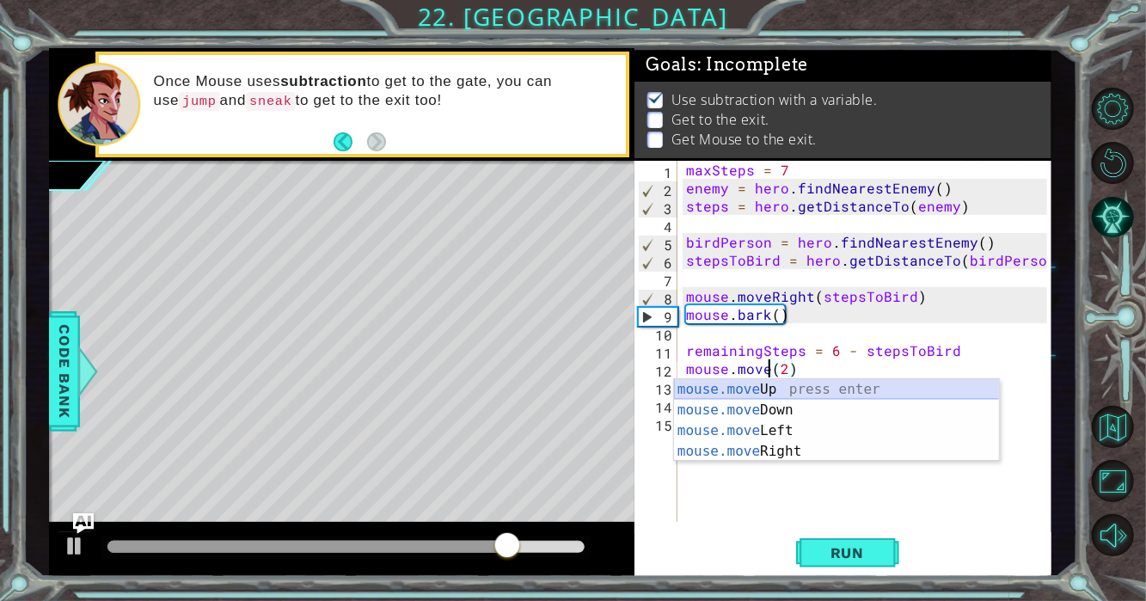
click at [807, 382] on div "mouse.move Up press enter mouse.move Down press enter mouse.move Left press ent…" at bounding box center [837, 441] width 326 height 124
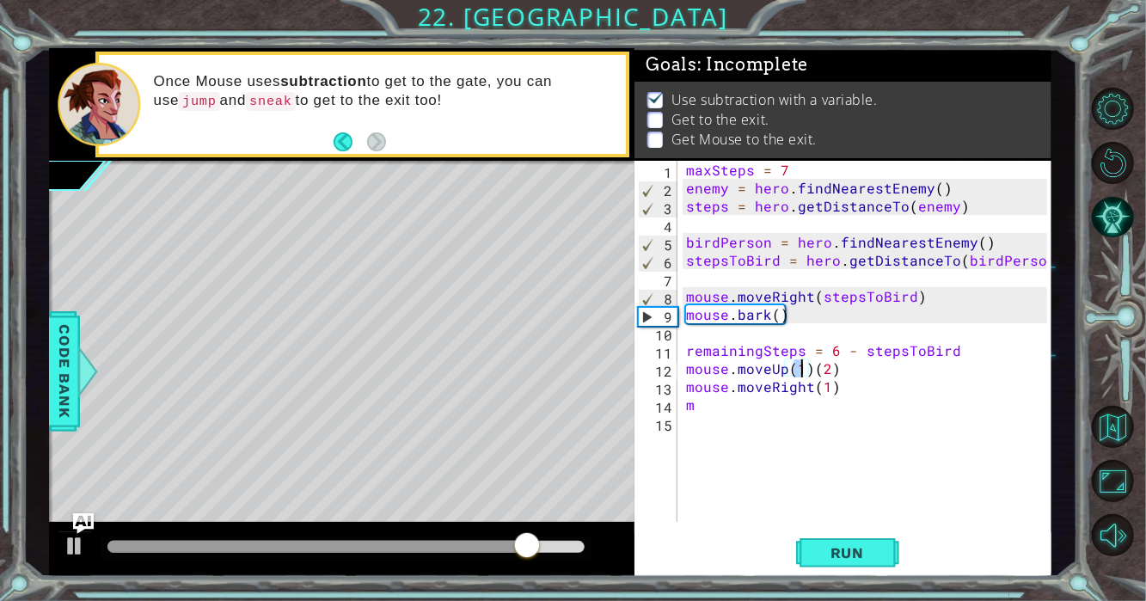
click at [816, 367] on div "maxSteps = 7 enemy = hero . findNearestEnemy ( ) steps = hero . getDistanceTo (…" at bounding box center [869, 359] width 374 height 397
click at [811, 370] on div "maxSteps = 7 enemy = hero . findNearestEnemy ( ) steps = hero . getDistanceTo (…" at bounding box center [869, 359] width 374 height 397
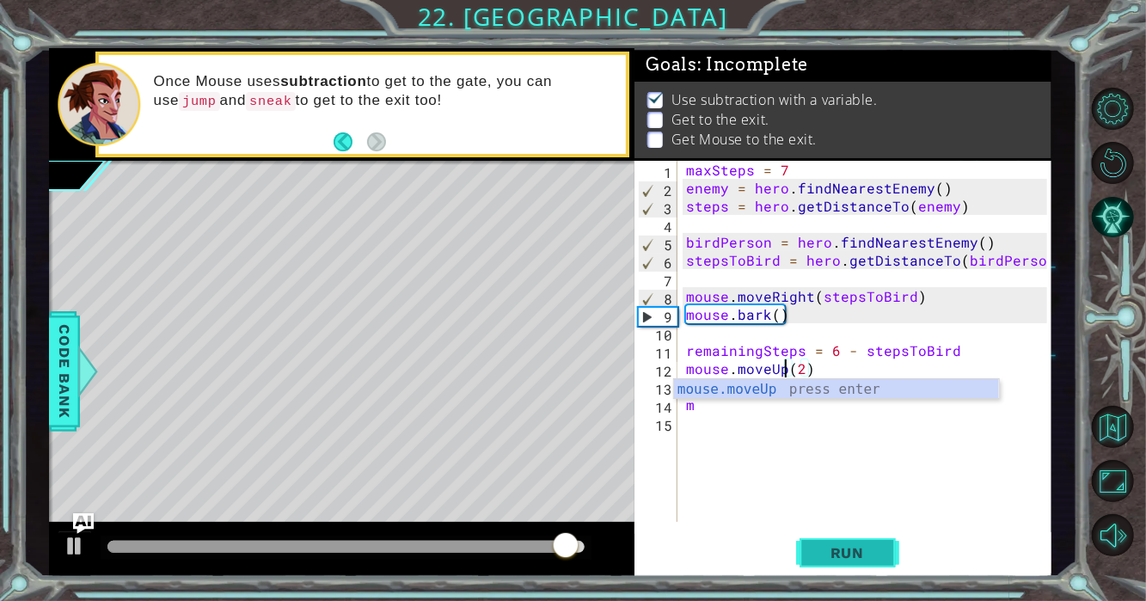
click at [822, 554] on span "Run" at bounding box center [847, 552] width 68 height 17
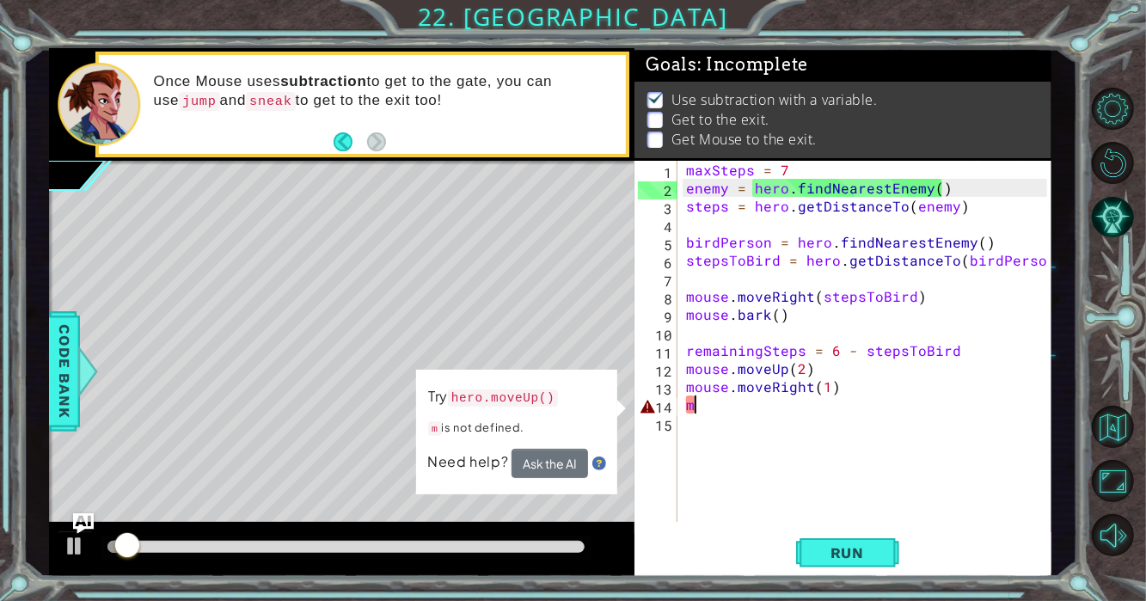
click at [706, 412] on div "maxSteps = 7 enemy = hero . findNearestEnemy ( ) steps = hero . getDistanceTo (…" at bounding box center [869, 359] width 374 height 397
type textarea "m"
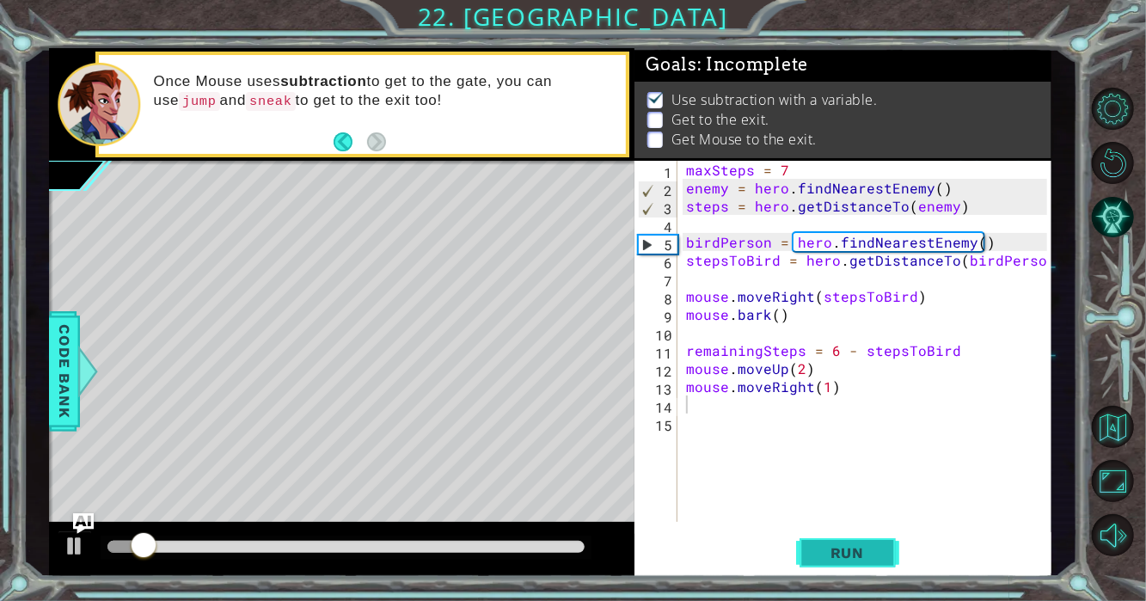
click at [798, 542] on button "Run" at bounding box center [847, 552] width 103 height 41
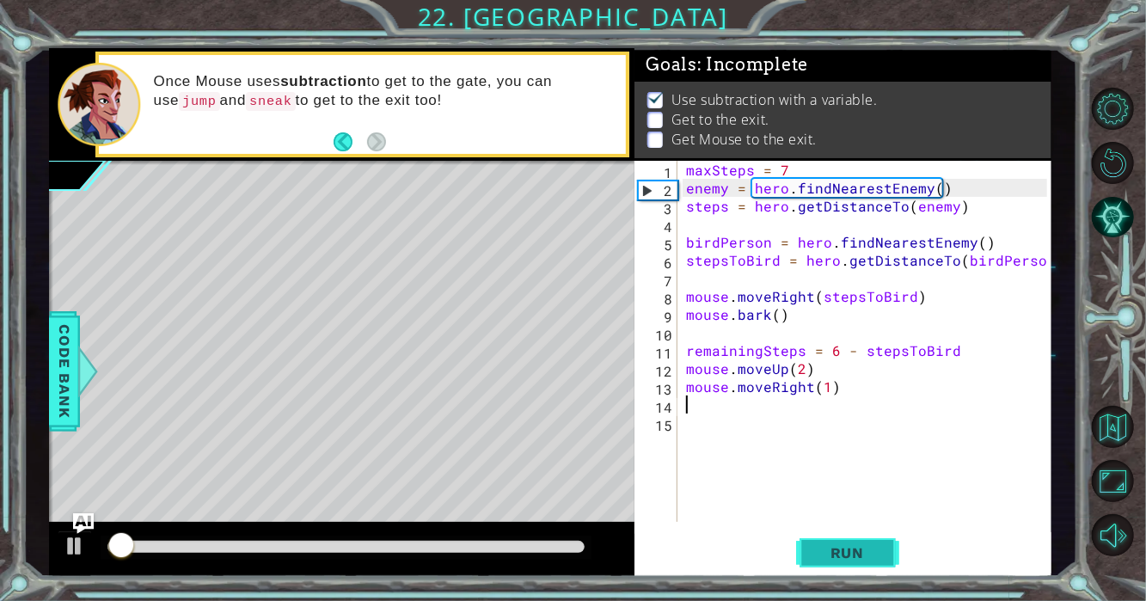
click at [798, 562] on button "Run" at bounding box center [847, 552] width 103 height 41
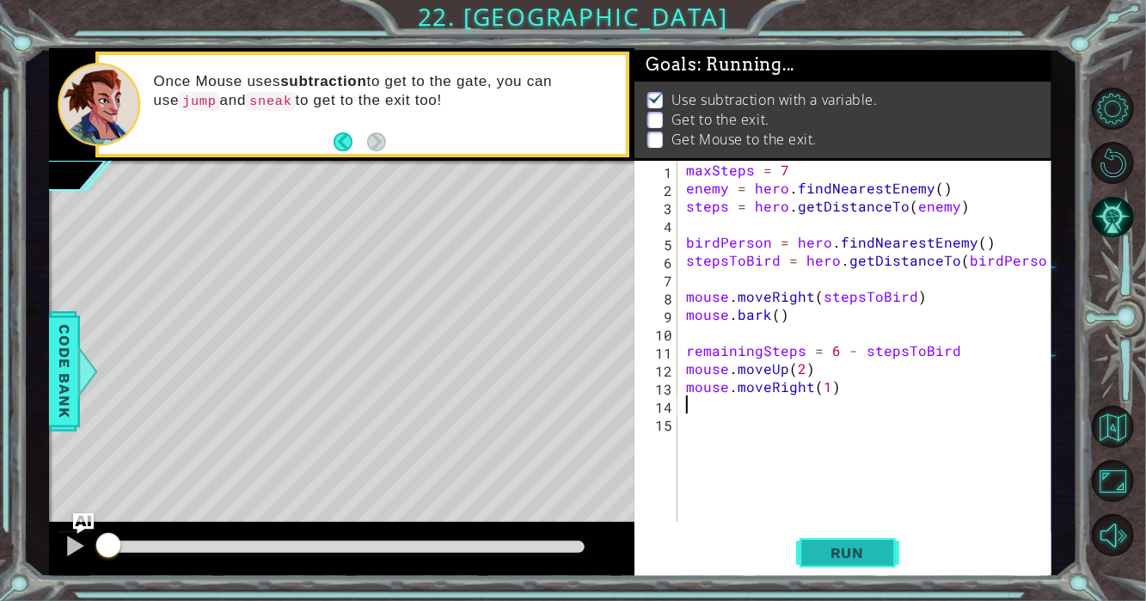
click at [839, 553] on span "Run" at bounding box center [847, 552] width 68 height 17
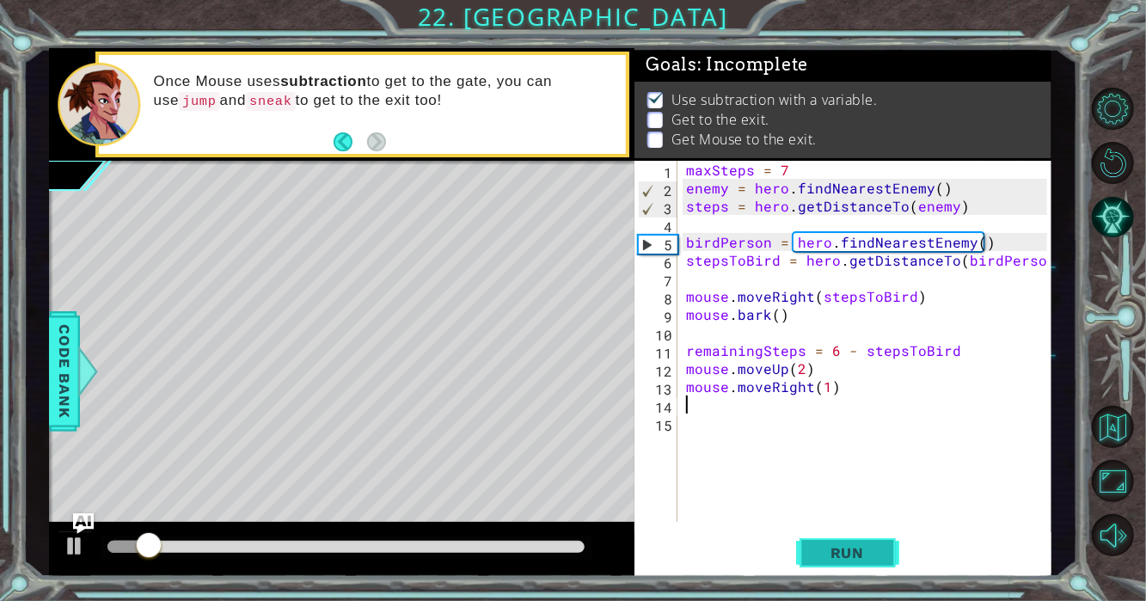
click at [828, 554] on span "Run" at bounding box center [847, 552] width 68 height 17
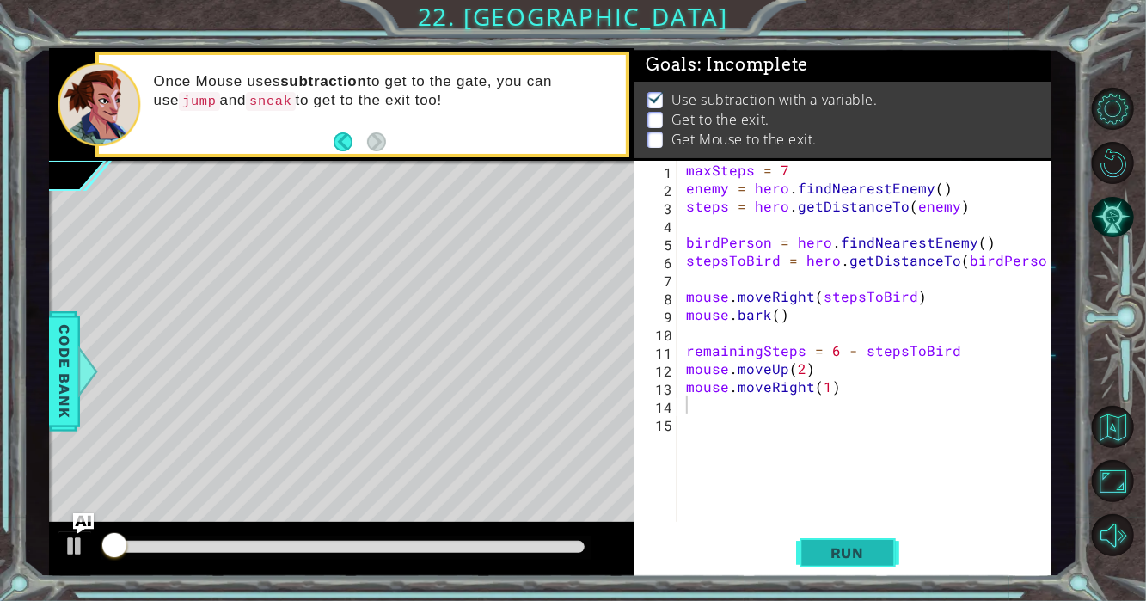
click at [828, 554] on span "Run" at bounding box center [847, 552] width 68 height 17
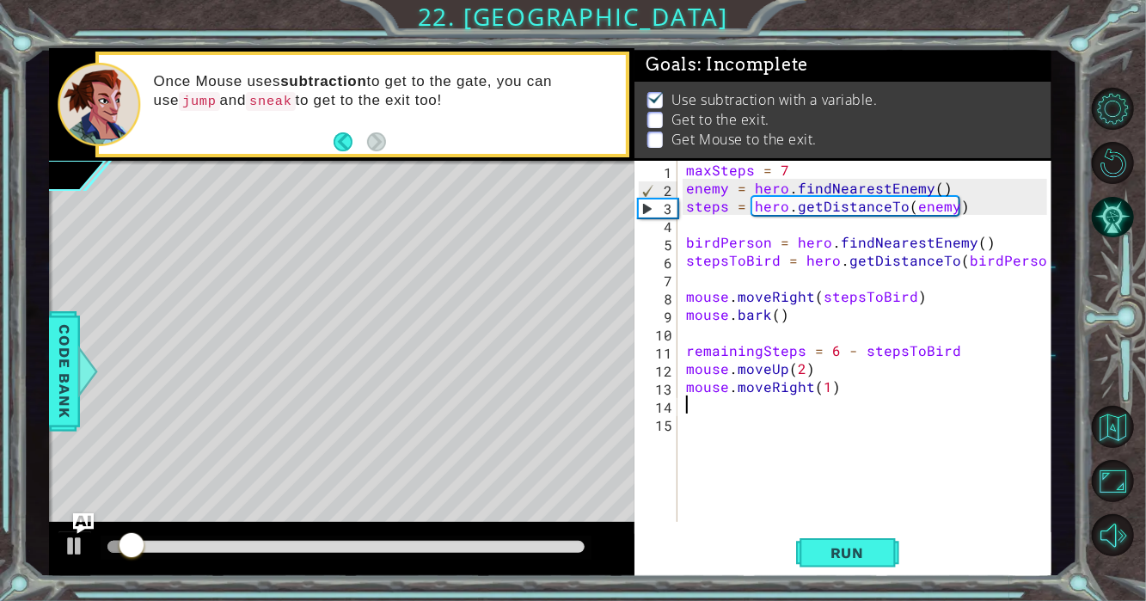
type textarea "m"
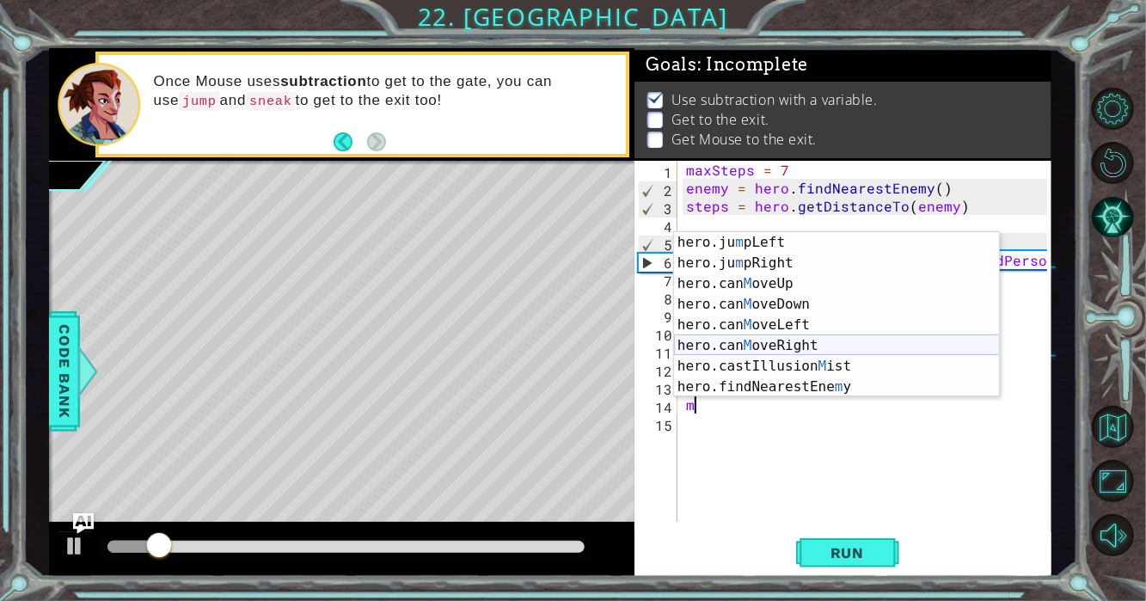
scroll to position [226, 0]
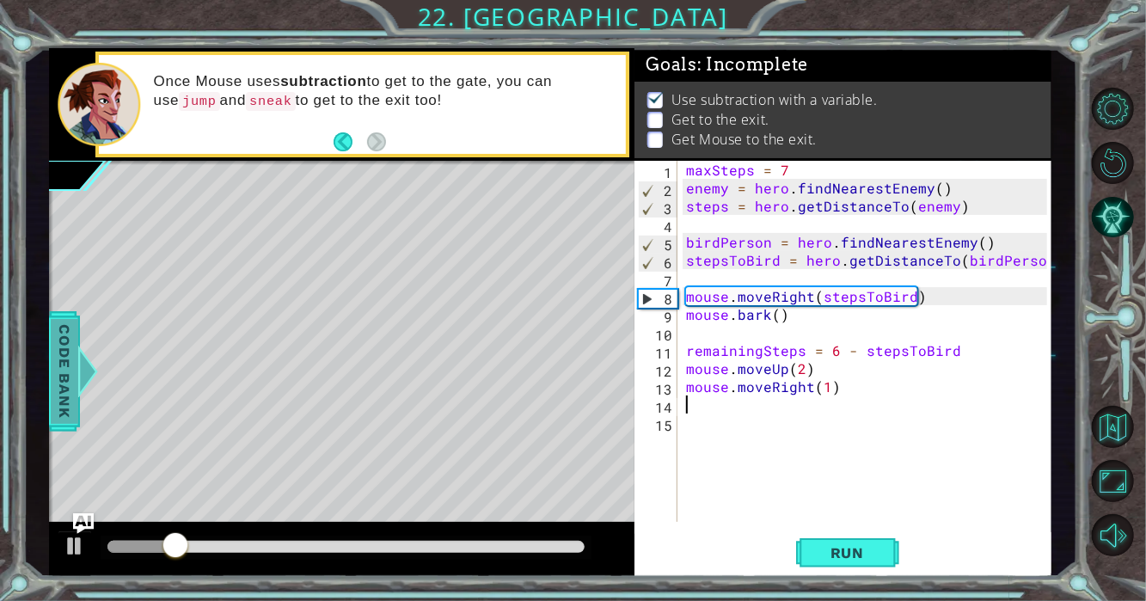
click at [62, 388] on span "Code Bank" at bounding box center [65, 371] width 28 height 105
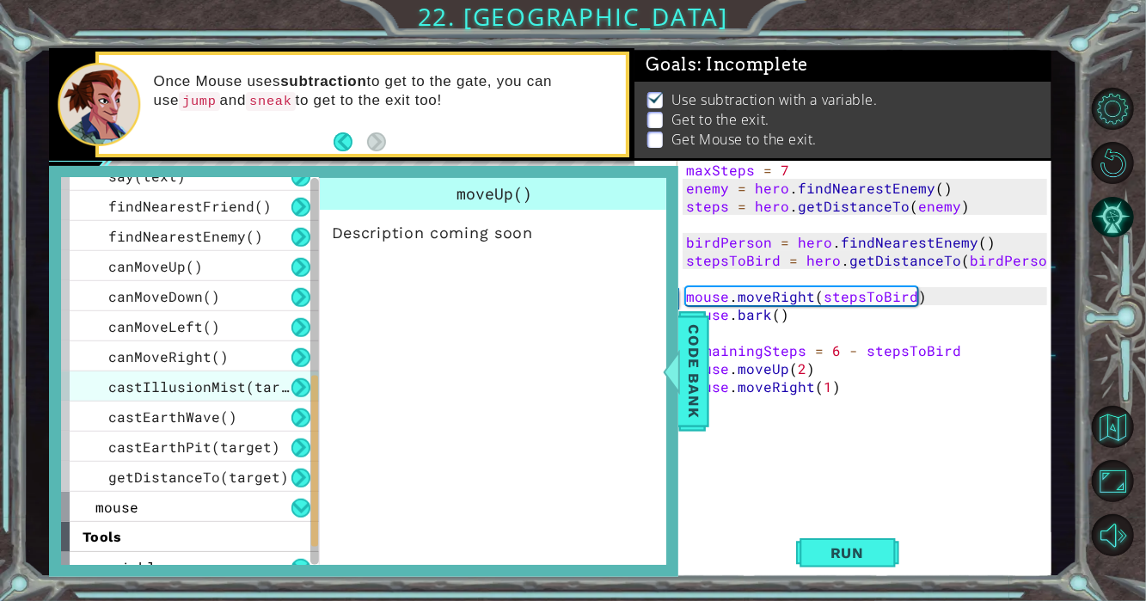
scroll to position [515, 0]
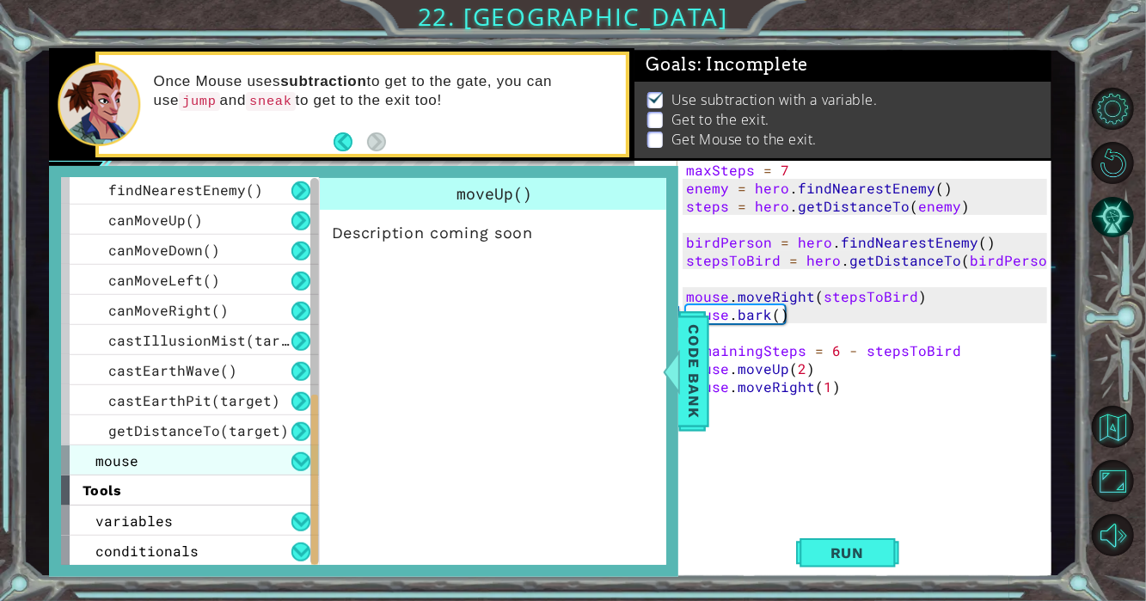
click at [205, 450] on div "mouse" at bounding box center [190, 460] width 258 height 30
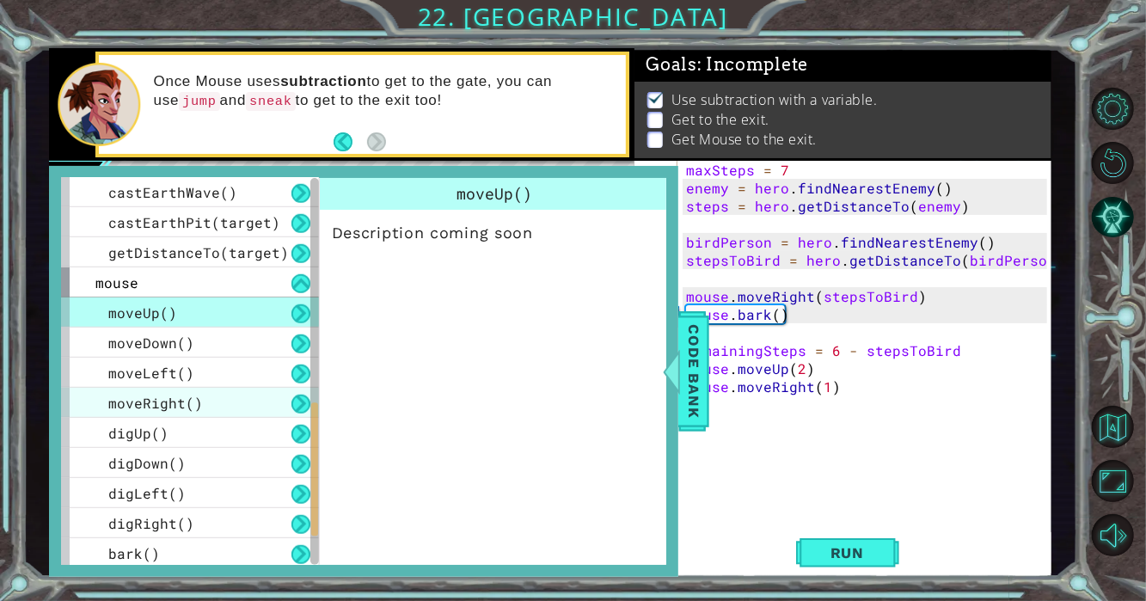
scroll to position [706, 0]
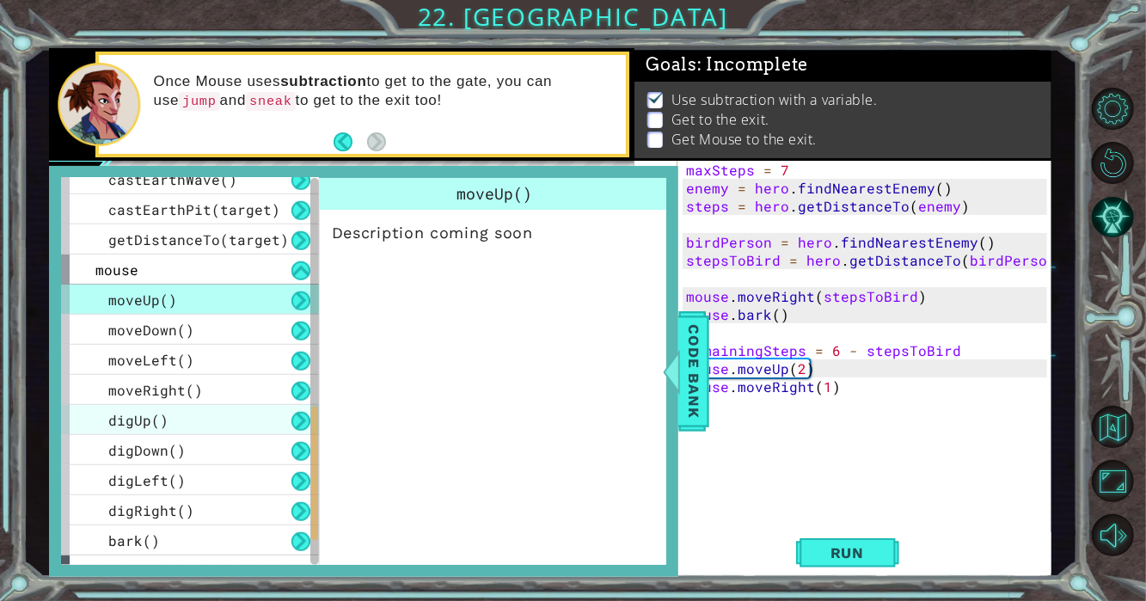
click at [212, 415] on div "digUp()" at bounding box center [190, 420] width 258 height 30
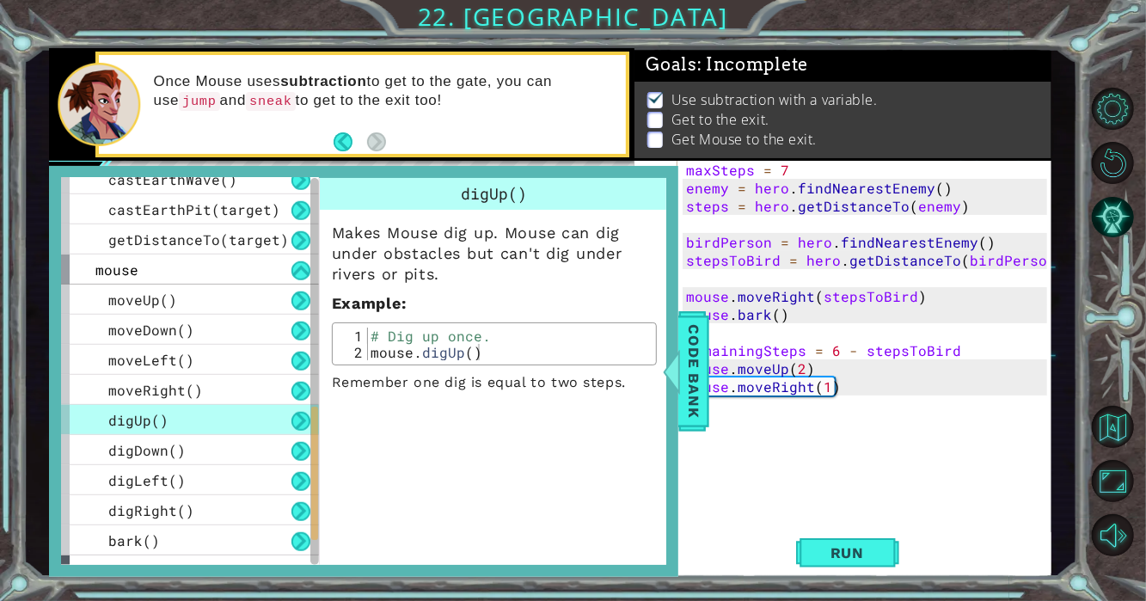
type textarea "mouse.digUp()"
drag, startPoint x: 486, startPoint y: 351, endPoint x: 347, endPoint y: 354, distance: 138.4
click at [347, 354] on div "mouse.digUp() 1 2 # Dig up once. mouse . digUp ( ) הההההההההההההההההההההההההההה…" at bounding box center [494, 343] width 315 height 33
type textarea "mouse.digUp()"
click at [699, 394] on span "Code Bank" at bounding box center [694, 371] width 28 height 105
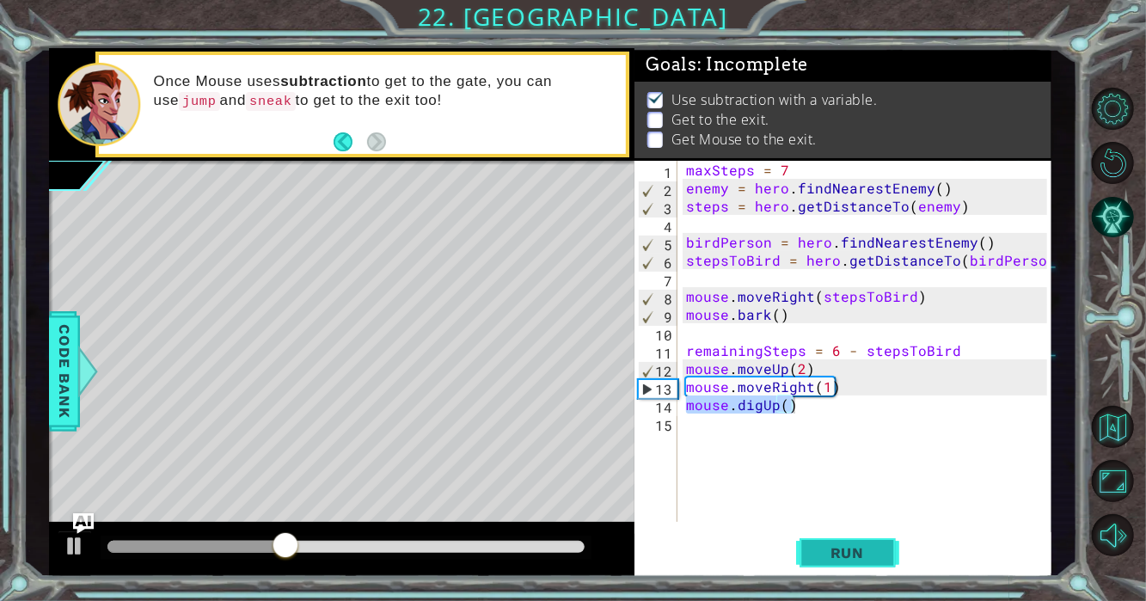
click at [821, 559] on span "Run" at bounding box center [847, 552] width 68 height 17
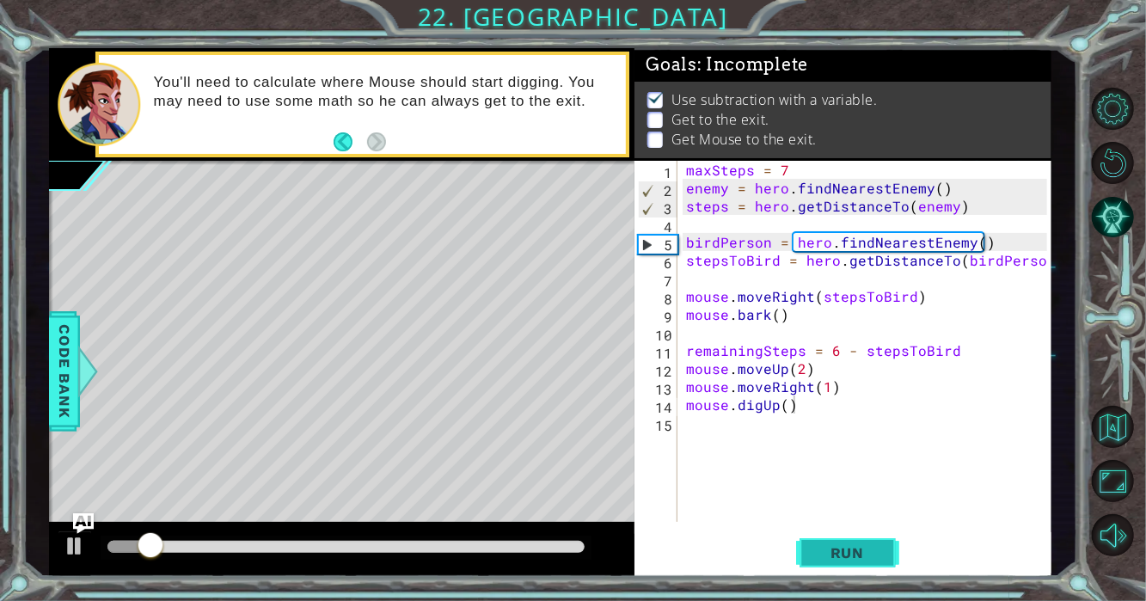
click at [889, 550] on button "Run" at bounding box center [847, 552] width 103 height 41
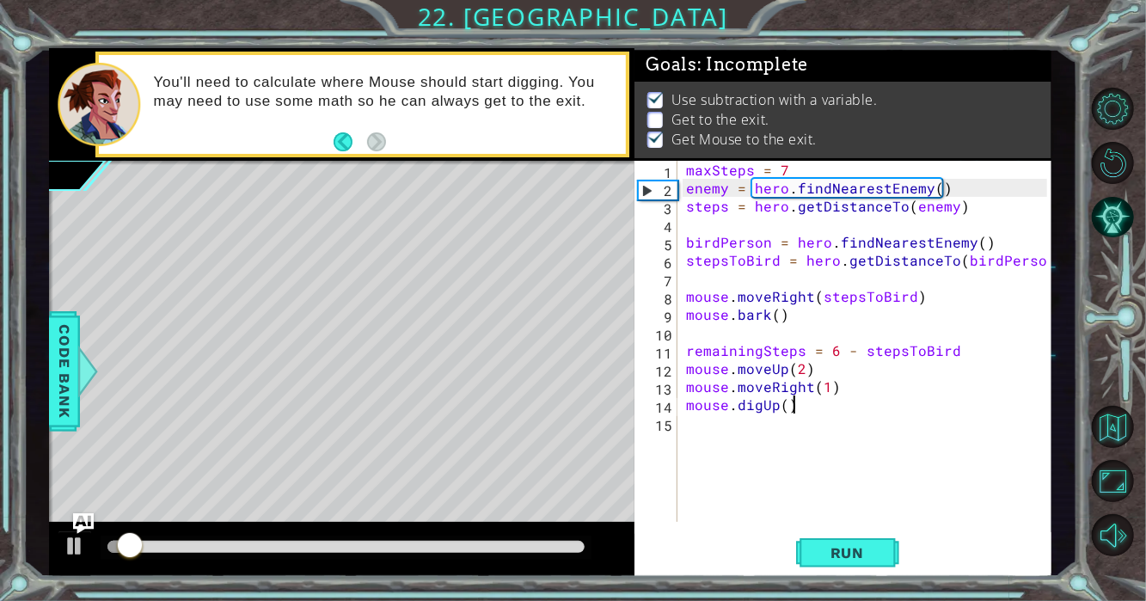
click at [708, 445] on div "maxSteps = 7 enemy = hero . findNearestEnemy ( ) steps = hero . getDistanceTo (…" at bounding box center [869, 359] width 374 height 397
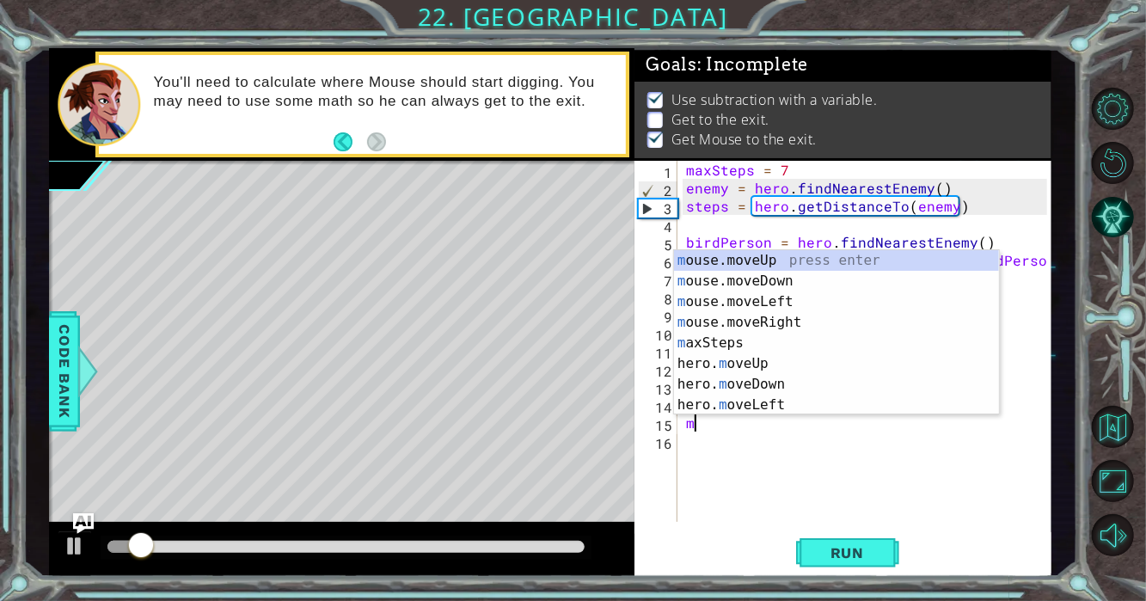
scroll to position [0, 0]
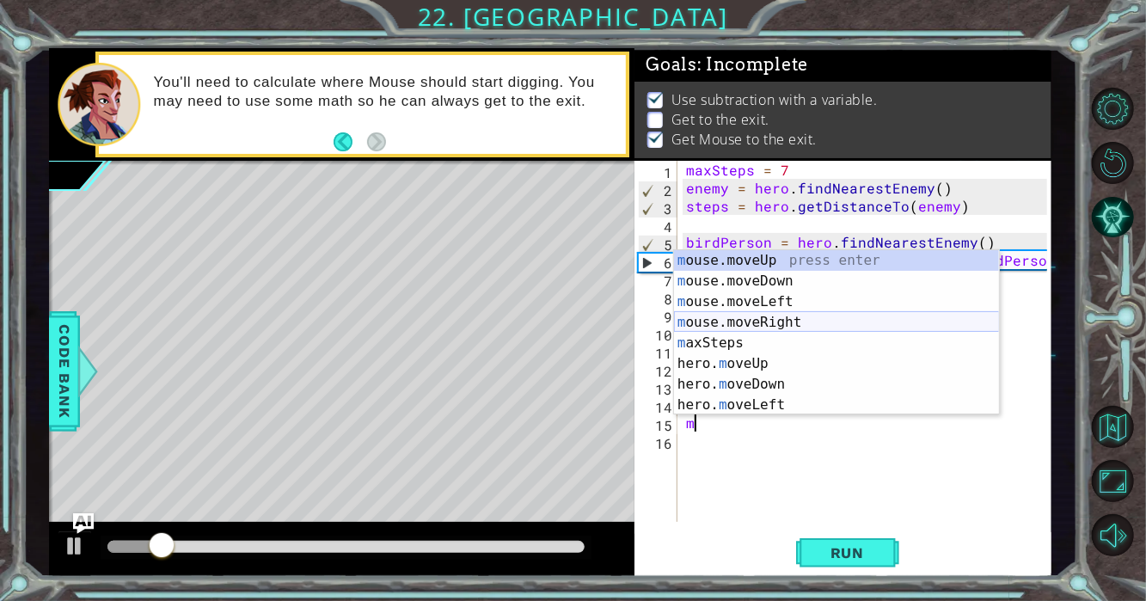
click at [785, 323] on div "m ouse.moveUp press enter m ouse.moveDown press enter m ouse.moveLeft press ent…" at bounding box center [837, 353] width 326 height 206
type textarea "mouse.moveRight(1)"
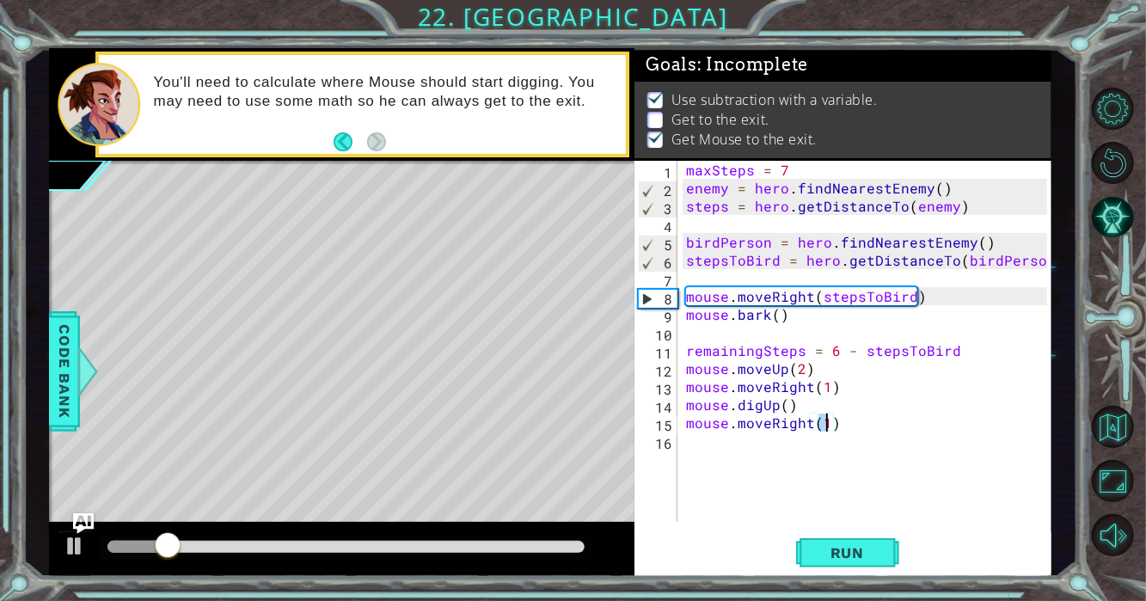
click at [734, 449] on div "maxSteps = 7 enemy = hero . findNearestEnemy ( ) steps = hero . getDistanceTo (…" at bounding box center [869, 359] width 374 height 397
type textarea "n"
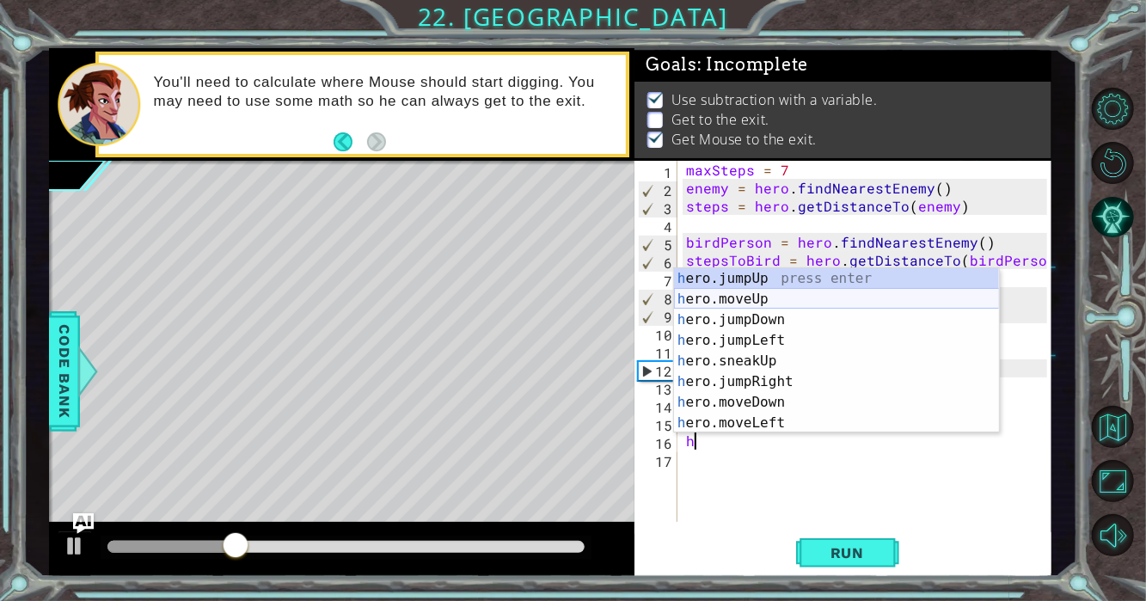
click at [827, 302] on div "h ero.jumpUp press enter h ero.moveUp press enter h ero.jumpDown press enter h …" at bounding box center [837, 371] width 326 height 206
type textarea "hero.moveUp(1)"
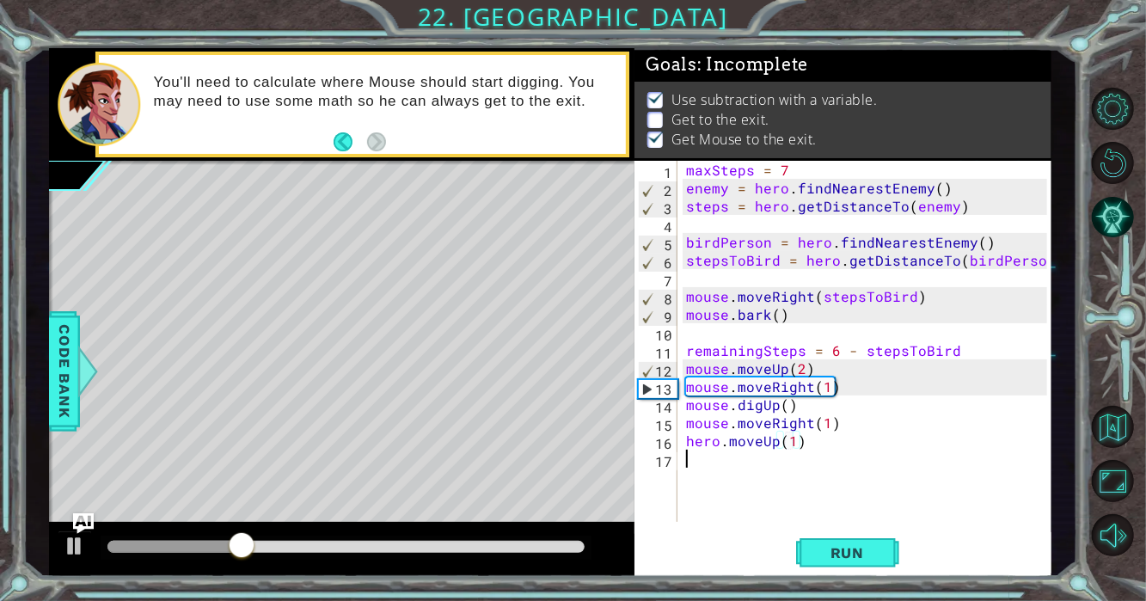
click at [688, 483] on div "maxSteps = 7 enemy = hero . findNearestEnemy ( ) steps = hero . getDistanceTo (…" at bounding box center [869, 359] width 374 height 397
type textarea "h"
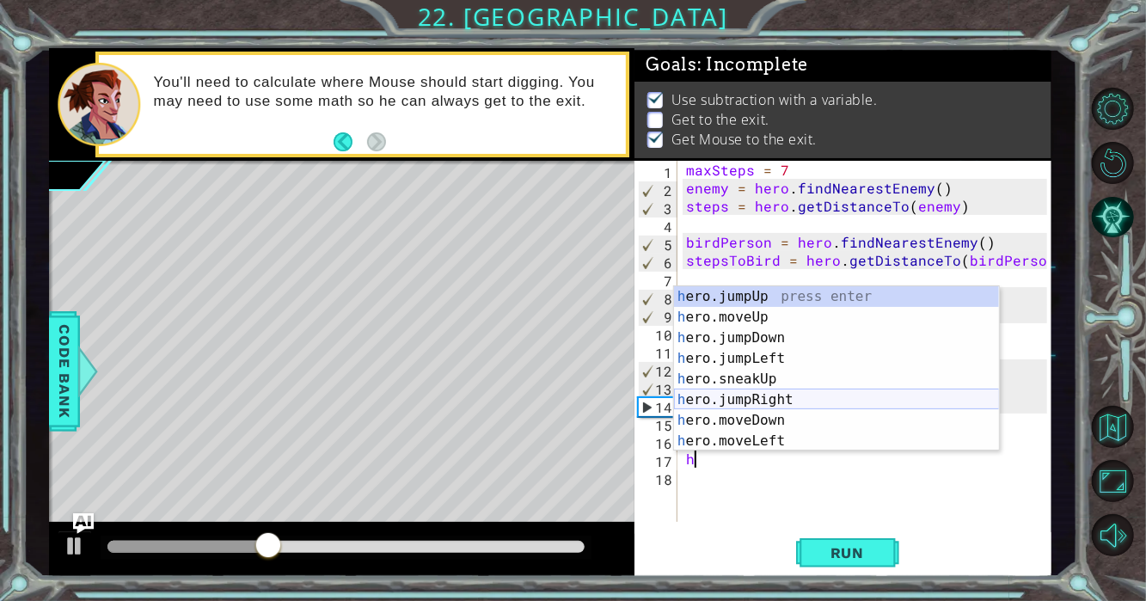
click at [790, 391] on div "h ero.jumpUp press enter h ero.moveUp press enter h ero.jumpDown press enter h …" at bounding box center [837, 389] width 326 height 206
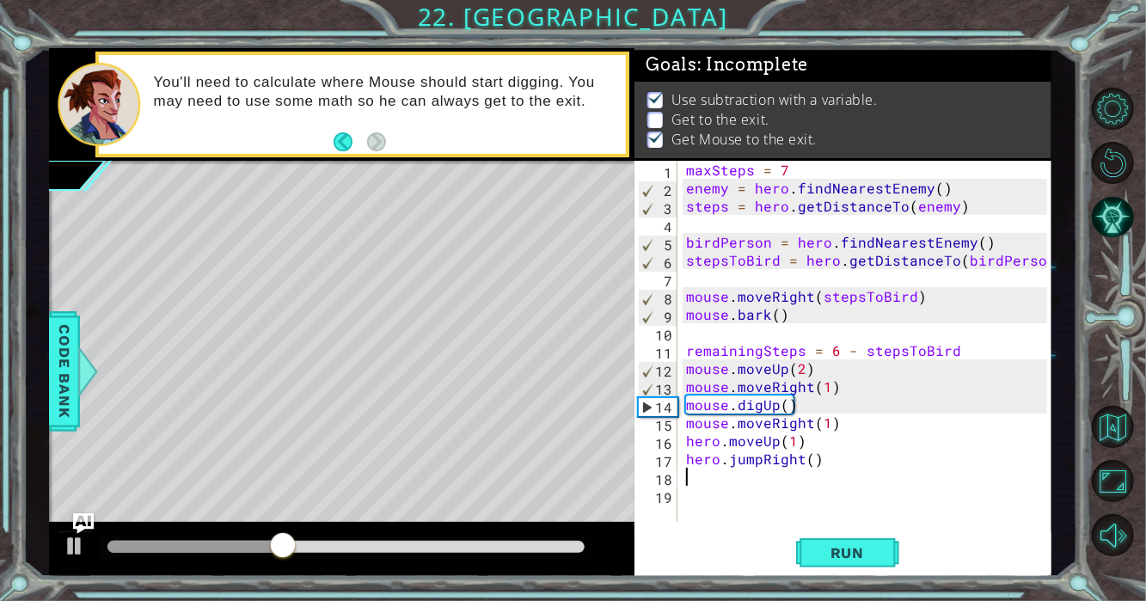
type textarea "h"
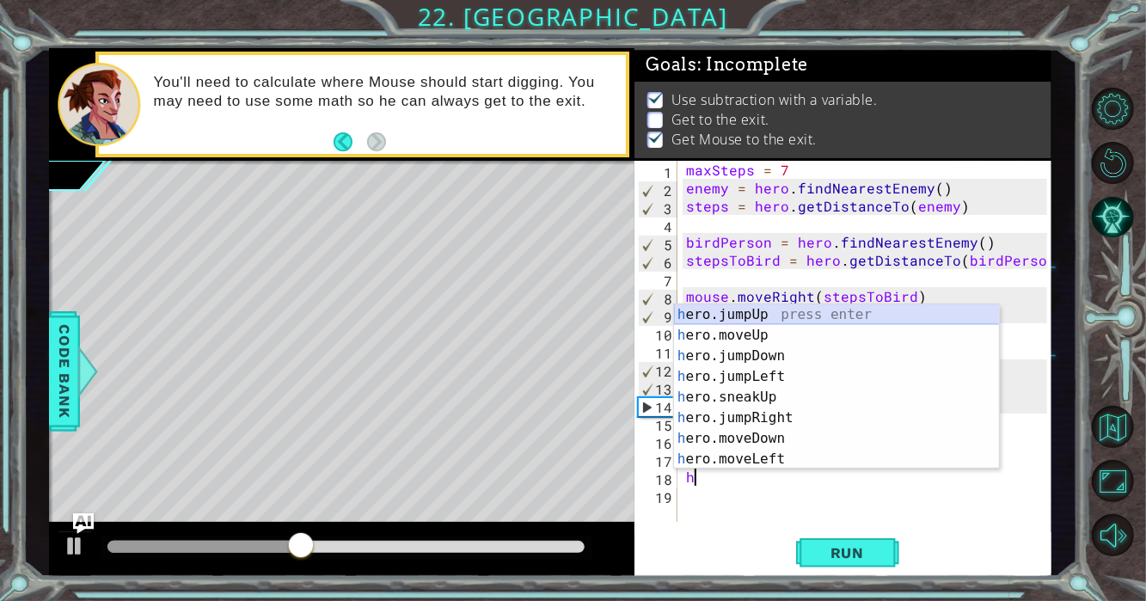
click at [748, 313] on div "h ero.jumpUp press enter h ero.moveUp press enter h ero.jumpDown press enter h …" at bounding box center [837, 407] width 326 height 206
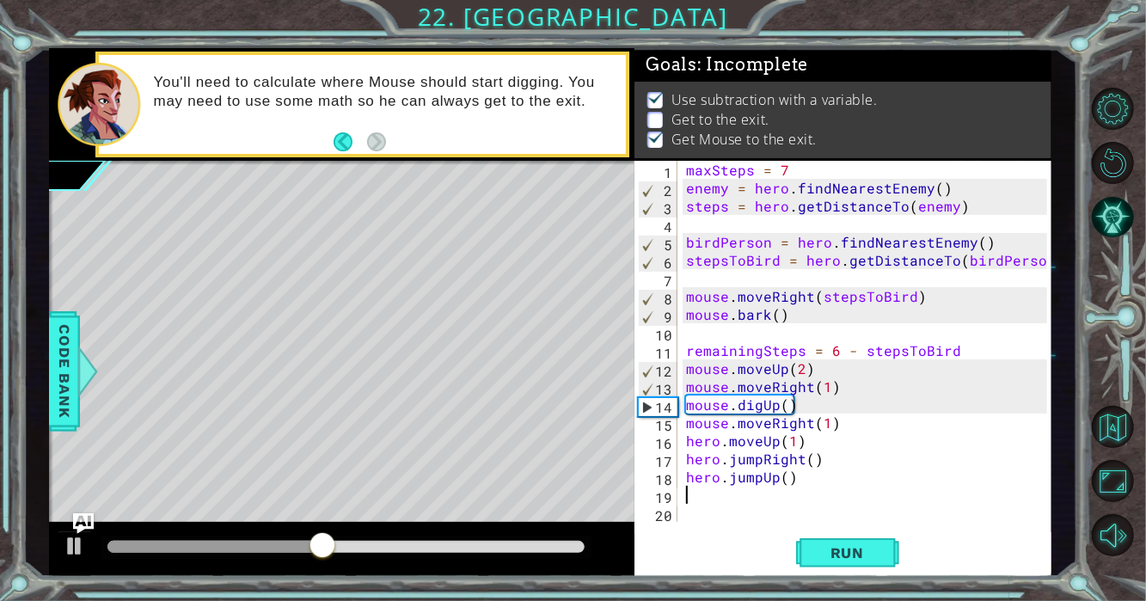
click at [781, 474] on div "maxSteps = 7 enemy = hero . findNearestEnemy ( ) steps = hero . getDistanceTo (…" at bounding box center [869, 359] width 374 height 397
type textarea "hero.jumpUp(2)"
click at [704, 502] on div "maxSteps = 7 enemy = hero . findNearestEnemy ( ) steps = hero . getDistanceTo (…" at bounding box center [869, 359] width 374 height 397
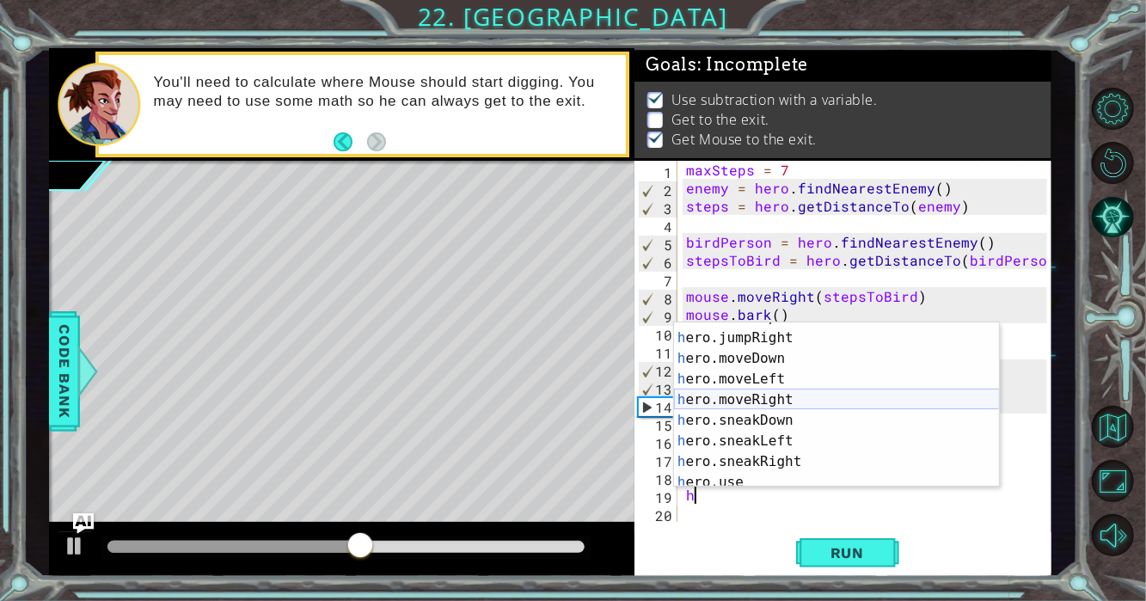
scroll to position [113, 0]
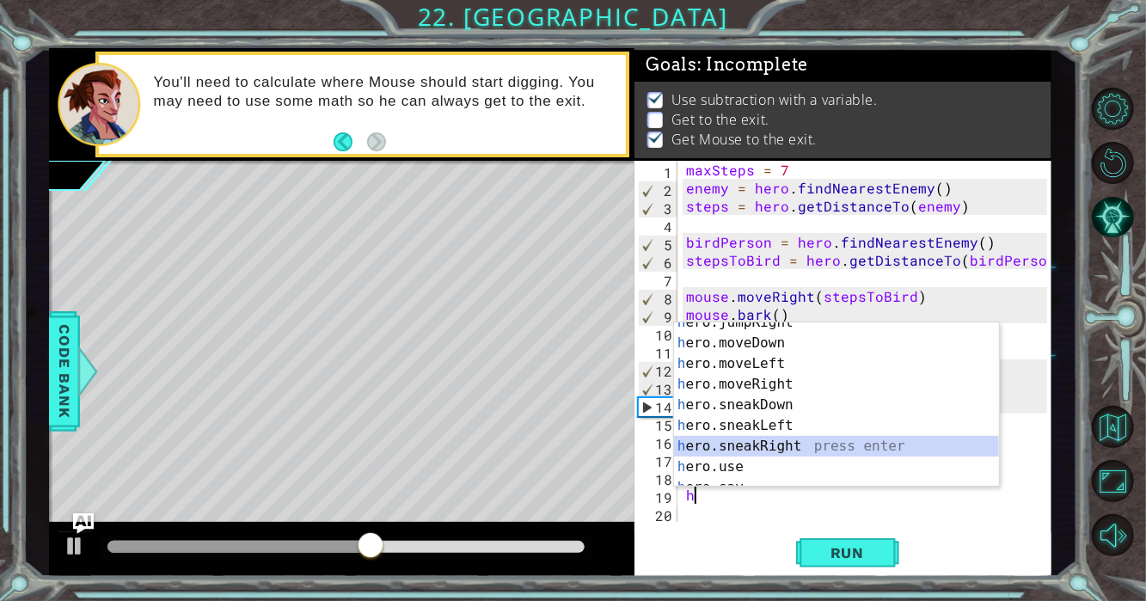
click at [782, 446] on div "h ero.jumpRight press enter h ero.moveDown press enter h ero.moveLeft press ent…" at bounding box center [837, 415] width 326 height 206
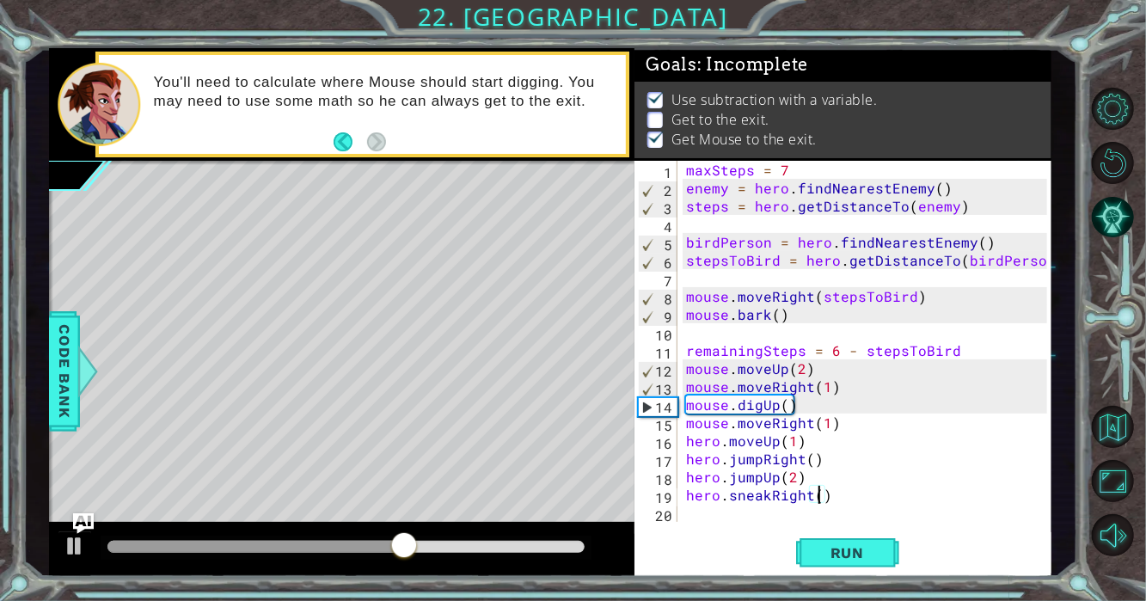
scroll to position [0, 8]
type textarea "hero.sneakRight(4)"
click at [822, 536] on button "Run" at bounding box center [847, 552] width 103 height 41
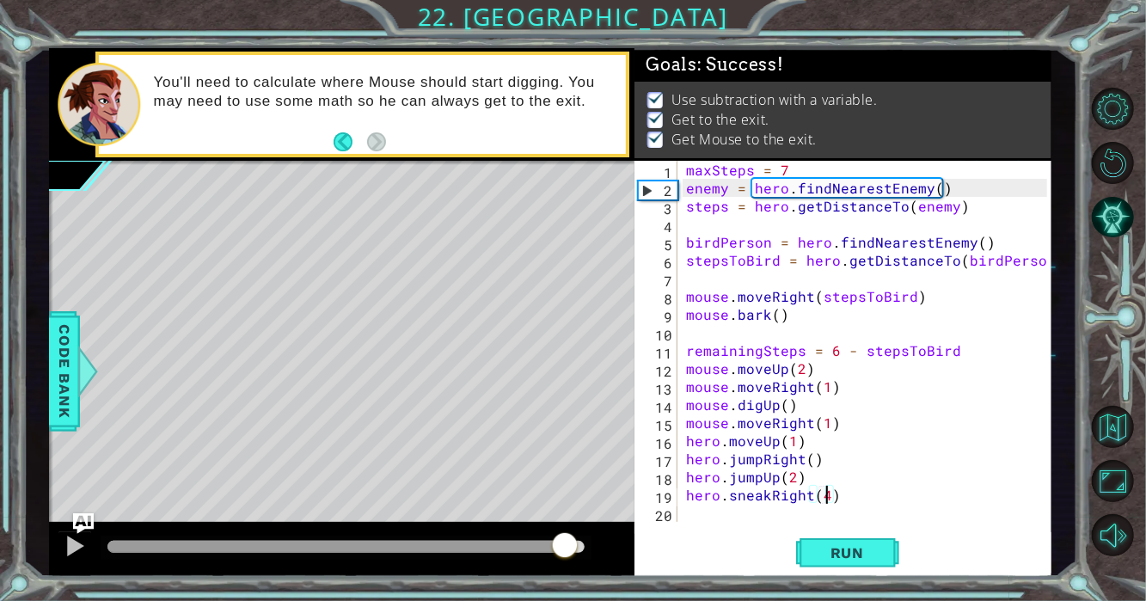
click at [596, 519] on div "methods hero moveUp() moveDown() moveLeft() moveRight() sneakUp() sneakDown() s…" at bounding box center [550, 312] width 1002 height 529
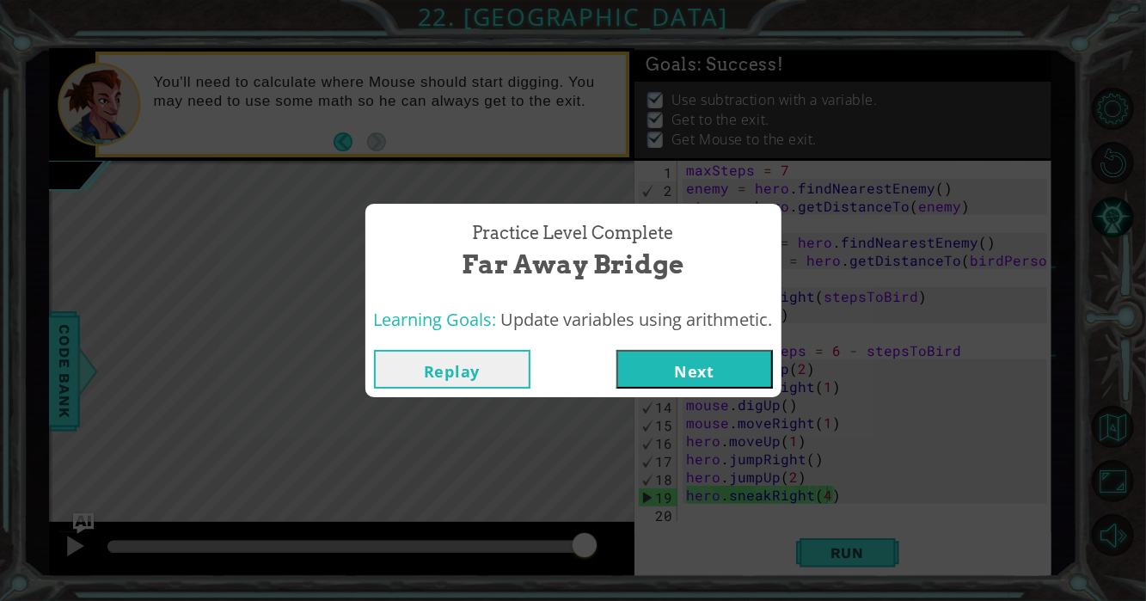
click at [651, 361] on button "Next" at bounding box center [694, 369] width 156 height 39
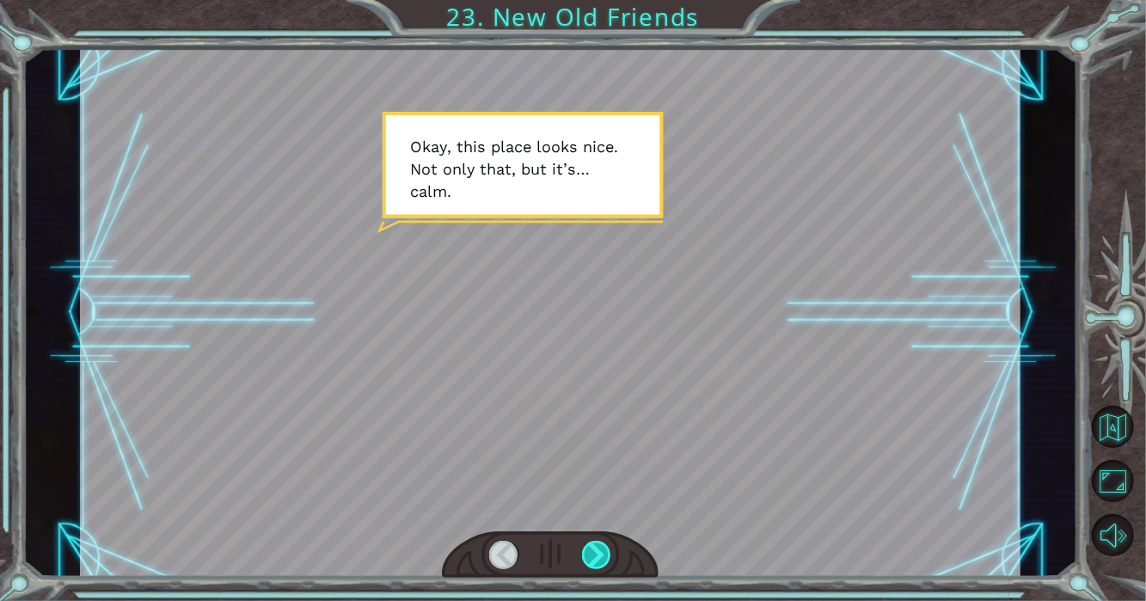
click at [605, 559] on div at bounding box center [597, 555] width 30 height 28
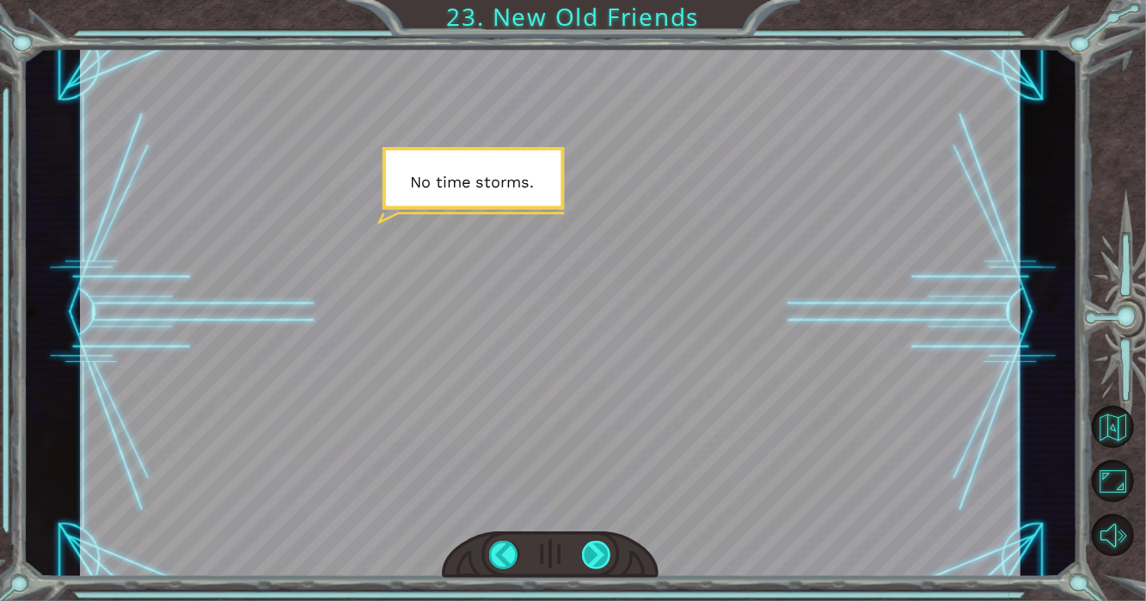
click at [605, 559] on div at bounding box center [597, 555] width 30 height 28
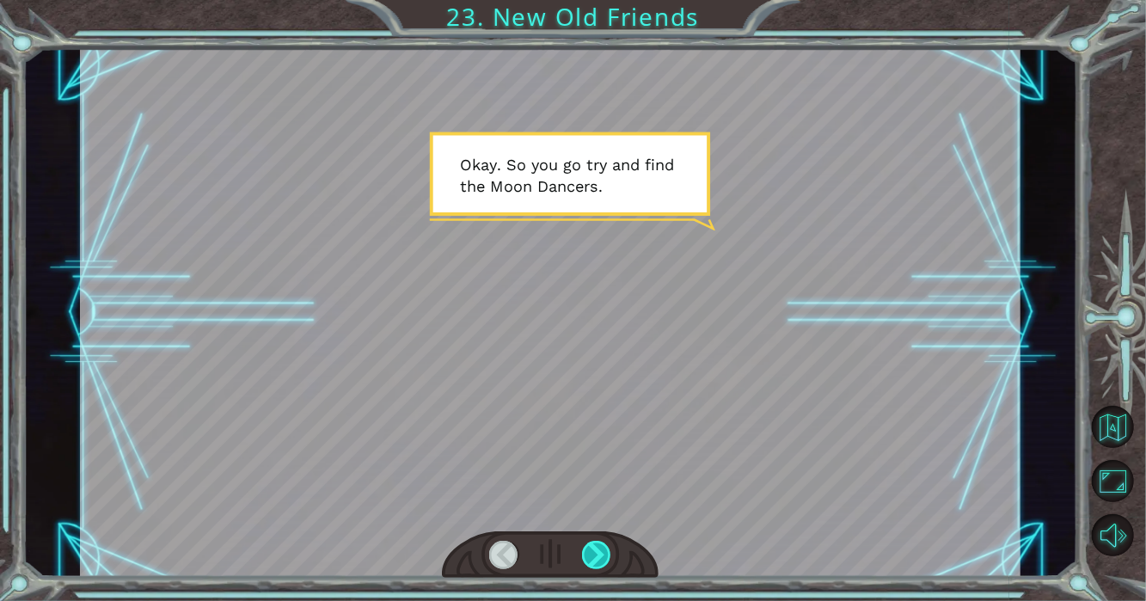
click at [605, 559] on div at bounding box center [597, 555] width 30 height 28
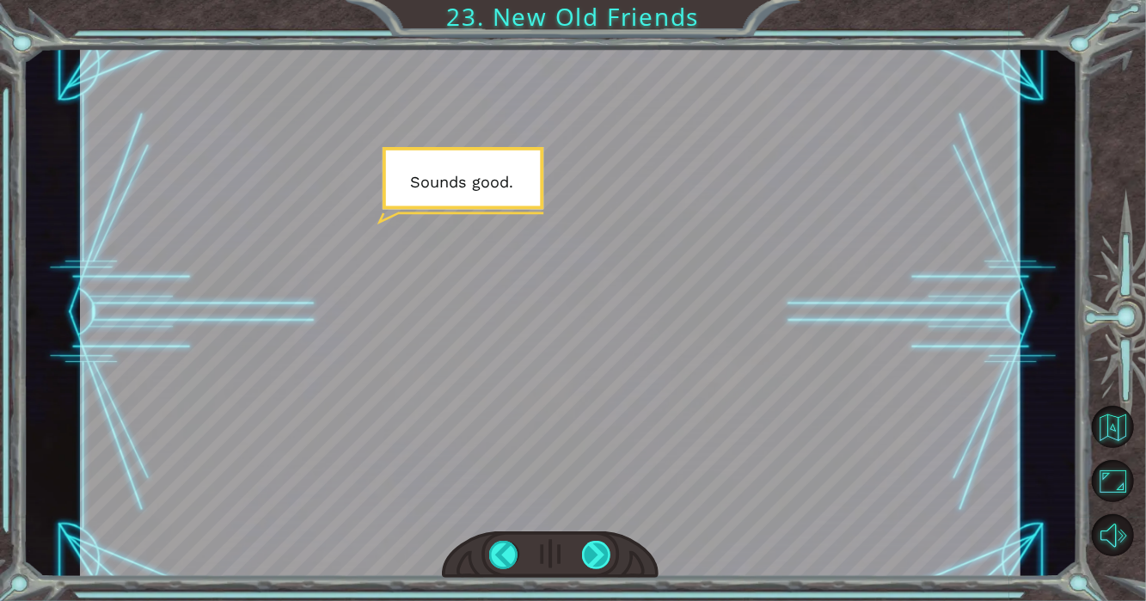
click at [605, 559] on div at bounding box center [597, 555] width 30 height 28
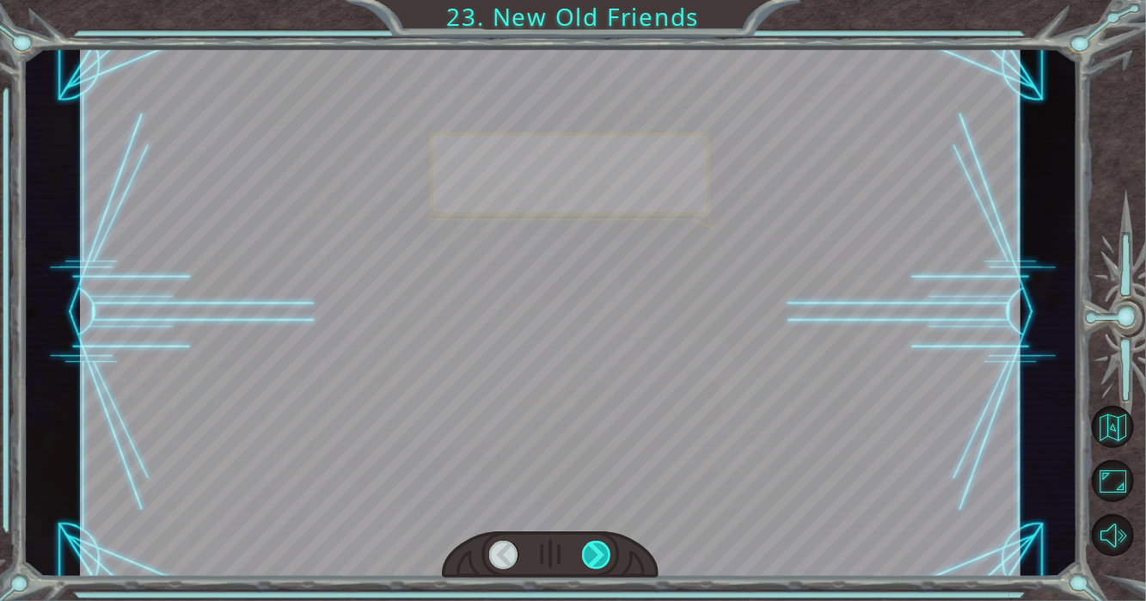
click at [605, 559] on div at bounding box center [597, 555] width 30 height 28
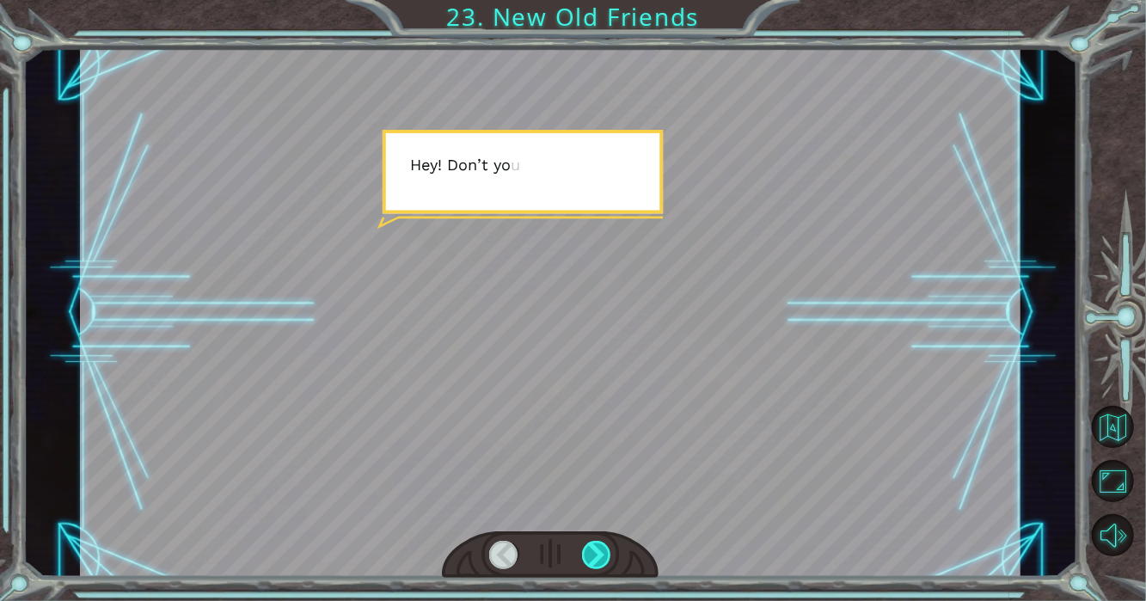
click at [605, 559] on div at bounding box center [597, 555] width 30 height 28
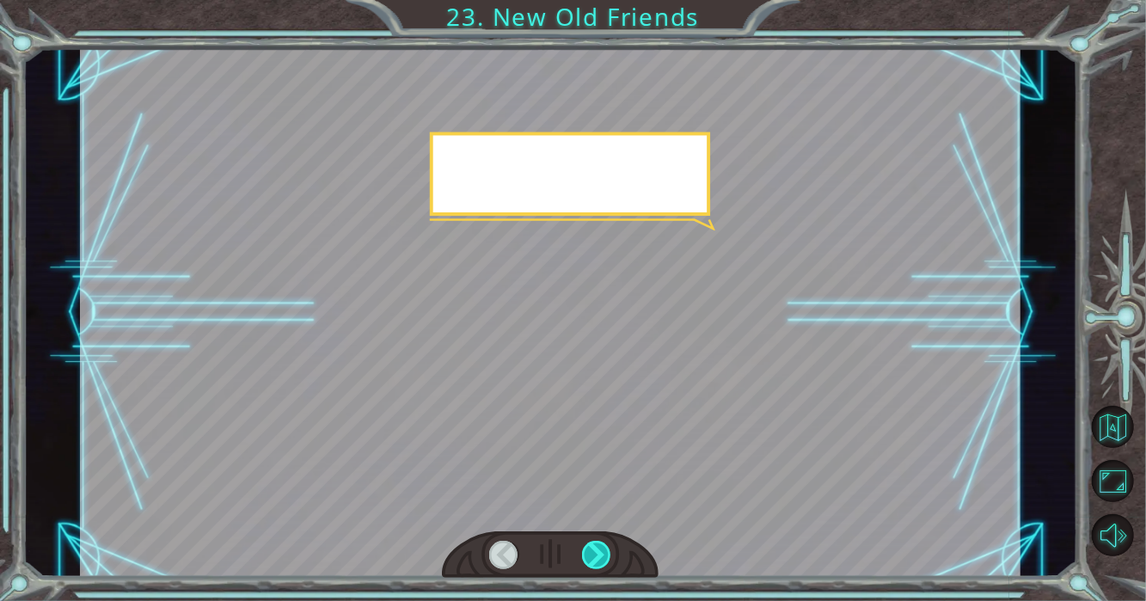
click at [605, 559] on div at bounding box center [597, 555] width 30 height 28
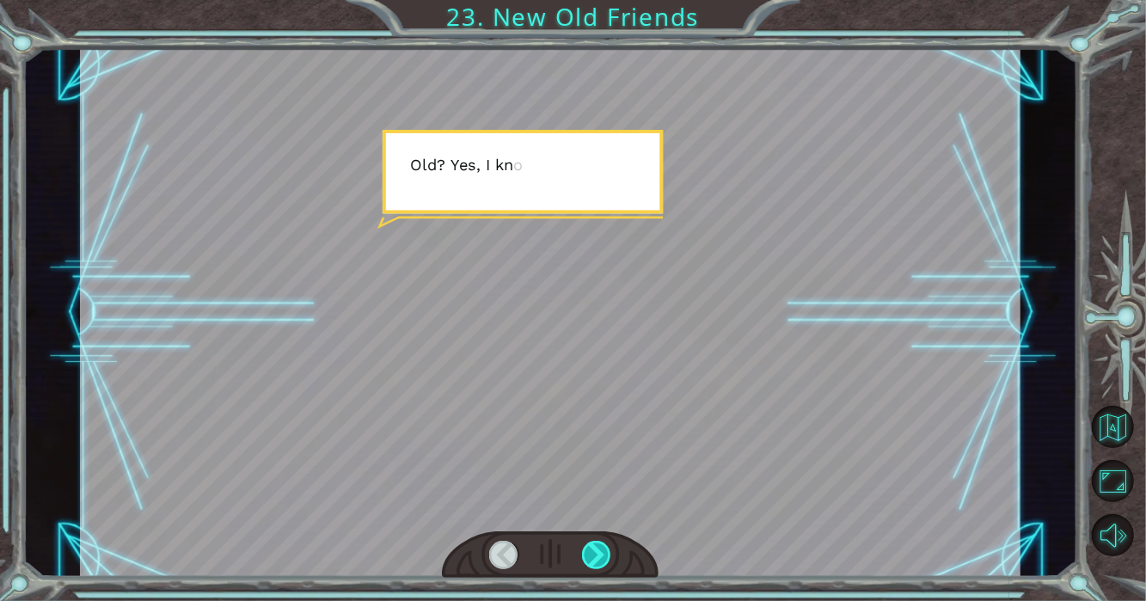
click at [605, 559] on div at bounding box center [597, 555] width 30 height 28
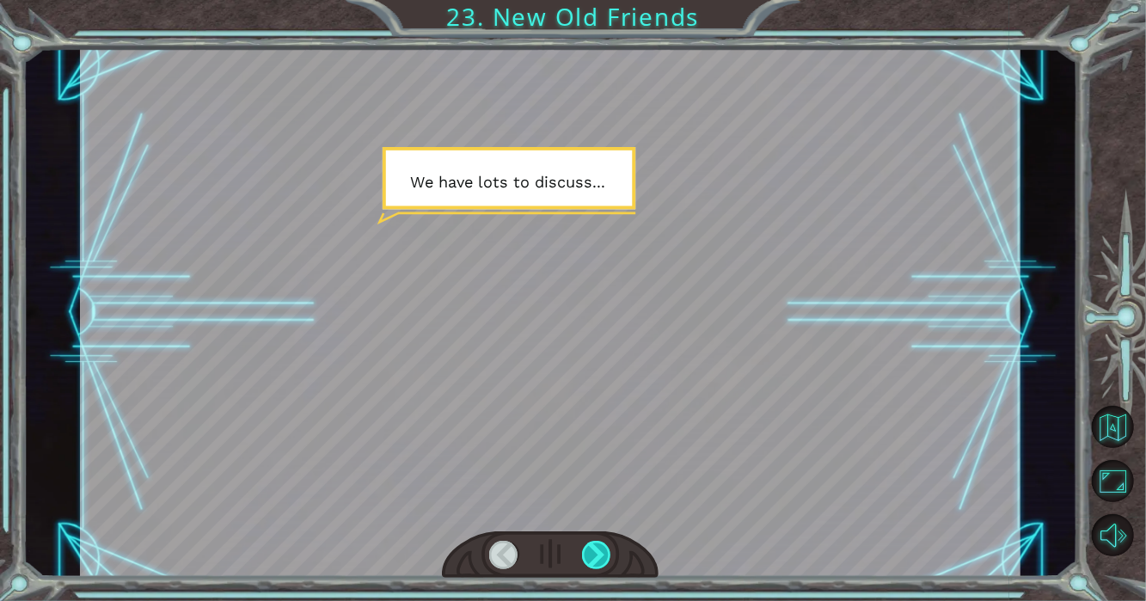
click at [603, 560] on div at bounding box center [597, 555] width 30 height 28
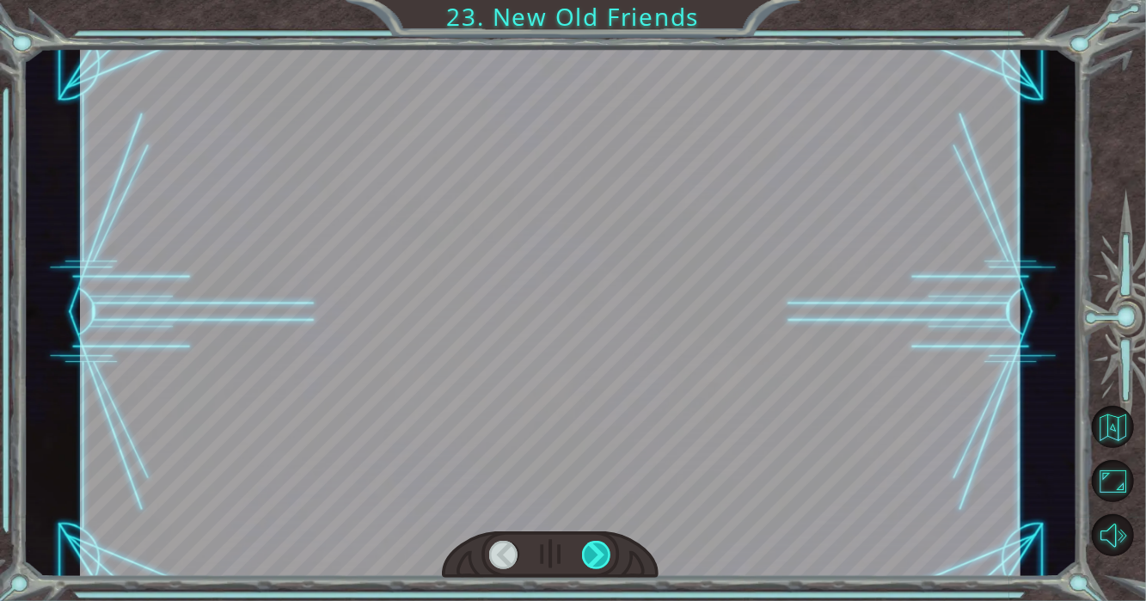
click at [603, 560] on div at bounding box center [597, 555] width 30 height 28
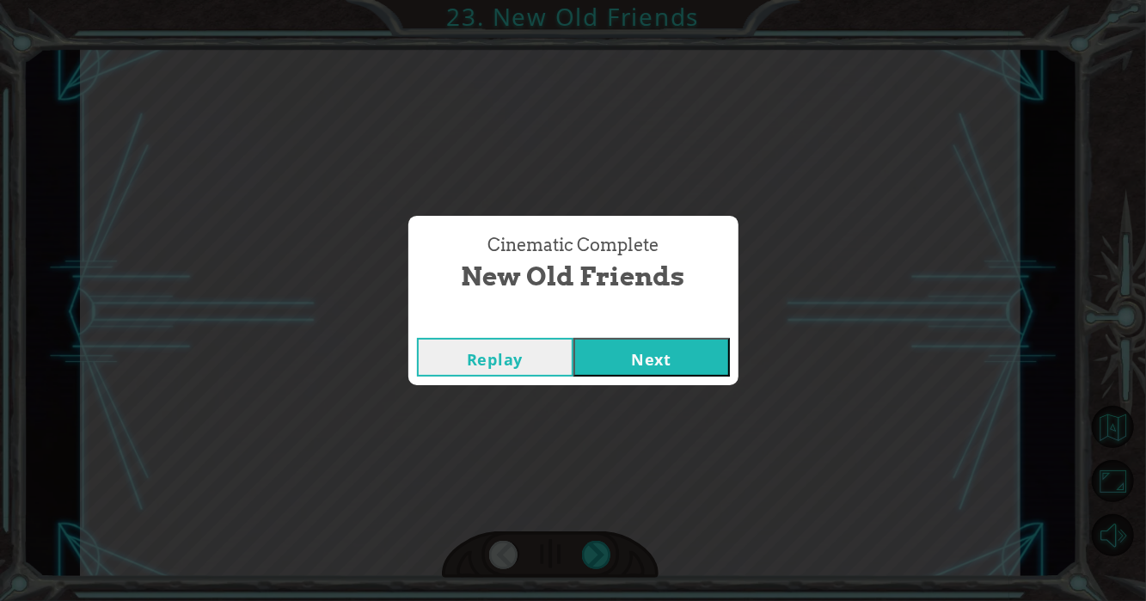
click at [661, 365] on button "Next" at bounding box center [651, 357] width 156 height 39
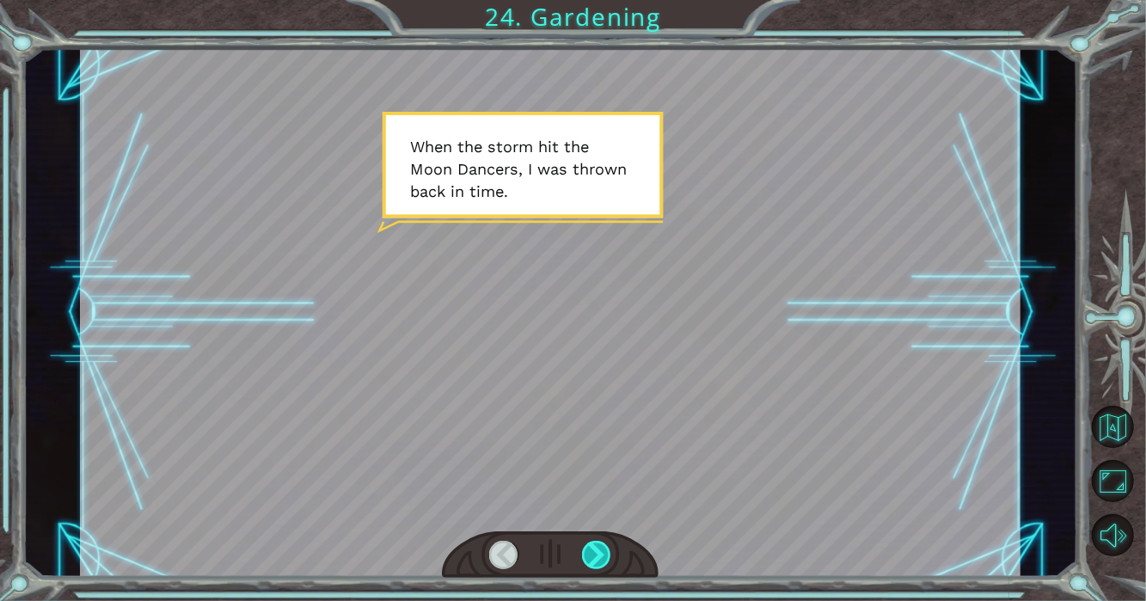
click at [601, 549] on div at bounding box center [597, 555] width 30 height 28
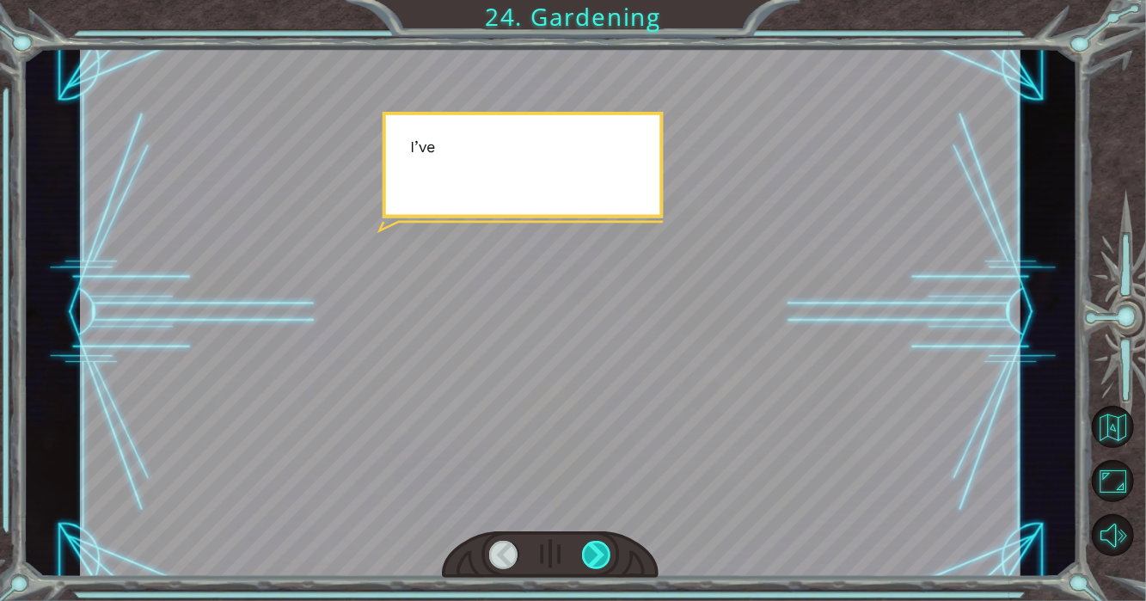
click at [601, 549] on div at bounding box center [597, 555] width 30 height 28
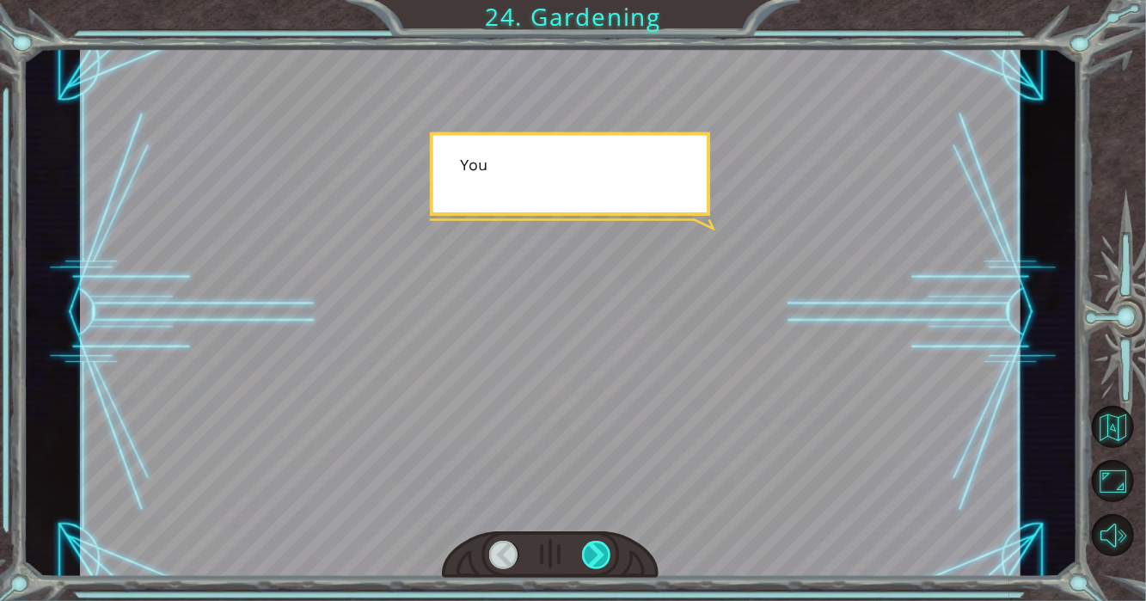
click at [601, 549] on div at bounding box center [597, 555] width 30 height 28
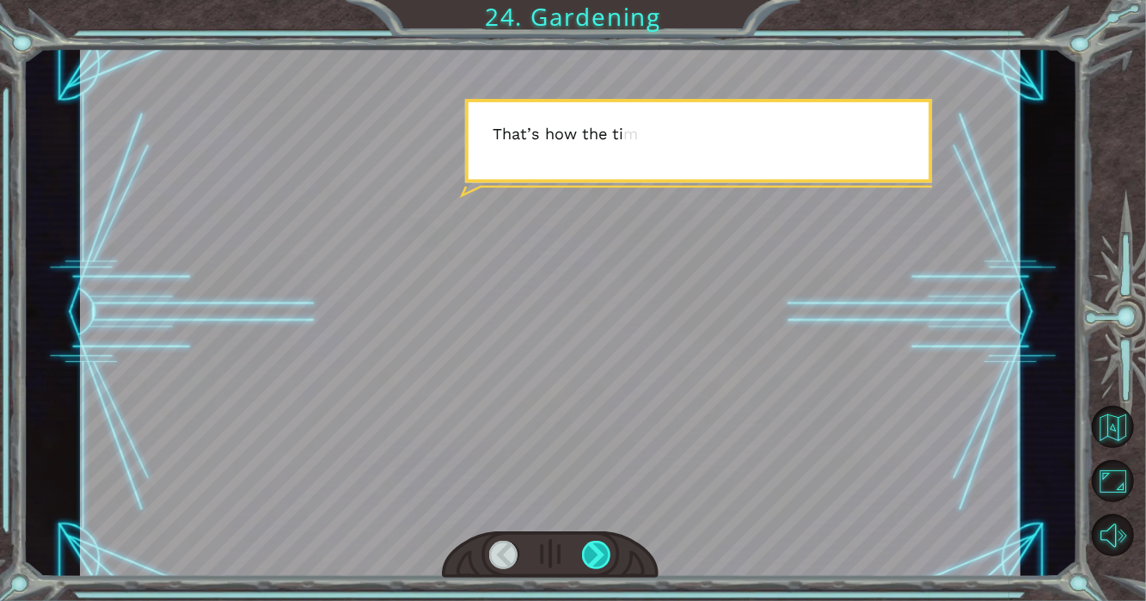
click at [601, 549] on div at bounding box center [597, 555] width 30 height 28
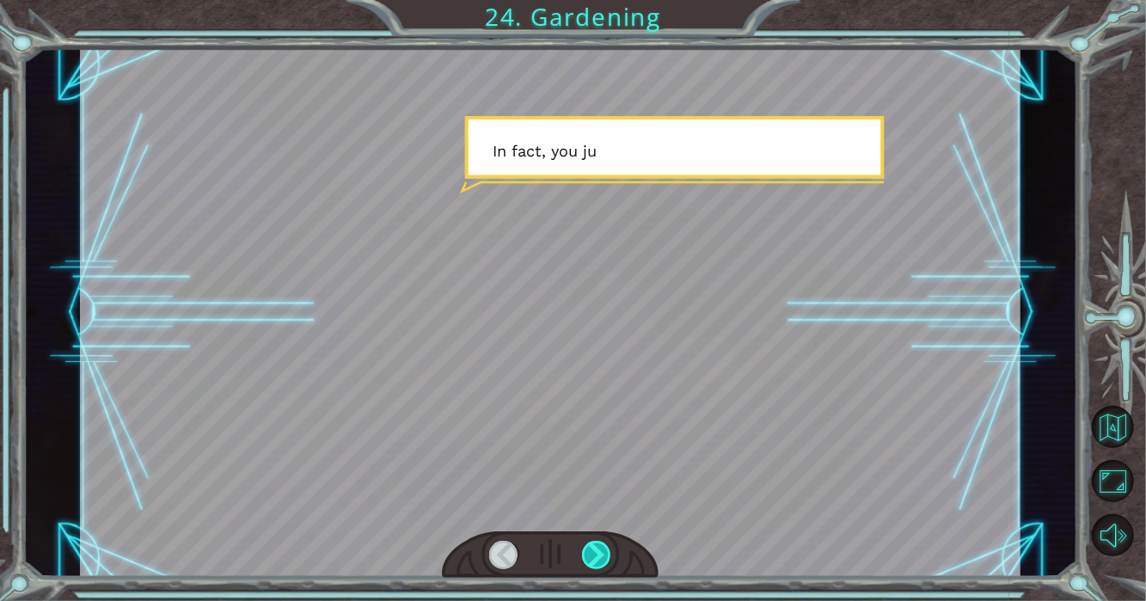
click at [601, 549] on div at bounding box center [597, 555] width 30 height 28
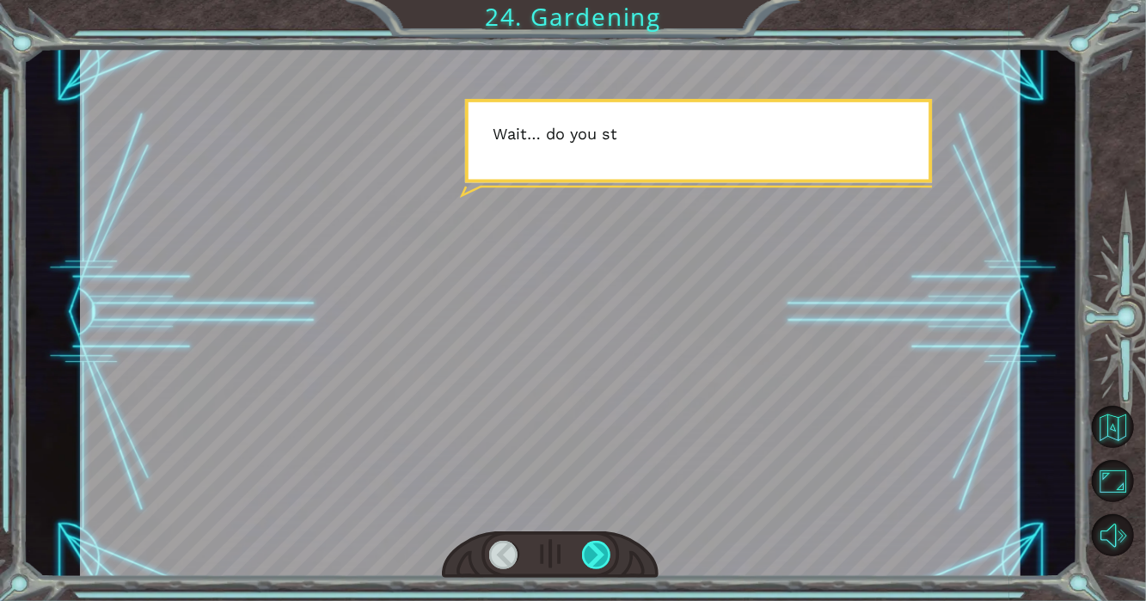
click at [601, 549] on div at bounding box center [597, 555] width 30 height 28
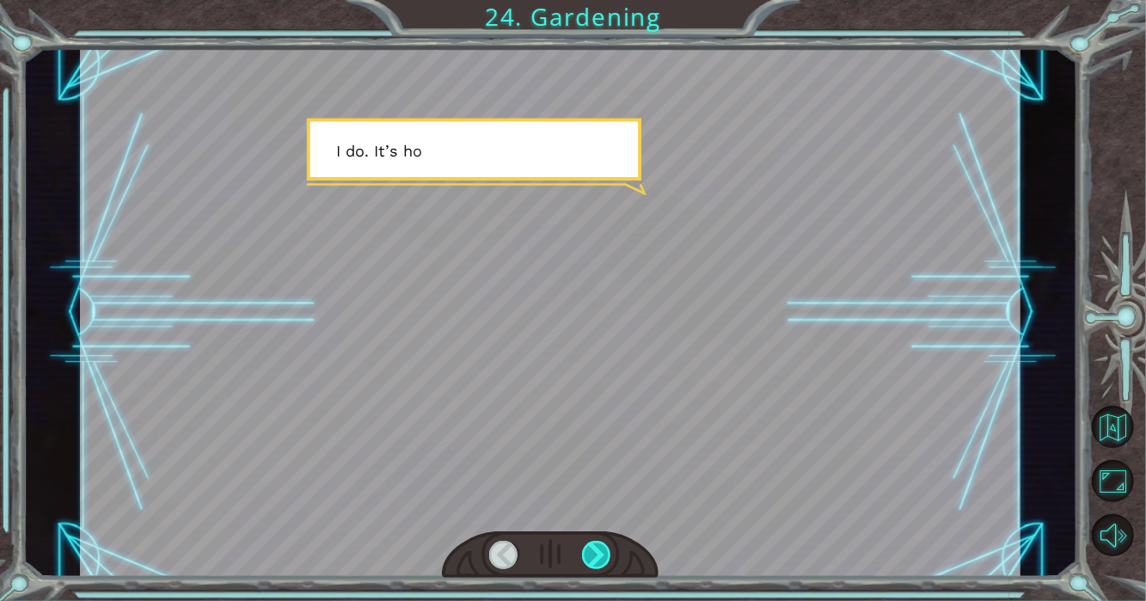
click at [601, 549] on div at bounding box center [597, 555] width 30 height 28
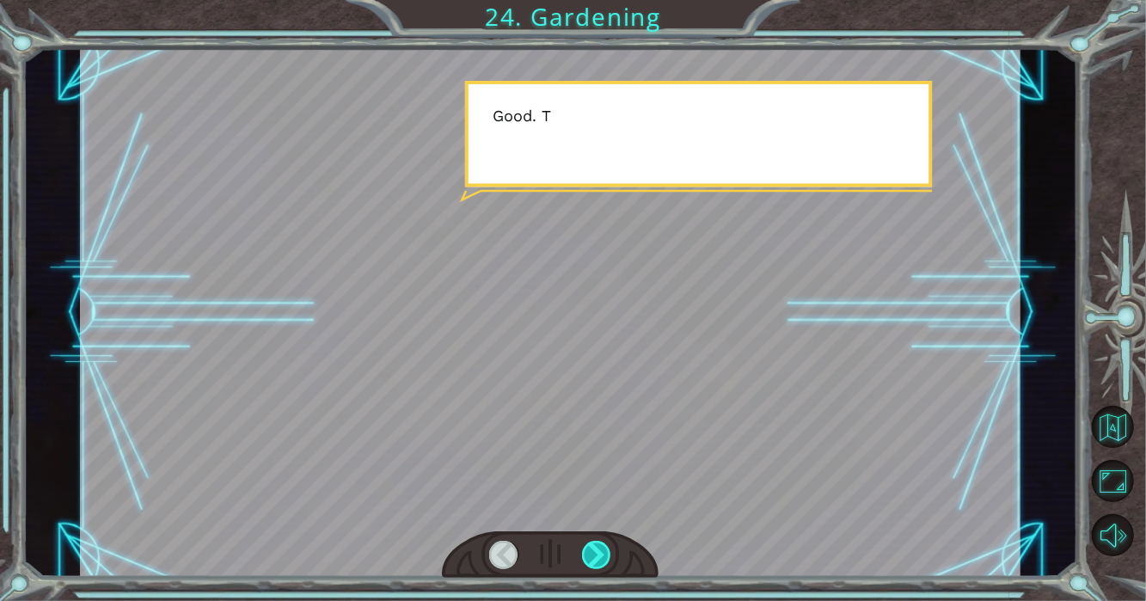
click at [601, 549] on div at bounding box center [597, 555] width 30 height 28
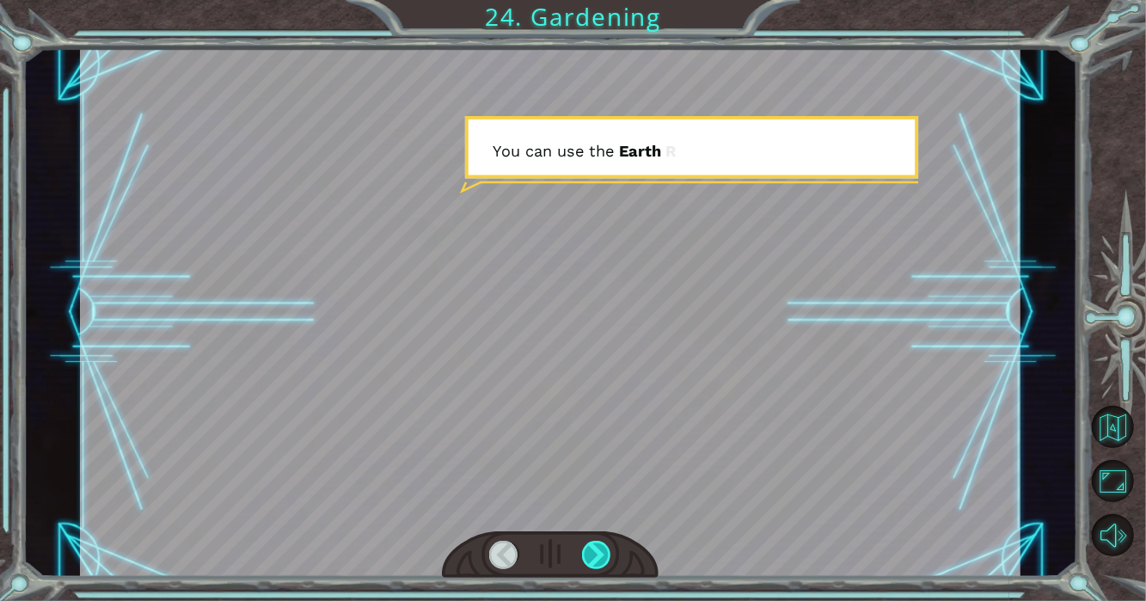
click at [601, 549] on div at bounding box center [597, 555] width 30 height 28
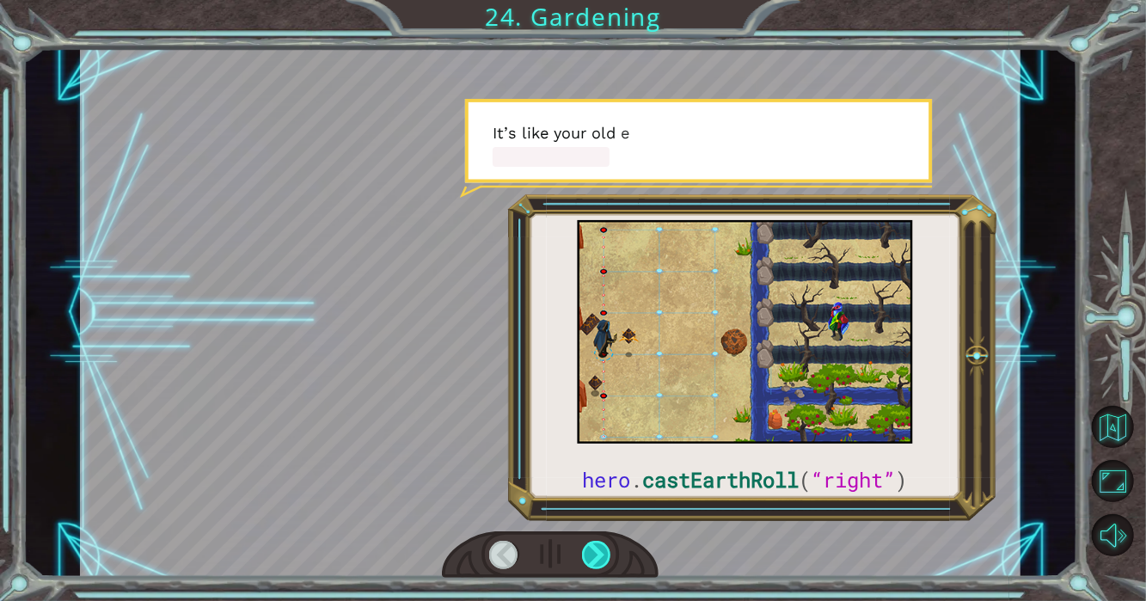
click at [601, 549] on div at bounding box center [597, 555] width 30 height 28
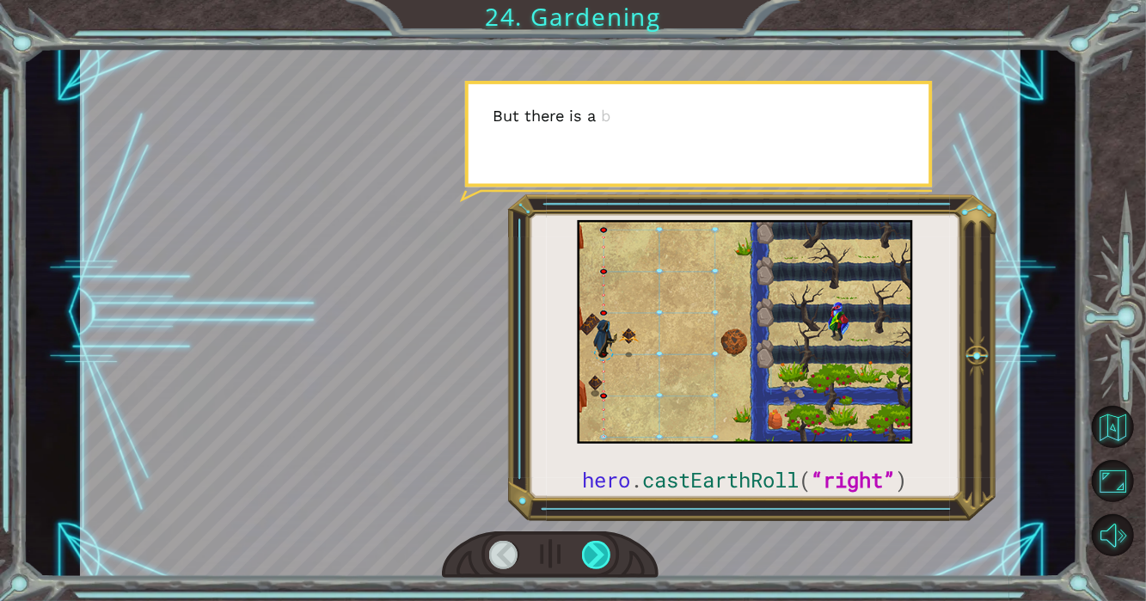
click at [601, 549] on div at bounding box center [597, 555] width 30 height 28
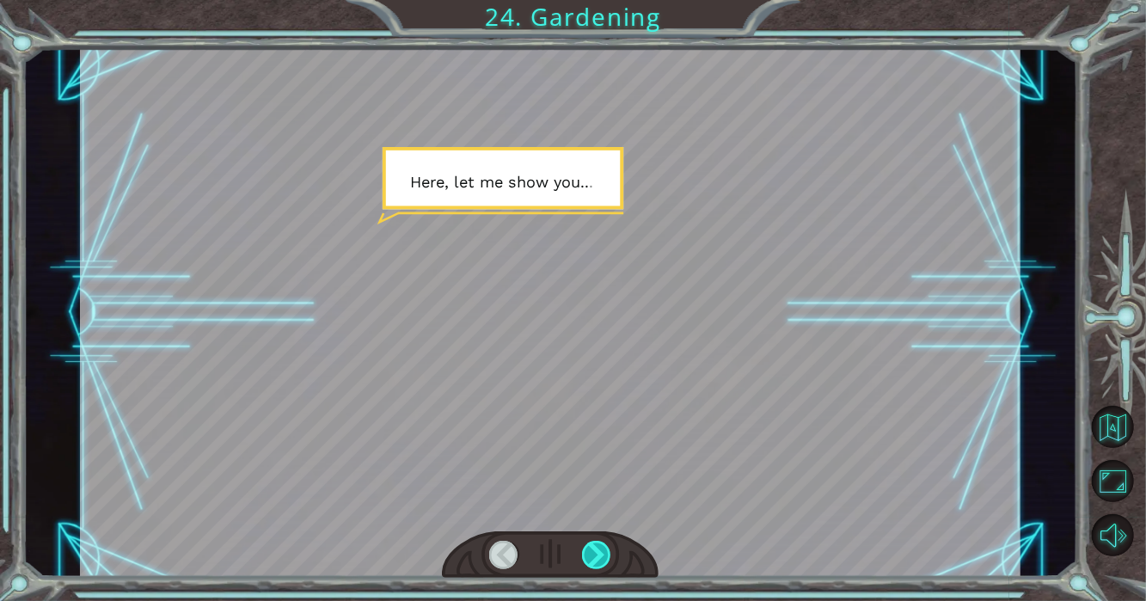
click at [601, 549] on div at bounding box center [597, 555] width 30 height 28
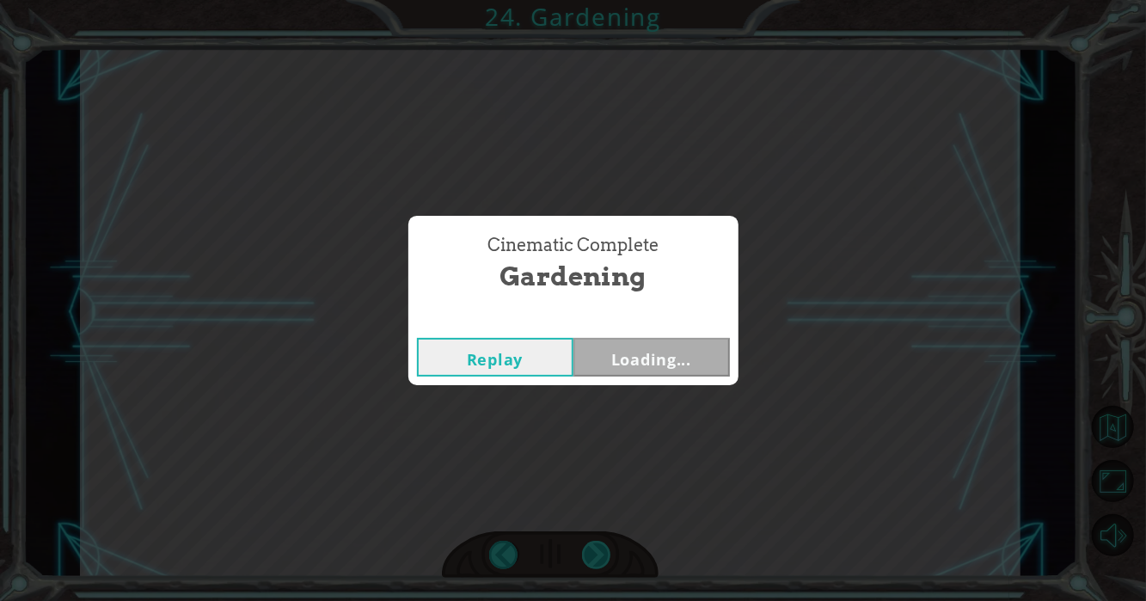
click at [601, 0] on div "hero . castEarthRoll ( “right” ) W h e n t h e s t o r m h i t t h e M o o n D …" at bounding box center [573, 0] width 1146 height 0
click at [643, 353] on button "Next" at bounding box center [651, 357] width 156 height 39
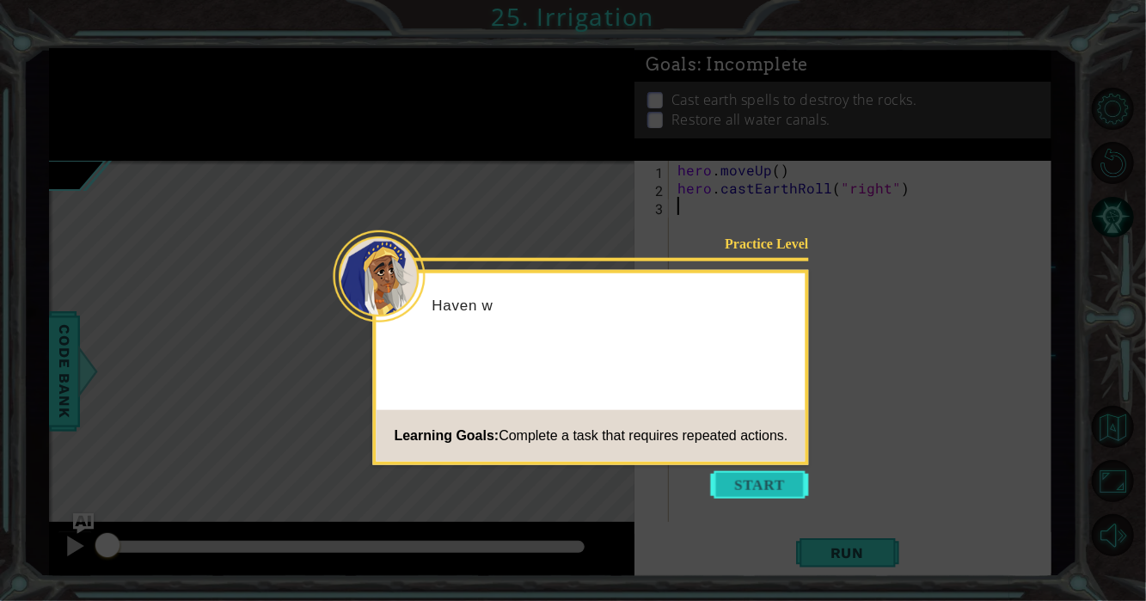
click at [749, 483] on button "Start" at bounding box center [760, 485] width 98 height 28
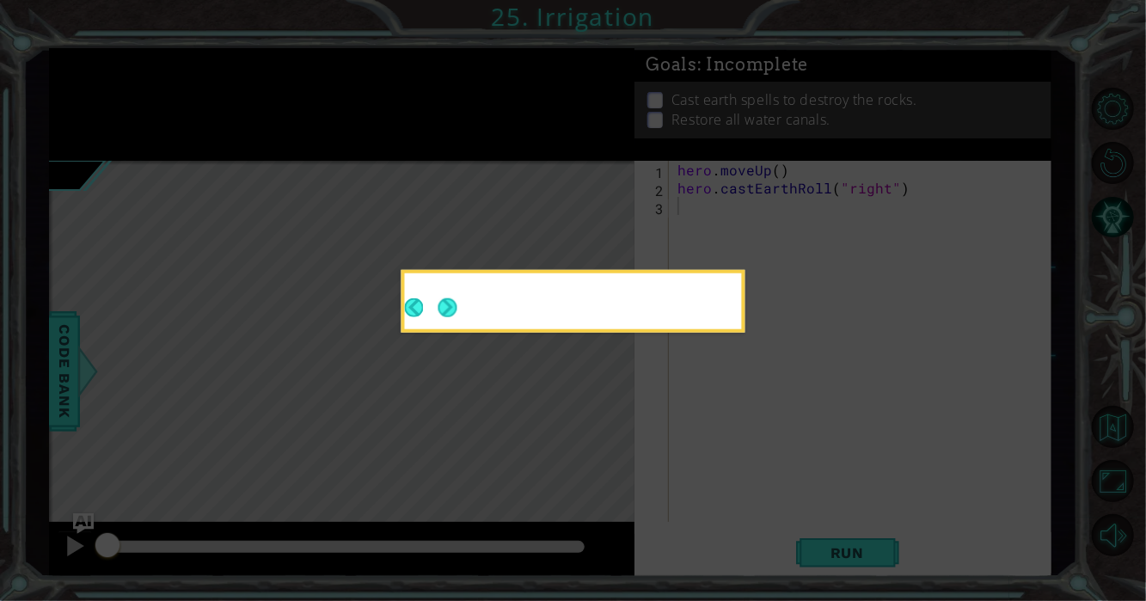
click at [767, 489] on icon at bounding box center [573, 300] width 1146 height 601
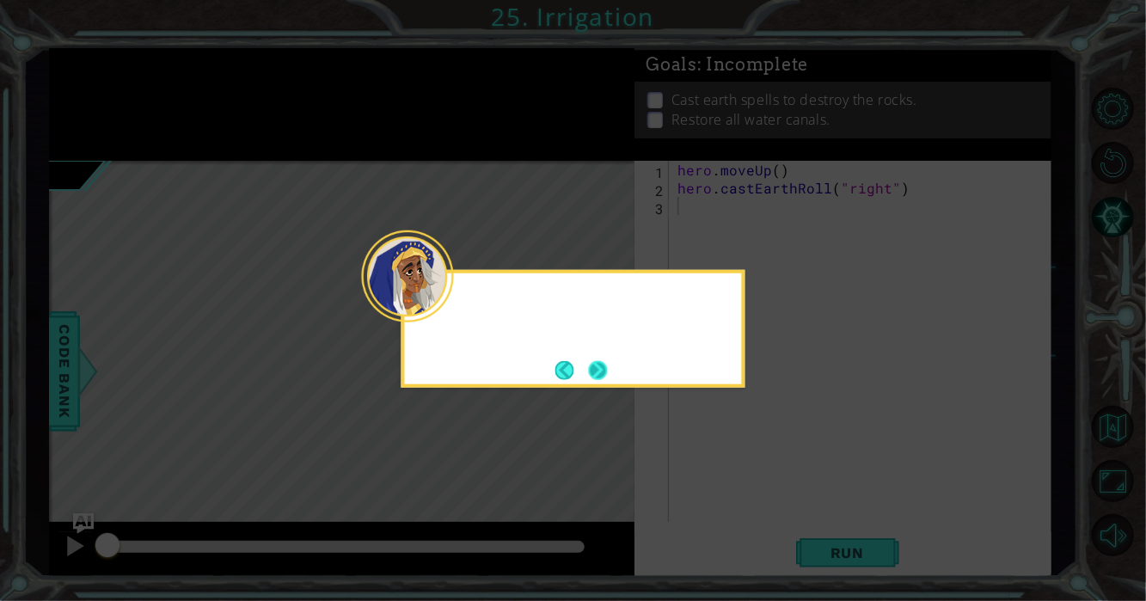
click at [591, 360] on button "Next" at bounding box center [598, 369] width 19 height 19
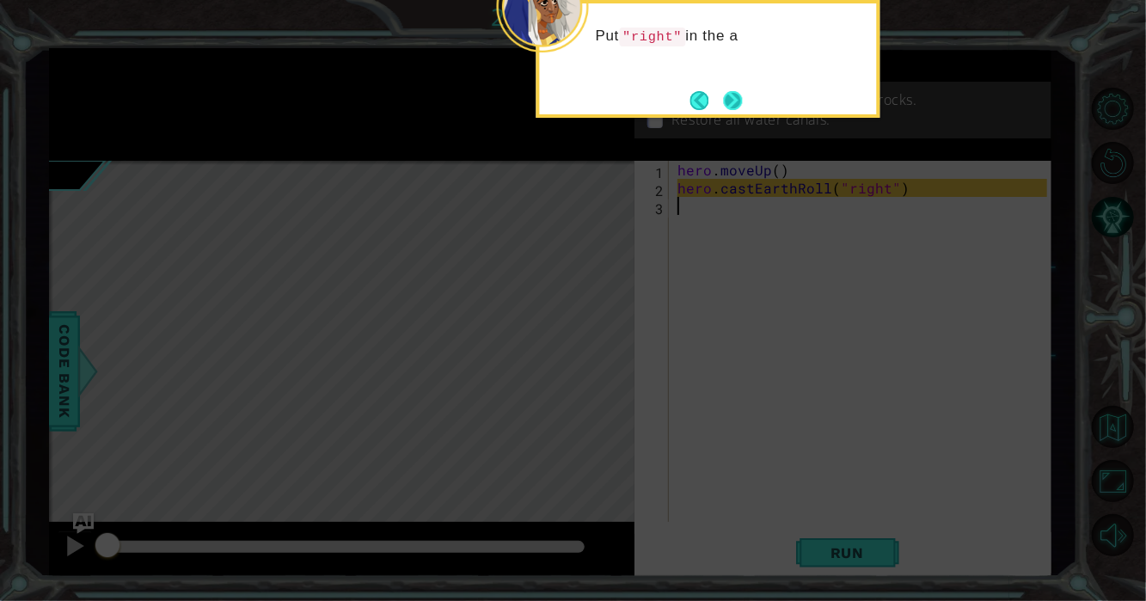
click at [736, 101] on button "Next" at bounding box center [733, 100] width 20 height 20
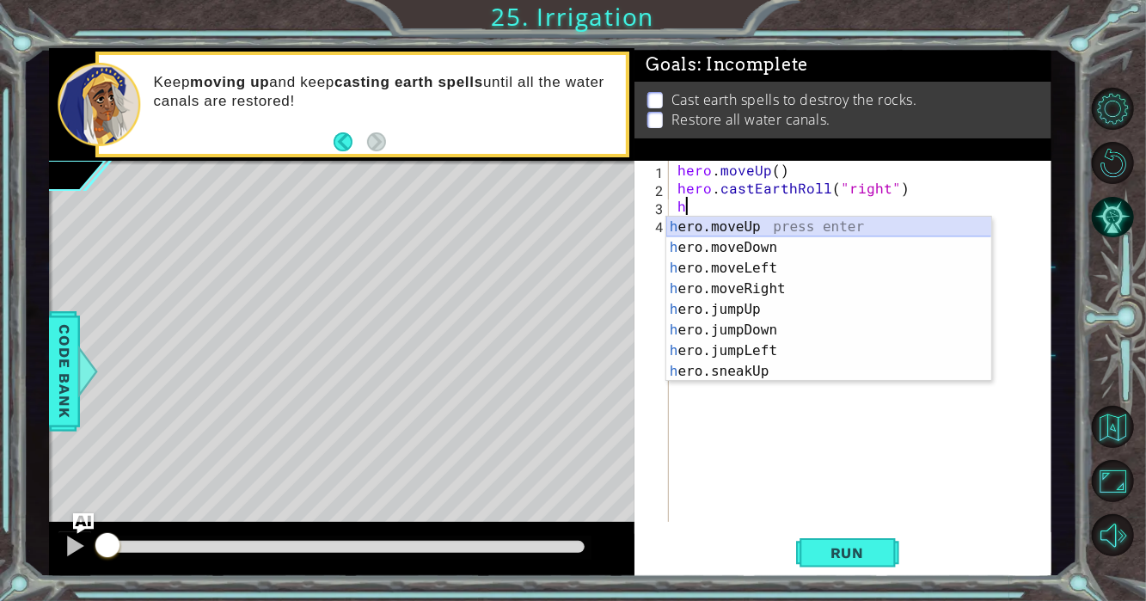
click at [703, 225] on div "h ero.moveUp press enter h ero.moveDown press enter h ero.moveLeft press enter …" at bounding box center [829, 320] width 326 height 206
type textarea "hero.moveUp(1)"
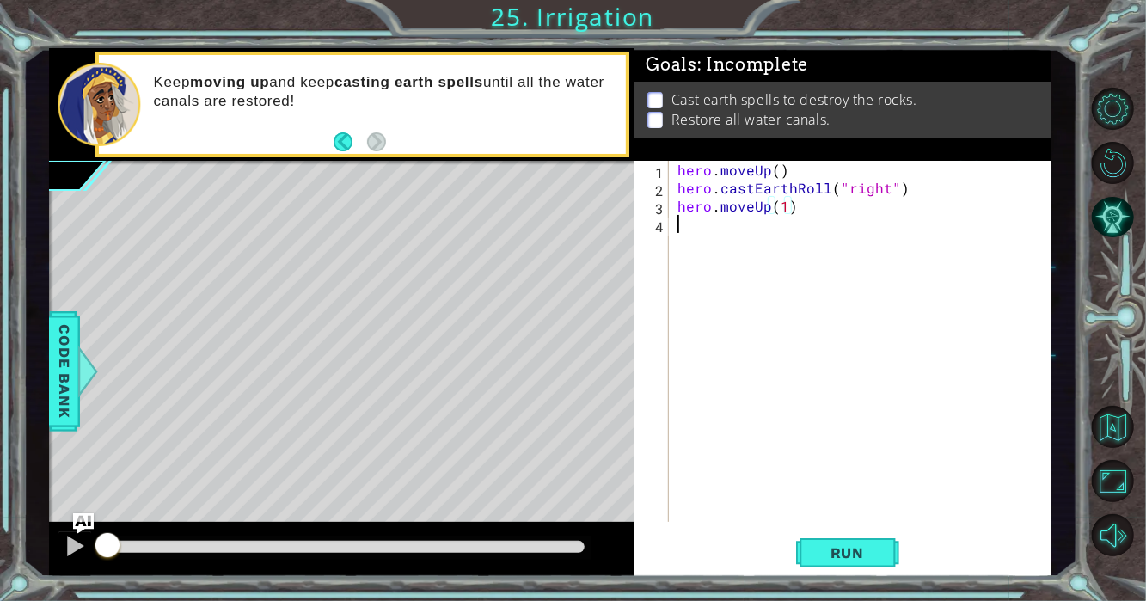
click at [772, 229] on div "hero . moveUp ( ) hero . [PERSON_NAME] ( "right" ) hero . moveUp ( 1 )" at bounding box center [865, 359] width 382 height 397
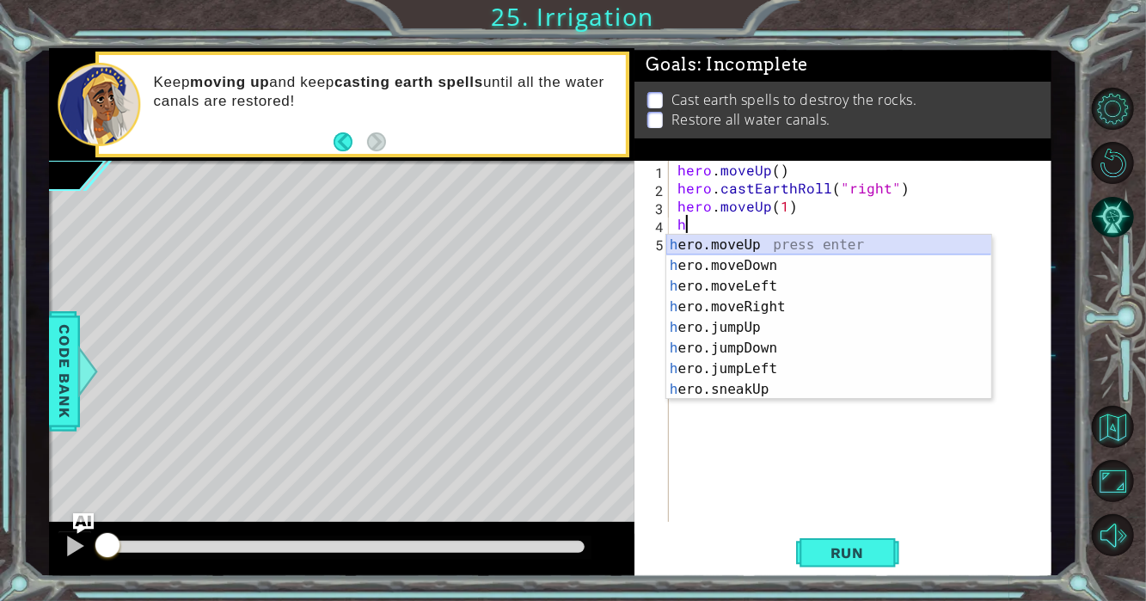
click at [764, 239] on div "h ero.moveUp press enter h ero.moveDown press enter h ero.moveLeft press enter …" at bounding box center [829, 338] width 326 height 206
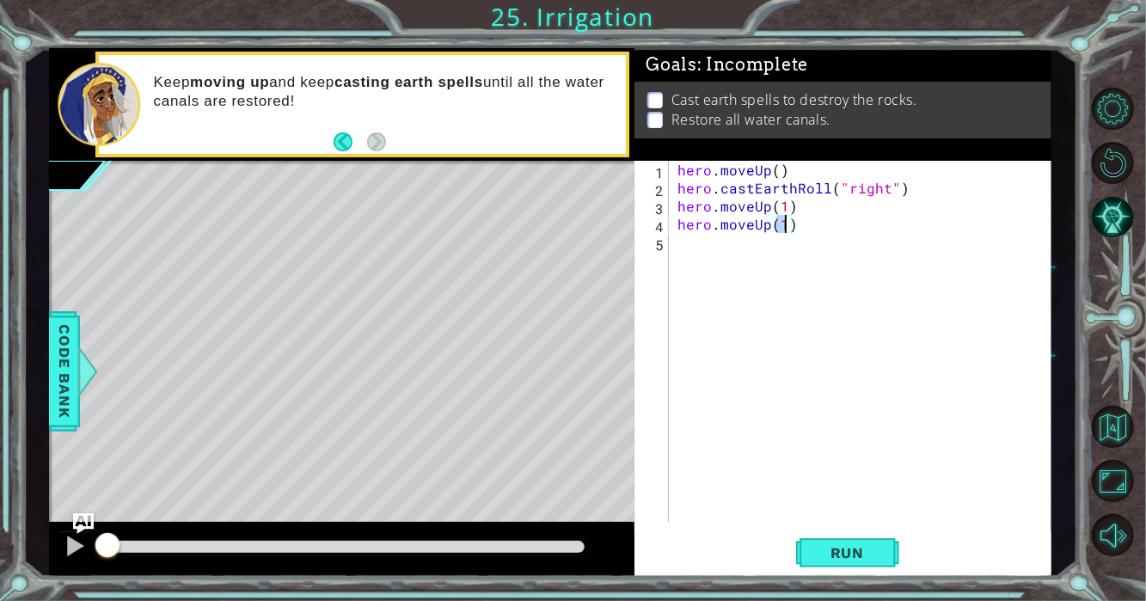
scroll to position [0, 5]
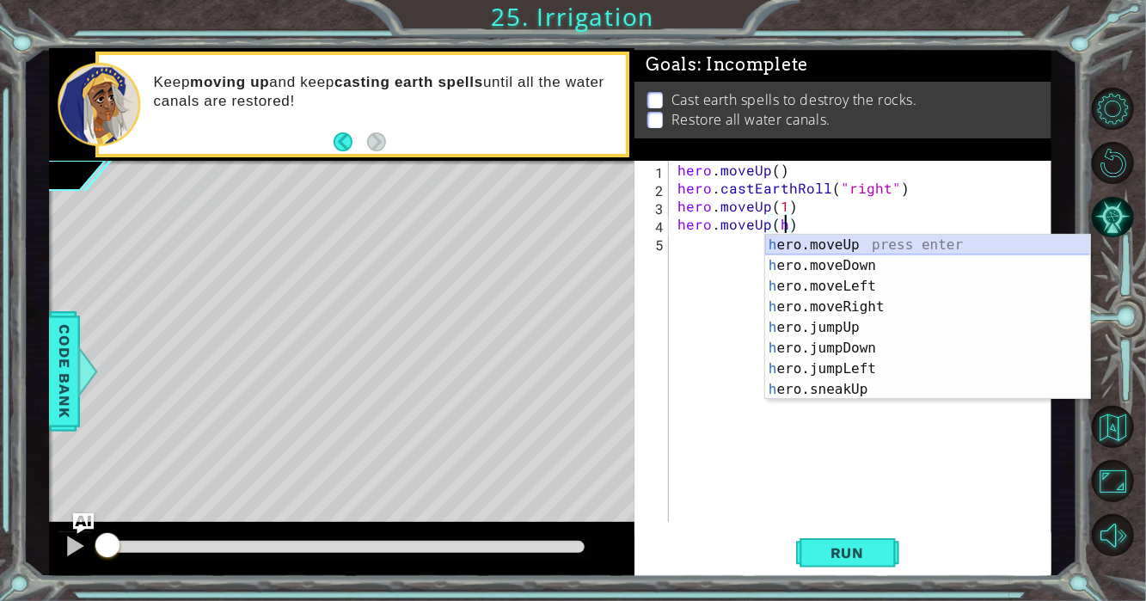
click at [775, 249] on div "h ero.moveUp press enter h ero.moveDown press enter h ero.moveLeft press enter …" at bounding box center [928, 338] width 326 height 206
type textarea "hero.moveUp(1)"
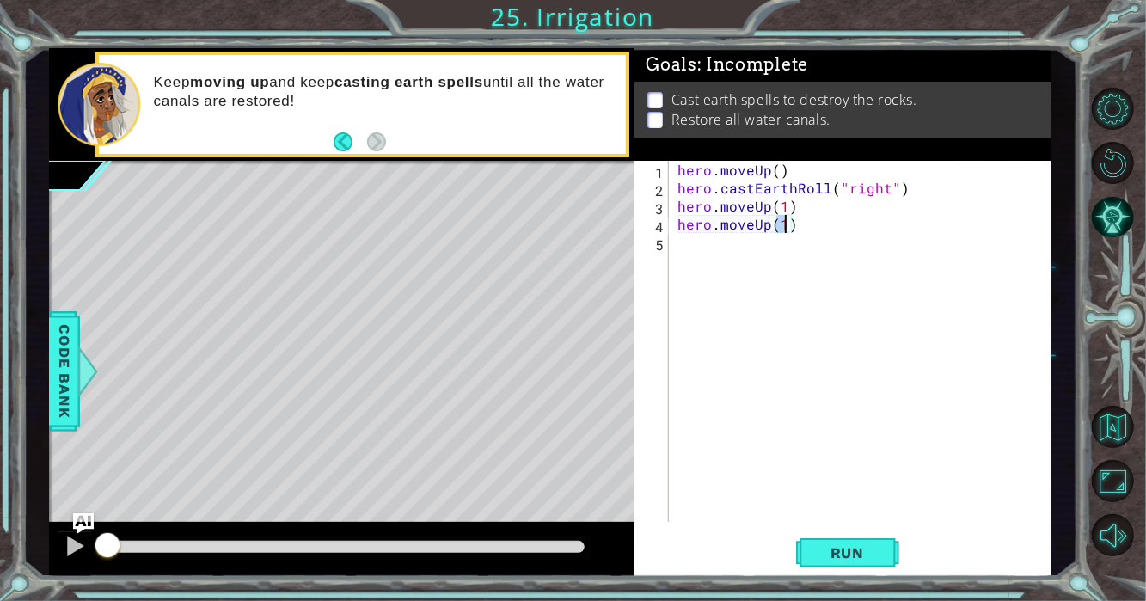
click at [771, 253] on div "hero . moveUp ( ) hero . [PERSON_NAME] ( "right" ) hero . moveUp ( 1 ) hero . m…" at bounding box center [865, 359] width 382 height 397
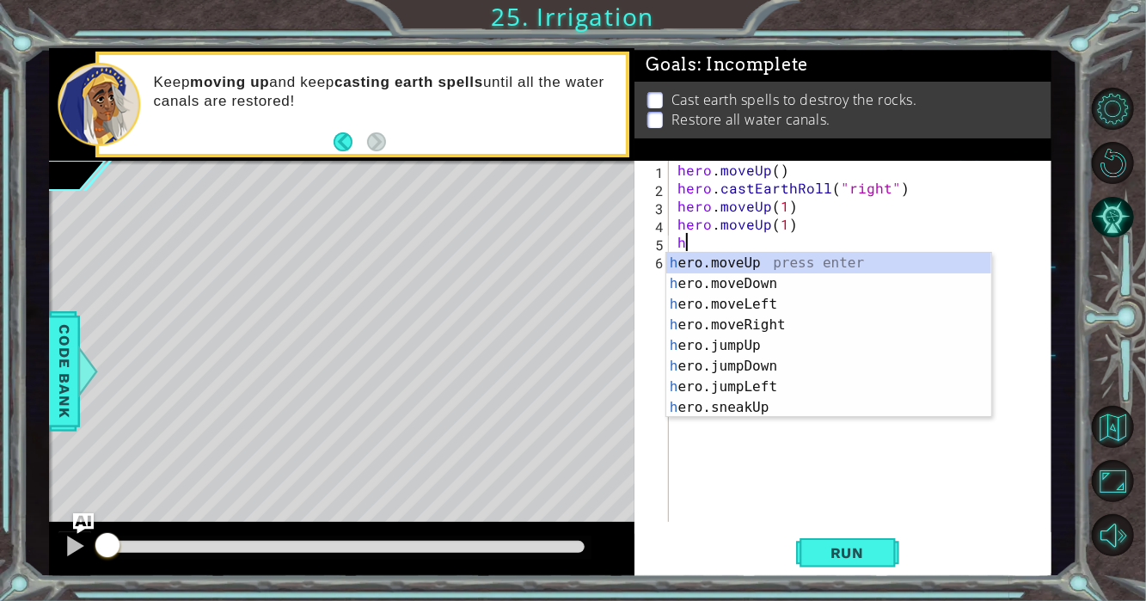
click at [768, 255] on div "h ero.moveUp press enter h ero.moveDown press enter h ero.moveLeft press enter …" at bounding box center [829, 356] width 326 height 206
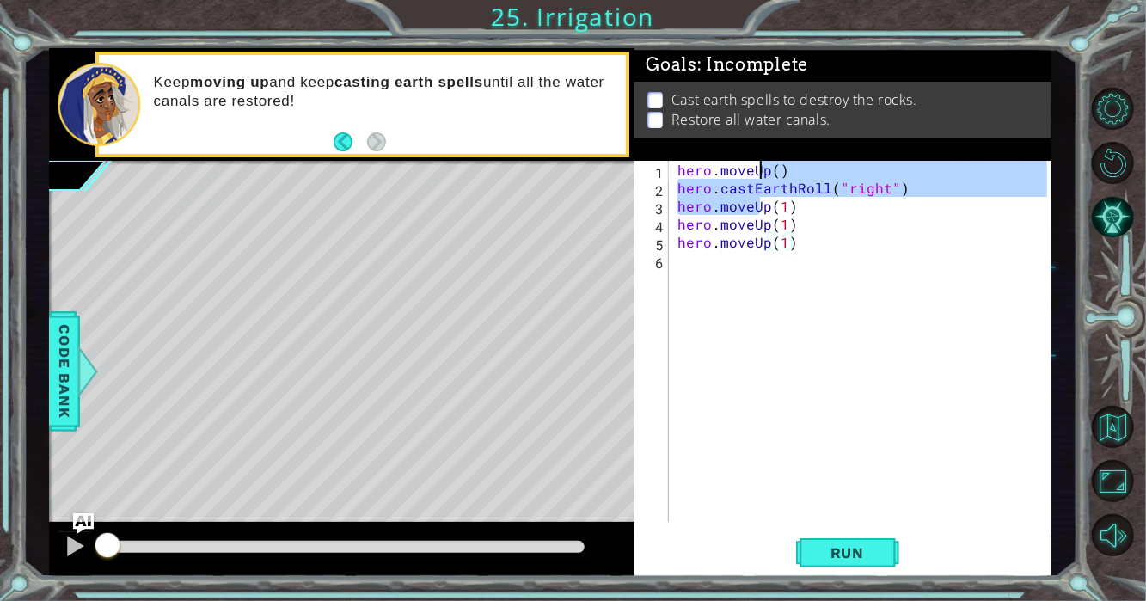
click at [757, 266] on div "hero . moveUp ( ) hero . [PERSON_NAME] ( "right" ) hero . moveUp ( 1 ) hero . m…" at bounding box center [865, 359] width 382 height 397
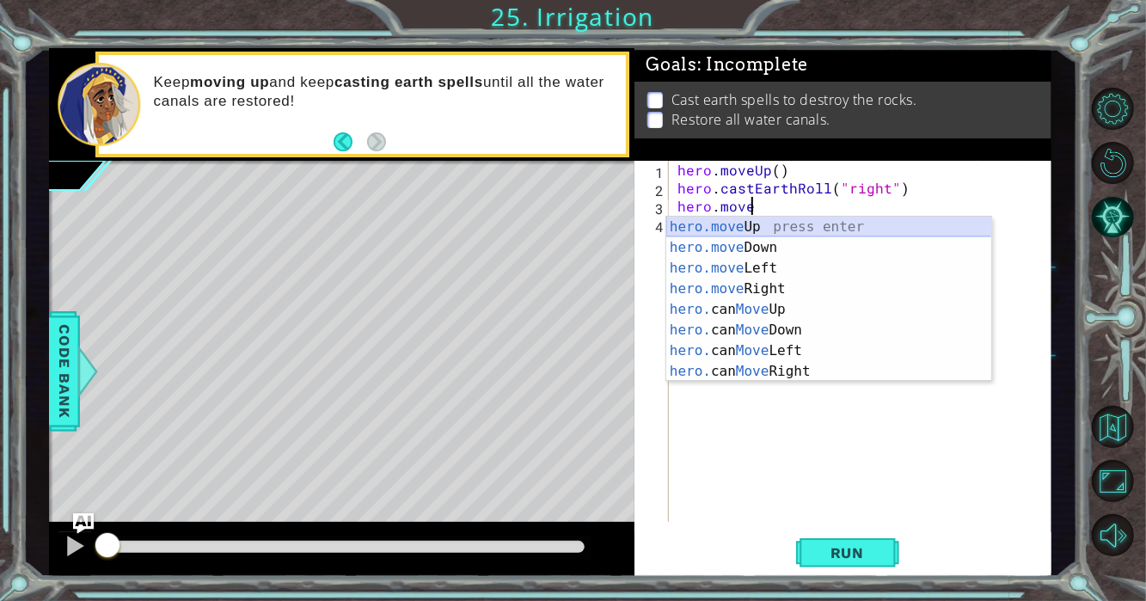
click at [803, 221] on div "hero.move Up press enter hero.move Down press enter hero.move Left press enter …" at bounding box center [829, 320] width 326 height 206
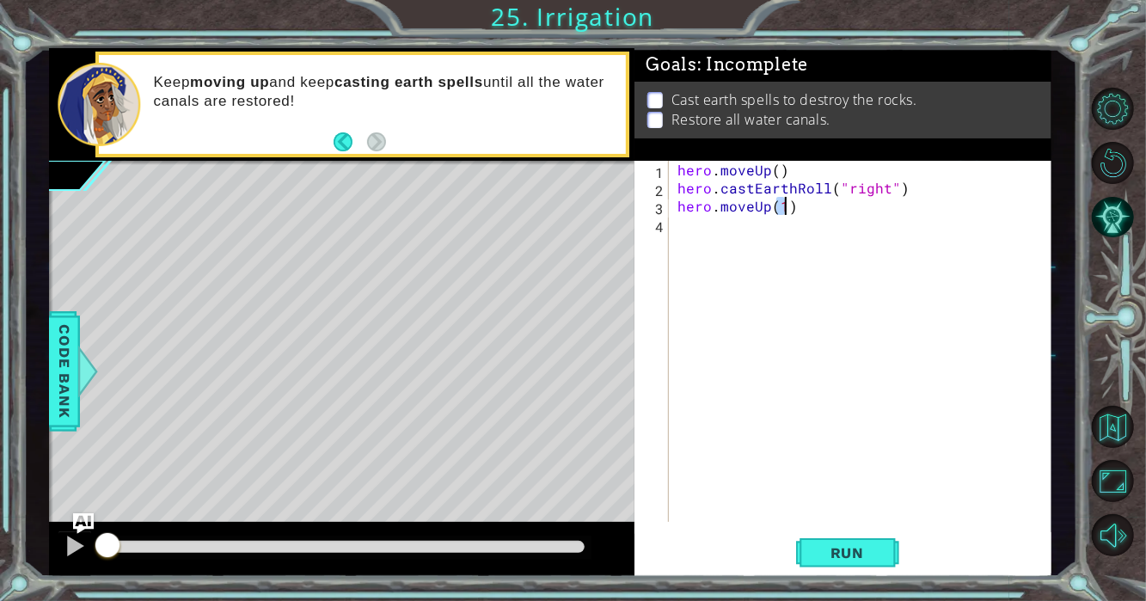
type textarea "hero.moveUp(1)"
click at [682, 246] on div "hero . moveUp ( ) hero . [PERSON_NAME] ( "right" ) hero . moveUp ( 1 )" at bounding box center [865, 359] width 382 height 397
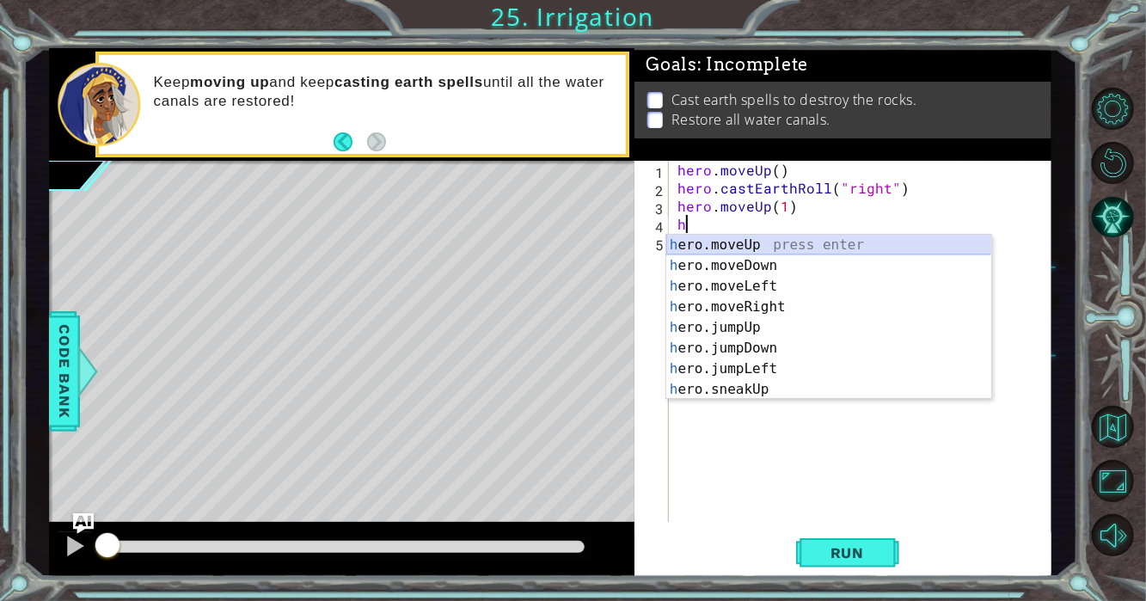
click at [722, 245] on div "h ero.moveUp press enter h ero.moveDown press enter h ero.moveLeft press enter …" at bounding box center [829, 338] width 326 height 206
type textarea "hero.moveUp(1)"
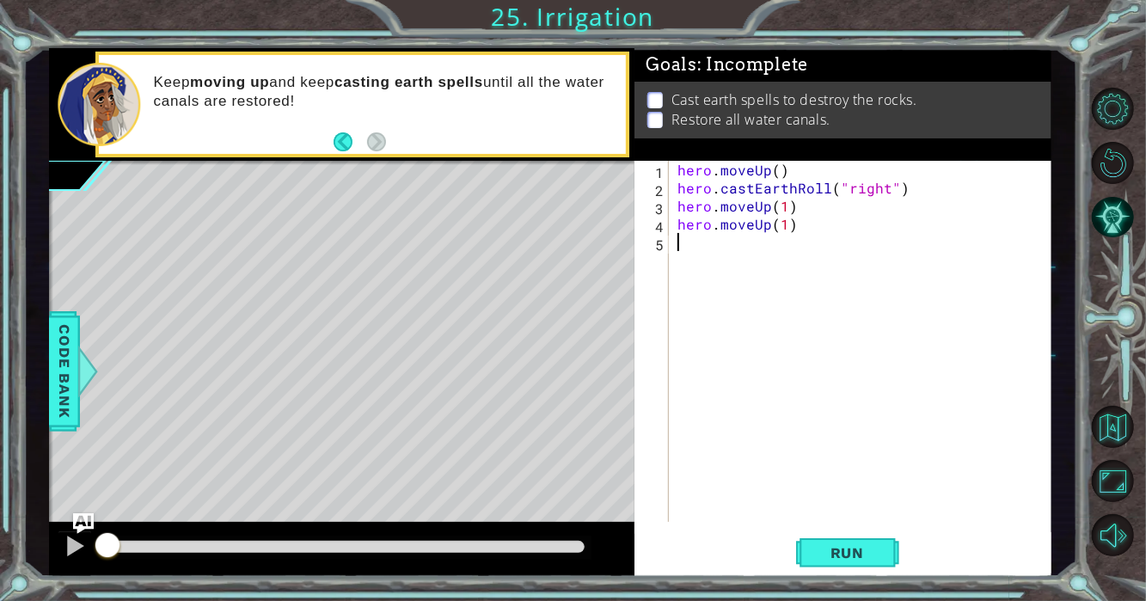
click at [715, 252] on div "hero . moveUp ( ) hero . [PERSON_NAME] ( "right" ) hero . moveUp ( 1 ) hero . m…" at bounding box center [865, 359] width 382 height 397
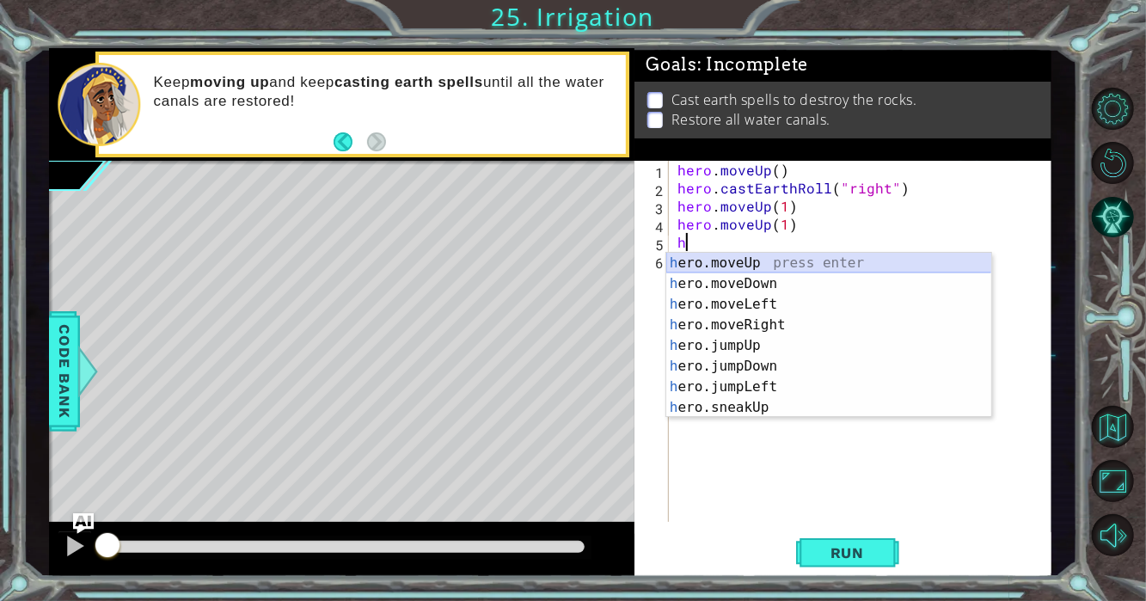
click at [714, 254] on div "h ero.moveUp press enter h ero.moveDown press enter h ero.moveLeft press enter …" at bounding box center [829, 356] width 326 height 206
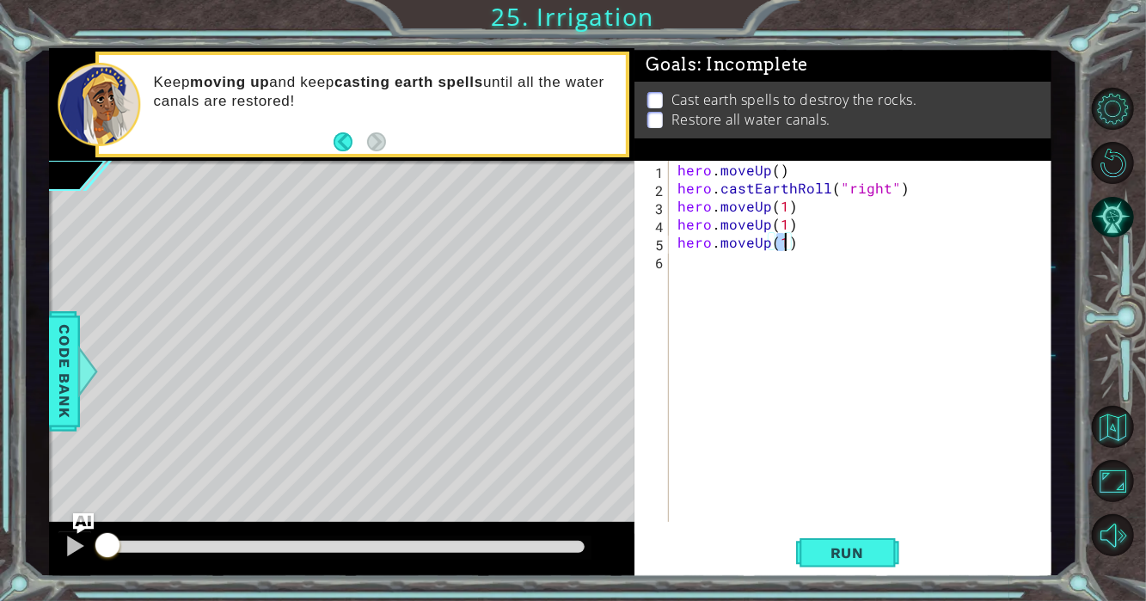
click at [708, 260] on div "hero . moveUp ( ) hero . [PERSON_NAME] ( "right" ) hero . moveUp ( 1 ) hero . m…" at bounding box center [865, 359] width 382 height 397
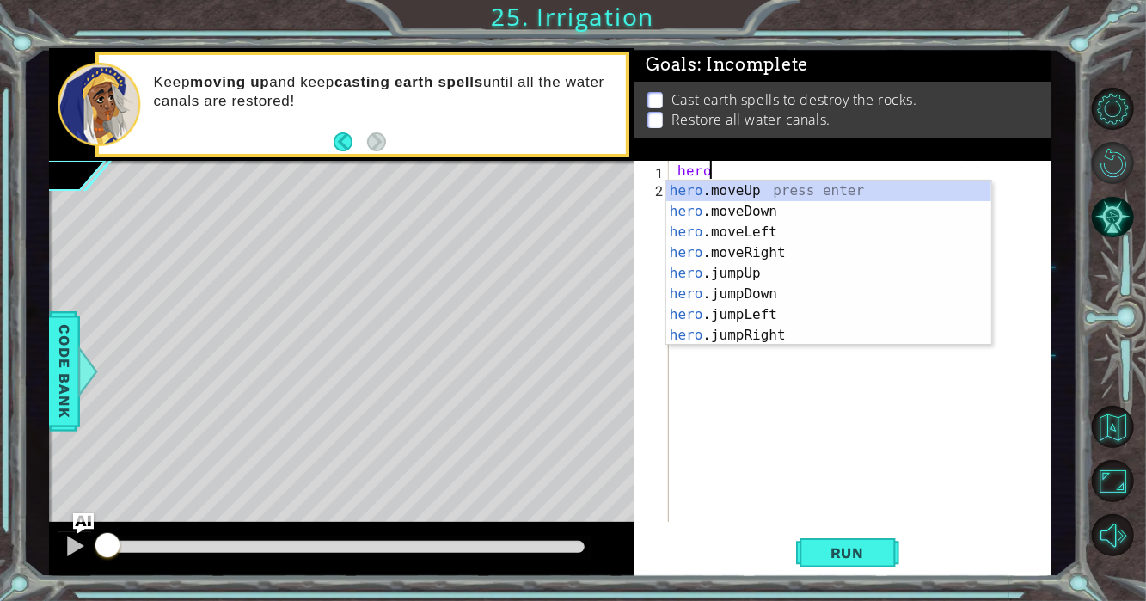
type textarea "hero"
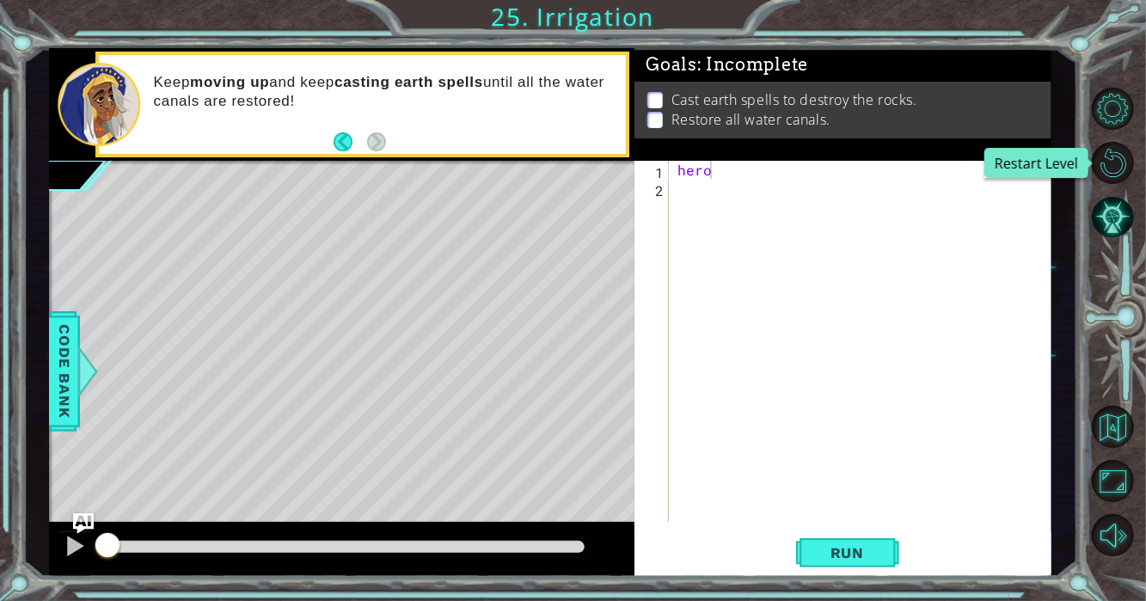
drag, startPoint x: 1100, startPoint y: 165, endPoint x: 1086, endPoint y: 174, distance: 16.2
click at [1098, 168] on button "Restart Level" at bounding box center [1112, 163] width 42 height 42
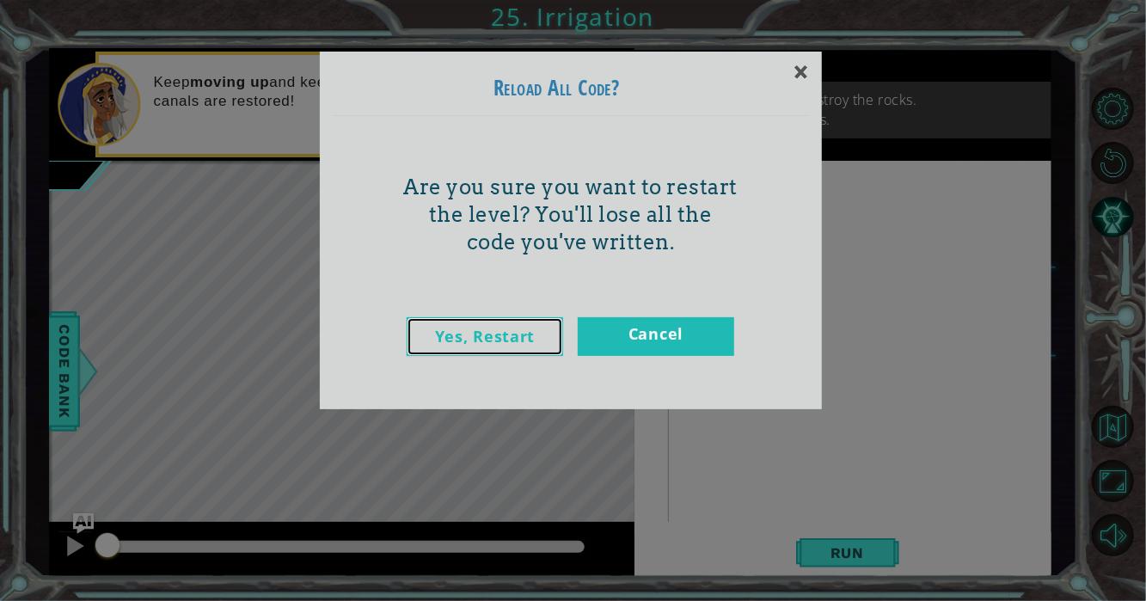
click at [520, 345] on link "Yes, Restart" at bounding box center [484, 336] width 156 height 39
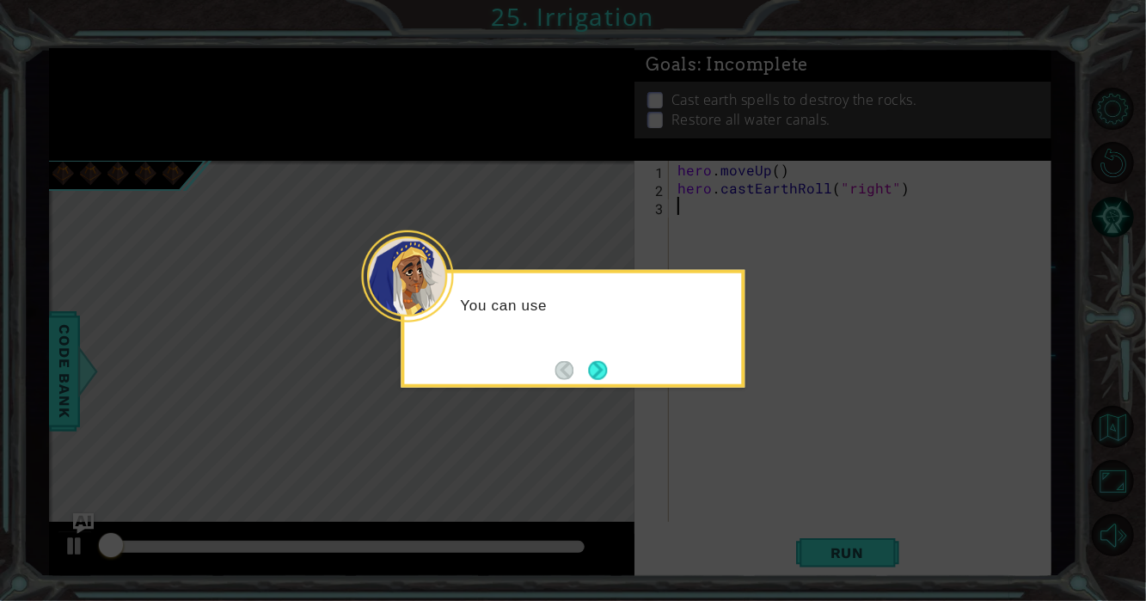
click at [591, 360] on button "Next" at bounding box center [597, 369] width 19 height 19
click at [600, 359] on icon at bounding box center [573, 300] width 1146 height 601
click at [599, 360] on icon at bounding box center [573, 300] width 1146 height 601
click at [599, 362] on icon at bounding box center [573, 300] width 1146 height 601
click at [596, 364] on icon at bounding box center [573, 300] width 1146 height 601
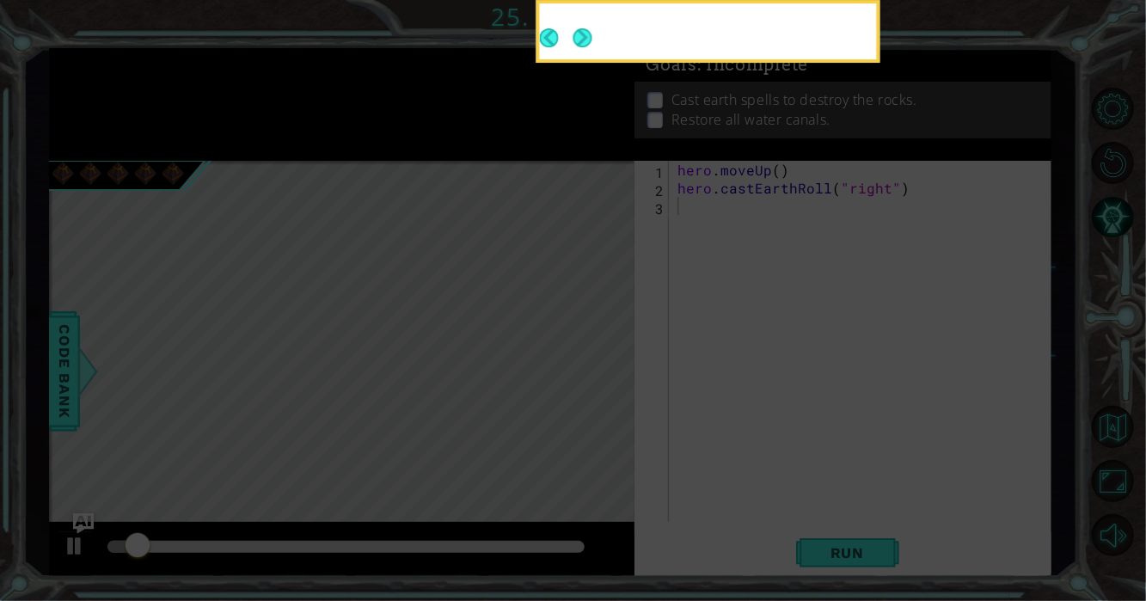
click at [596, 364] on icon at bounding box center [573, 90] width 1146 height 1022
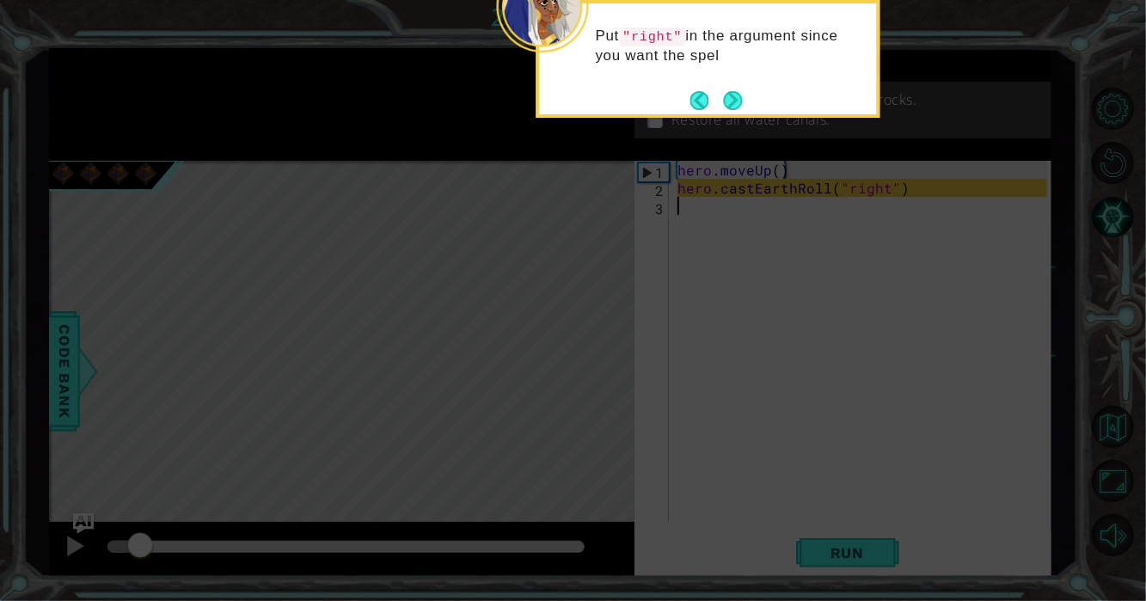
click at [733, 87] on div "Put "right" in the argument since you want the spel" at bounding box center [708, 54] width 337 height 88
click at [733, 87] on div "Put "right" in the argument since you want the spell to go" at bounding box center [708, 54] width 337 height 88
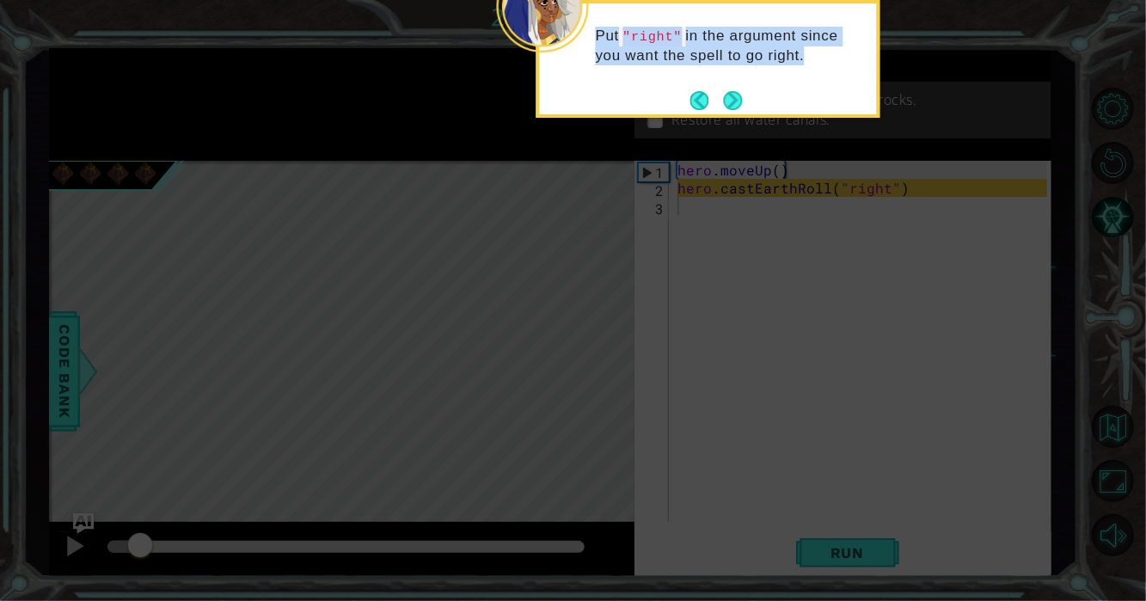
click at [733, 87] on div "Put "right" in the argument since you want the spell to go right." at bounding box center [708, 54] width 337 height 88
click at [733, 91] on button "Next" at bounding box center [732, 100] width 19 height 19
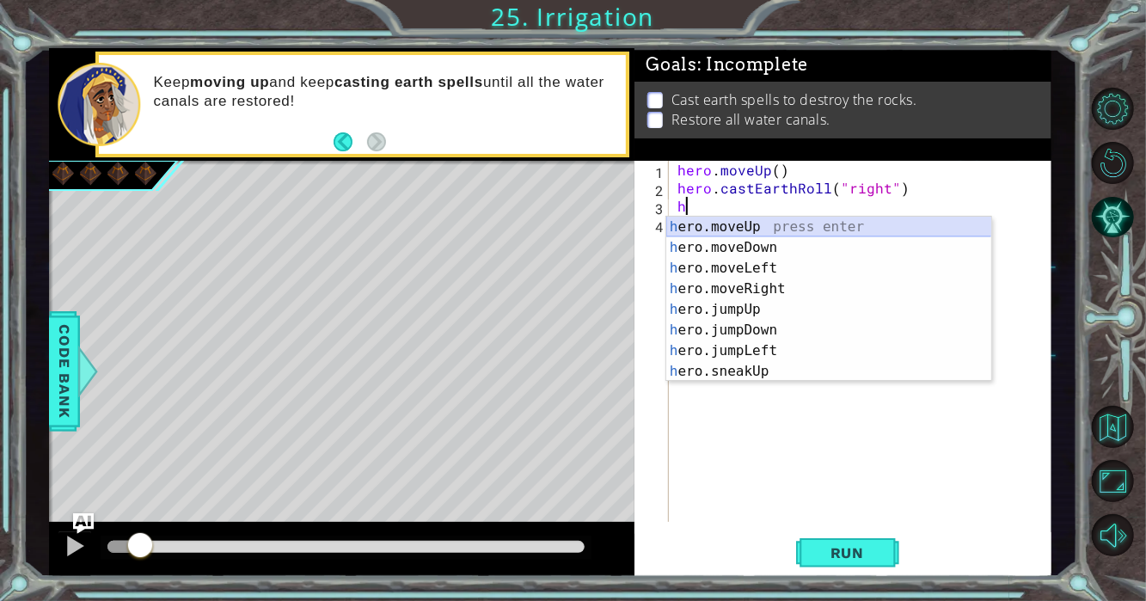
click at [756, 229] on div "h ero.moveUp press enter h ero.moveDown press enter h ero.moveLeft press enter …" at bounding box center [829, 320] width 326 height 206
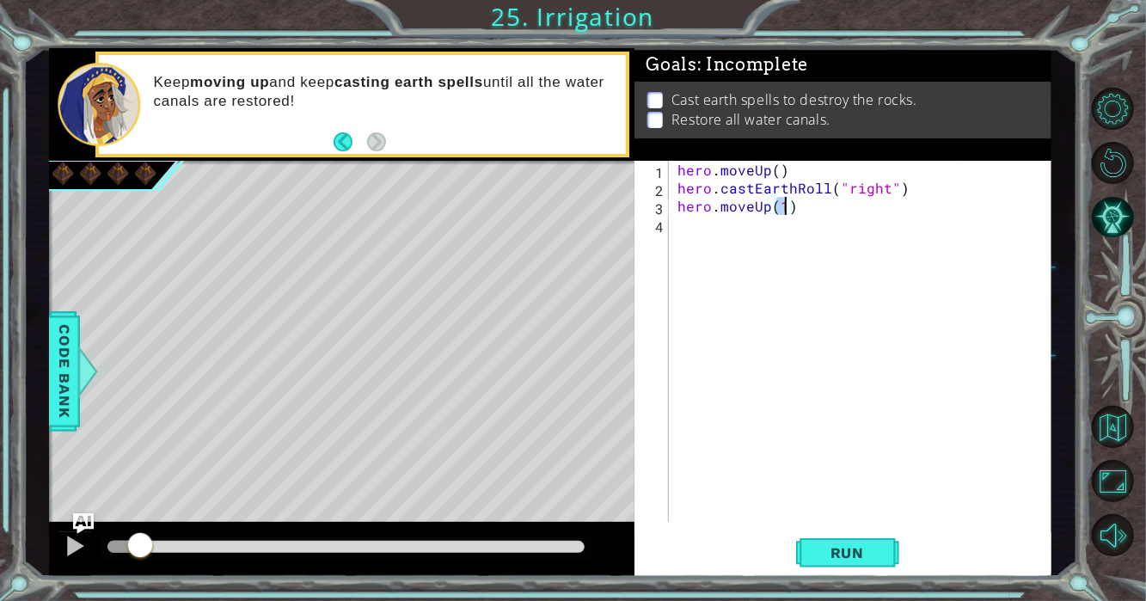
click at [749, 237] on div "hero . moveUp ( ) hero . [PERSON_NAME] ( "right" ) hero . moveUp ( 1 )" at bounding box center [865, 359] width 382 height 397
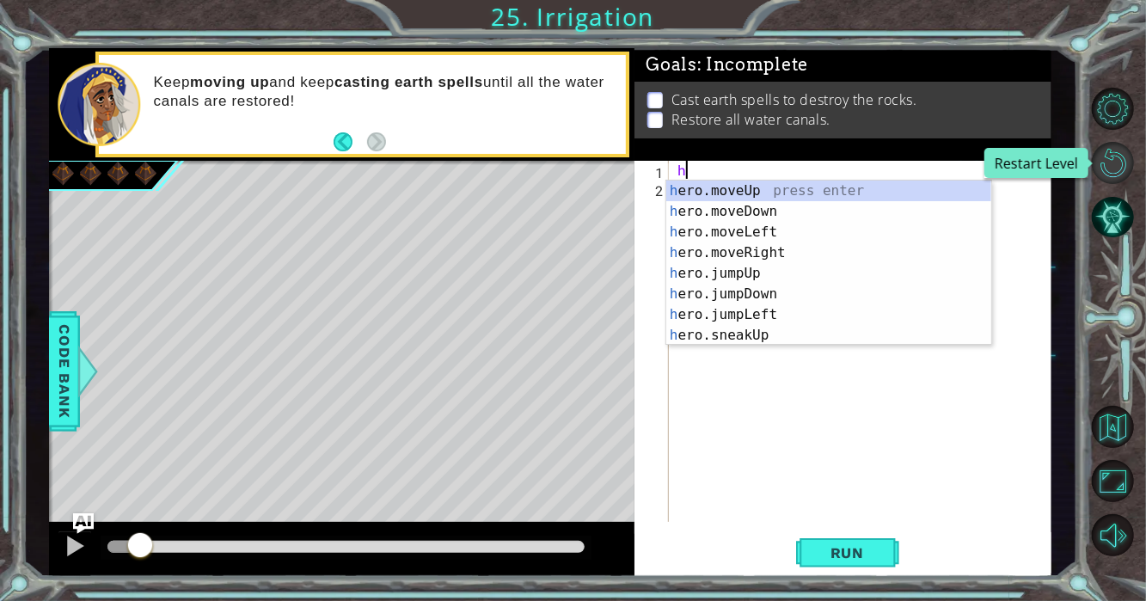
type textarea "h"
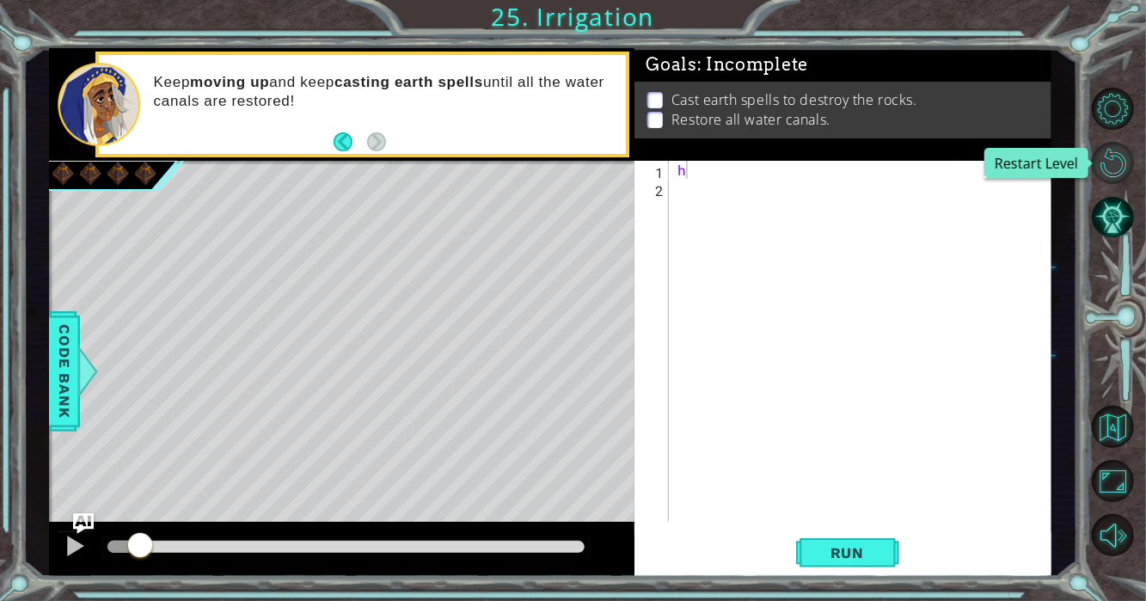
click at [1122, 169] on button "Restart Level" at bounding box center [1112, 163] width 42 height 42
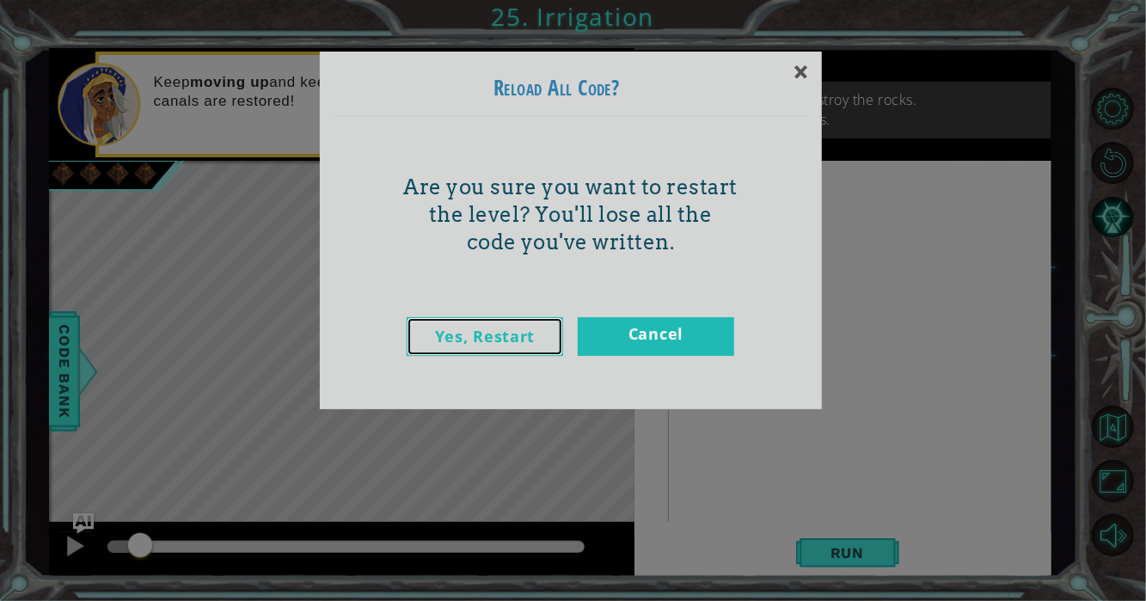
click at [507, 338] on link "Yes, Restart" at bounding box center [484, 336] width 156 height 39
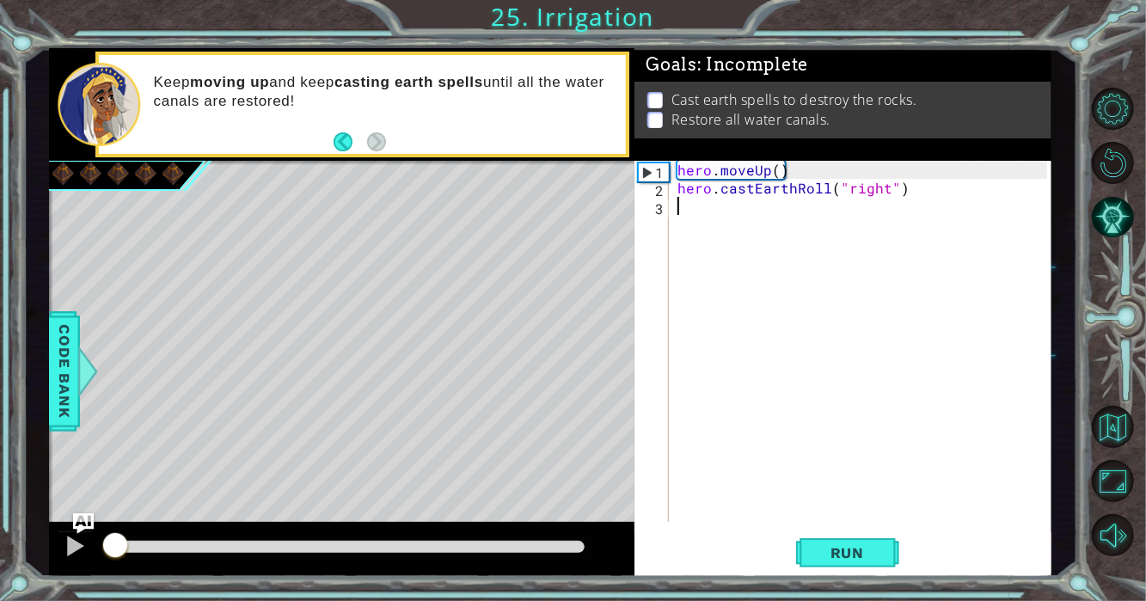
click at [694, 213] on div "hero . moveUp ( ) hero . castEarthRoll ( "right" )" at bounding box center [865, 359] width 382 height 397
type textarea "h"
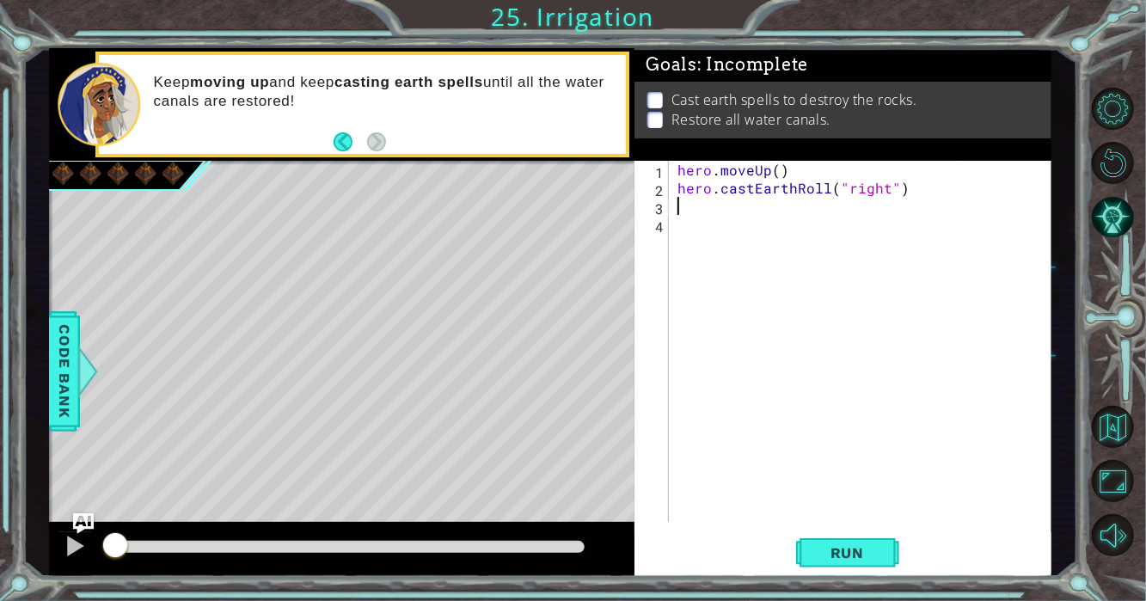
click at [762, 169] on div "hero . moveUp ( ) hero . castEarthRoll ( "right" )" at bounding box center [865, 359] width 382 height 397
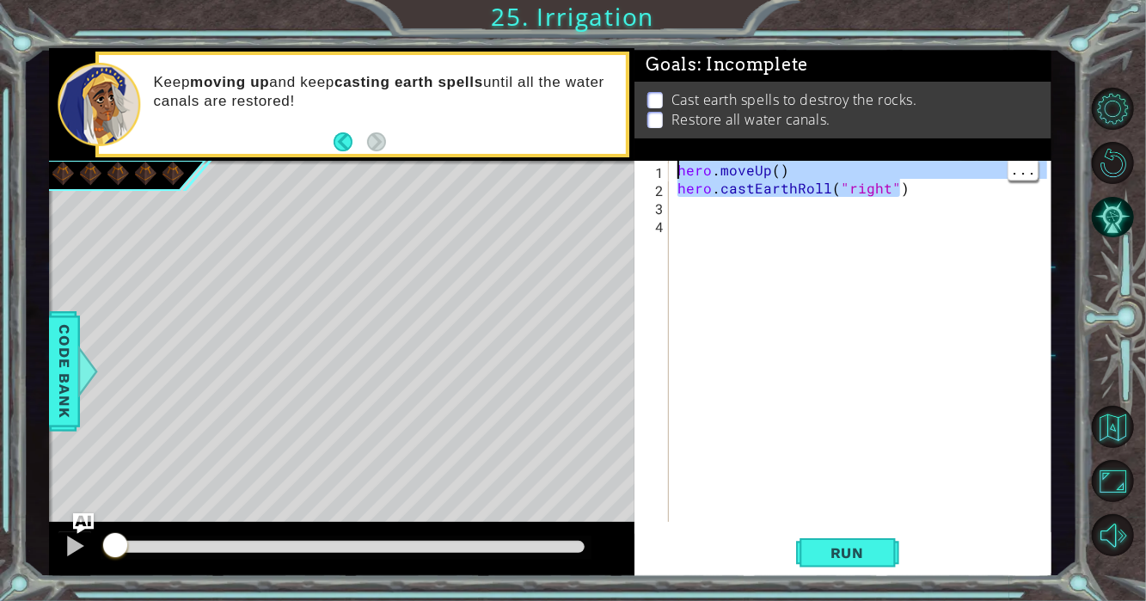
drag, startPoint x: 911, startPoint y: 193, endPoint x: 673, endPoint y: 171, distance: 239.1
click at [673, 171] on div "hero.moveUp() 1 2 3 4 hero . moveUp ( ) hero . castEarthRoll ( "right" ) הההההה…" at bounding box center [840, 341] width 413 height 361
type textarea "hero.moveUp() hero.castEarthRoll("right")"
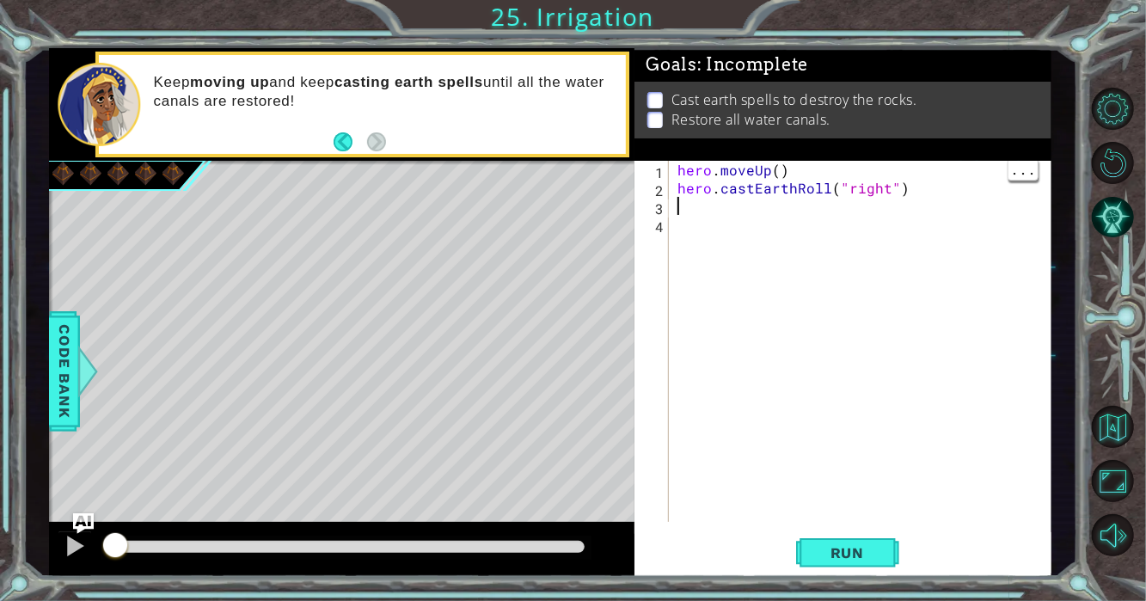
click at [712, 208] on div "hero . moveUp ( ) hero . castEarthRoll ( "right" )" at bounding box center [865, 359] width 382 height 397
paste textarea "hero.castEarthRoll("right")"
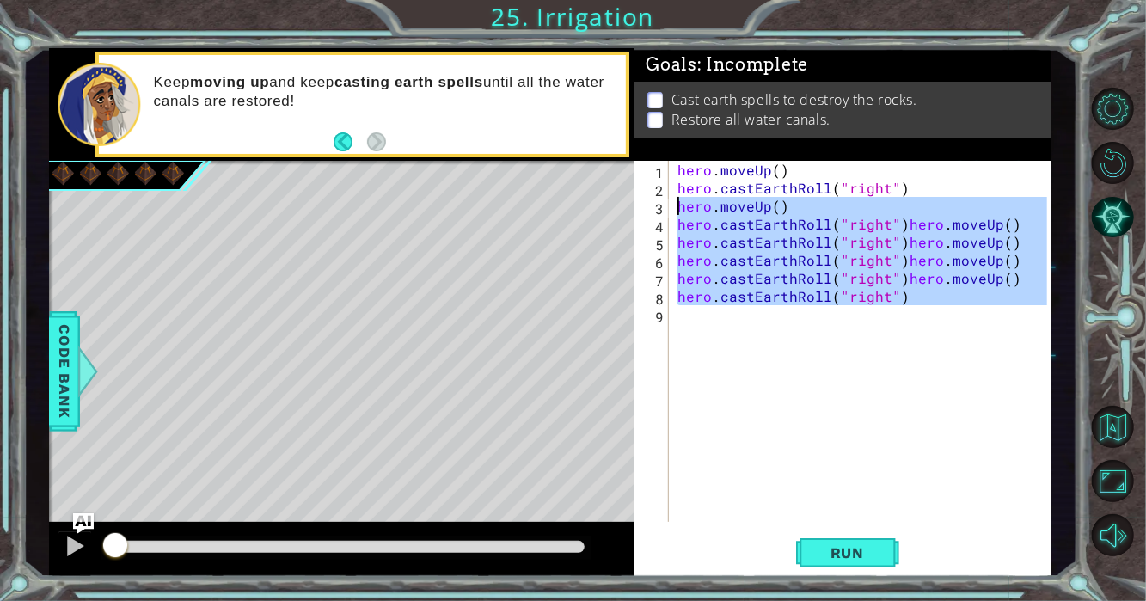
drag, startPoint x: 920, startPoint y: 315, endPoint x: 675, endPoint y: 209, distance: 266.8
click at [675, 209] on div "hero . moveUp ( ) hero . [PERSON_NAME] ( "right" ) hero . moveUp ( ) hero . [PE…" at bounding box center [865, 359] width 382 height 397
type textarea "hero.moveUp() hero.[PERSON_NAME]("right")hero.moveUp()"
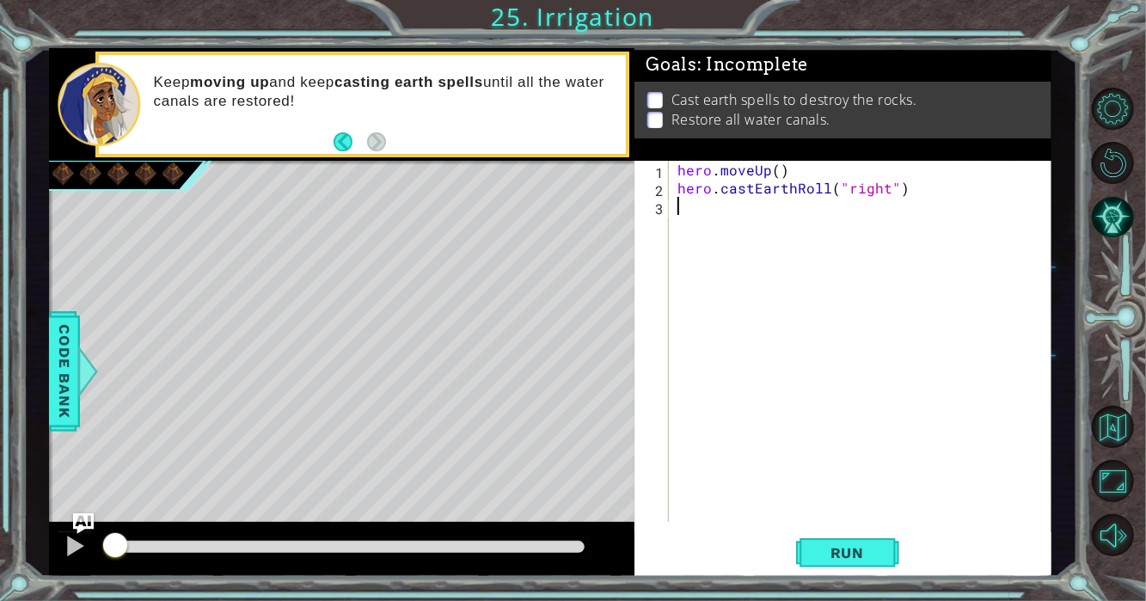
paste textarea "hero.castEarthRoll("right")"
type textarea "hero.castEarthRoll("right")"
click at [678, 246] on div "hero . moveUp ( ) hero . [PERSON_NAME] ( "right" ) hero . moveUp ( ) hero . cas…" at bounding box center [865, 359] width 382 height 397
paste textarea "hero.castEarthRoll("right")"
type textarea "hero.castEarthRoll("right")"
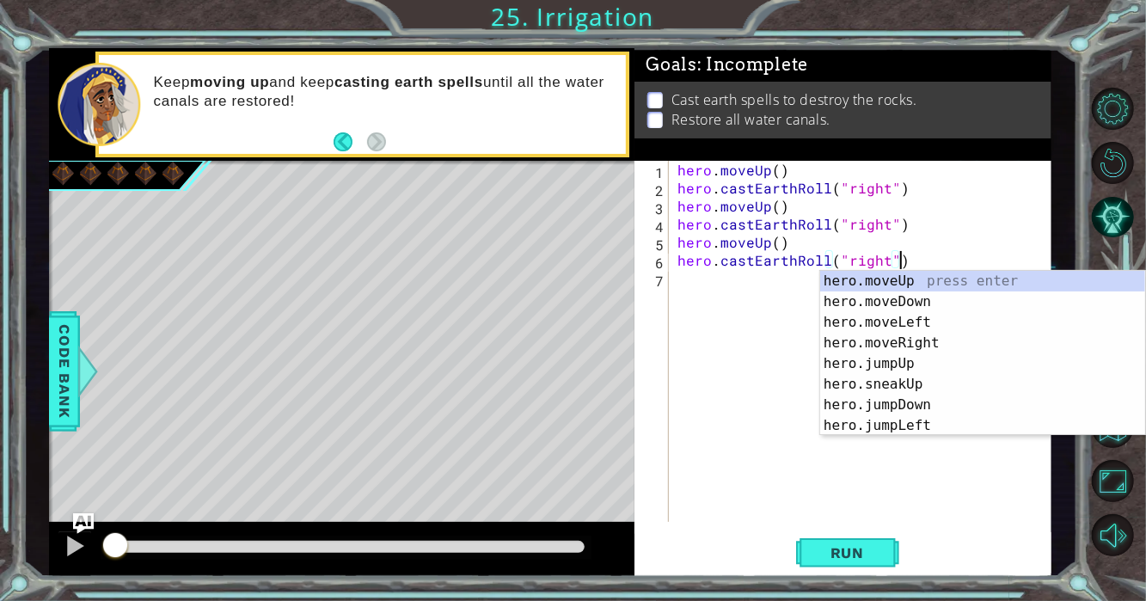
click at [682, 281] on div "hero . moveUp ( ) hero . [PERSON_NAME] ( "right" ) hero . moveUp ( ) hero . [PE…" at bounding box center [865, 359] width 382 height 397
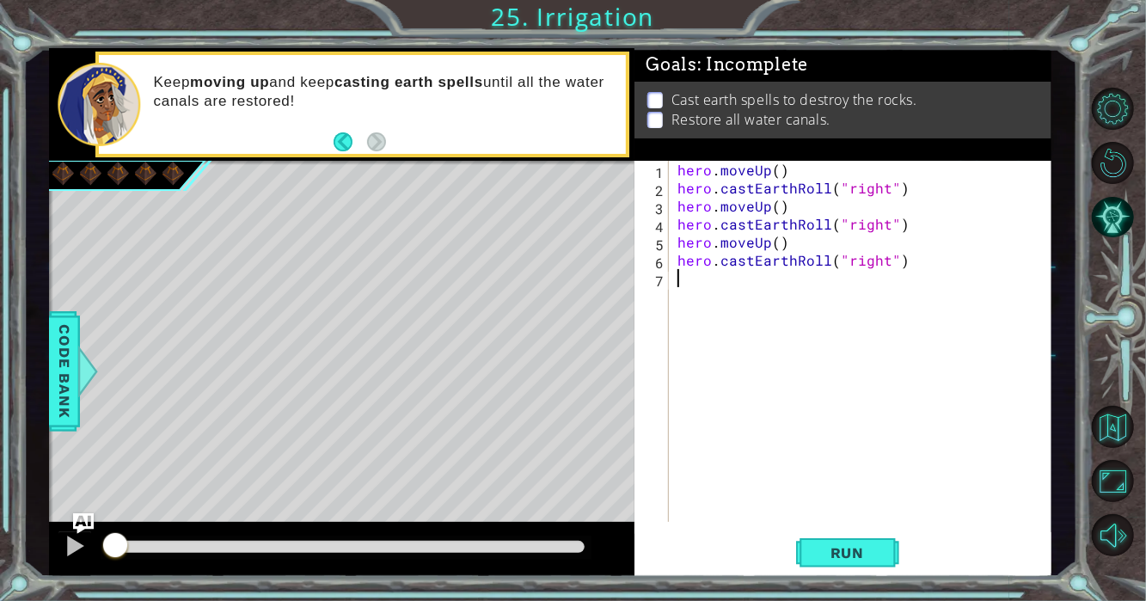
paste textarea "hero.castEarthRoll("right")"
type textarea "hero.castEarthRoll("right")"
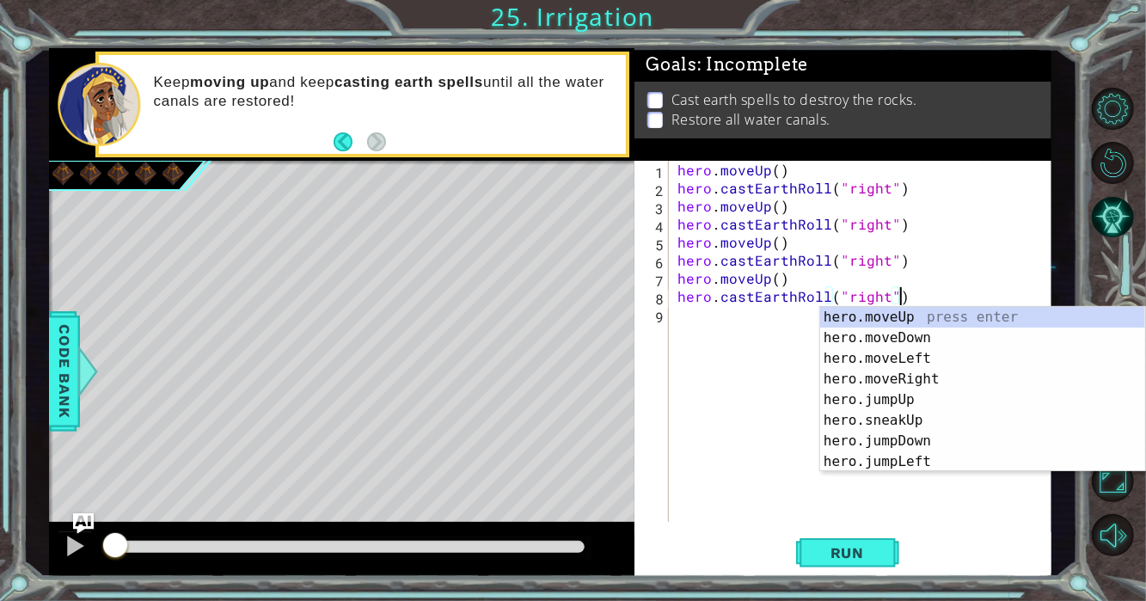
click at [693, 316] on div "hero . moveUp ( ) hero . [PERSON_NAME] ( "right" ) hero . moveUp ( ) hero . [PE…" at bounding box center [865, 359] width 382 height 397
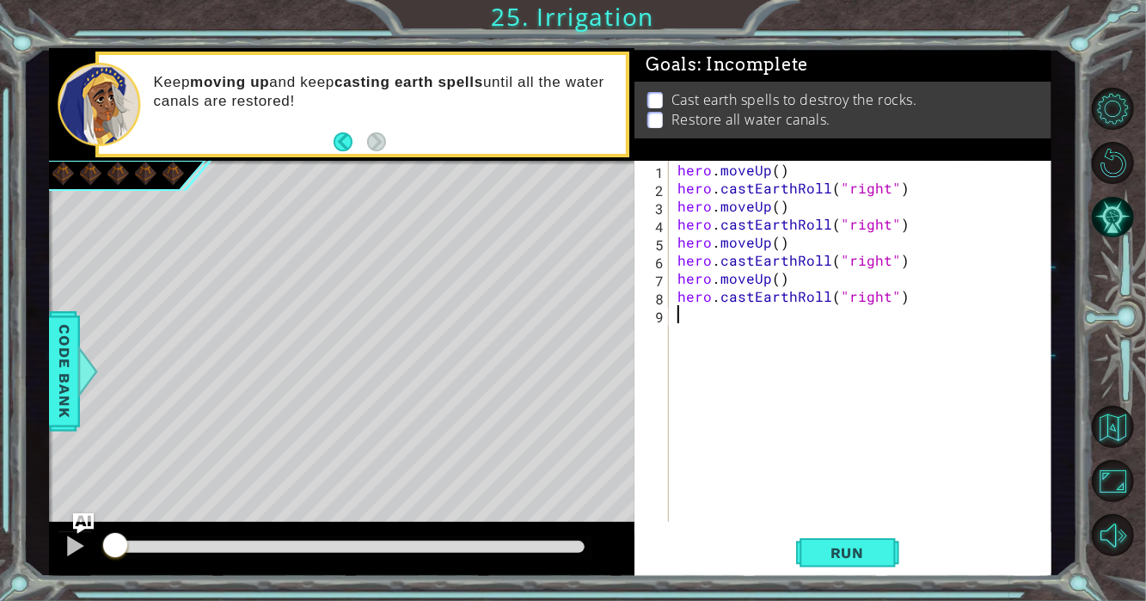
paste textarea "hero.castEarthRoll("right")"
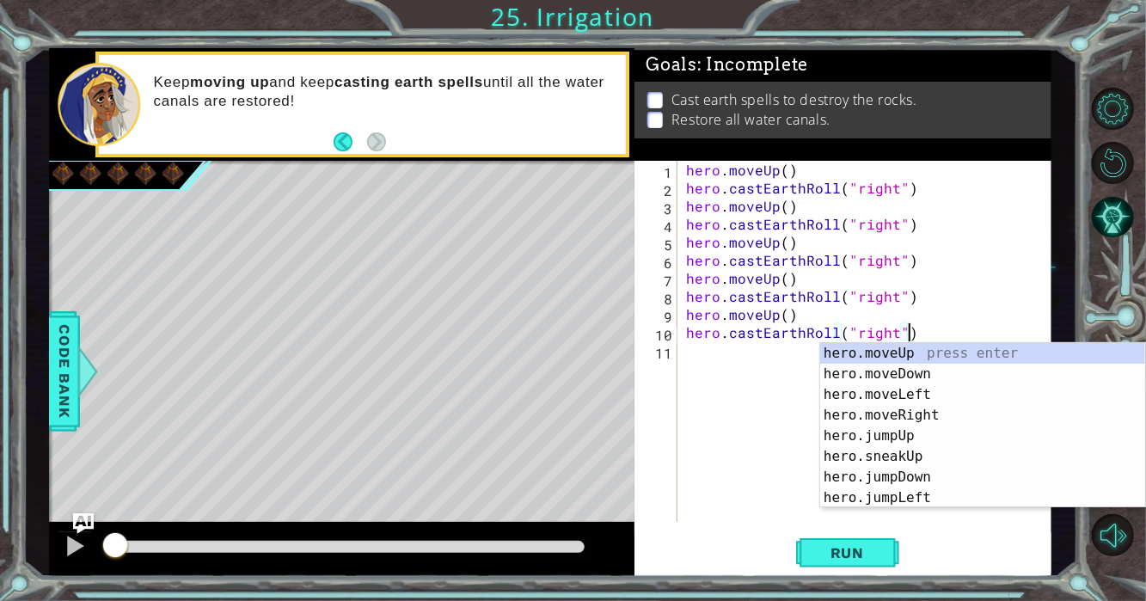
type textarea "hero.castEarthRoll("right")"
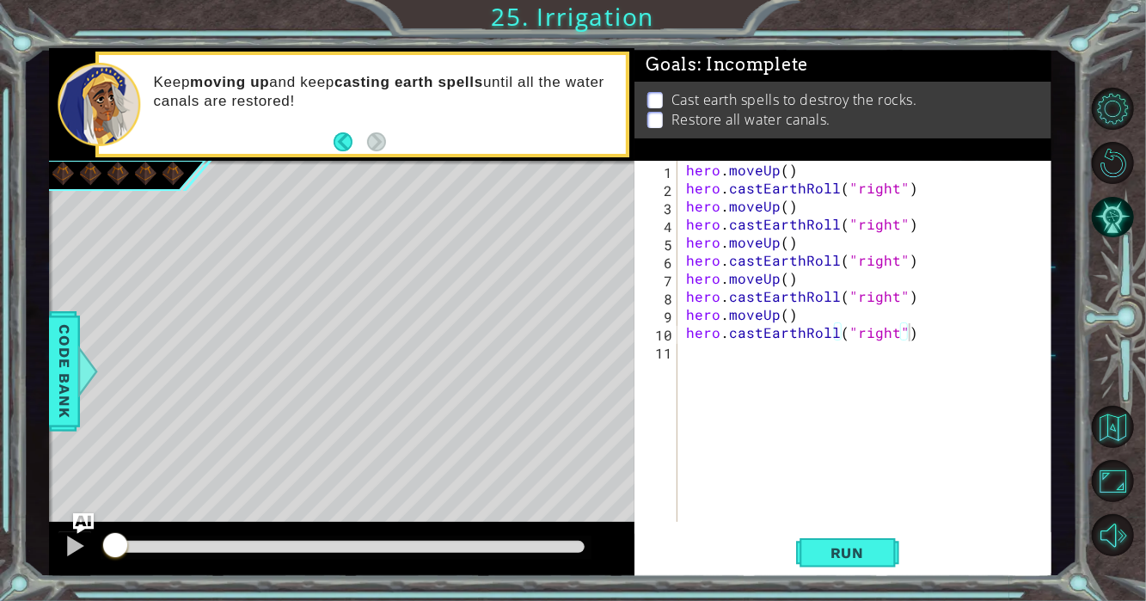
click at [678, 350] on div "hero.castEarthRoll("right") 1 2 3 4 5 6 7 8 9 10 11 hero . moveUp ( ) hero . [P…" at bounding box center [840, 341] width 413 height 361
click at [689, 352] on div "hero . moveUp ( ) hero . [PERSON_NAME] ( "right" ) hero . moveUp ( ) hero . [PE…" at bounding box center [869, 359] width 374 height 397
paste textarea "hero.castEarthRoll("right")"
type textarea "hero.castEarthRoll("right")"
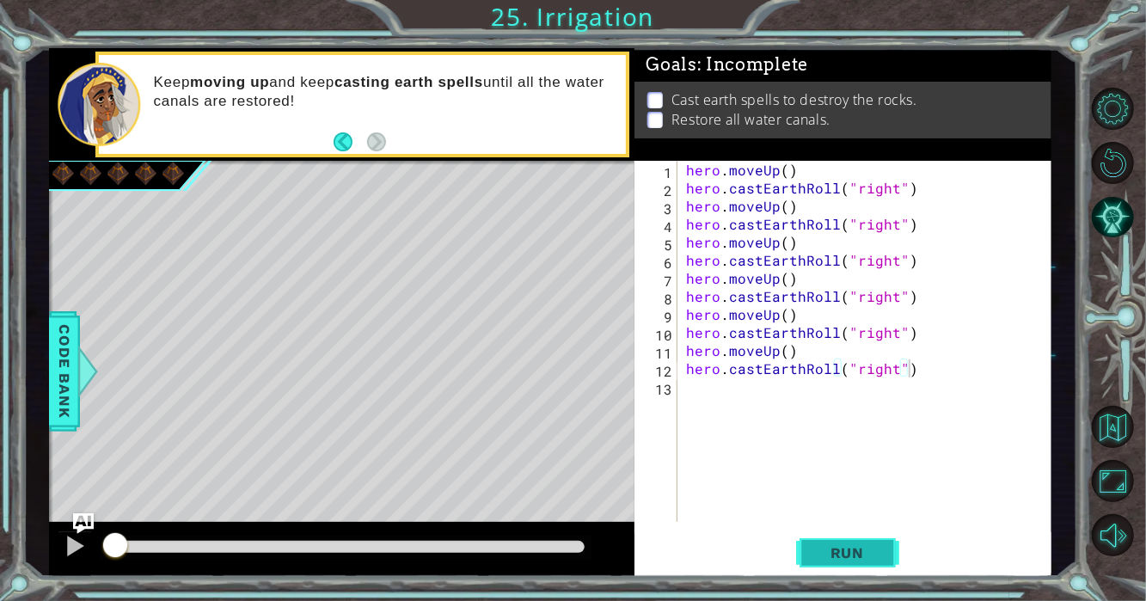
click at [826, 547] on span "Run" at bounding box center [847, 552] width 68 height 17
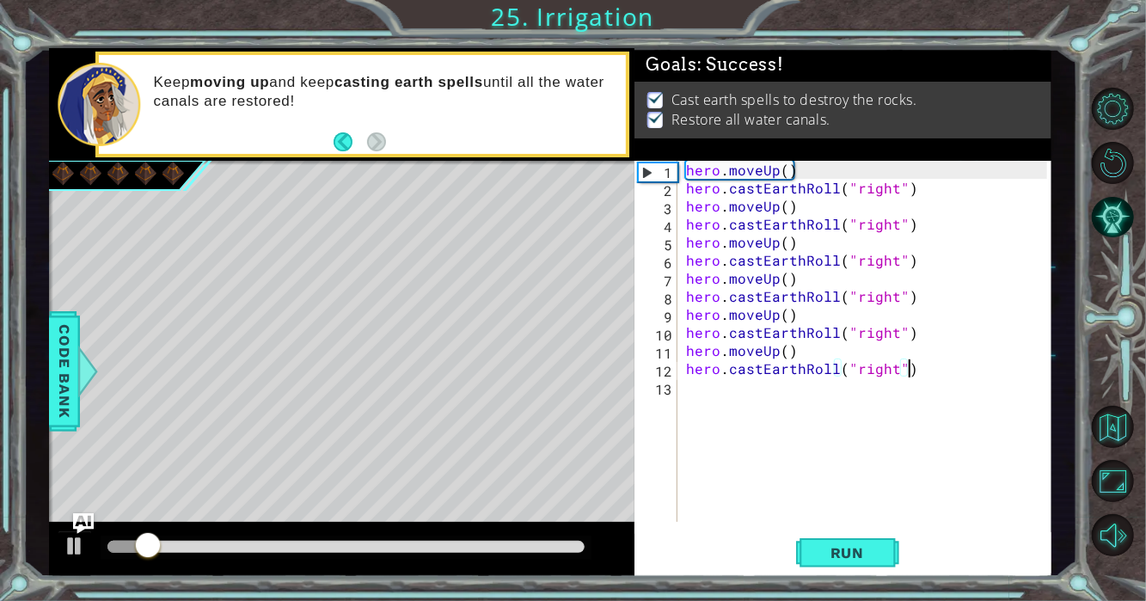
drag, startPoint x: 533, startPoint y: 547, endPoint x: 622, endPoint y: 534, distance: 90.3
click at [622, 534] on div at bounding box center [342, 549] width 586 height 55
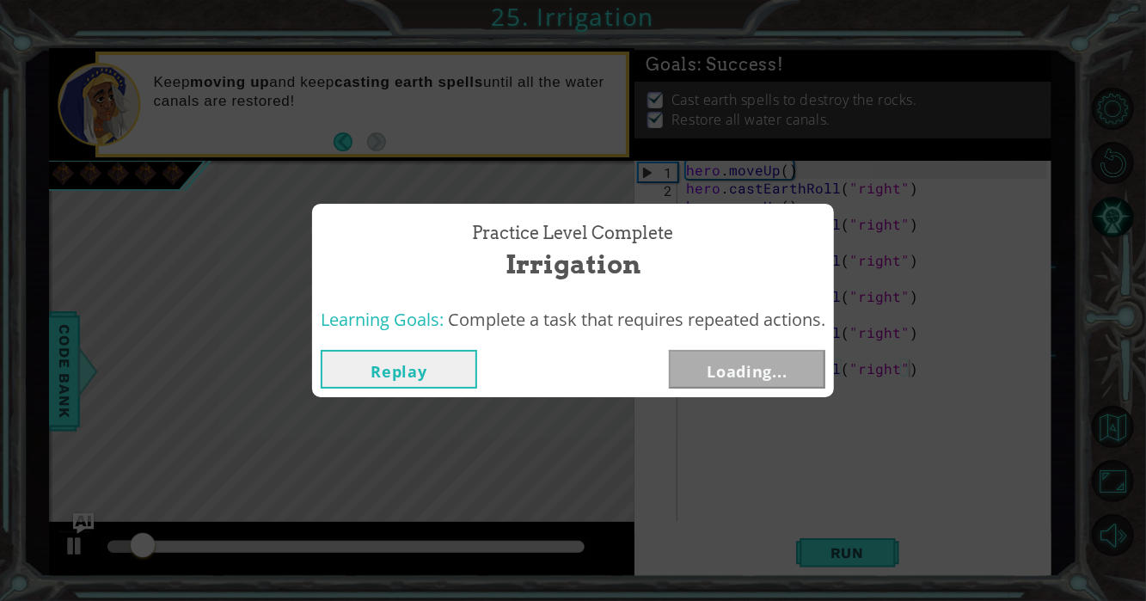
click at [749, 354] on button "Loading..." at bounding box center [747, 369] width 156 height 39
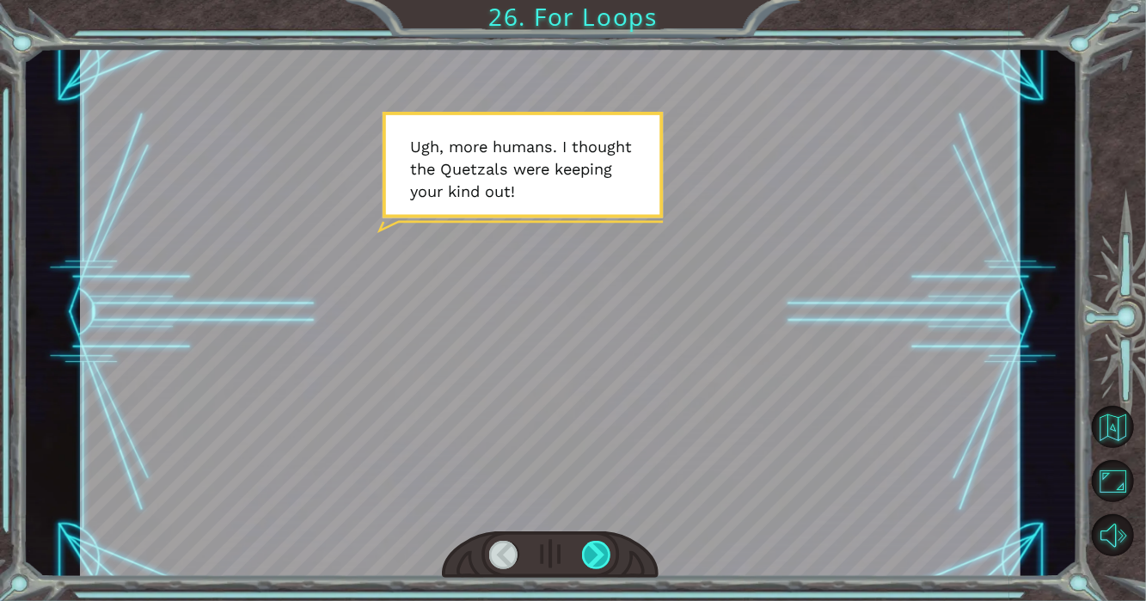
click at [592, 559] on div at bounding box center [597, 555] width 30 height 28
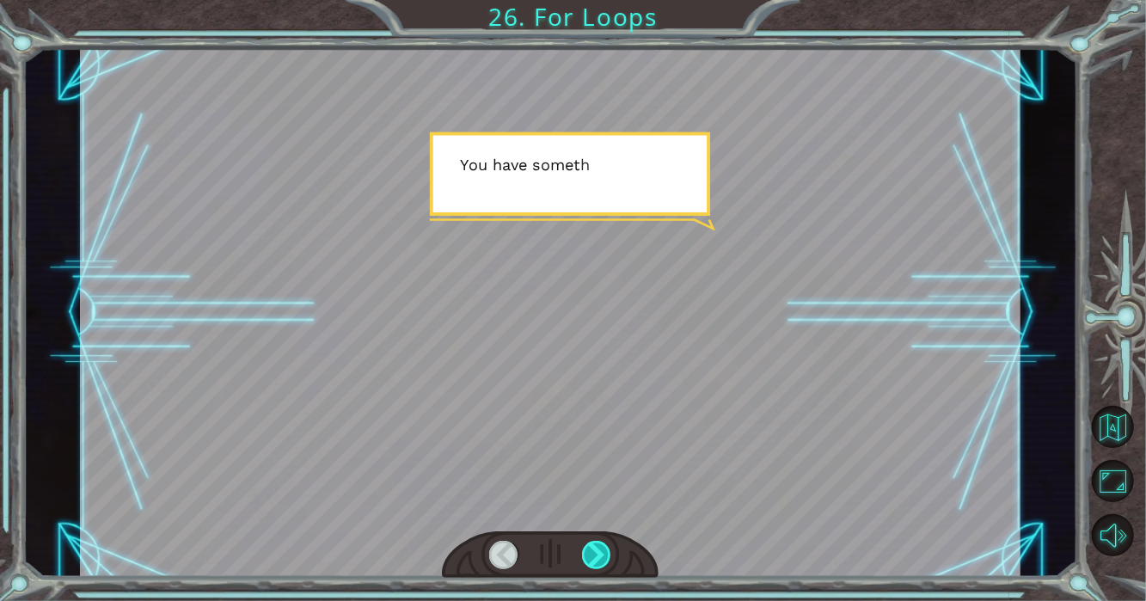
click at [592, 559] on div at bounding box center [597, 555] width 30 height 28
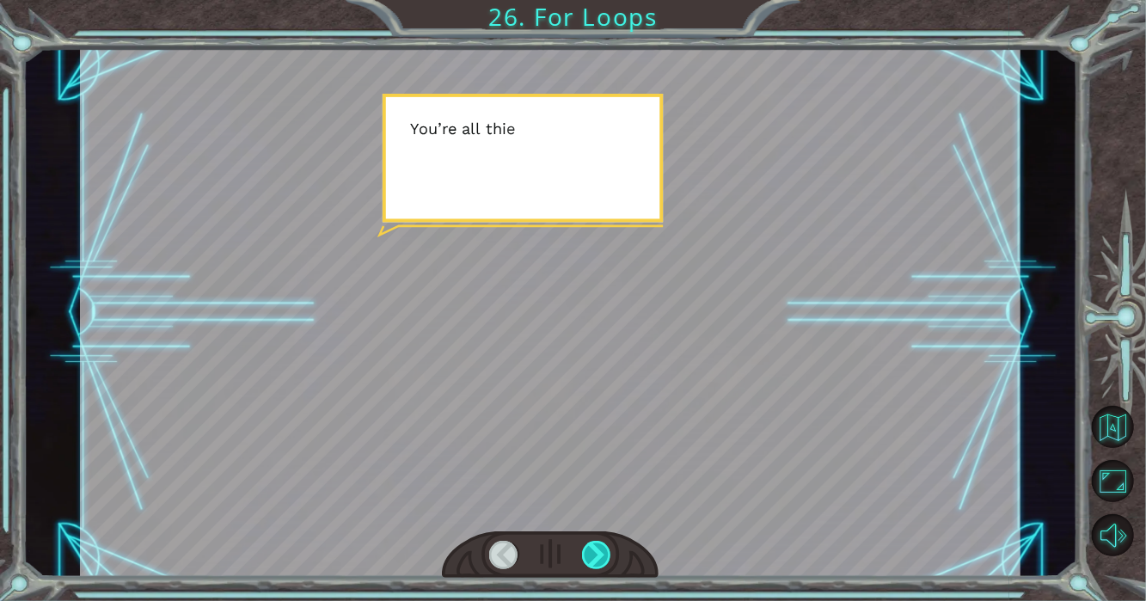
click at [592, 559] on div at bounding box center [597, 555] width 30 height 28
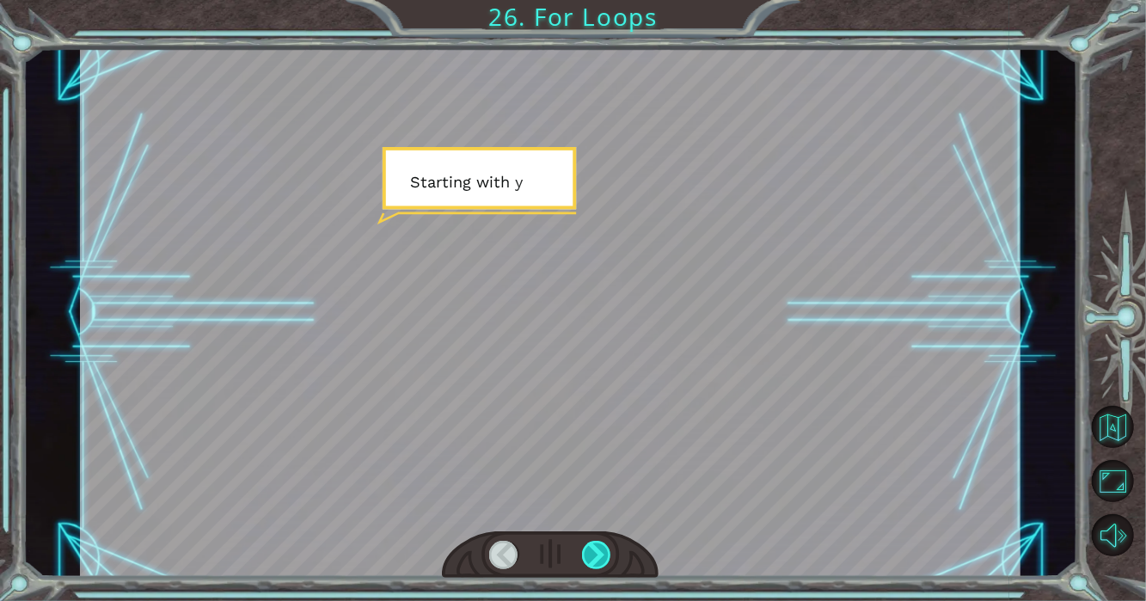
click at [592, 559] on div at bounding box center [597, 555] width 30 height 28
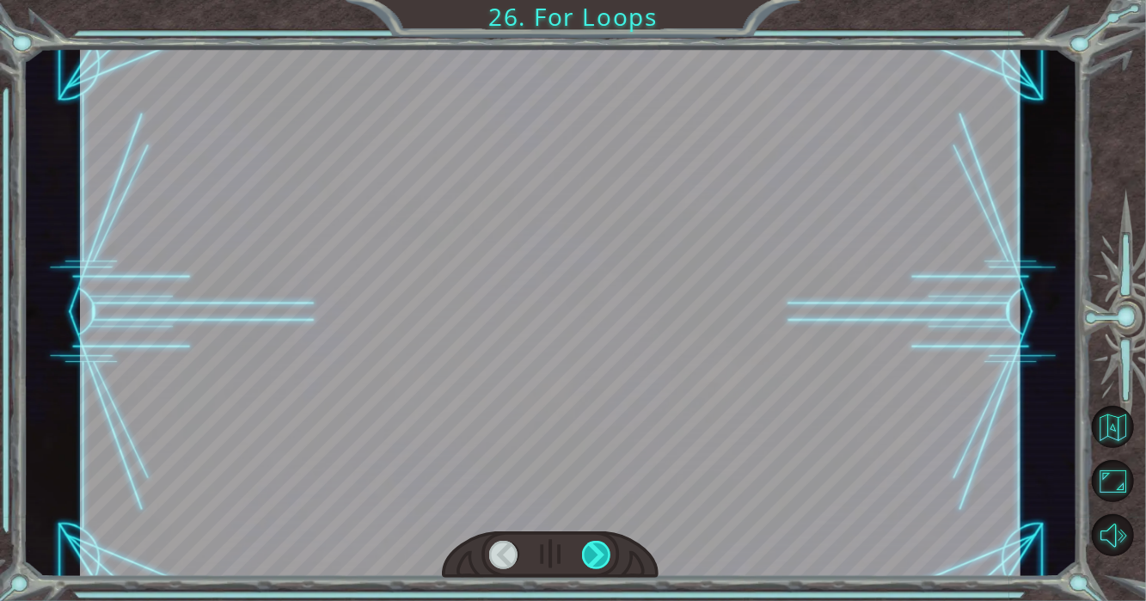
click at [592, 559] on div at bounding box center [597, 555] width 30 height 28
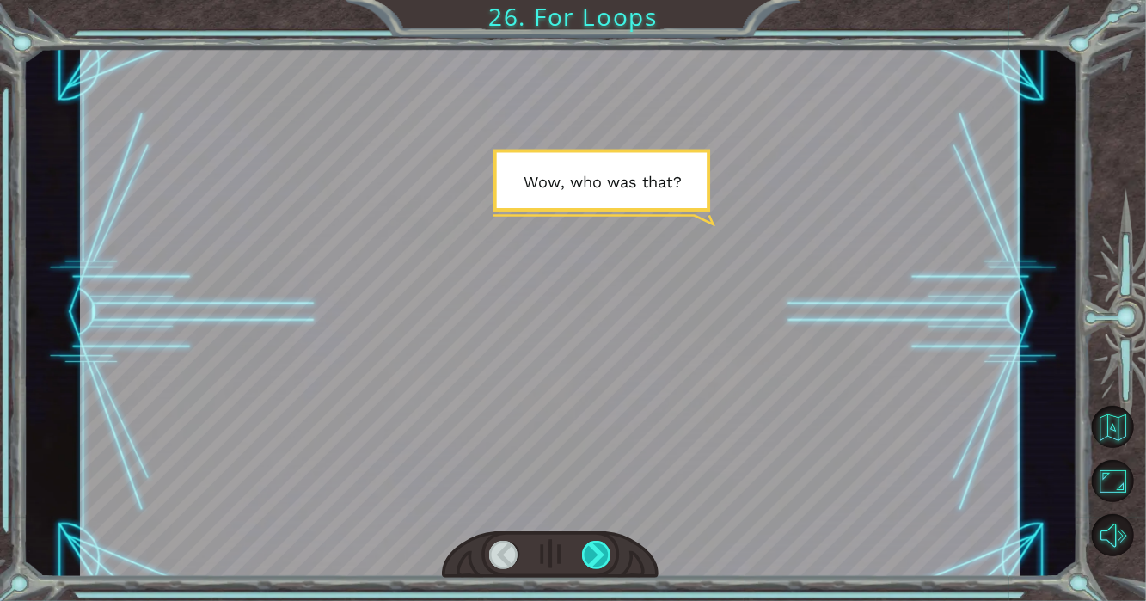
click at [592, 559] on div at bounding box center [597, 555] width 30 height 28
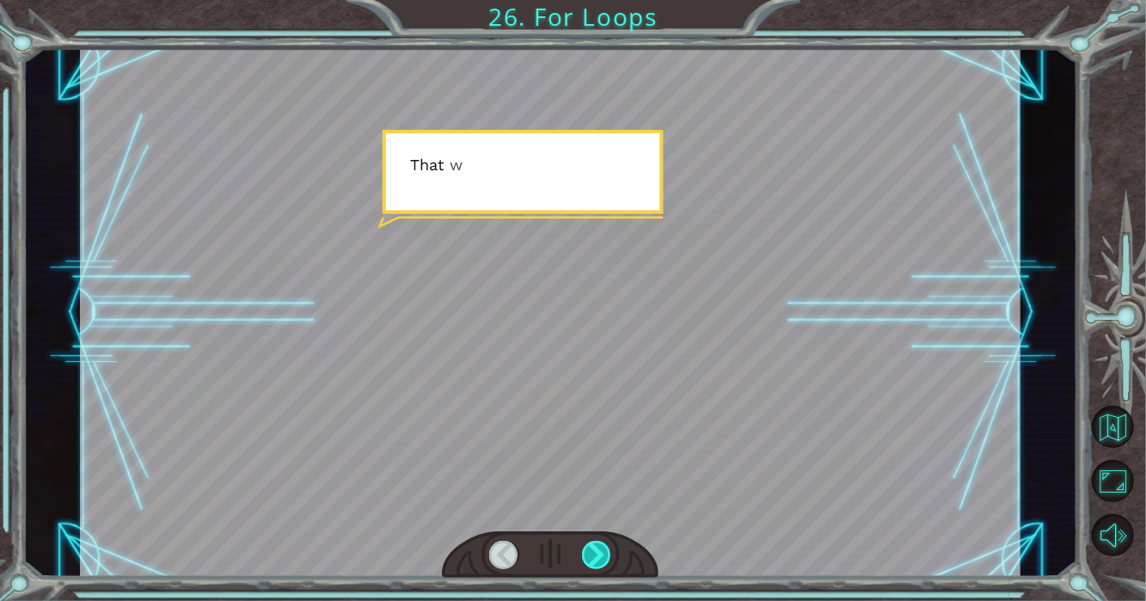
click at [592, 559] on div at bounding box center [597, 555] width 30 height 28
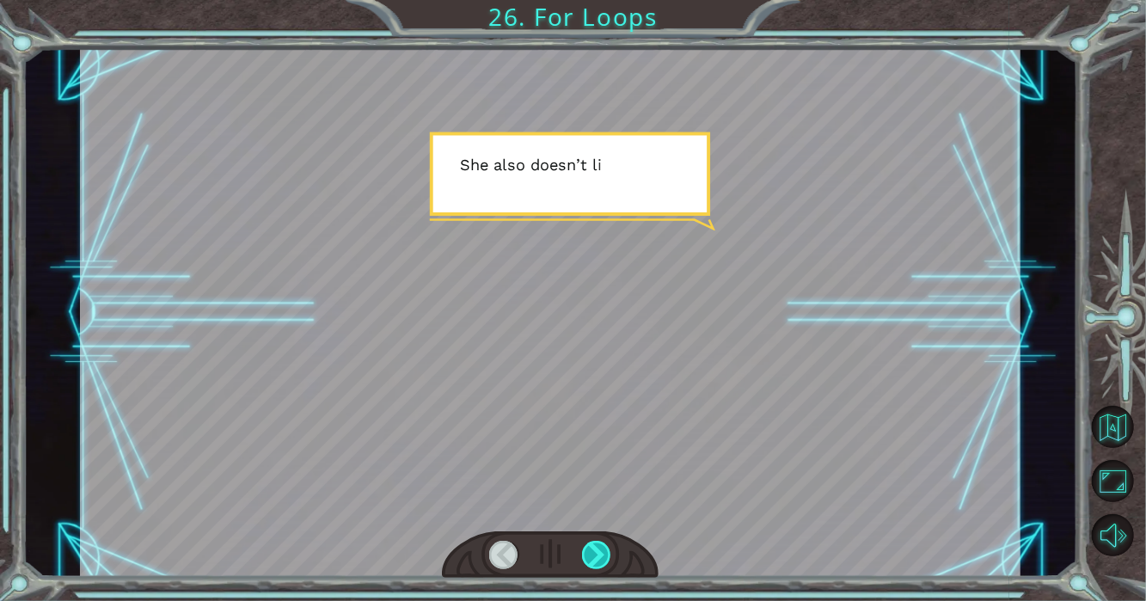
click at [592, 559] on div at bounding box center [597, 555] width 30 height 28
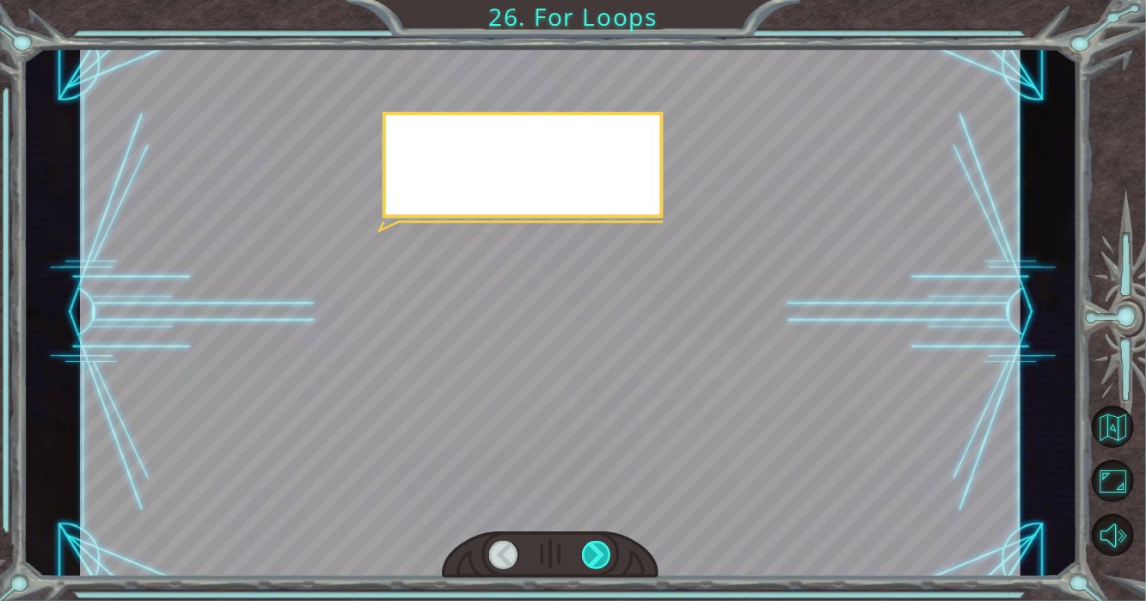
click at [592, 559] on div at bounding box center [597, 555] width 30 height 28
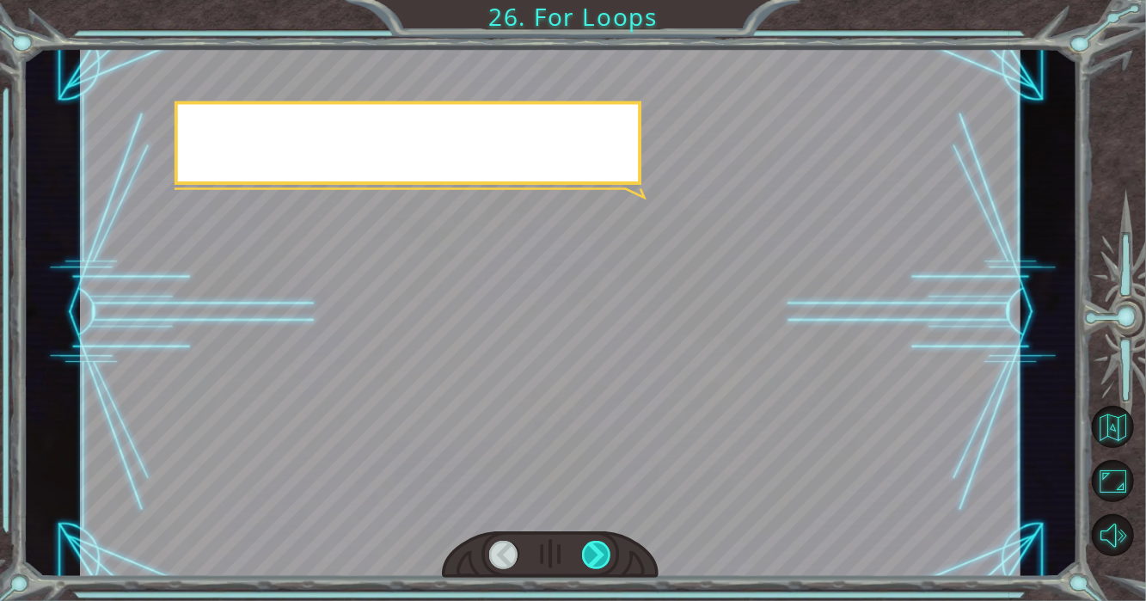
click at [592, 559] on div at bounding box center [597, 555] width 30 height 28
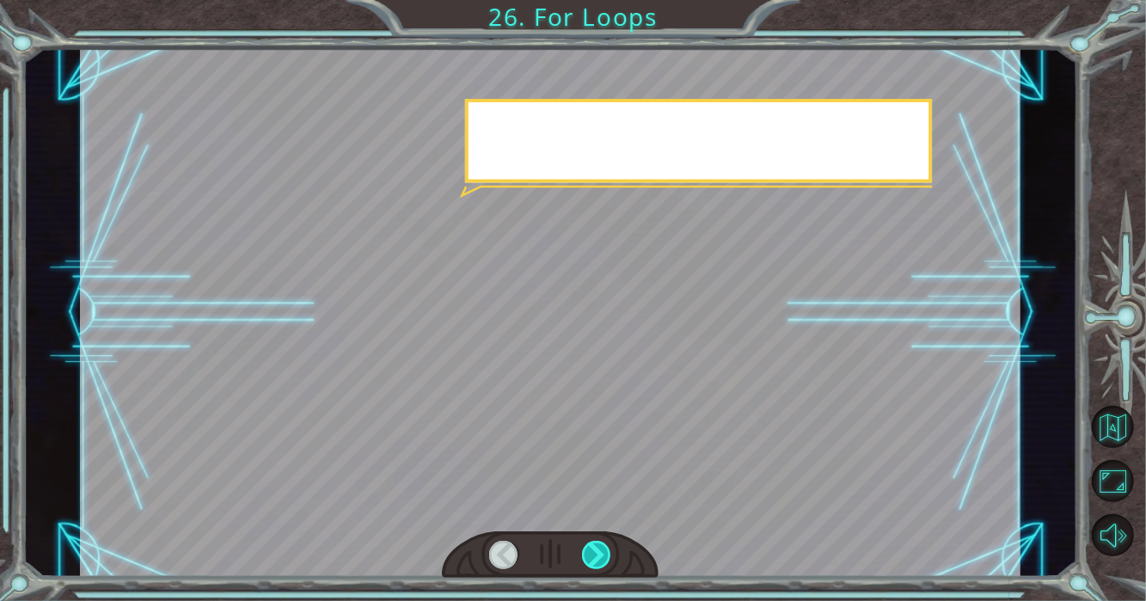
click at [592, 559] on div at bounding box center [597, 555] width 30 height 28
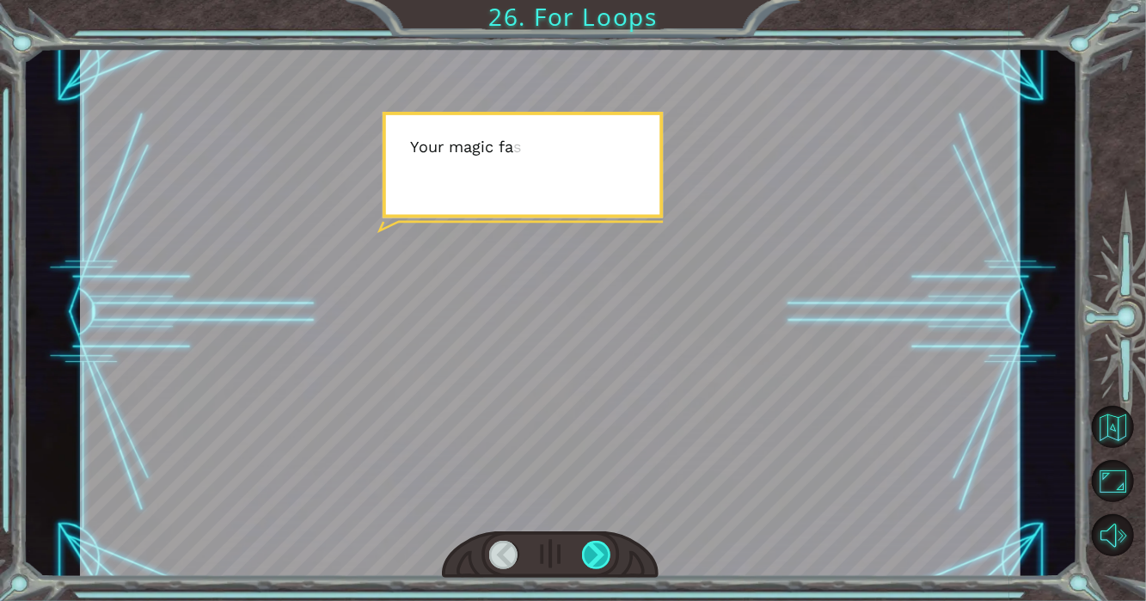
click at [592, 559] on div at bounding box center [597, 555] width 30 height 28
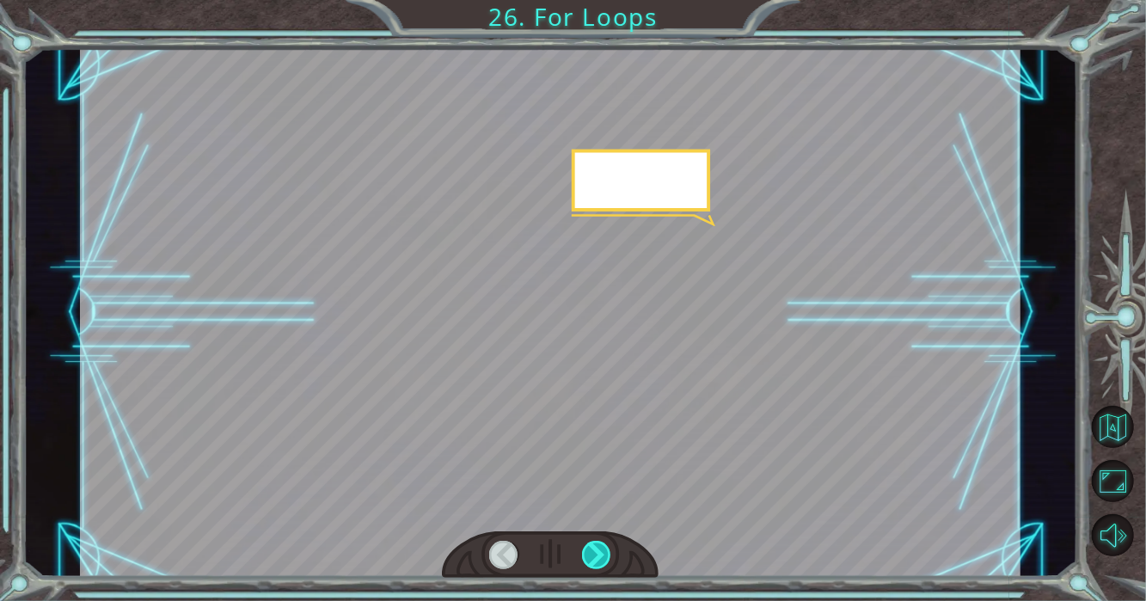
click at [592, 559] on div at bounding box center [597, 555] width 30 height 28
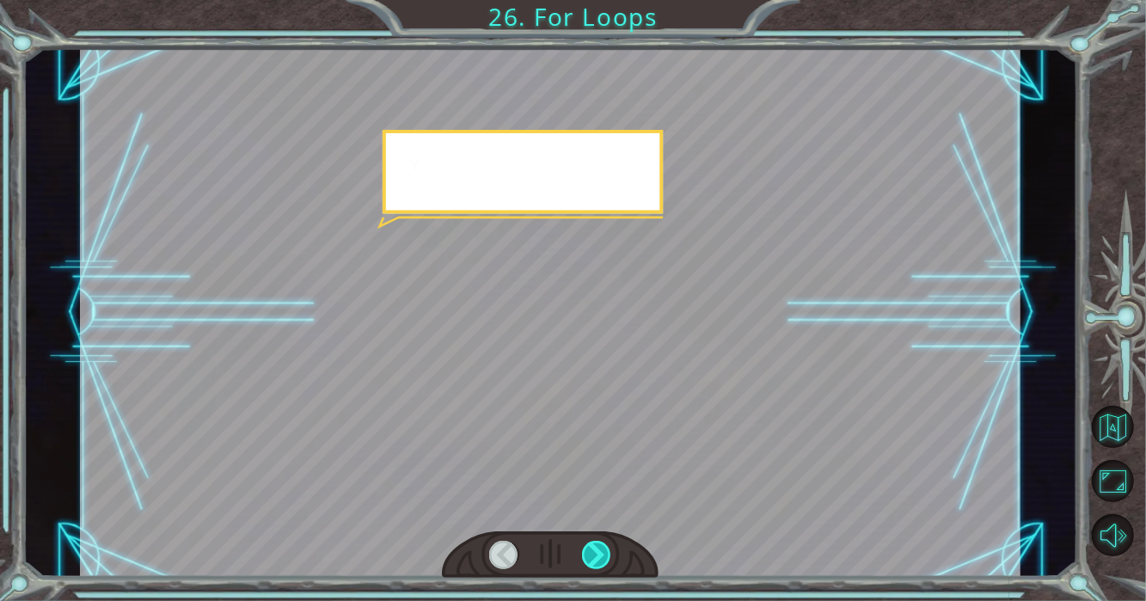
click at [592, 559] on div at bounding box center [597, 555] width 30 height 28
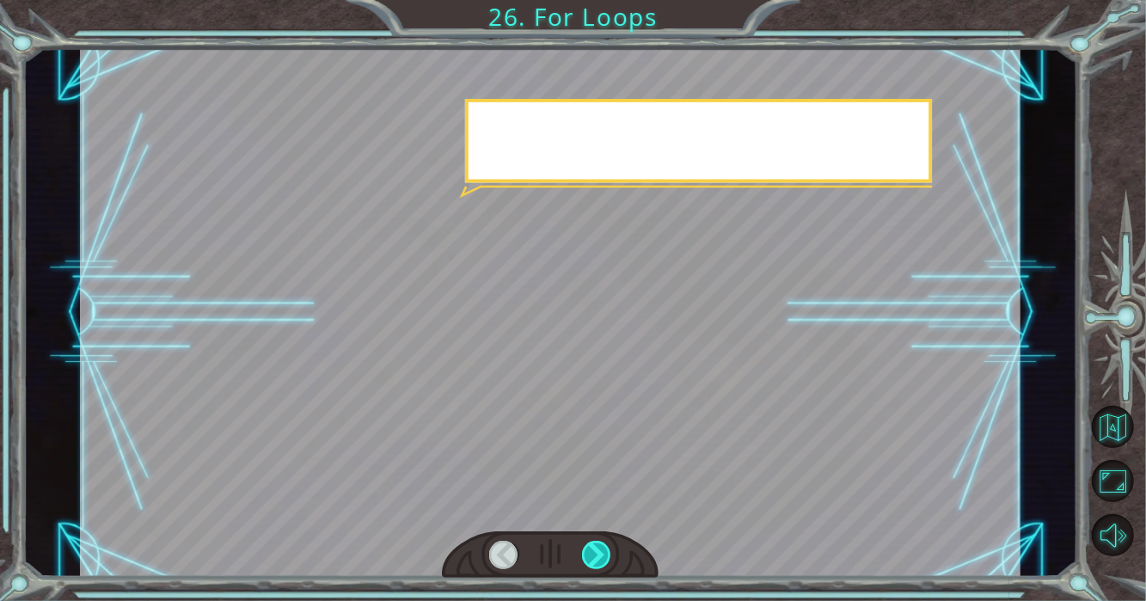
click at [592, 559] on div at bounding box center [597, 555] width 30 height 28
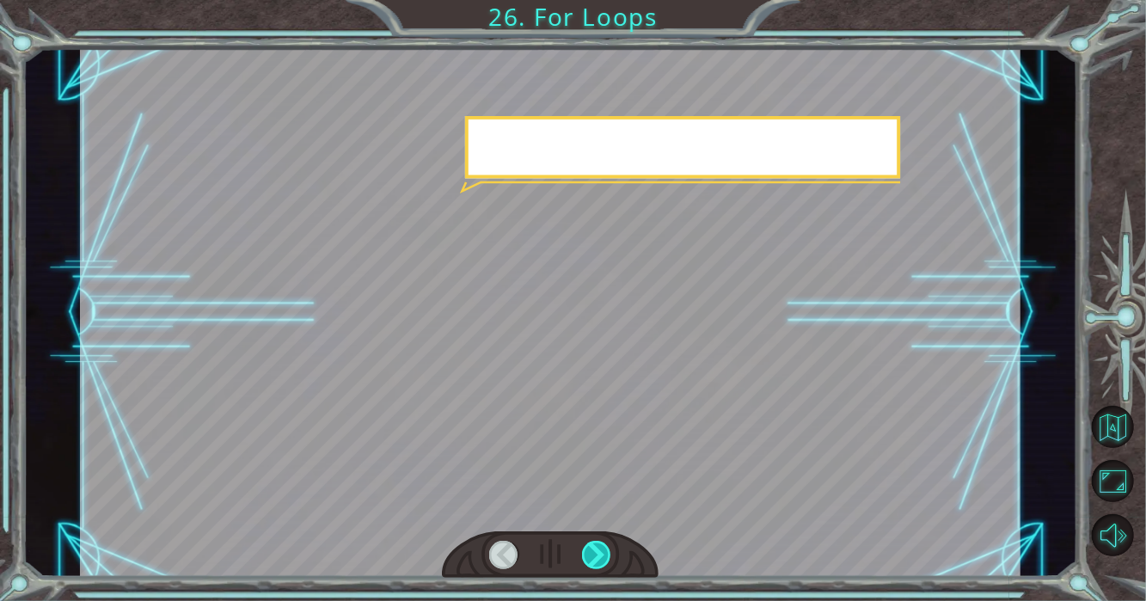
click at [592, 559] on div at bounding box center [597, 555] width 30 height 28
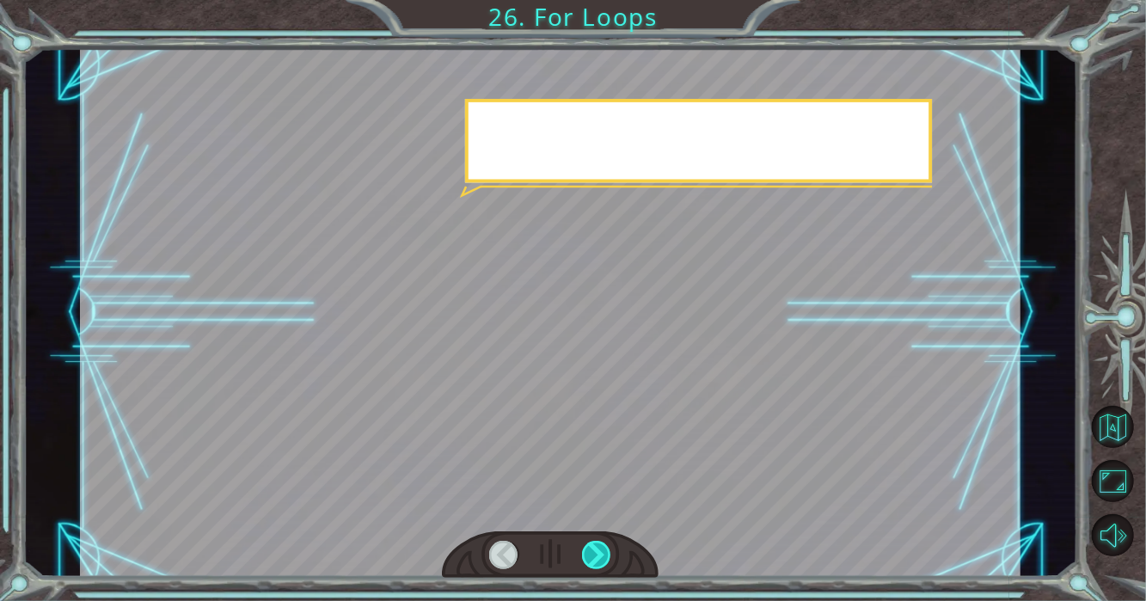
click at [592, 559] on div at bounding box center [597, 555] width 30 height 28
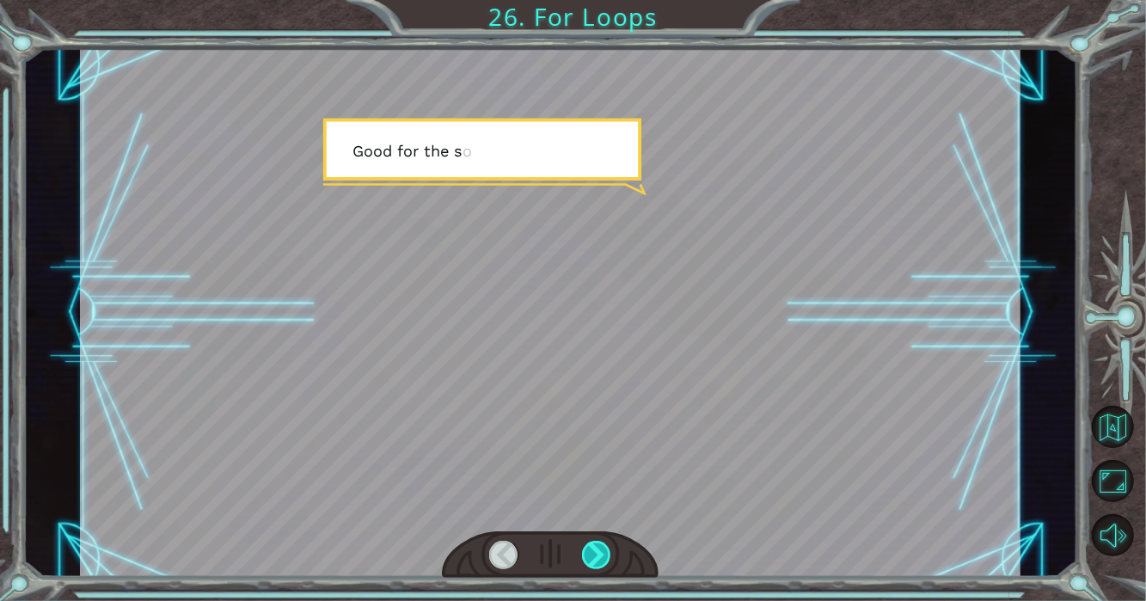
click at [592, 559] on div at bounding box center [597, 555] width 30 height 28
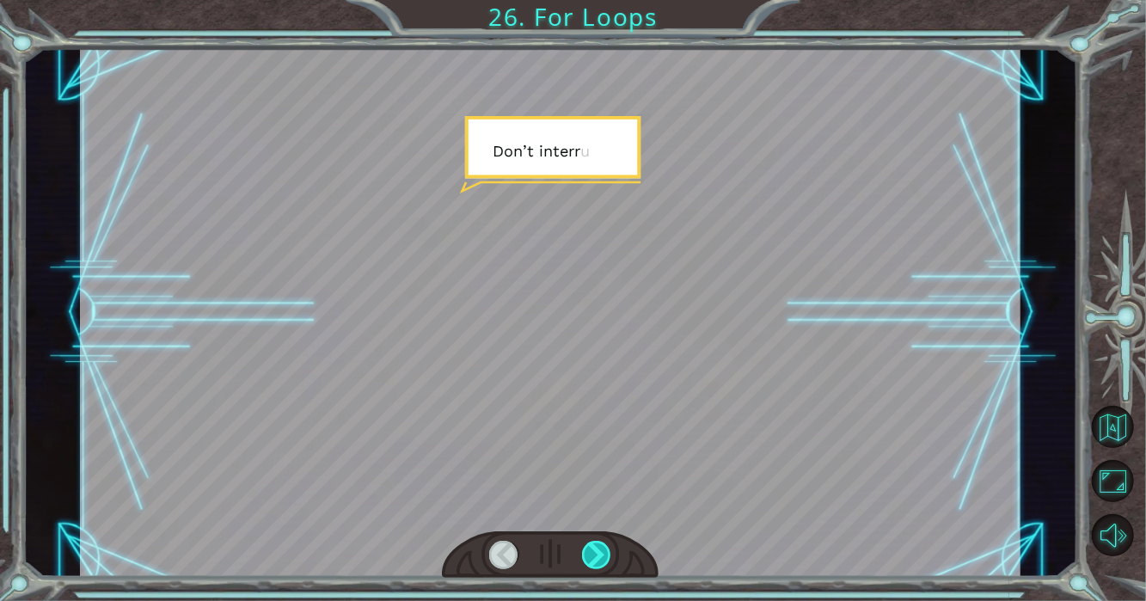
click at [592, 559] on div at bounding box center [597, 555] width 30 height 28
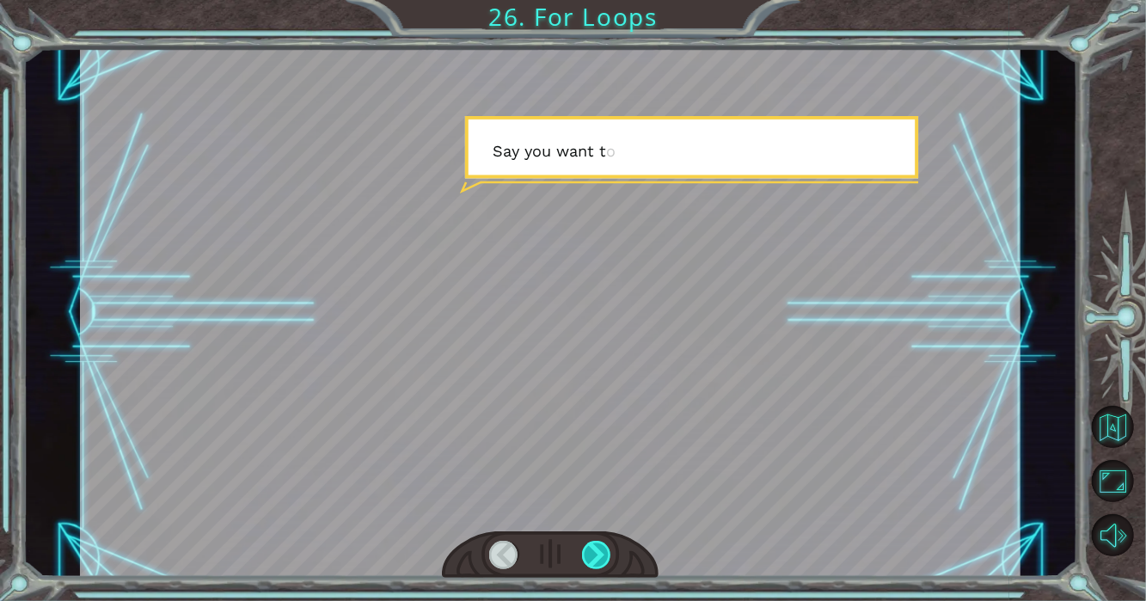
click at [592, 559] on div at bounding box center [597, 555] width 30 height 28
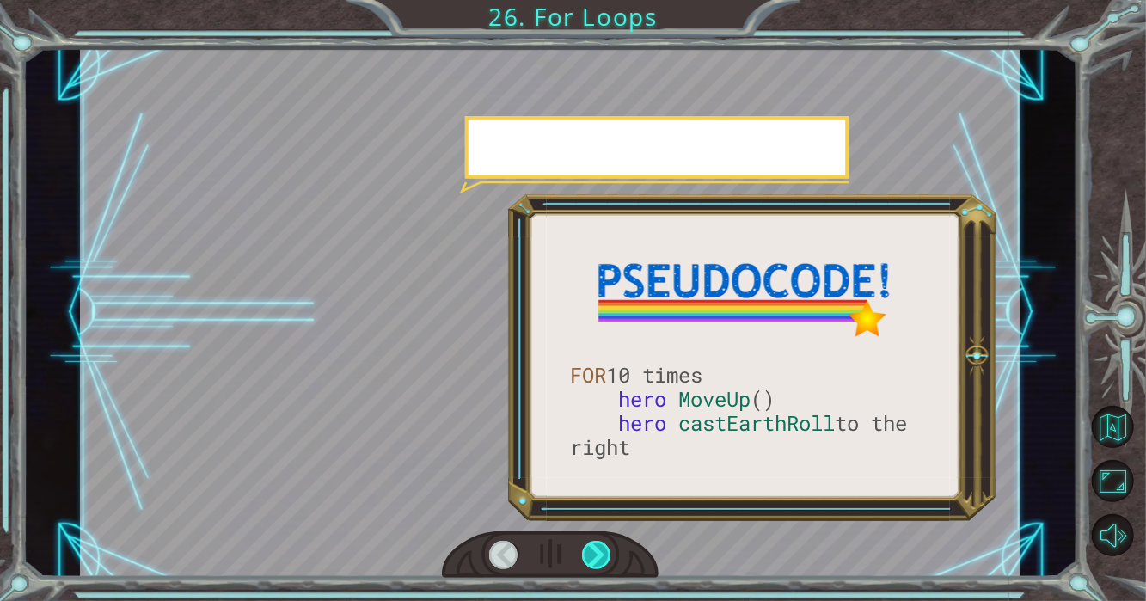
click at [592, 559] on div at bounding box center [597, 555] width 30 height 28
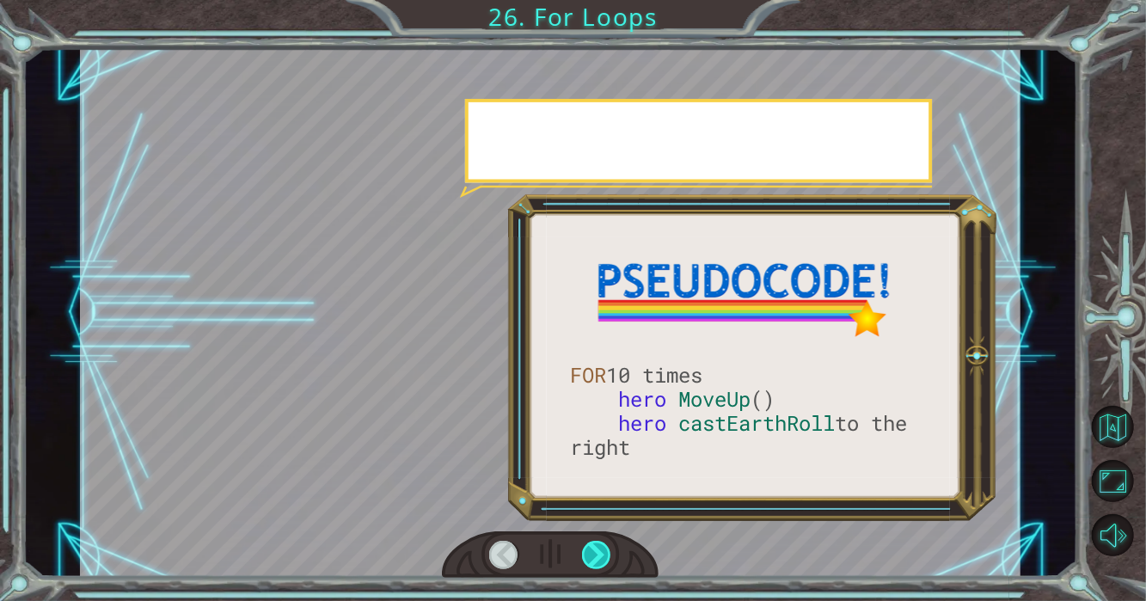
click at [592, 559] on div at bounding box center [597, 555] width 30 height 28
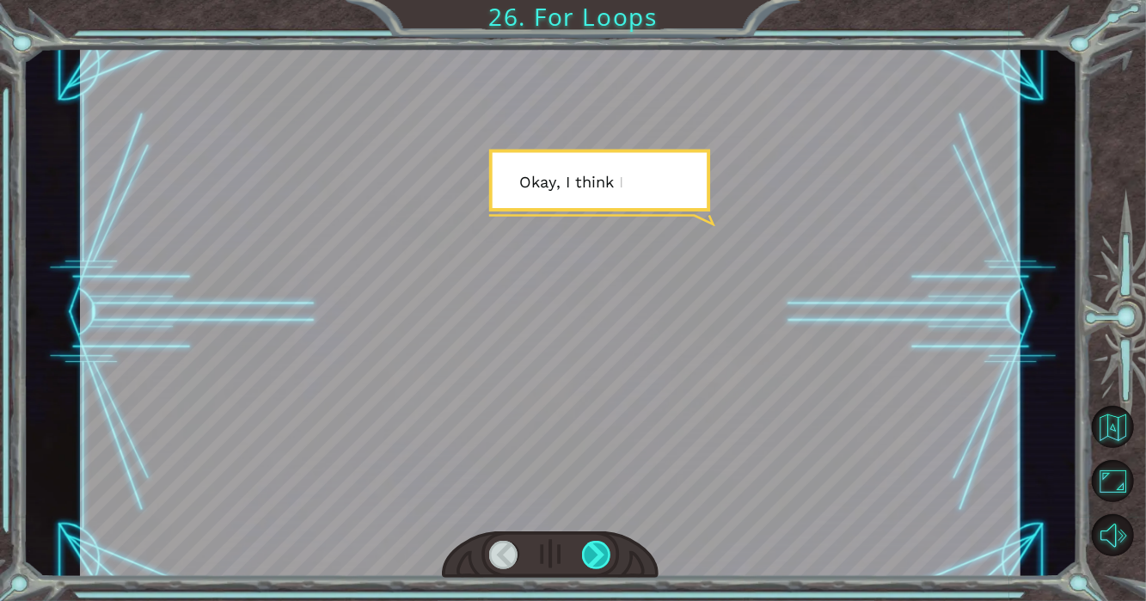
click at [592, 559] on div at bounding box center [597, 555] width 30 height 28
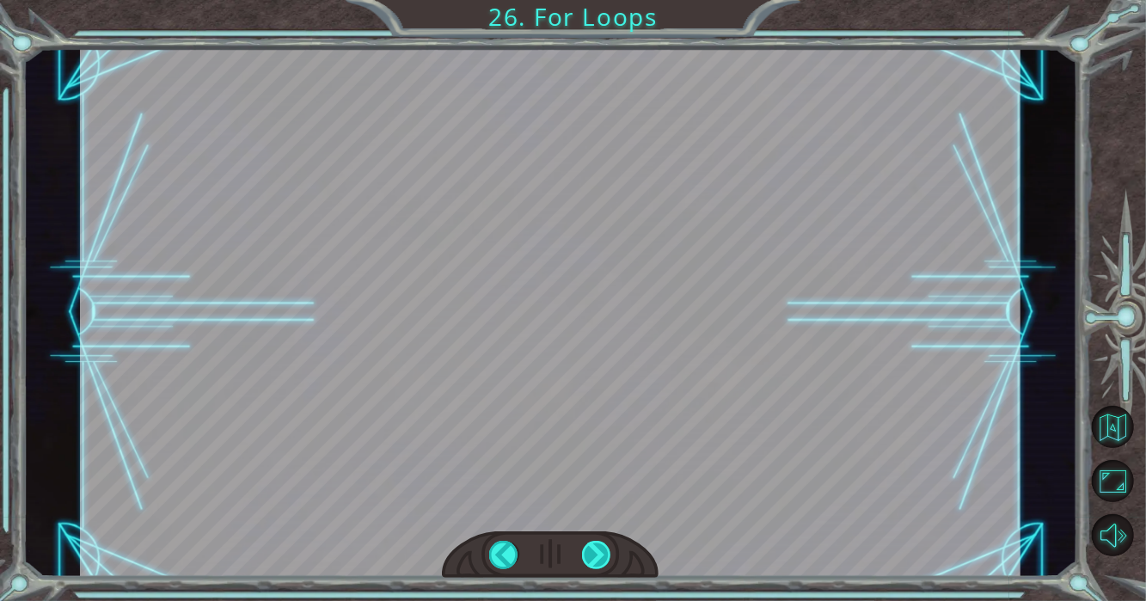
click at [592, 559] on div at bounding box center [597, 555] width 30 height 28
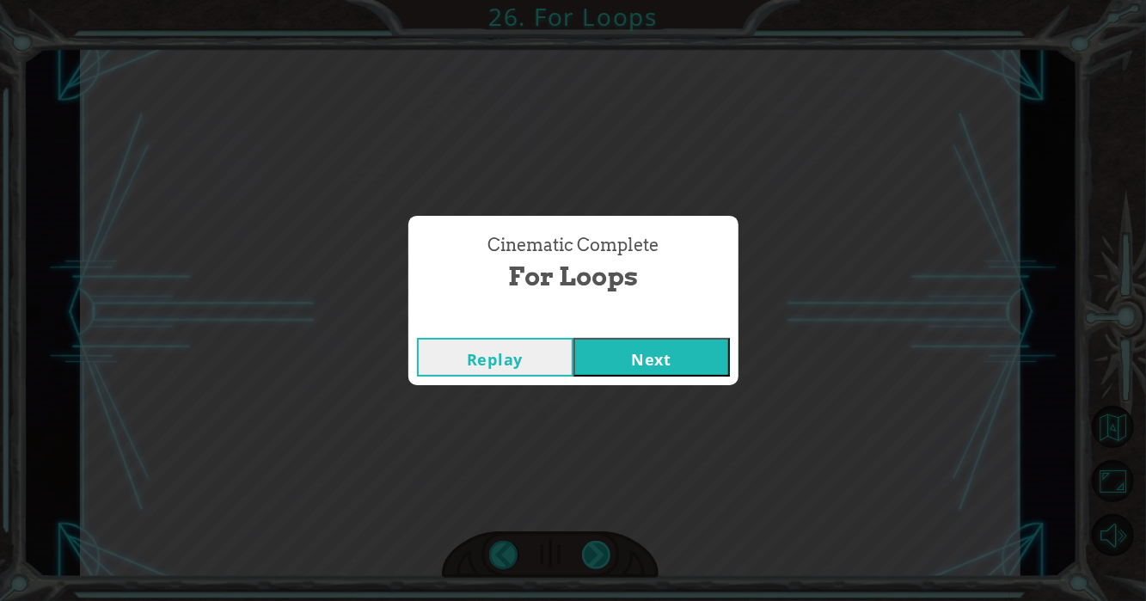
click at [592, 0] on div "FOR 10 times hero MoveUp () hero [PERSON_NAME] to the right U g h , m o r e h u…" at bounding box center [573, 0] width 1146 height 0
click at [671, 361] on button "Next" at bounding box center [651, 357] width 156 height 39
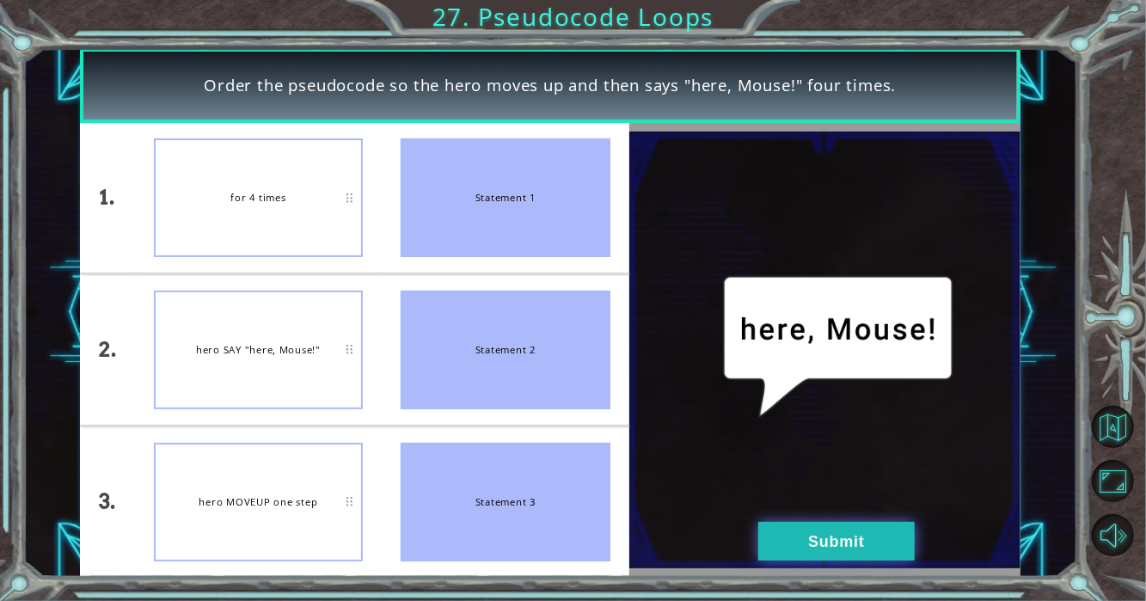
click at [779, 550] on button "Submit" at bounding box center [836, 541] width 156 height 39
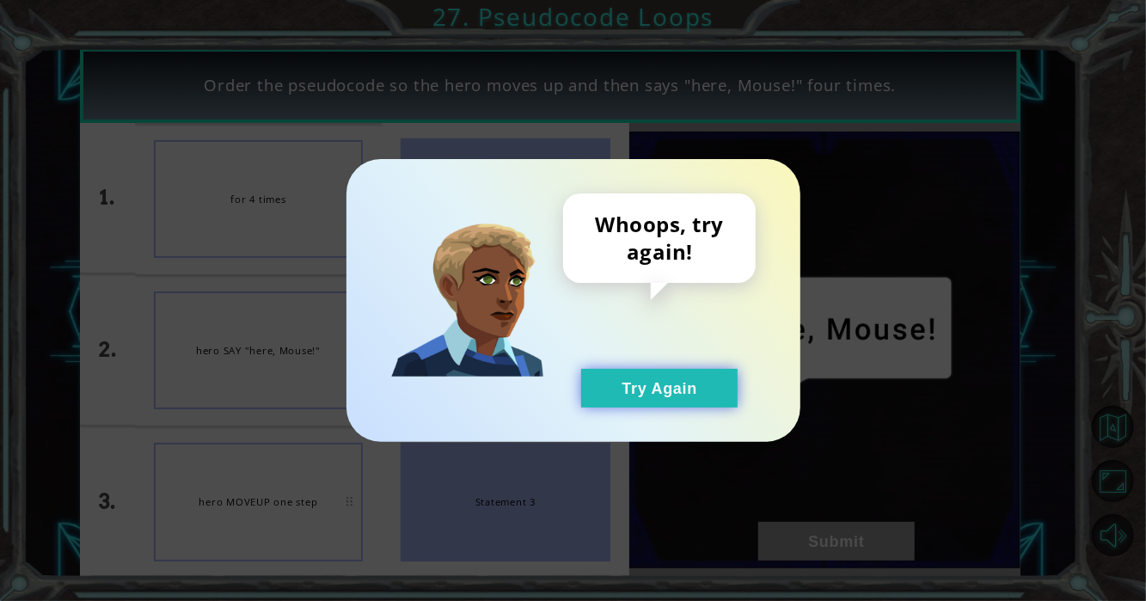
click at [633, 397] on button "Try Again" at bounding box center [659, 388] width 156 height 39
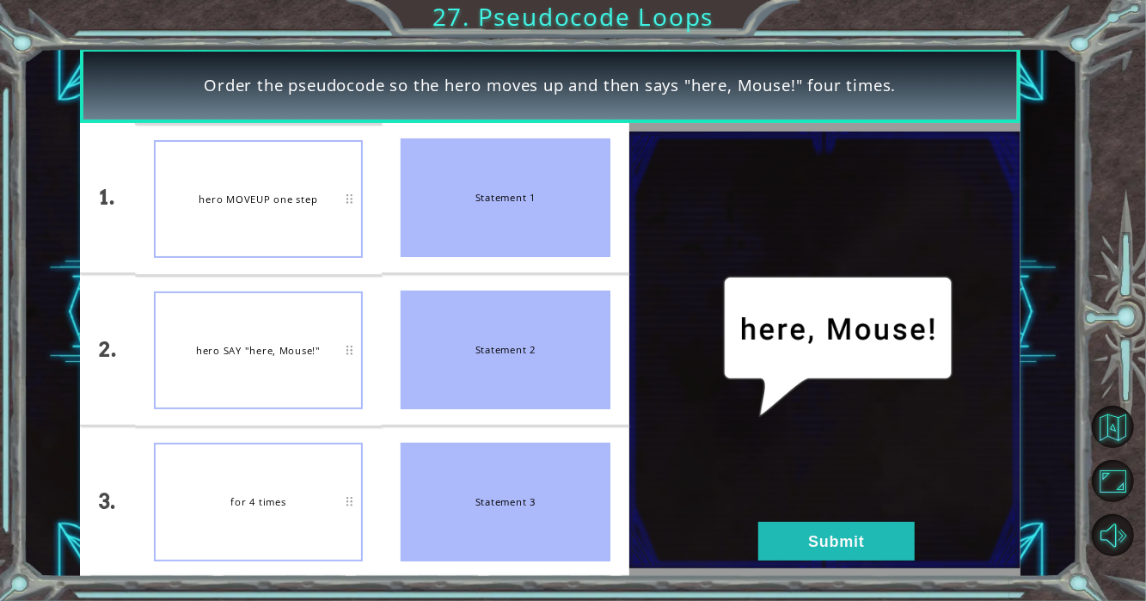
click at [846, 565] on img at bounding box center [824, 349] width 391 height 437
click at [846, 553] on button "Submit" at bounding box center [836, 541] width 156 height 39
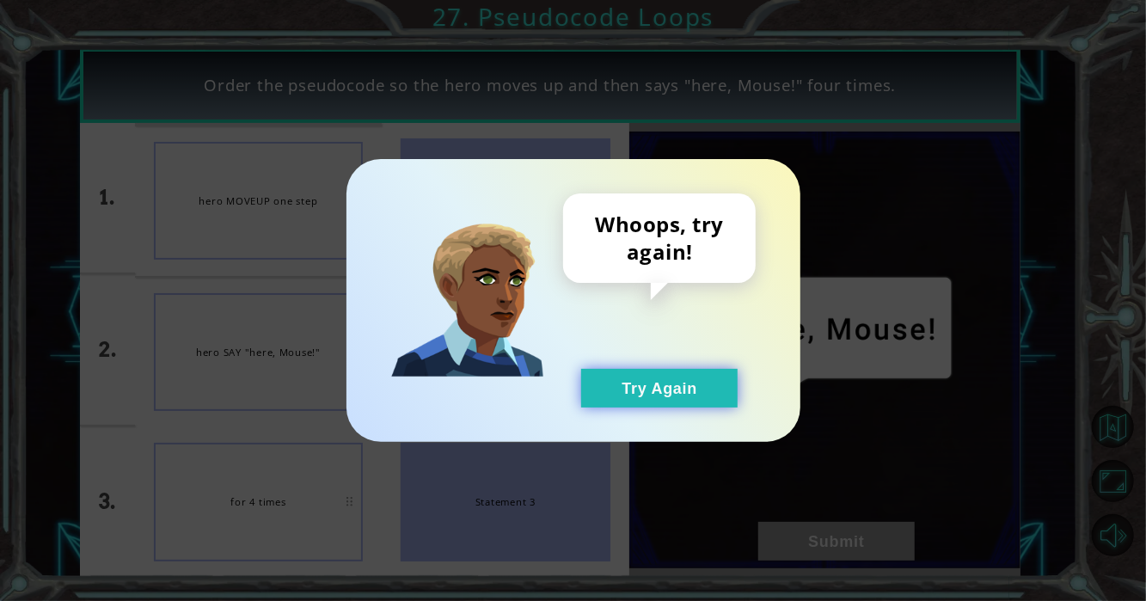
drag, startPoint x: 667, startPoint y: 412, endPoint x: 671, endPoint y: 388, distance: 24.4
click at [668, 406] on div "Whoops, try again! Try Again" at bounding box center [573, 300] width 454 height 283
click at [671, 387] on button "Try Again" at bounding box center [659, 388] width 156 height 39
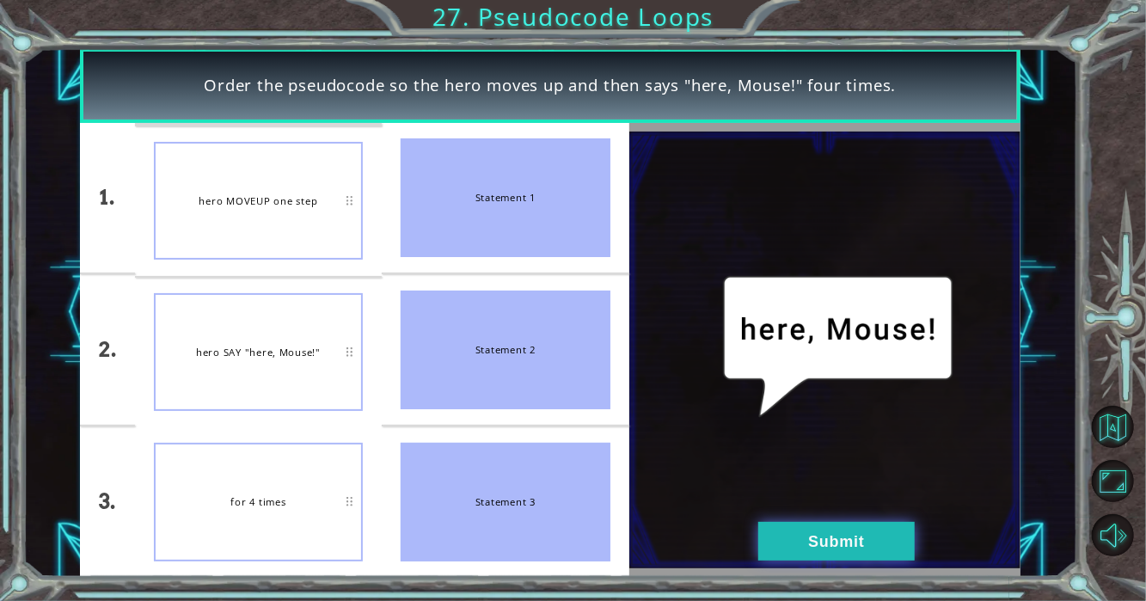
click at [834, 536] on button "Submit" at bounding box center [836, 541] width 156 height 39
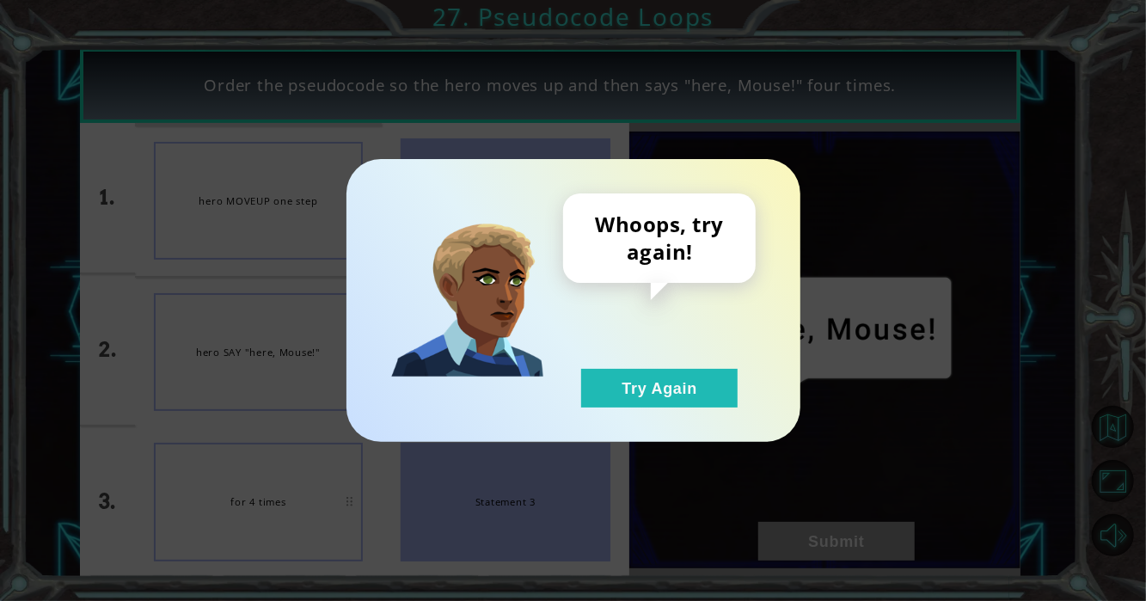
drag, startPoint x: 664, startPoint y: 388, endPoint x: 573, endPoint y: 400, distance: 91.9
click at [651, 394] on button "Try Again" at bounding box center [659, 388] width 156 height 39
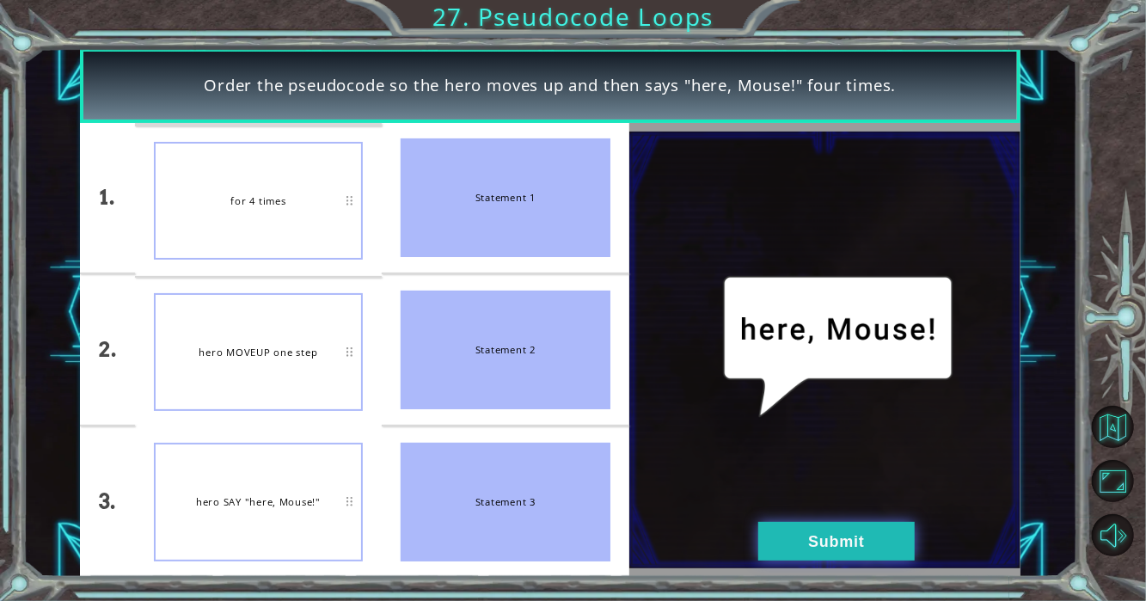
click at [879, 533] on button "Submit" at bounding box center [836, 541] width 156 height 39
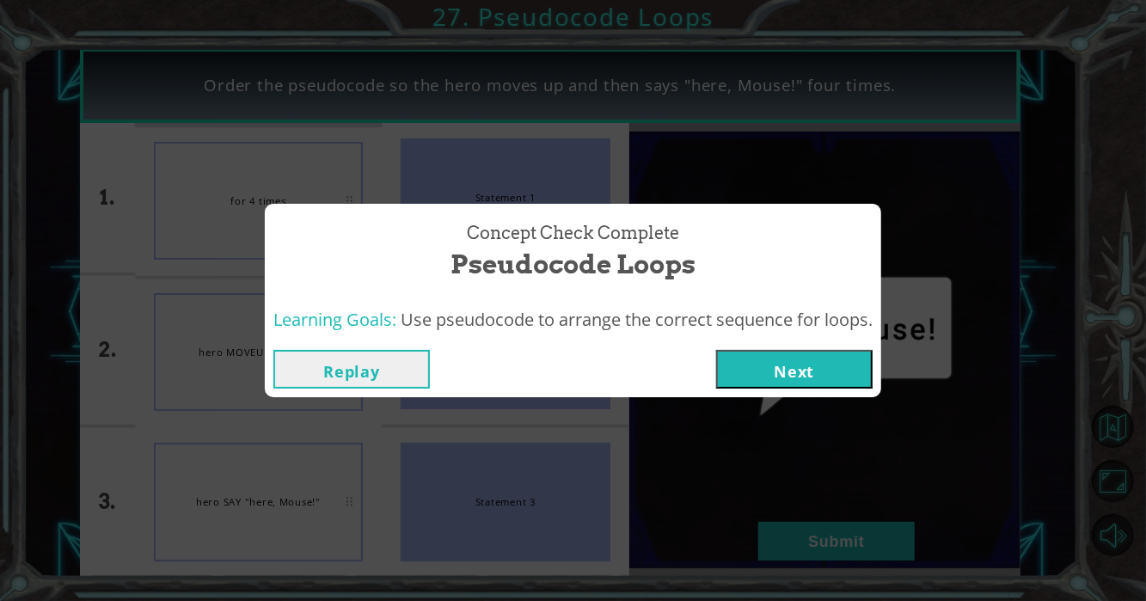
click at [749, 369] on button "Next" at bounding box center [794, 369] width 156 height 39
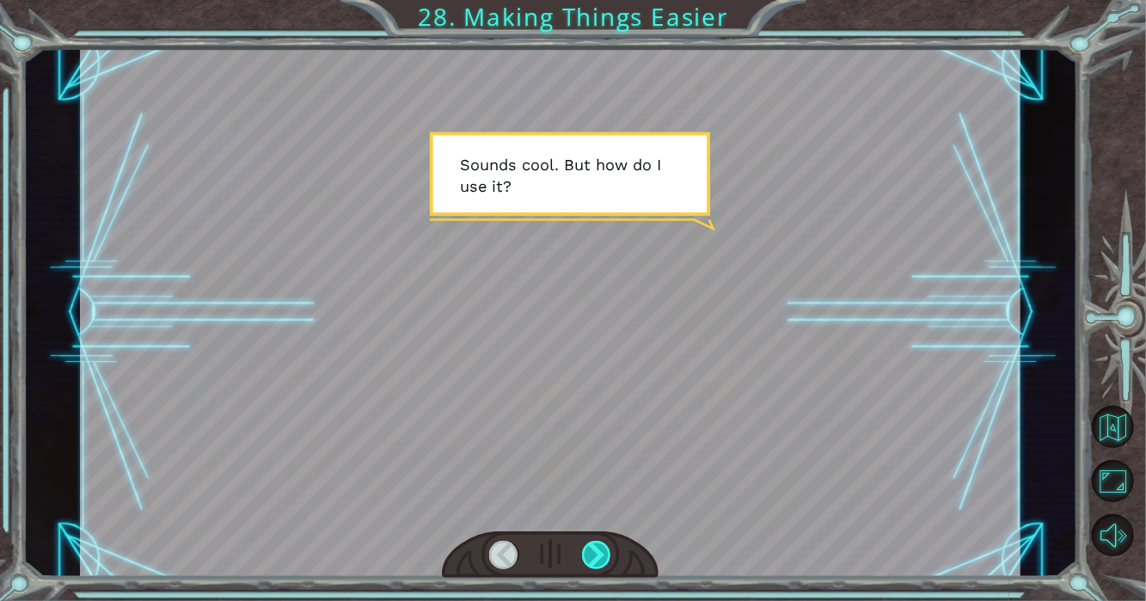
click at [605, 565] on div at bounding box center [597, 555] width 30 height 28
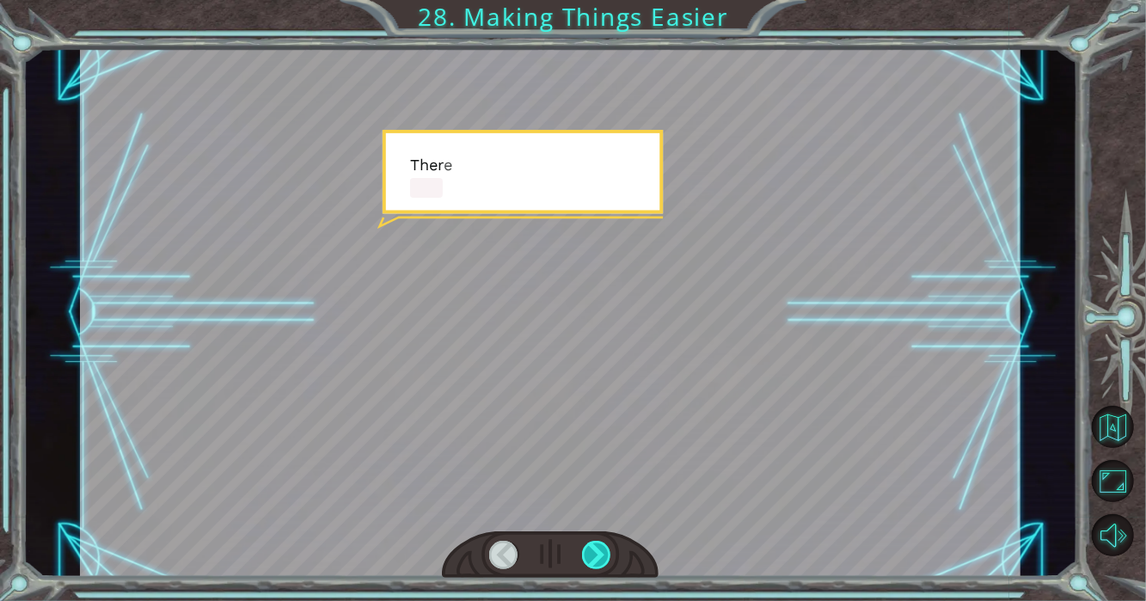
click at [605, 565] on div at bounding box center [597, 555] width 30 height 28
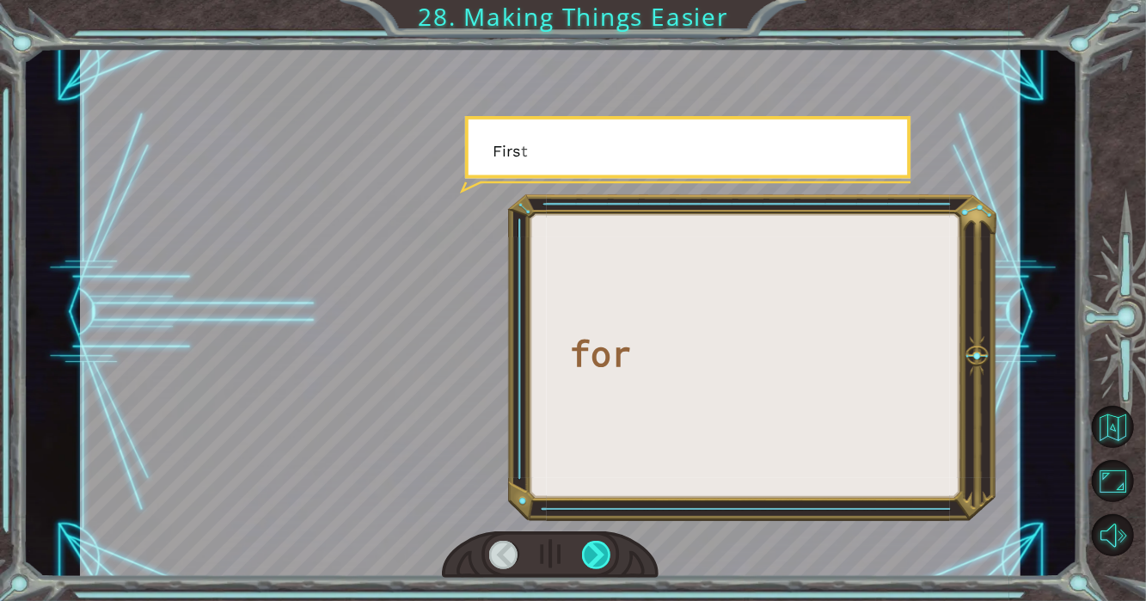
click at [605, 565] on div at bounding box center [597, 555] width 30 height 28
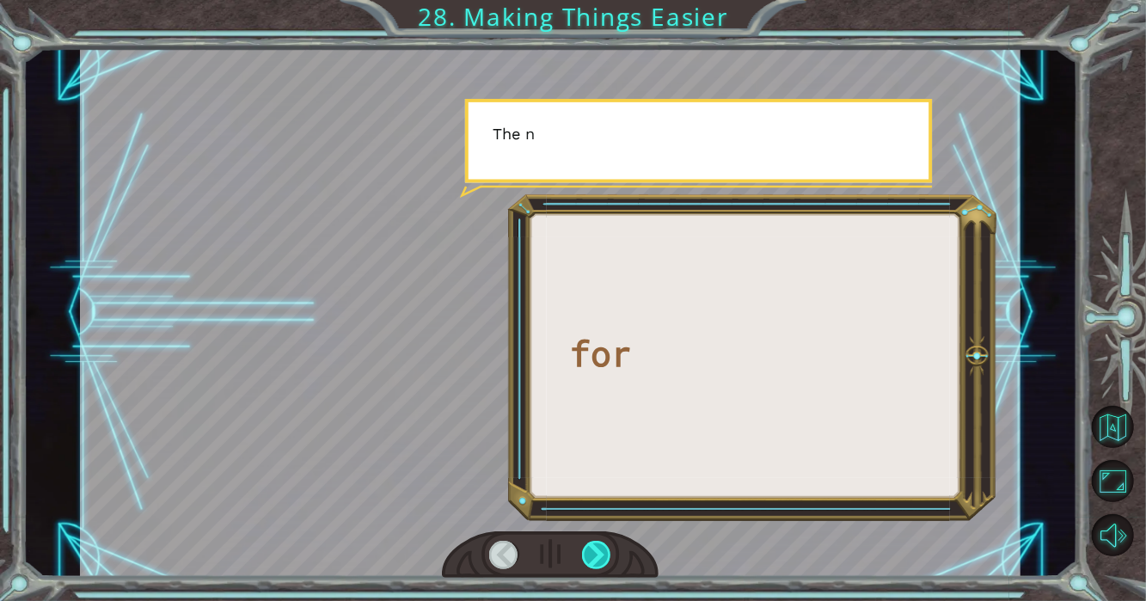
click at [605, 565] on div at bounding box center [597, 555] width 30 height 28
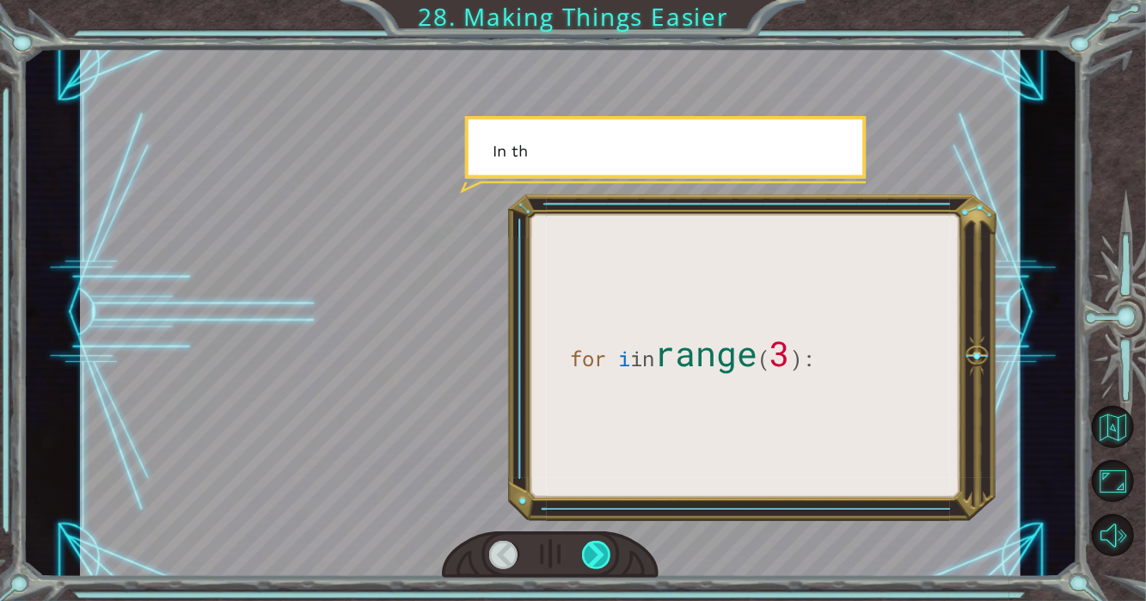
click at [605, 565] on div at bounding box center [597, 555] width 30 height 28
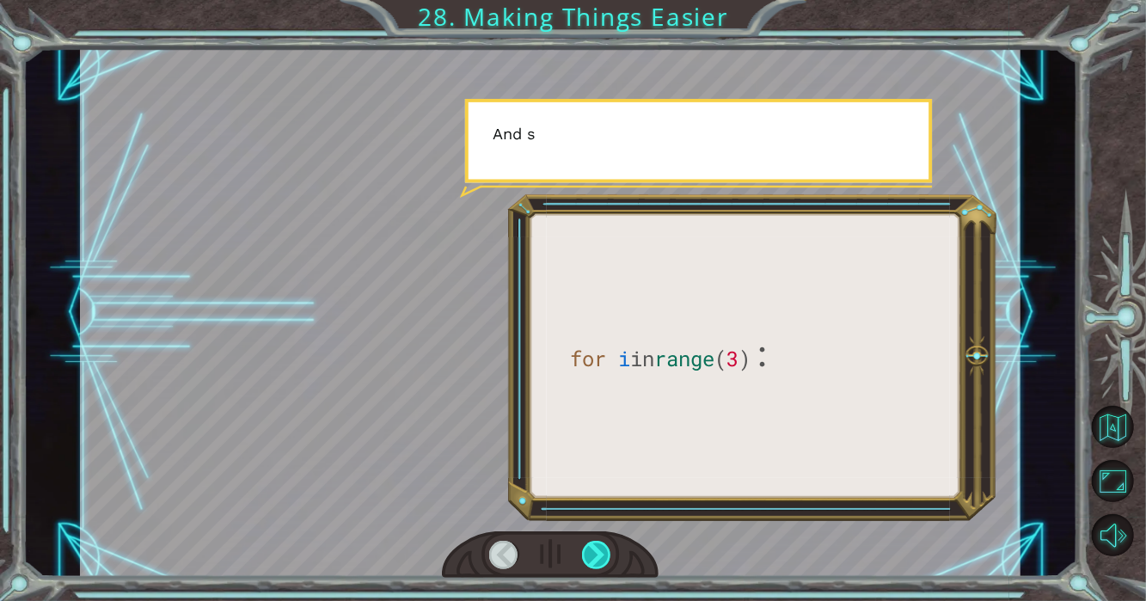
click at [605, 565] on div at bounding box center [597, 555] width 30 height 28
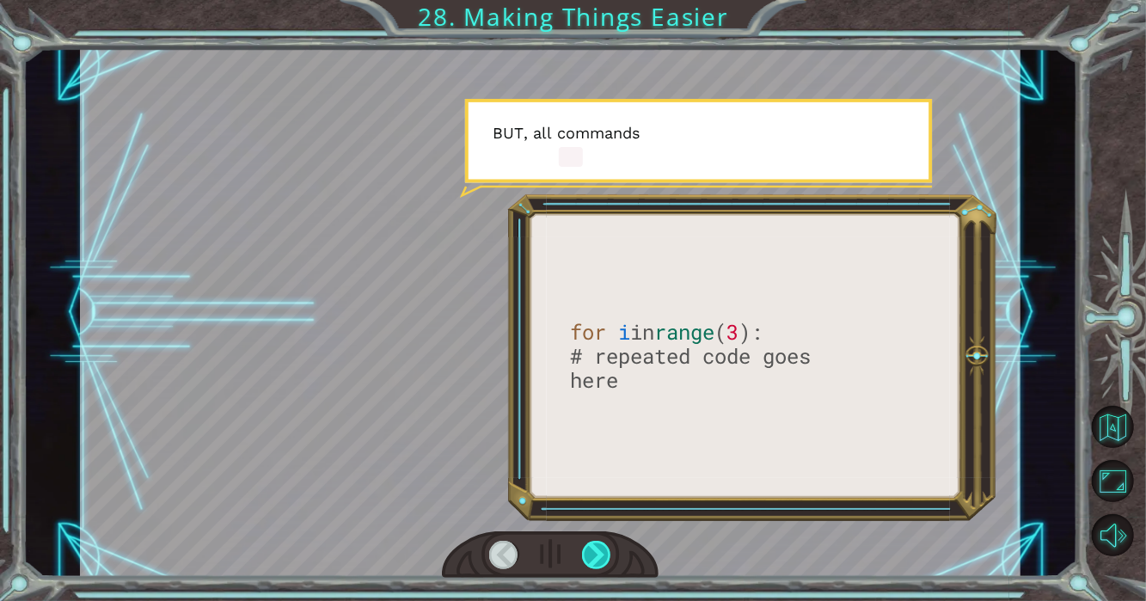
click at [605, 565] on div at bounding box center [597, 555] width 30 height 28
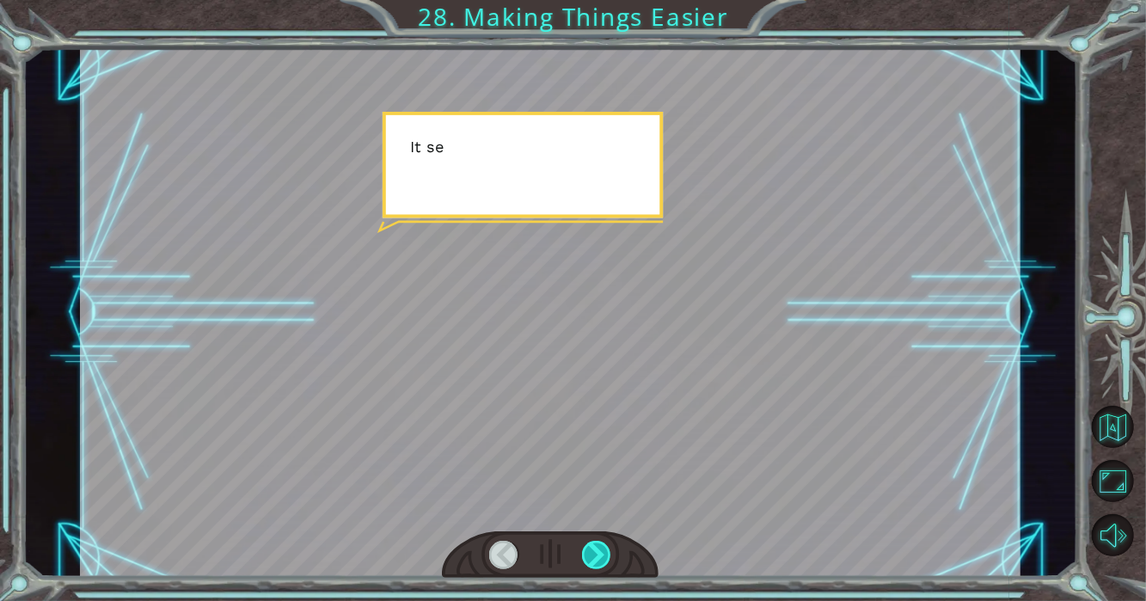
click at [605, 565] on div at bounding box center [597, 555] width 30 height 28
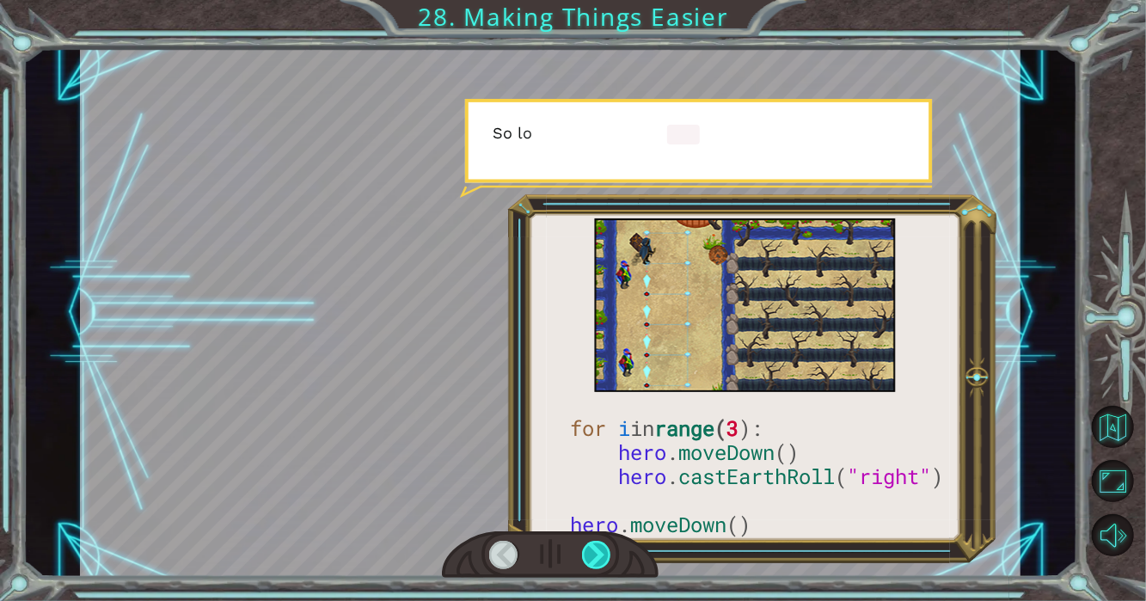
click at [605, 565] on div at bounding box center [597, 555] width 30 height 28
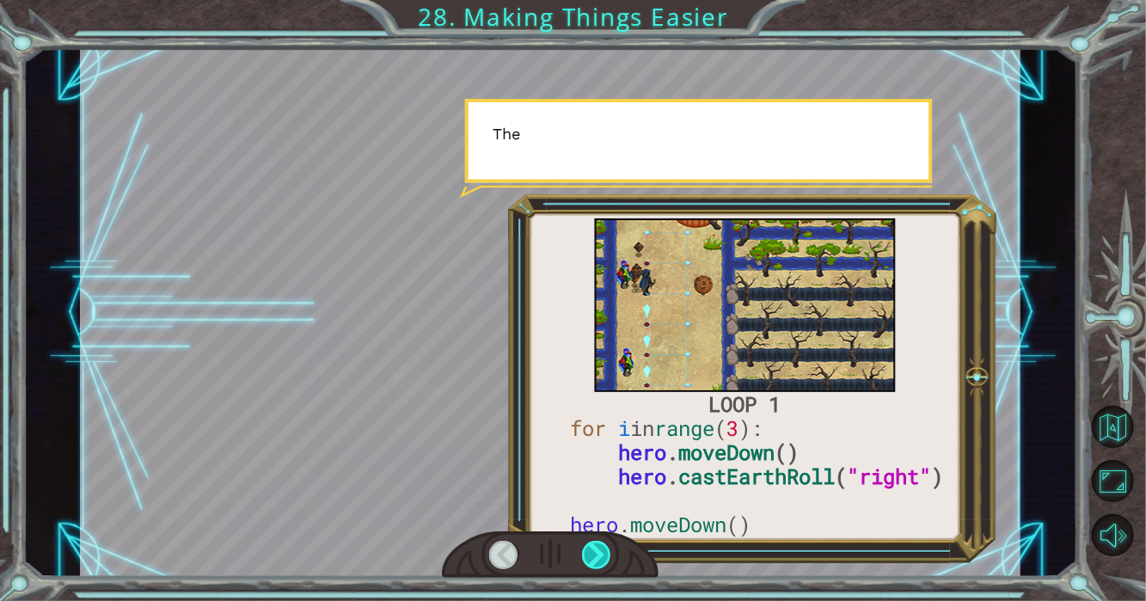
click at [605, 565] on div at bounding box center [597, 555] width 30 height 28
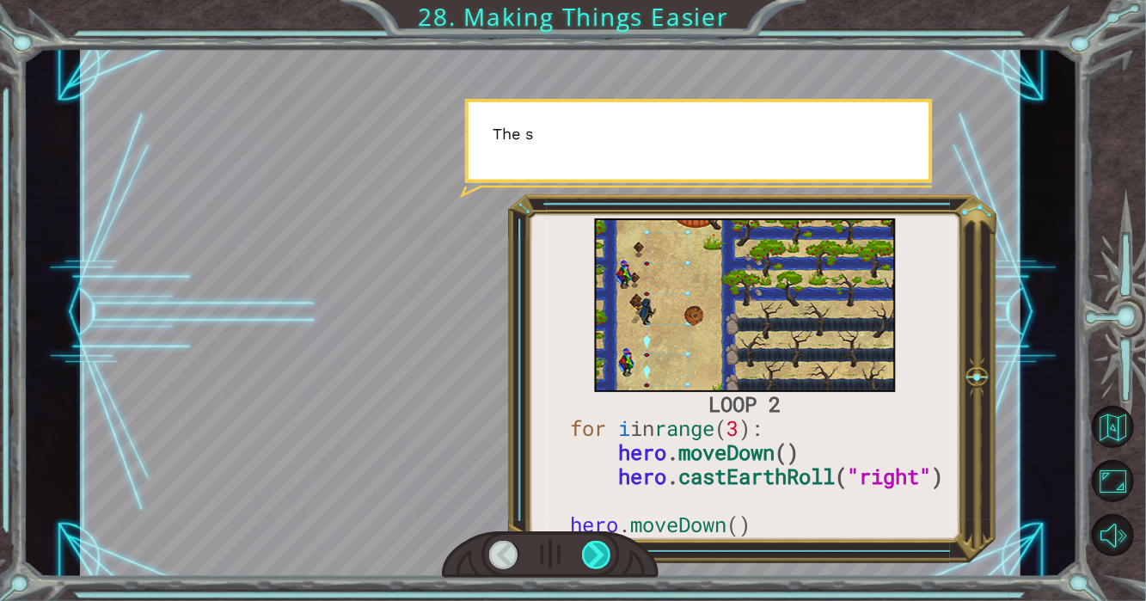
click at [605, 565] on div at bounding box center [597, 555] width 30 height 28
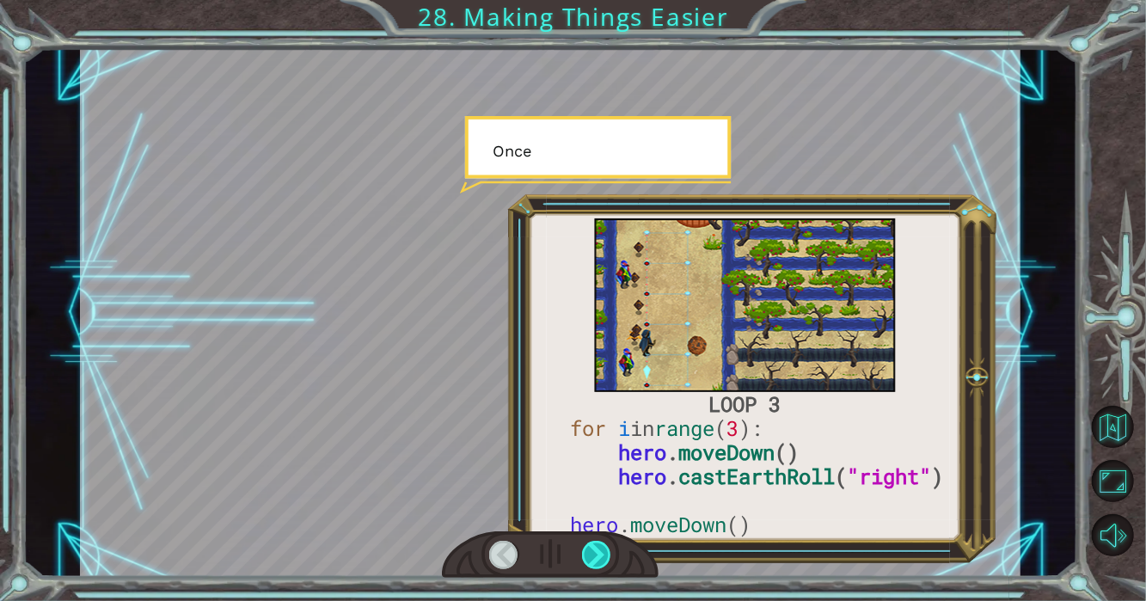
click at [605, 565] on div at bounding box center [597, 555] width 30 height 28
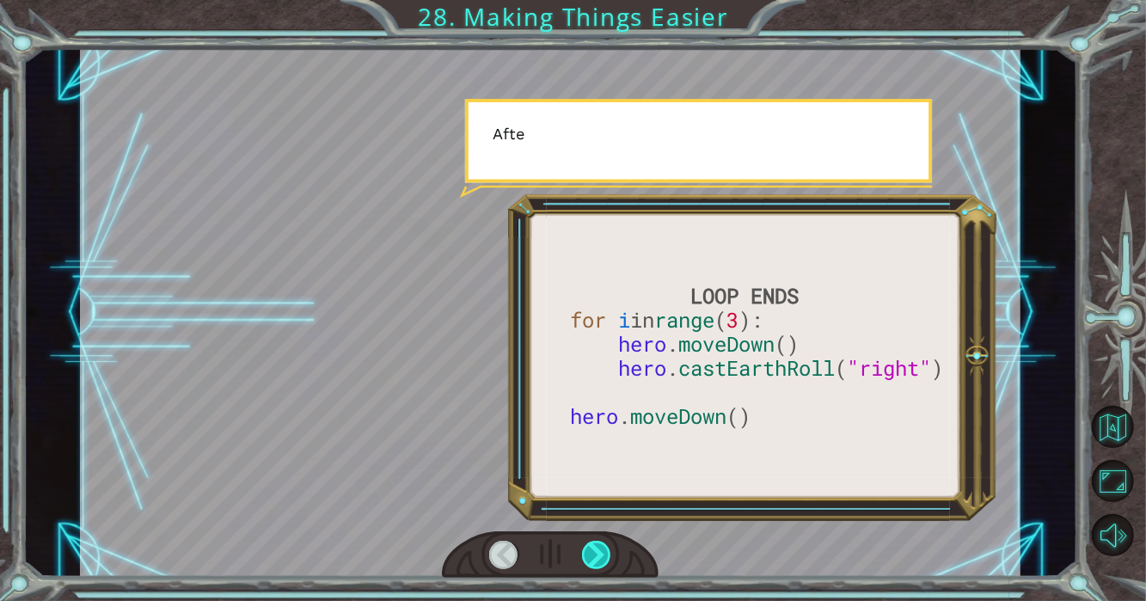
click at [605, 565] on div at bounding box center [597, 555] width 30 height 28
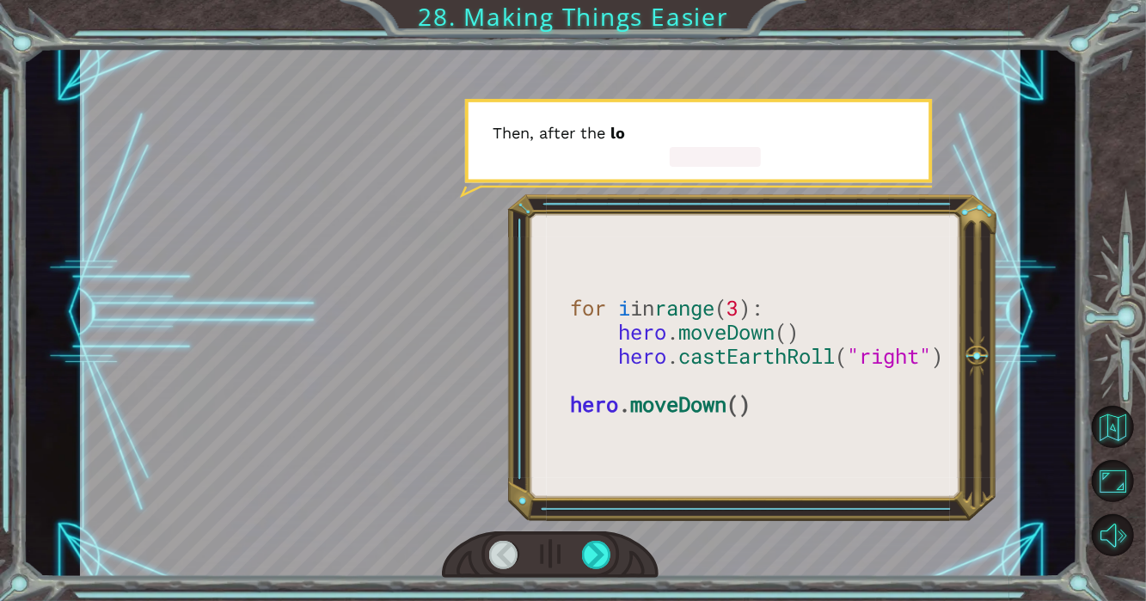
click at [602, 569] on div at bounding box center [550, 554] width 217 height 47
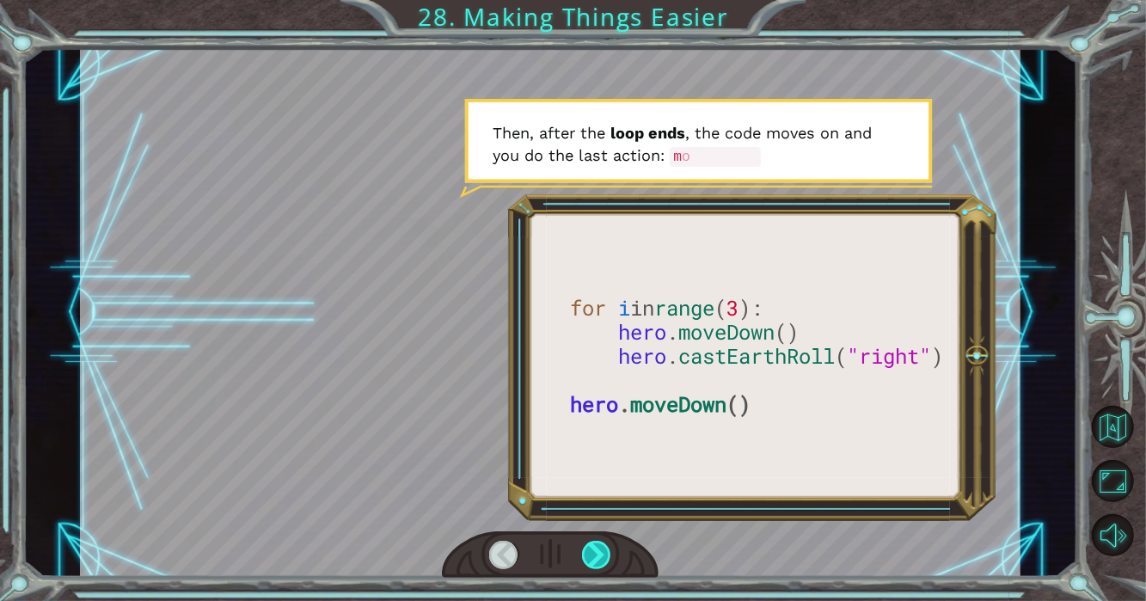
click at [602, 567] on div at bounding box center [597, 555] width 30 height 28
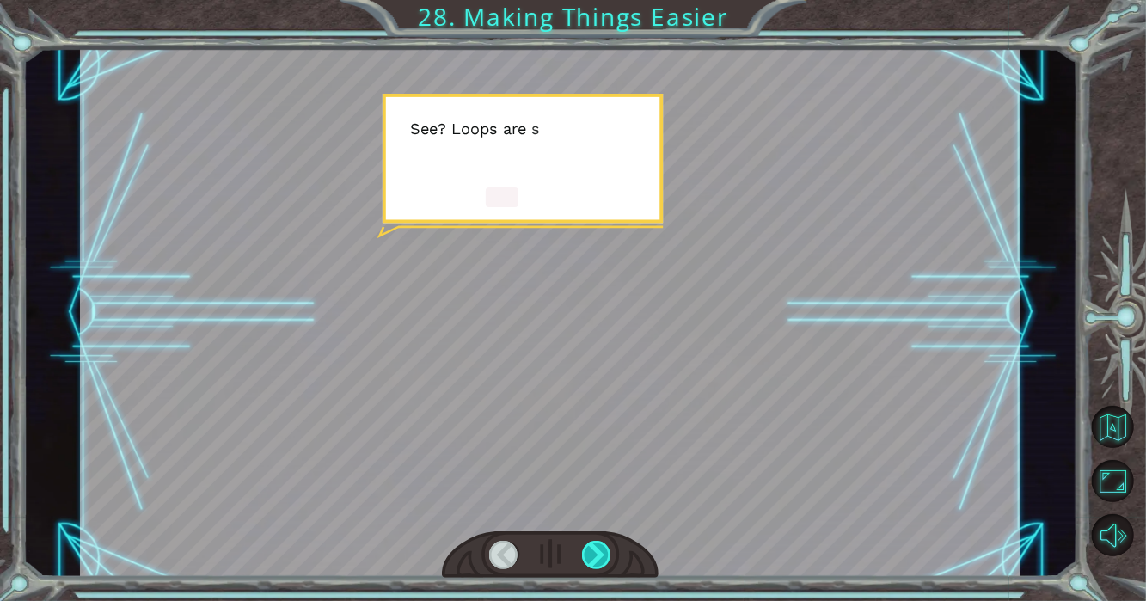
click at [602, 567] on div at bounding box center [597, 555] width 30 height 28
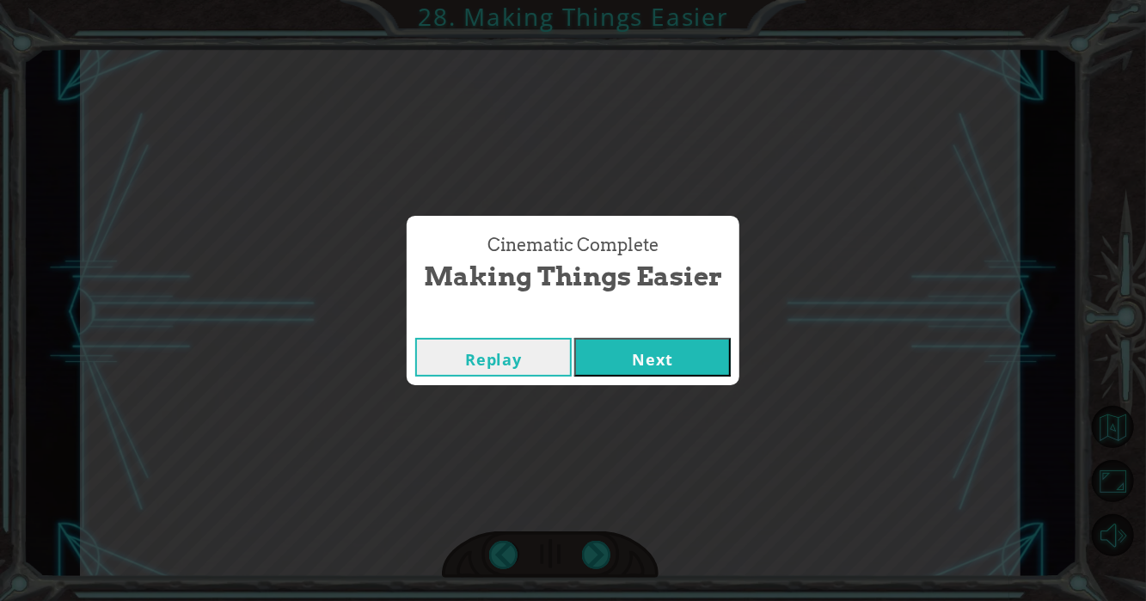
click at [681, 357] on button "Next" at bounding box center [652, 357] width 156 height 39
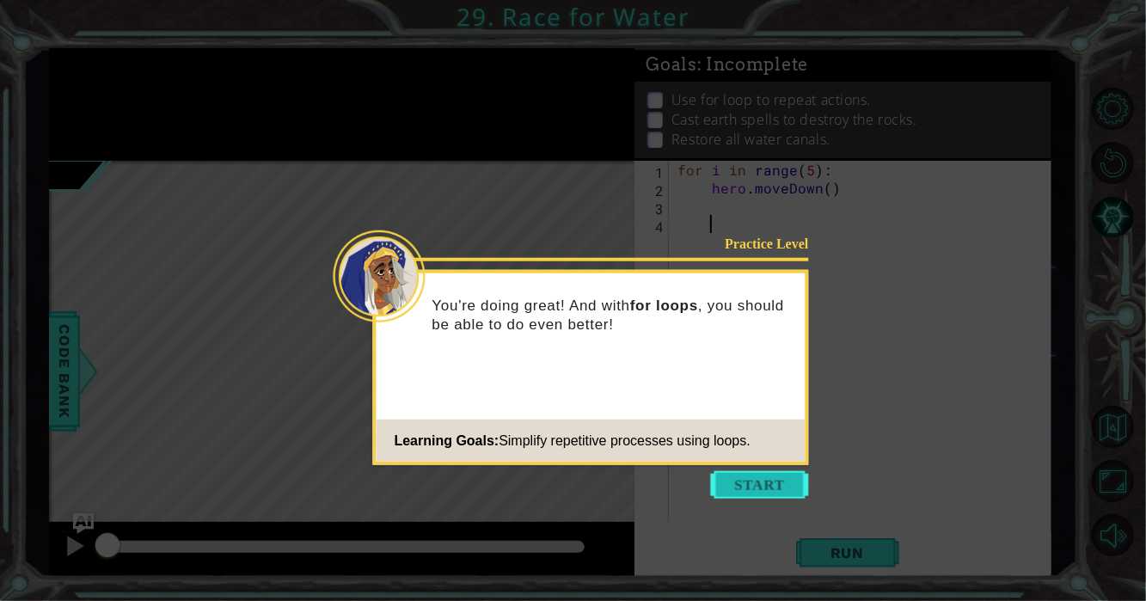
click at [770, 490] on button "Start" at bounding box center [760, 485] width 98 height 28
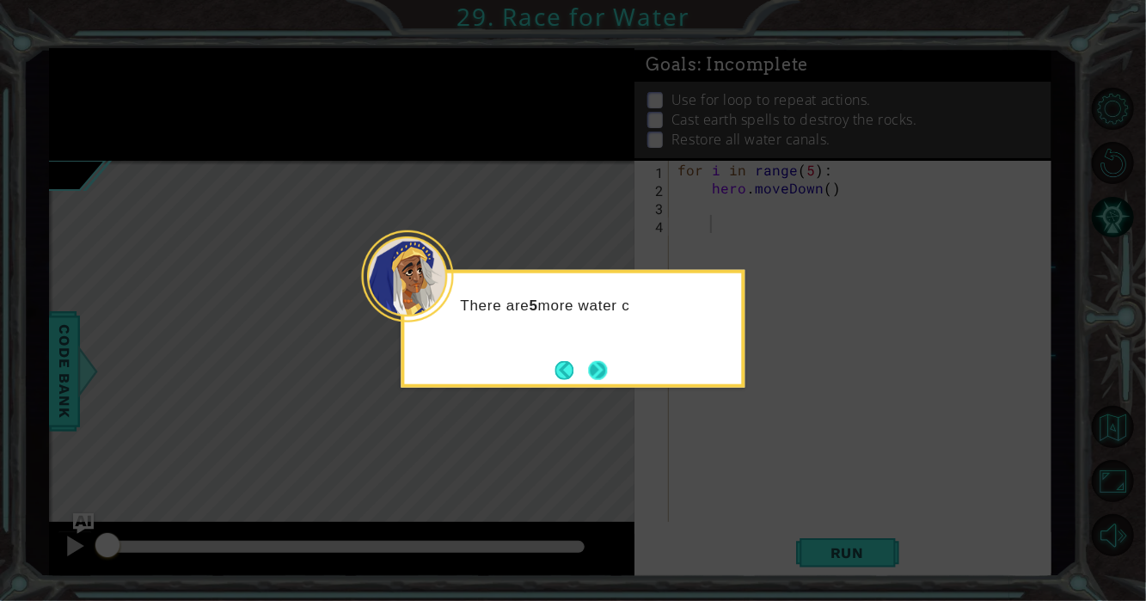
click at [607, 368] on button "Next" at bounding box center [597, 369] width 19 height 19
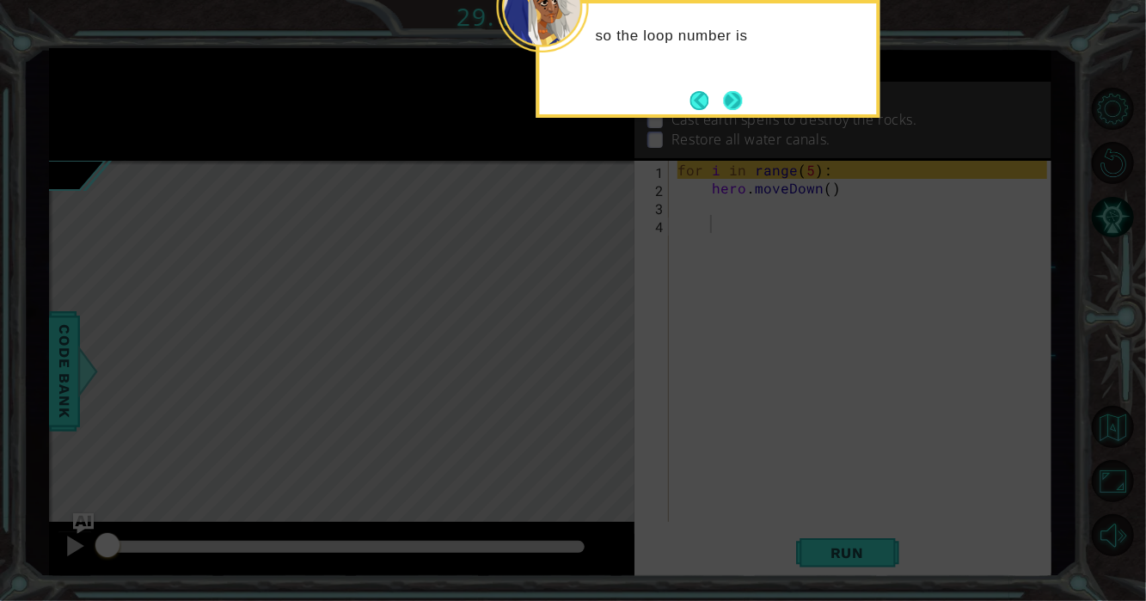
click at [730, 91] on button "Next" at bounding box center [733, 100] width 19 height 19
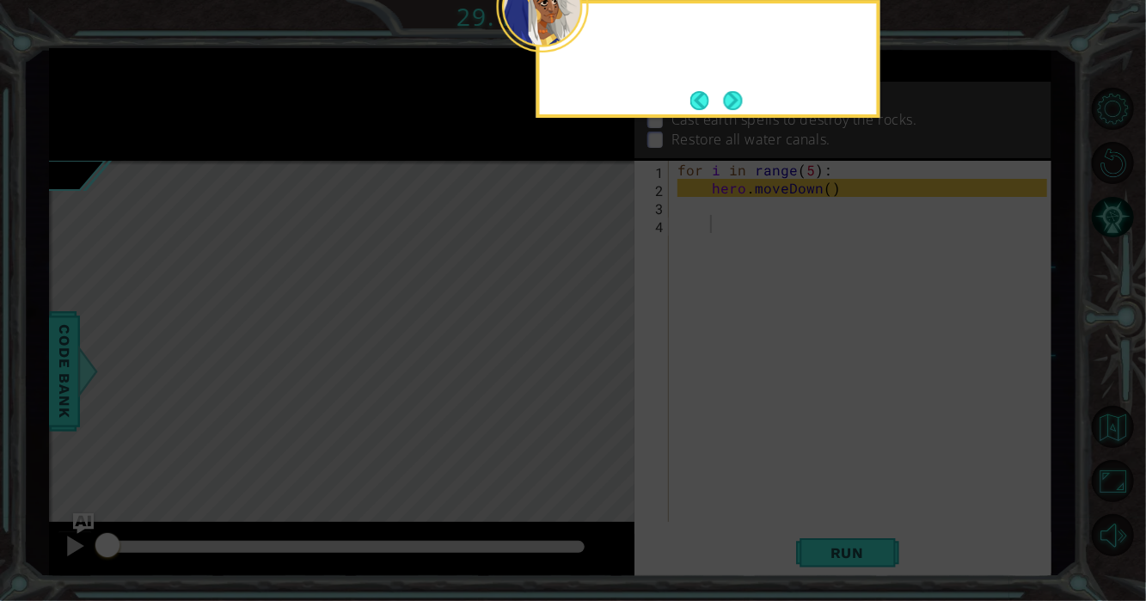
click at [730, 89] on footer at bounding box center [716, 101] width 52 height 26
click at [730, 91] on button "Next" at bounding box center [733, 100] width 19 height 19
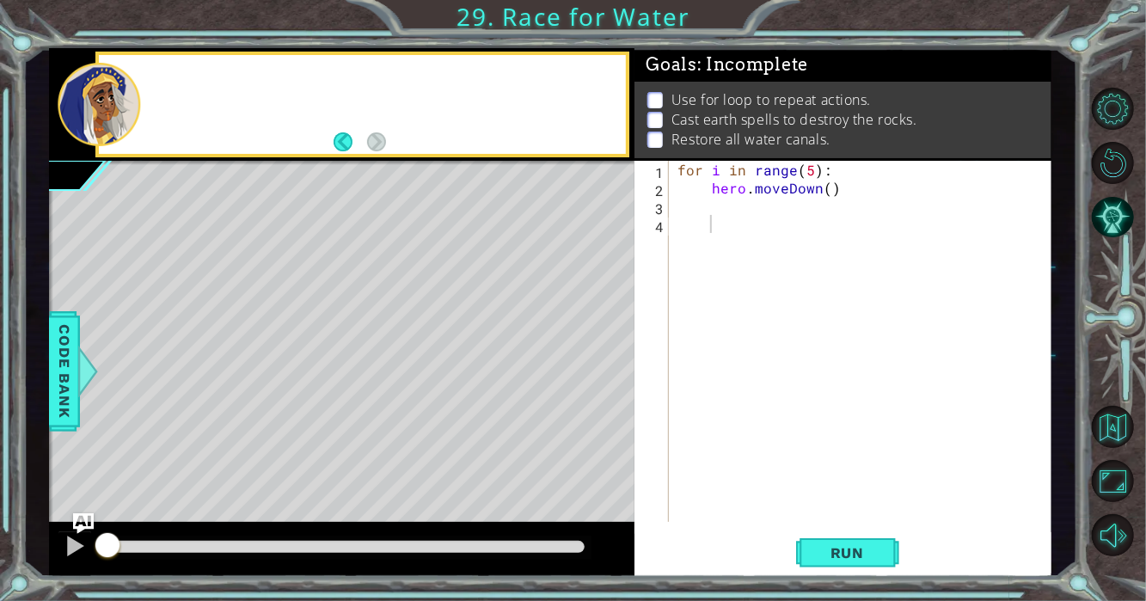
click at [730, 90] on p "Use for loop to repeat actions." at bounding box center [770, 99] width 199 height 19
click at [717, 229] on div "for i in range ( 5 ) : hero . moveDown ( )" at bounding box center [865, 359] width 382 height 397
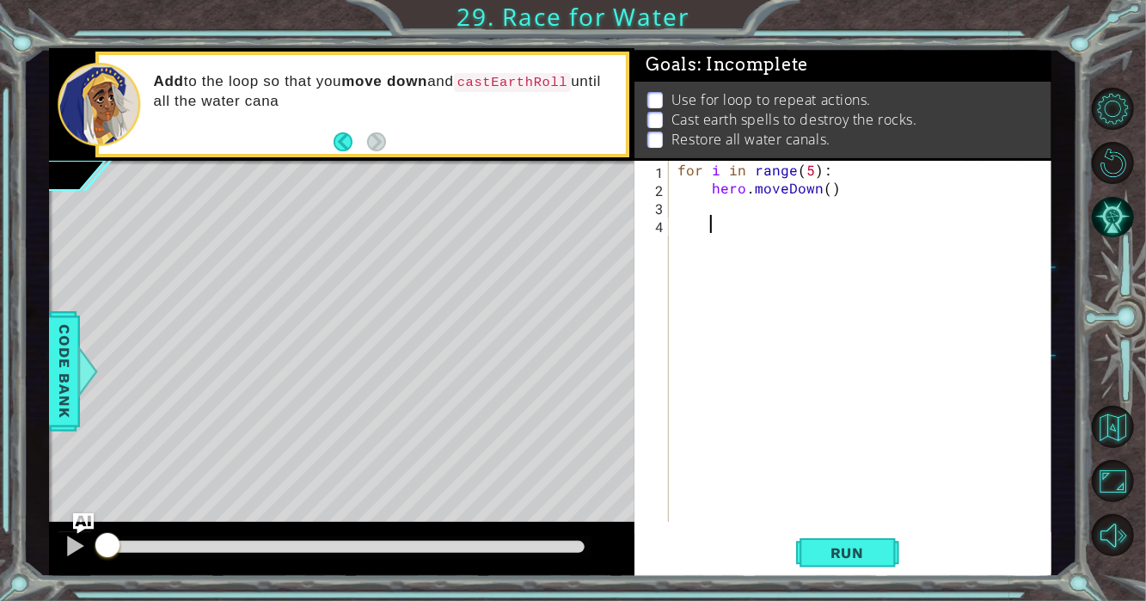
click at [710, 205] on div "for i in range ( 5 ) : hero . moveDown ( )" at bounding box center [865, 359] width 382 height 397
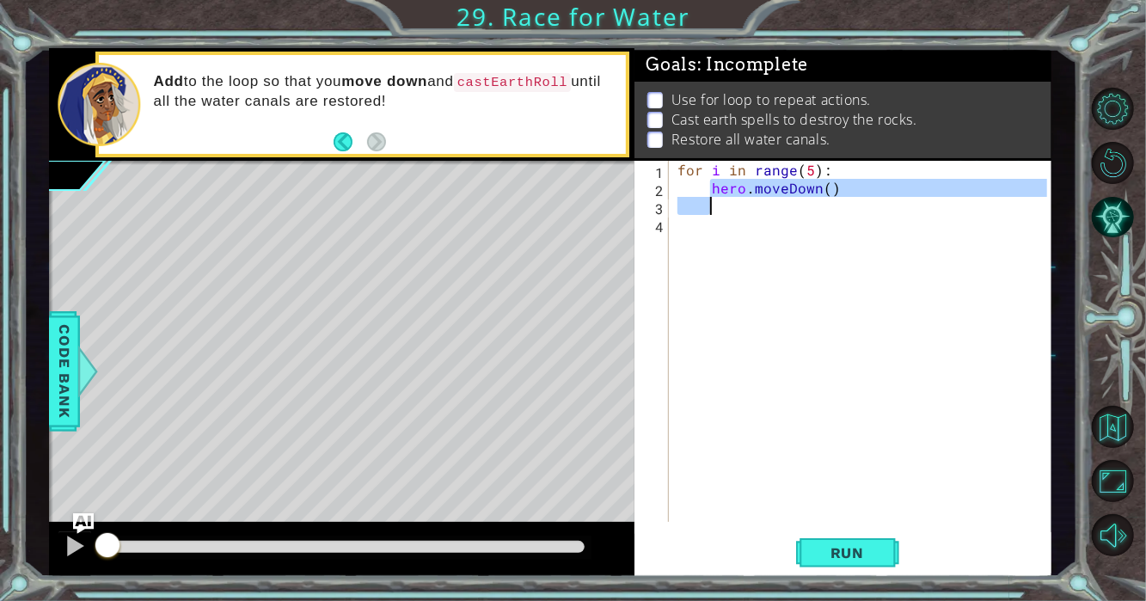
type textarea "hero.moveDown()"
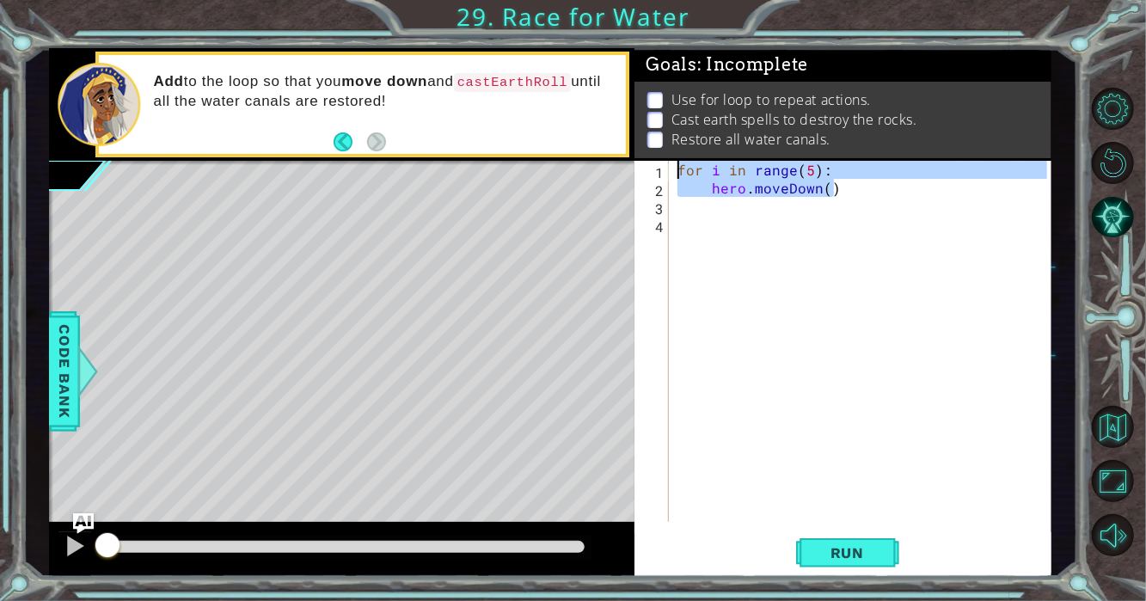
drag, startPoint x: 845, startPoint y: 186, endPoint x: 703, endPoint y: 159, distance: 144.3
click at [703, 159] on div "Goals : Incomplete Use for loop to repeat actions. Cast earth spells to destroy…" at bounding box center [842, 312] width 417 height 529
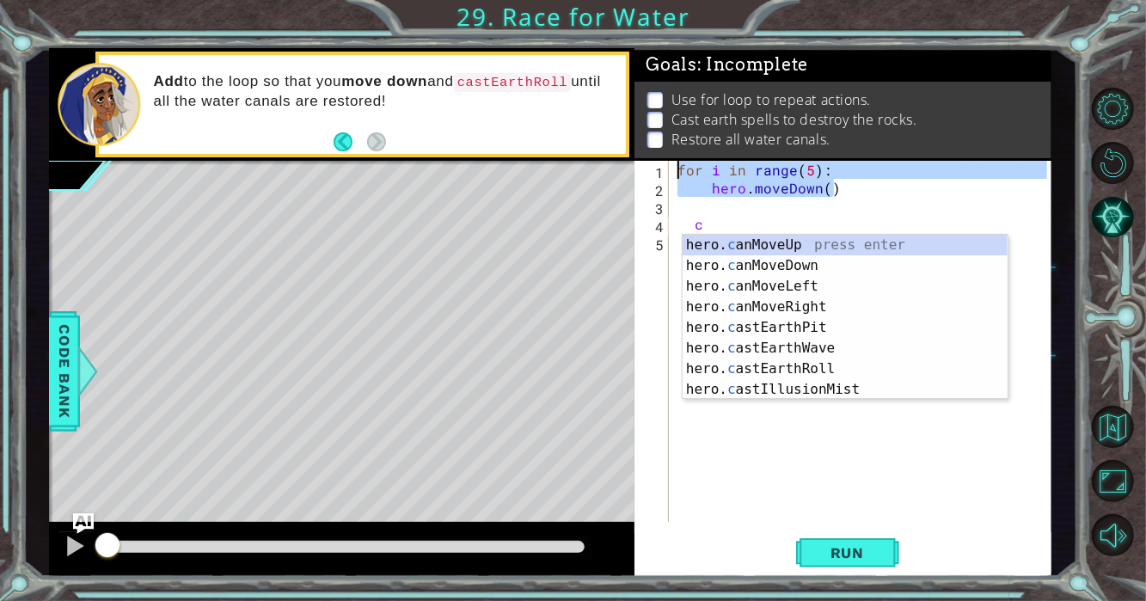
click at [695, 216] on div "for i in range ( 5 ) : hero . moveDown ( ) c" at bounding box center [865, 359] width 382 height 397
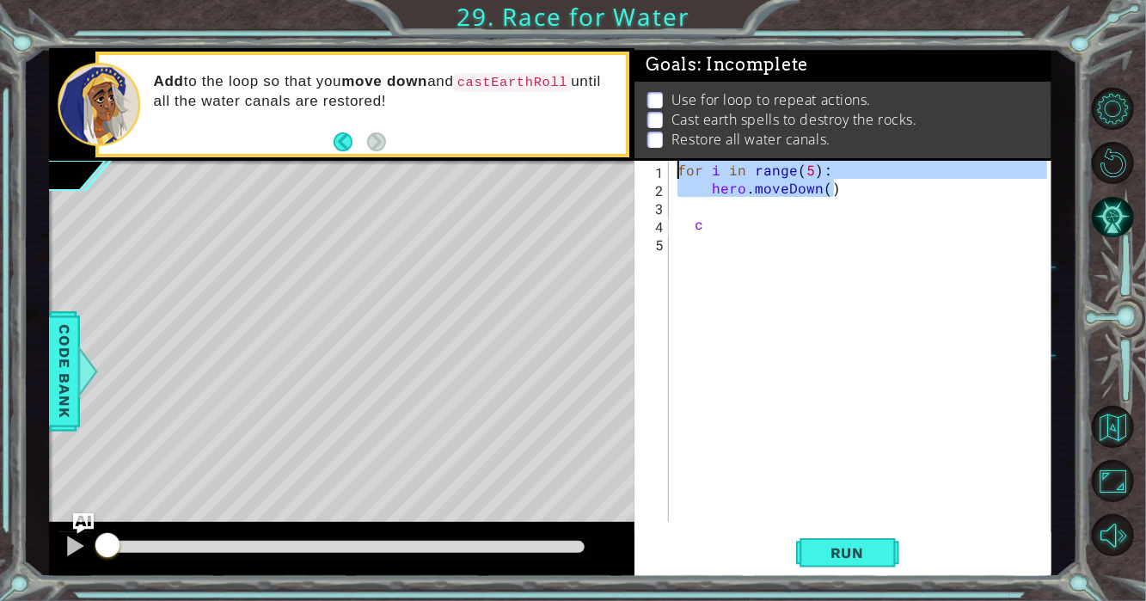
click at [740, 229] on div "for i in range ( 5 ) : hero . moveDown ( ) c" at bounding box center [865, 359] width 382 height 397
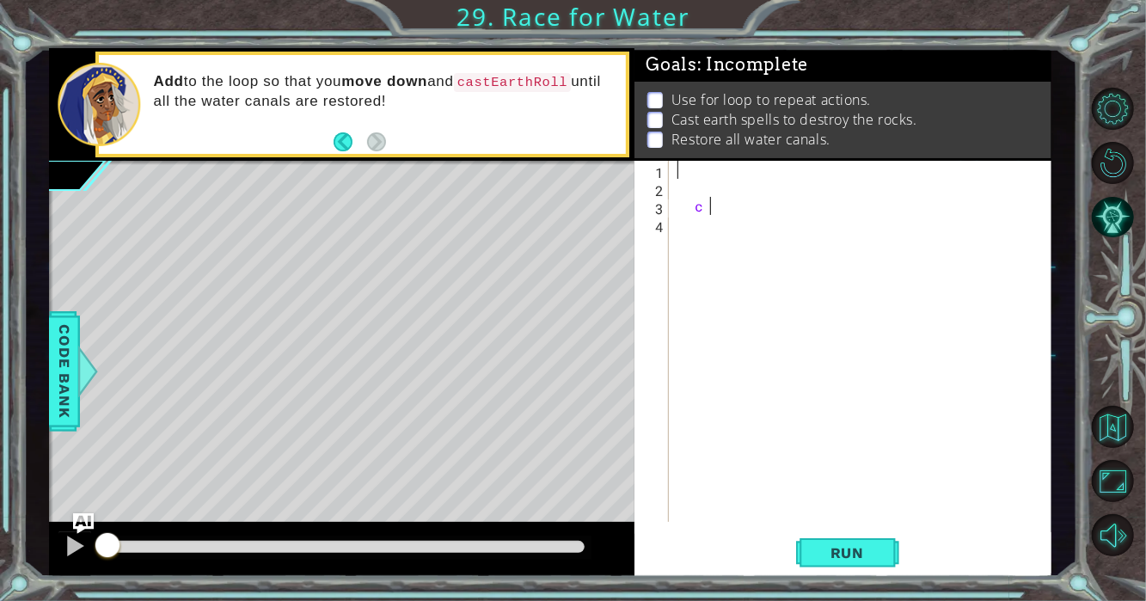
type textarea "c"
click at [702, 169] on div at bounding box center [865, 359] width 382 height 397
paste textarea "hero.moveDown()"
type textarea "hero.moveDown()"
click at [687, 221] on div "for i in range ( 5 ) : hero . moveDown ( )" at bounding box center [865, 359] width 382 height 397
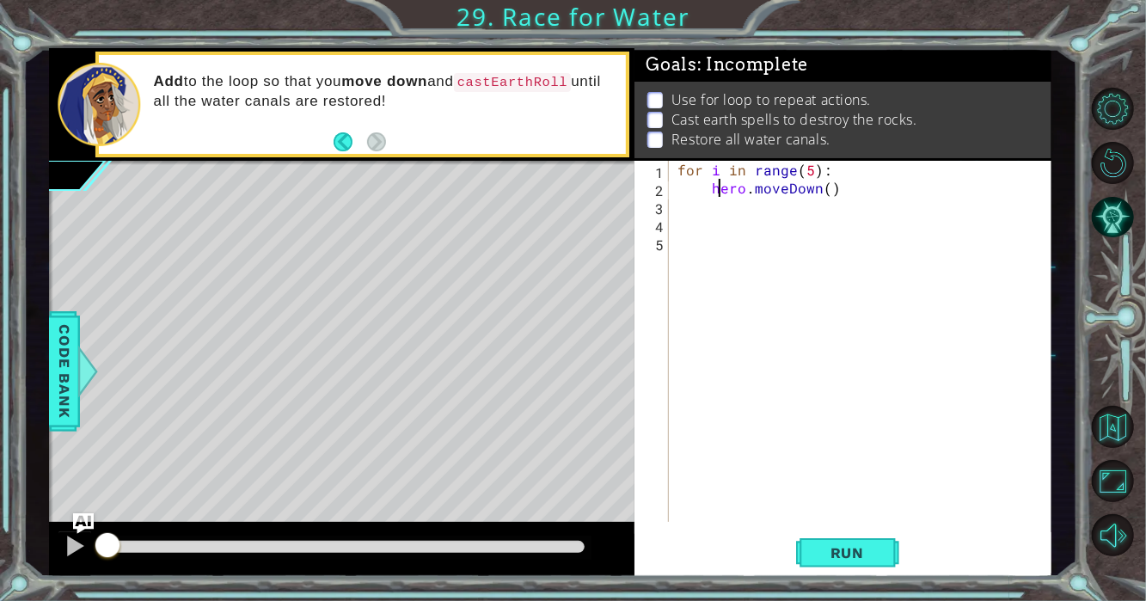
drag, startPoint x: 718, startPoint y: 194, endPoint x: 701, endPoint y: 211, distance: 23.1
click at [711, 203] on div "for i in range ( 5 ) : hero . moveDown ( )" at bounding box center [865, 359] width 382 height 397
type textarea "hero.moveDown()"
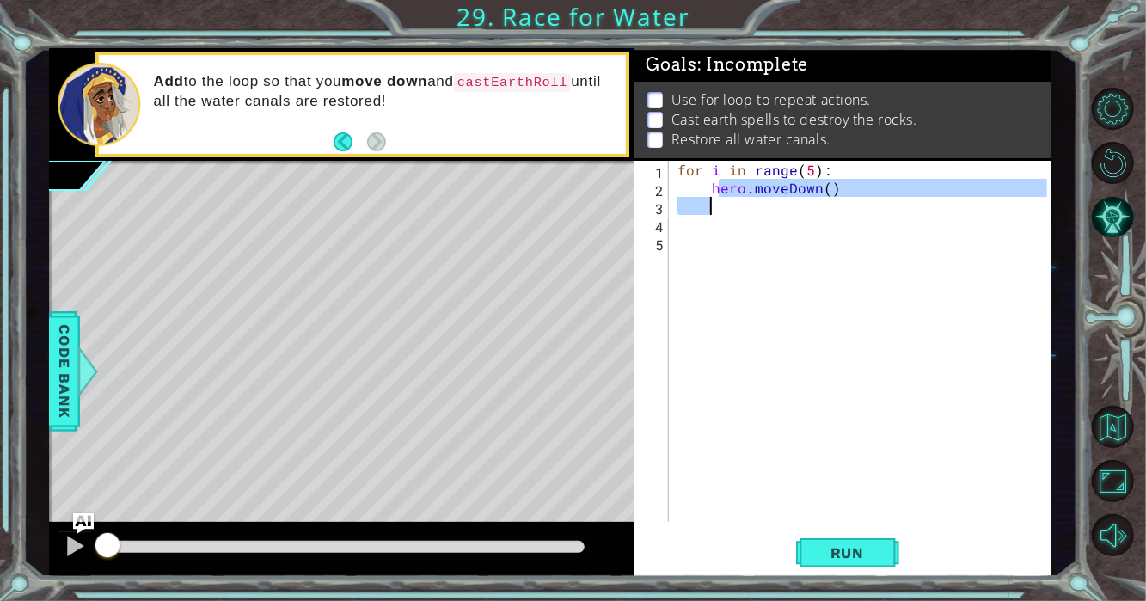
click at [695, 216] on div "for i in range ( 5 ) : hero . moveDown ( )" at bounding box center [865, 359] width 382 height 397
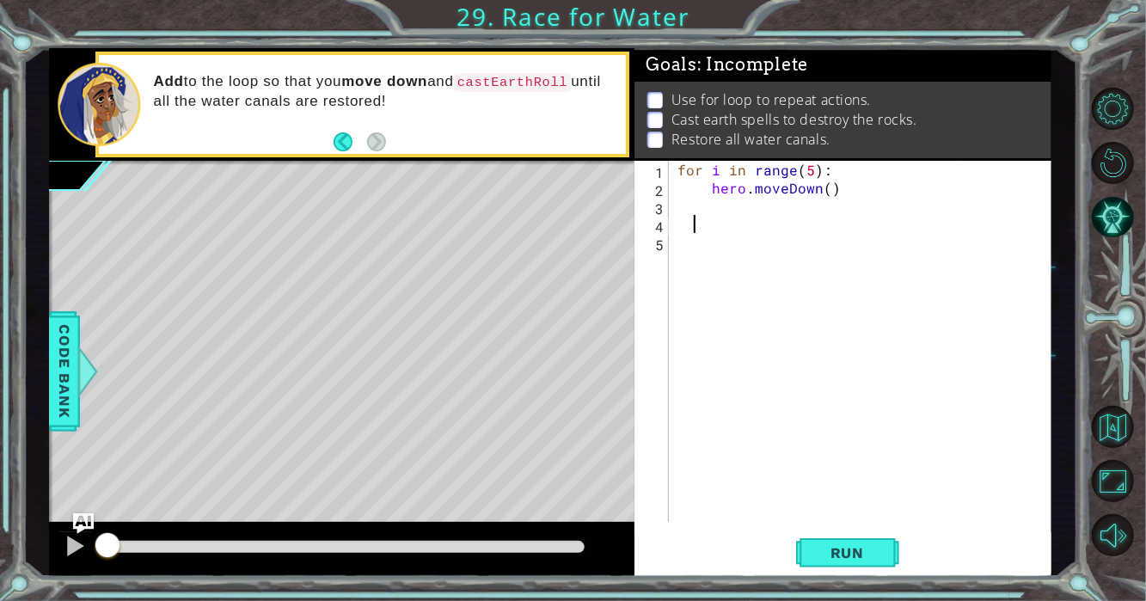
click at [692, 220] on div "for i in range ( 5 ) : hero . moveDown ( )" at bounding box center [865, 359] width 382 height 397
paste textarea "hero.moveDown()"
type textarea "hero.moveDown()"
click at [700, 258] on div "for i in range ( 5 ) : hero . moveDown ( ) for i in range ( 5 ) : hero . moveDo…" at bounding box center [865, 359] width 382 height 397
paste textarea "hero.moveDown()"
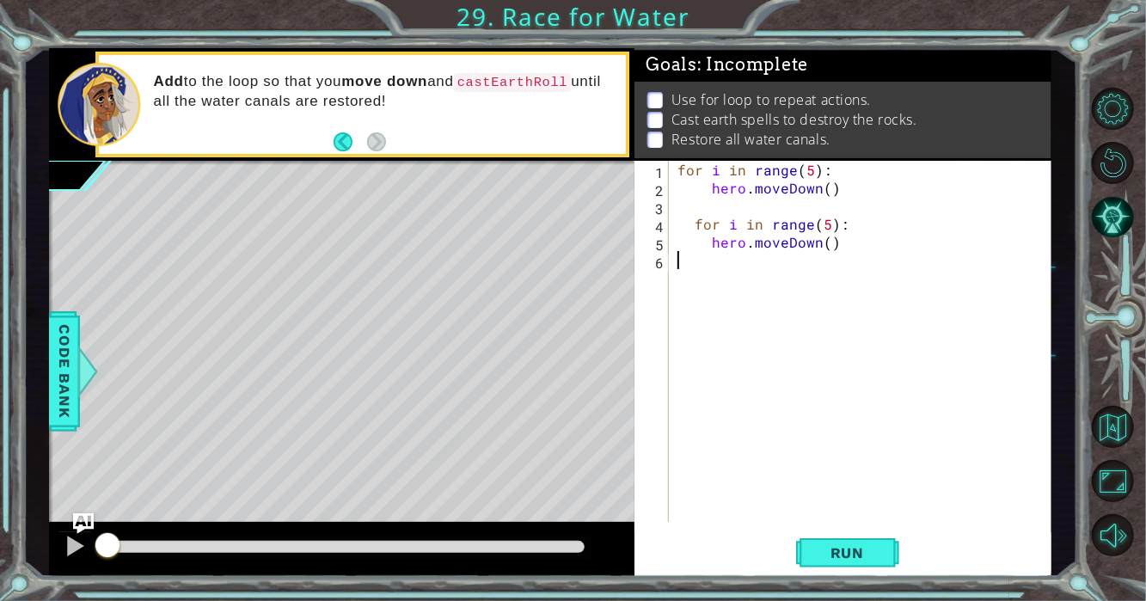
type textarea "hero.moveDown()"
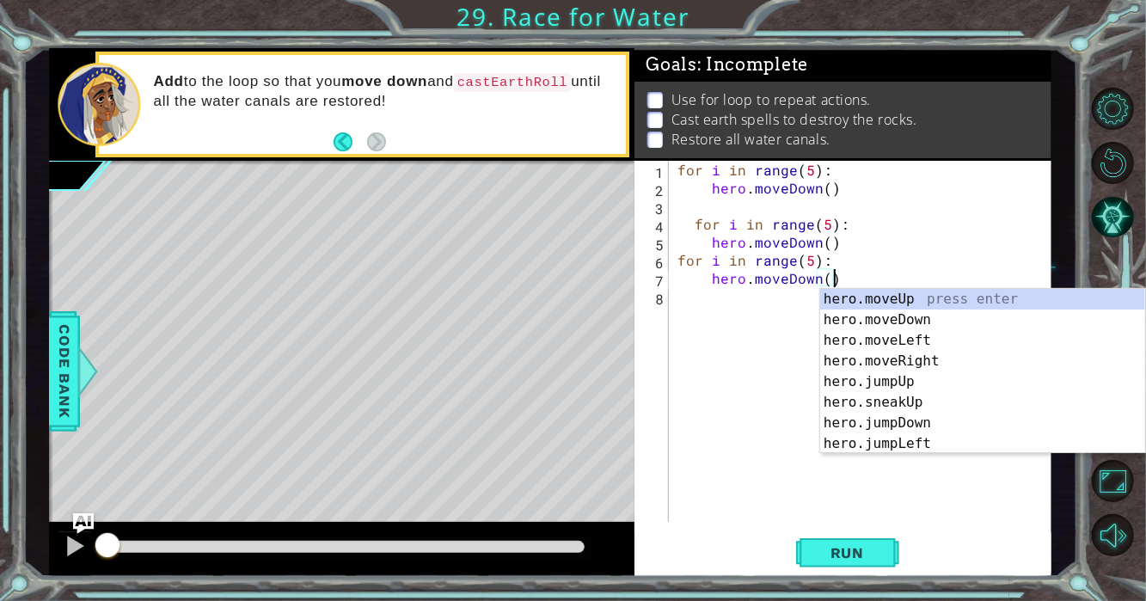
click at [695, 314] on div "for i in range ( 5 ) : hero . moveDown ( ) for i in range ( 5 ) : hero . moveDo…" at bounding box center [865, 359] width 382 height 397
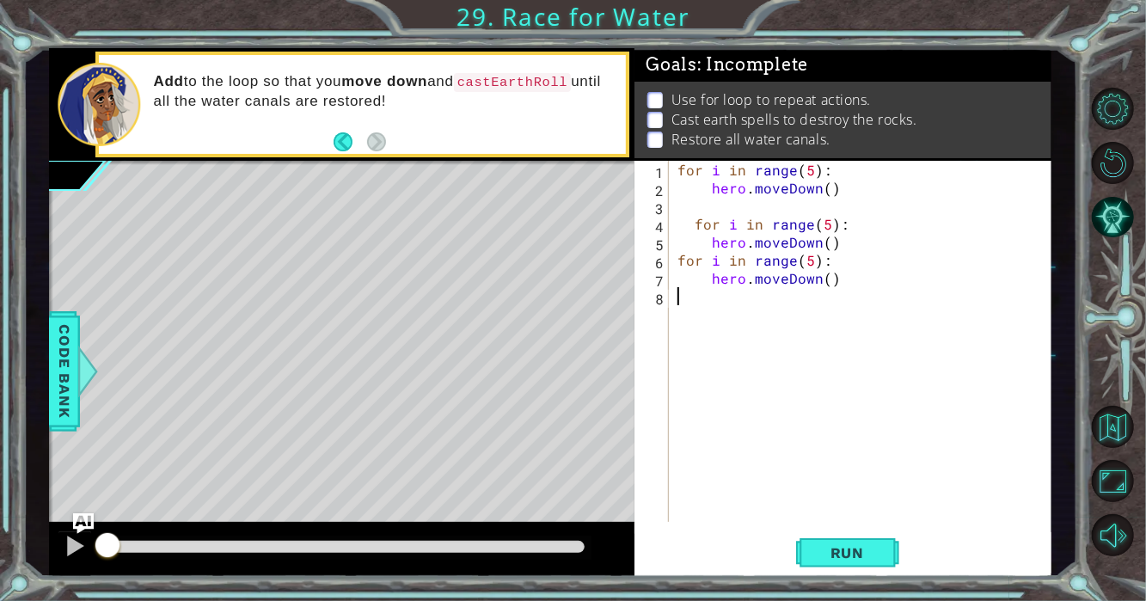
paste textarea "hero.moveDown()"
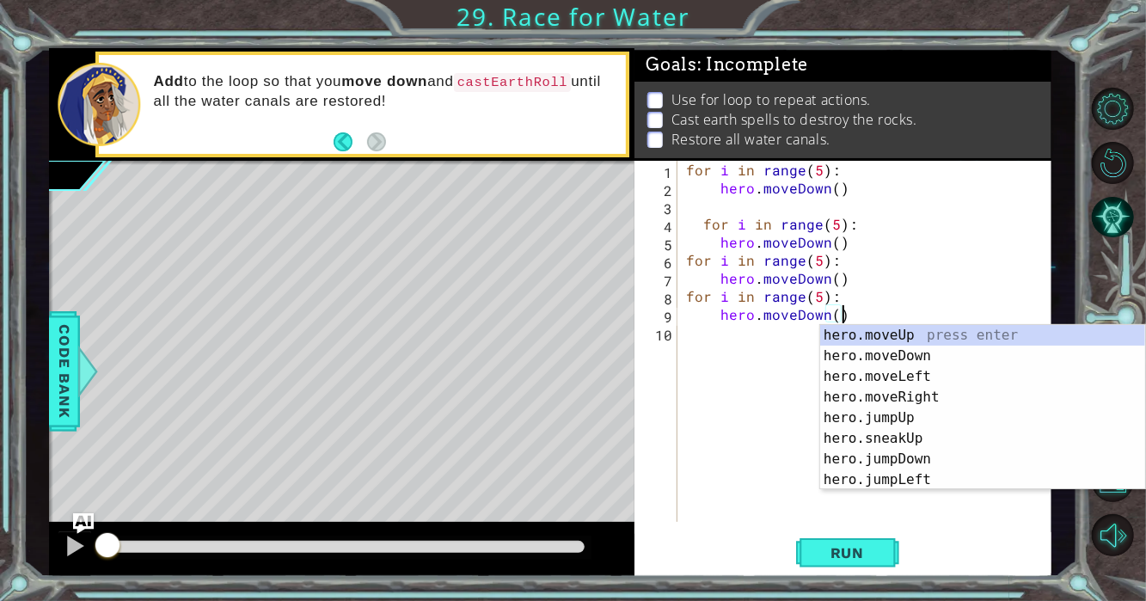
click at [711, 269] on div "for i in range ( 5 ) : hero . moveDown ( ) for i in range ( 5 ) : hero . moveDo…" at bounding box center [869, 359] width 374 height 397
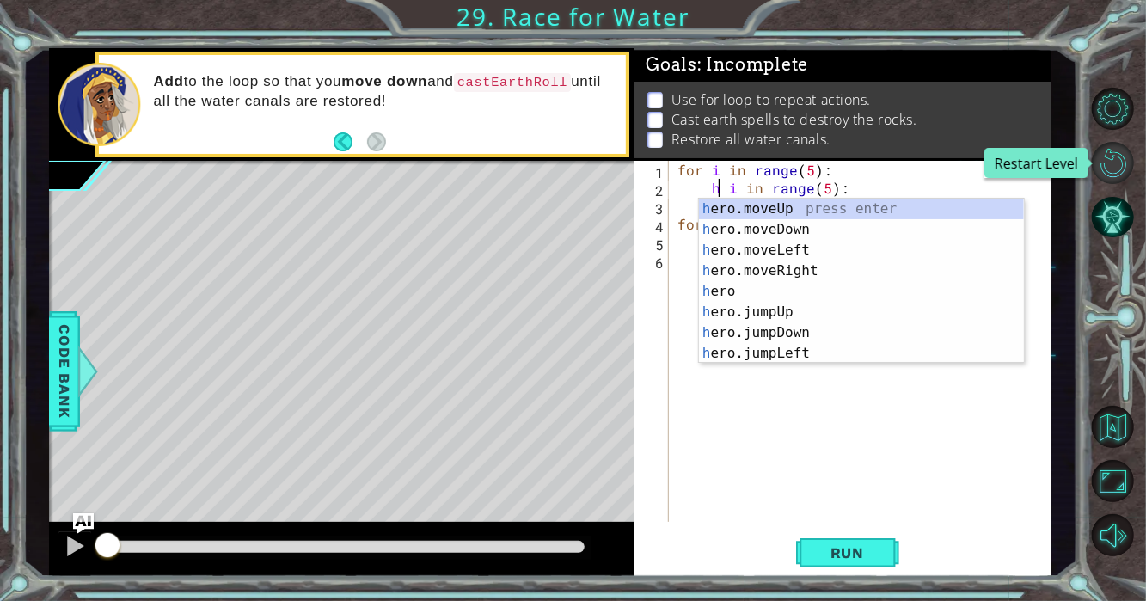
type textarea "h i in range(5):"
click at [1121, 157] on button "Restart Level" at bounding box center [1112, 163] width 42 height 42
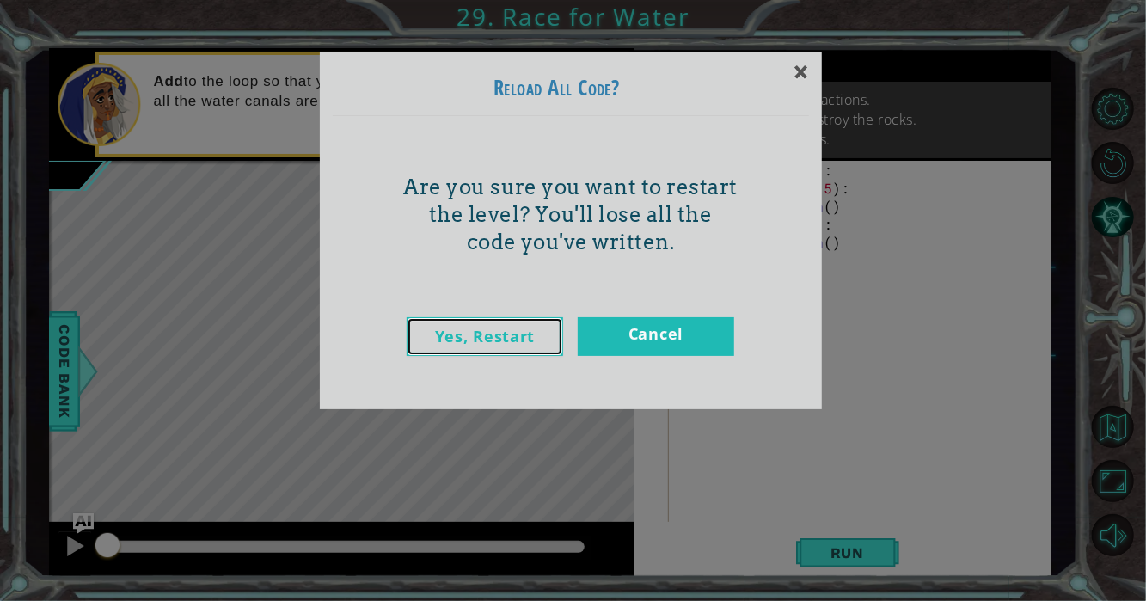
click at [517, 330] on link "Yes, Restart" at bounding box center [484, 336] width 156 height 39
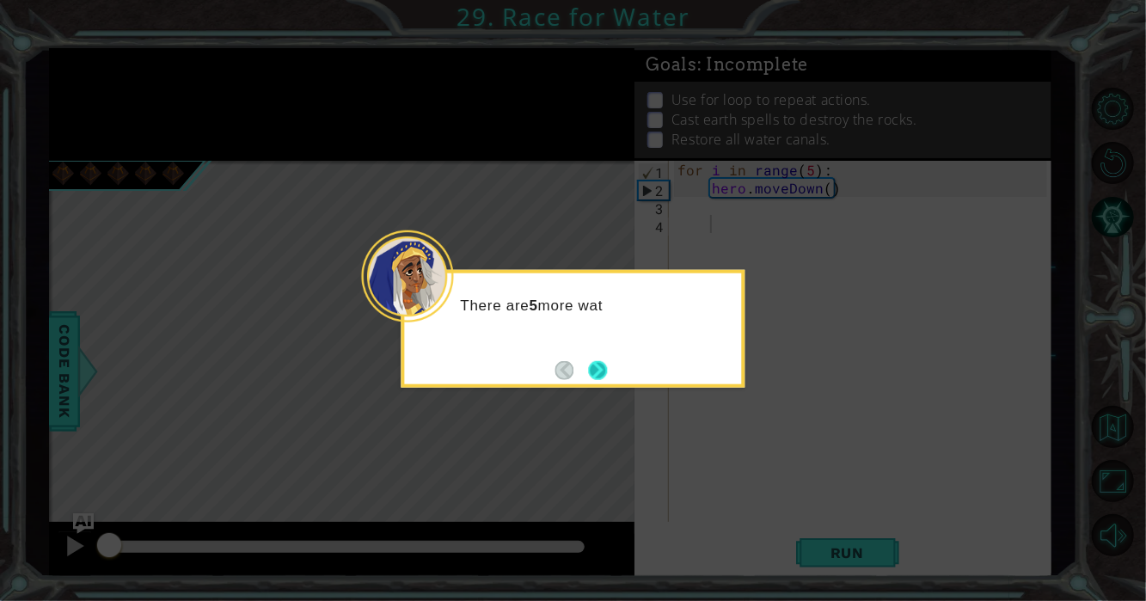
click at [597, 364] on button "Next" at bounding box center [597, 369] width 23 height 23
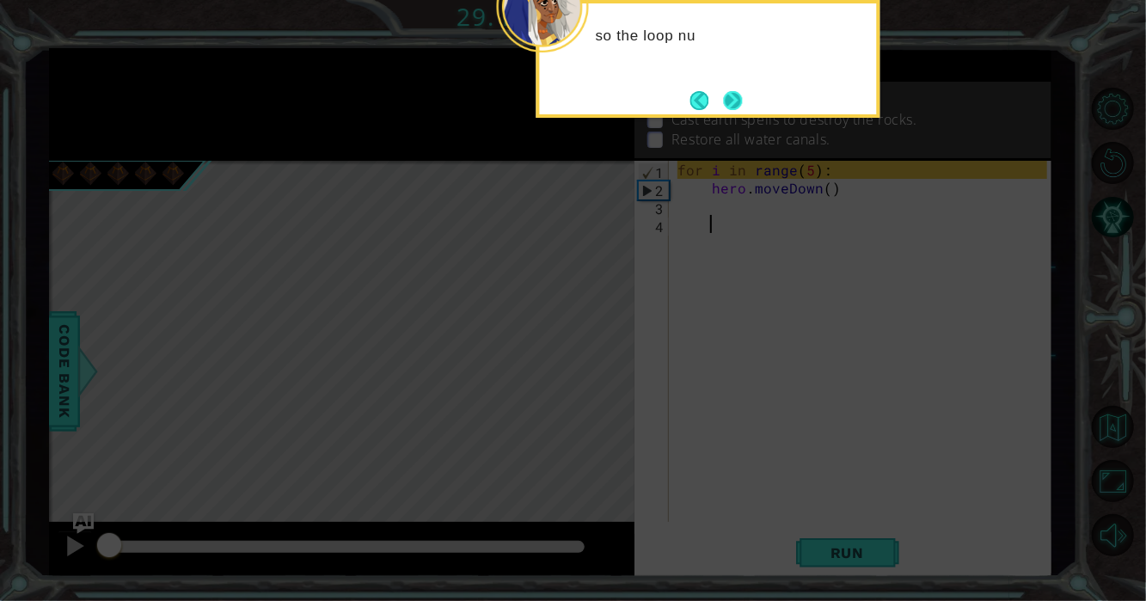
click at [724, 110] on button "Next" at bounding box center [733, 100] width 19 height 19
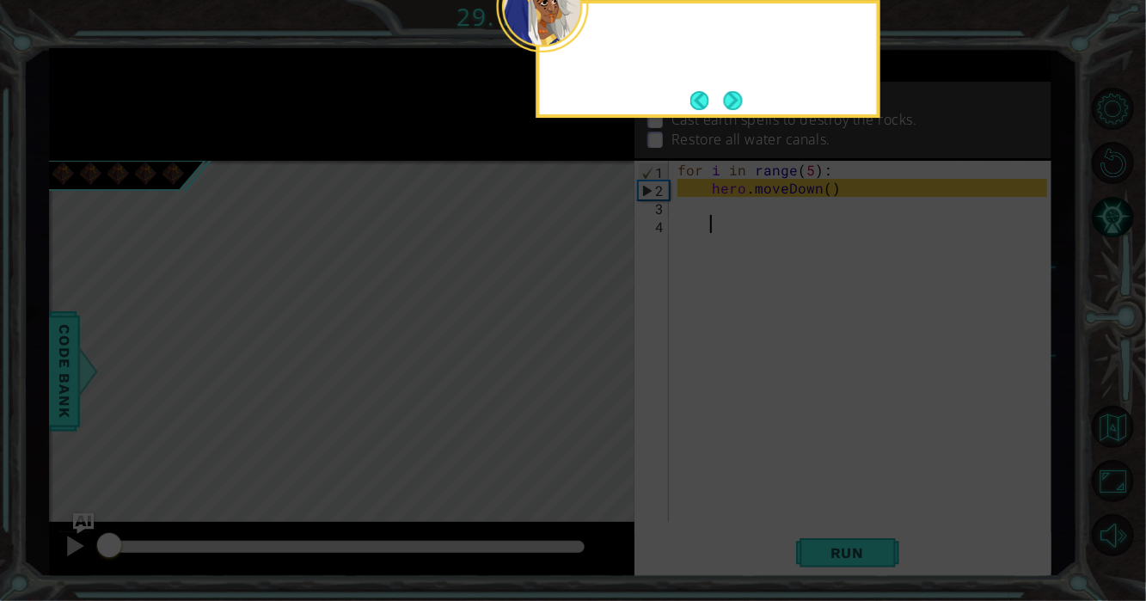
click at [724, 113] on footer at bounding box center [716, 101] width 52 height 26
click at [724, 110] on button "Next" at bounding box center [733, 100] width 19 height 19
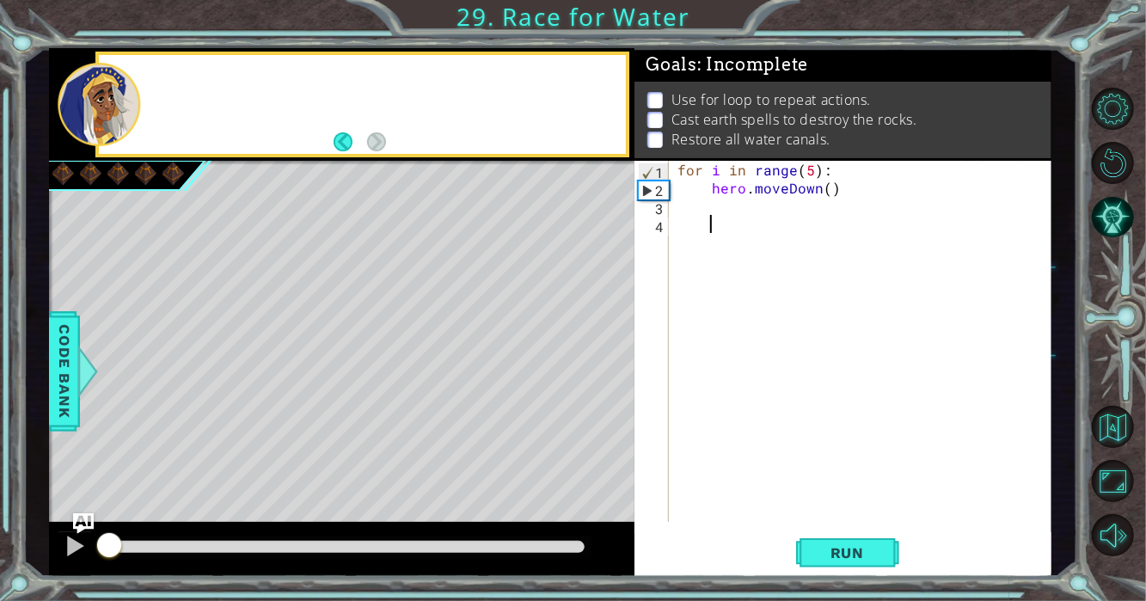
click at [724, 113] on p "Cast earth spells to destroy the rocks." at bounding box center [793, 119] width 245 height 19
click at [819, 553] on span "Run" at bounding box center [847, 552] width 68 height 17
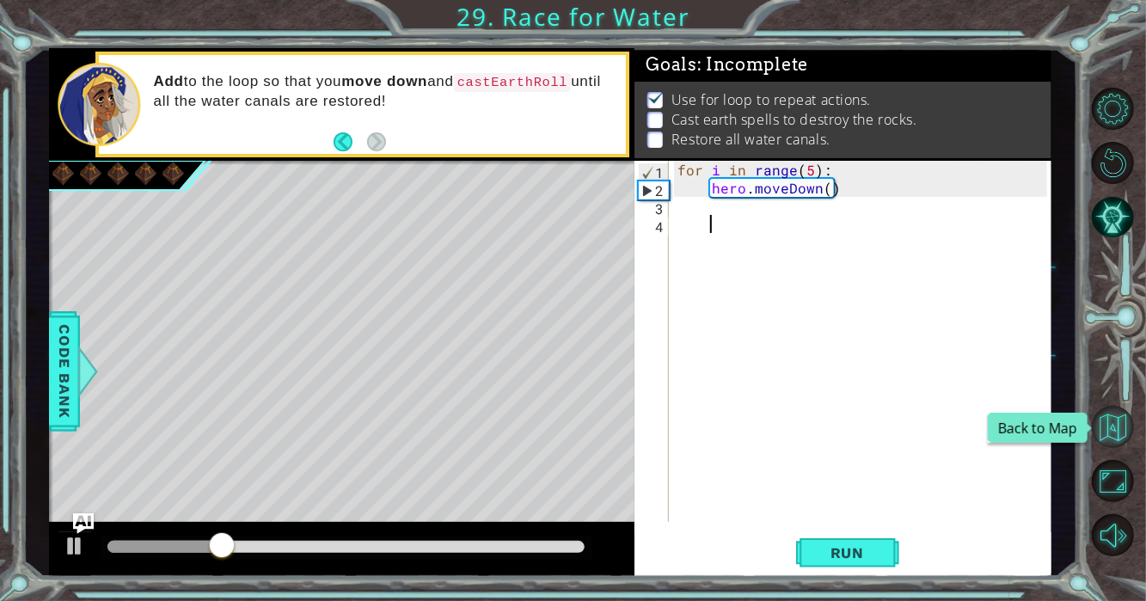
click at [1097, 421] on button "Back to Map" at bounding box center [1112, 427] width 42 height 42
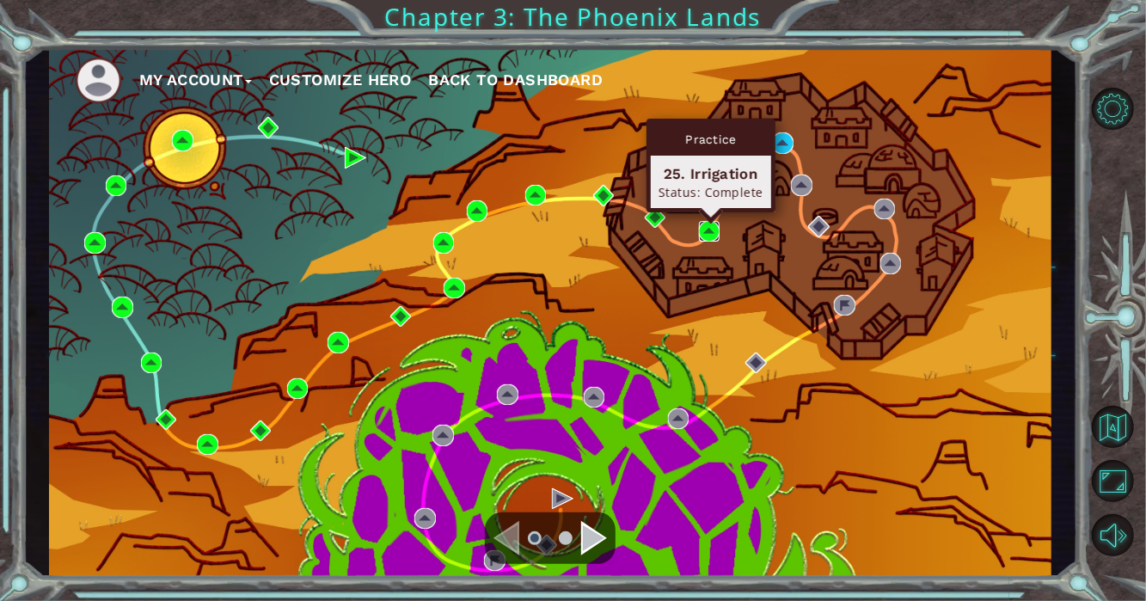
click at [708, 226] on img at bounding box center [709, 231] width 21 height 21
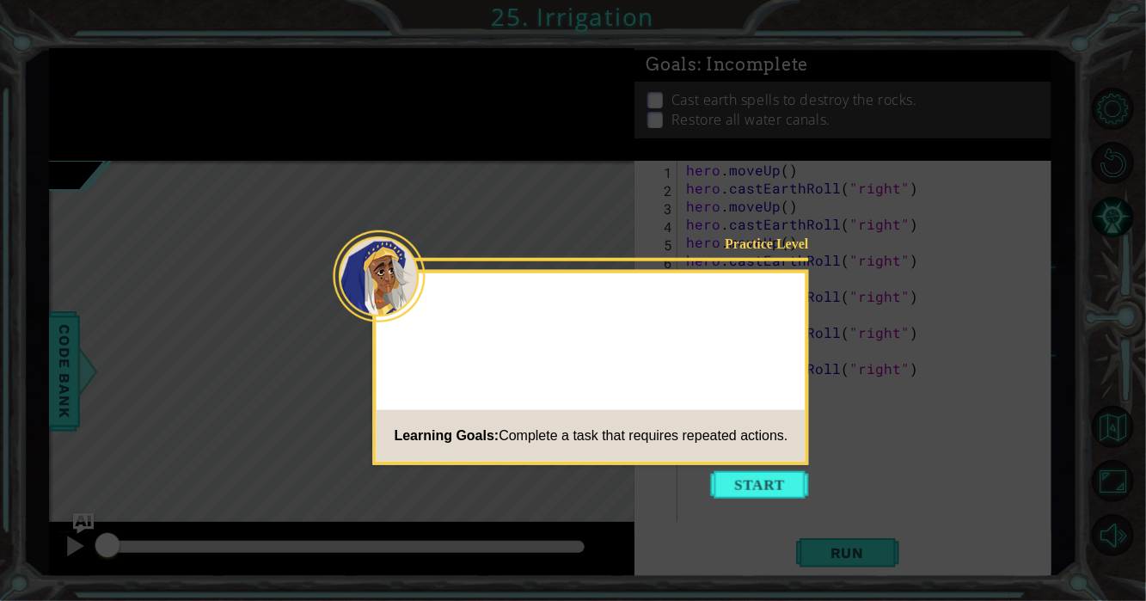
click at [735, 492] on button "Start" at bounding box center [760, 485] width 98 height 28
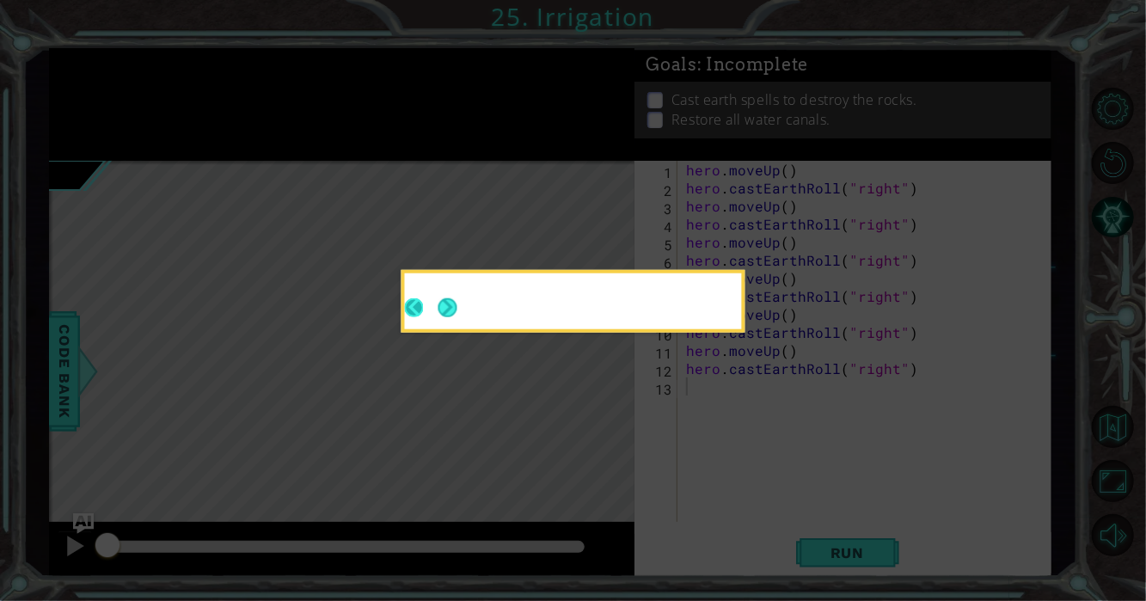
click at [431, 305] on footer at bounding box center [431, 307] width 52 height 42
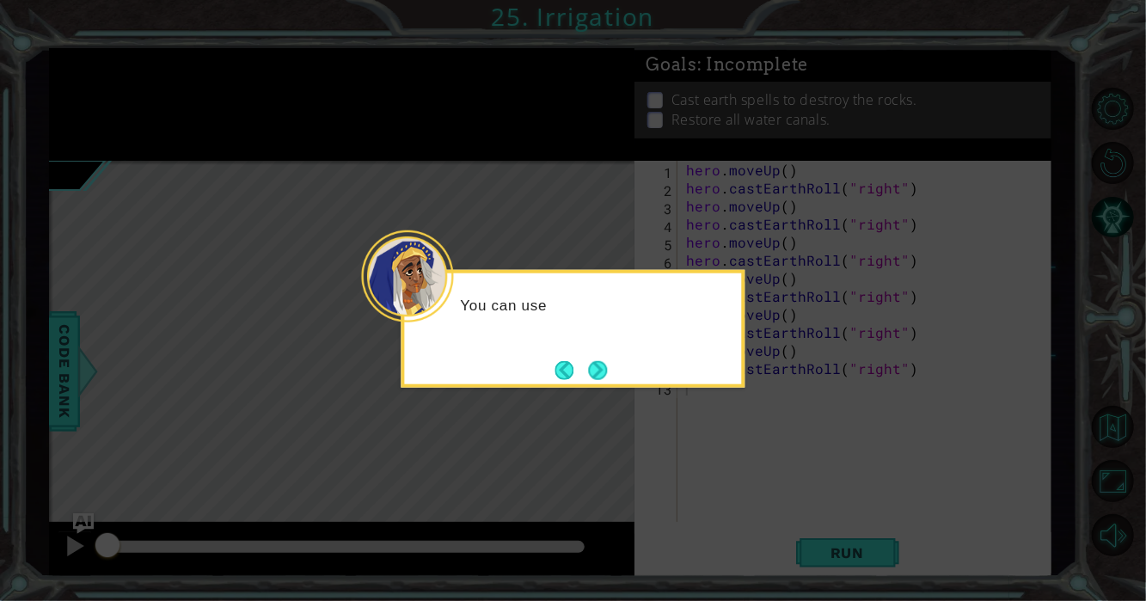
click at [590, 372] on button "Next" at bounding box center [598, 369] width 19 height 19
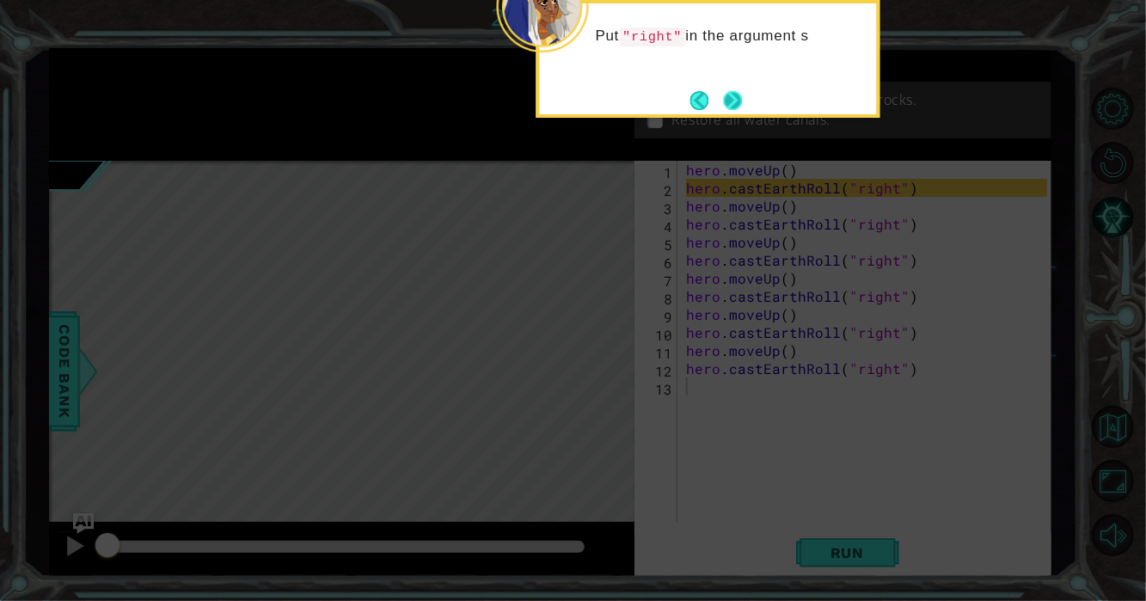
click at [724, 103] on button "Next" at bounding box center [733, 100] width 19 height 19
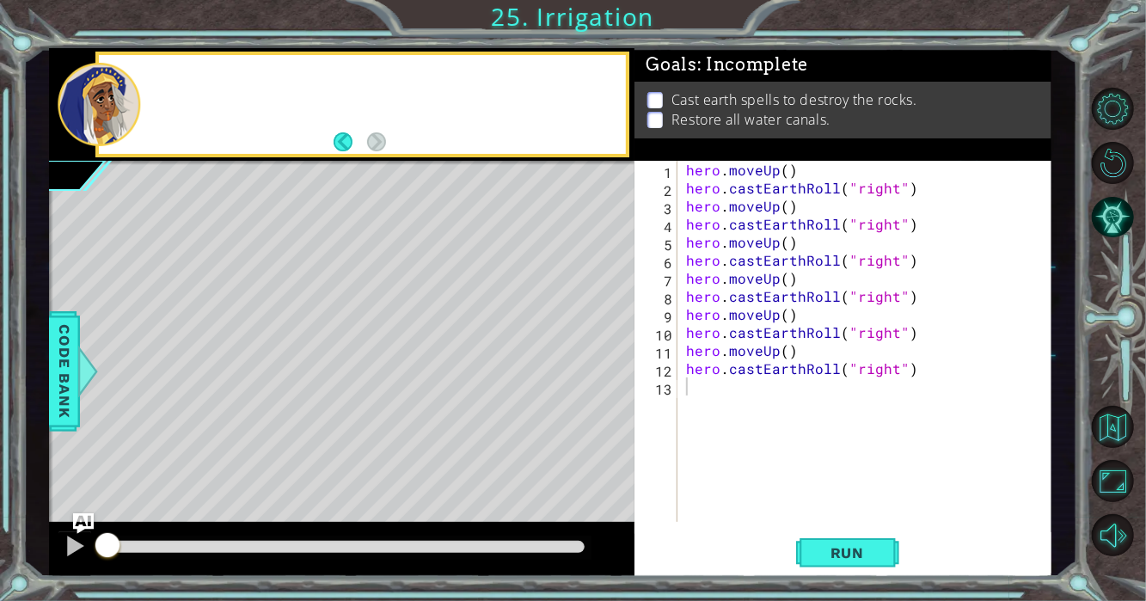
click at [723, 103] on p "Cast earth spells to destroy the rocks." at bounding box center [793, 99] width 245 height 19
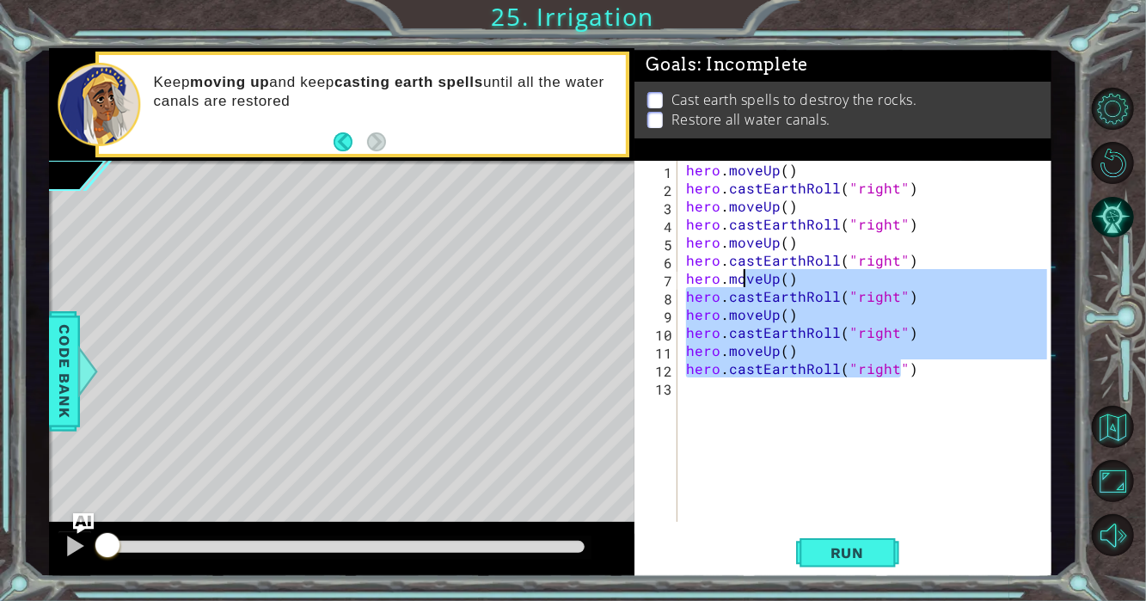
drag, startPoint x: 902, startPoint y: 376, endPoint x: 862, endPoint y: 363, distance: 42.4
click at [798, 325] on div "hero . moveUp ( ) hero . [PERSON_NAME] ( "right" ) hero . moveUp ( ) hero . [PE…" at bounding box center [868, 359] width 373 height 397
type textarea "hero.[PERSON_NAME]("right") hero.moveUp()"
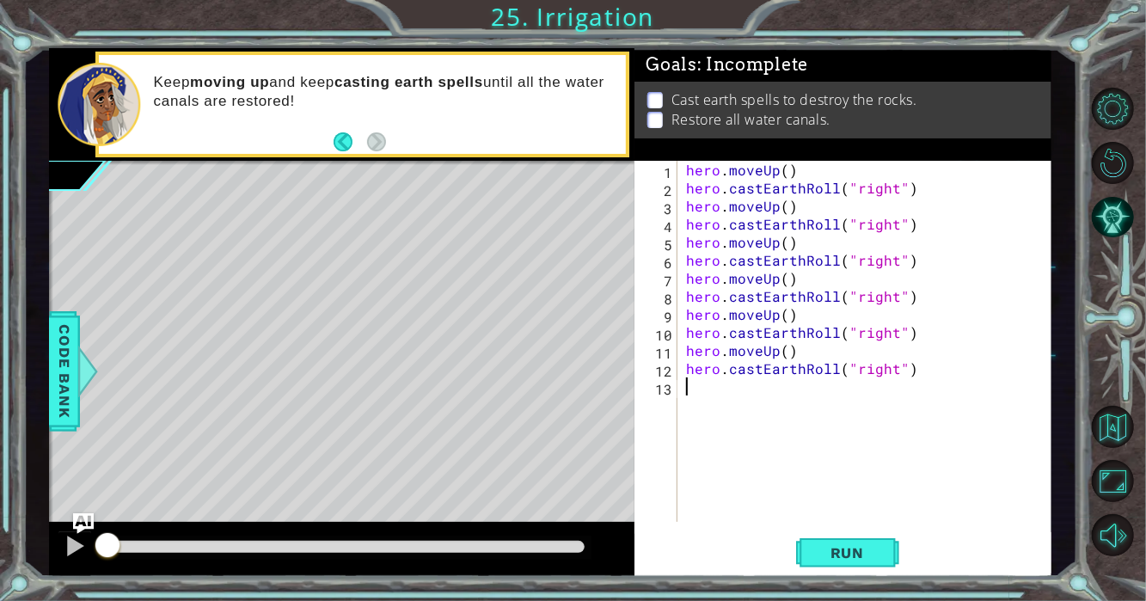
drag, startPoint x: 948, startPoint y: 444, endPoint x: 946, endPoint y: 402, distance: 42.1
click at [948, 406] on div "hero . moveUp ( ) hero . [PERSON_NAME] ( "right" ) hero . moveUp ( ) hero . [PE…" at bounding box center [868, 359] width 373 height 397
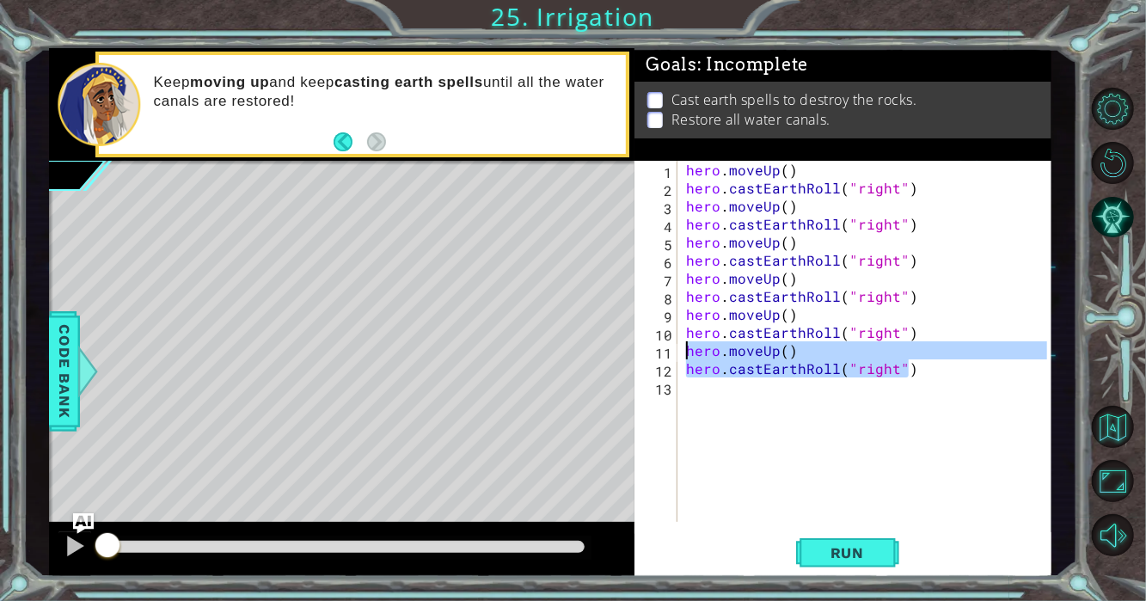
drag, startPoint x: 936, startPoint y: 376, endPoint x: 680, endPoint y: 354, distance: 257.0
click at [680, 354] on div "1 2 3 4 5 6 7 8 9 10 11 12 13 hero . moveUp ( ) hero . [PERSON_NAME] ( "right" …" at bounding box center [840, 341] width 413 height 361
type textarea "hero.moveUp() hero.castEarthRoll("right")"
click at [1102, 414] on button "Back to Map" at bounding box center [1112, 427] width 42 height 42
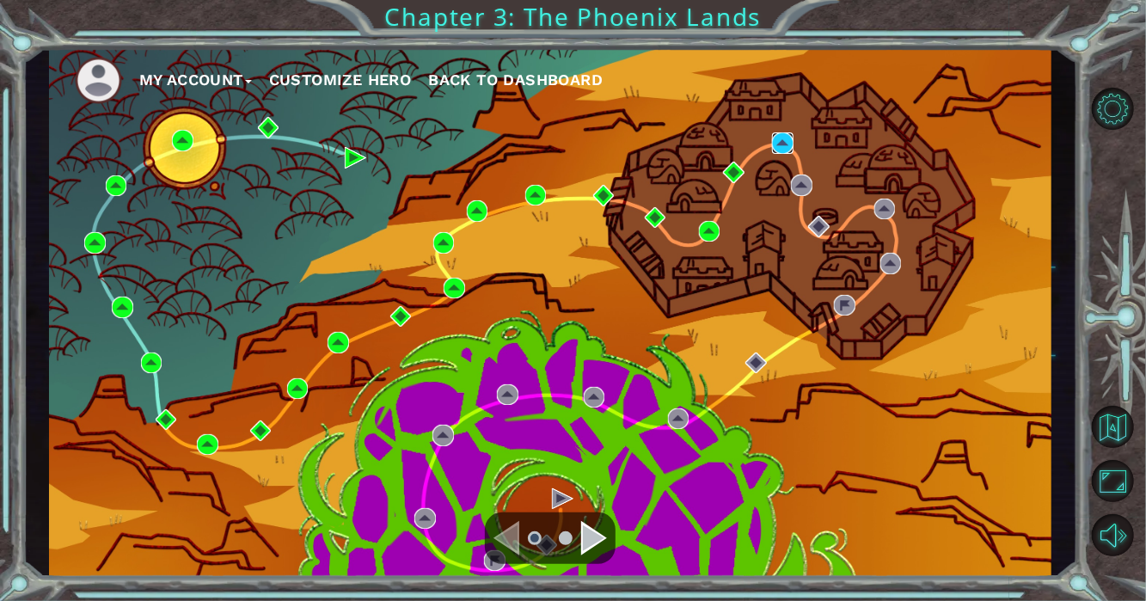
click at [788, 138] on img at bounding box center [782, 142] width 21 height 21
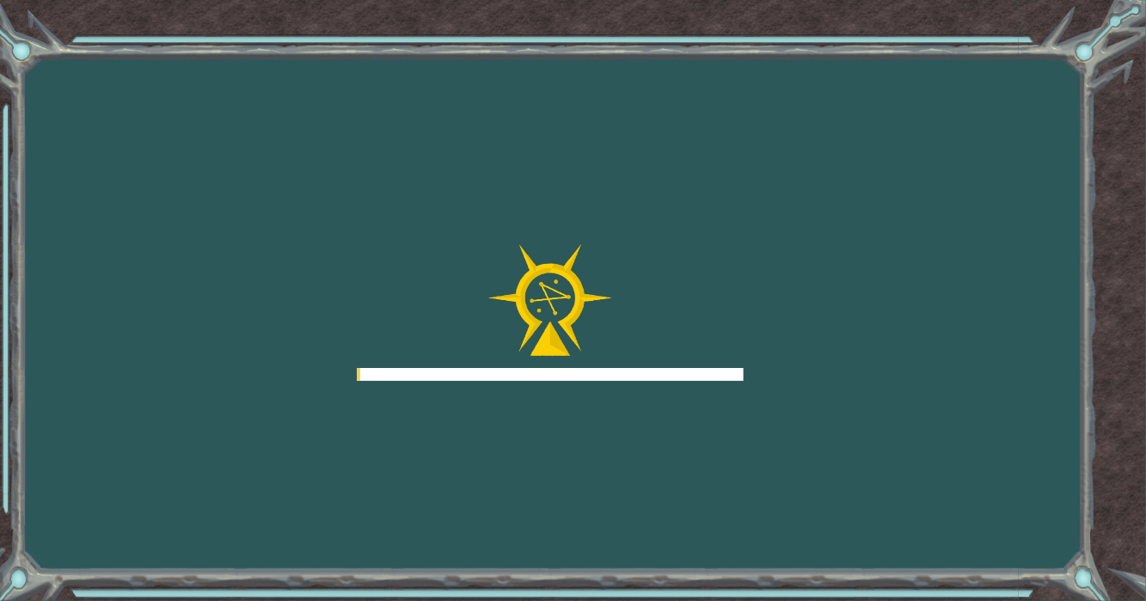
click at [779, 141] on div "Goals Error loading from server. Try refreshing the page. You'll need to join a…" at bounding box center [573, 300] width 1146 height 601
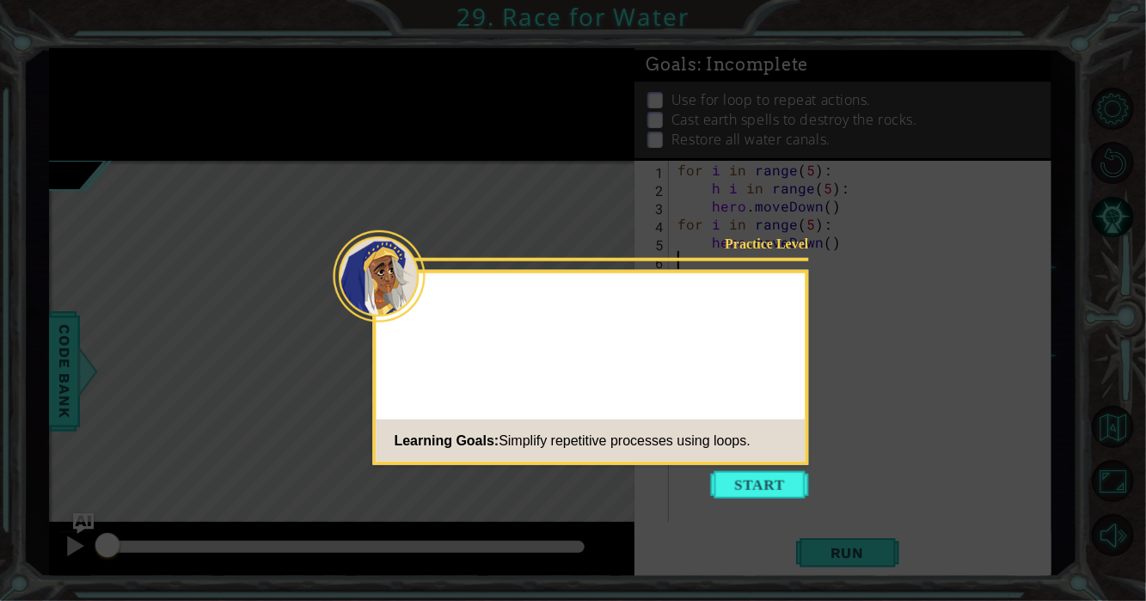
drag, startPoint x: 543, startPoint y: 298, endPoint x: 761, endPoint y: 363, distance: 227.6
click at [761, 363] on div "Practice Level Learning Goals: Simplify repetitive processes using loops." at bounding box center [591, 367] width 436 height 195
click at [771, 489] on button "Start" at bounding box center [760, 485] width 98 height 28
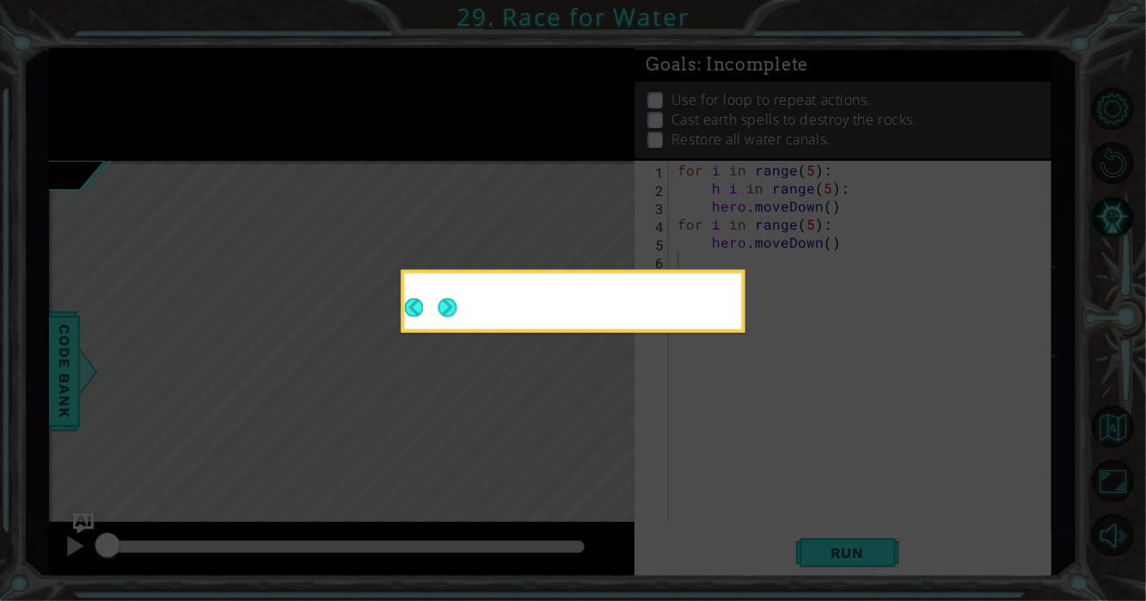
click at [441, 298] on button "Next" at bounding box center [446, 307] width 19 height 19
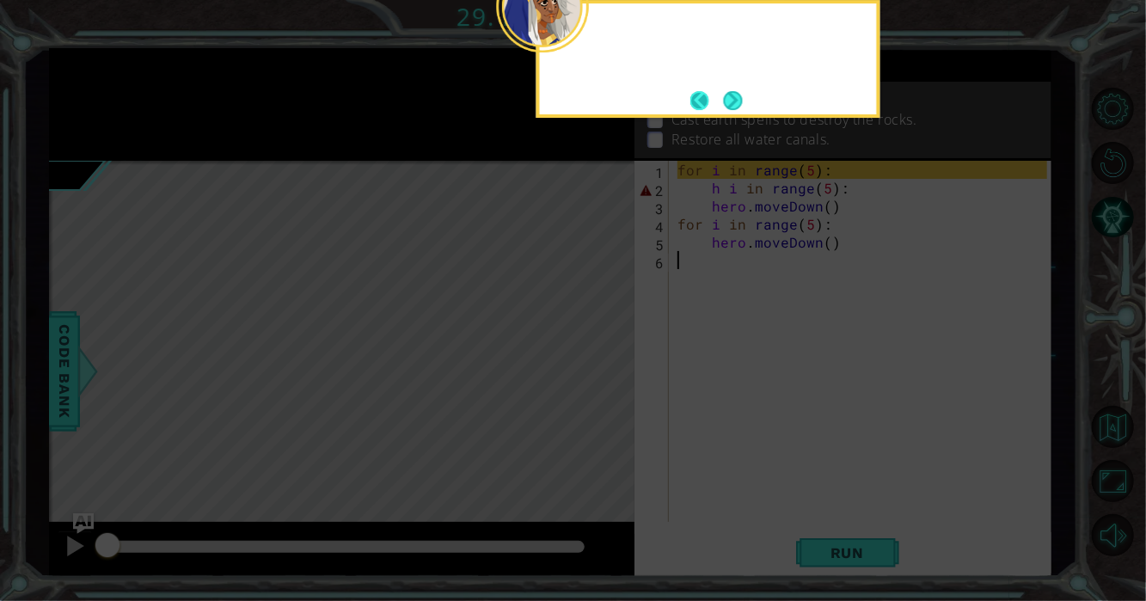
click at [718, 97] on button "Back" at bounding box center [707, 100] width 34 height 19
click at [721, 100] on icon at bounding box center [573, 90] width 1146 height 1022
click at [729, 98] on icon at bounding box center [573, 90] width 1146 height 1022
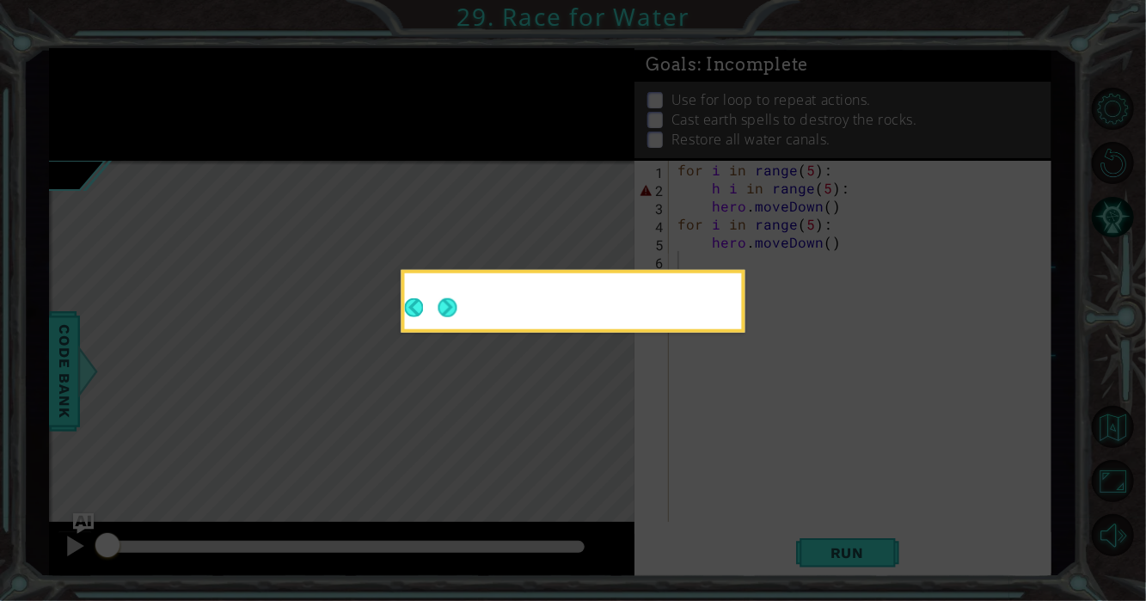
click at [729, 98] on icon at bounding box center [573, 300] width 1146 height 601
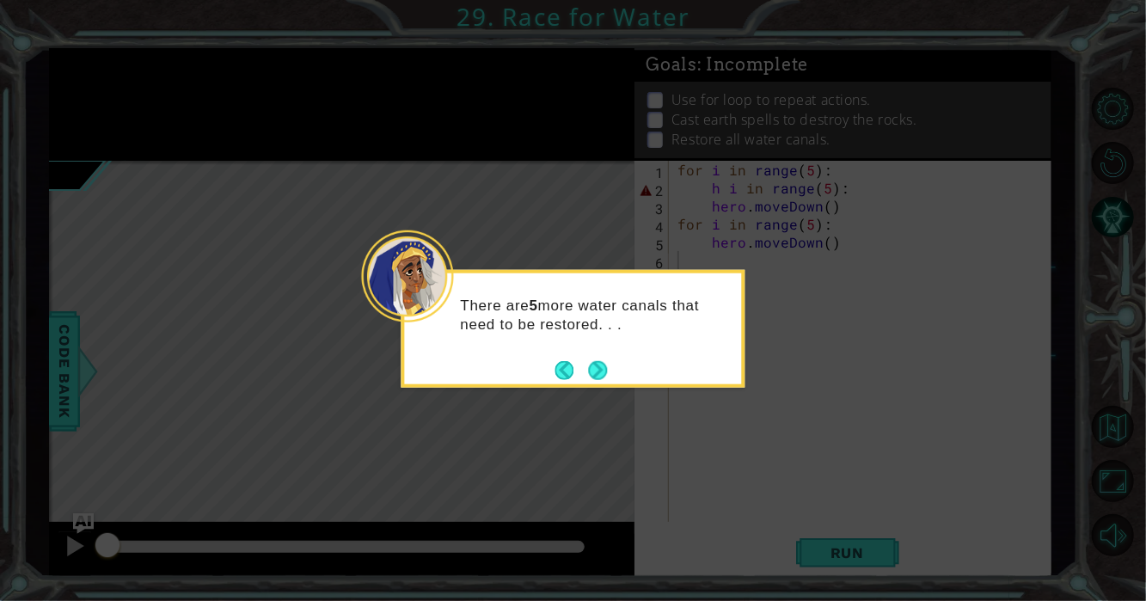
click at [729, 98] on icon at bounding box center [573, 300] width 1146 height 601
click at [618, 376] on div "There are 5 more water canals that need to be restored. . ." at bounding box center [573, 329] width 344 height 118
click at [592, 362] on button "Next" at bounding box center [597, 369] width 19 height 19
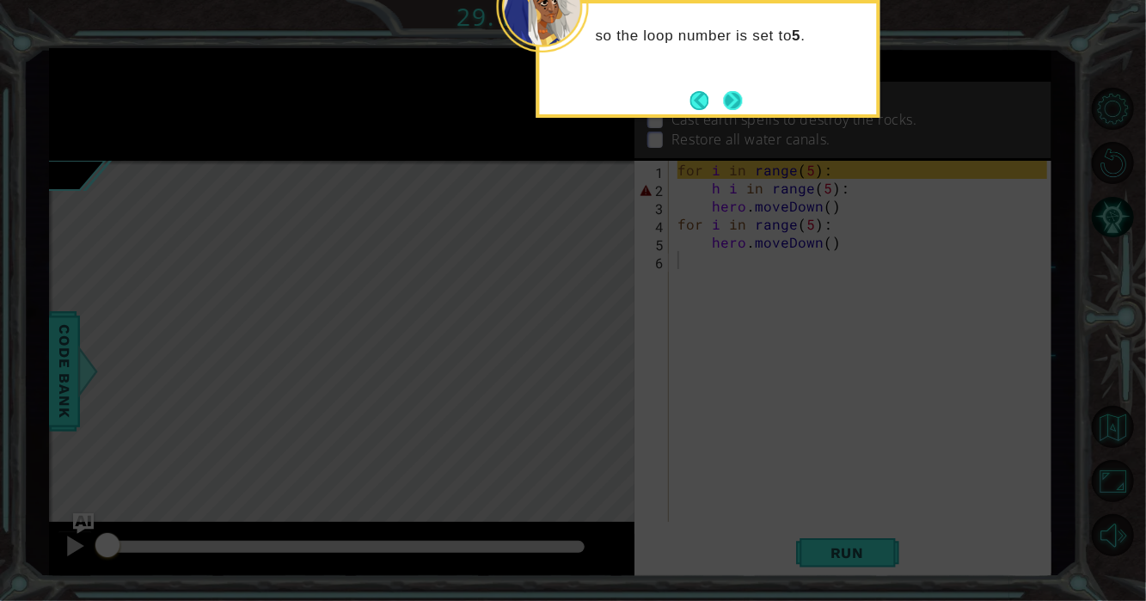
click at [737, 101] on button "Next" at bounding box center [733, 100] width 19 height 19
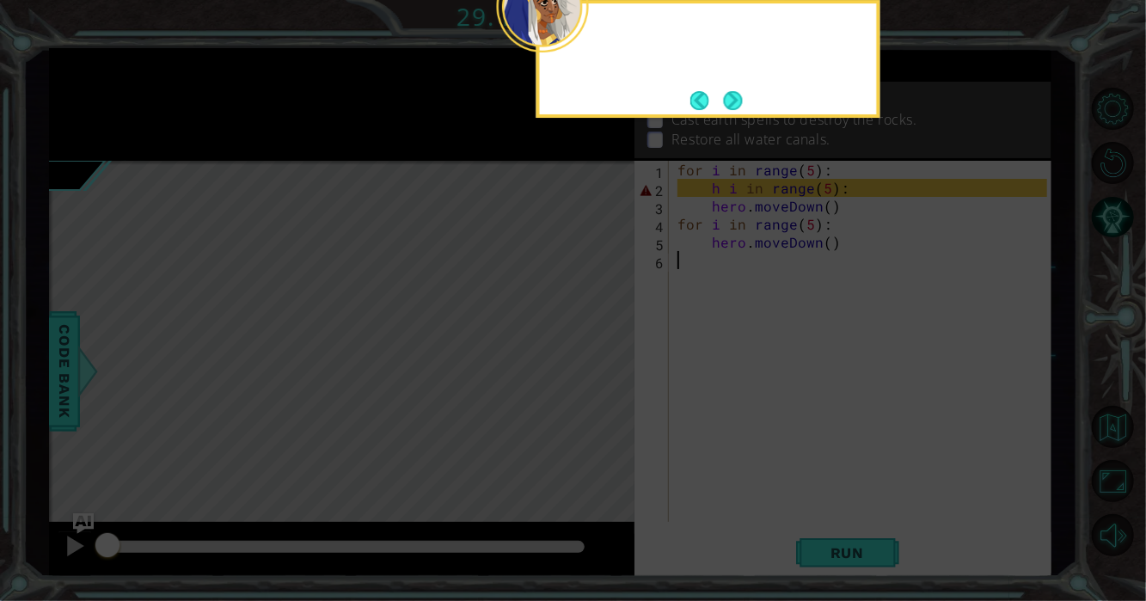
click at [738, 101] on button "Next" at bounding box center [732, 99] width 21 height 21
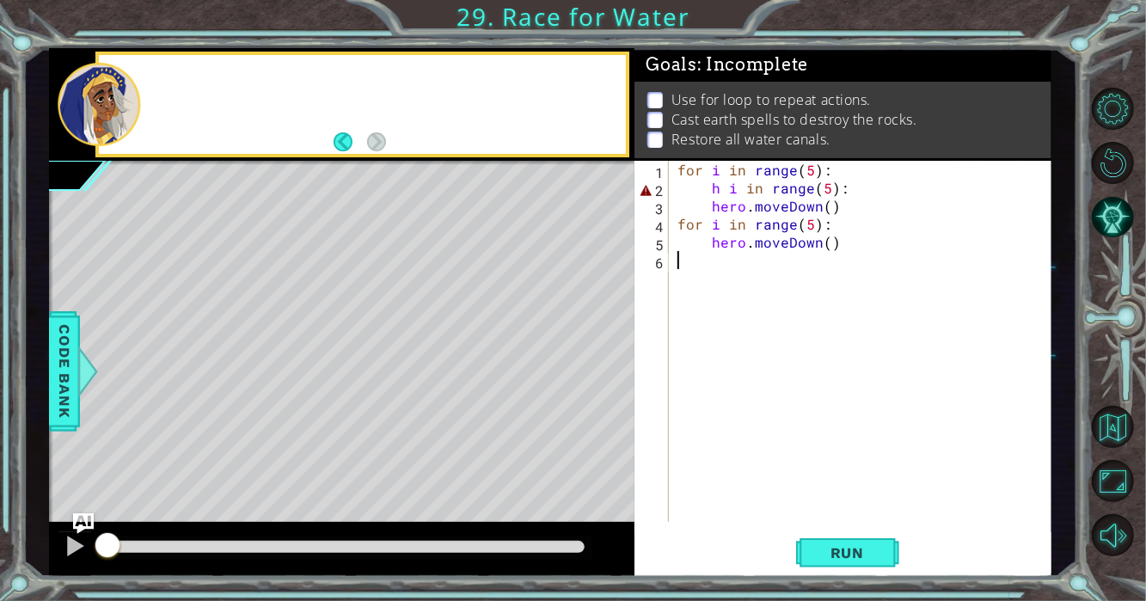
click at [738, 101] on p "Use for loop to repeat actions." at bounding box center [770, 99] width 199 height 19
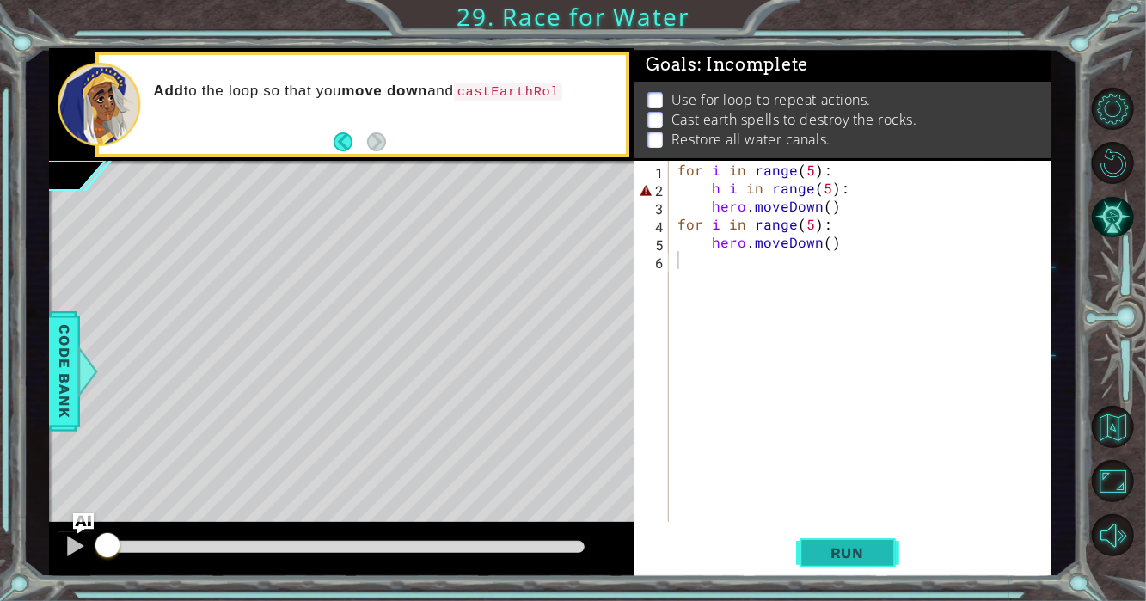
click at [828, 561] on button "Run" at bounding box center [847, 552] width 103 height 41
click at [777, 244] on div "for i in range ( 5 ) : h i in range ( 5 ) : hero . moveDown ( ) for i in range …" at bounding box center [865, 359] width 382 height 397
click at [853, 245] on div "for i in range ( 5 ) : h i in range ( 5 ) : hero . moveDown ( ) for i in range …" at bounding box center [860, 341] width 373 height 361
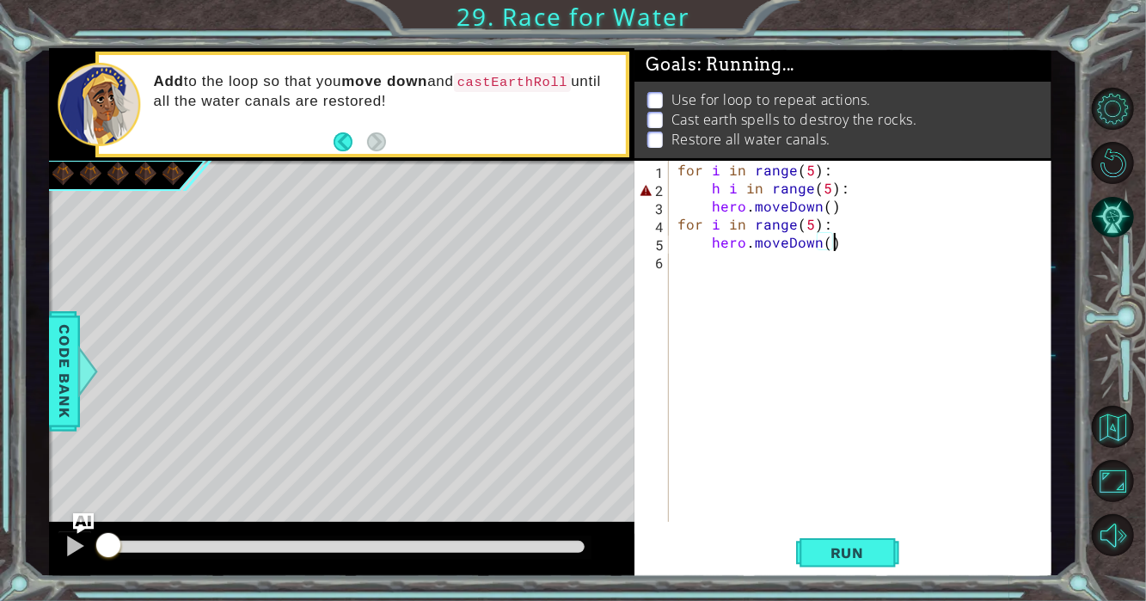
click at [835, 251] on div "for i in range ( 5 ) : h i in range ( 5 ) : hero . moveDown ( ) for i in range …" at bounding box center [865, 359] width 382 height 397
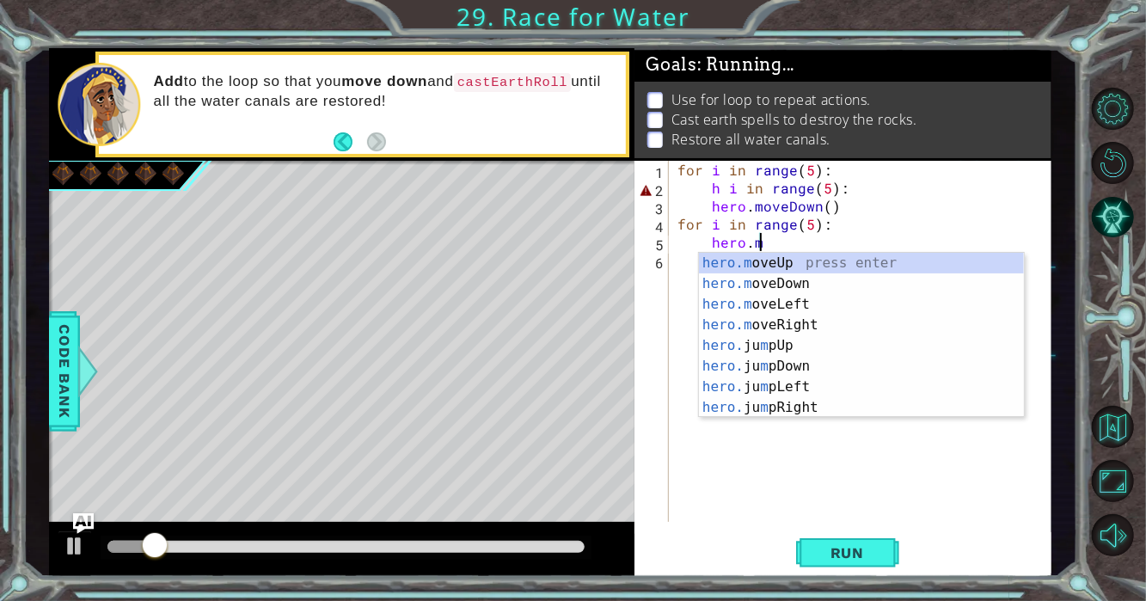
type textarea "h"
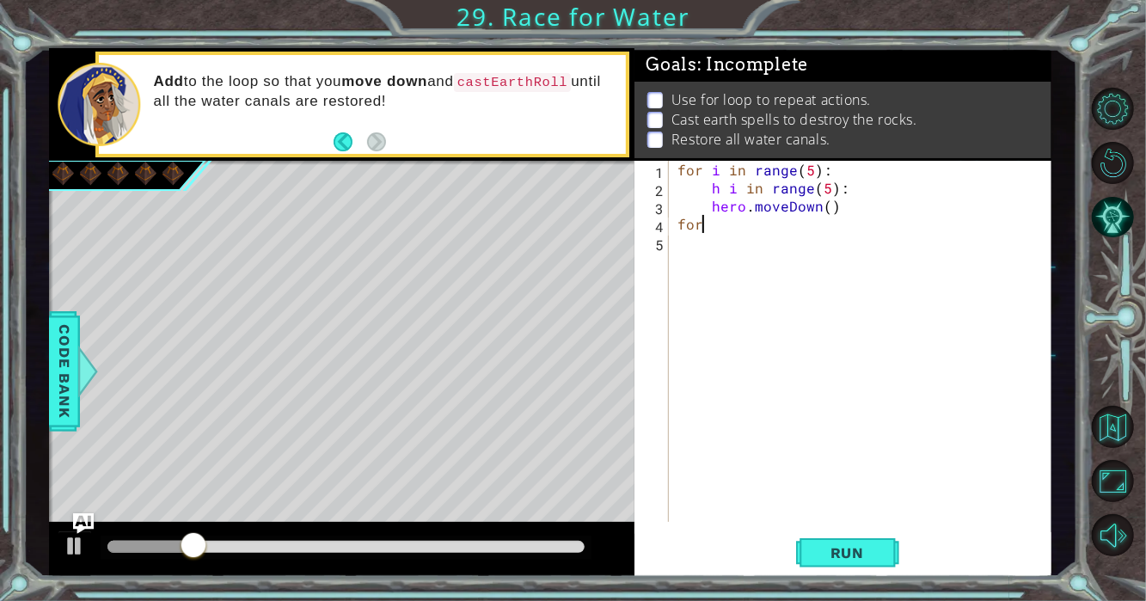
type textarea "f"
type textarea "hero.moveDown()"
click at [1120, 161] on button "Restart Level" at bounding box center [1112, 163] width 42 height 42
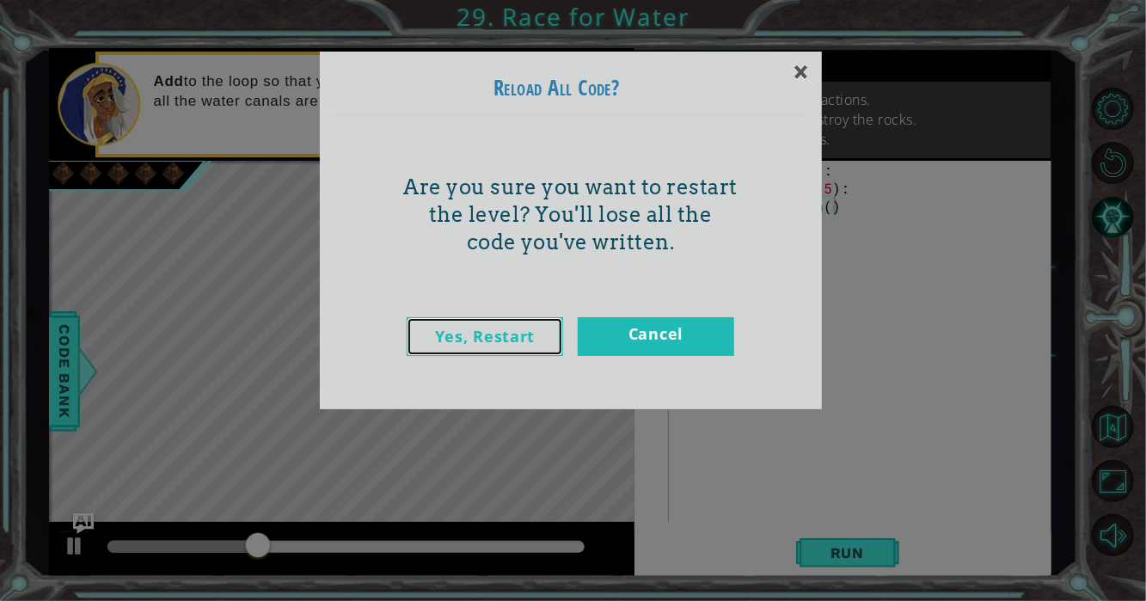
click at [443, 326] on link "Yes, Restart" at bounding box center [484, 336] width 156 height 39
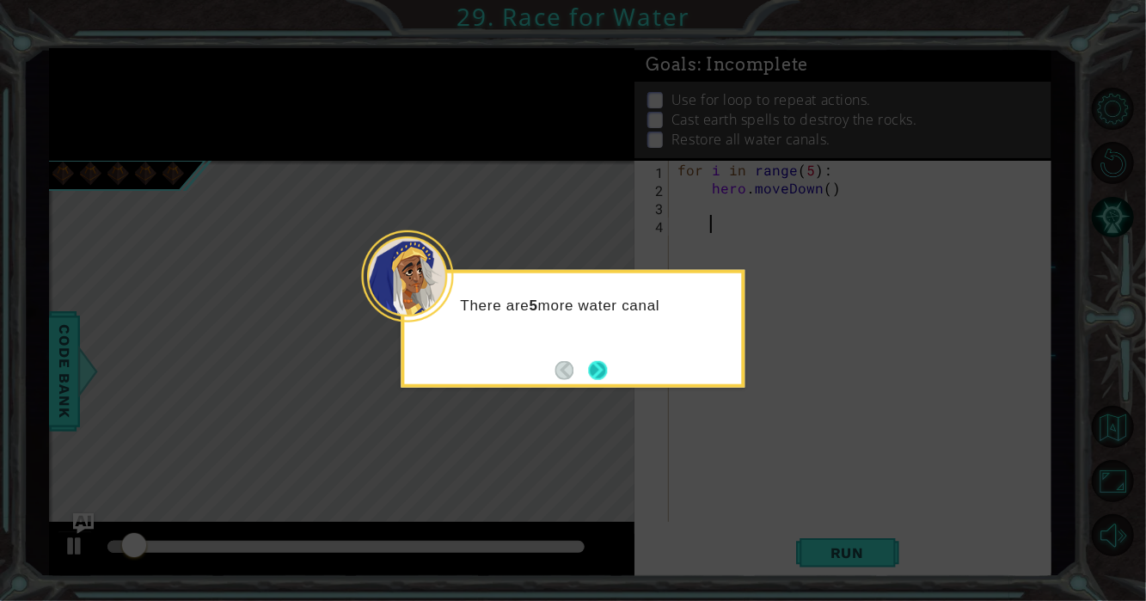
click at [599, 363] on button "Next" at bounding box center [597, 369] width 19 height 19
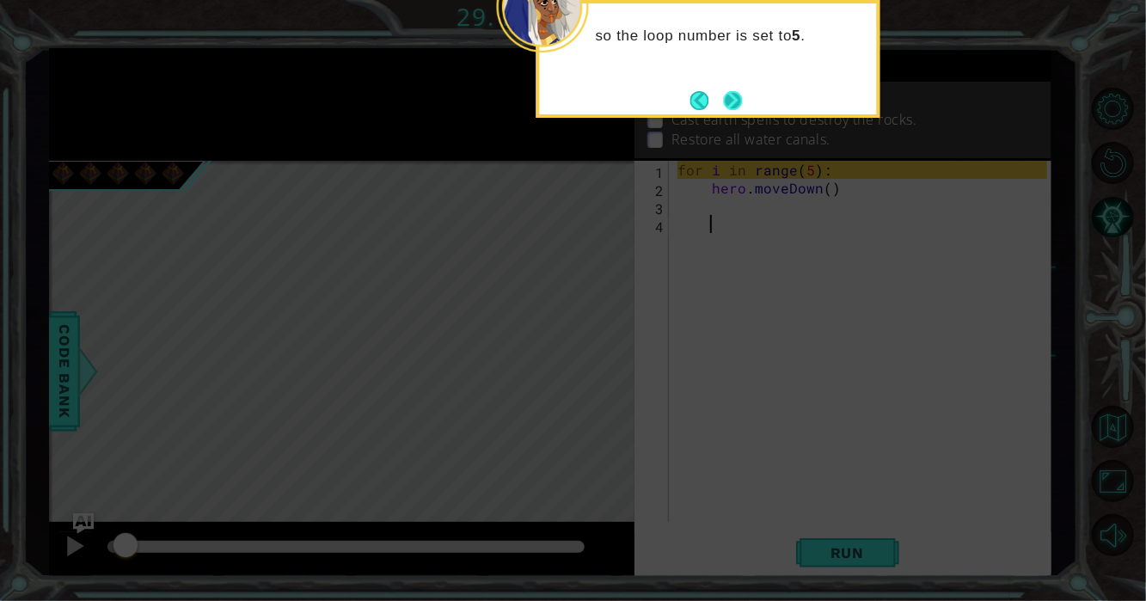
click at [730, 101] on button "Next" at bounding box center [733, 100] width 19 height 19
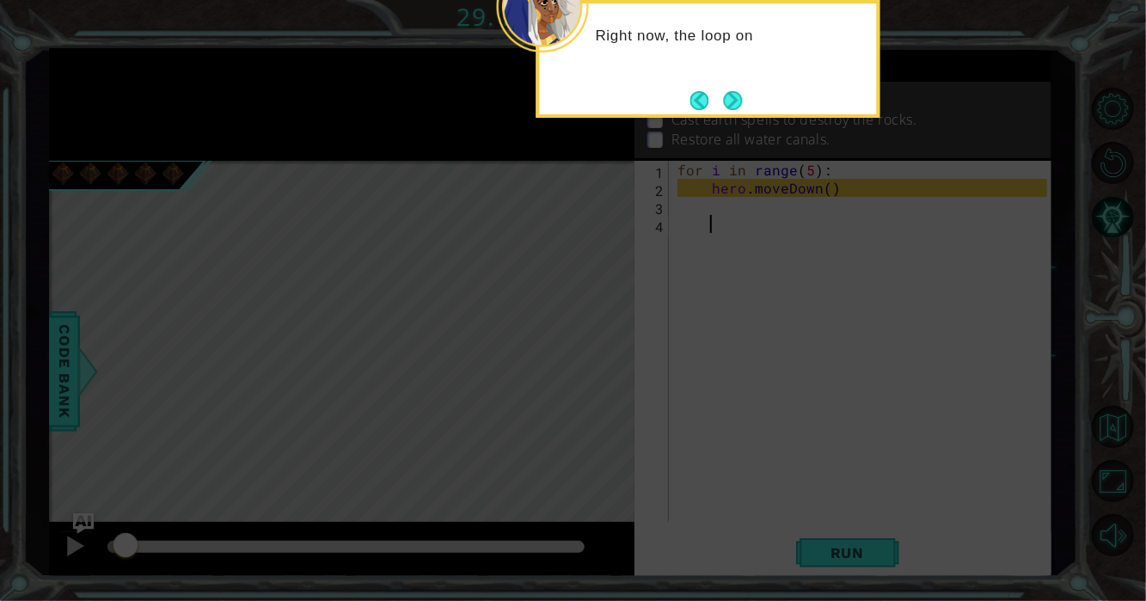
click at [744, 100] on div "Right now, the loop on" at bounding box center [708, 59] width 344 height 118
click at [738, 101] on button "Next" at bounding box center [733, 100] width 19 height 19
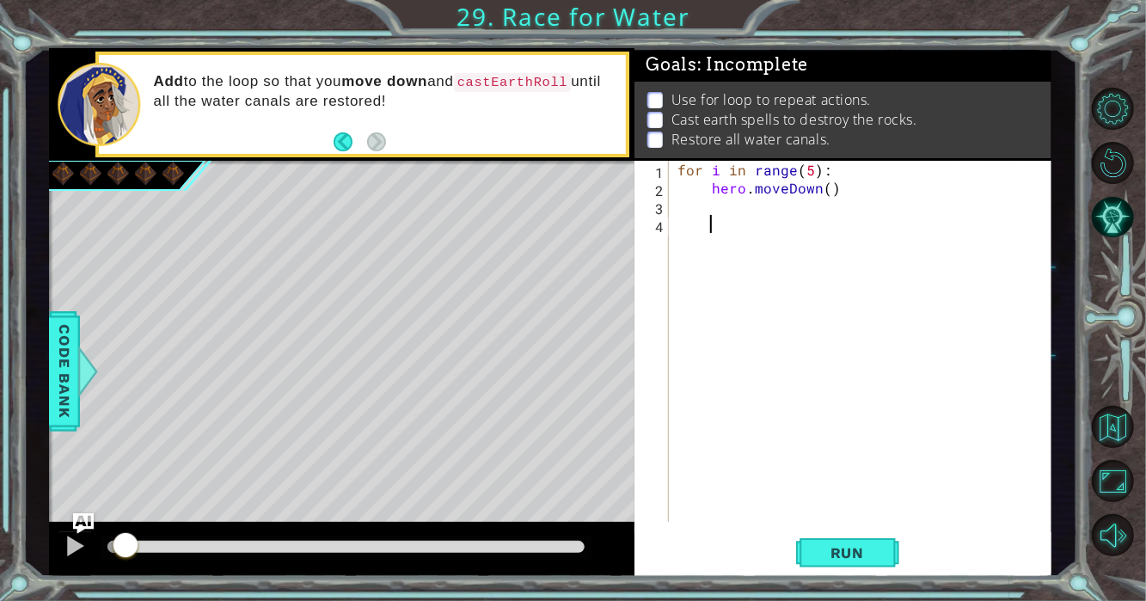
paste textarea "hero.castEarthRoll("right")"
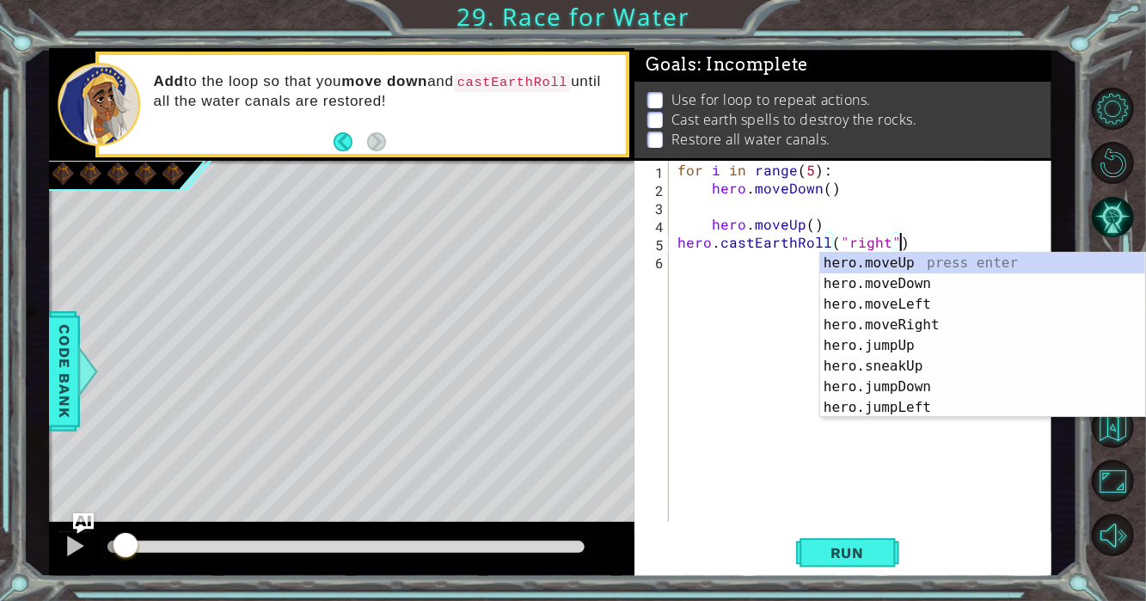
drag, startPoint x: 827, startPoint y: 563, endPoint x: 795, endPoint y: 342, distance: 223.1
click at [828, 563] on button "Run" at bounding box center [847, 552] width 103 height 41
click at [845, 227] on div "for i in range ( 5 ) : hero . moveDown ( ) hero . moveUp ( ) hero . castEarthRo…" at bounding box center [865, 359] width 382 height 397
click at [824, 221] on div "for i in range ( 5 ) : hero . moveDown ( ) hero . moveUp ( ) hero . castEarthRo…" at bounding box center [865, 359] width 382 height 397
click at [824, 223] on div "for i in range ( 5 ) : hero . moveDown ( ) hero . moveUp ( ) hero . castEarthRo…" at bounding box center [865, 359] width 382 height 397
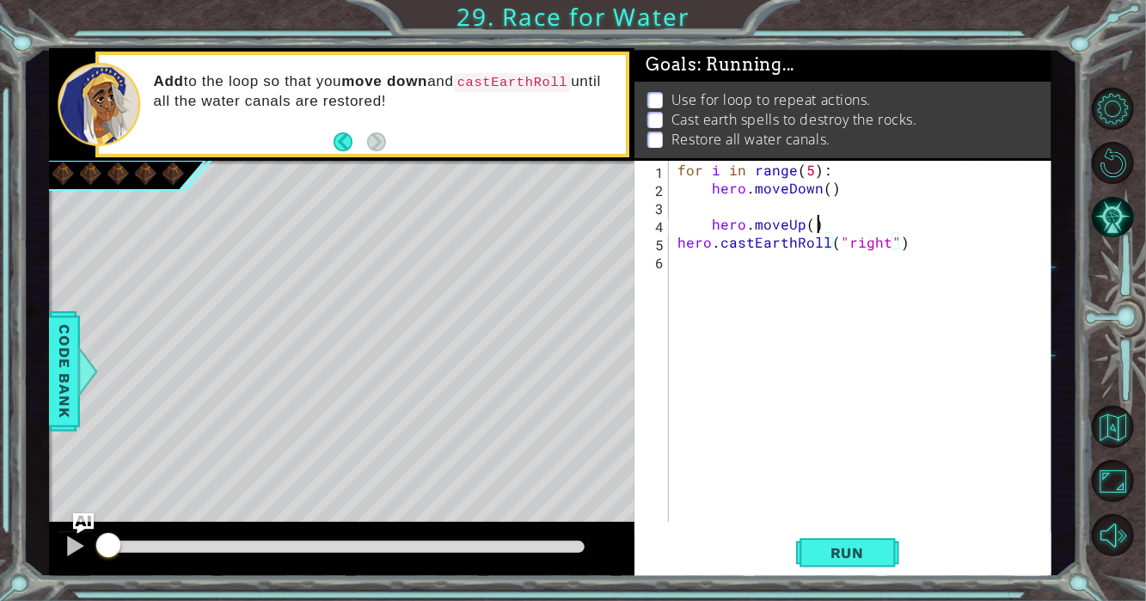
type textarea "hero.moveUp()"
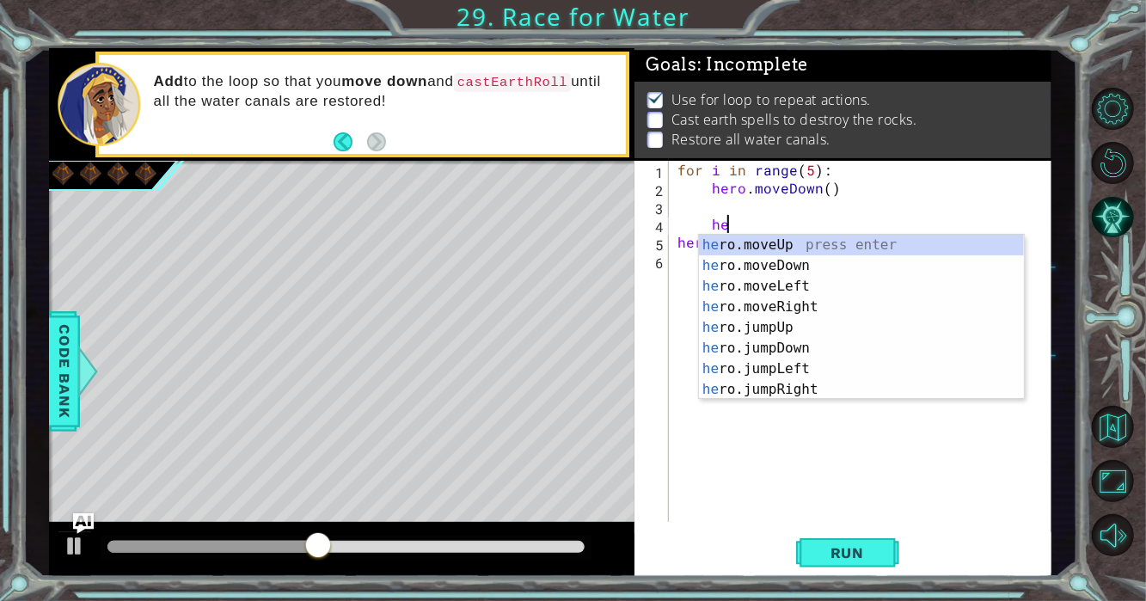
type textarea "h"
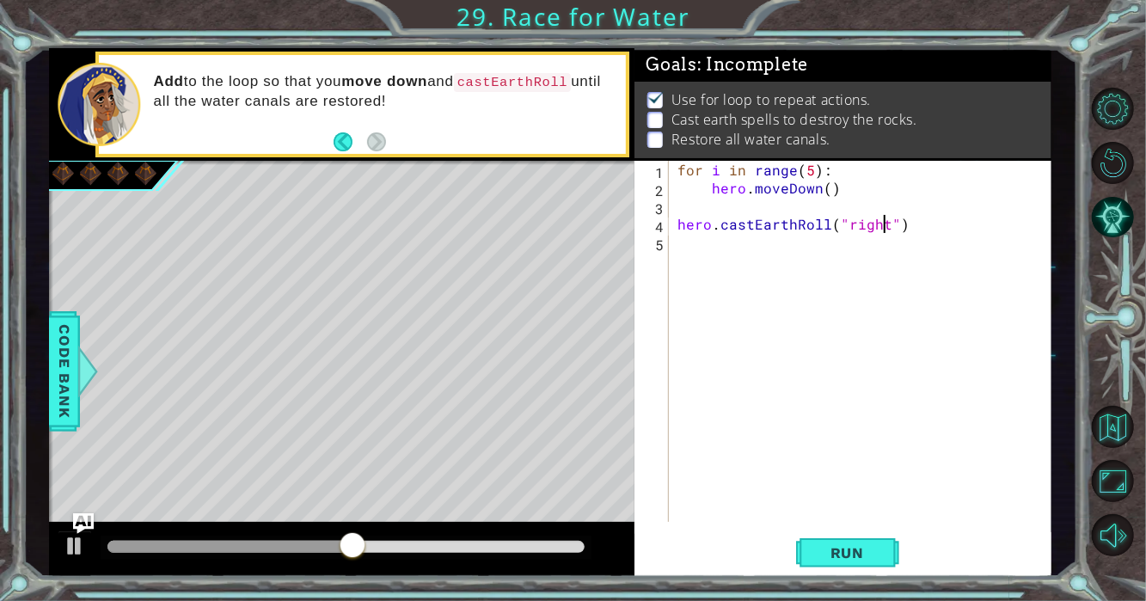
click at [879, 223] on div "for i in range ( 5 ) : hero . moveDown ( ) hero . castEarthRoll ( "right" )" at bounding box center [865, 359] width 382 height 397
click at [884, 223] on div "for i in range ( 5 ) : hero . moveDown ( ) hero . castEarthRoll ( "right" )" at bounding box center [860, 341] width 373 height 361
click at [866, 558] on span "Run" at bounding box center [847, 552] width 68 height 17
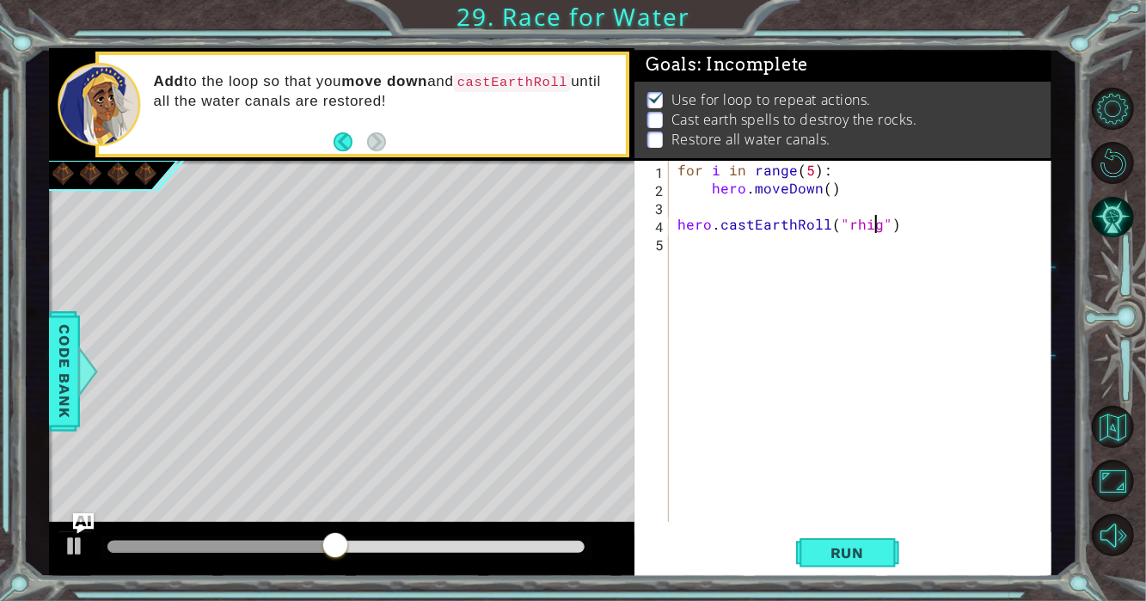
type textarea "hero.castEarthRoll("rhigh")"
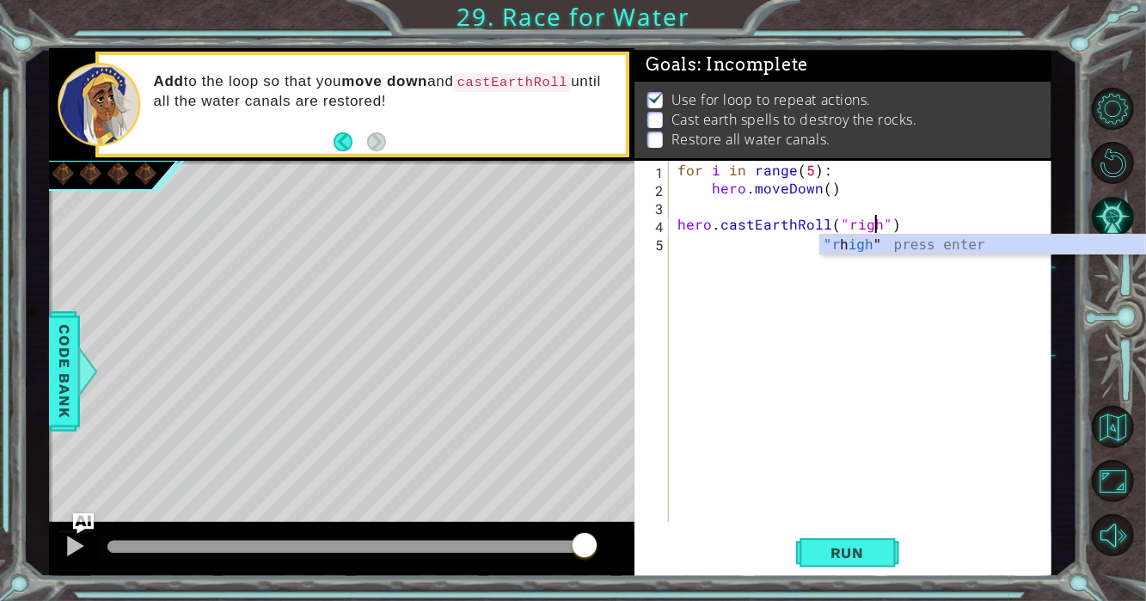
scroll to position [0, 12]
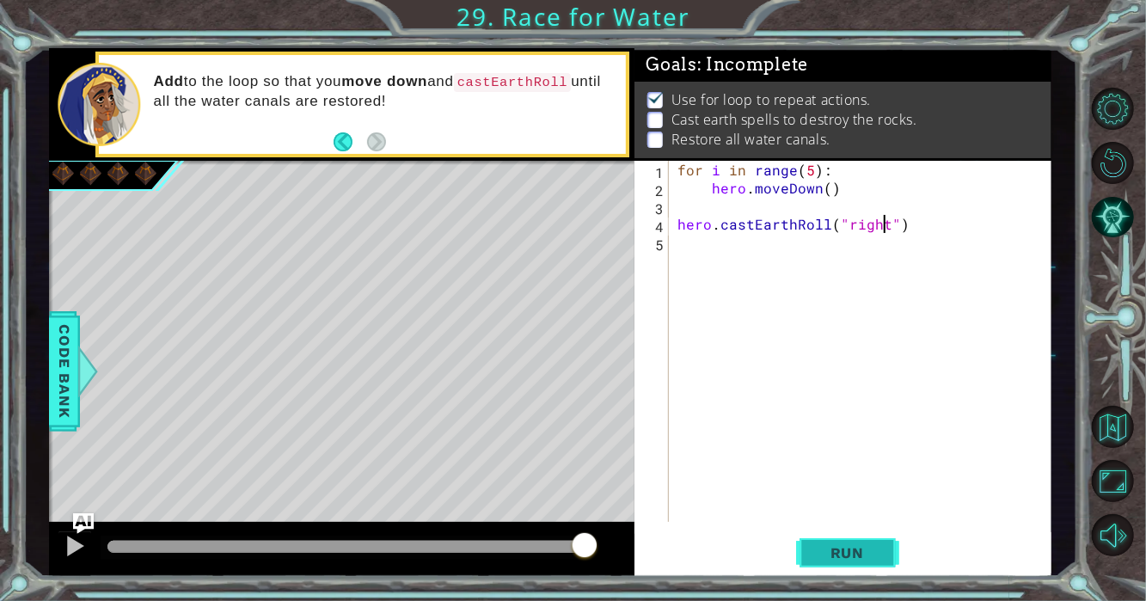
click at [851, 555] on span "Run" at bounding box center [847, 552] width 68 height 17
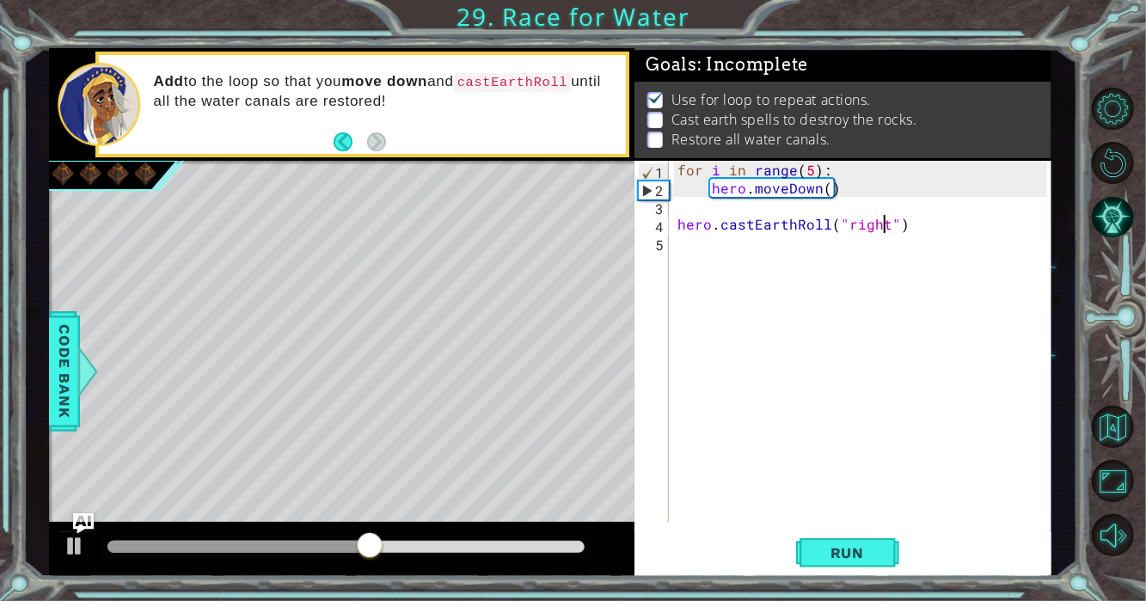
click at [812, 169] on div "for i in range ( 5 ) : hero . moveDown ( ) hero . castEarthRoll ( "right" )" at bounding box center [865, 359] width 382 height 397
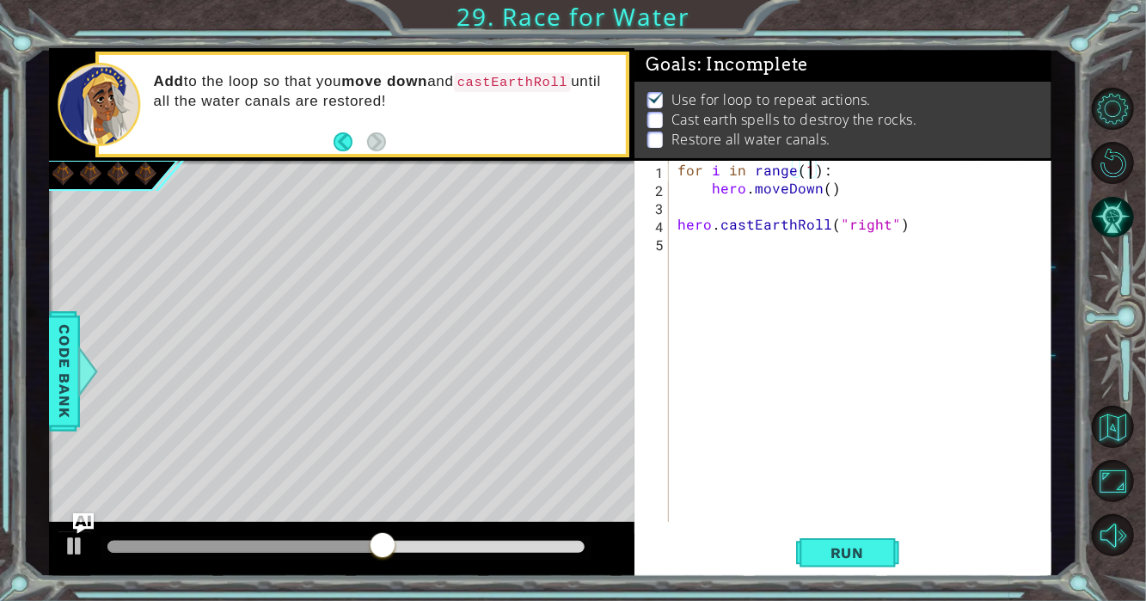
scroll to position [0, 8]
click at [853, 544] on span "Run" at bounding box center [847, 552] width 68 height 17
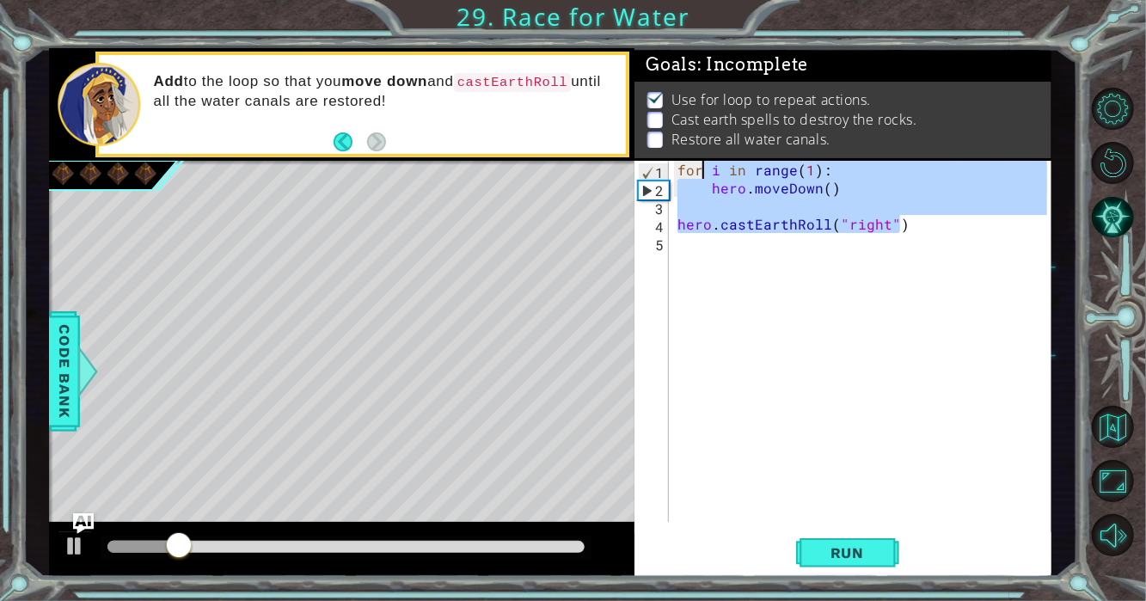
drag, startPoint x: 920, startPoint y: 229, endPoint x: 701, endPoint y: 174, distance: 225.3
click at [701, 174] on div "for i in range ( 1 ) : hero . moveDown ( ) hero . castEarthRoll ( "right" )" at bounding box center [865, 359] width 382 height 397
click at [905, 221] on div "for i in range ( 1 ) : hero . moveDown ( ) hero . castEarthRoll ( "right" )" at bounding box center [860, 341] width 373 height 361
drag, startPoint x: 919, startPoint y: 236, endPoint x: 663, endPoint y: 150, distance: 269.3
click at [663, 150] on div "Goals : Incomplete Use for loop to repeat actions. Cast earth spells to destroy…" at bounding box center [842, 312] width 417 height 529
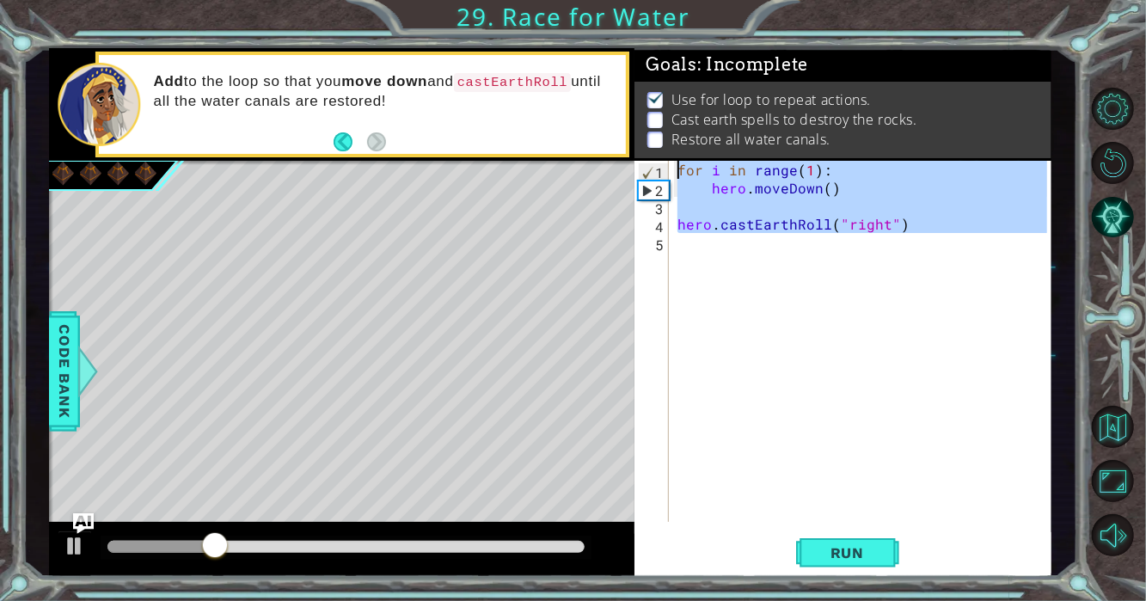
type textarea "for i in range(1): hero.moveDown()"
click at [719, 253] on div "for i in range ( 1 ) : hero . moveDown ( ) hero . castEarthRoll ( "right" )" at bounding box center [860, 341] width 373 height 361
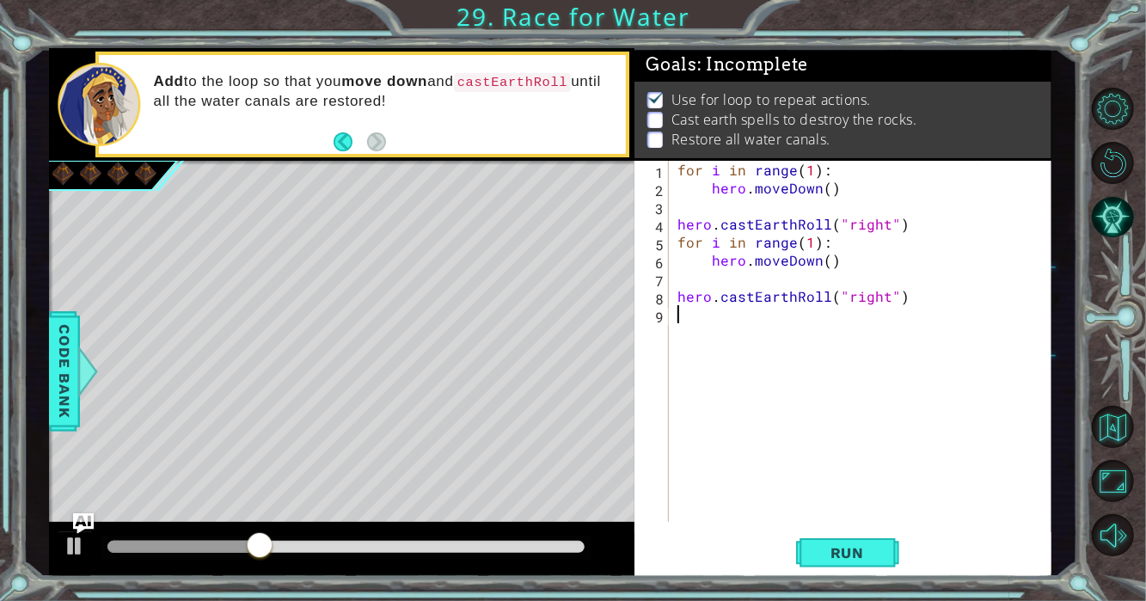
click at [690, 337] on div "for i in range ( 1 ) : hero . moveDown ( ) hero . castEarthRoll ( "right" ) for…" at bounding box center [865, 359] width 382 height 397
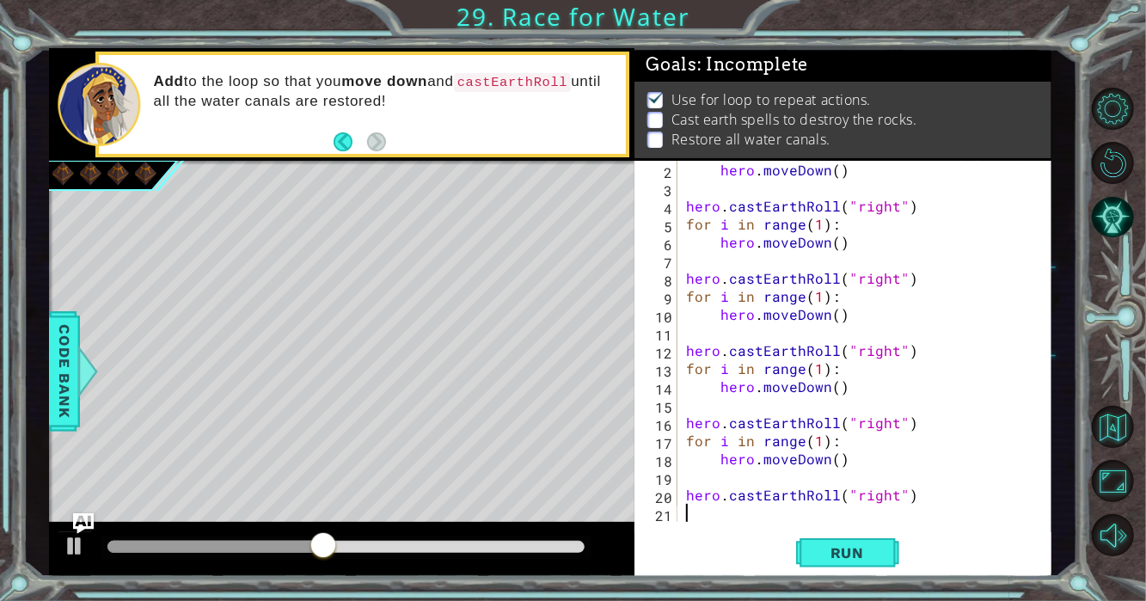
scroll to position [17, 0]
click at [818, 555] on span "Run" at bounding box center [847, 552] width 68 height 17
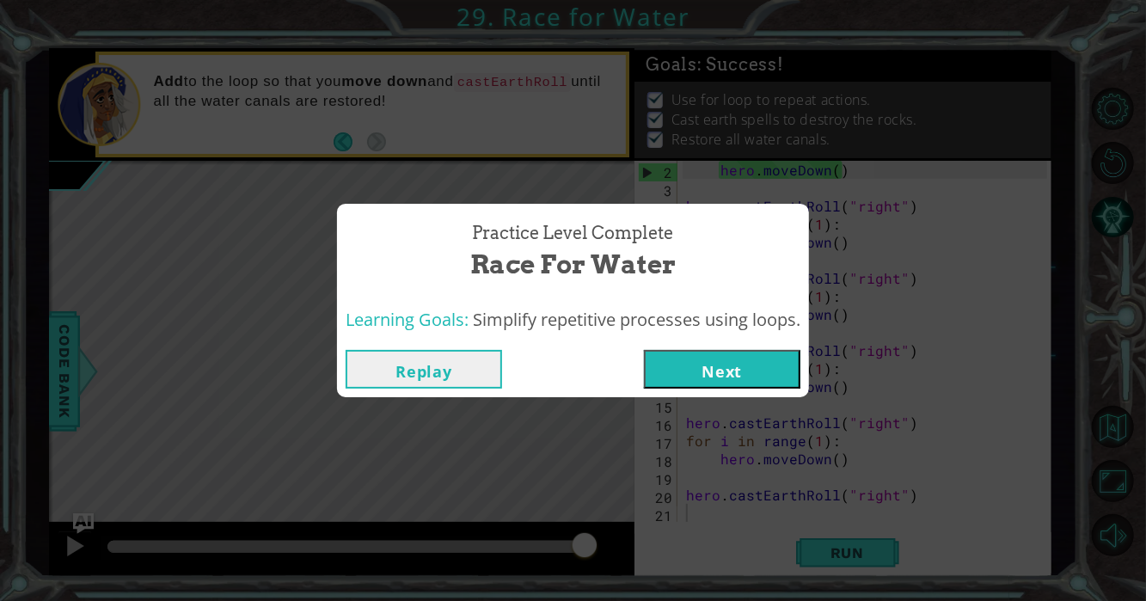
click at [400, 369] on button "Replay" at bounding box center [423, 369] width 156 height 39
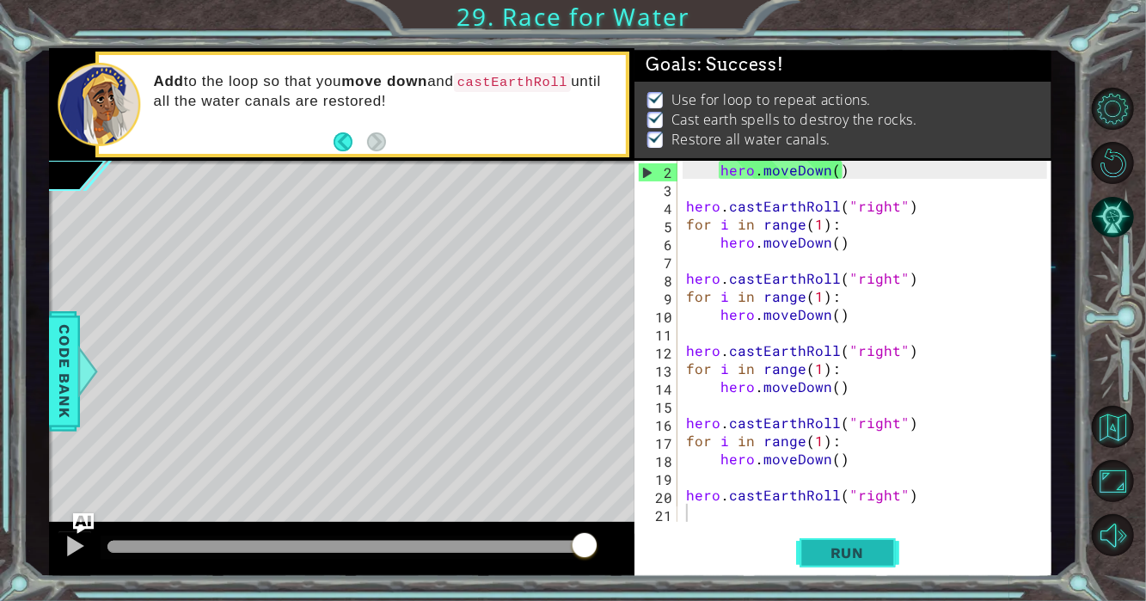
click at [869, 542] on button "Run" at bounding box center [847, 552] width 103 height 41
click at [575, 543] on div at bounding box center [346, 547] width 478 height 12
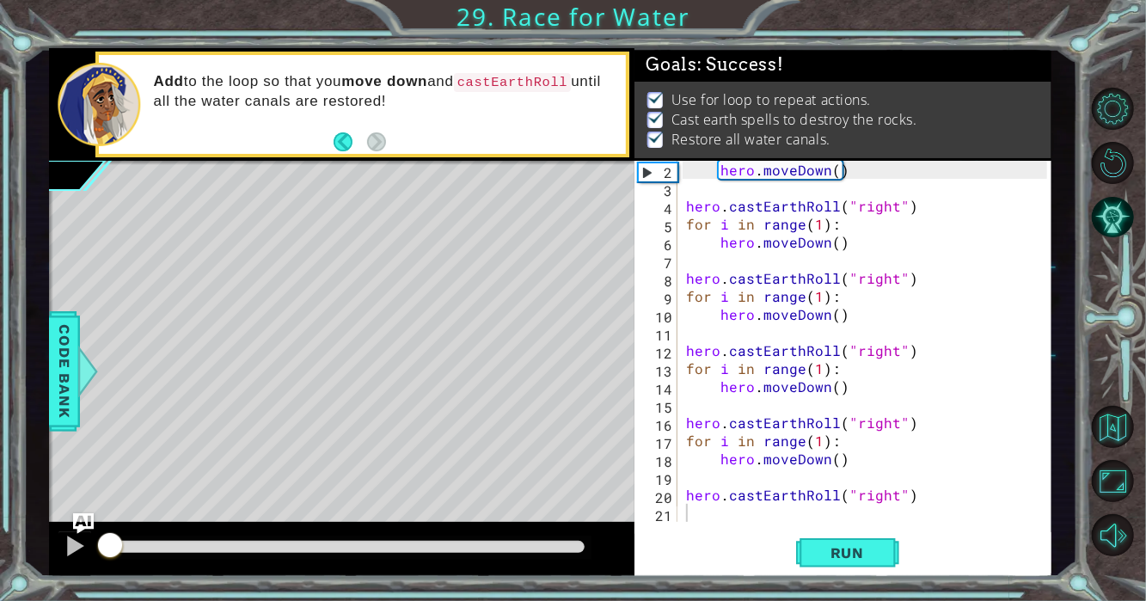
drag, startPoint x: 579, startPoint y: 540, endPoint x: 592, endPoint y: 530, distance: 16.0
click at [592, 530] on div at bounding box center [342, 549] width 586 height 55
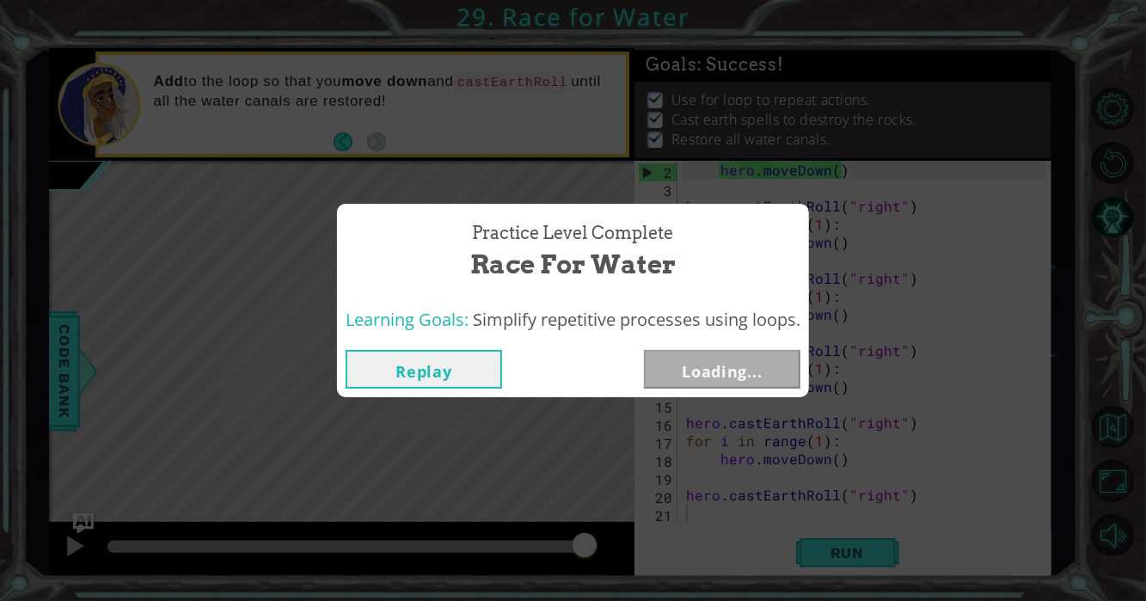
drag, startPoint x: 126, startPoint y: 545, endPoint x: 758, endPoint y: 529, distance: 631.8
click at [762, 528] on body "1 ההההההההההההההההההההההההההההההההההההההההההההההההההההההההההההההההההההההההההההה…" at bounding box center [573, 300] width 1146 height 601
click at [737, 369] on button "Next" at bounding box center [722, 369] width 156 height 39
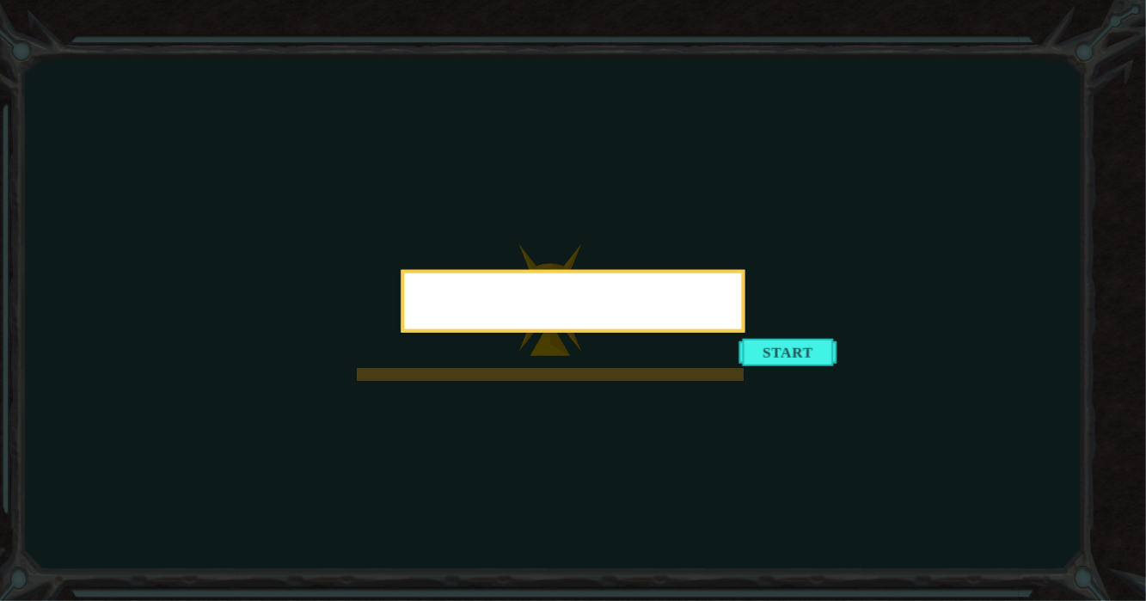
click at [749, 365] on button "Start" at bounding box center [788, 352] width 98 height 28
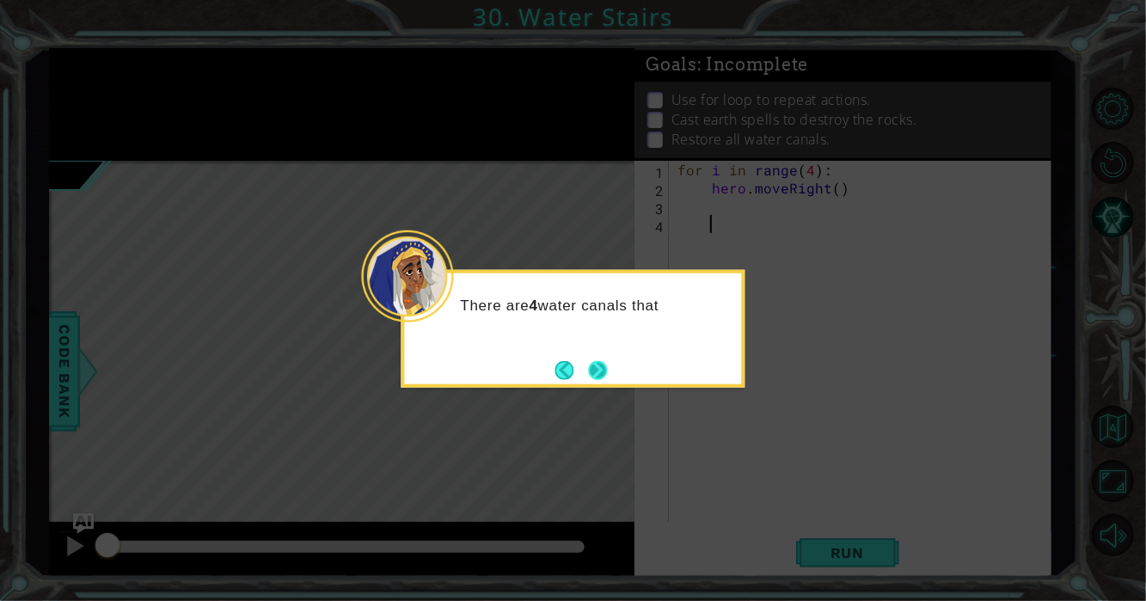
click at [601, 360] on button "Next" at bounding box center [598, 369] width 19 height 19
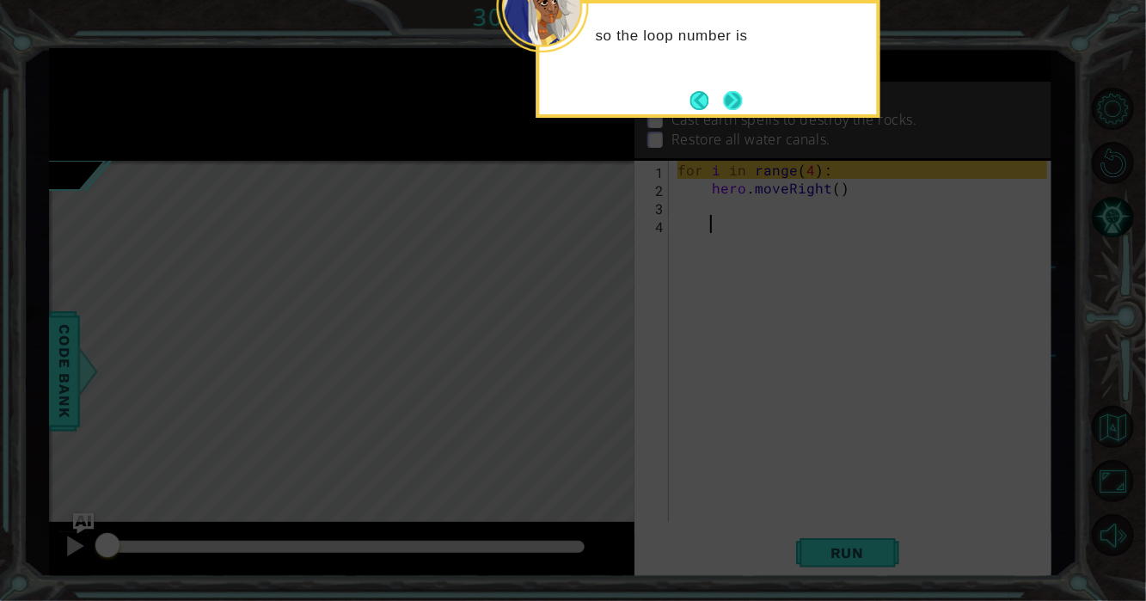
click at [739, 109] on button "Next" at bounding box center [733, 100] width 19 height 19
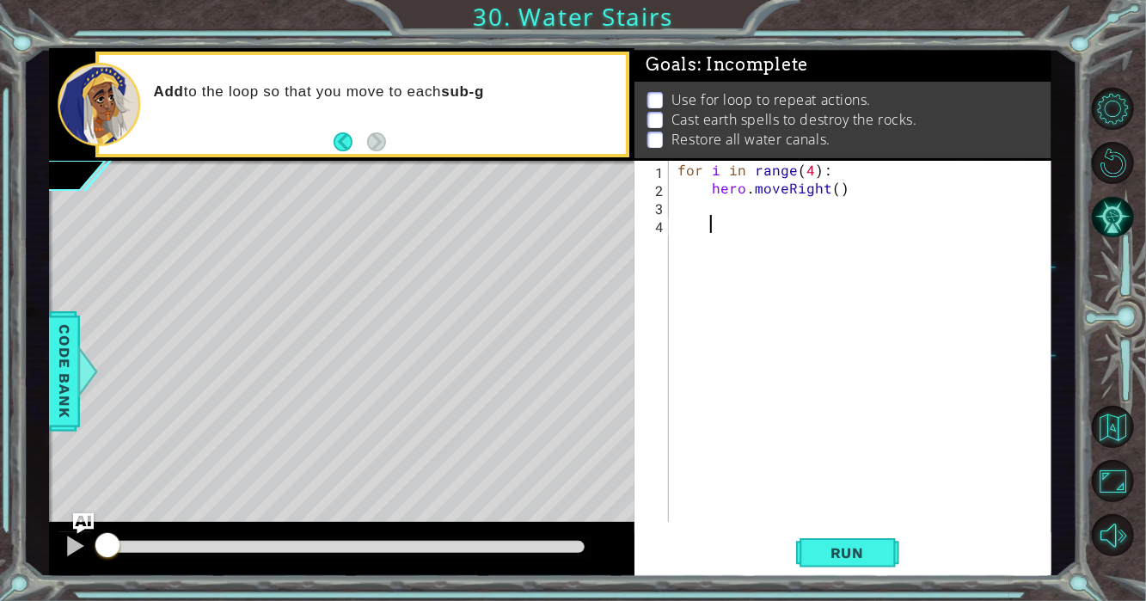
paste textarea "Code Area"
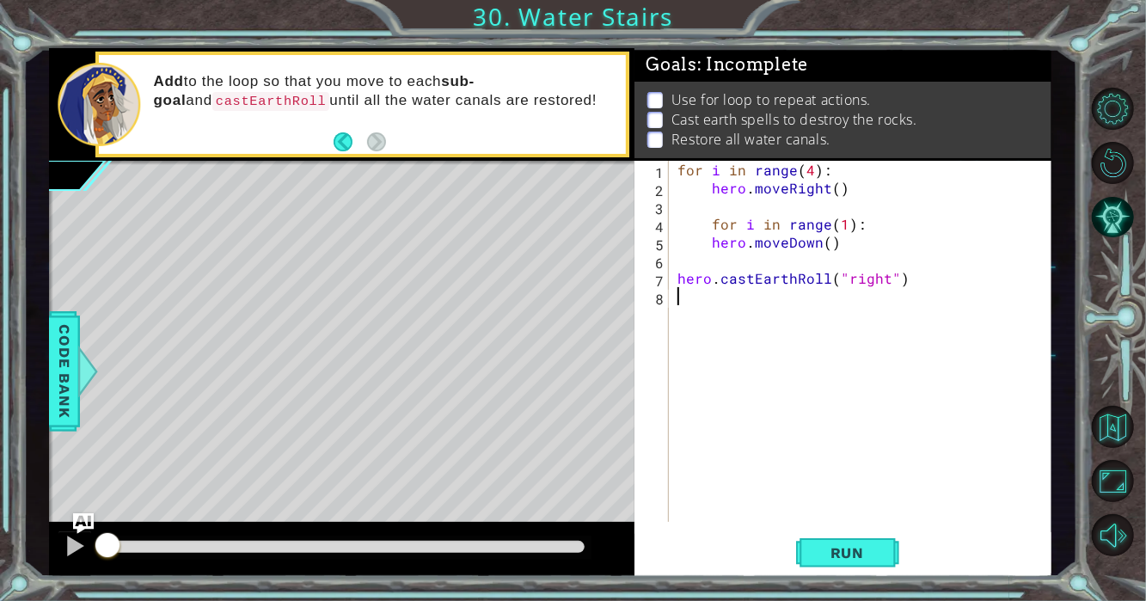
click at [728, 214] on div "for i in range ( 4 ) : hero . moveRight ( ) for i in range ( 1 ) : hero . moveD…" at bounding box center [865, 359] width 382 height 397
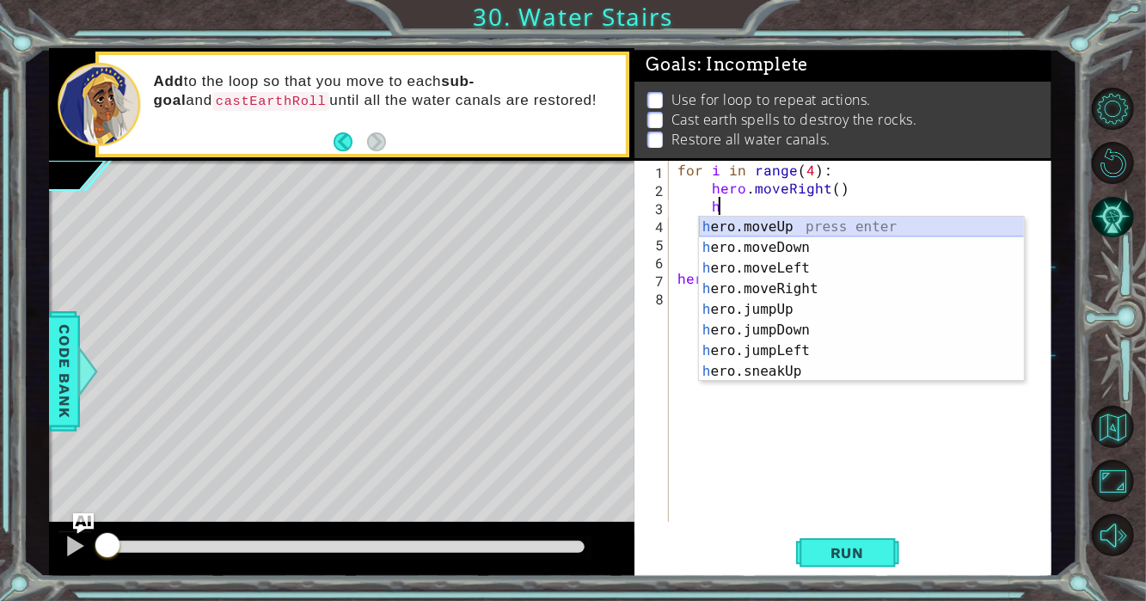
click at [723, 219] on div "h ero.moveUp press enter h ero.moveDown press enter h ero.moveLeft press enter …" at bounding box center [862, 320] width 326 height 206
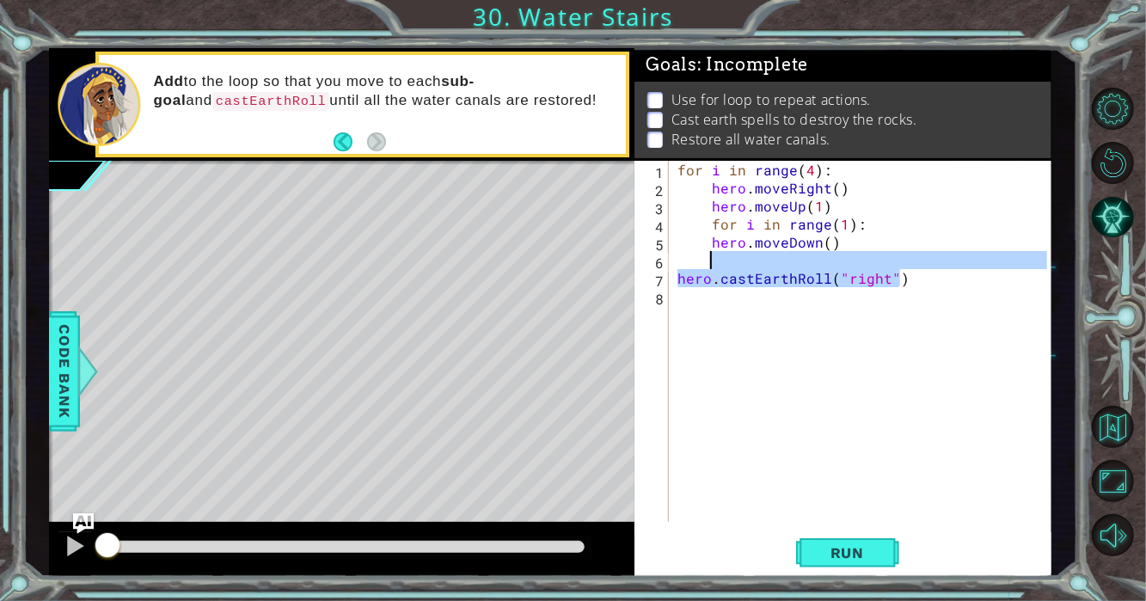
drag, startPoint x: 915, startPoint y: 285, endPoint x: 915, endPoint y: 317, distance: 31.8
click at [915, 317] on div "for i in range ( 4 ) : hero . moveRight ( ) hero . moveUp ( 1 ) for i in range …" at bounding box center [865, 359] width 382 height 397
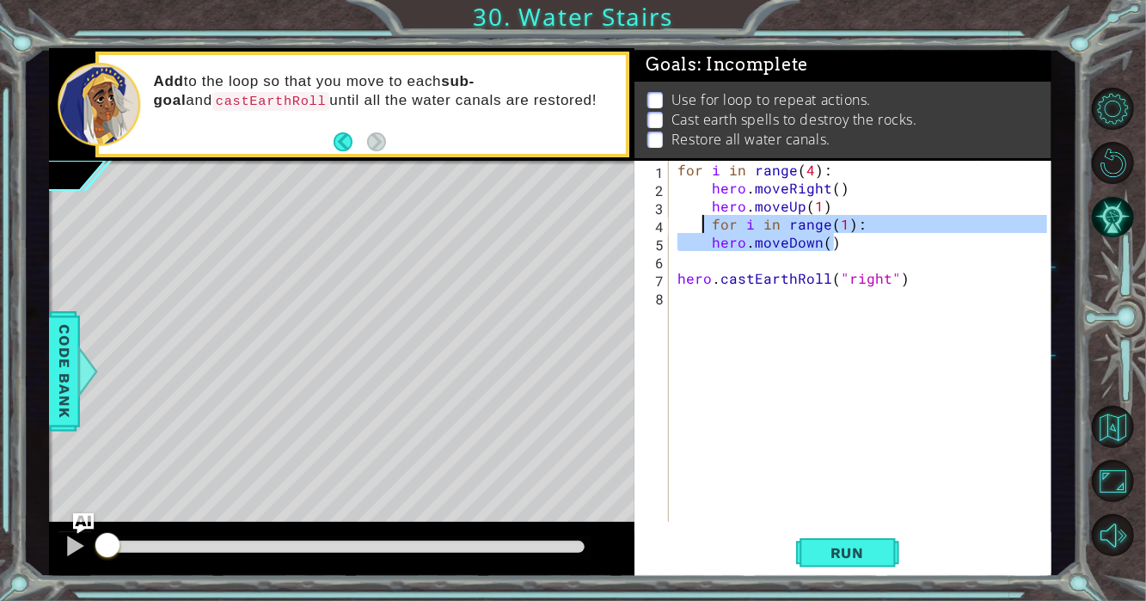
drag, startPoint x: 836, startPoint y: 244, endPoint x: 701, endPoint y: 217, distance: 137.5
click at [701, 217] on div "for i in range ( 4 ) : hero . moveRight ( ) hero . moveUp ( 1 ) for i in range …" at bounding box center [865, 359] width 382 height 397
type textarea "for i in range(1): hero.moveDown()"
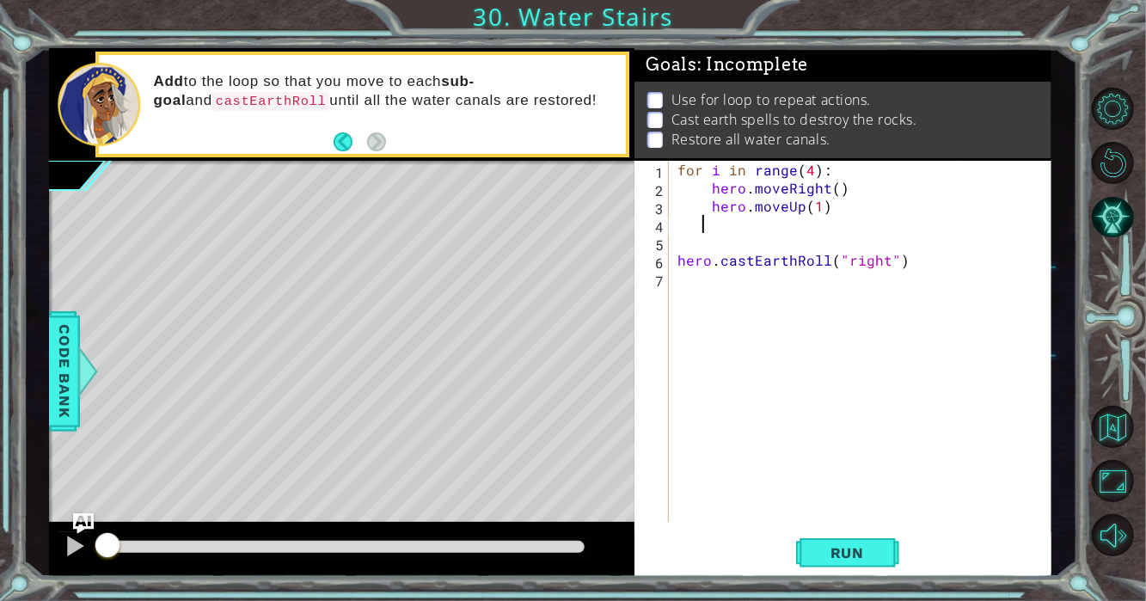
scroll to position [0, 0]
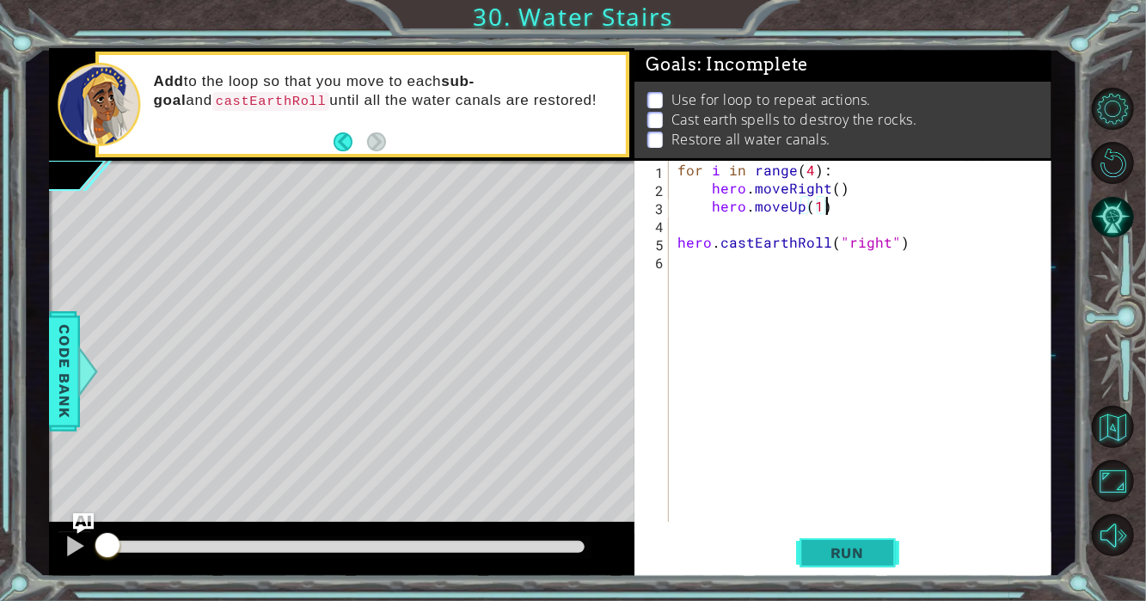
click at [845, 553] on span "Run" at bounding box center [847, 552] width 68 height 17
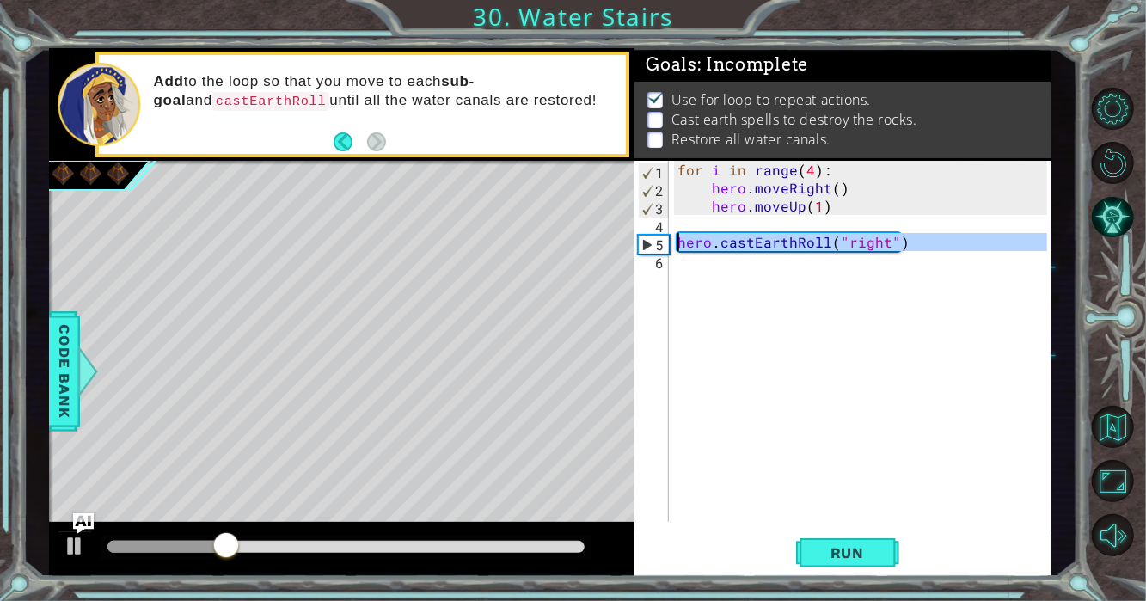
drag, startPoint x: 925, startPoint y: 255, endPoint x: 678, endPoint y: 248, distance: 246.8
click at [678, 248] on div "for i in range ( 4 ) : hero . moveRight ( ) hero . moveUp ( 1 ) hero . castEart…" at bounding box center [865, 359] width 382 height 397
type textarea "hero.castEarthRoll("right")"
type textarea "hero.moveUp(1)"
type textarea "hero.castEarthRoll("right")"
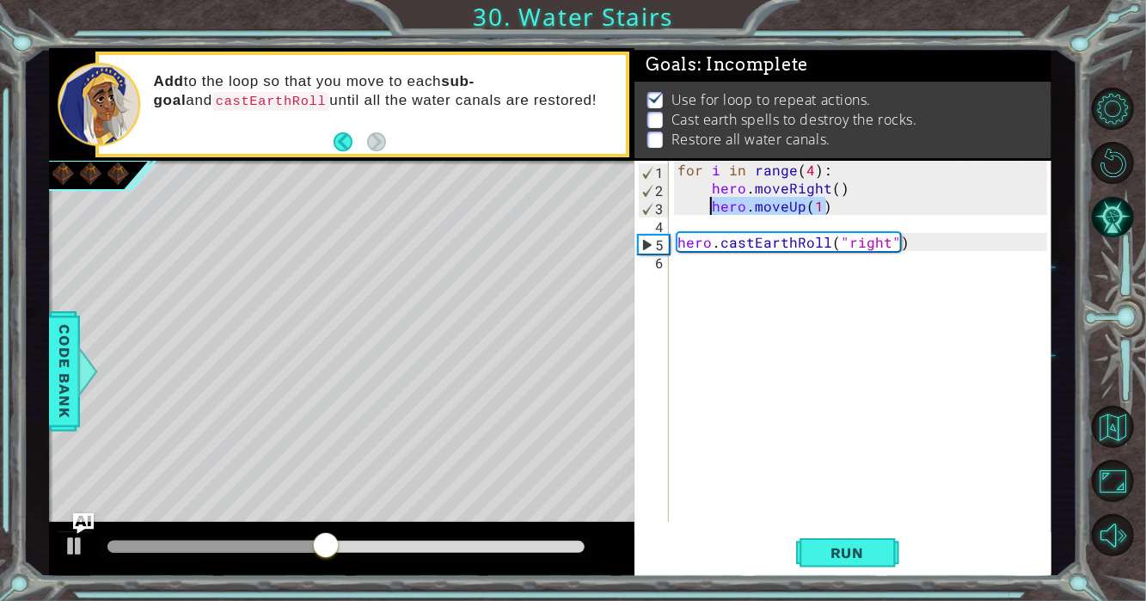
drag, startPoint x: 832, startPoint y: 202, endPoint x: 673, endPoint y: 206, distance: 159.0
click at [673, 206] on div "1 2 3 4 5 6 for i in range ( 4 ) : hero . moveRight ( ) hero . moveUp ( 1 ) her…" at bounding box center [840, 341] width 413 height 361
type textarea "hero.moveUp(1)"
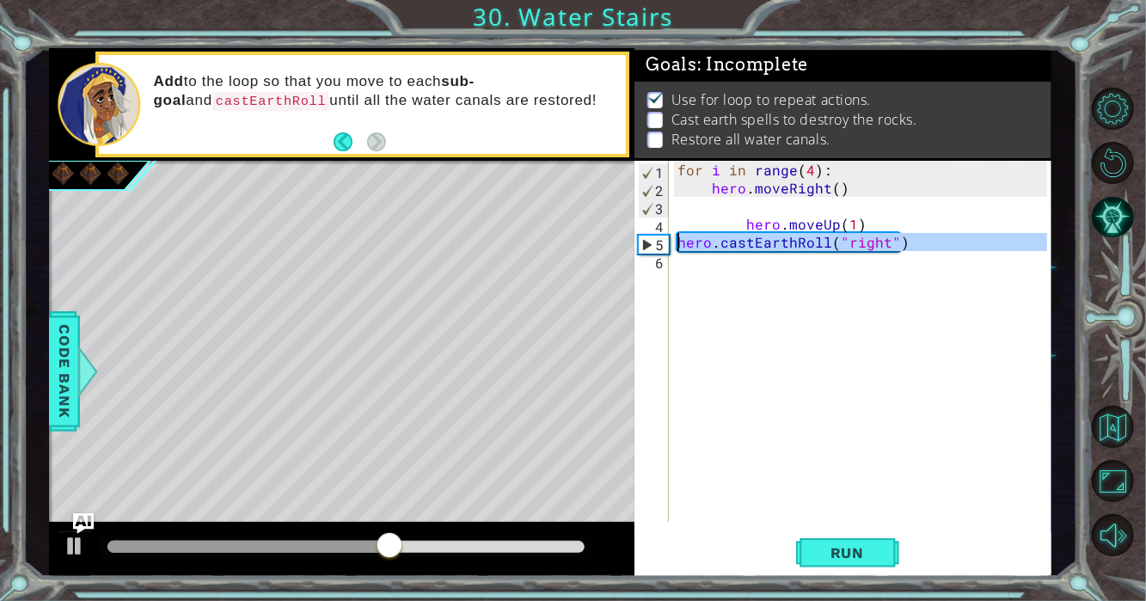
drag, startPoint x: 897, startPoint y: 250, endPoint x: 664, endPoint y: 254, distance: 232.9
click at [661, 243] on div "hero.moveUp(1) 1 2 3 4 5 6 for i in range ( 4 ) : hero . moveRight ( ) hero . m…" at bounding box center [840, 341] width 413 height 361
type textarea "hero.moveUp(1)"
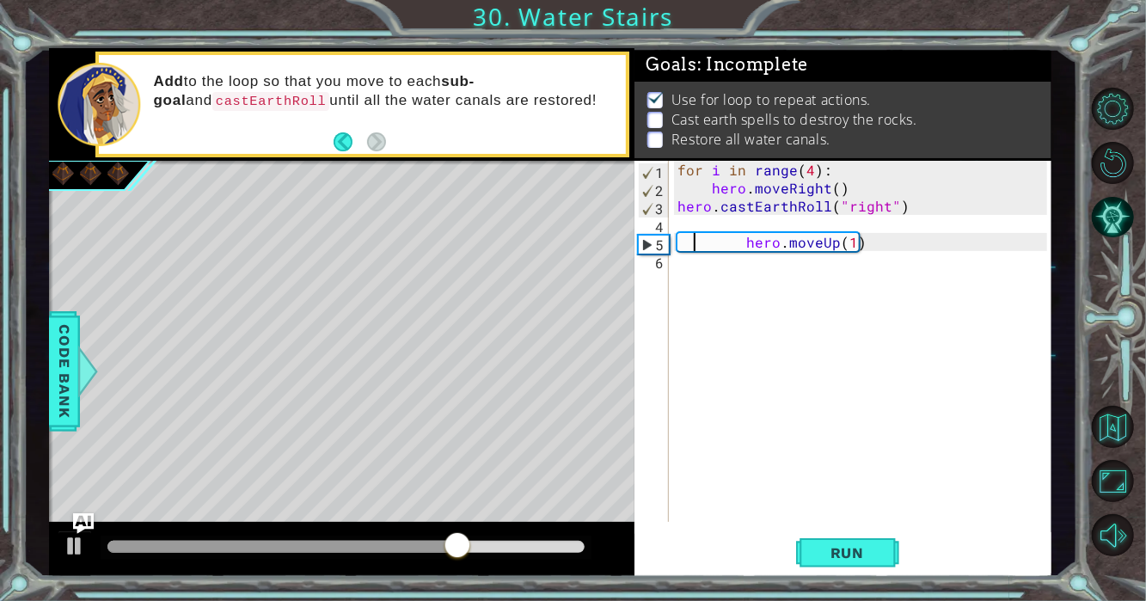
click at [697, 250] on div "for i in range ( 4 ) : hero . moveRight ( ) hero . castEarthRoll ( "right" ) he…" at bounding box center [865, 359] width 382 height 397
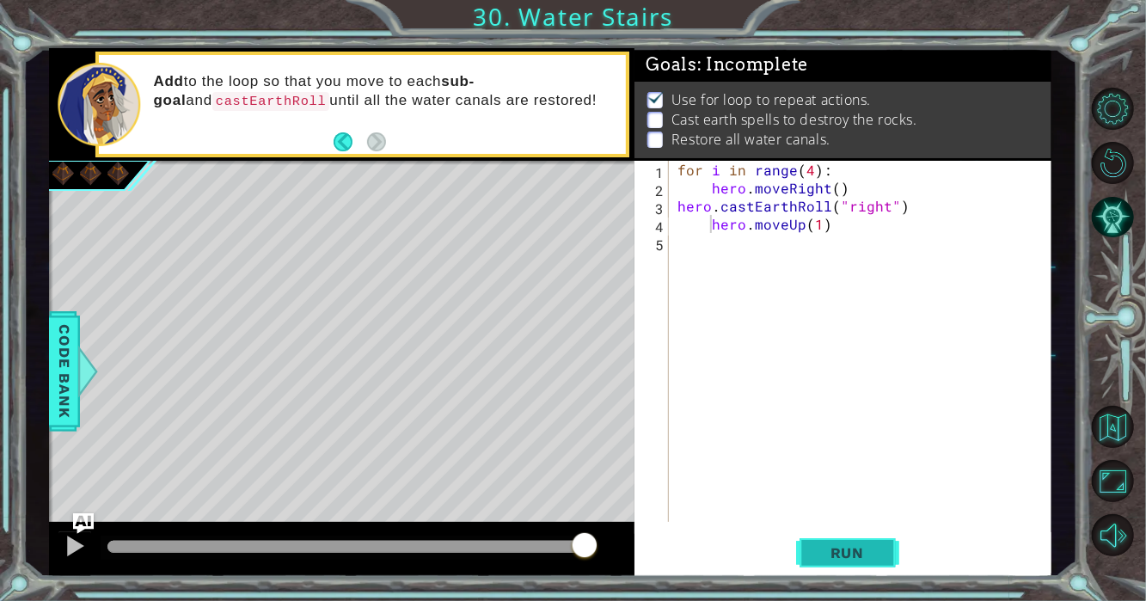
click at [855, 546] on span "Run" at bounding box center [847, 552] width 68 height 17
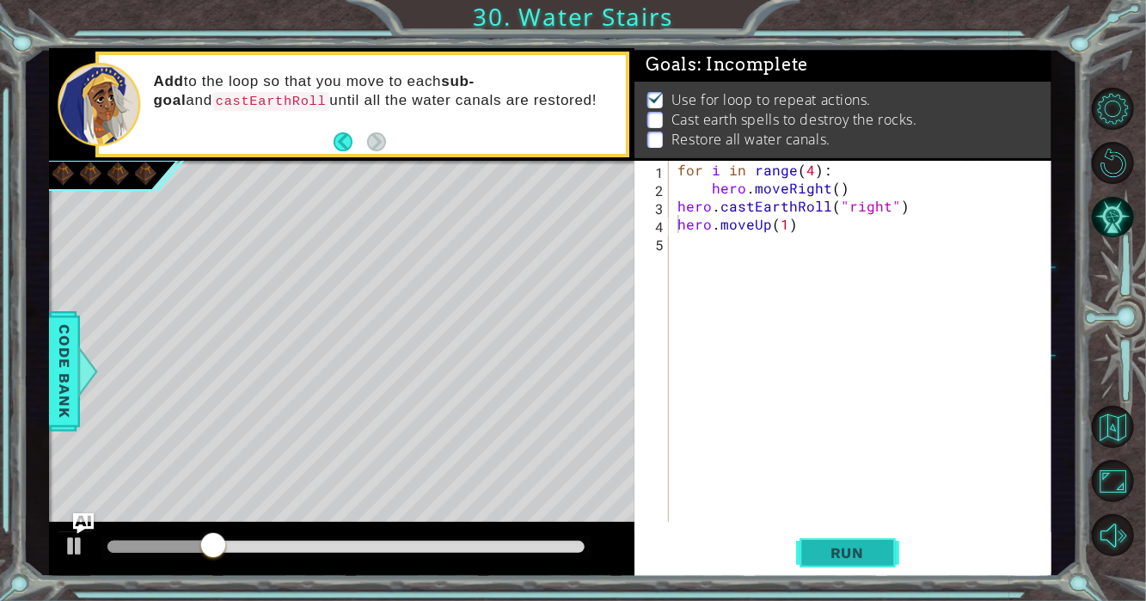
click at [858, 546] on span "Run" at bounding box center [847, 552] width 68 height 17
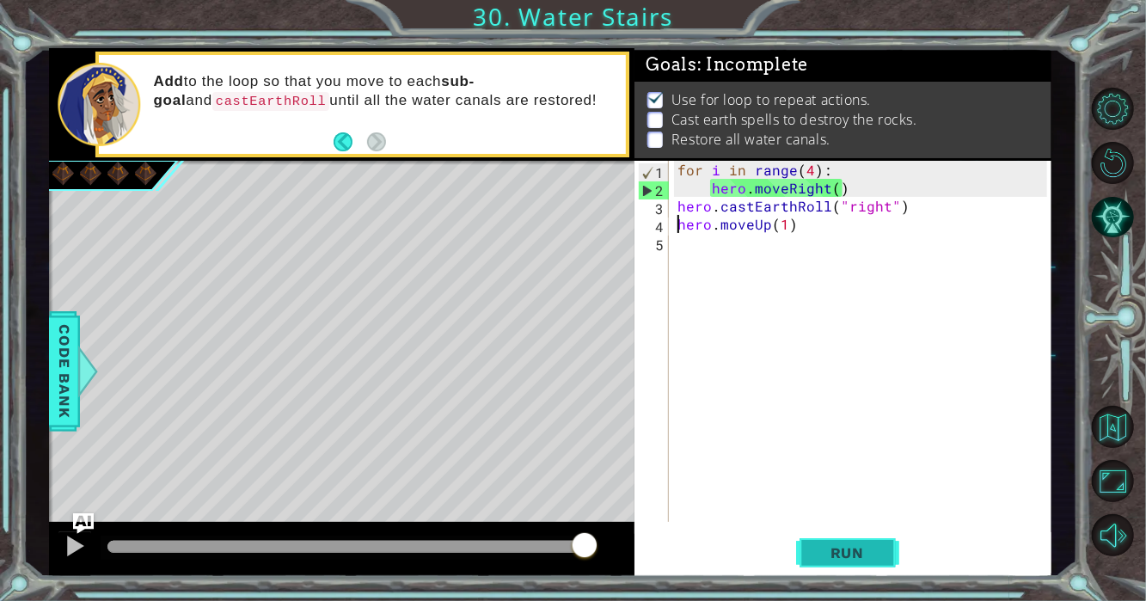
click at [809, 555] on button "Run" at bounding box center [847, 552] width 103 height 41
drag, startPoint x: 812, startPoint y: 224, endPoint x: 670, endPoint y: 225, distance: 141.8
click at [670, 225] on div "hero.moveUp(1) 1 2 3 4 5 for i in range ( 4 ) : hero . moveRight ( ) hero . cas…" at bounding box center [840, 341] width 413 height 361
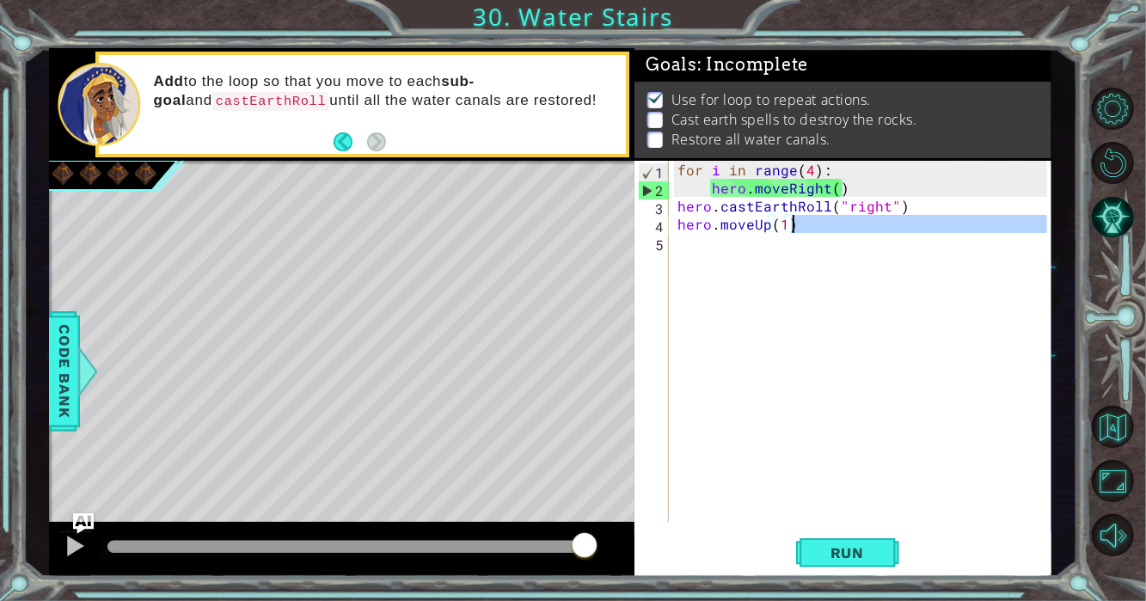
drag, startPoint x: 753, startPoint y: 234, endPoint x: 917, endPoint y: 217, distance: 165.0
click at [917, 217] on div "for i in range ( 4 ) : hero . moveRight ( ) hero . castEarthRoll ( "right" ) he…" at bounding box center [865, 359] width 382 height 397
type textarea "hero.moveUp(1)"
click at [944, 284] on div "for i in range ( 4 ) : hero . moveRight ( ) hero . castEarthRoll ( "right" ) he…" at bounding box center [860, 341] width 373 height 361
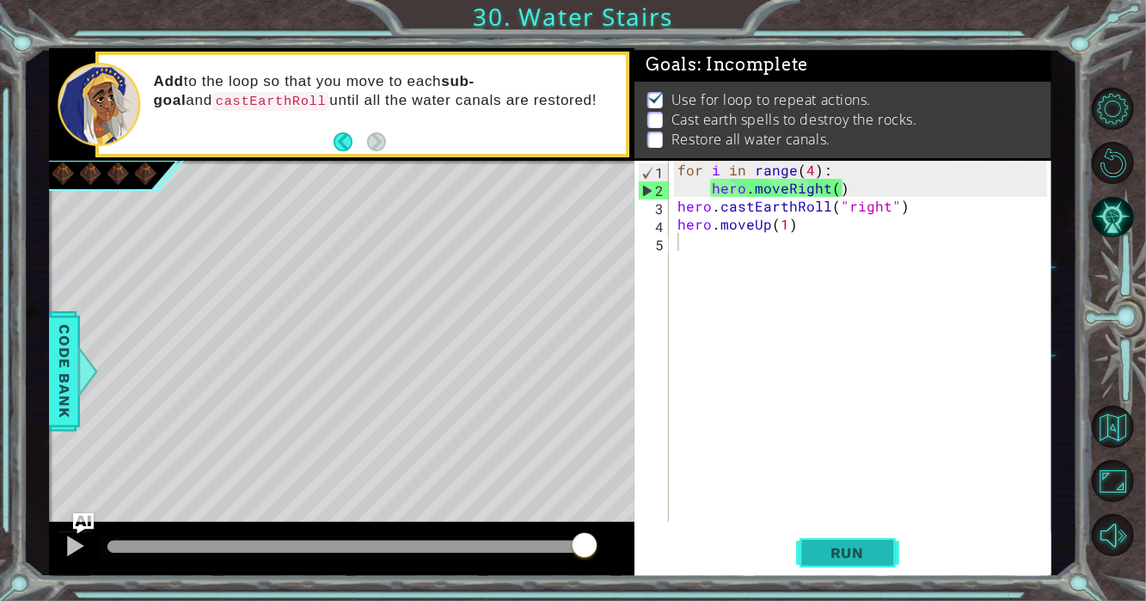
click at [810, 547] on button "Run" at bounding box center [847, 552] width 103 height 41
click at [811, 170] on div "for i in range ( 4 ) : hero . moveRight ( ) hero . castEarthRoll ( "right" ) he…" at bounding box center [865, 359] width 382 height 397
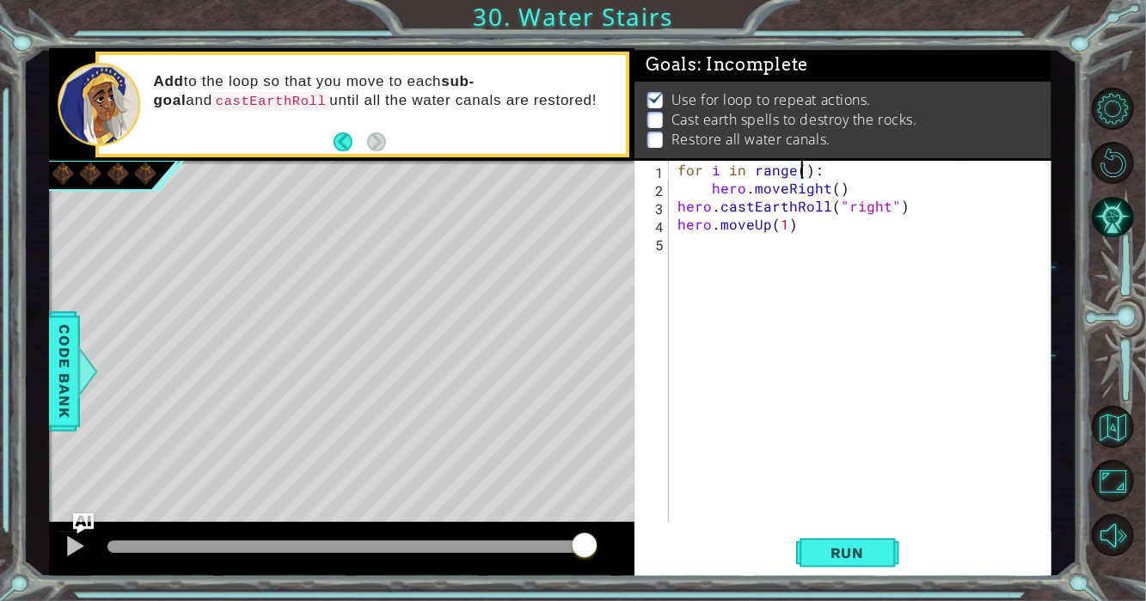
scroll to position [0, 8]
drag, startPoint x: 877, startPoint y: 570, endPoint x: 881, endPoint y: 553, distance: 16.9
click at [881, 553] on button "Run" at bounding box center [847, 552] width 103 height 41
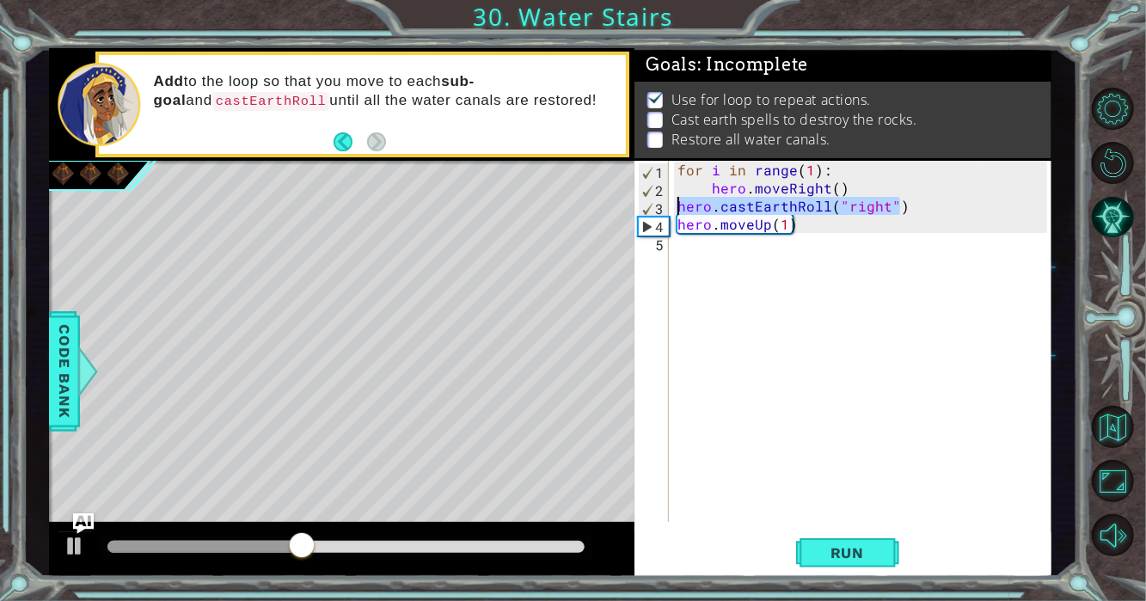
drag, startPoint x: 901, startPoint y: 207, endPoint x: 681, endPoint y: 208, distance: 220.0
click at [681, 208] on div "for i in range ( 1 ) : hero . moveRight ( ) hero . castEarthRoll ( "right" ) he…" at bounding box center [865, 359] width 382 height 397
type textarea "hero.moveUp(1)"
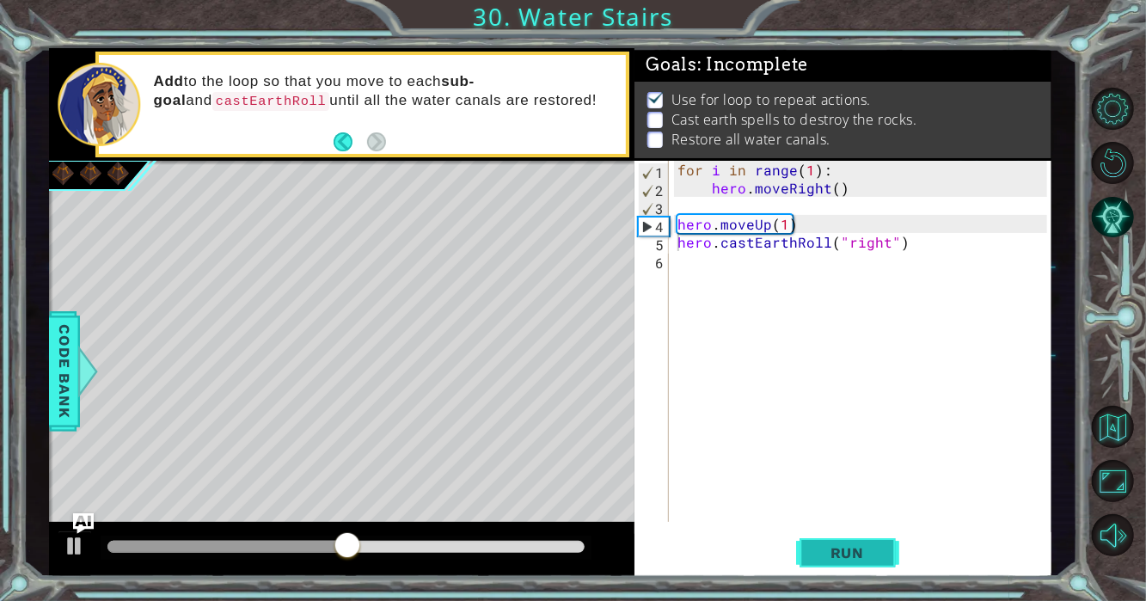
click at [857, 555] on span "Run" at bounding box center [847, 552] width 68 height 17
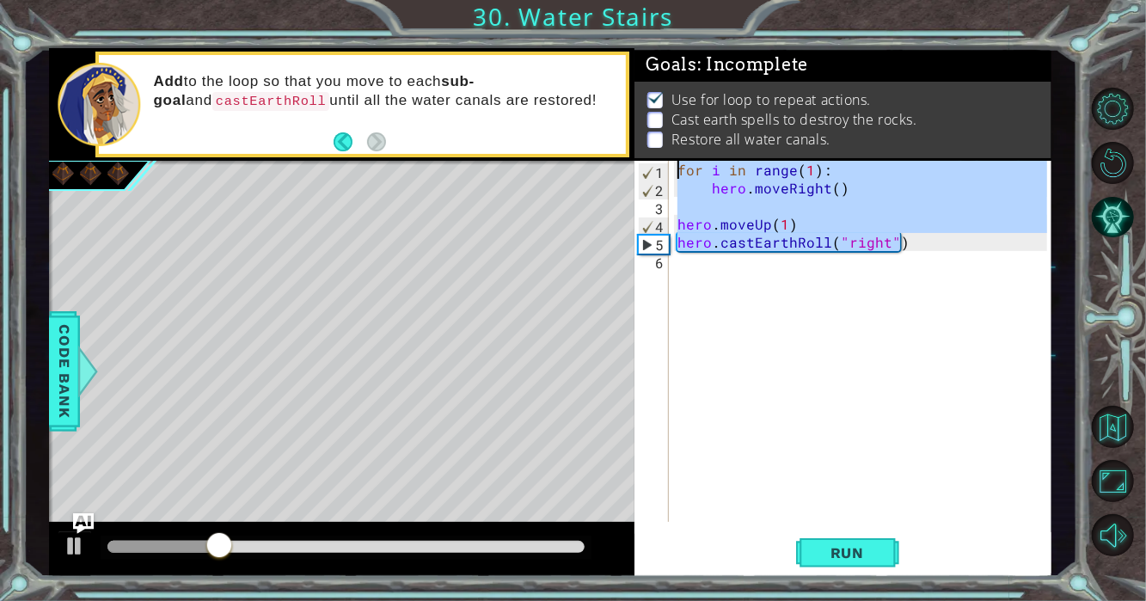
drag, startPoint x: 926, startPoint y: 248, endPoint x: 658, endPoint y: 162, distance: 280.7
click at [658, 162] on div "hero.castEarthRoll("right") 1 2 3 4 5 6 for i in range ( 1 ) : hero . moveRight…" at bounding box center [840, 341] width 413 height 361
type textarea "for i in range(1): hero.moveRight()"
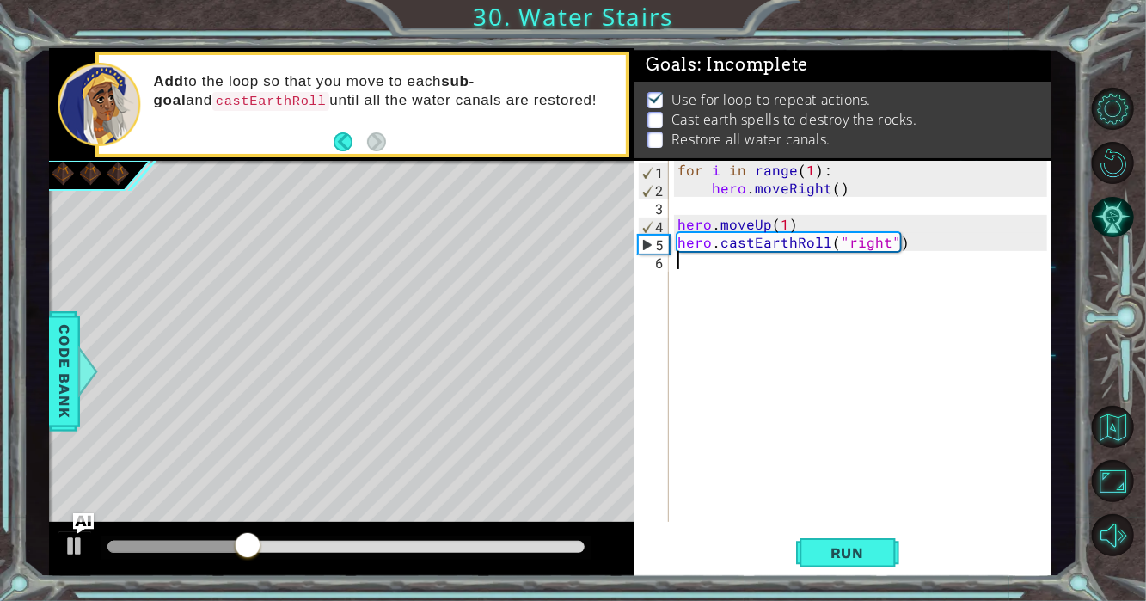
click at [732, 271] on div "for i in range ( 1 ) : hero . moveRight ( ) hero . moveUp ( 1 ) hero . castEart…" at bounding box center [865, 359] width 382 height 397
paste textarea "hero.castEarthRoll("right")"
type textarea "hero.castEarthRoll("right")"
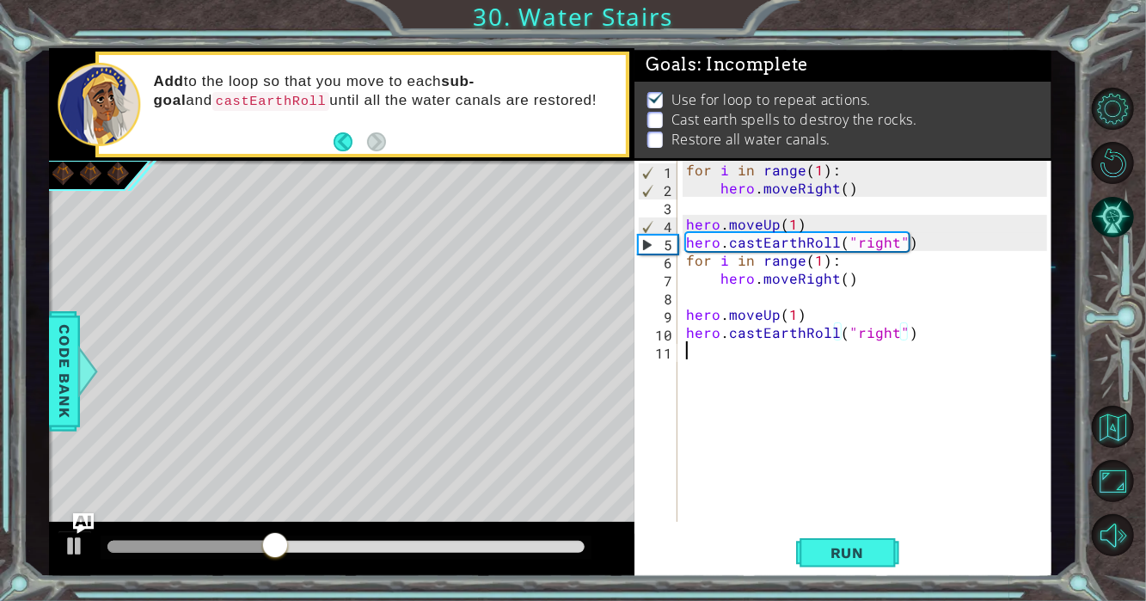
click at [703, 365] on div "for i in range ( 1 ) : hero . moveRight ( ) hero . moveUp ( 1 ) hero . castEart…" at bounding box center [869, 359] width 374 height 397
paste textarea "hero.castEarthRoll("right")"
type textarea "hero.castEarthRoll("right")"
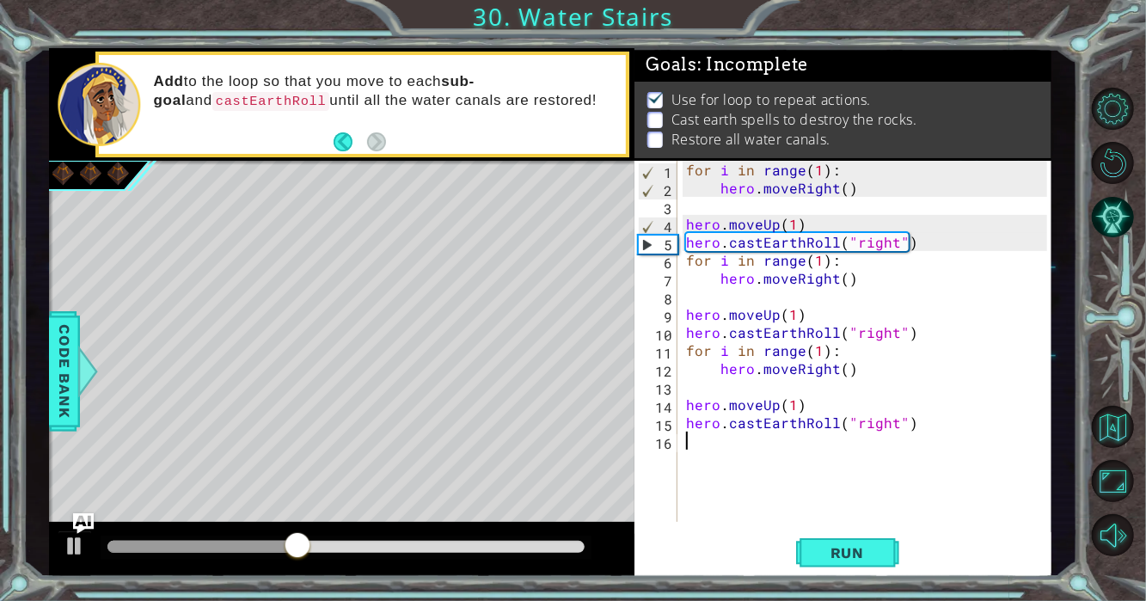
click at [688, 444] on div "for i in range ( 1 ) : hero . moveRight ( ) hero . moveUp ( 1 ) hero . castEart…" at bounding box center [869, 359] width 374 height 397
paste textarea "hero.castEarthRoll("right")"
type textarea "hero.castEarthRoll("right")"
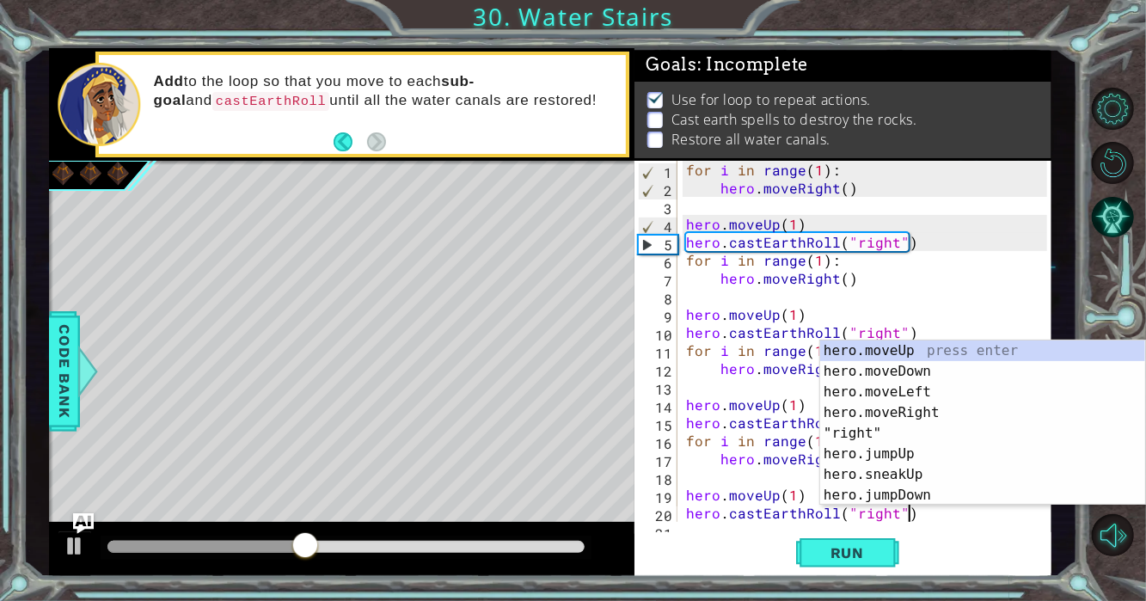
scroll to position [17, 0]
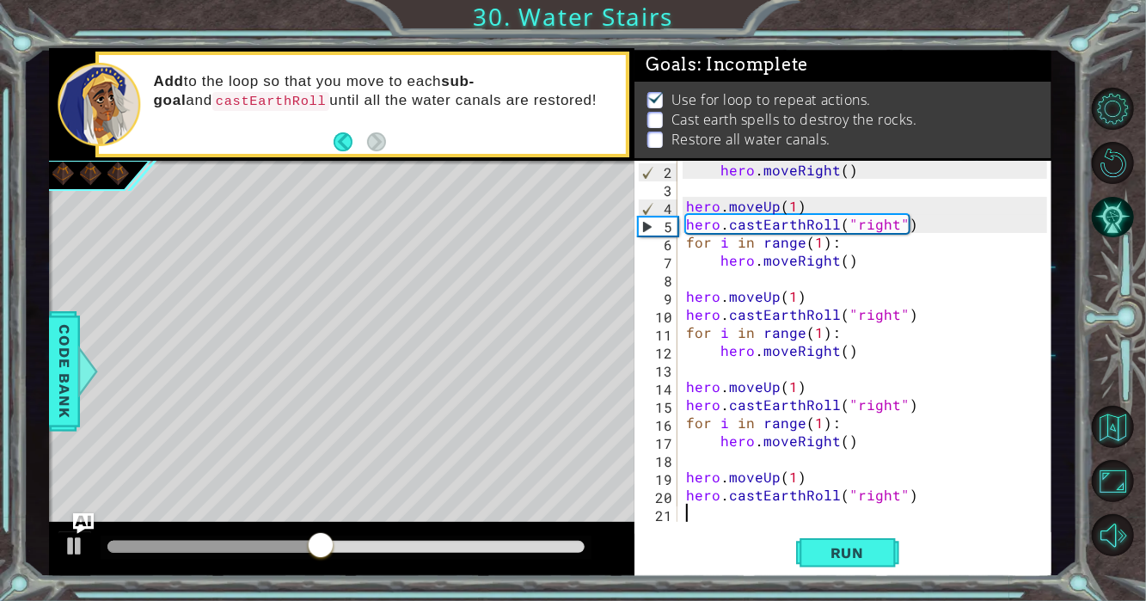
click at [703, 516] on div "hero . moveRight ( ) hero . moveUp ( 1 ) hero . castEarthRoll ( "right" ) for i…" at bounding box center [868, 359] width 373 height 397
paste textarea "hero.castEarthRoll("right")"
type textarea "hero.castEarthRoll("right")"
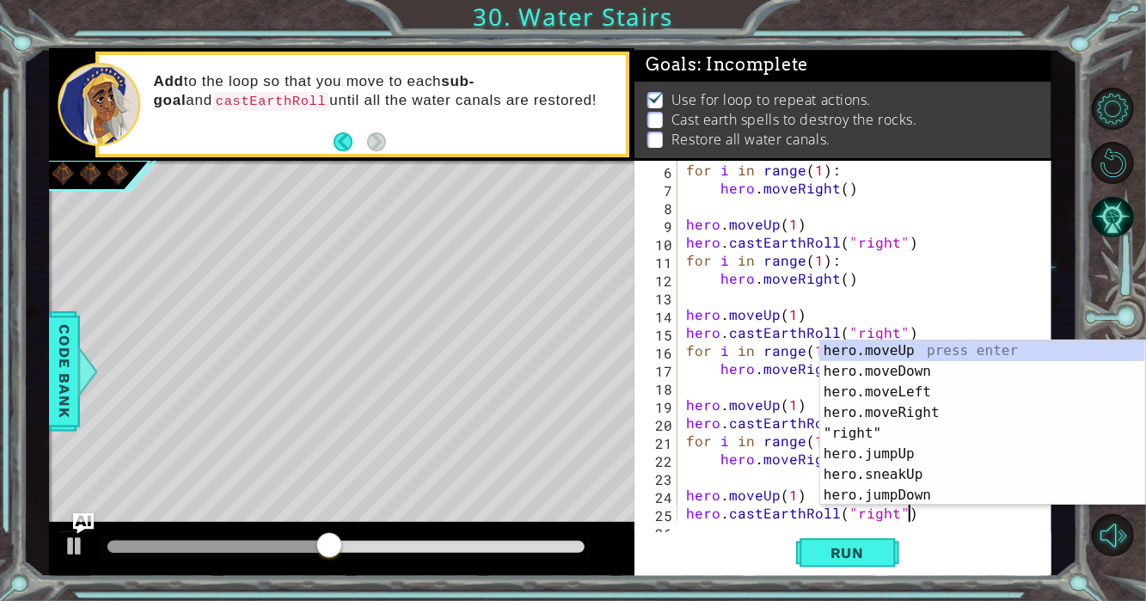
scroll to position [107, 0]
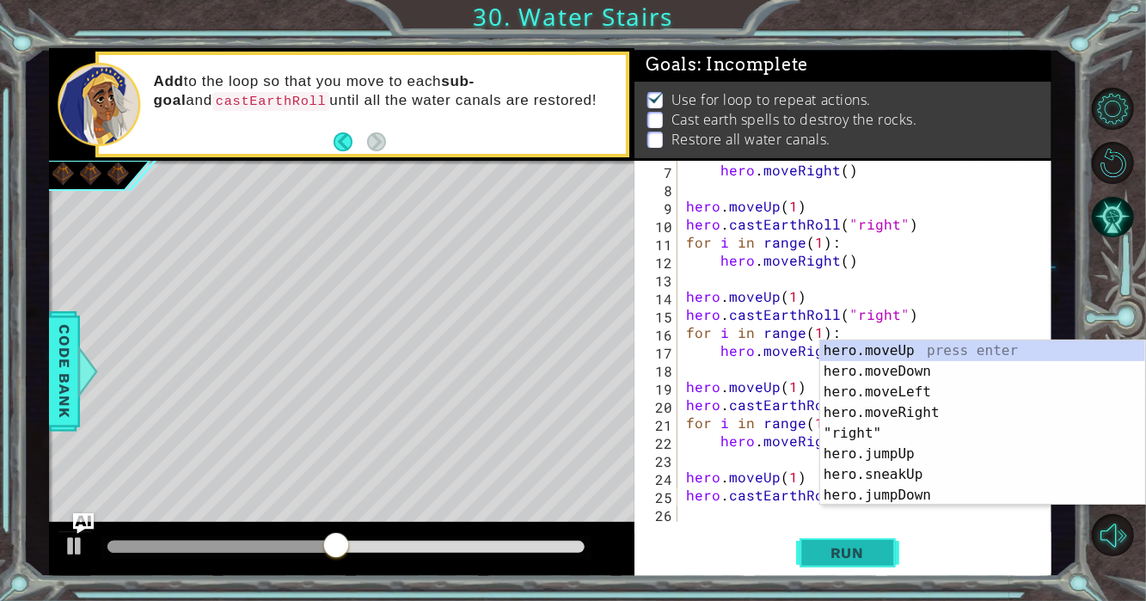
click at [803, 551] on button "Run" at bounding box center [847, 552] width 103 height 41
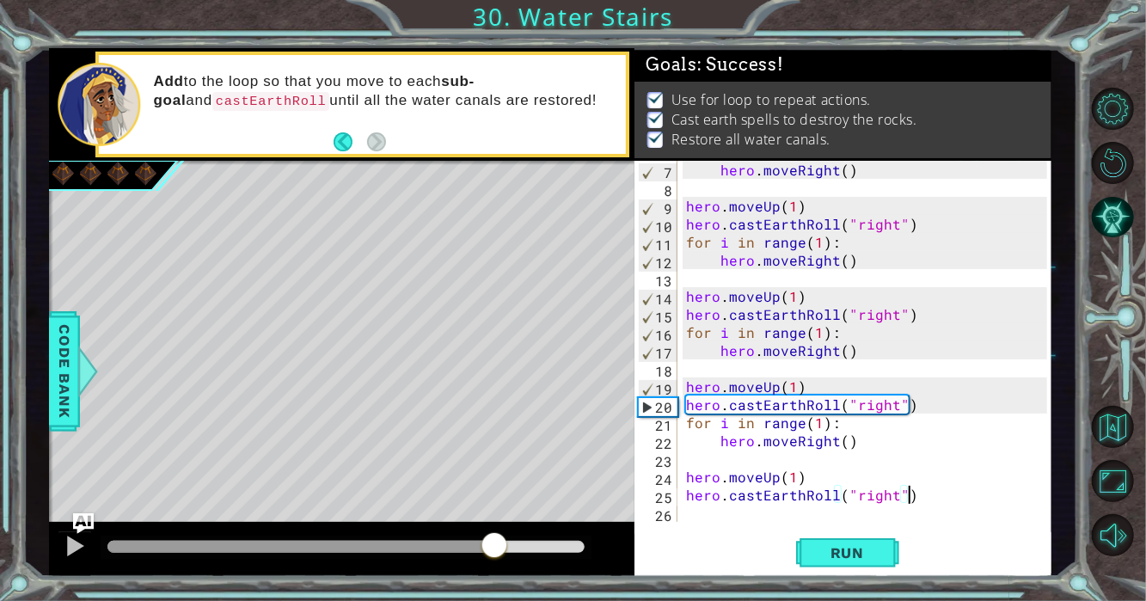
drag, startPoint x: 495, startPoint y: 551, endPoint x: 645, endPoint y: 543, distance: 149.7
click at [641, 547] on div "1 ההההההההההההההההההההההההההההההההההההההההההההההההההההההההההההההההההההההההההההה…" at bounding box center [550, 312] width 1002 height 529
